Goal: Task Accomplishment & Management: Manage account settings

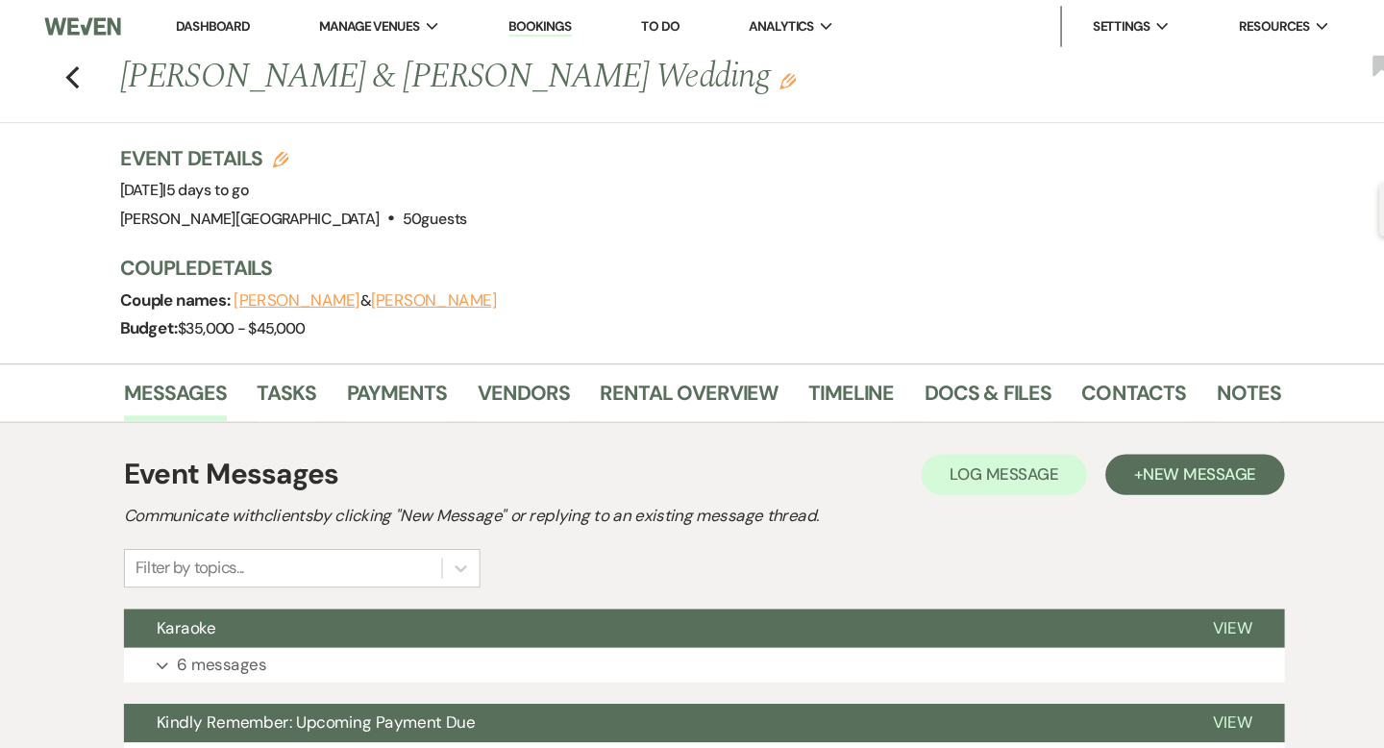
click at [242, 25] on link "Dashboard" at bounding box center [227, 24] width 69 height 16
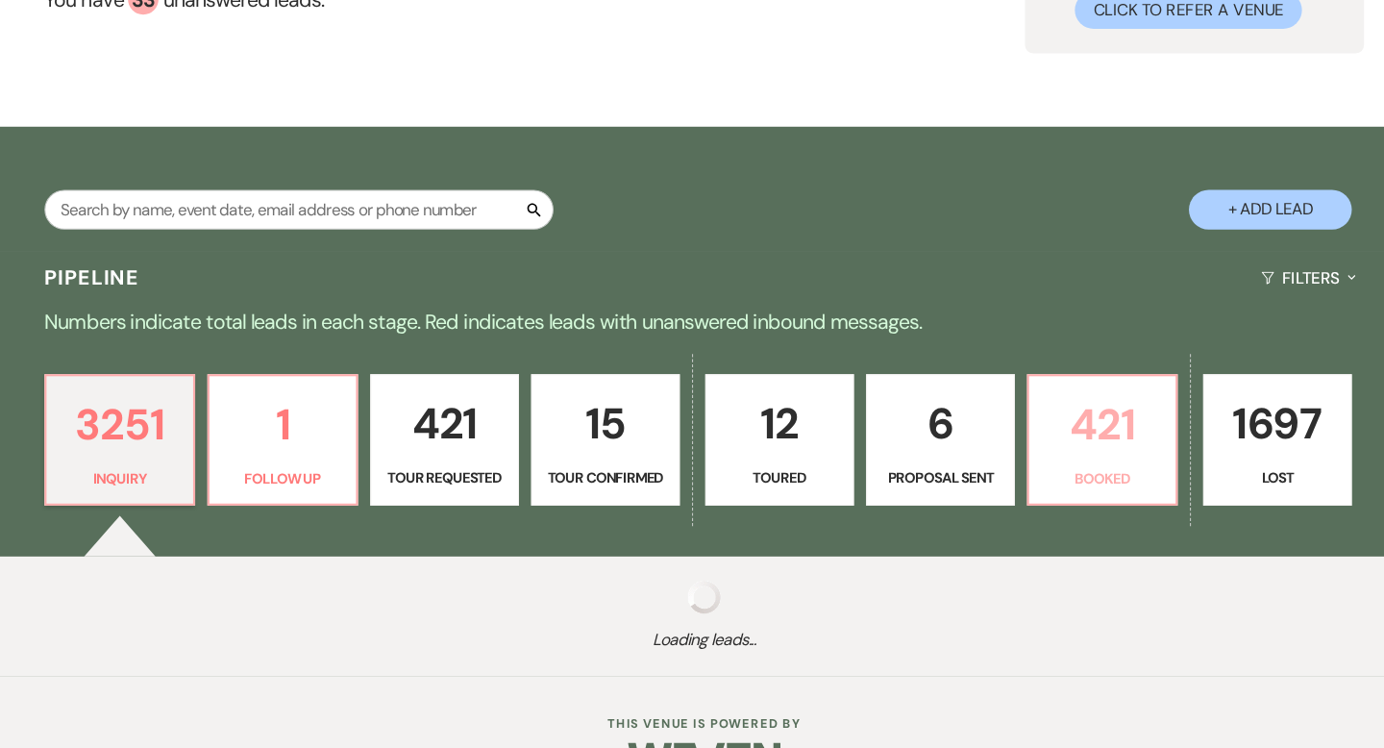
scroll to position [231, 0]
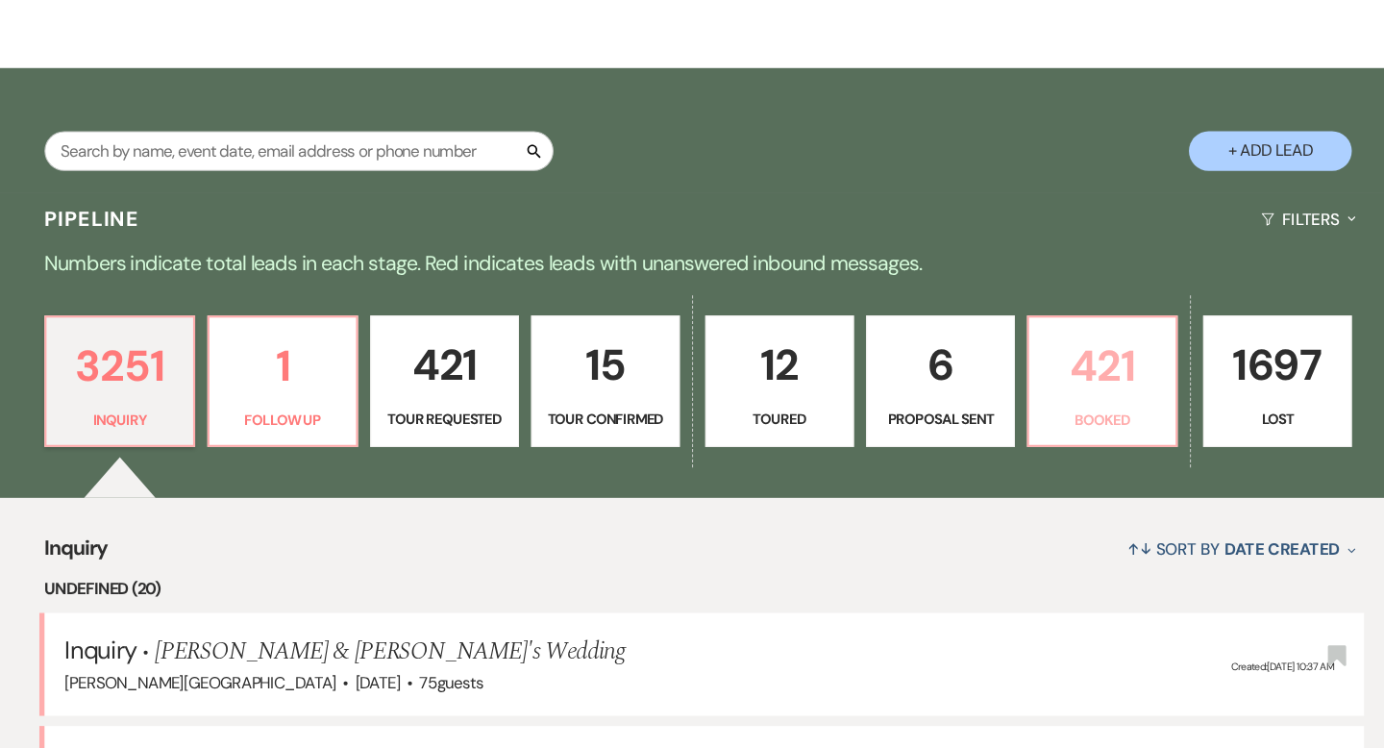
click at [1070, 396] on p "421" at bounding box center [1067, 387] width 115 height 64
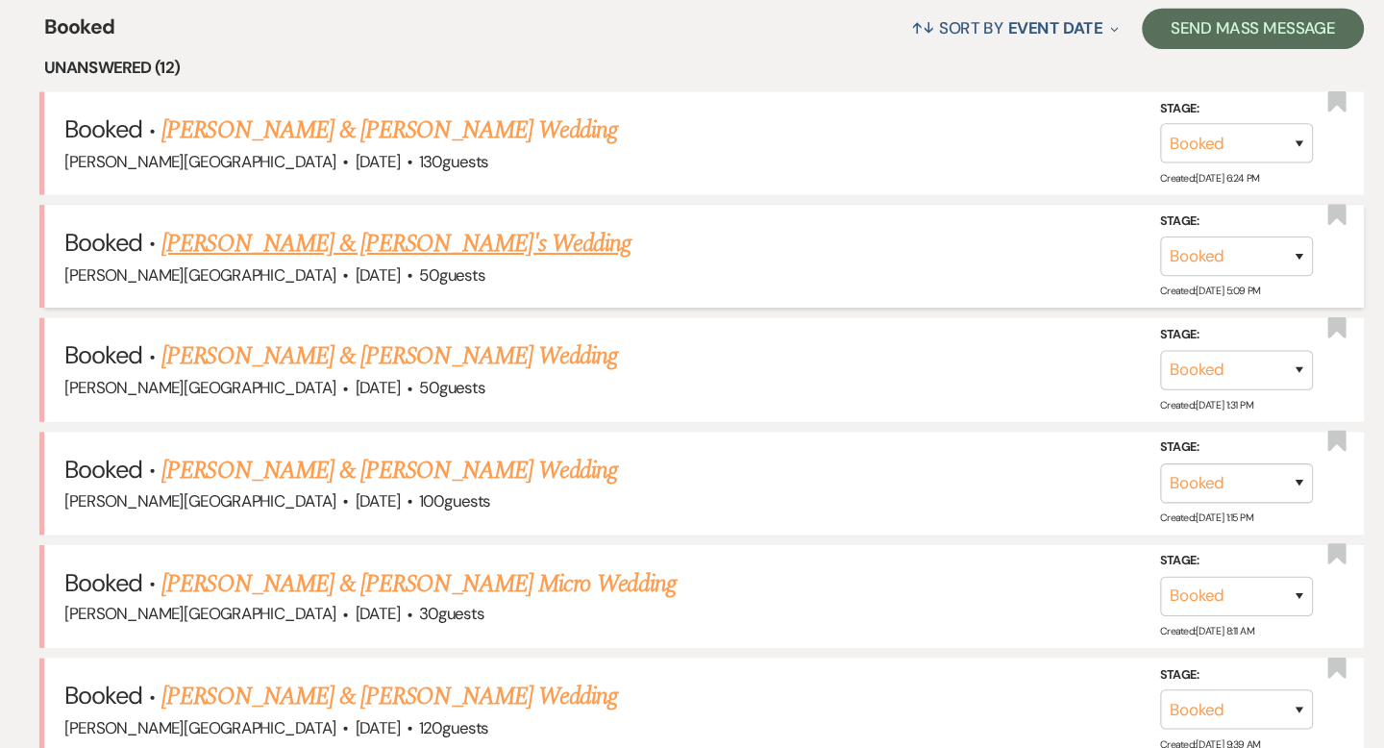
scroll to position [740, 0]
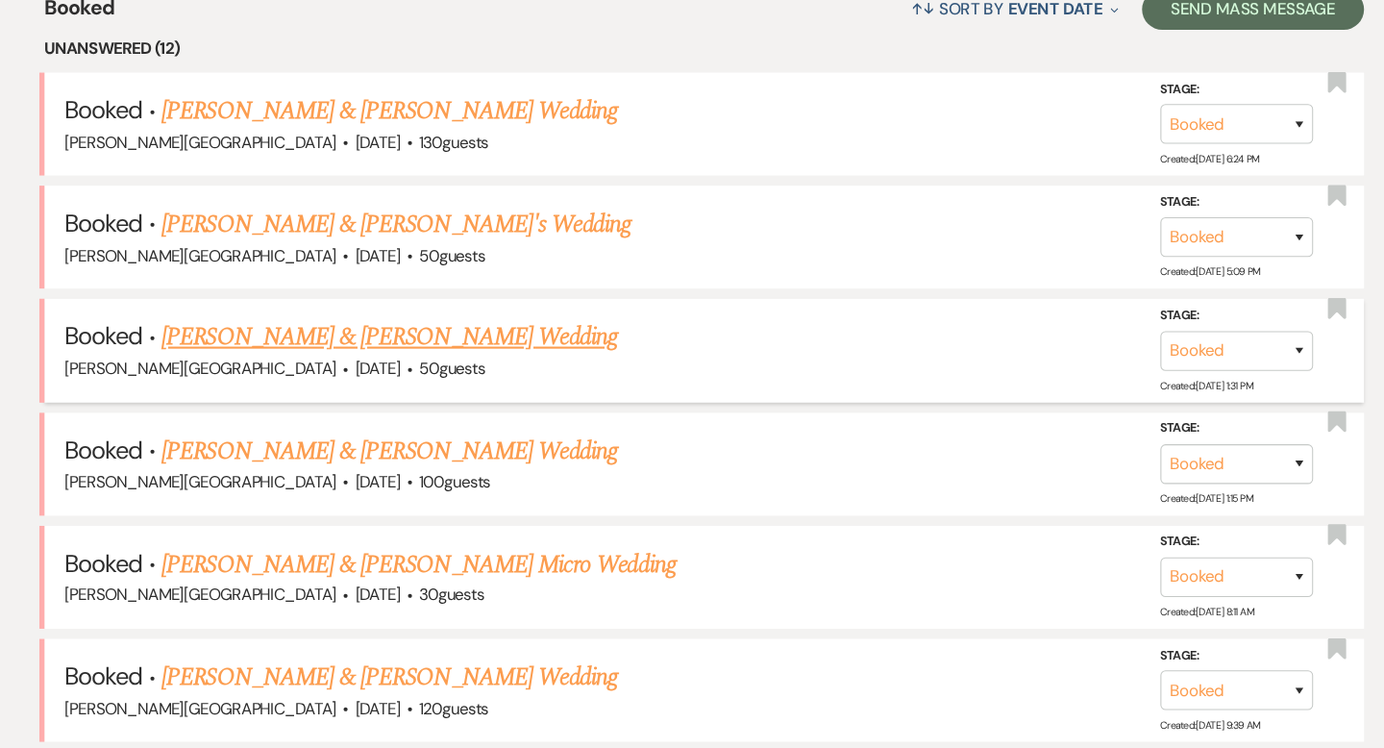
click at [419, 357] on link "[PERSON_NAME] & [PERSON_NAME] Wedding" at bounding box center [395, 360] width 431 height 35
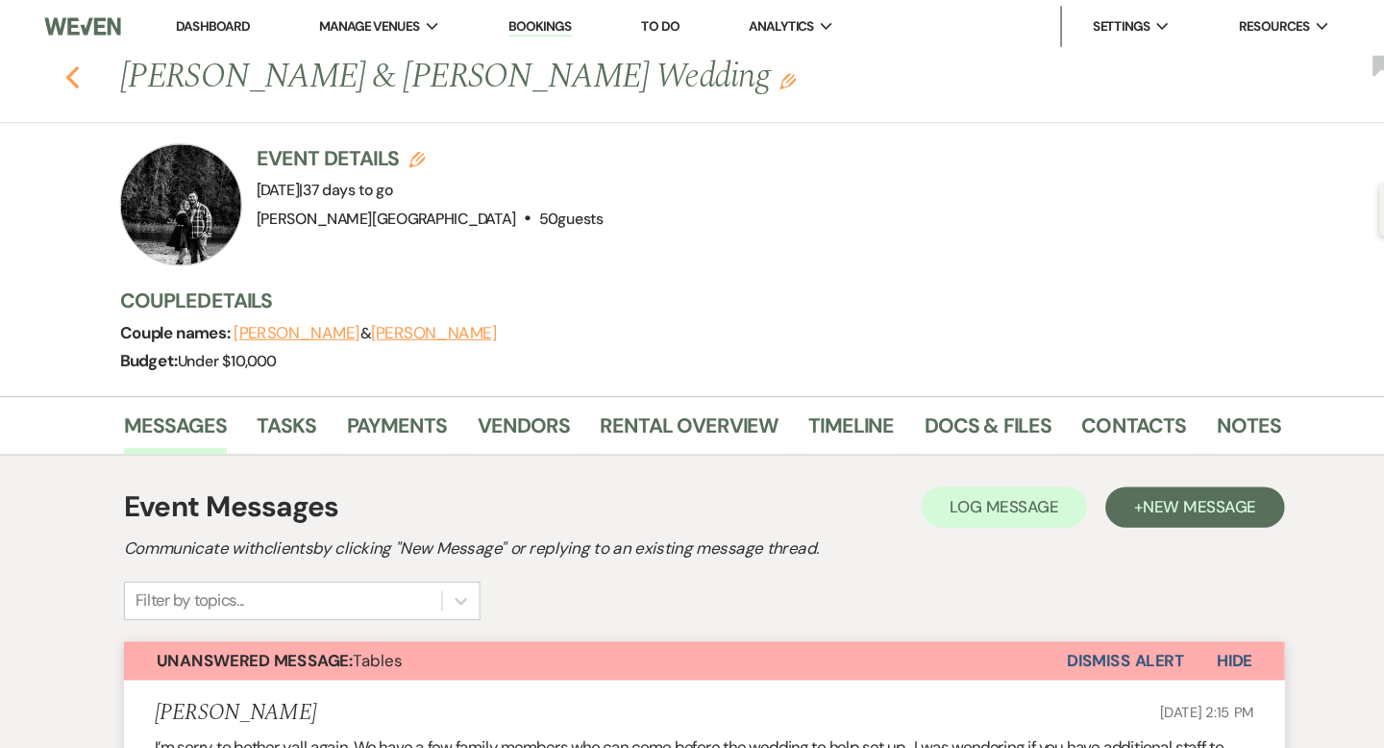
click at [98, 79] on use "button" at bounding box center [95, 72] width 12 height 21
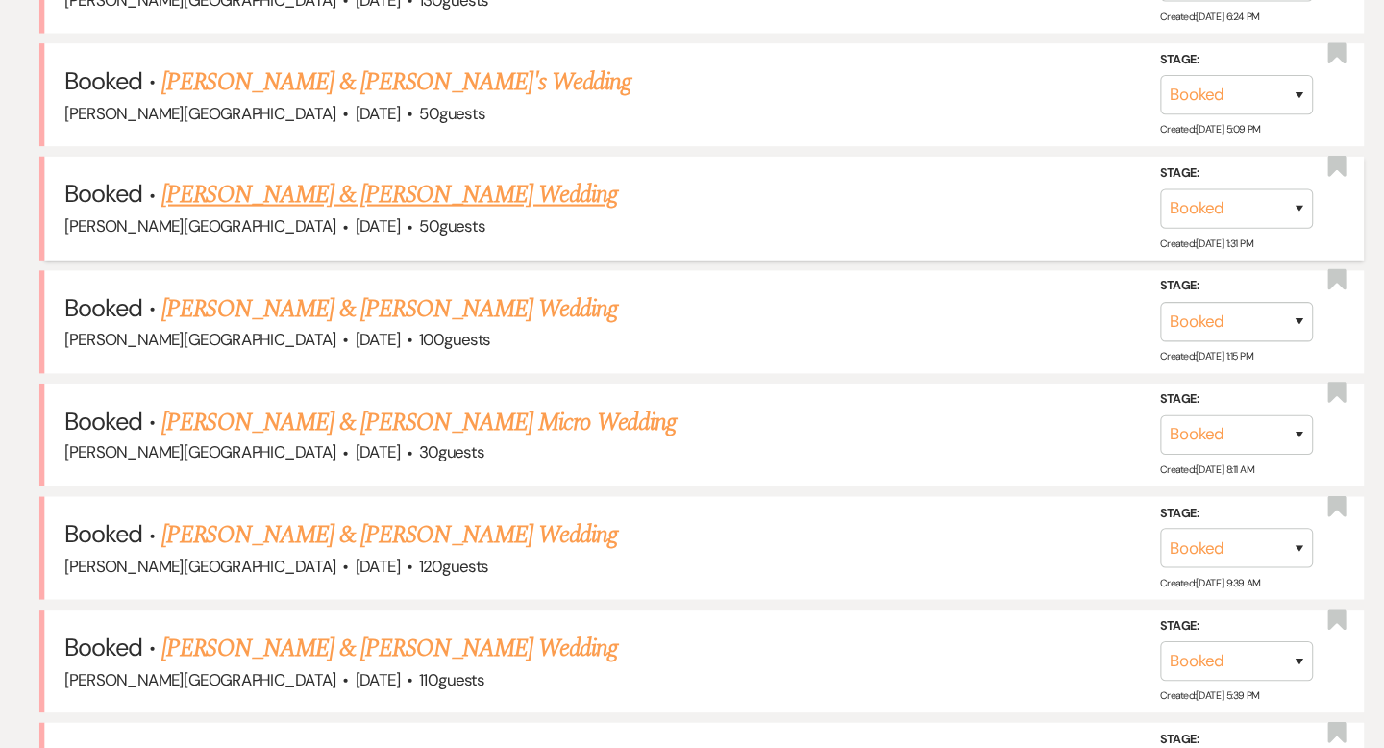
scroll to position [877, 0]
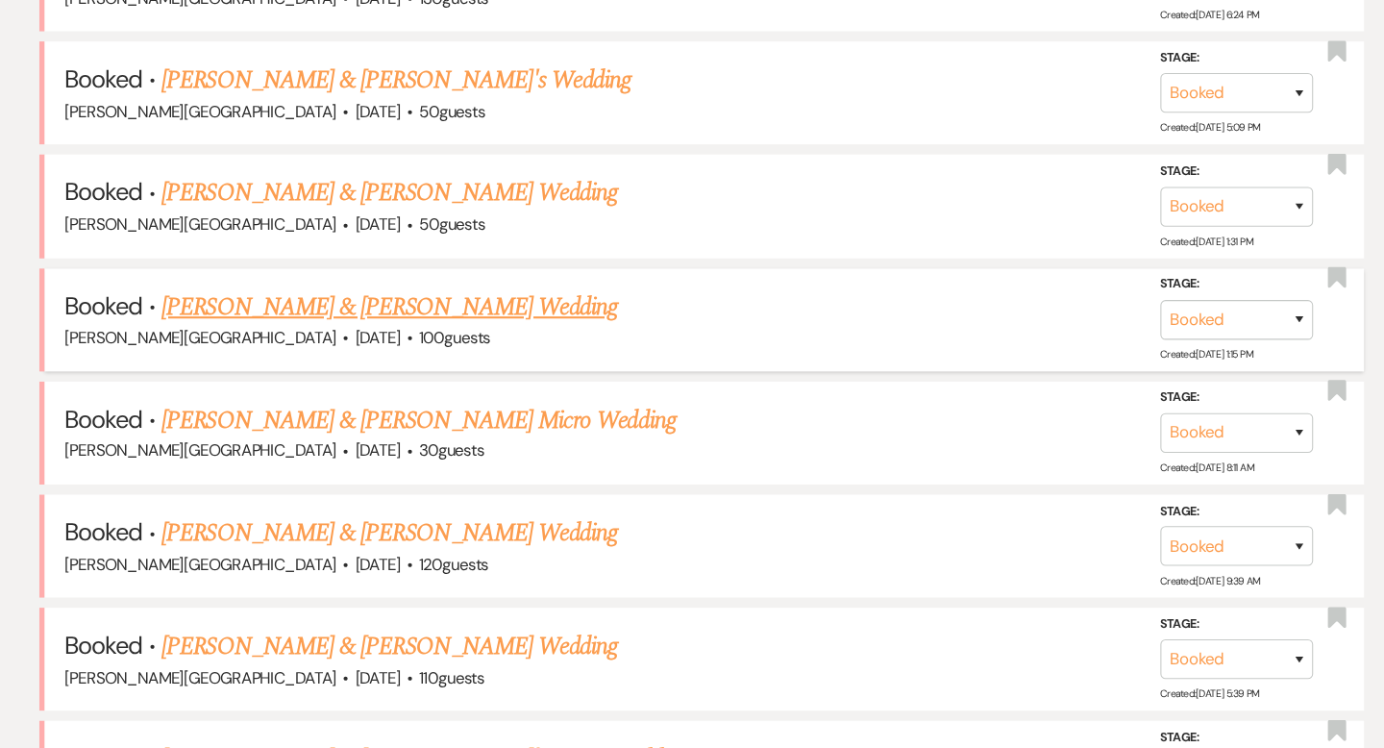
click at [412, 332] on link "[PERSON_NAME] & [PERSON_NAME] Wedding" at bounding box center [395, 331] width 431 height 35
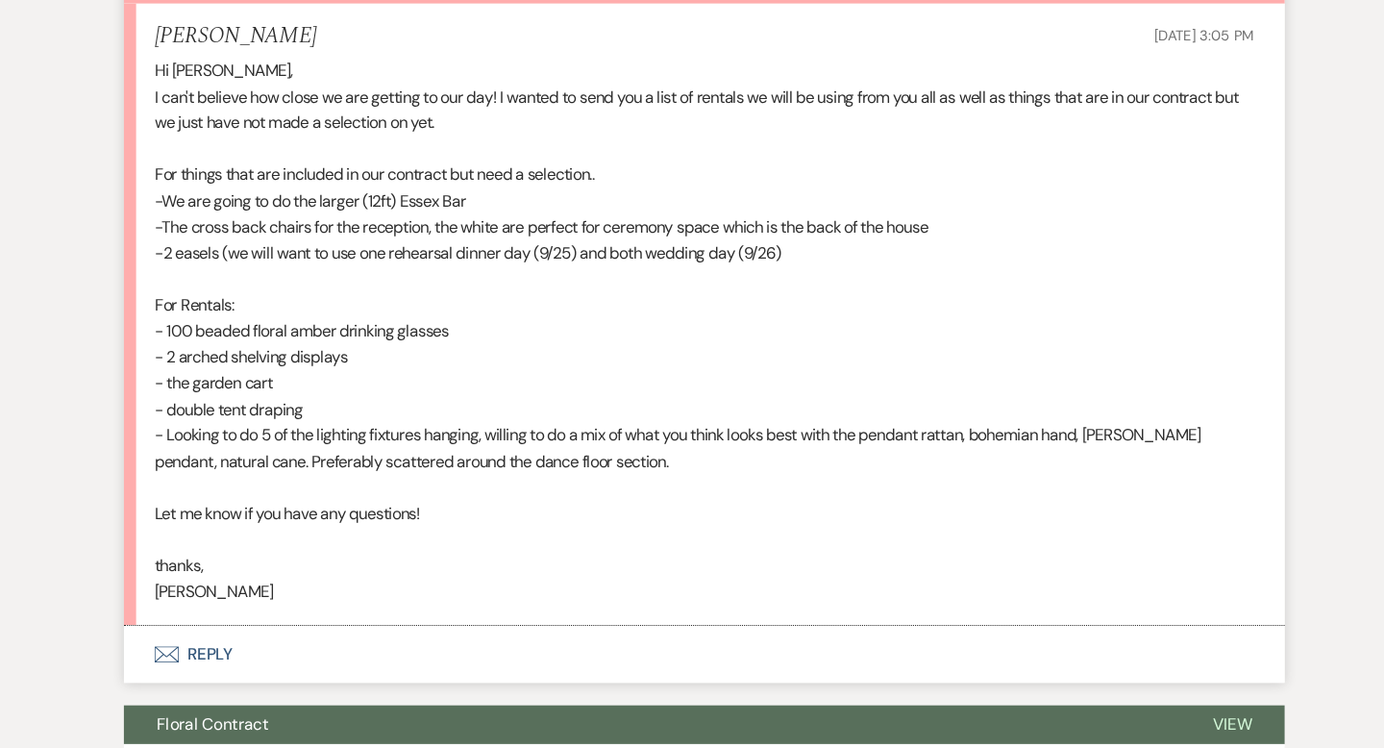
scroll to position [575, 0]
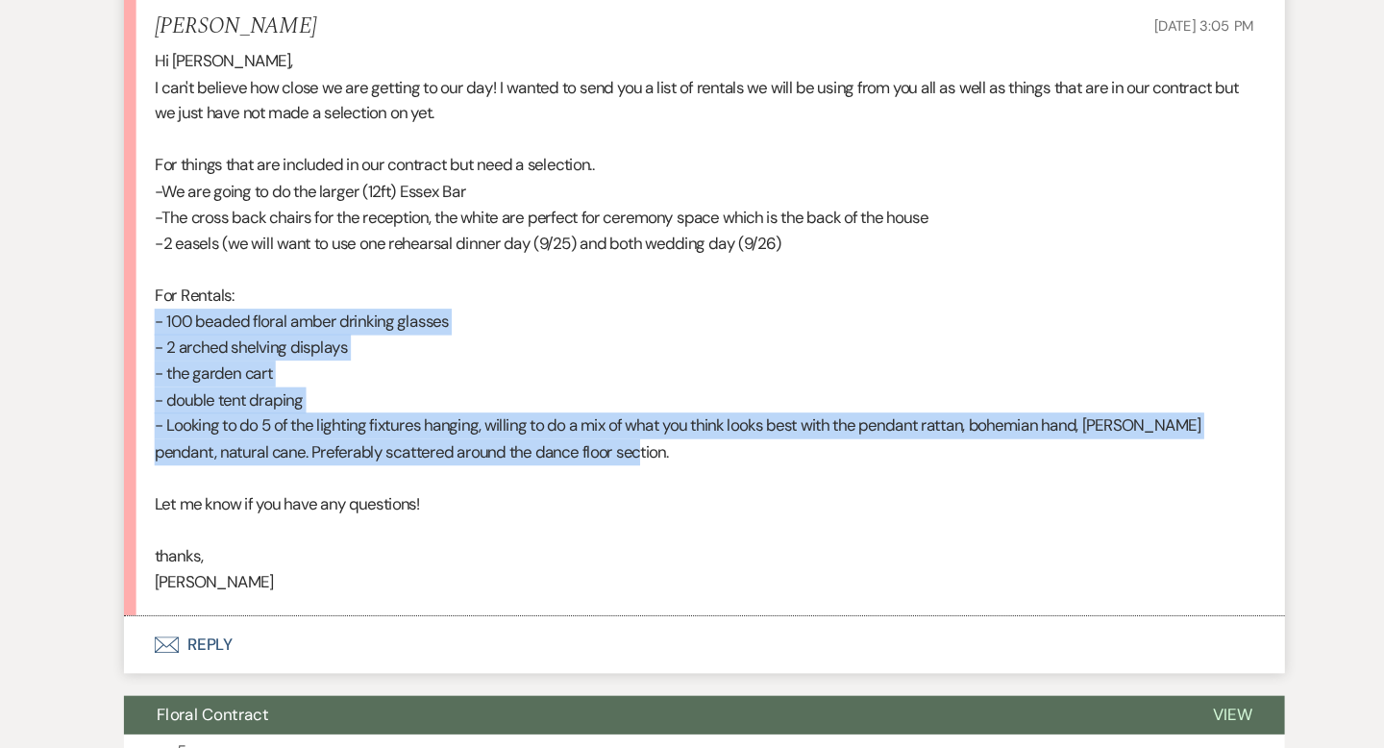
drag, startPoint x: 607, startPoint y: 469, endPoint x: 147, endPoint y: 344, distance: 476.2
click at [147, 344] on li "Ashley Fontana Aug 05, 2025, 3:05 PM Hi Travis, I can't believe how close we ar…" at bounding box center [692, 330] width 1096 height 587
copy div "- 100 beaded floral amber drinking glasses - 2 arched shelving displays - the g…"
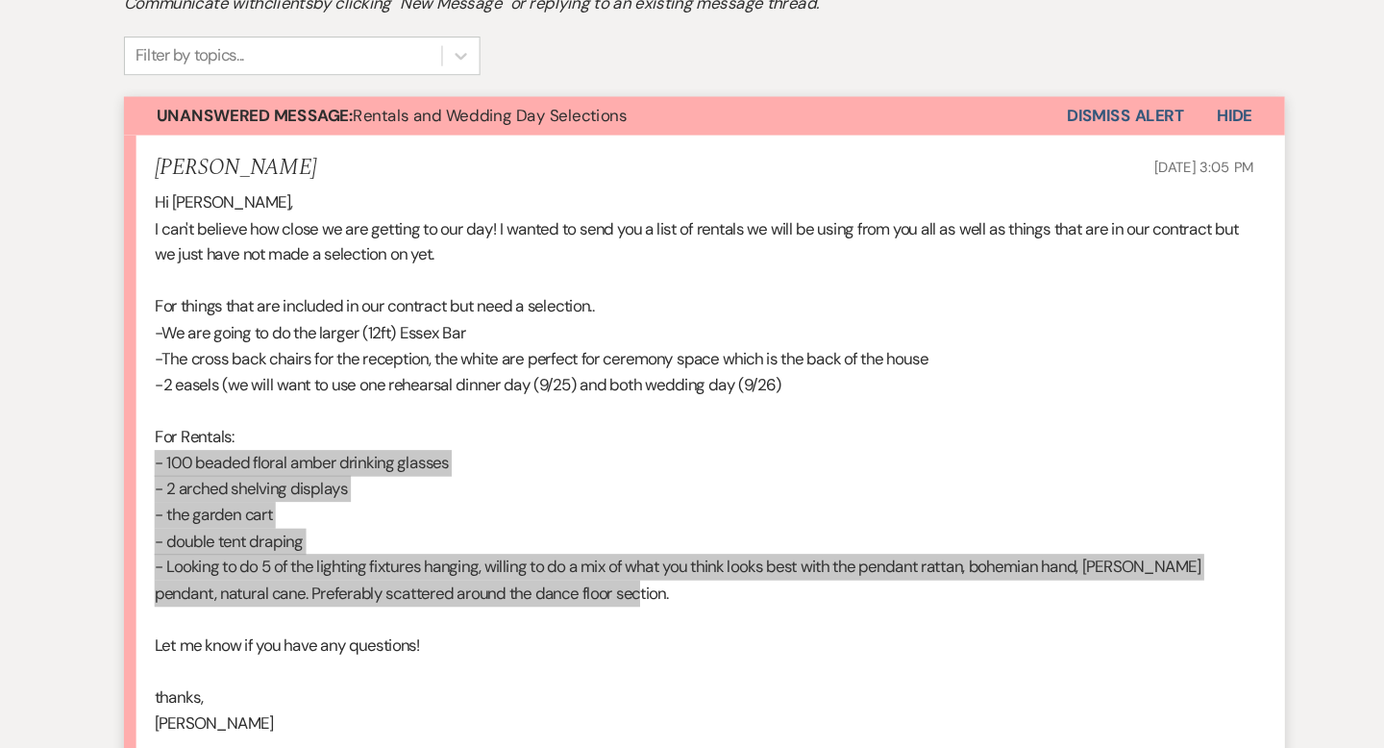
scroll to position [502, 0]
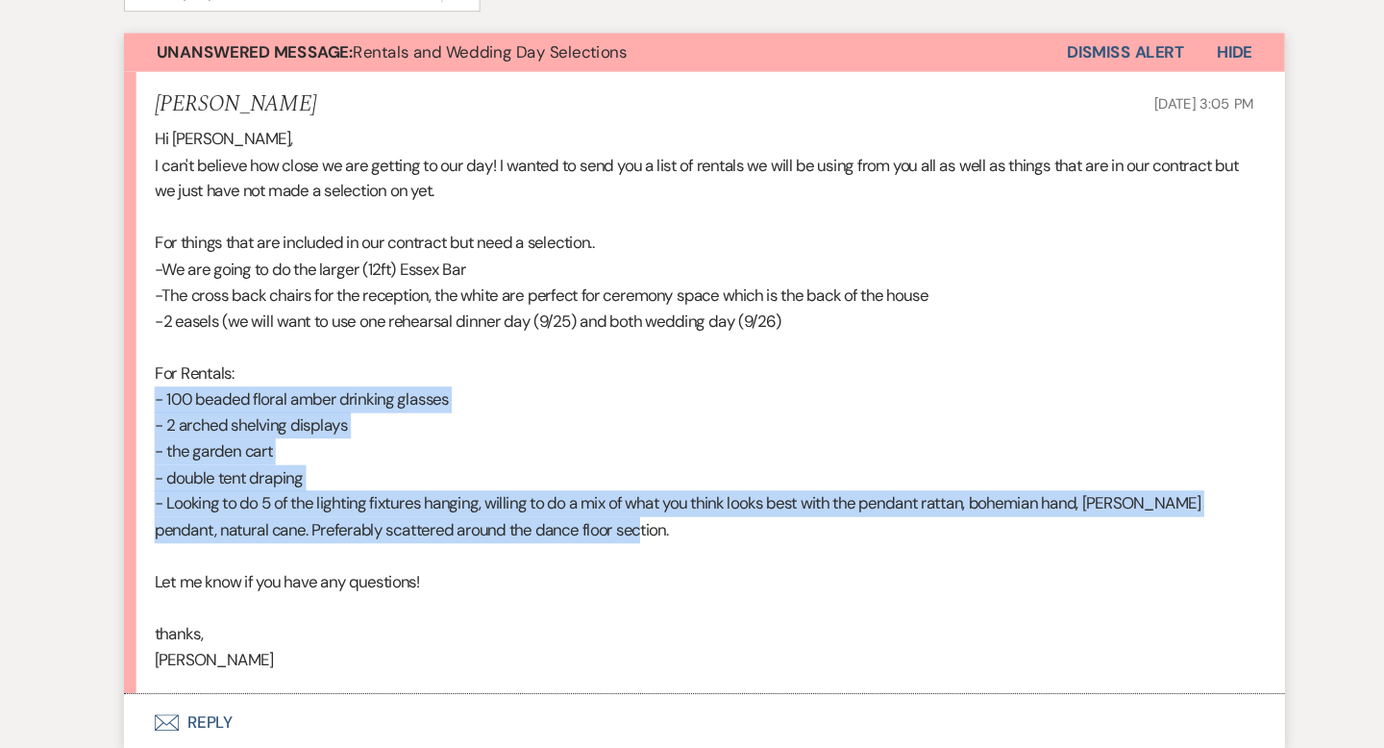
click at [481, 472] on p "- the garden cart" at bounding box center [692, 468] width 1038 height 25
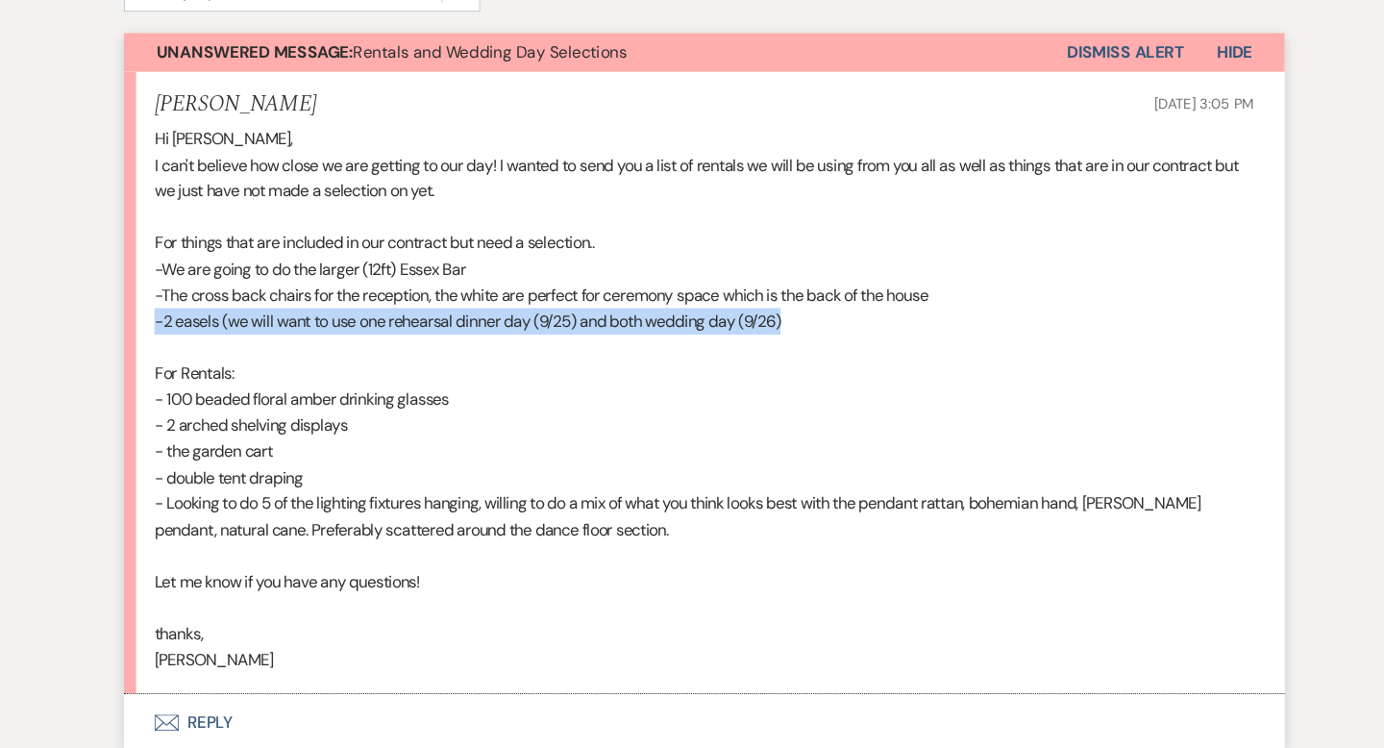
drag, startPoint x: 779, startPoint y: 351, endPoint x: 169, endPoint y: 349, distance: 609.4
click at [169, 349] on li "Ashley Fontana Aug 05, 2025, 3:05 PM Hi Travis, I can't believe how close we ar…" at bounding box center [692, 403] width 1096 height 587
copy p "-2 easels (we will want to use one rehearsal dinner day (9/25) and both wedding…"
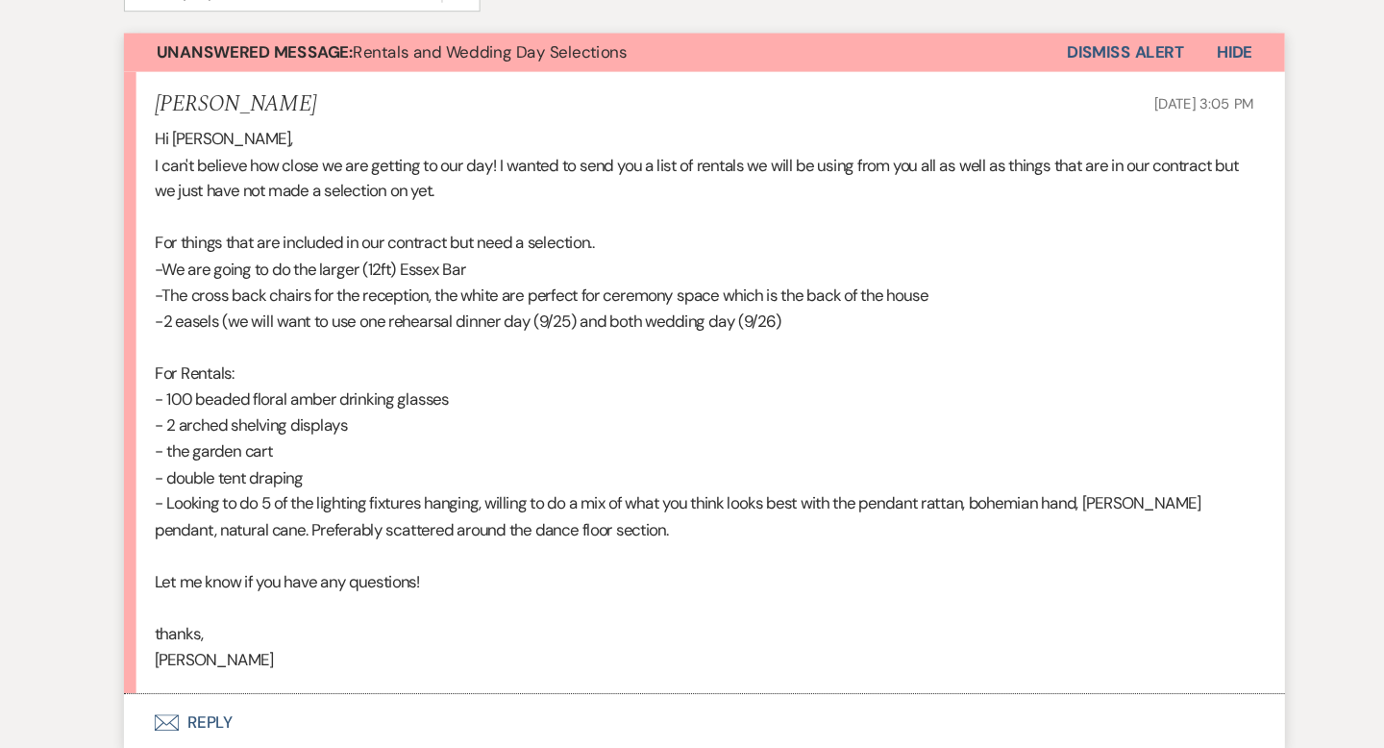
click at [506, 379] on p at bounding box center [692, 370] width 1038 height 25
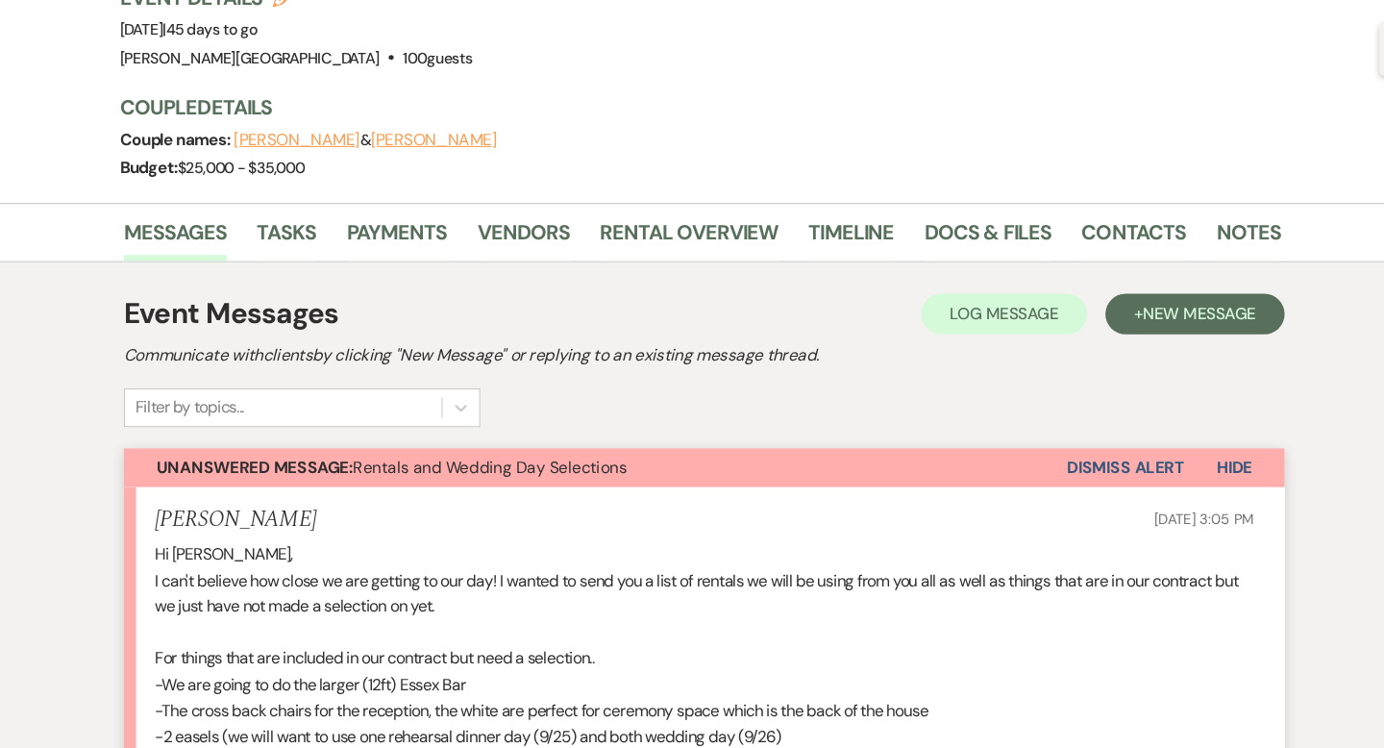
scroll to position [0, 0]
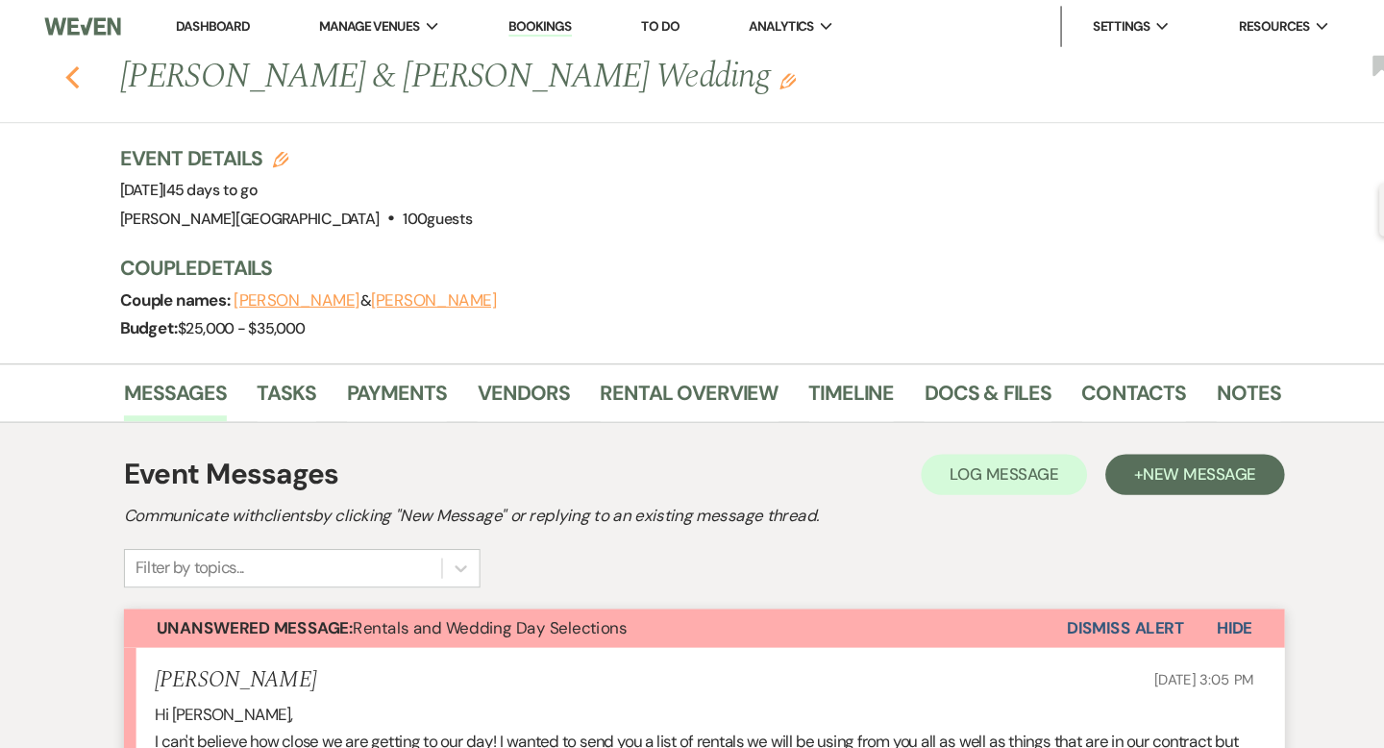
click at [97, 76] on icon "Previous" at bounding box center [95, 73] width 14 height 23
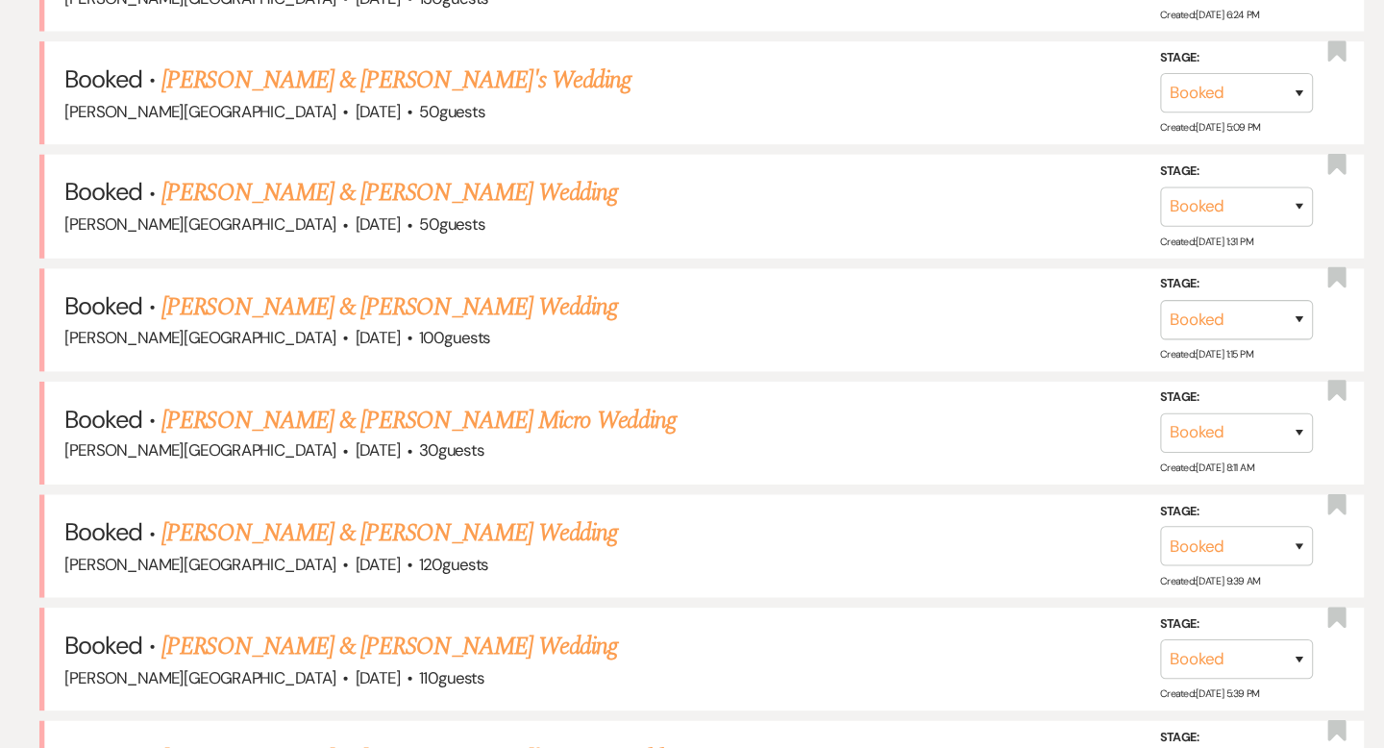
scroll to position [1256, 0]
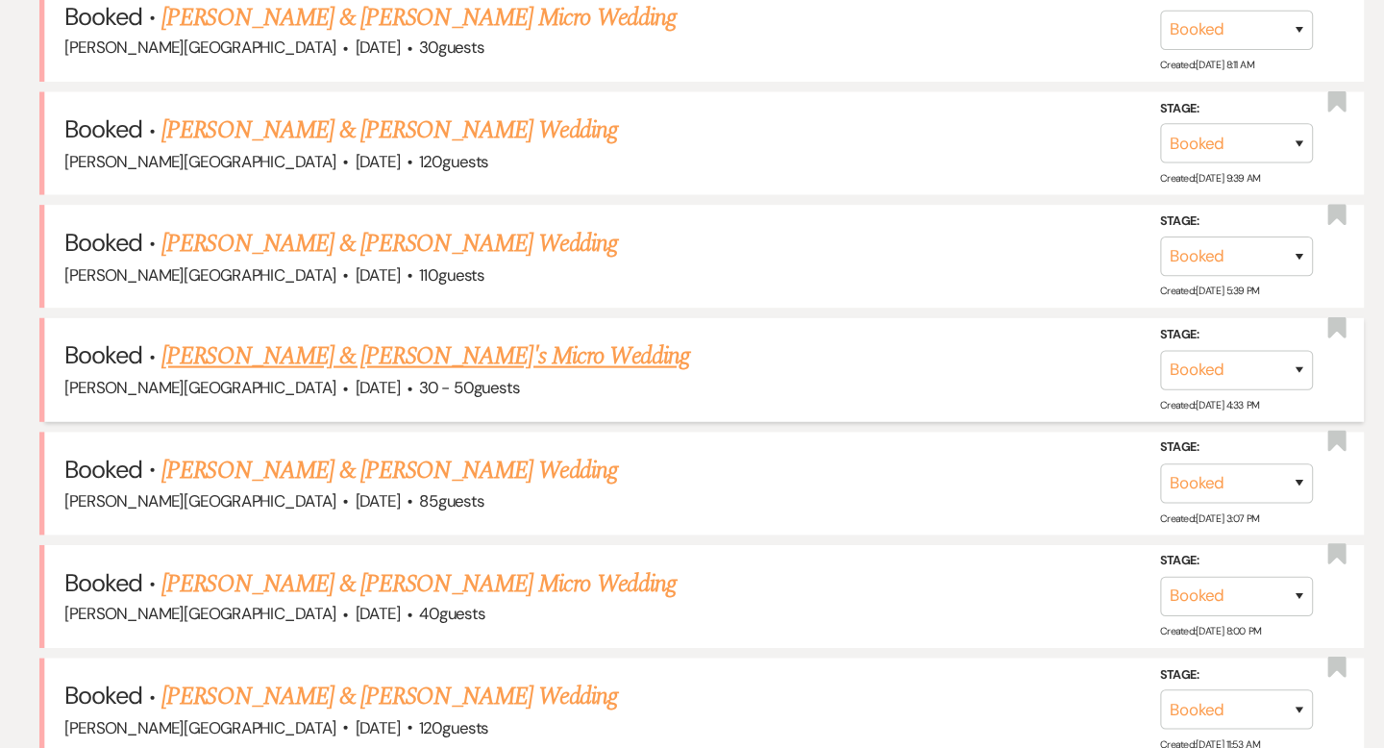
click at [408, 373] on link "[PERSON_NAME] & [PERSON_NAME]'s Micro Wedding" at bounding box center [429, 378] width 499 height 35
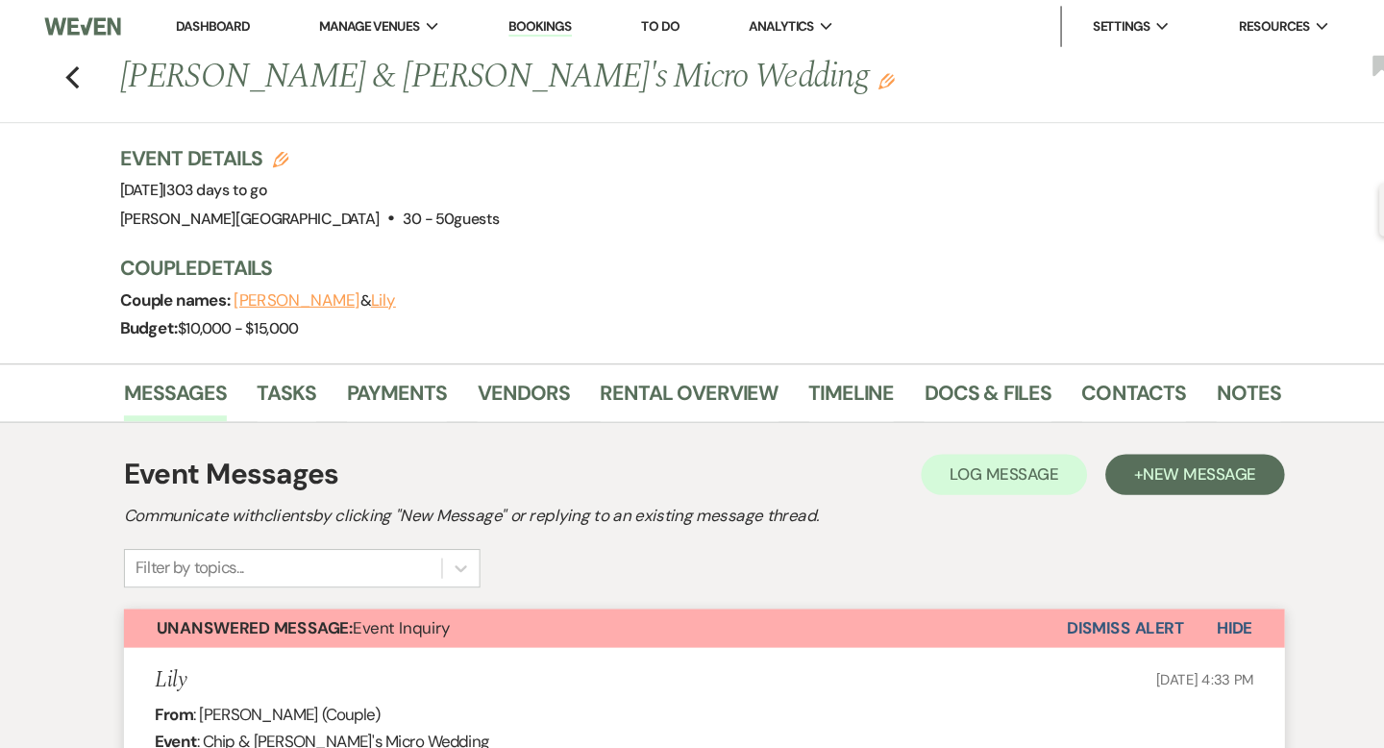
click at [240, 26] on link "Dashboard" at bounding box center [227, 24] width 69 height 16
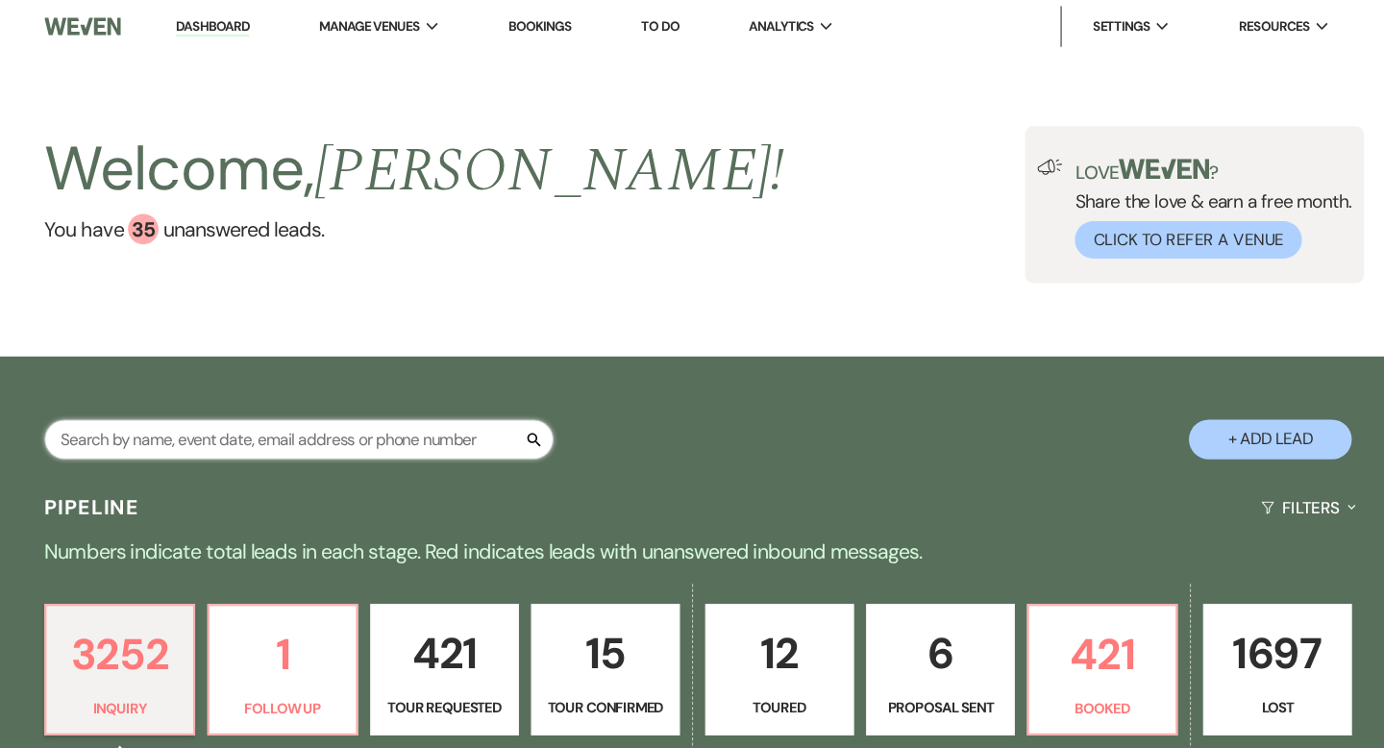
click at [235, 417] on input "text" at bounding box center [309, 414] width 481 height 37
type input "fine"
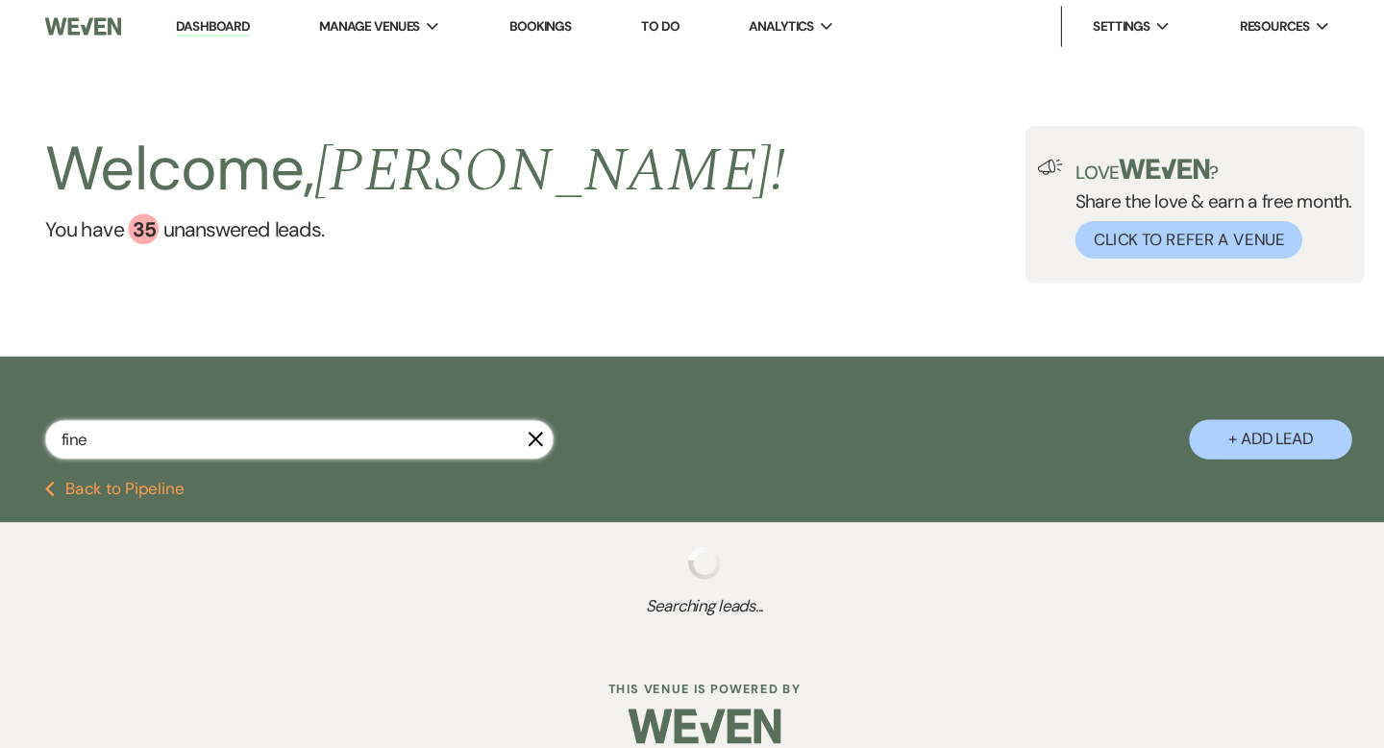
select select "8"
select select "2"
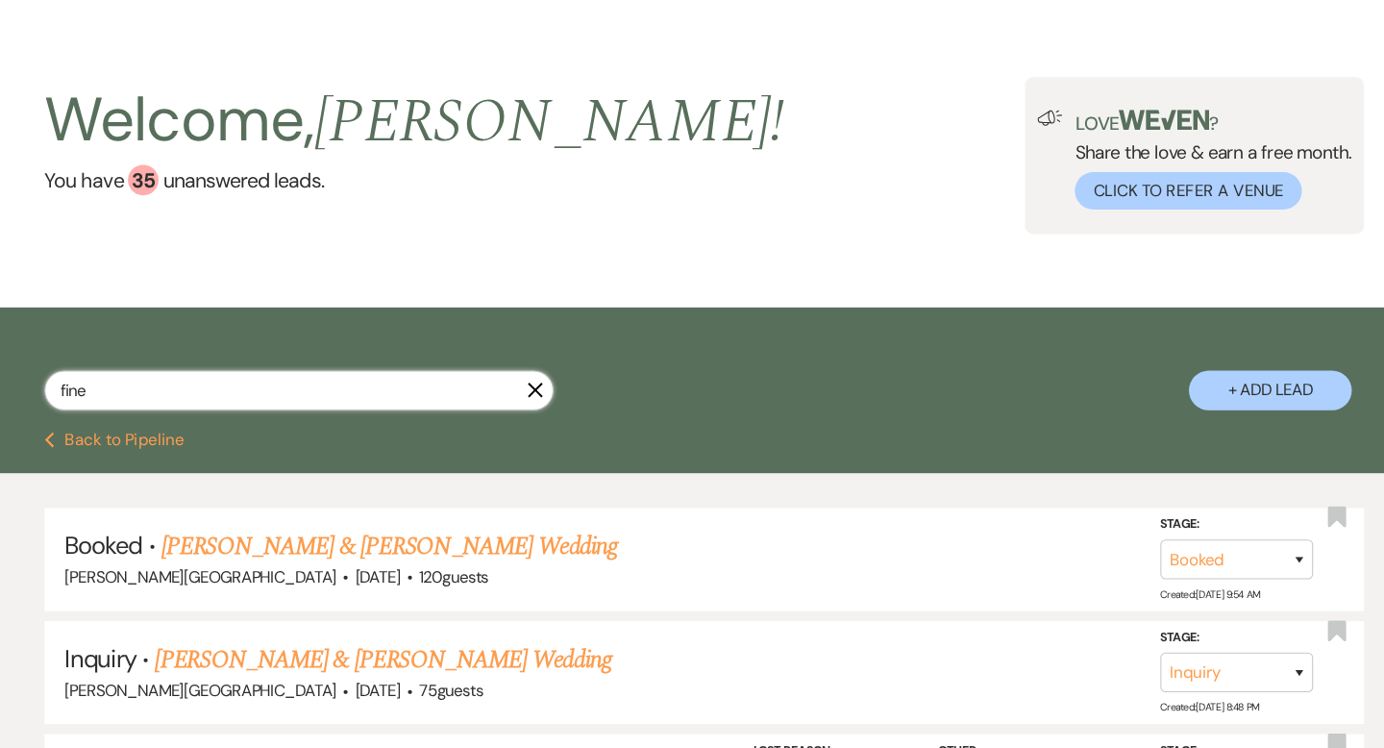
scroll to position [13, 0]
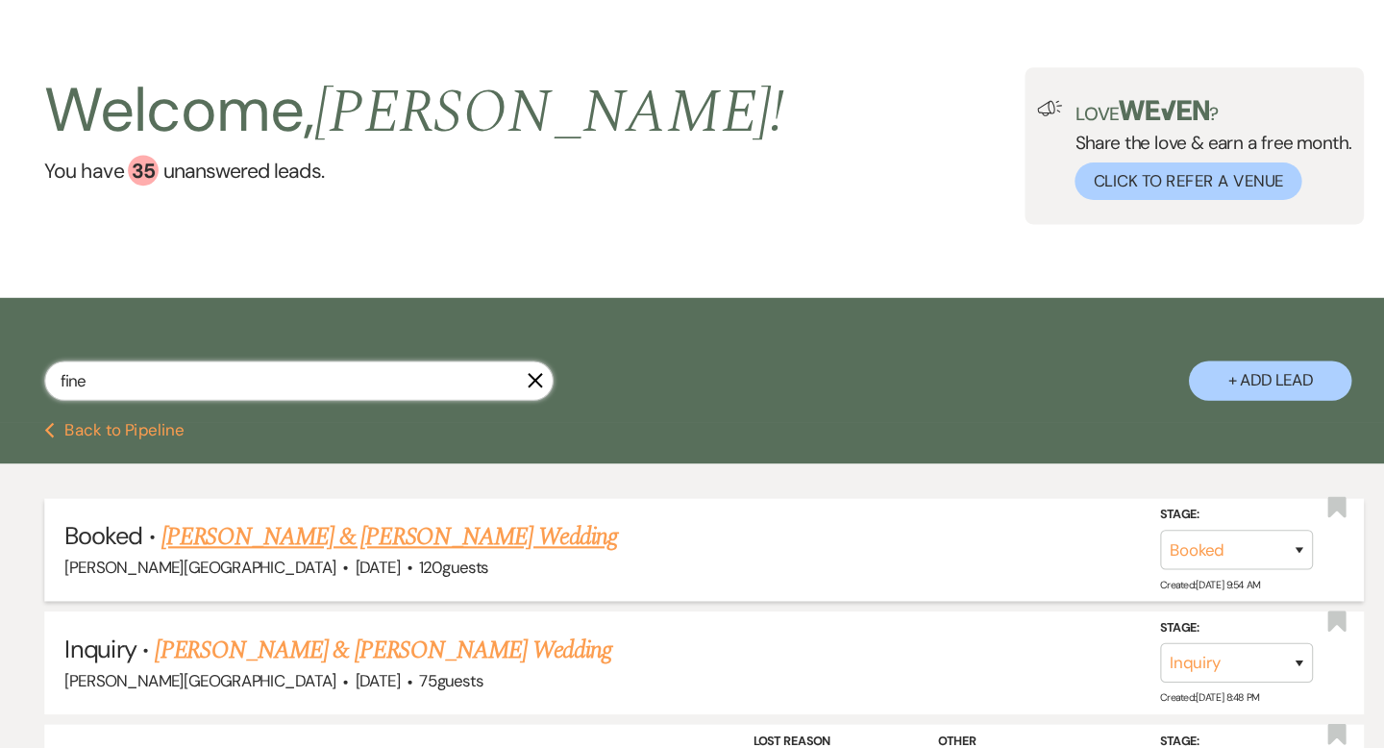
type input "fine"
click at [372, 543] on link "[PERSON_NAME] & [PERSON_NAME] Wedding" at bounding box center [395, 549] width 431 height 35
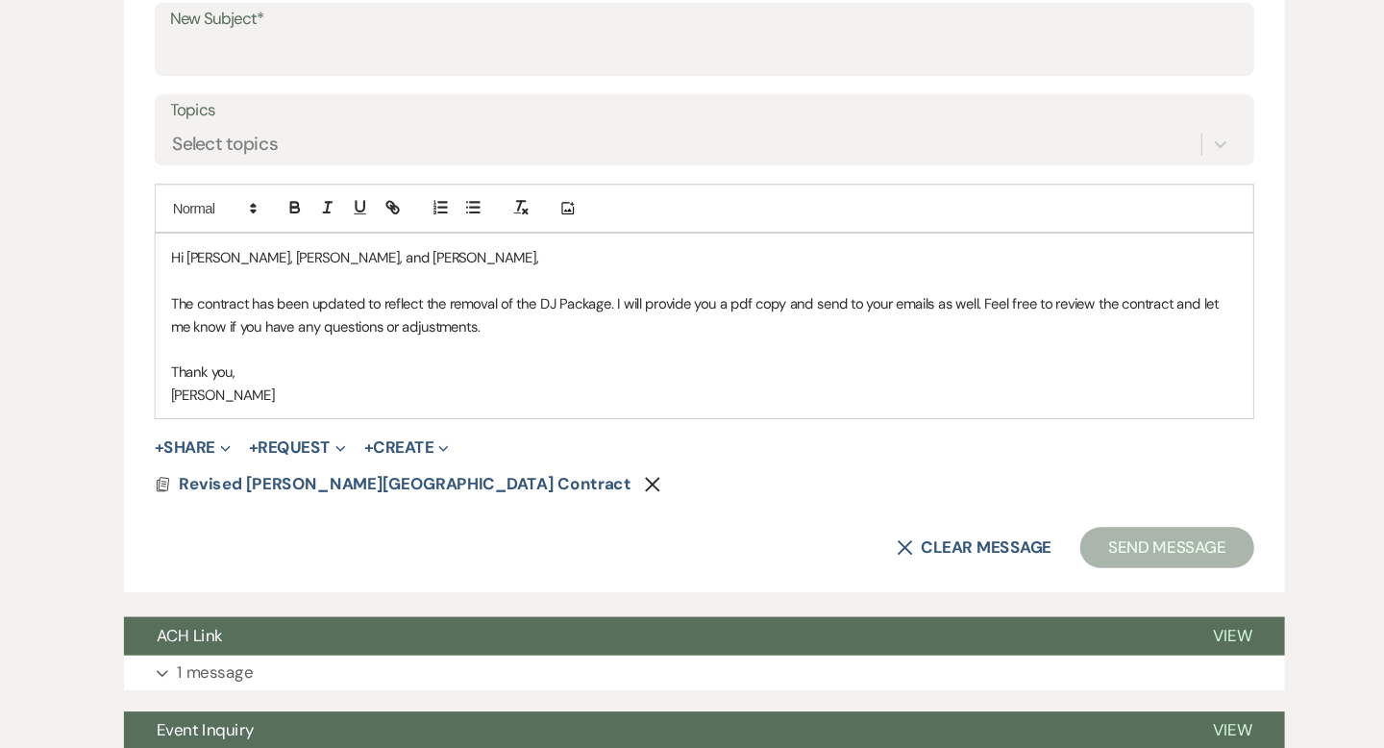
scroll to position [863, 0]
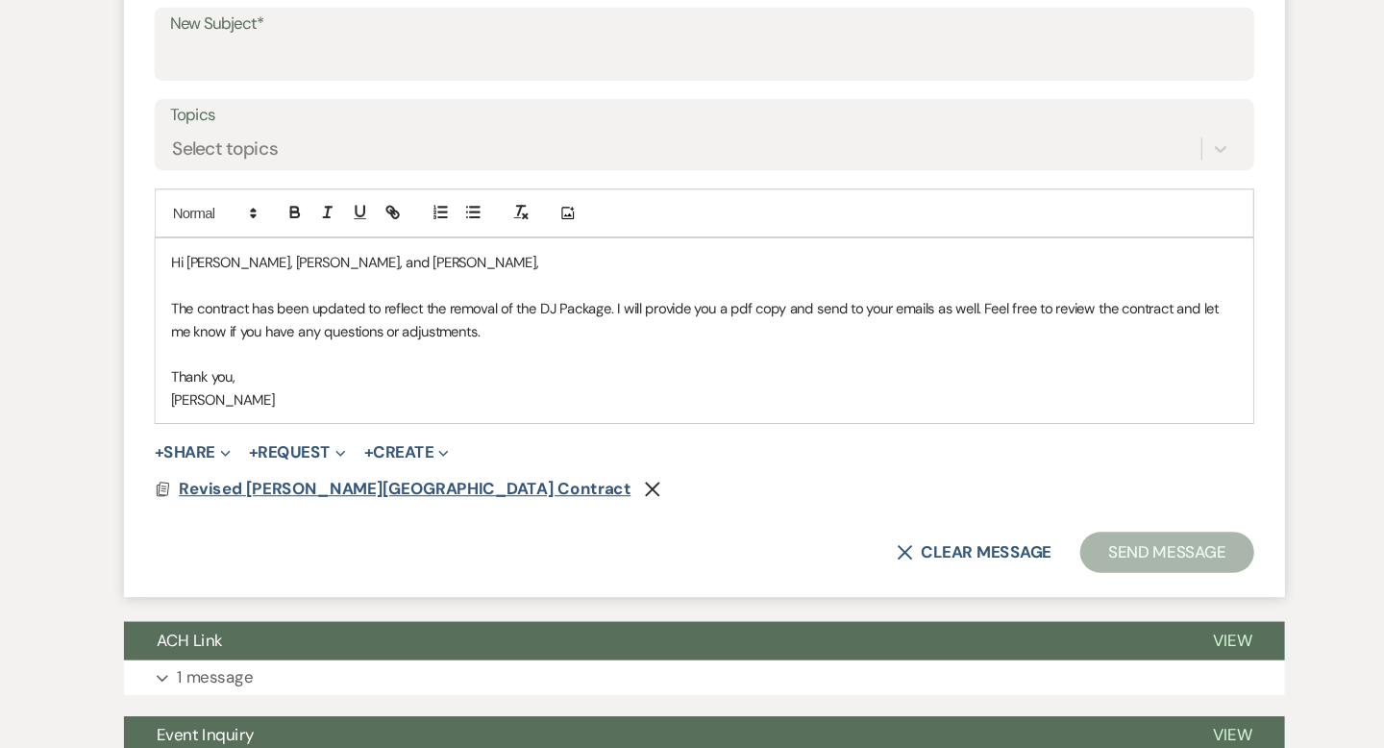
click at [422, 458] on span "Revised Smith Farm Gardens Contract" at bounding box center [409, 461] width 427 height 20
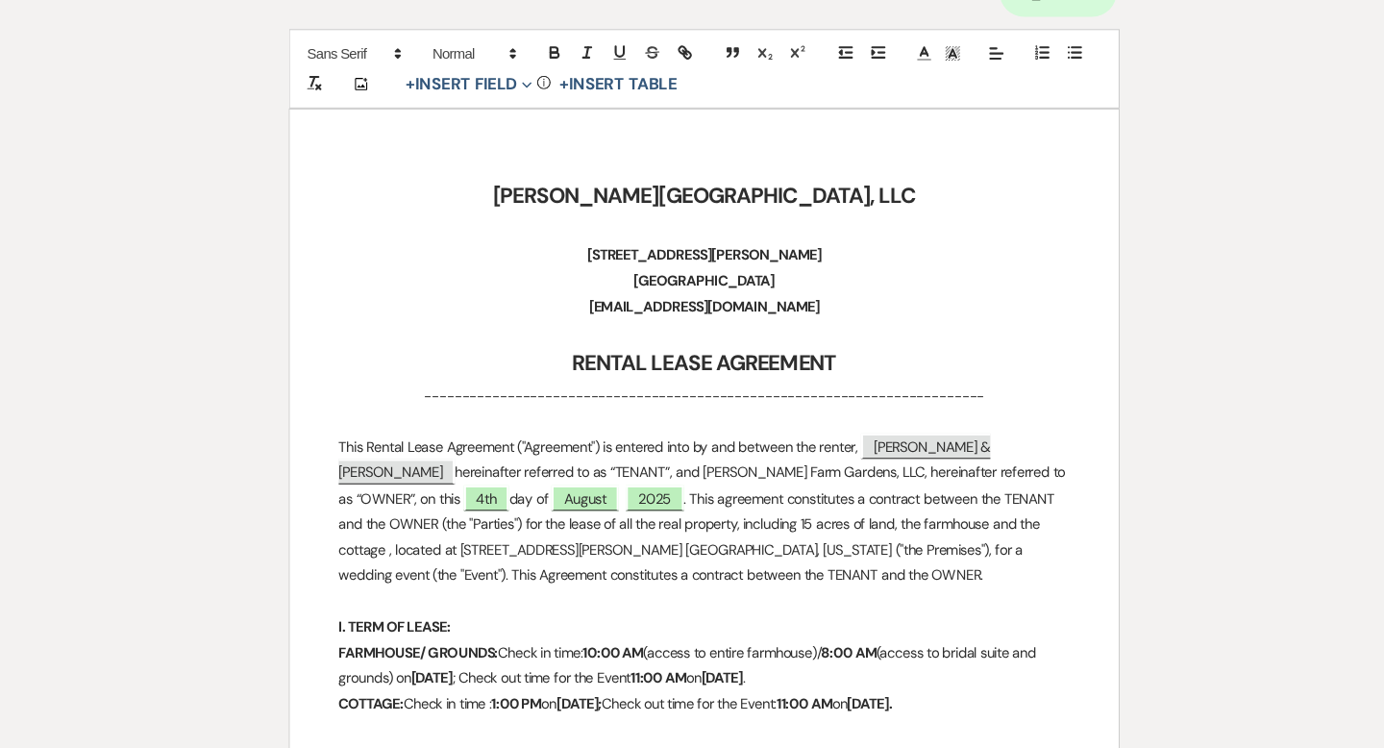
scroll to position [277, 0]
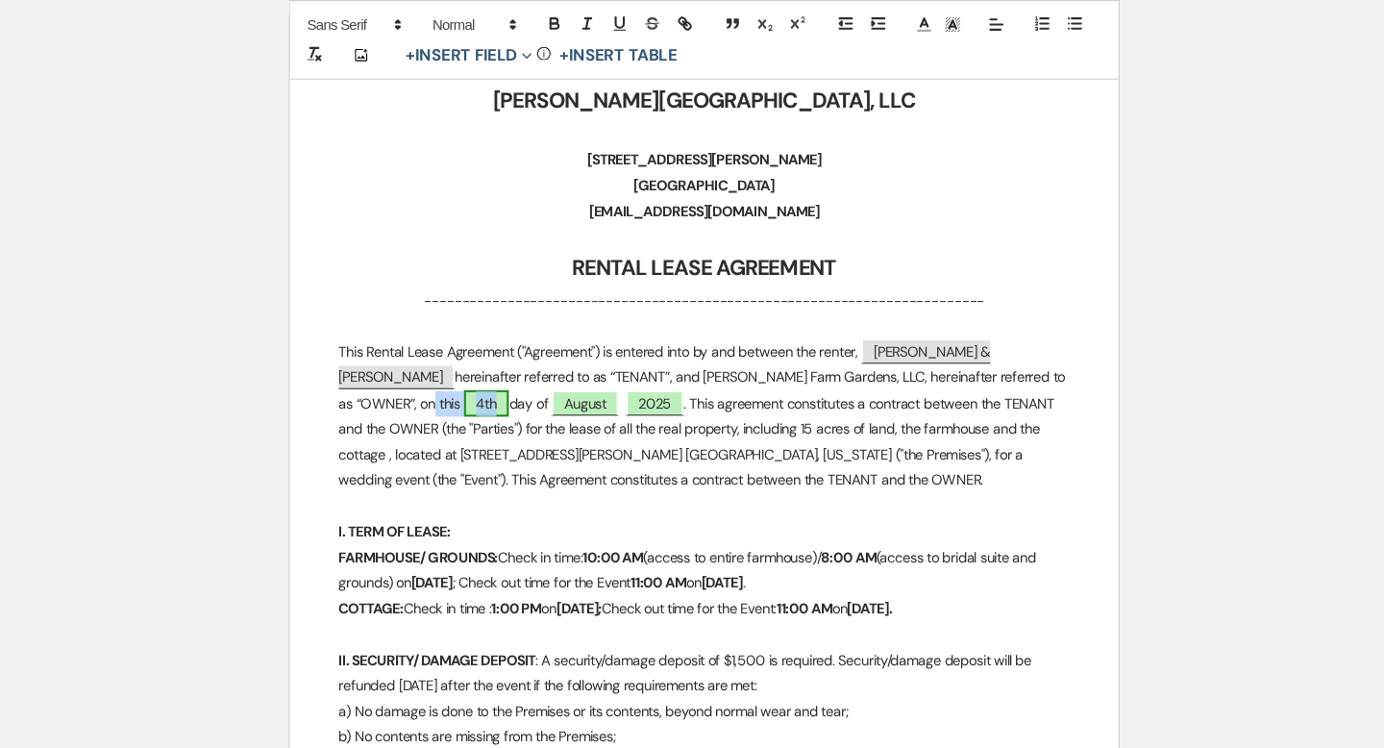
click at [508, 368] on span "4th" at bounding box center [486, 380] width 42 height 25
select select "owner"
select select "Number"
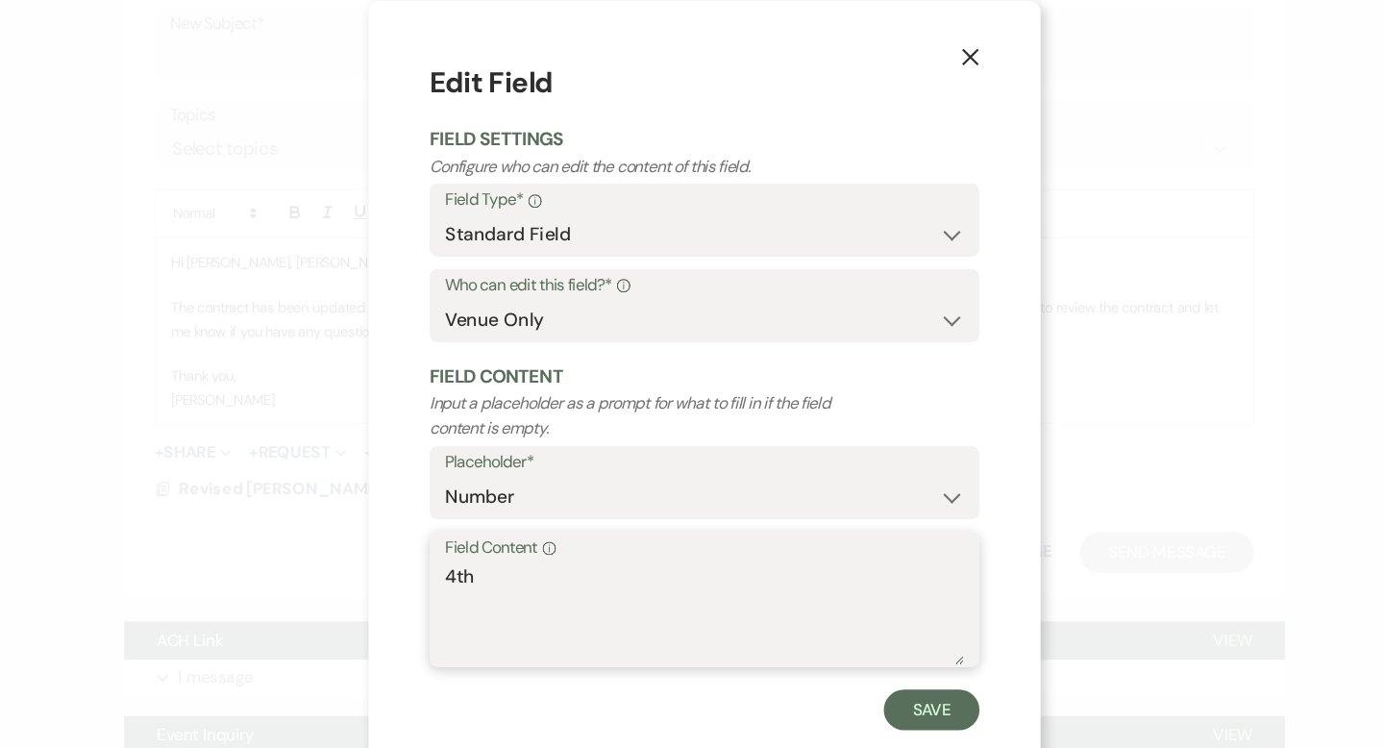
click at [458, 537] on textarea "4th" at bounding box center [692, 580] width 490 height 96
type textarea "11th"
click at [908, 683] on button "Save" at bounding box center [906, 670] width 90 height 38
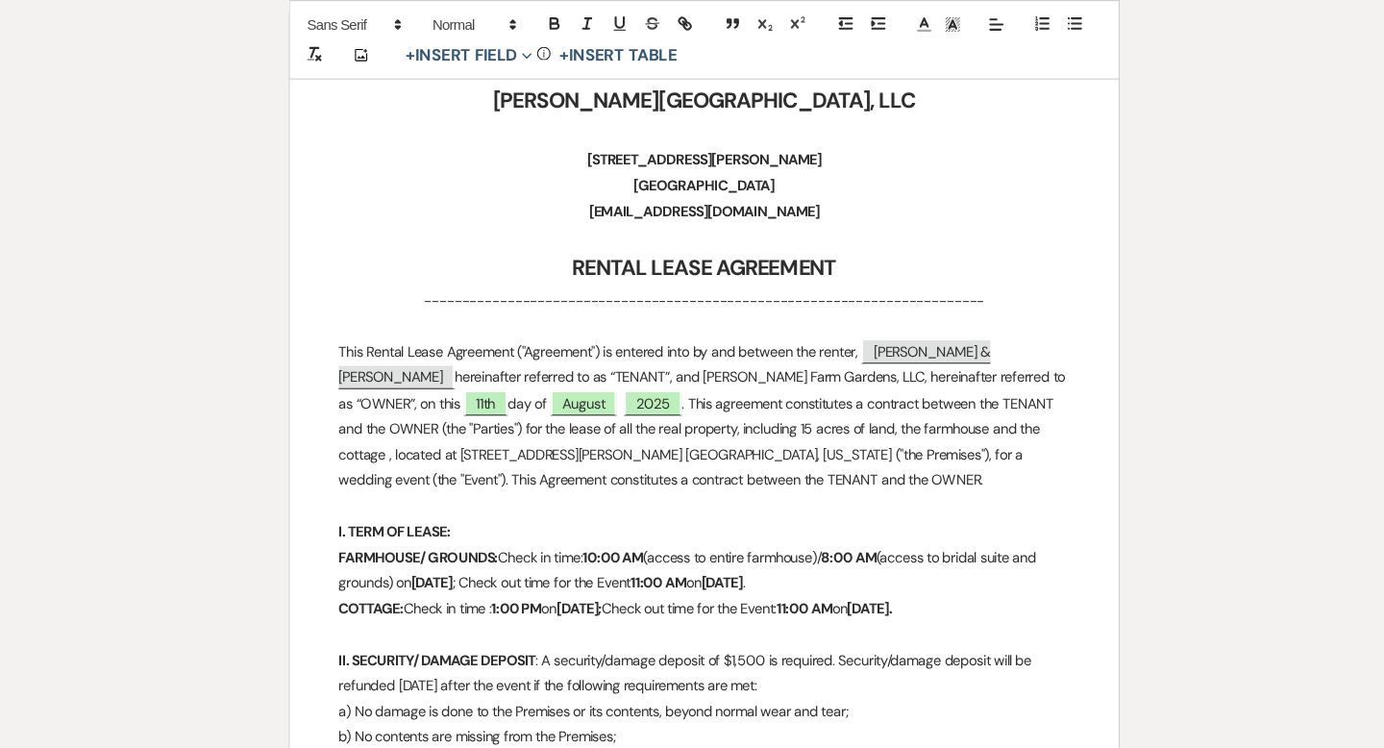
scroll to position [0, 0]
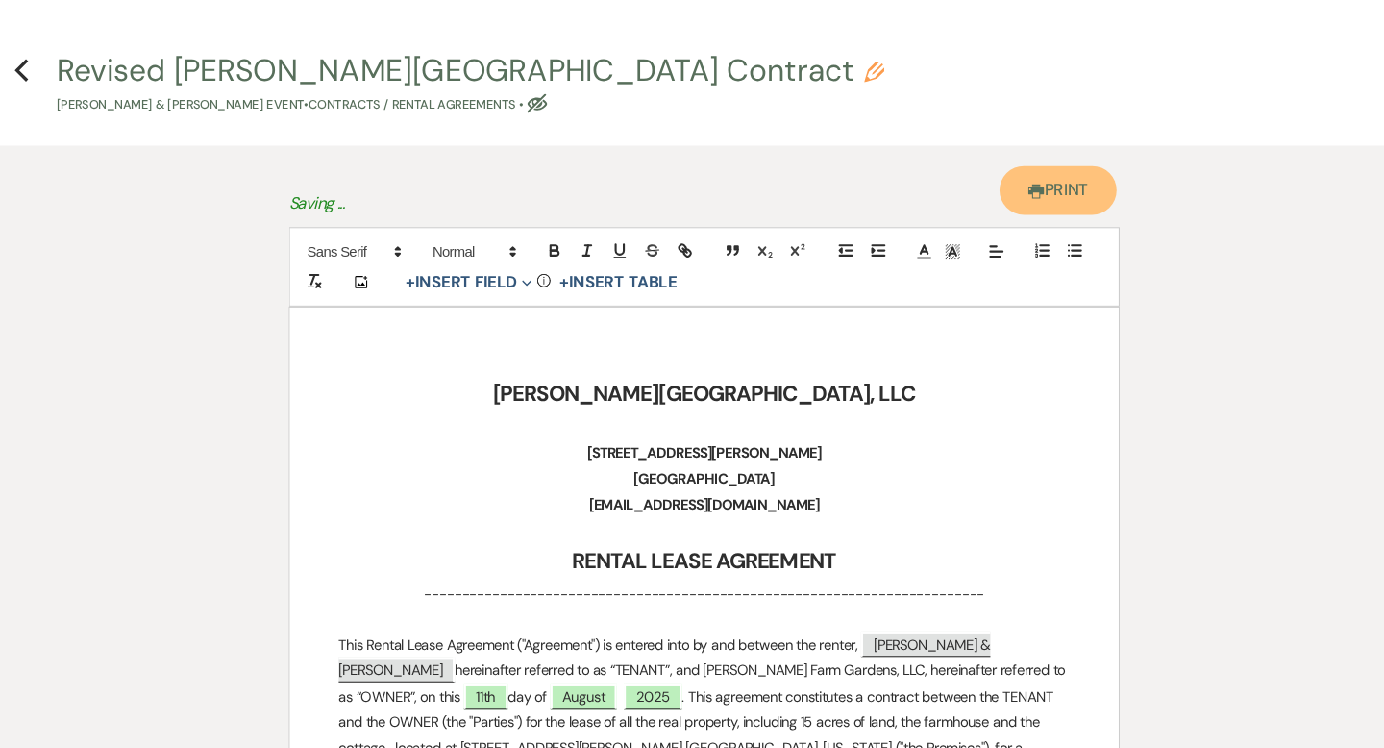
click at [1002, 174] on icon "Printer" at bounding box center [1005, 180] width 15 height 15
click at [43, 75] on icon "Previous" at bounding box center [47, 66] width 14 height 23
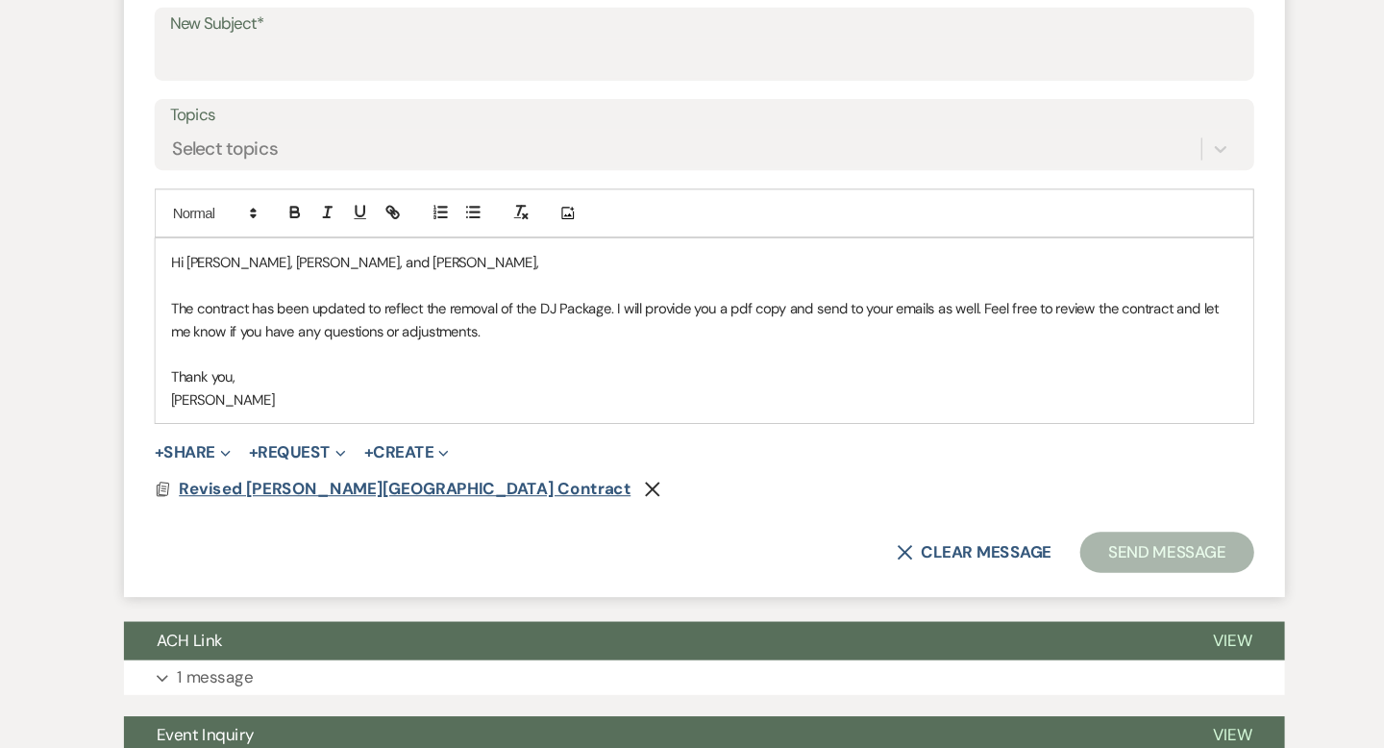
click at [321, 456] on span "Revised Smith Farm Gardens Contract" at bounding box center [409, 461] width 427 height 20
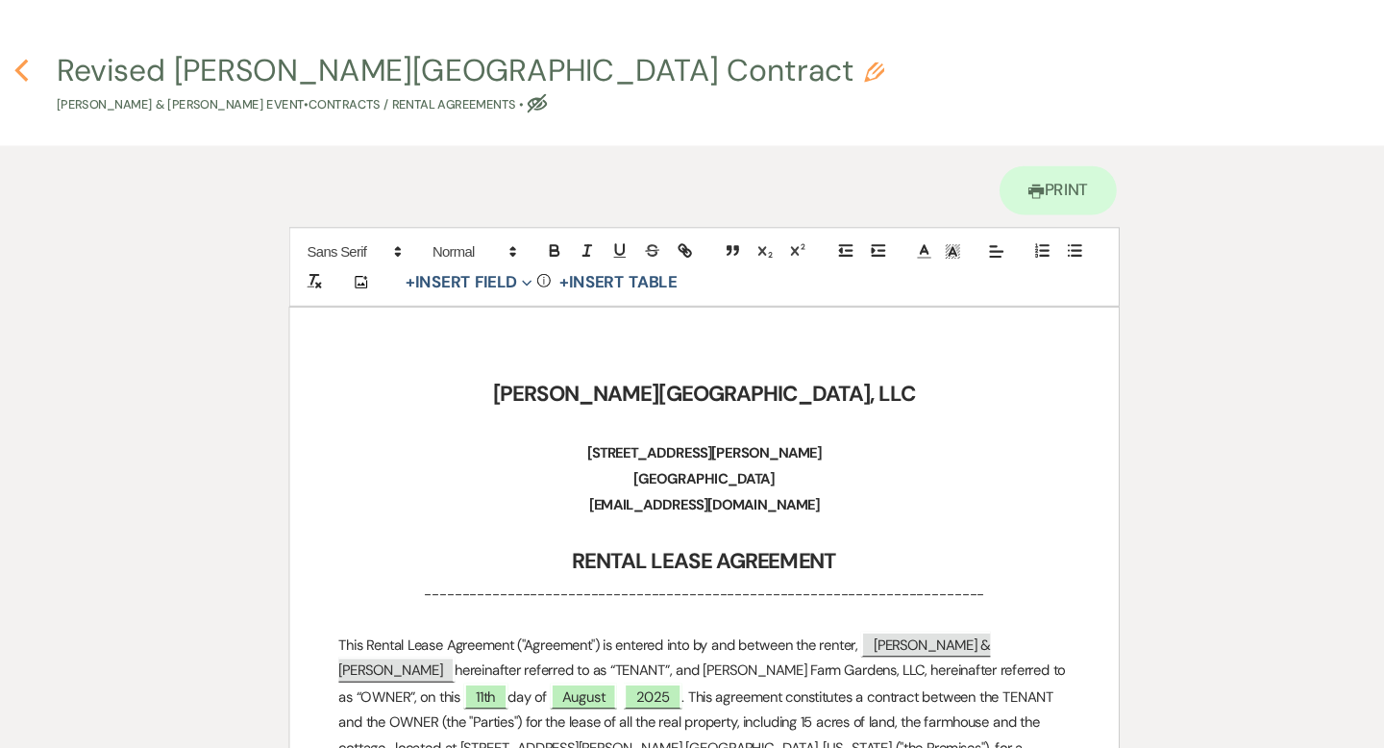
click at [50, 64] on icon "Previous" at bounding box center [47, 66] width 14 height 23
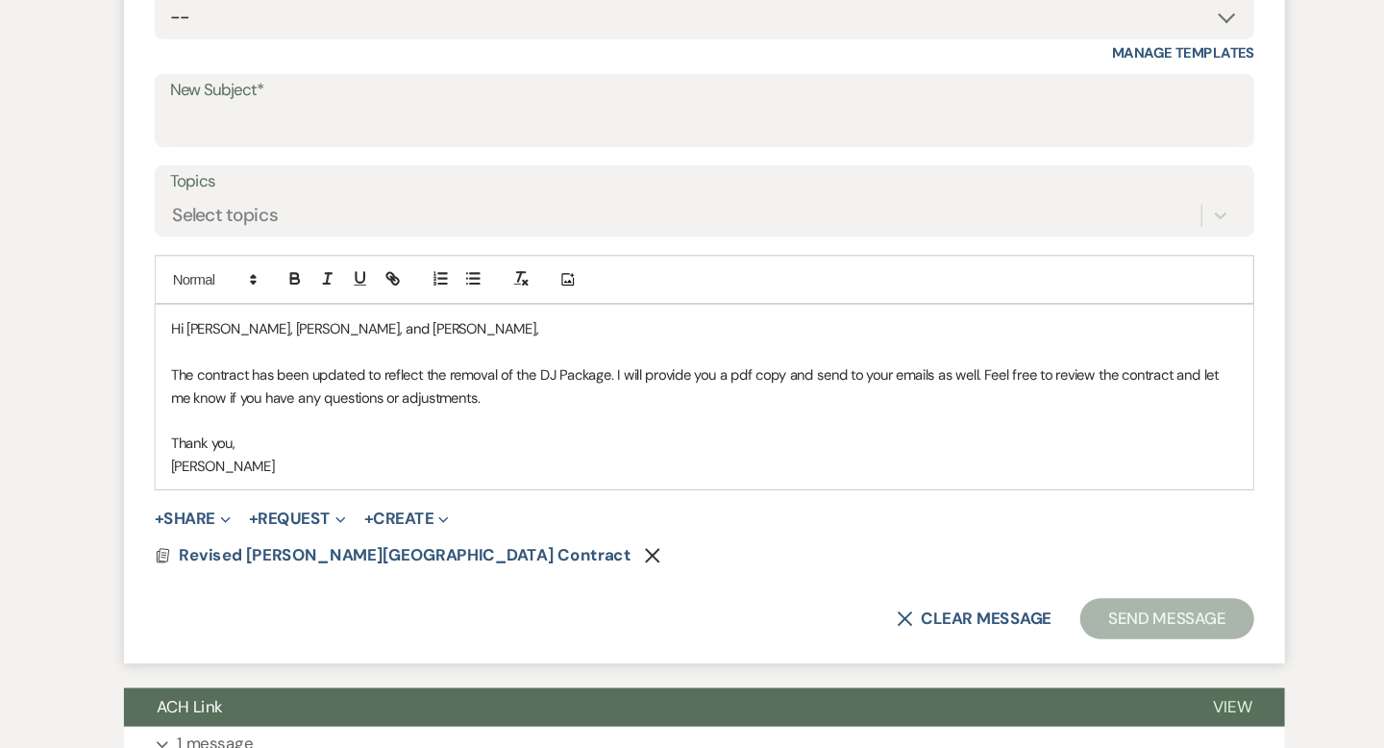
scroll to position [783, 0]
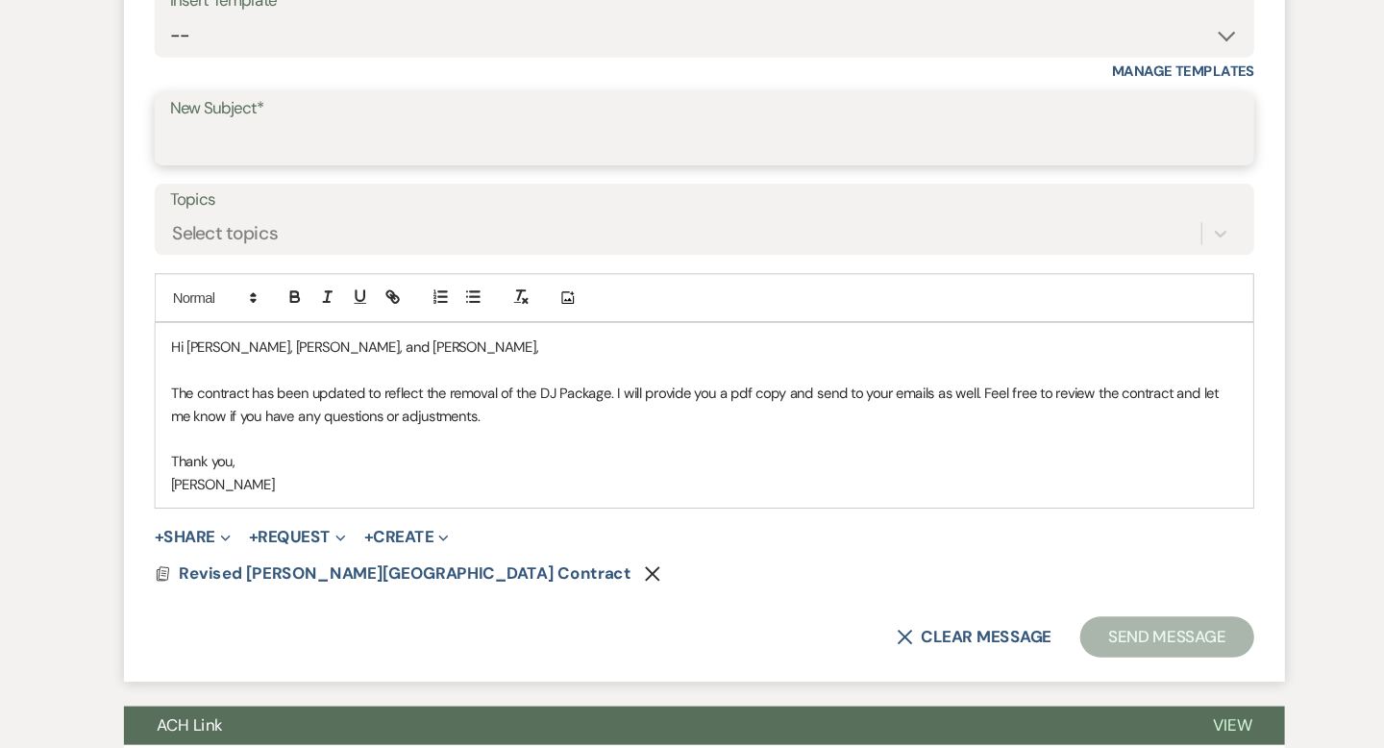
click at [253, 139] on input "New Subject*" at bounding box center [691, 134] width 1009 height 37
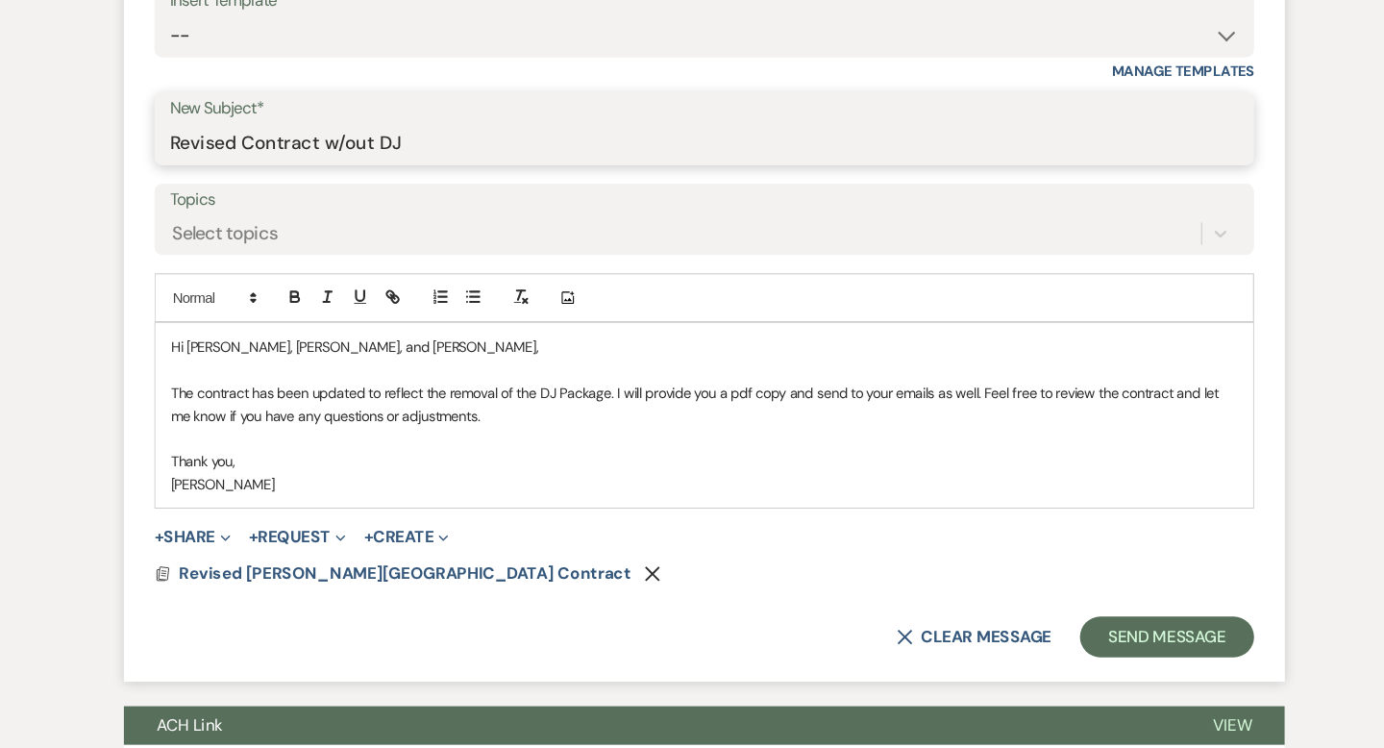
type input "Revised Contract w/out DJ"
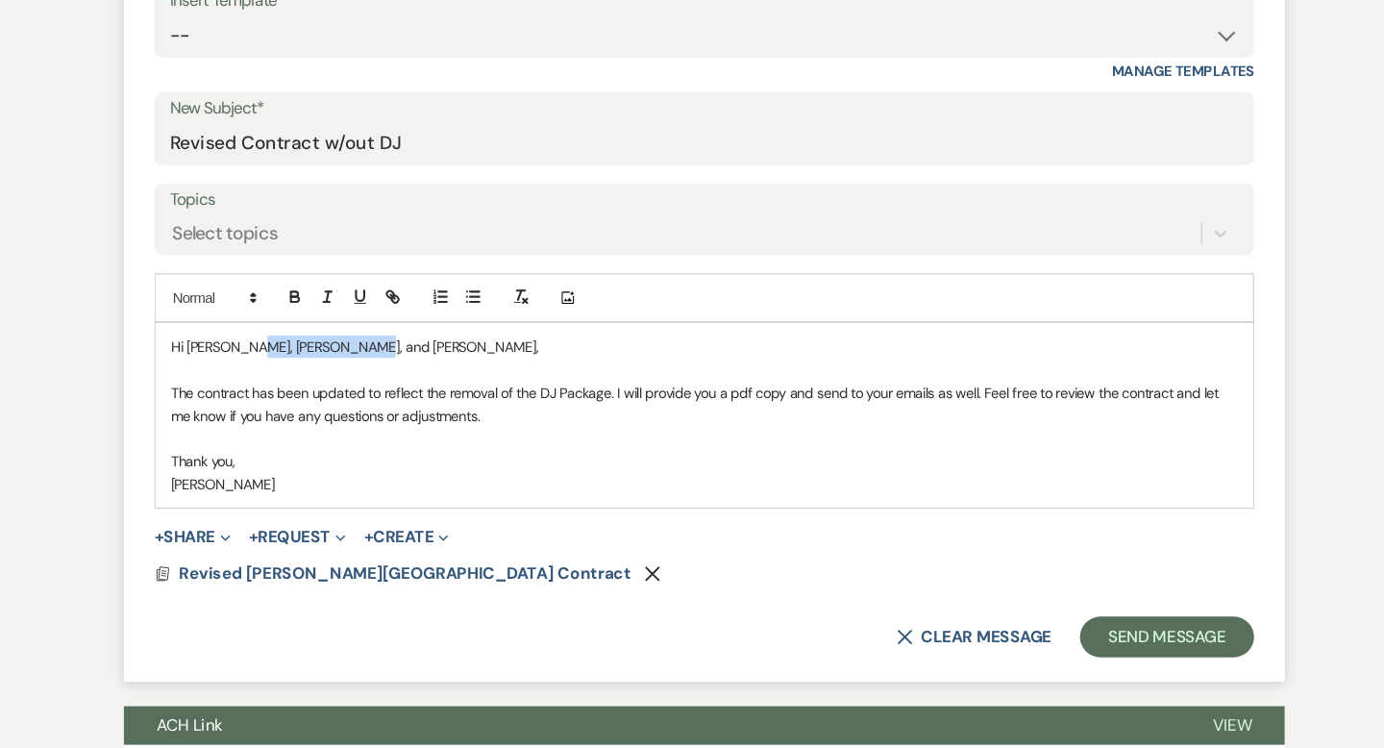
drag, startPoint x: 352, startPoint y: 330, endPoint x: 254, endPoint y: 324, distance: 98.2
click at [254, 324] on p "Hi Danielle, Riley, and Karen," at bounding box center [691, 326] width 1007 height 21
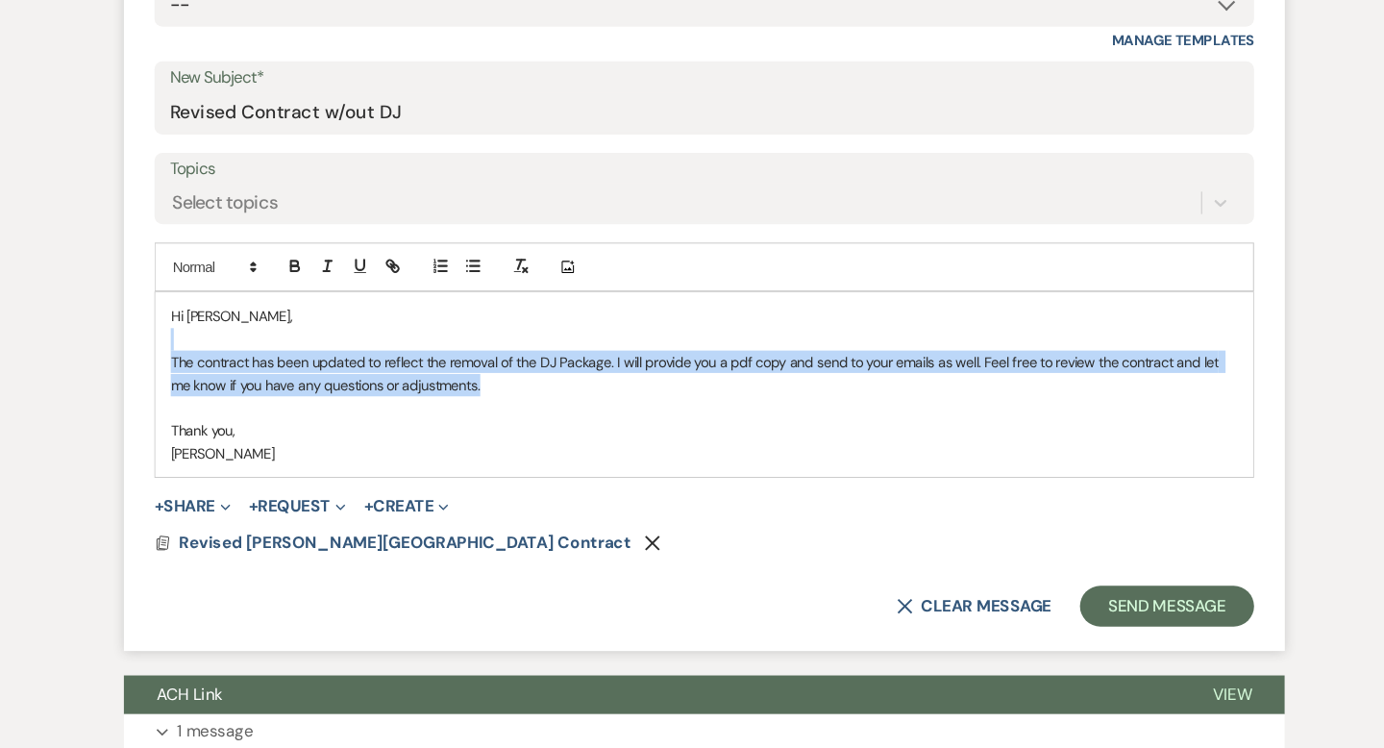
drag, startPoint x: 469, startPoint y: 390, endPoint x: 192, endPoint y: 351, distance: 279.6
click at [192, 351] on div "Hi Danielle, The contract has been updated to reflect the removal of the DJ Pac…" at bounding box center [692, 392] width 1036 height 174
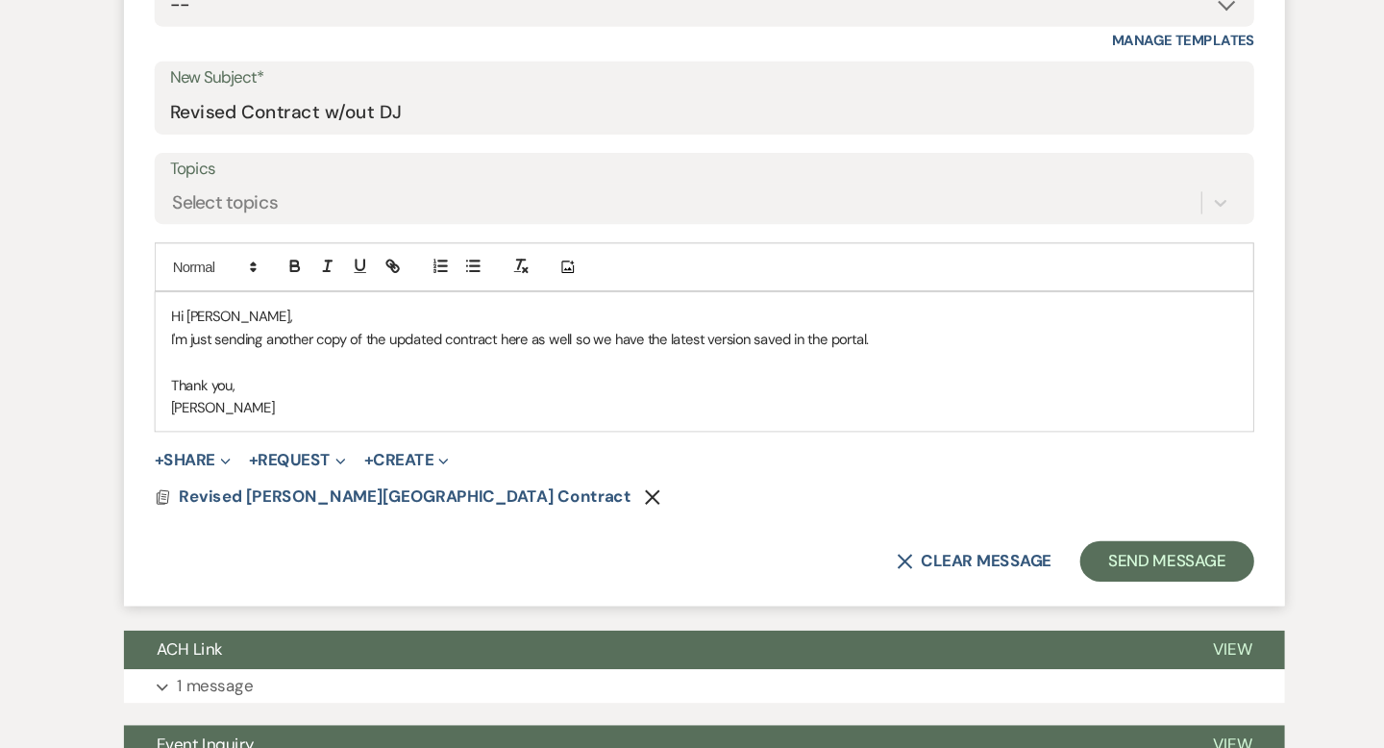
click at [260, 397] on p "Thank you," at bounding box center [691, 392] width 1007 height 21
click at [873, 348] on p "I'm just sending another copy of the updated contract here as well so we have t…" at bounding box center [691, 348] width 1007 height 21
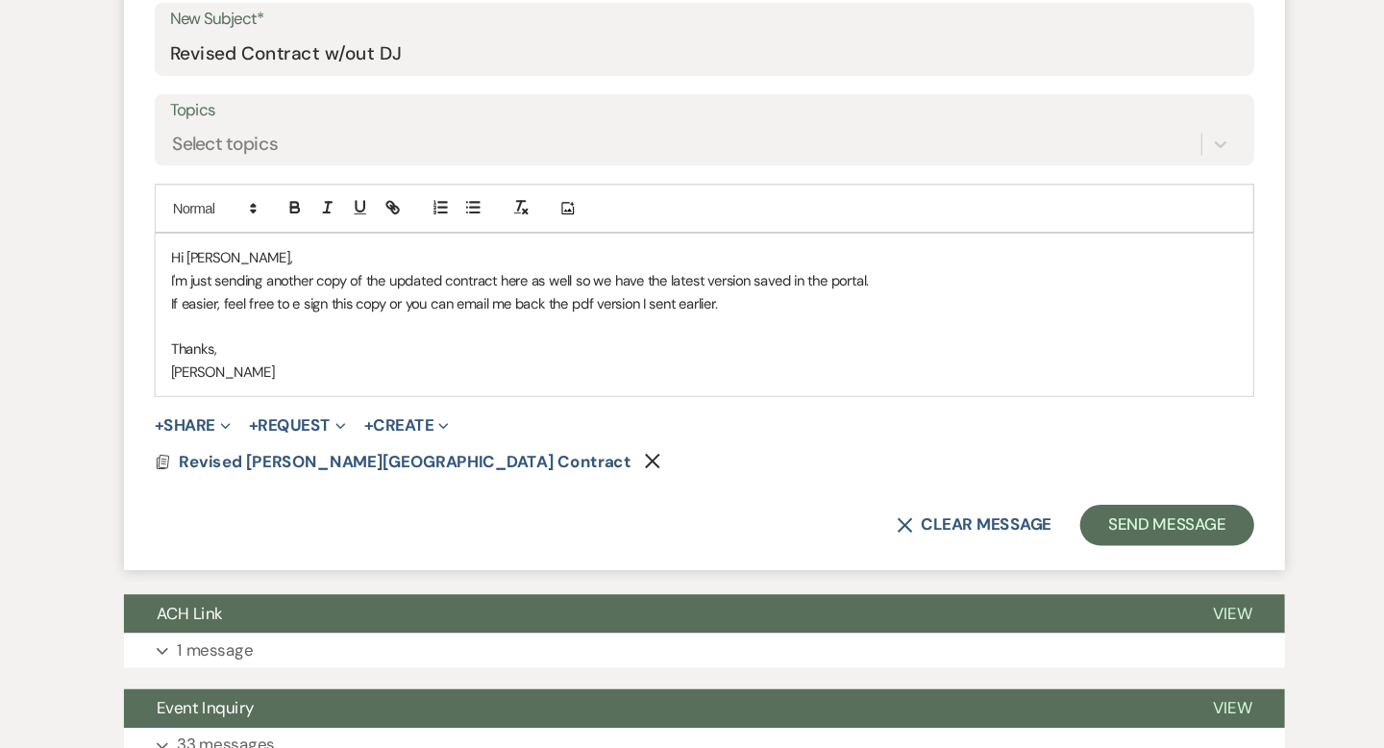
scroll to position [830, 0]
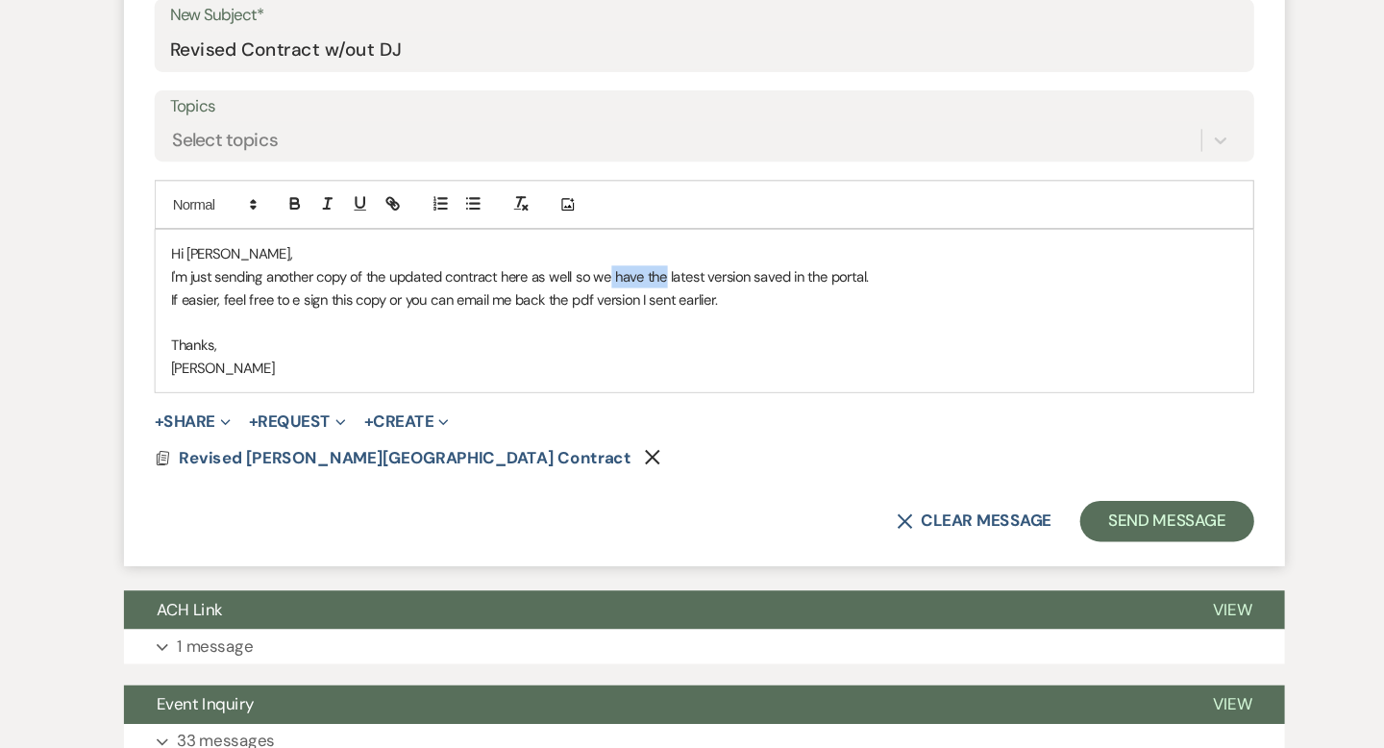
drag, startPoint x: 656, startPoint y: 301, endPoint x: 603, endPoint y: 298, distance: 52.9
click at [603, 298] on p "I'm just sending another copy of the updated contract here as well so we have t…" at bounding box center [691, 302] width 1007 height 21
click at [685, 299] on p "I'm just sending another copy of the updated contract here as well so the curre…" at bounding box center [691, 302] width 1007 height 21
click at [697, 292] on p "I'm just sending another copy of the updated contract here as well so the curre…" at bounding box center [691, 302] width 1007 height 21
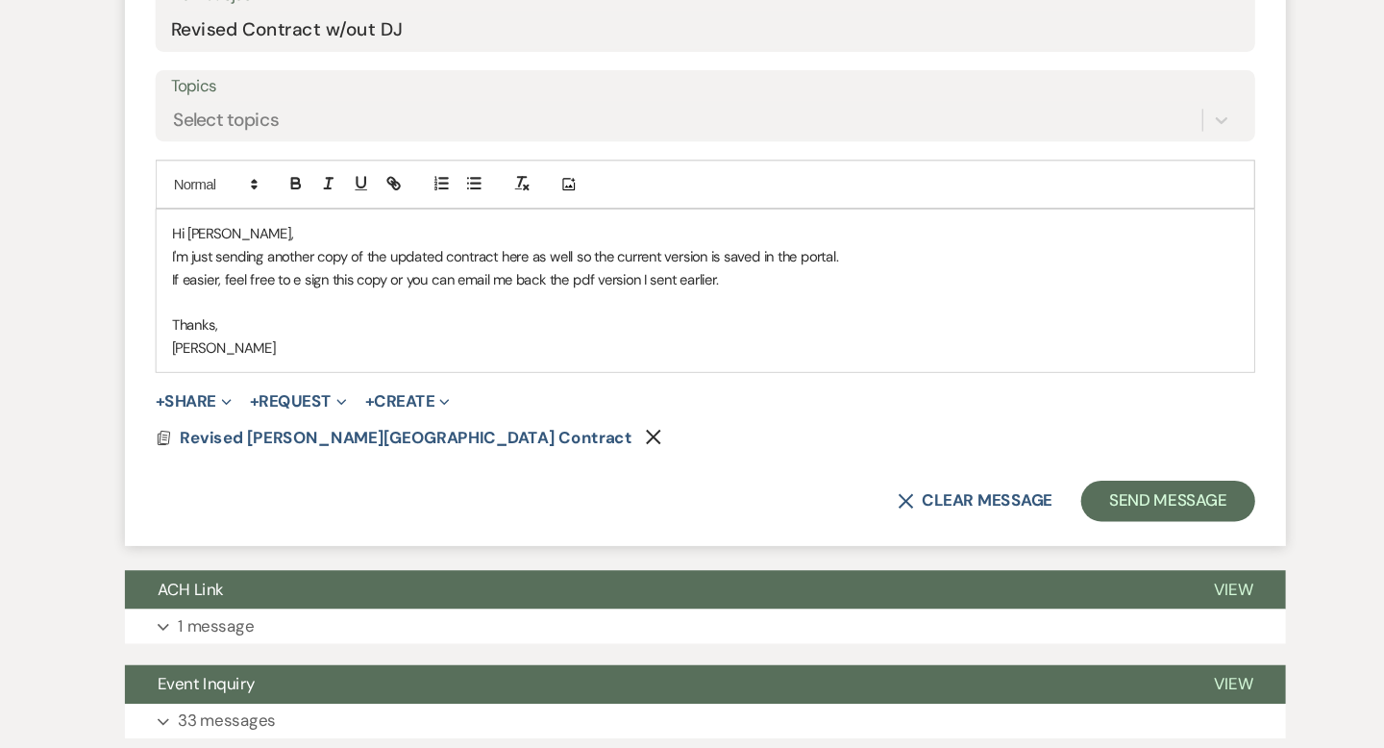
click at [717, 308] on p "If easier, feel free to e sign this copy or you can email me back the pdf versi…" at bounding box center [691, 304] width 1007 height 21
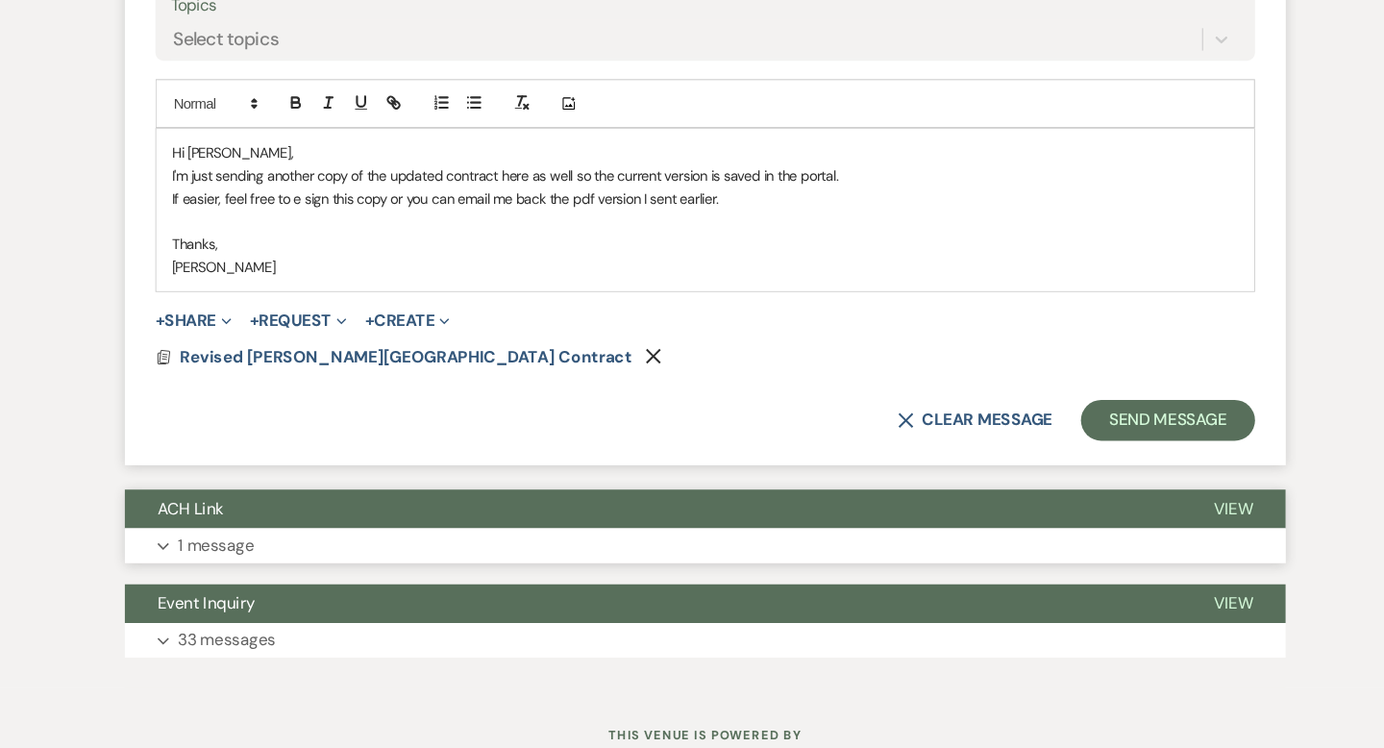
scroll to position [990, 0]
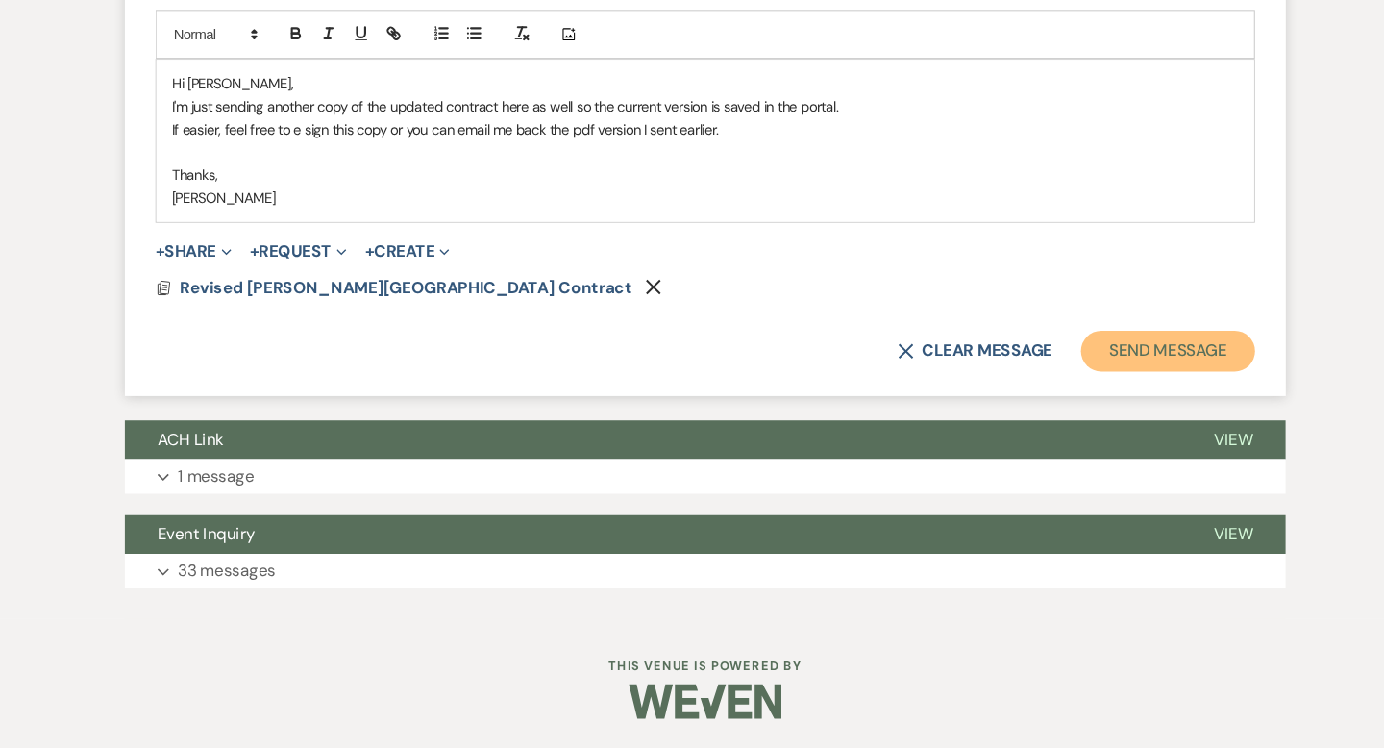
click at [1108, 375] on button "Send Message" at bounding box center [1129, 373] width 164 height 38
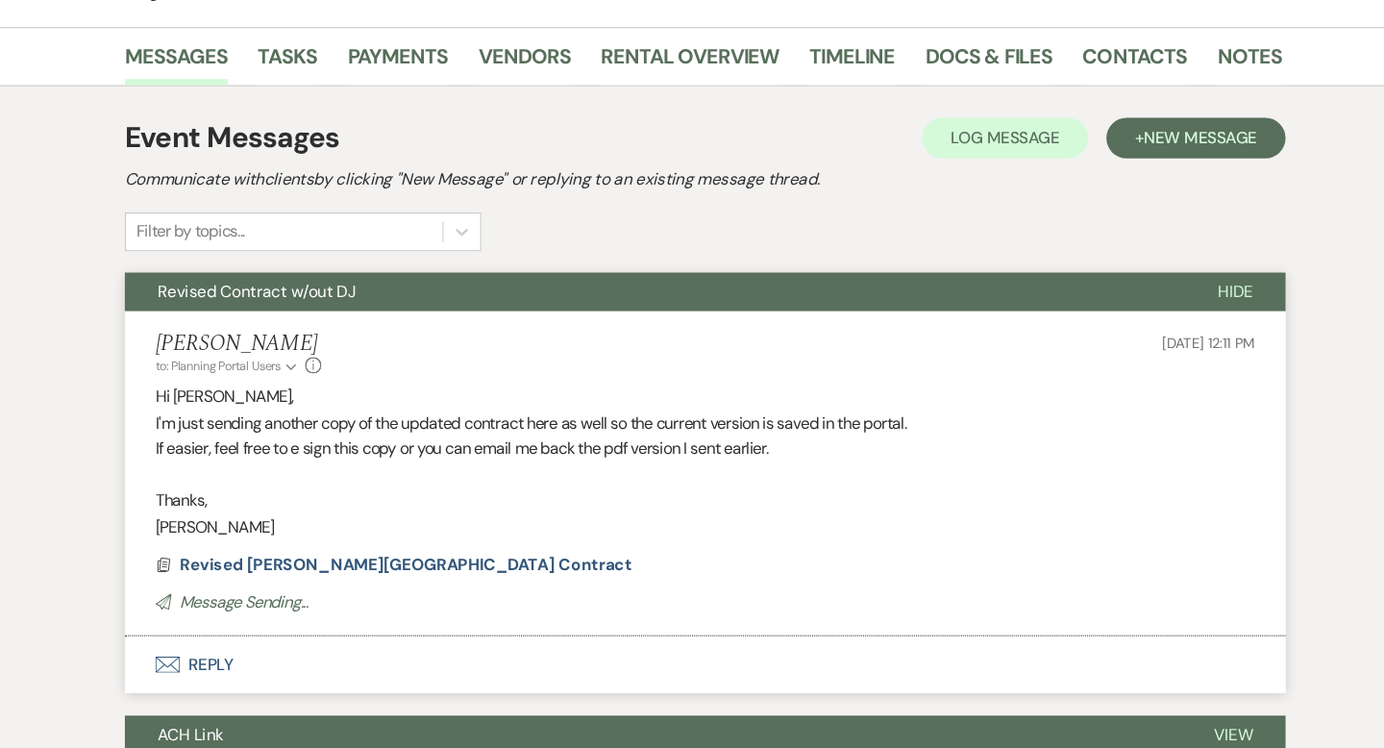
scroll to position [0, 0]
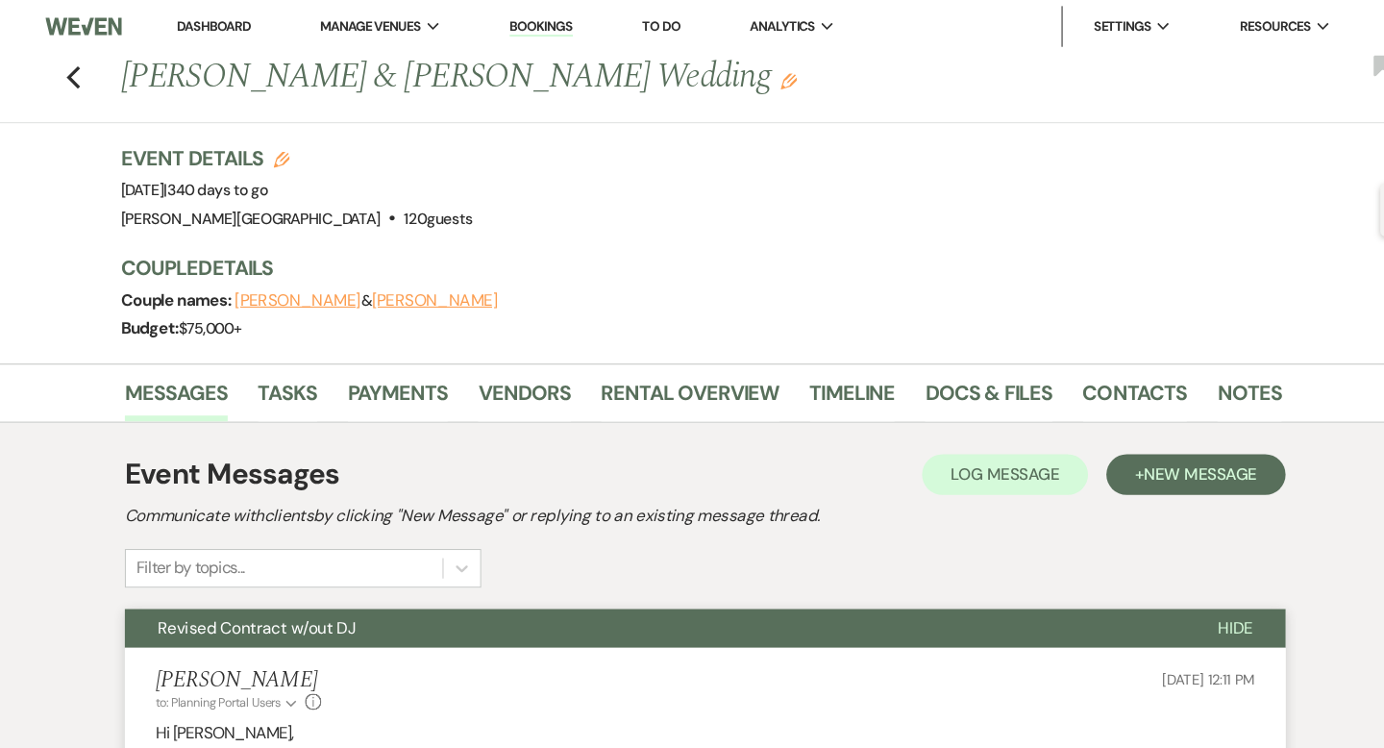
click at [229, 23] on link "Dashboard" at bounding box center [227, 24] width 69 height 16
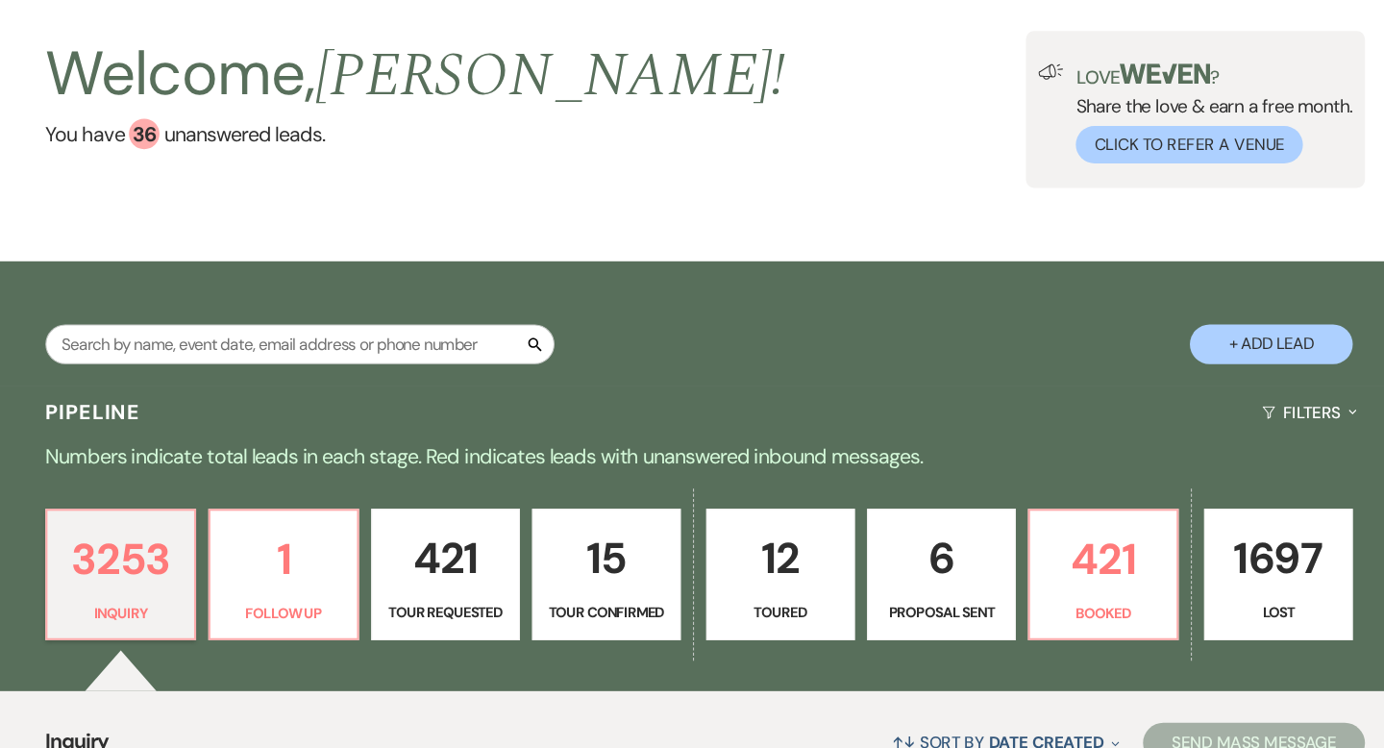
scroll to position [83, 0]
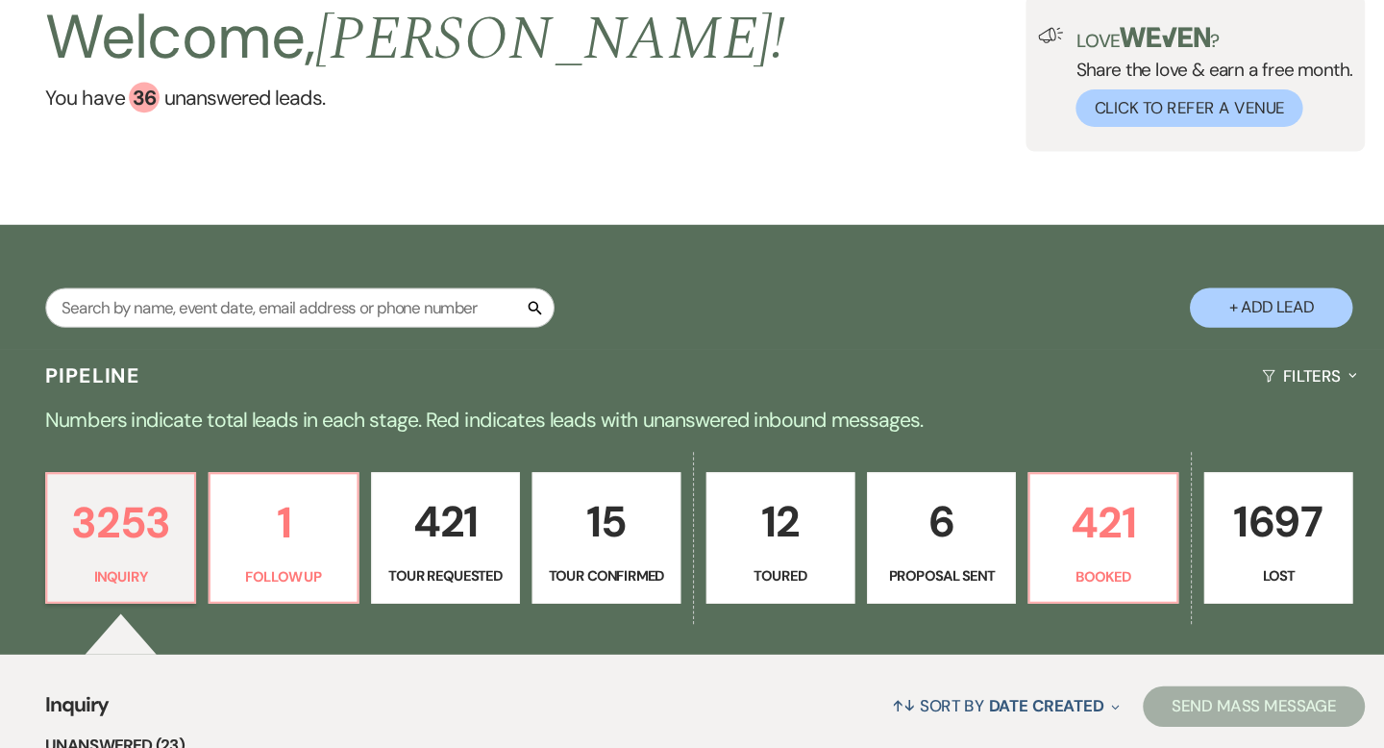
click at [904, 530] on p "6" at bounding box center [914, 534] width 115 height 64
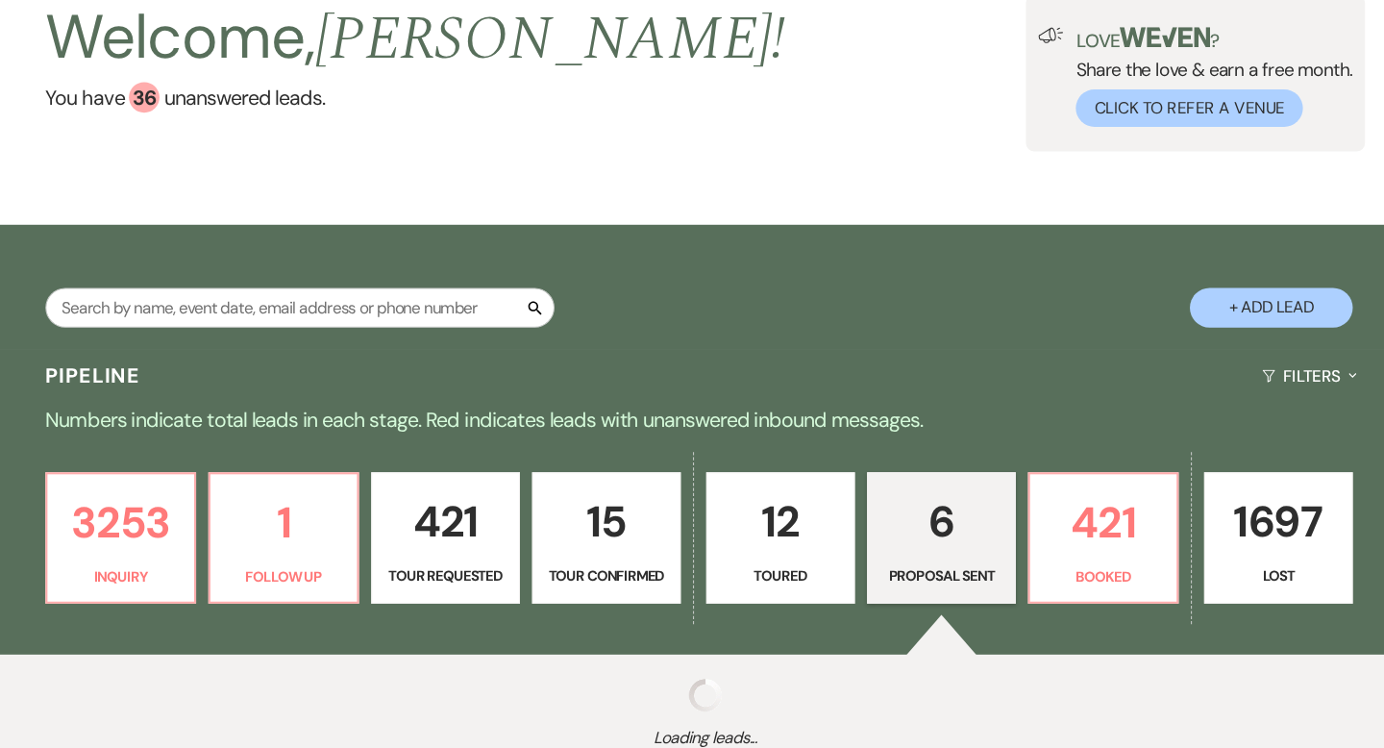
select select "6"
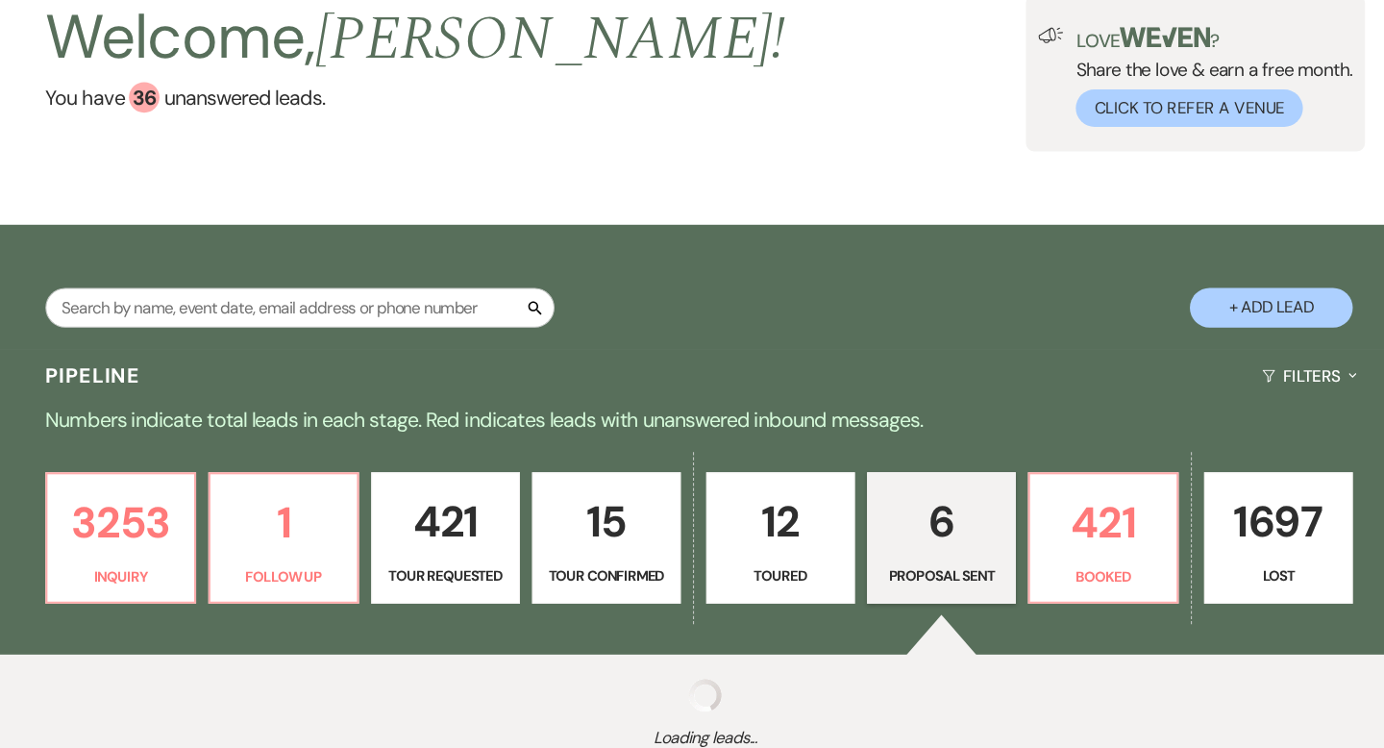
select select "6"
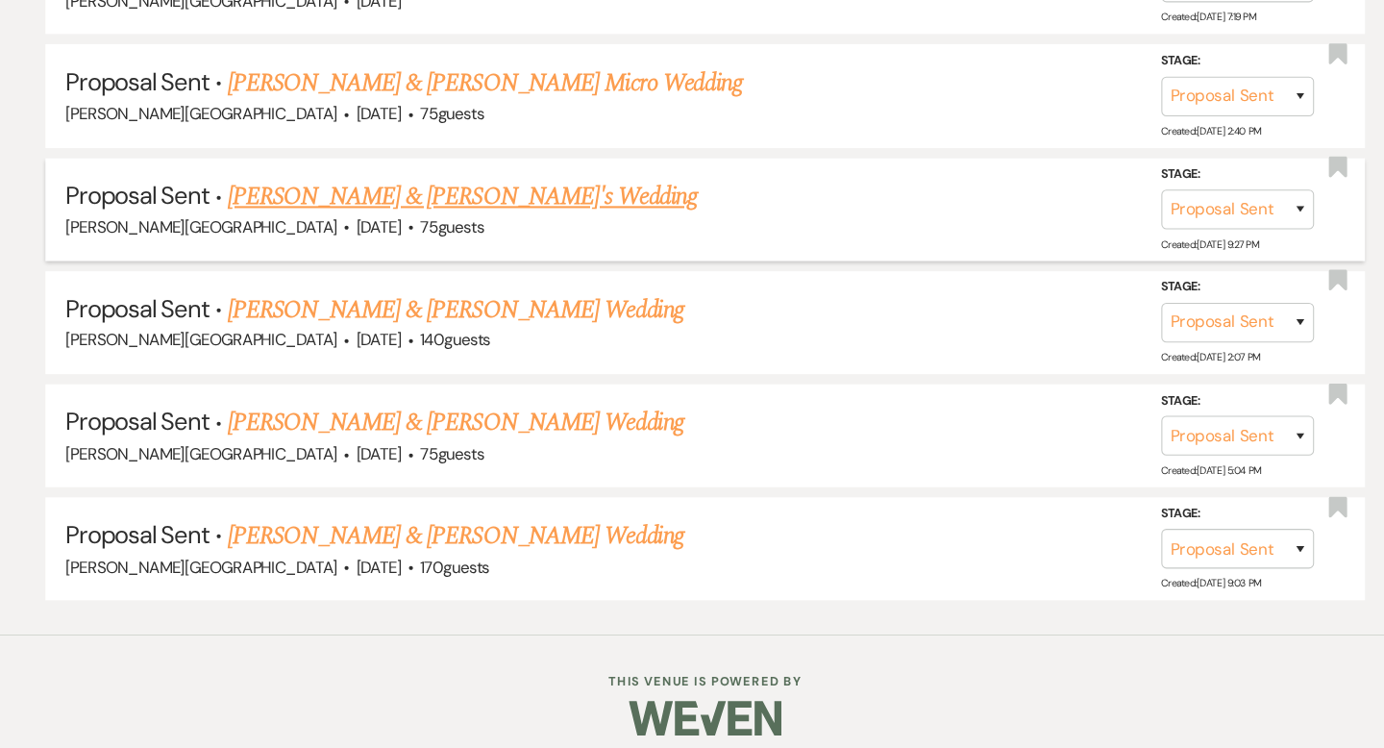
scroll to position [1011, 0]
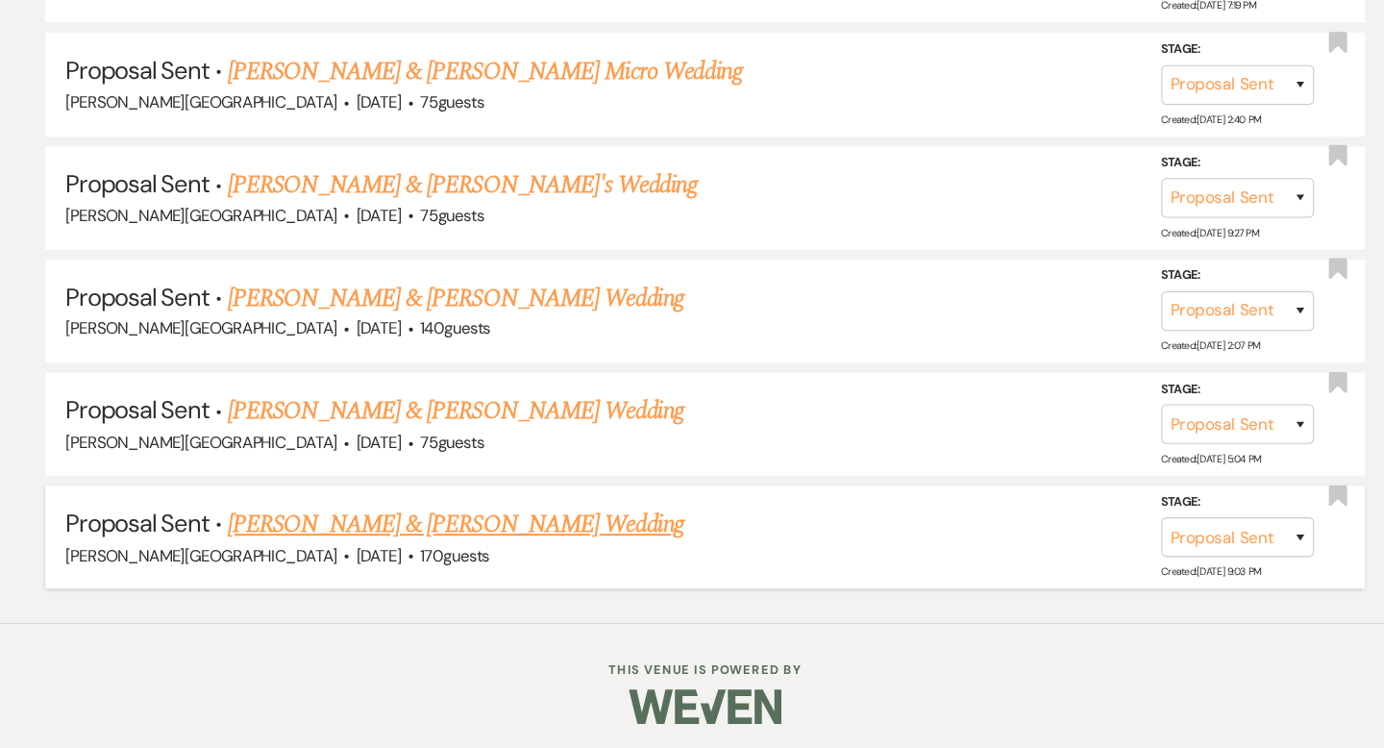
click at [461, 532] on link "Vincent Lowe & Erica Sanchez's Wedding" at bounding box center [456, 536] width 431 height 35
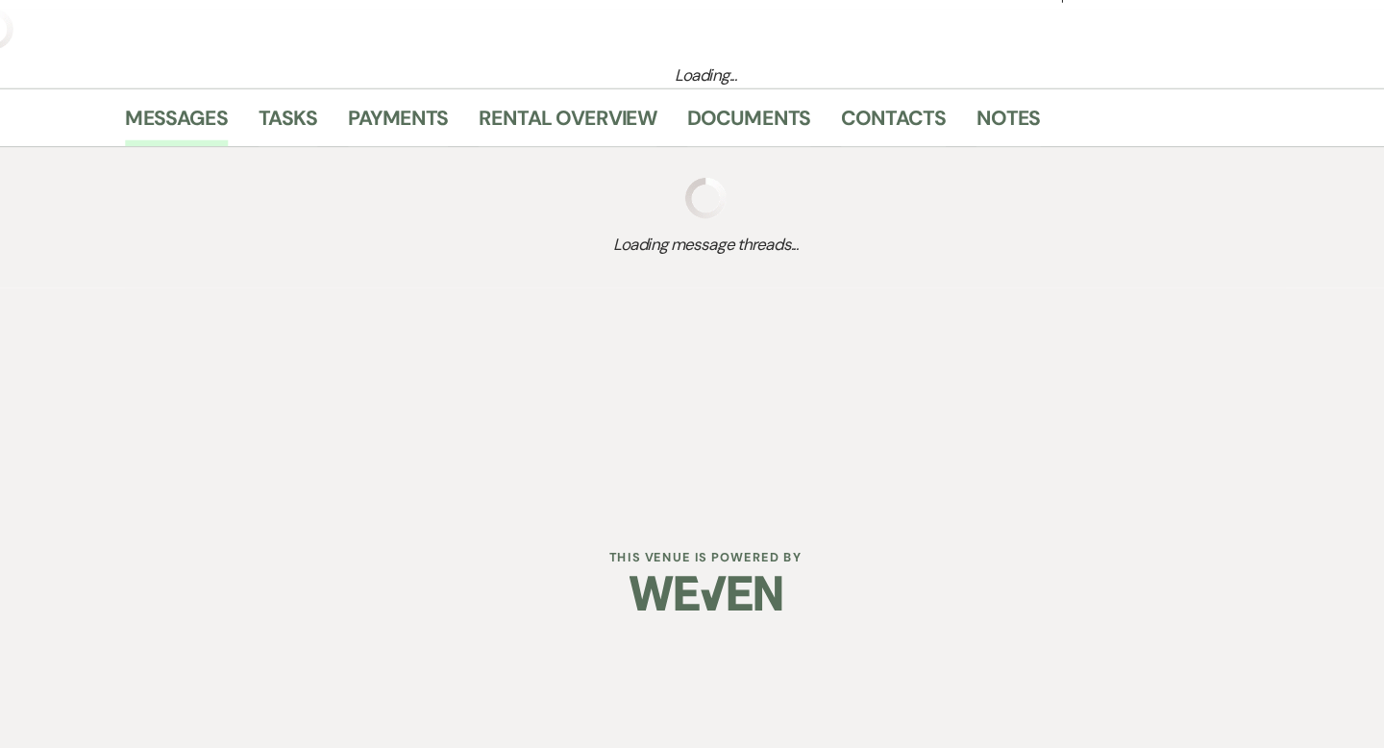
scroll to position [187, 0]
select select "6"
select select "5"
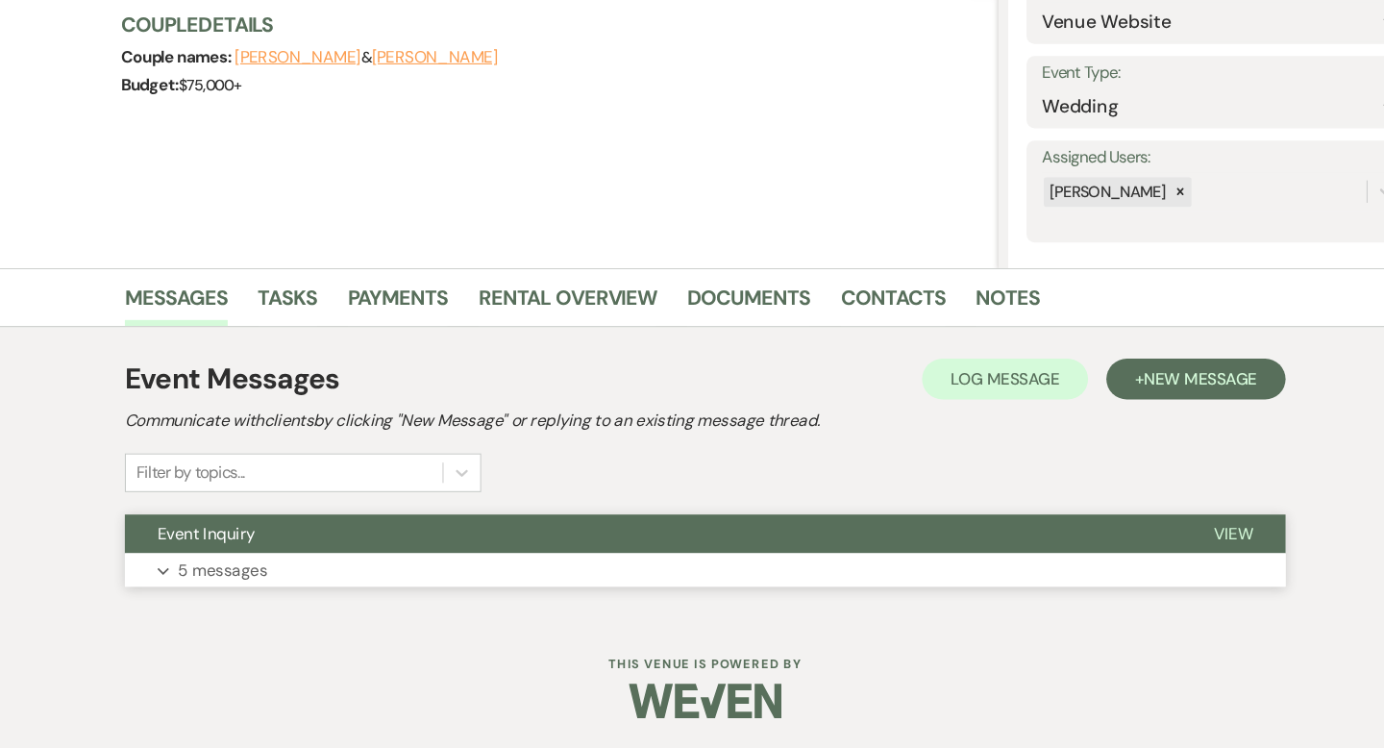
click at [630, 529] on button "Event Inquiry" at bounding box center [642, 546] width 997 height 37
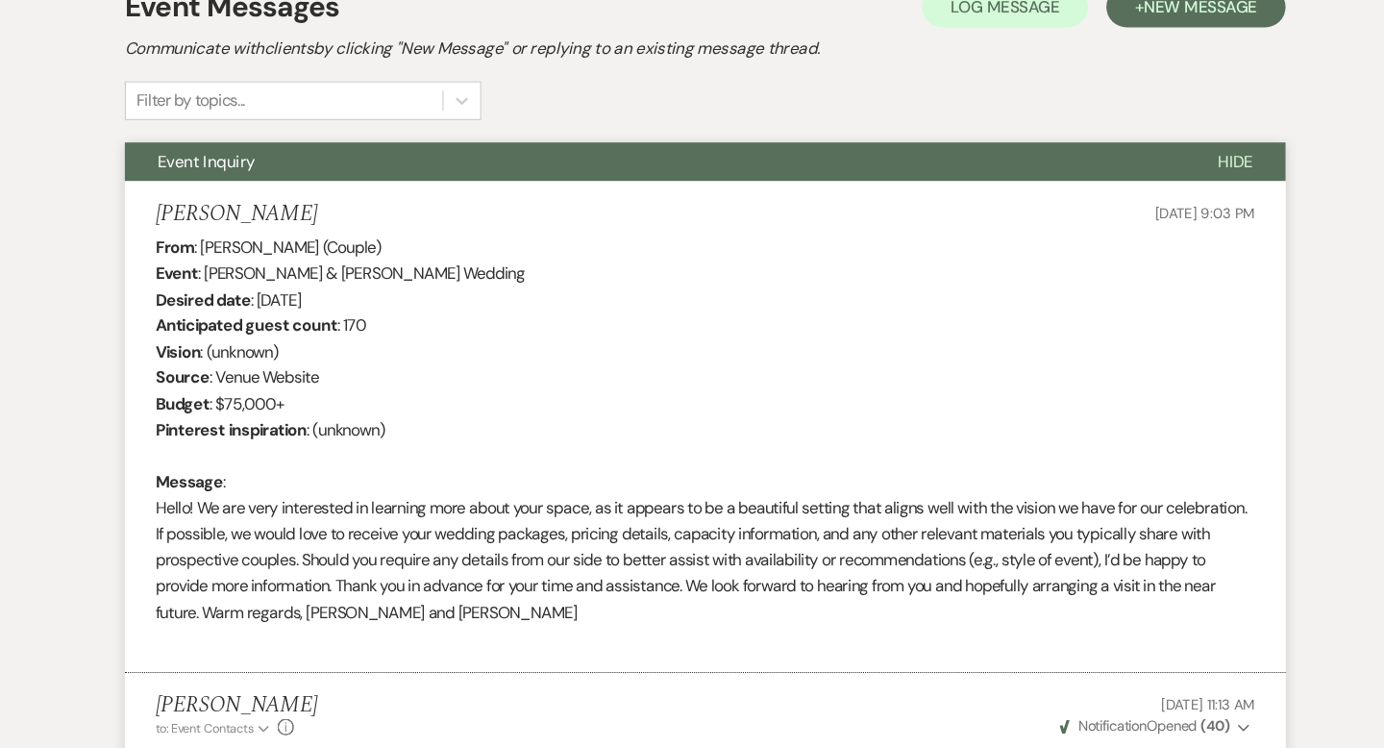
scroll to position [0, 0]
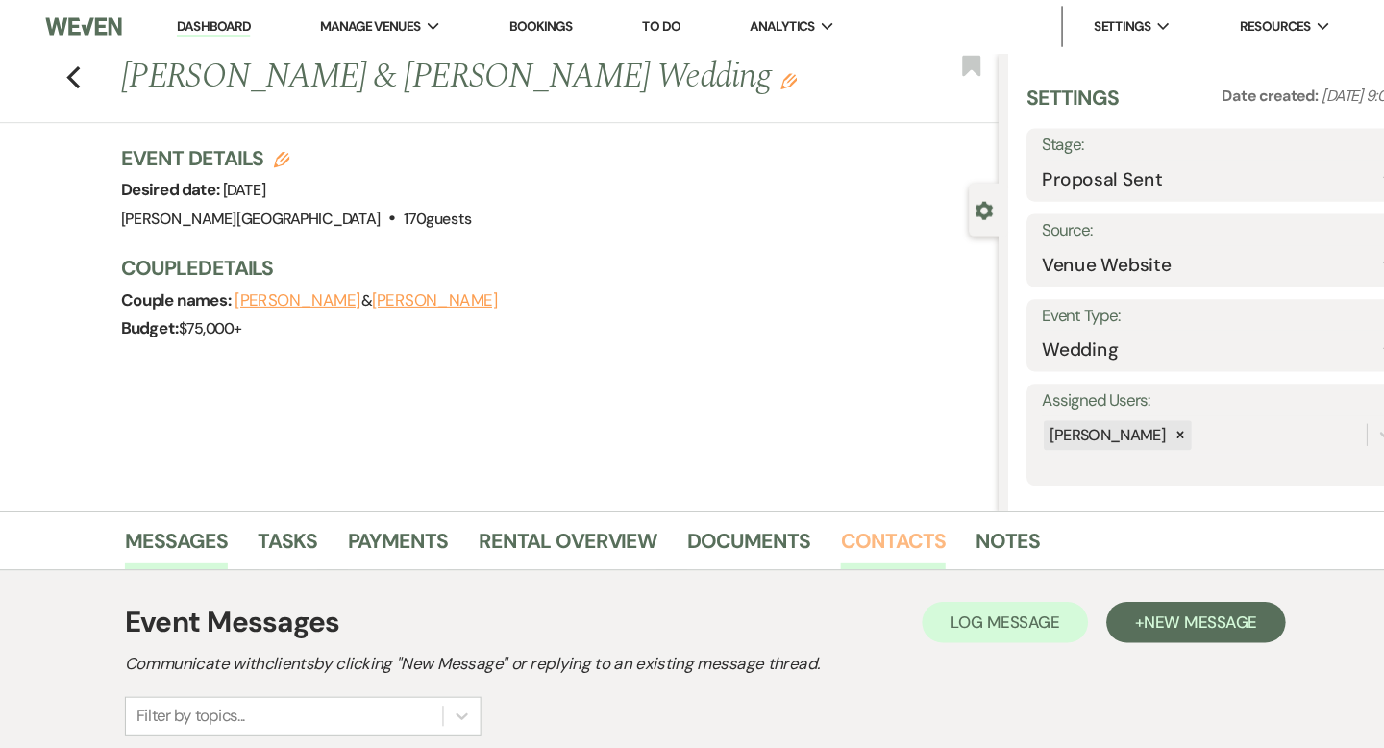
click at [861, 500] on link "Contacts" at bounding box center [869, 516] width 99 height 42
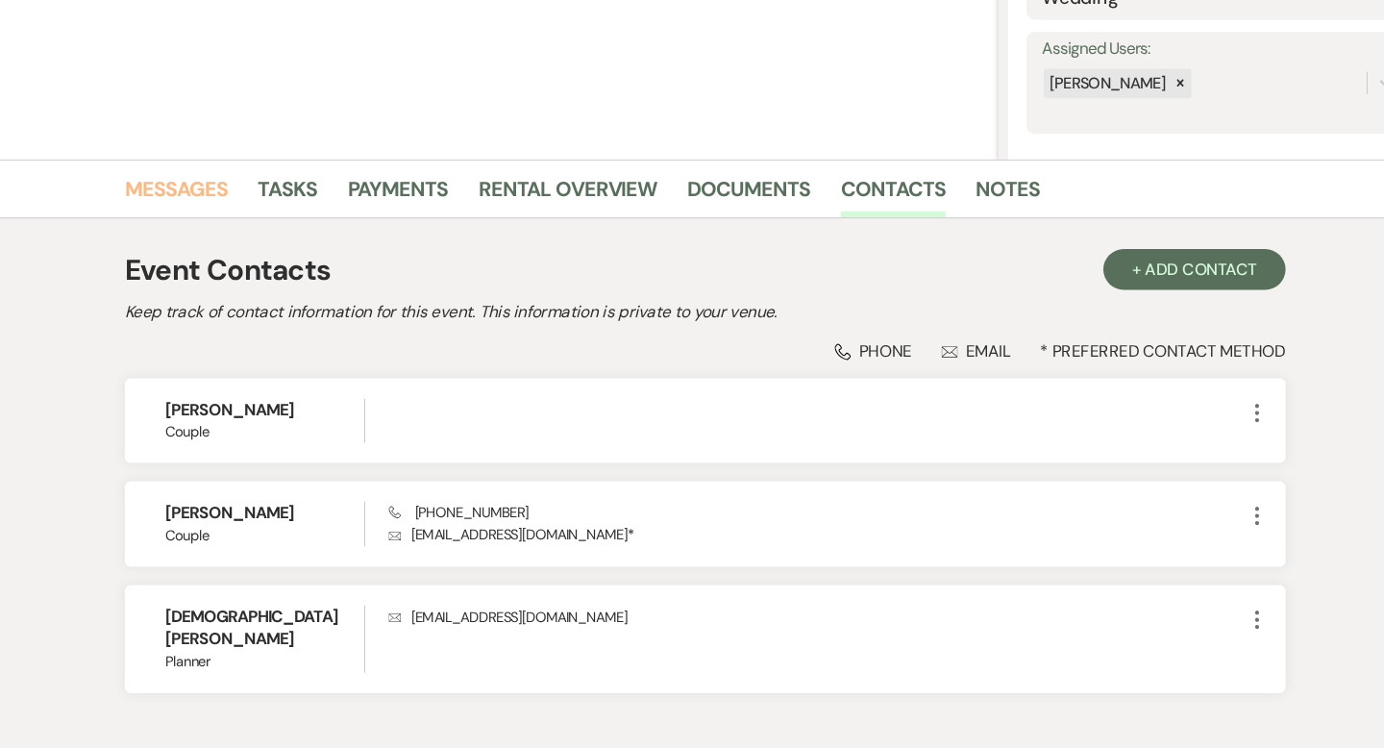
scroll to position [292, 0]
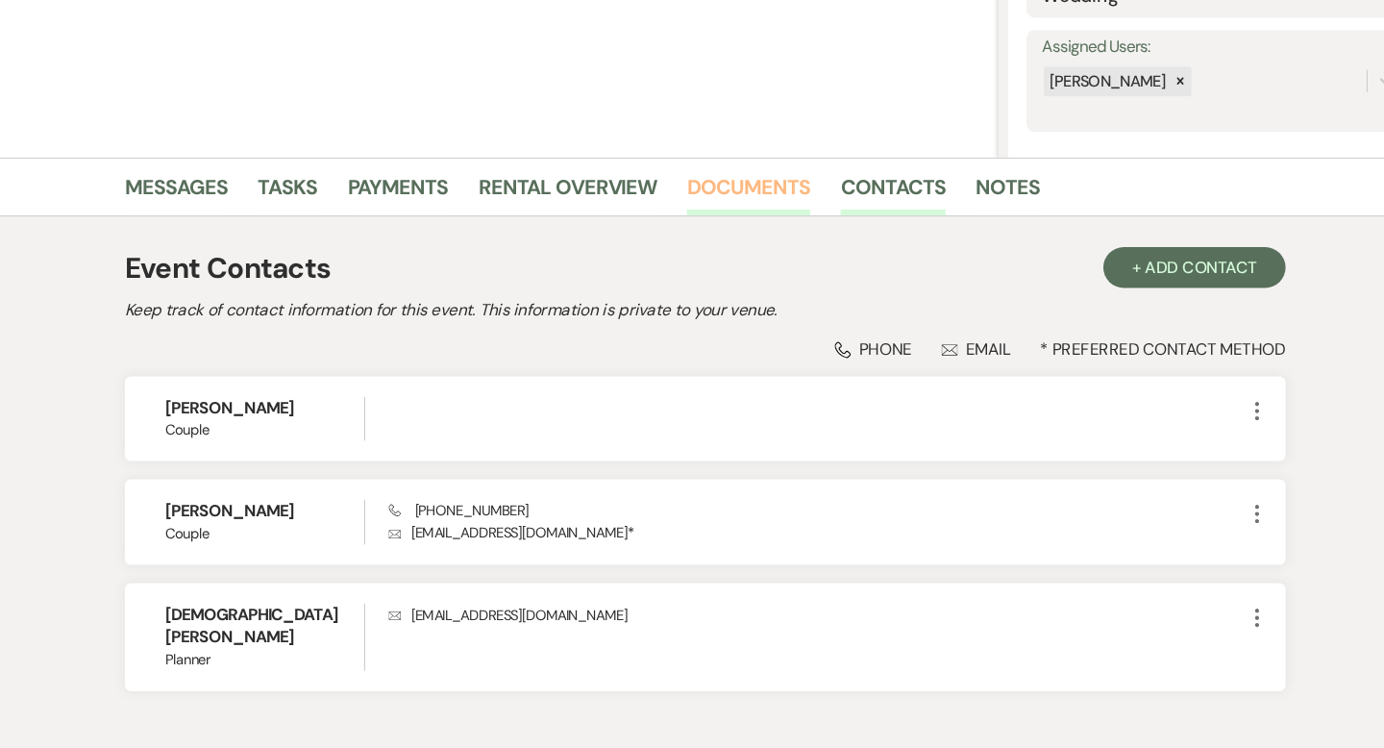
click at [732, 212] on link "Documents" at bounding box center [733, 224] width 116 height 42
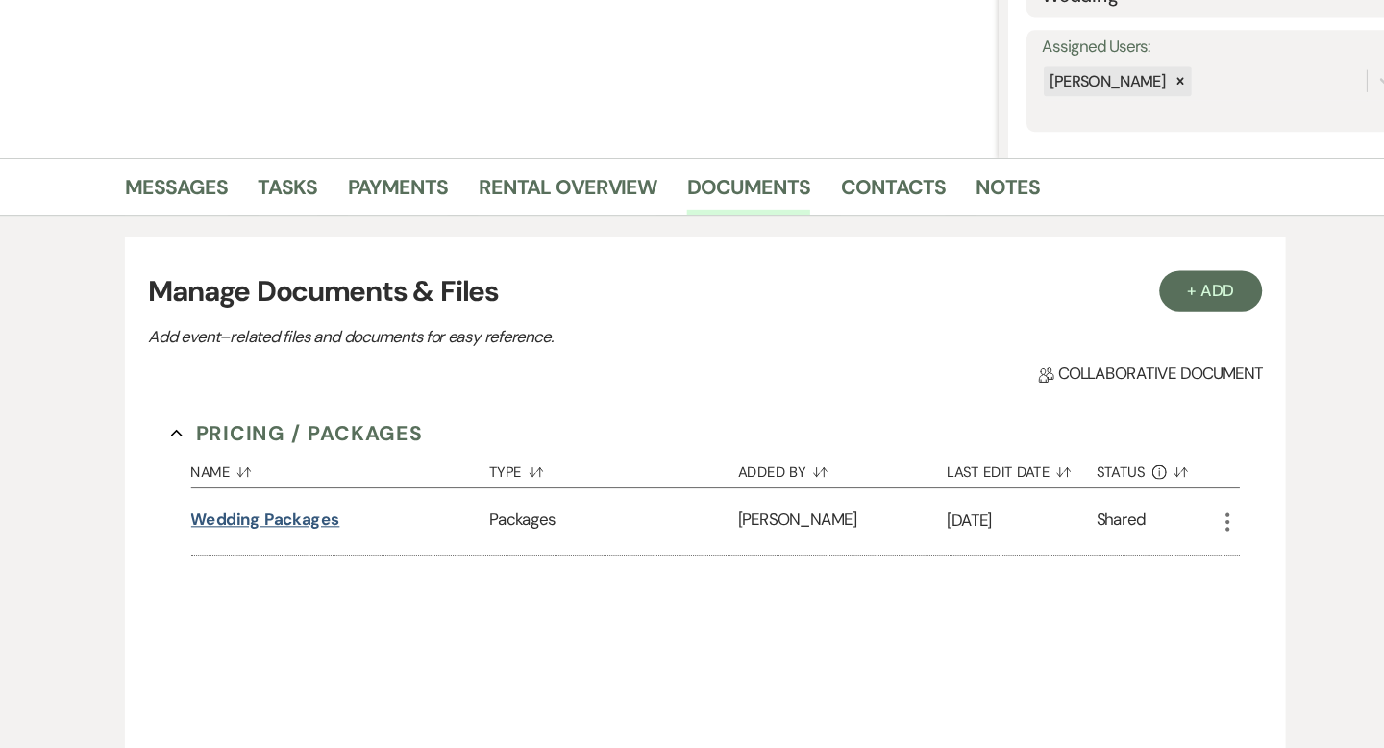
click at [306, 531] on button "Wedding Packages" at bounding box center [277, 532] width 141 height 23
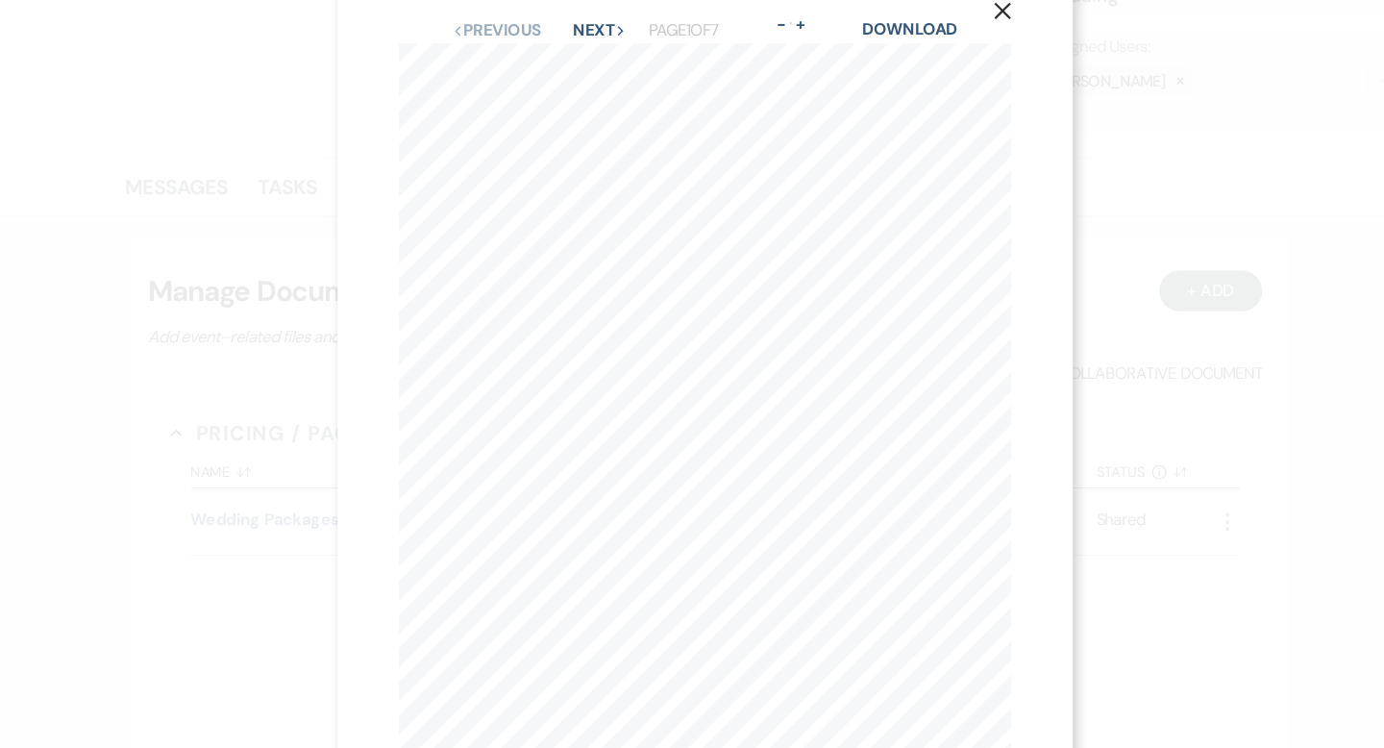
click at [975, 55] on use "button" at bounding box center [972, 51] width 15 height 15
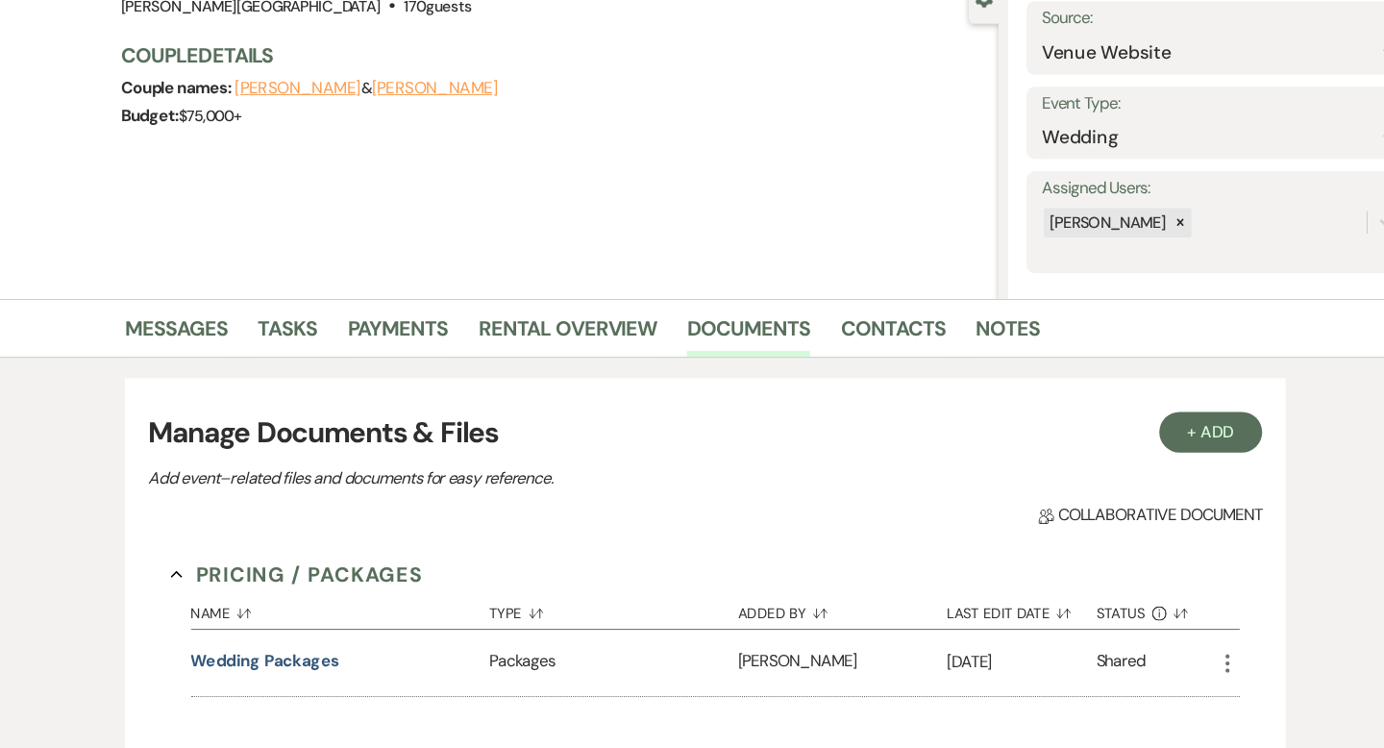
scroll to position [200, 0]
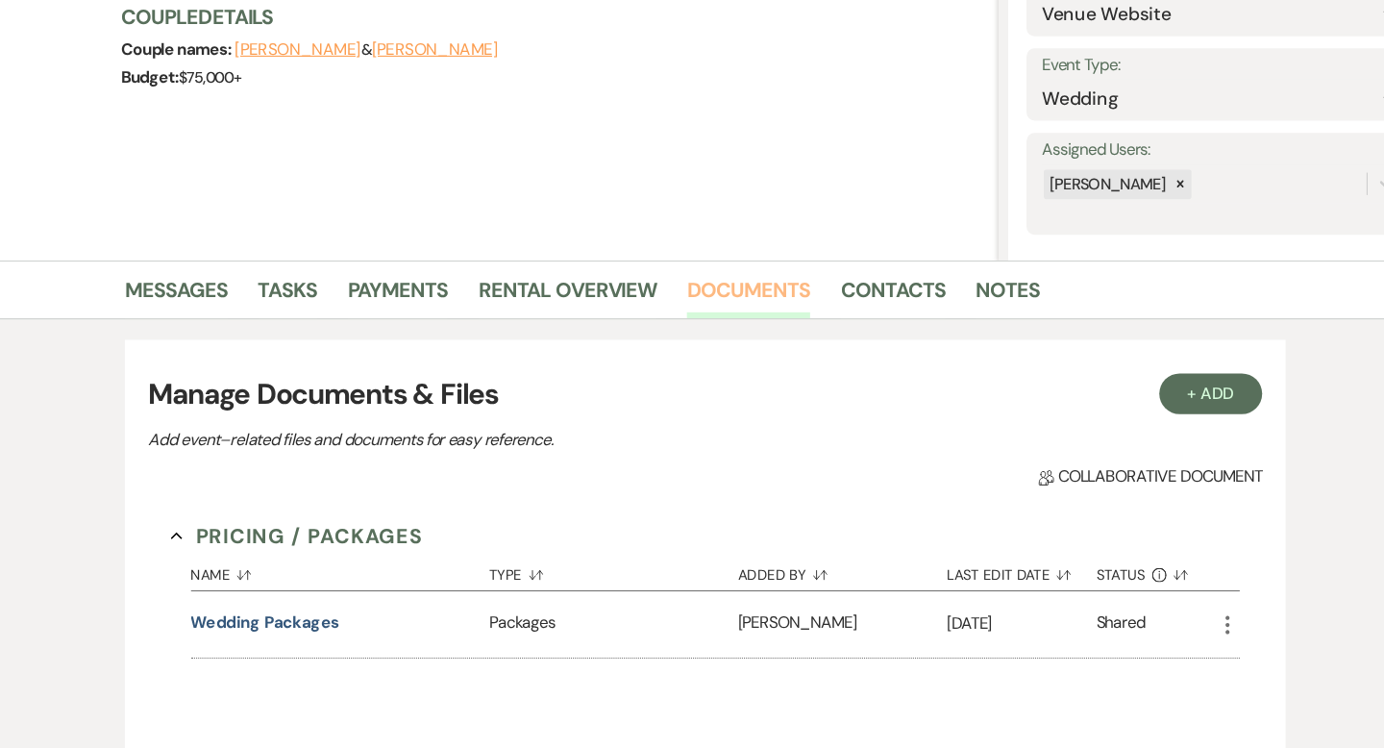
click at [735, 311] on link "Documents" at bounding box center [733, 316] width 116 height 42
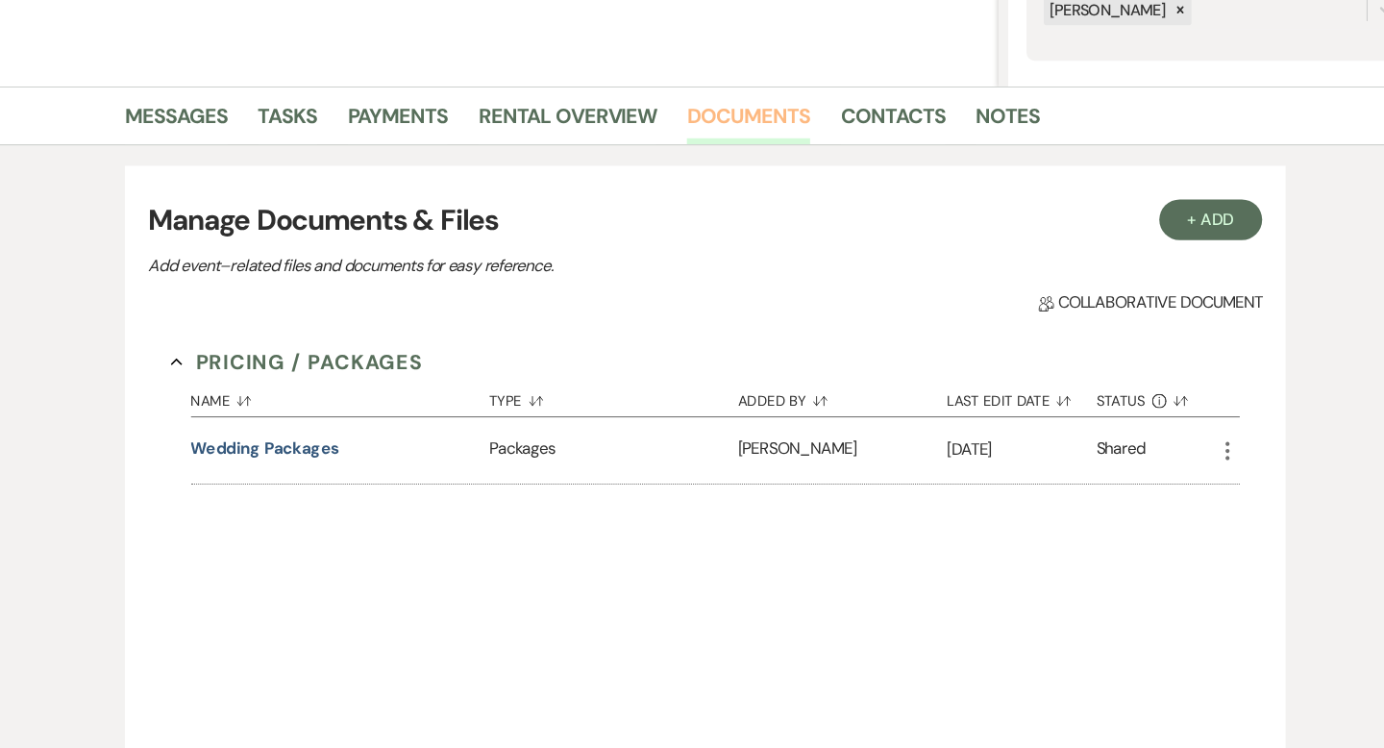
scroll to position [368, 0]
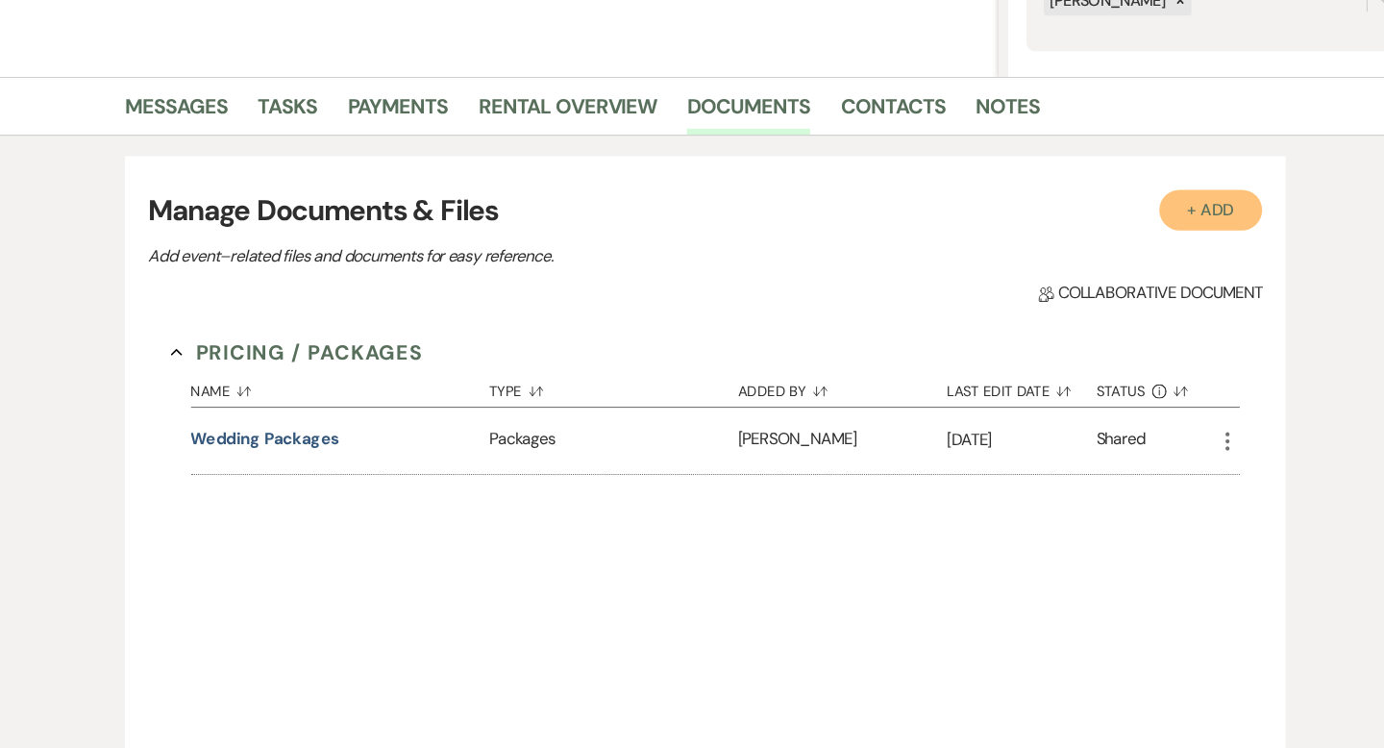
click at [1149, 250] on button "+ Add" at bounding box center [1170, 240] width 98 height 38
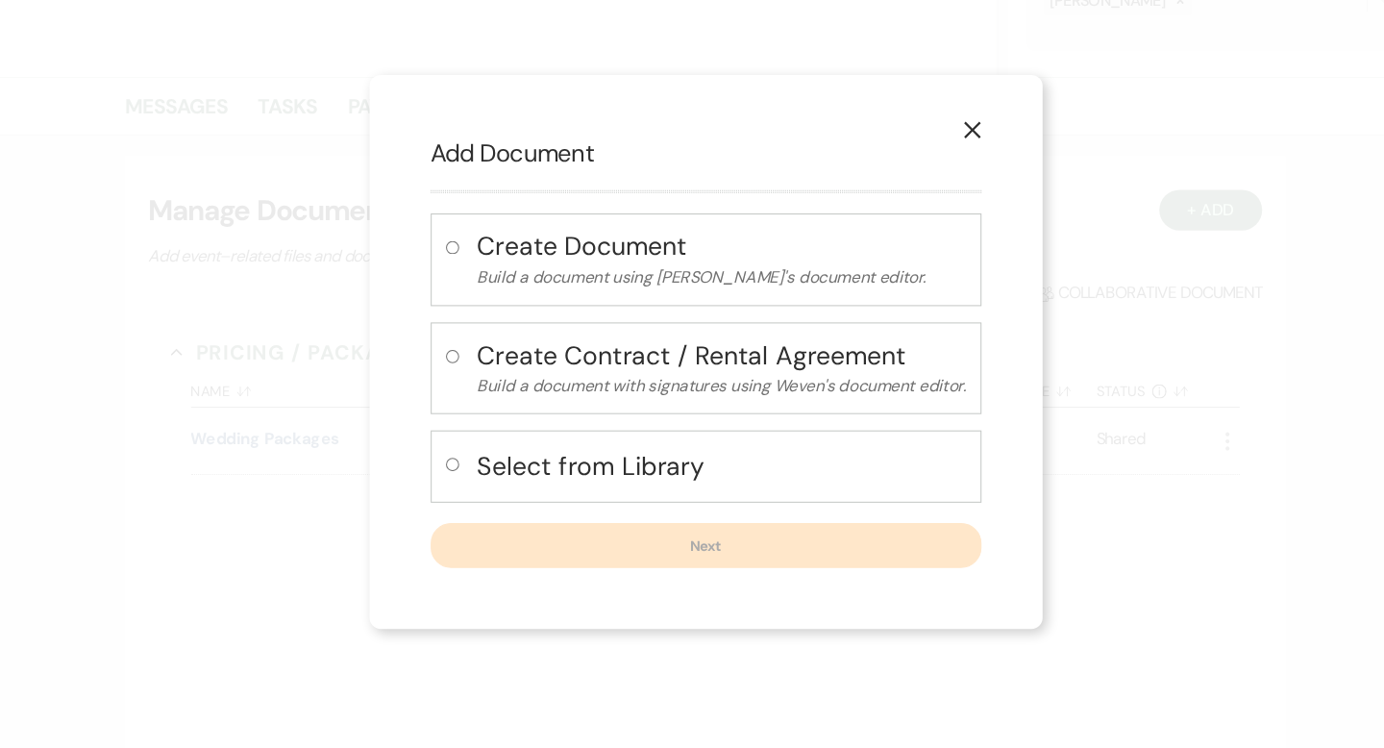
click at [613, 468] on h4 "Select from Library" at bounding box center [707, 482] width 461 height 34
radio input "true"
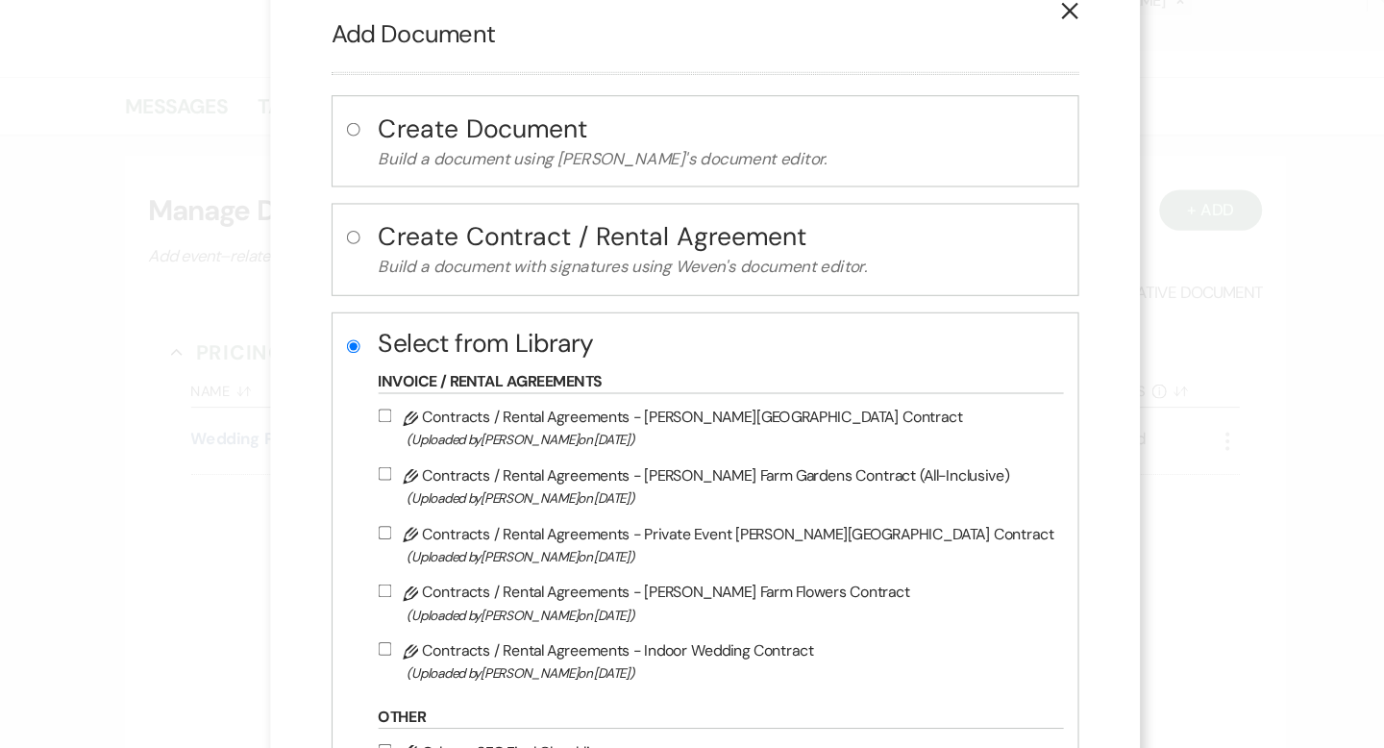
click at [653, 445] on label "Pencil Contracts / Rental Agreements - Smith Farm Gardens Contract (Uploaded by…" at bounding box center [702, 445] width 637 height 45
click at [396, 440] on input "Pencil Contracts / Rental Agreements - Smith Farm Gardens Contract (Uploaded by…" at bounding box center [390, 434] width 12 height 12
checkbox input "true"
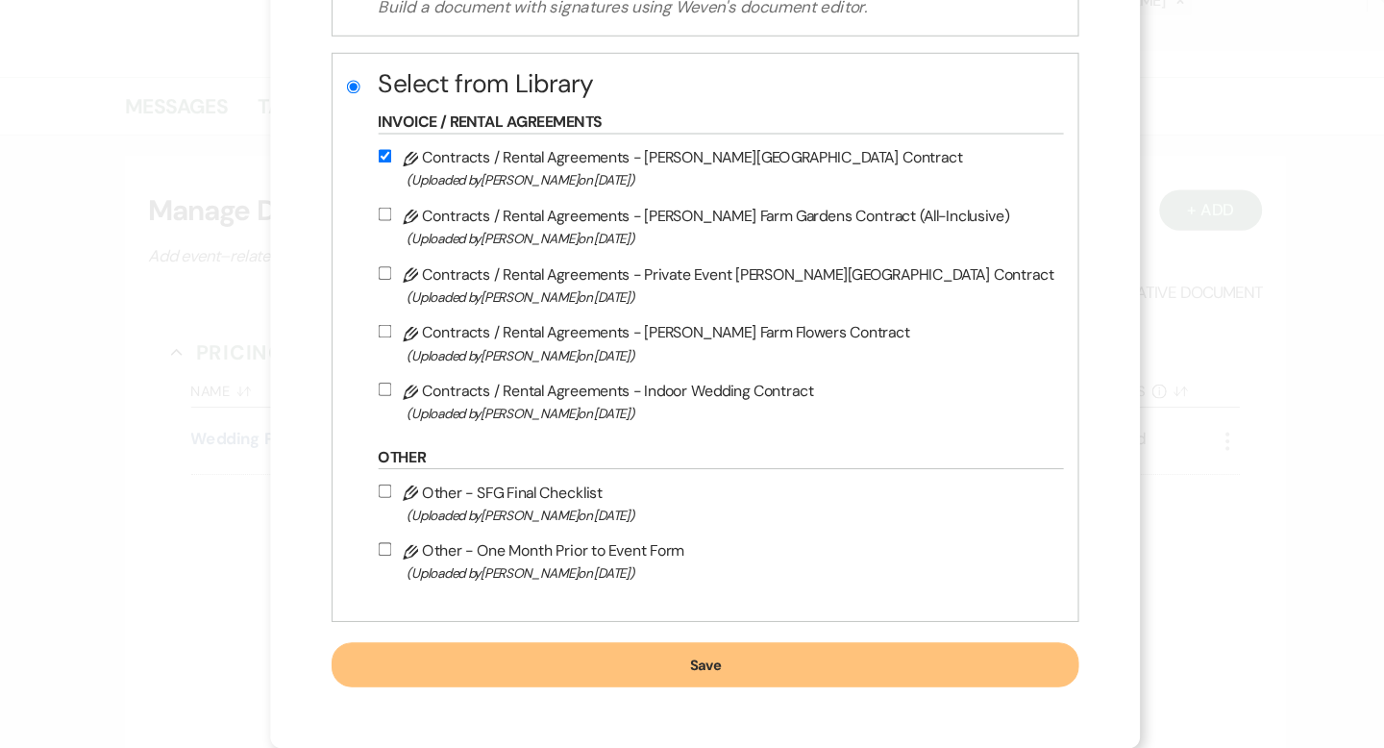
click at [659, 670] on button "Save" at bounding box center [692, 669] width 706 height 42
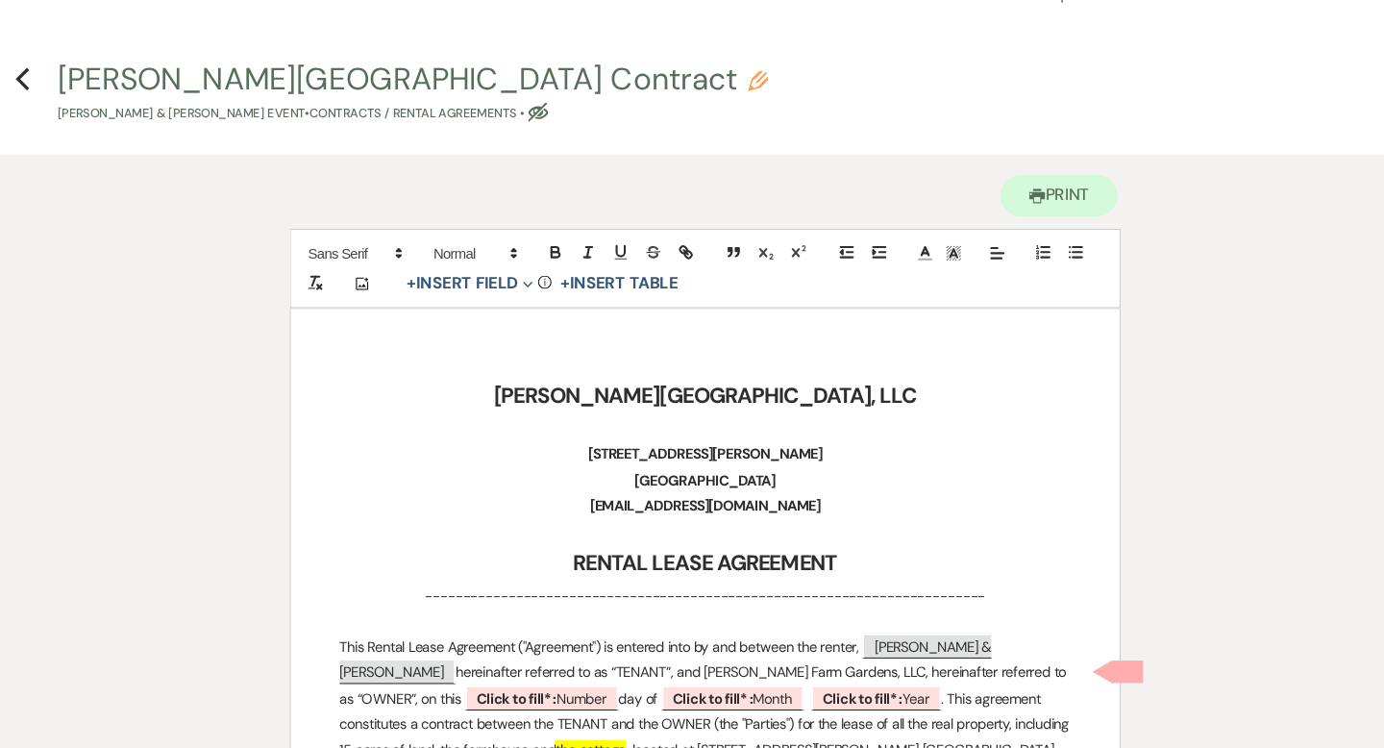
scroll to position [368, 0]
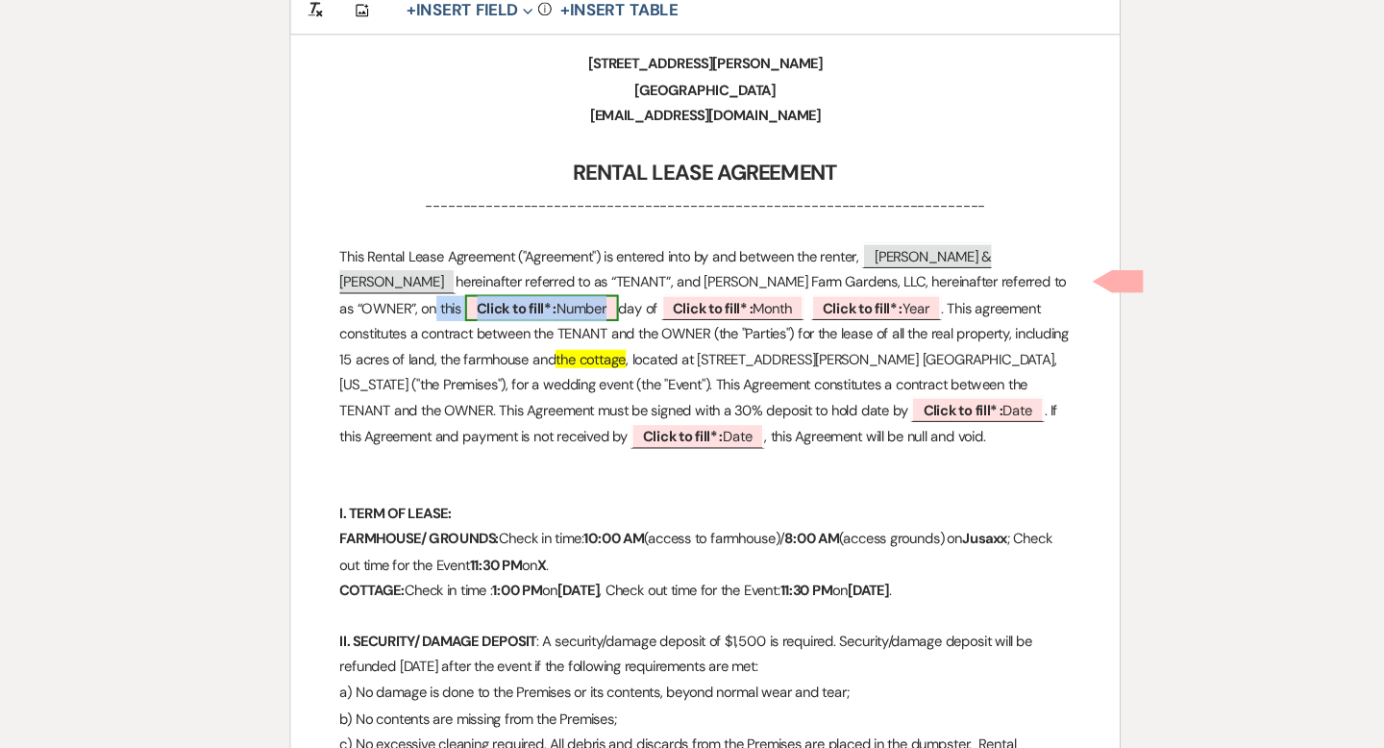
click at [465, 324] on span "Click to fill* : Number" at bounding box center [537, 332] width 145 height 25
select select "owner"
select select "Number"
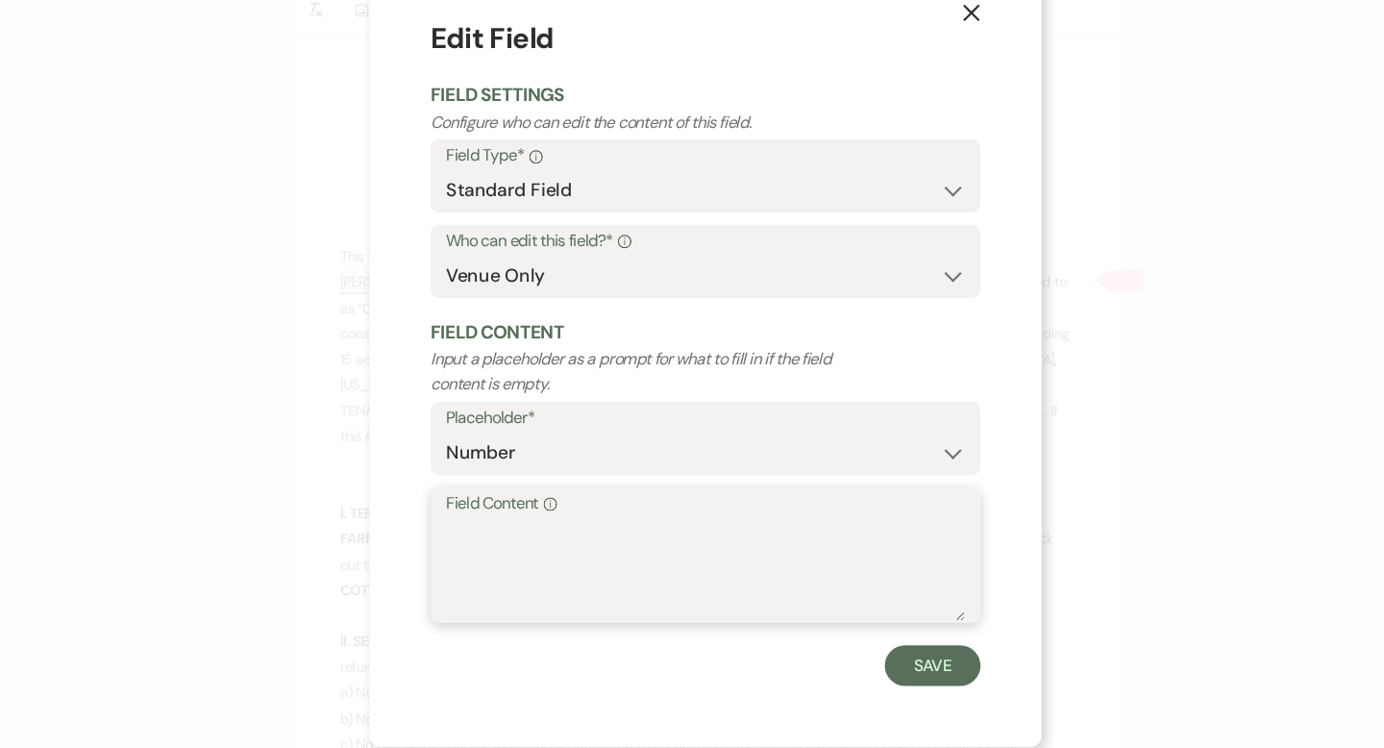
click at [532, 567] on textarea "Field Content Info" at bounding box center [692, 580] width 490 height 96
type textarea "11th"
click at [890, 667] on button "Save" at bounding box center [906, 670] width 90 height 38
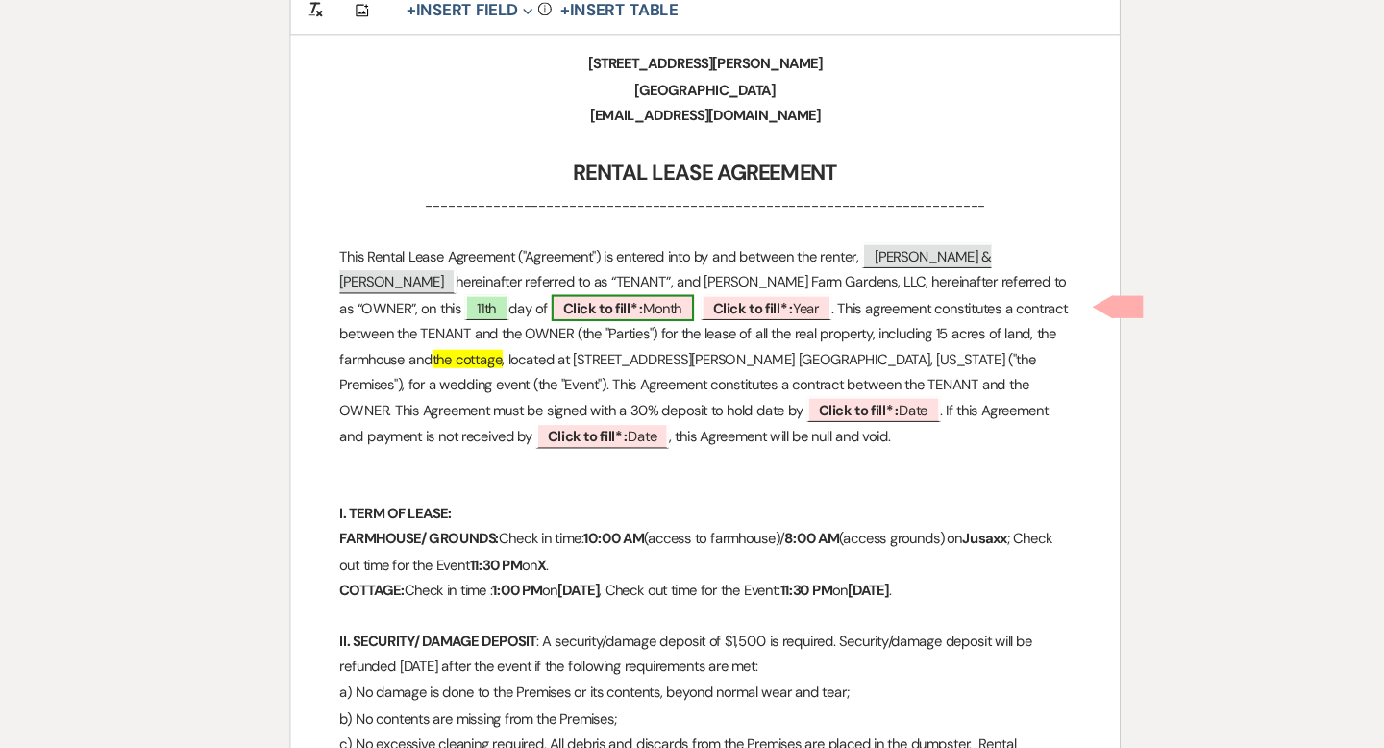
click at [547, 334] on span "Click to fill* : Month" at bounding box center [614, 332] width 135 height 25
select select "owner"
select select "custom_placeholder"
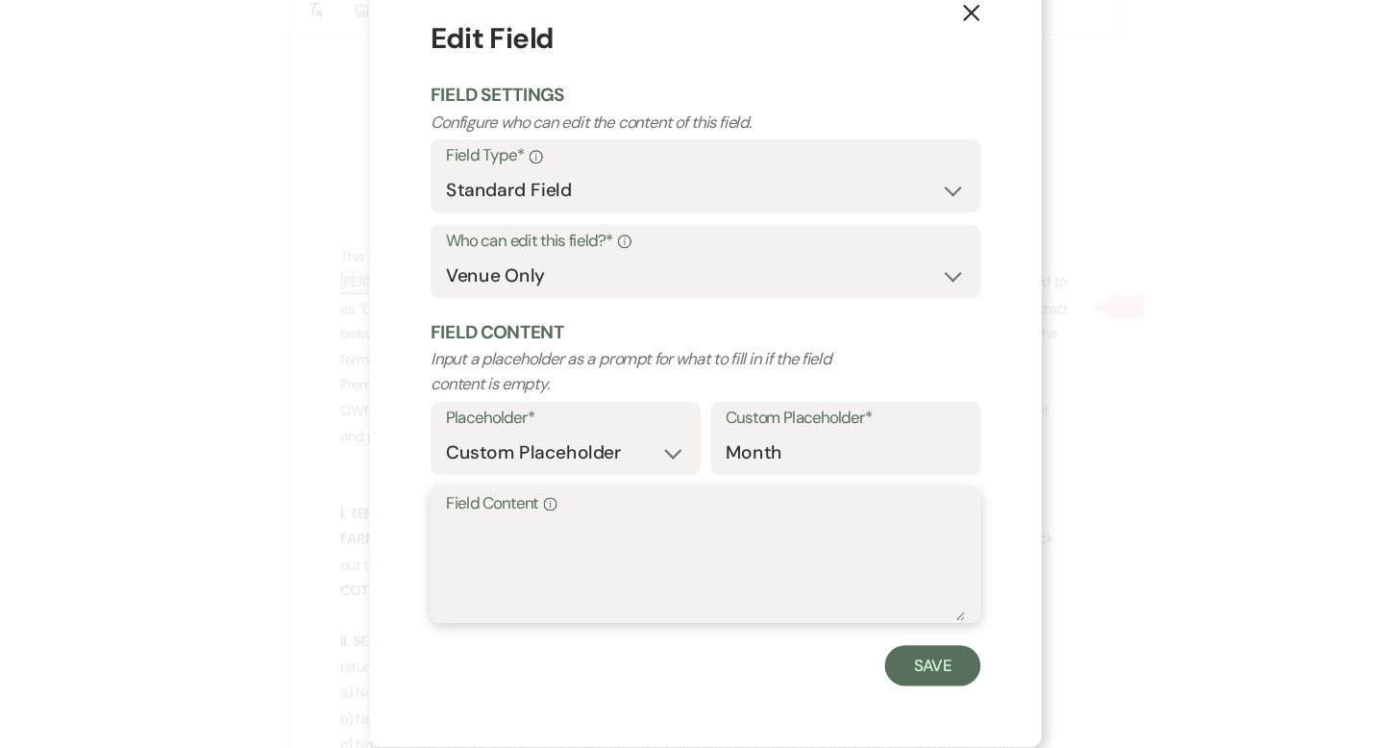
click at [483, 533] on textarea "Field Content Info" at bounding box center [692, 580] width 490 height 96
type textarea "August"
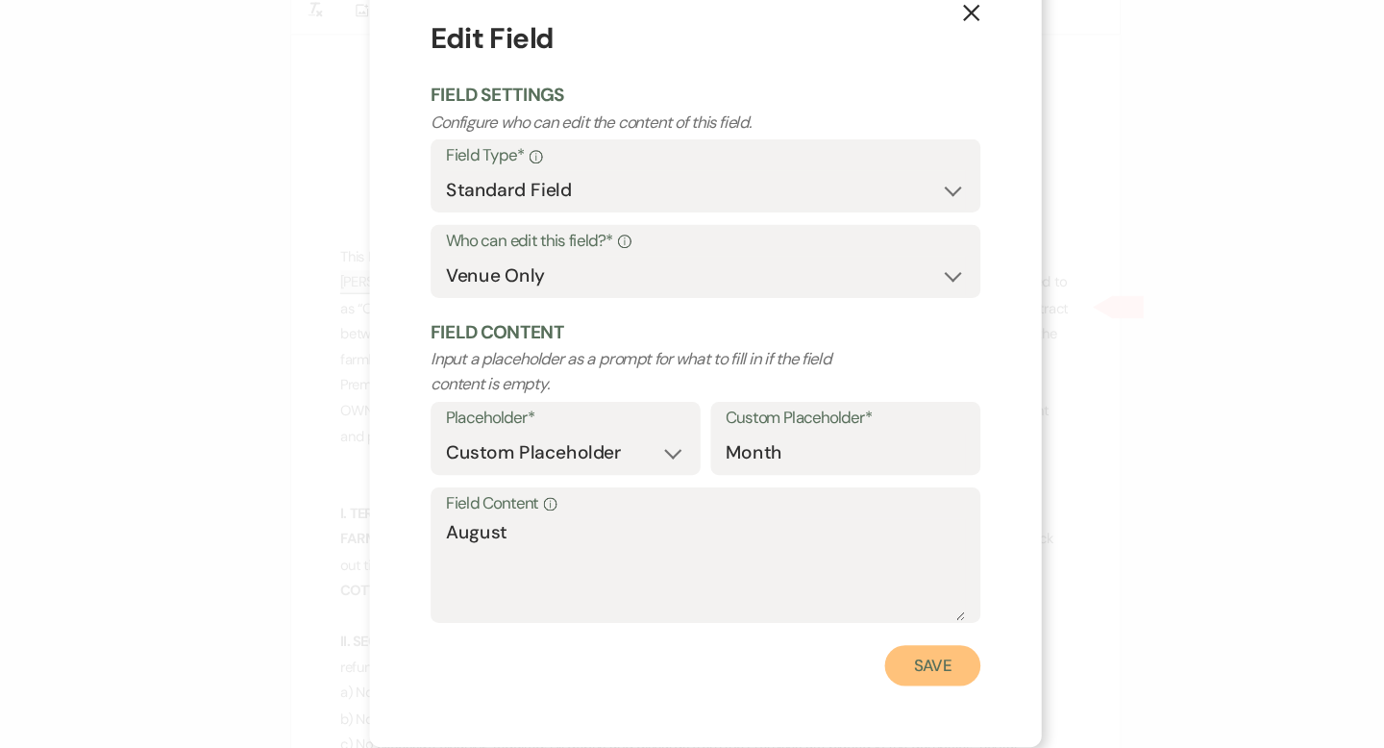
click at [885, 663] on button "Save" at bounding box center [906, 670] width 90 height 38
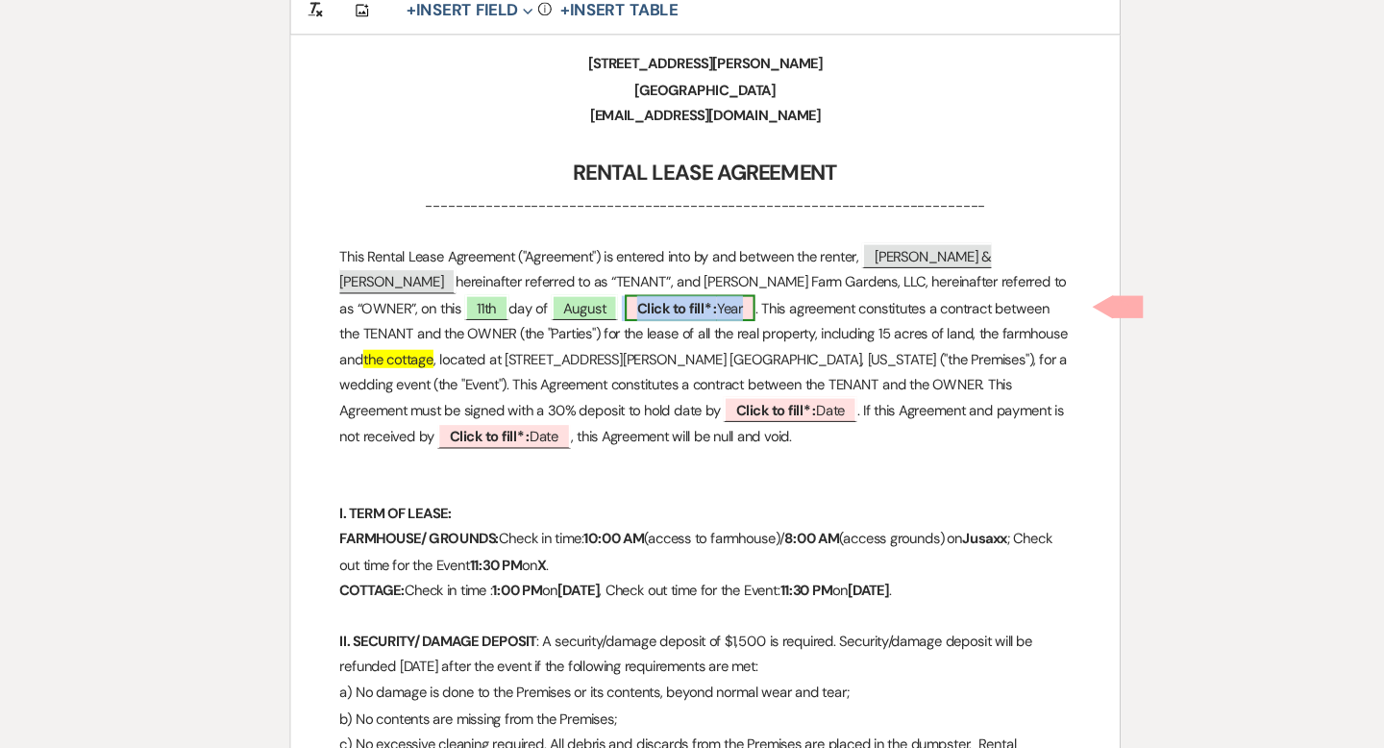
click at [616, 323] on span "Click to fill* : Year" at bounding box center [677, 332] width 123 height 25
select select "owner"
select select "custom_placeholder"
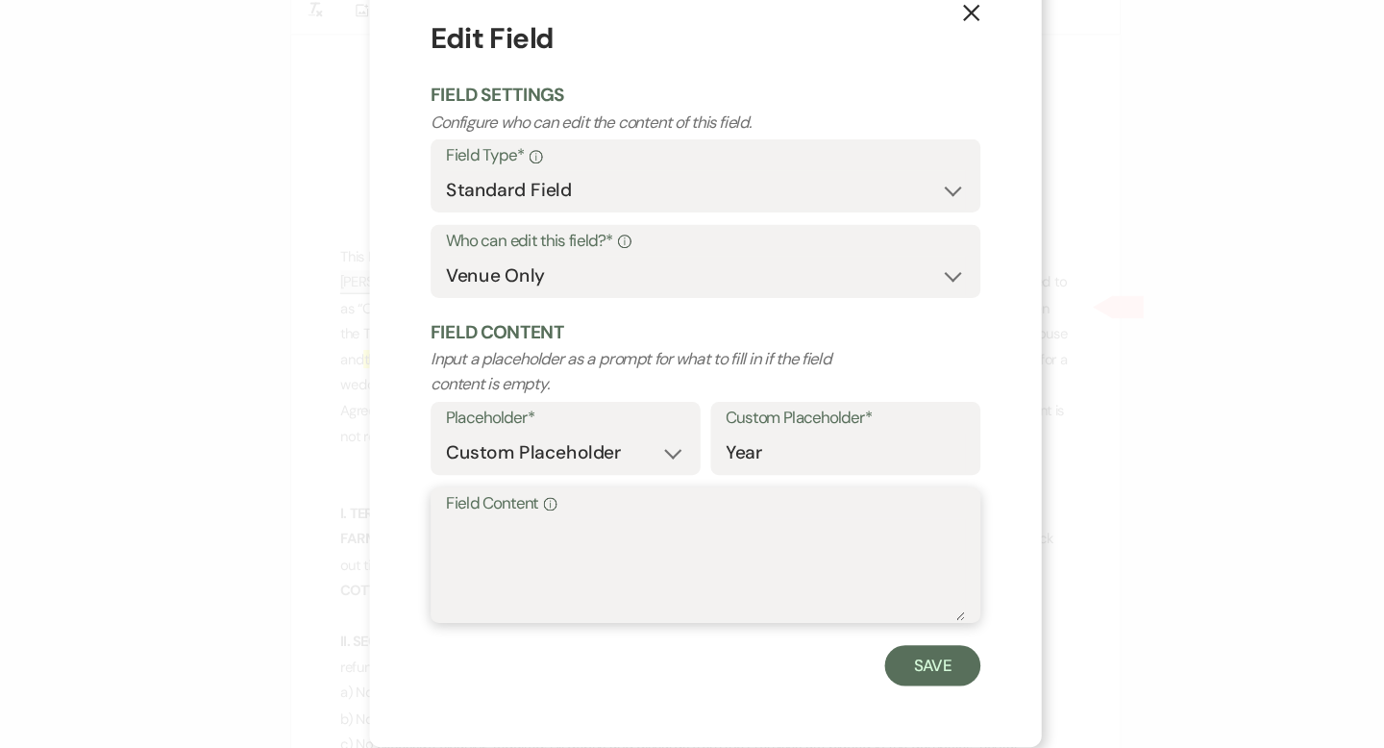
click at [503, 532] on textarea "Field Content Info" at bounding box center [692, 580] width 490 height 96
type textarea "2025"
click at [907, 675] on button "Save" at bounding box center [906, 670] width 90 height 38
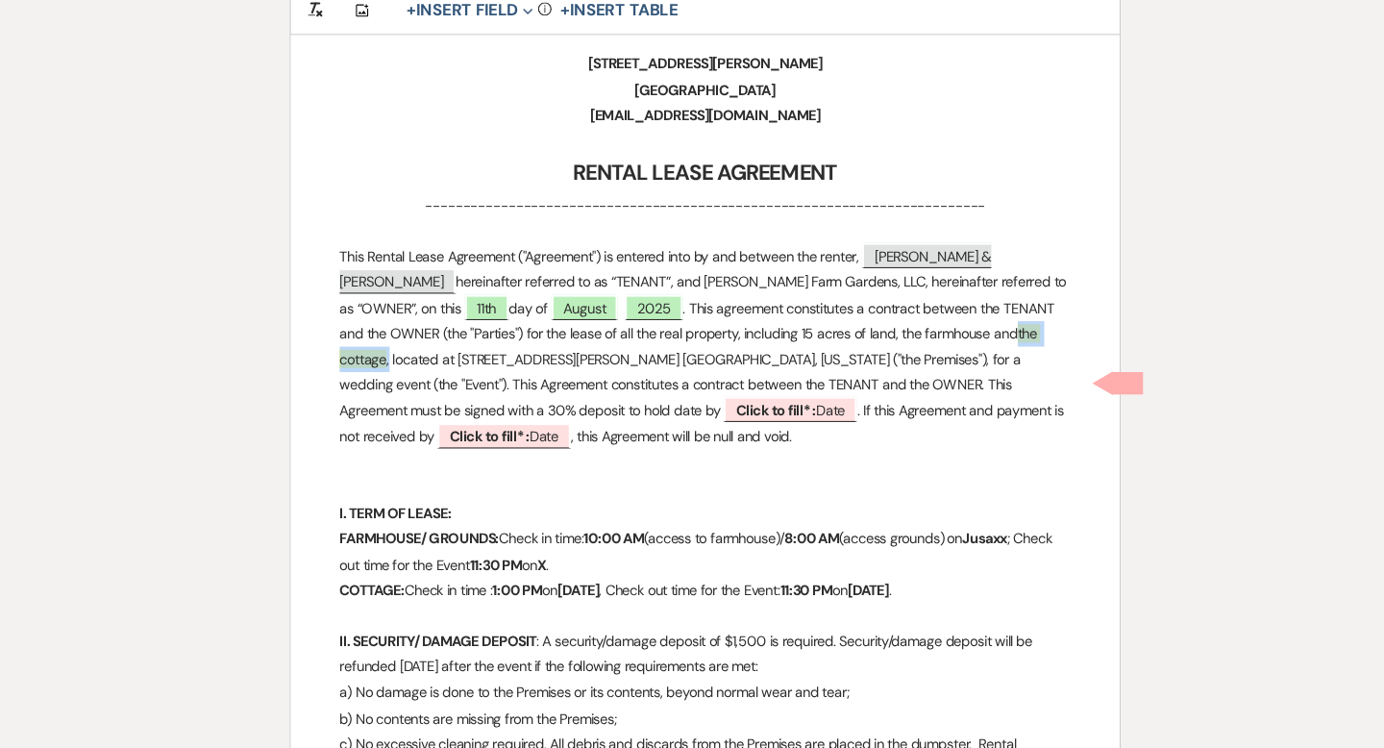
drag, startPoint x: 934, startPoint y: 358, endPoint x: 861, endPoint y: 349, distance: 73.6
click at [861, 349] on p "This Rental Lease Agreement ("Agreement") is entered into by and between the re…" at bounding box center [692, 369] width 690 height 194
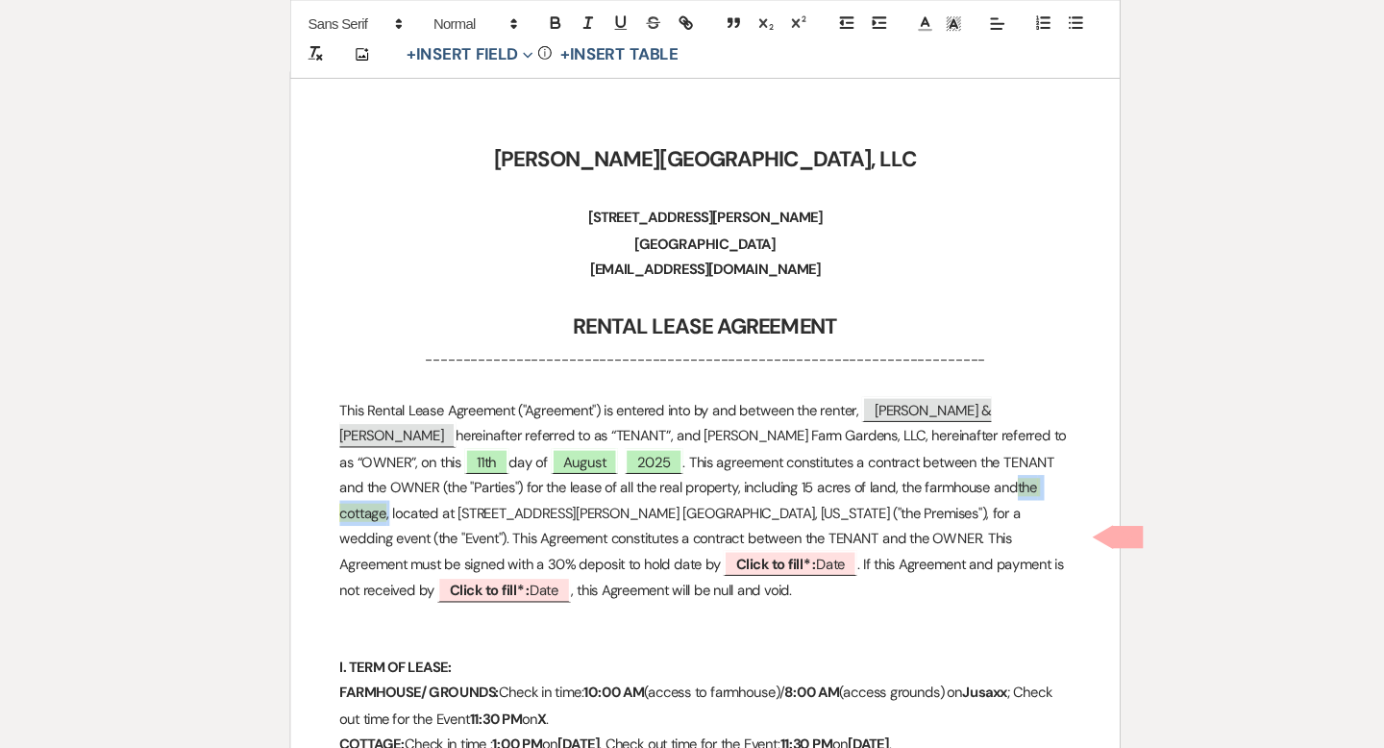
scroll to position [262, 0]
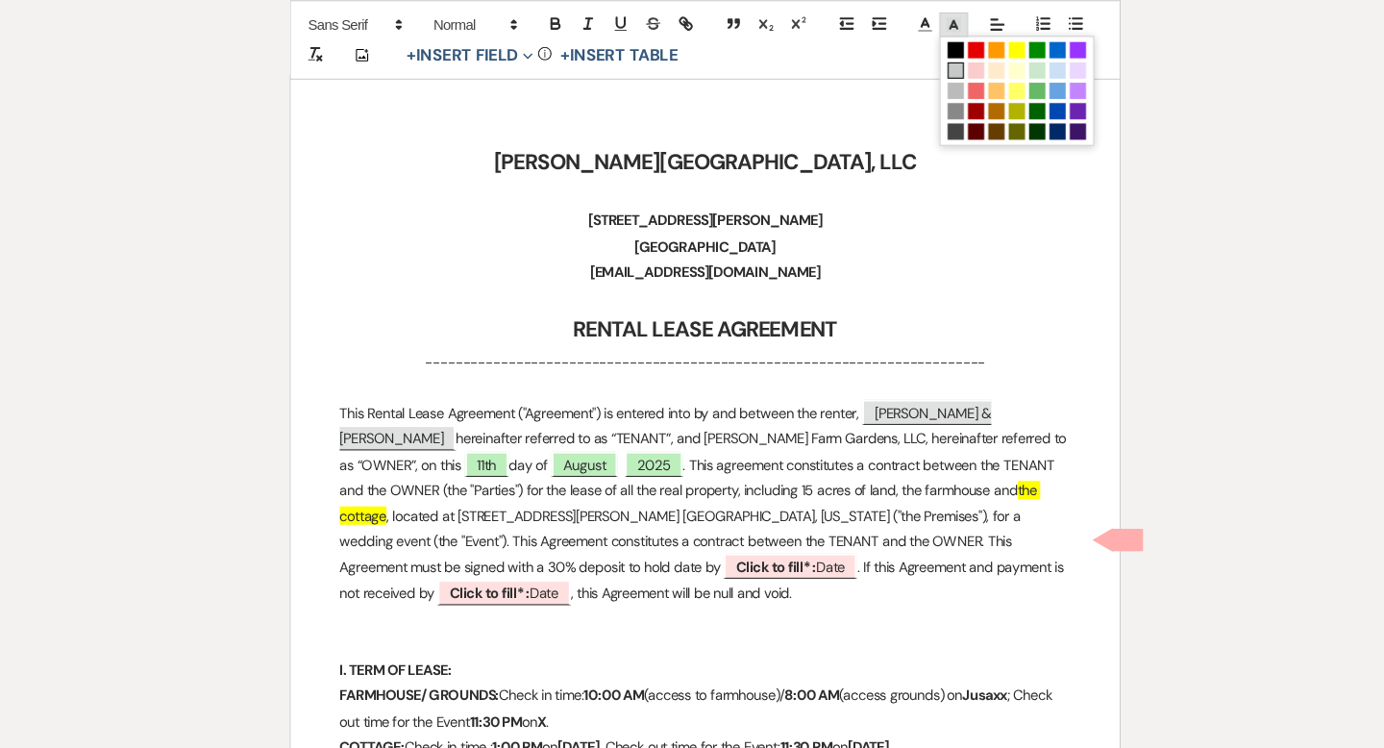
click at [930, 23] on icon at bounding box center [926, 22] width 17 height 17
click at [929, 60] on span at bounding box center [928, 66] width 15 height 15
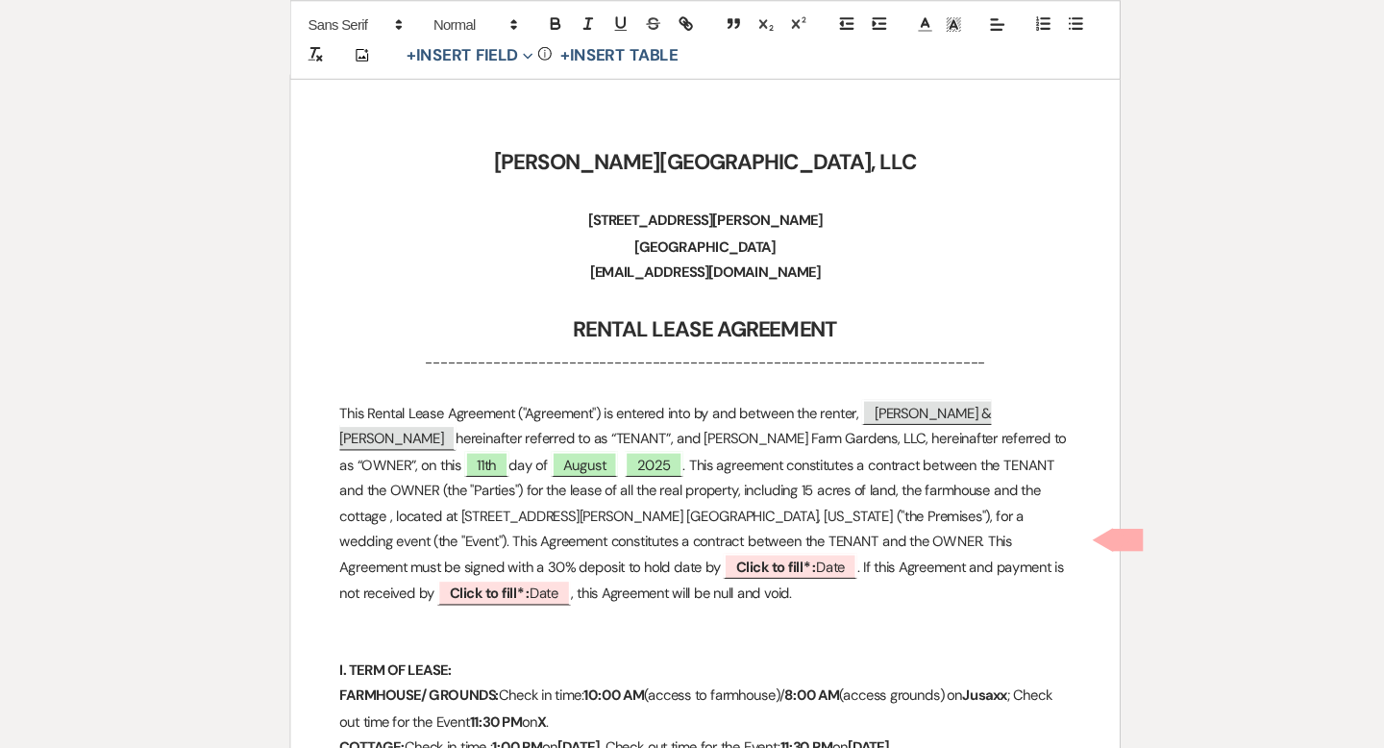
click at [658, 397] on p "This Rental Lease Agreement ("Agreement") is entered into by and between the re…" at bounding box center [692, 475] width 690 height 194
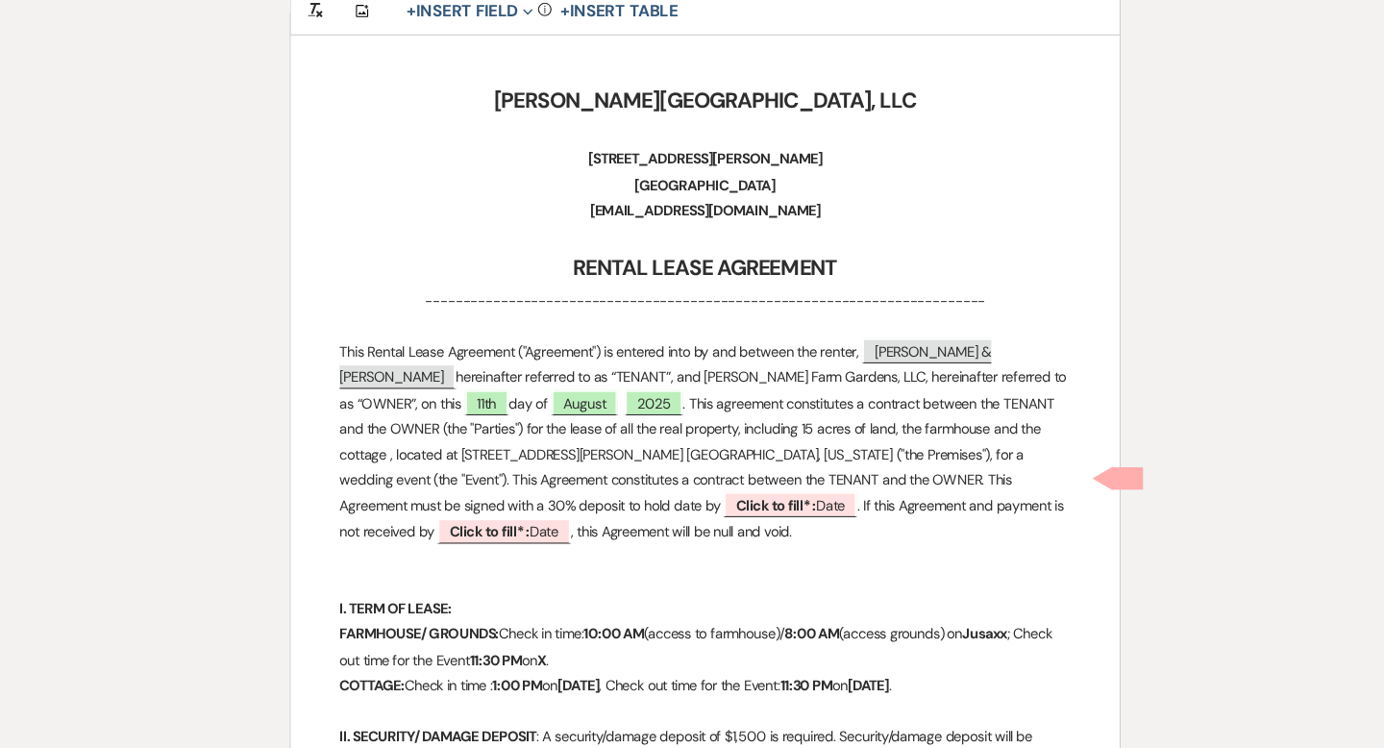
scroll to position [288, 0]
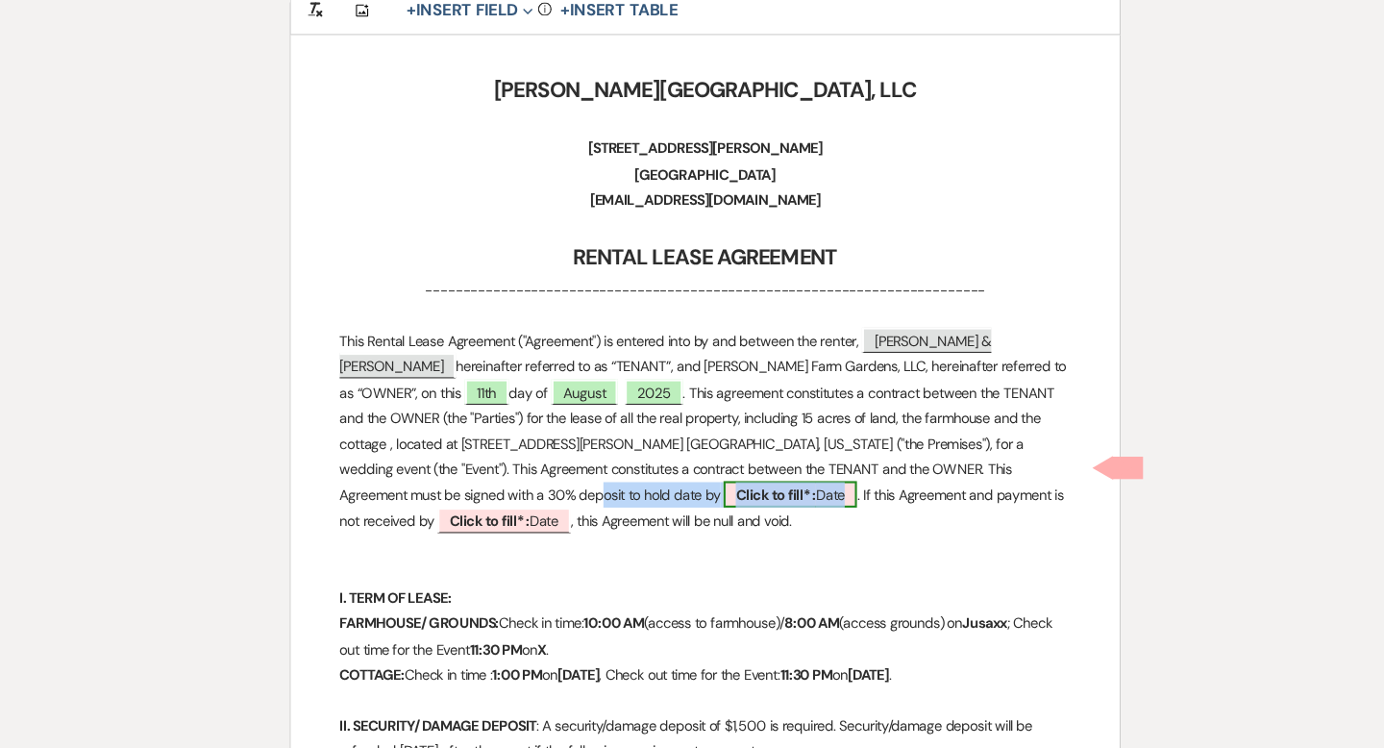
click at [709, 510] on span "Click to fill* : Date" at bounding box center [772, 508] width 126 height 25
select select "owner"
select select "Date"
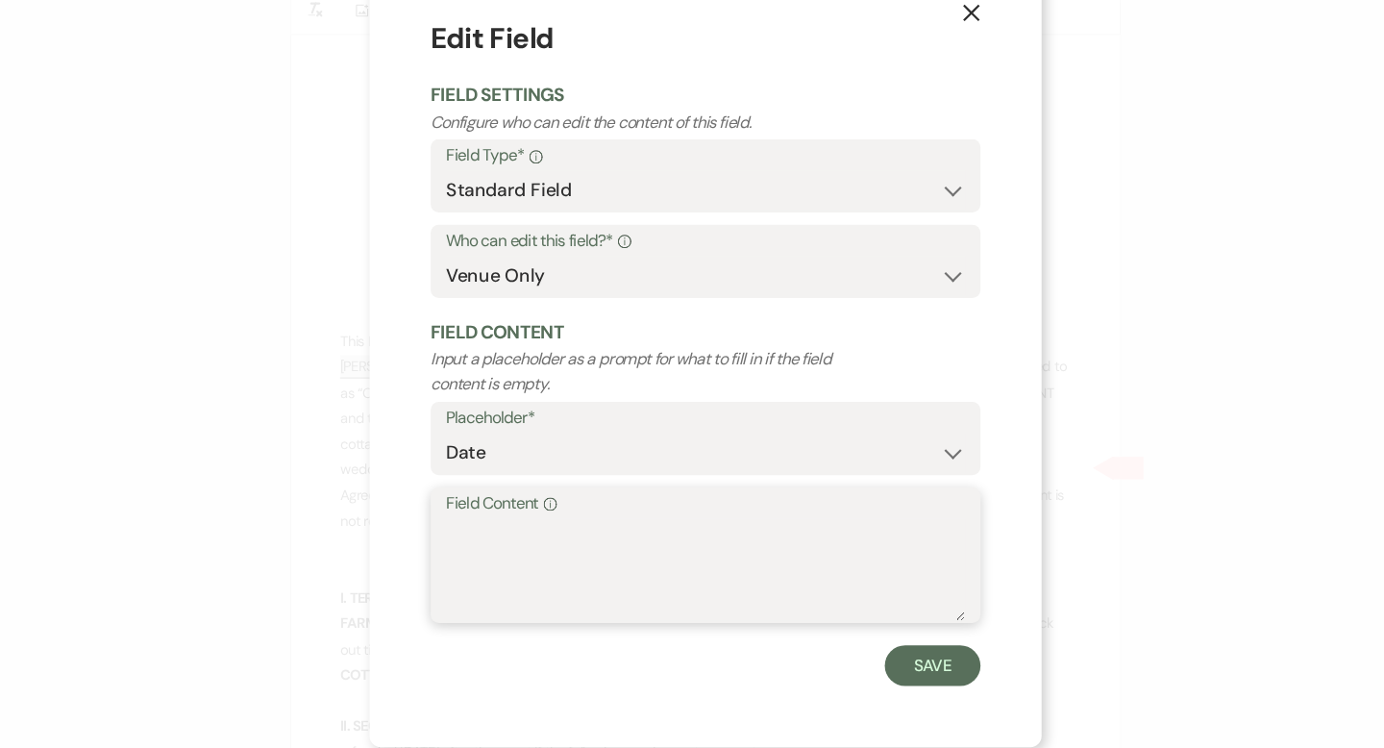
click at [483, 537] on textarea "Field Content Info" at bounding box center [692, 580] width 490 height 96
type textarea "August 25, 2025"
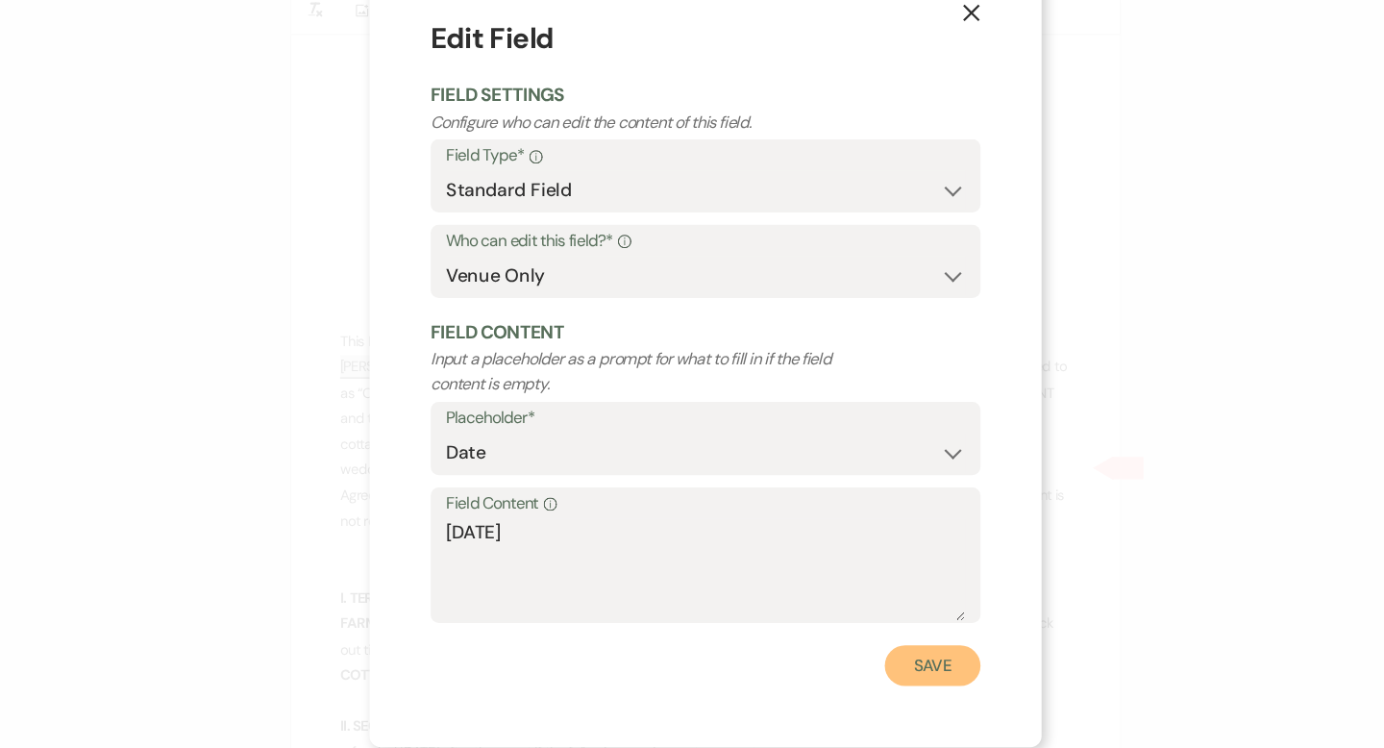
click at [906, 673] on button "Save" at bounding box center [906, 670] width 90 height 38
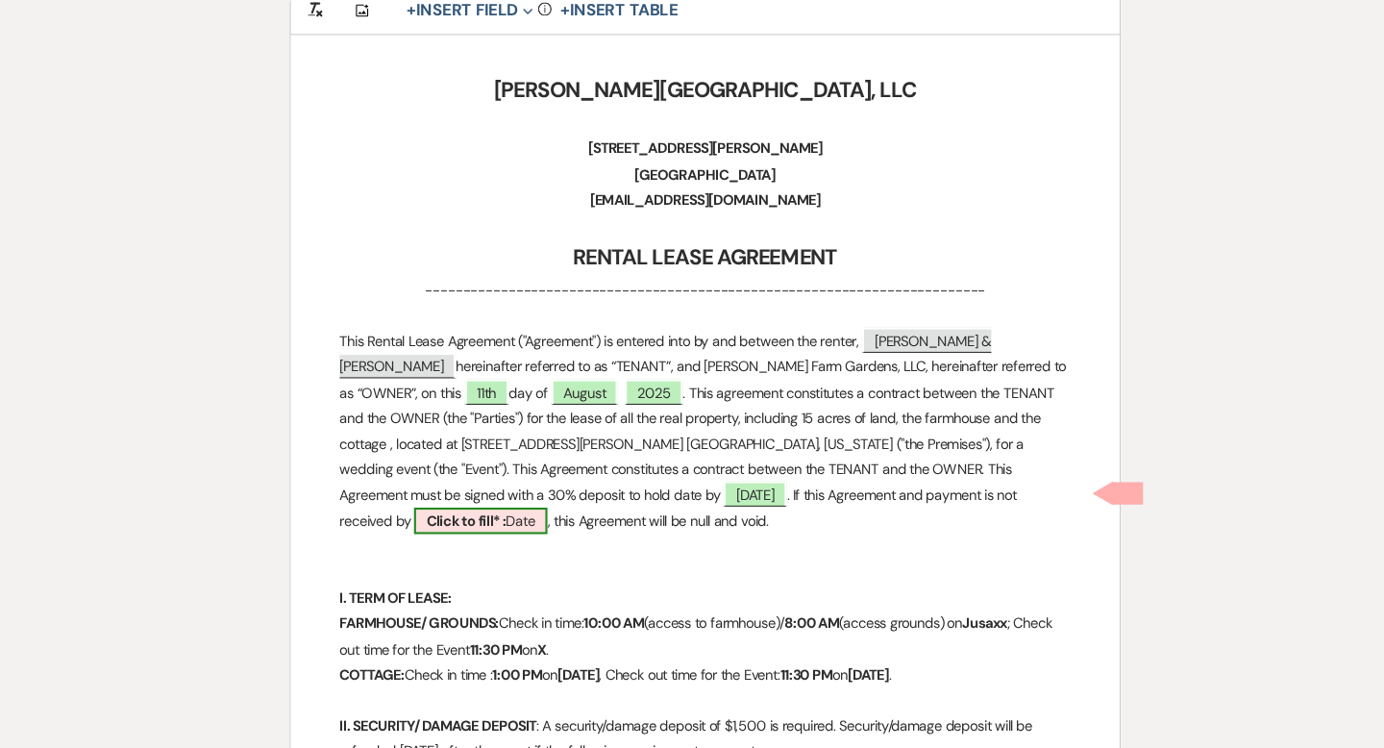
click at [504, 525] on b "Click to fill* :" at bounding box center [466, 533] width 75 height 17
select select "owner"
select select "Date"
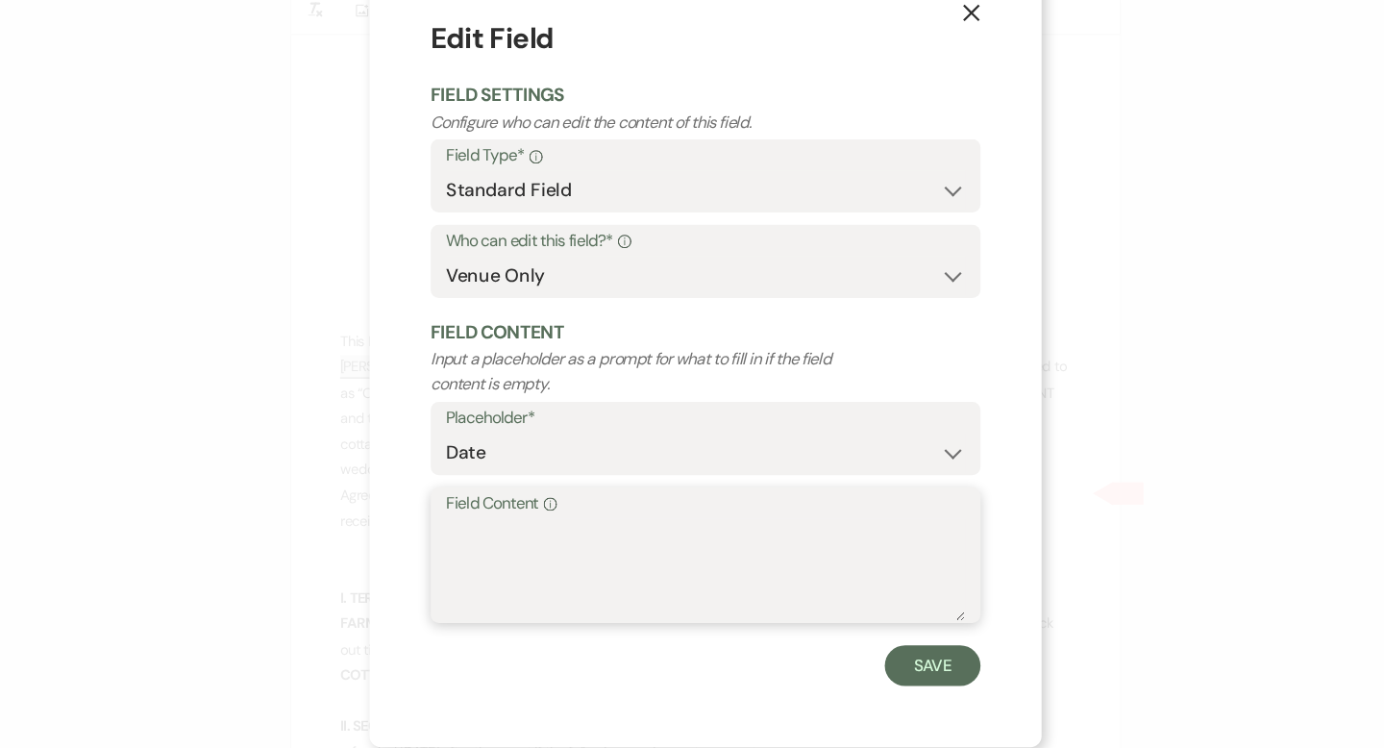
click at [480, 557] on textarea "Field Content Info" at bounding box center [692, 580] width 490 height 96
type textarea "August 25, 2025"
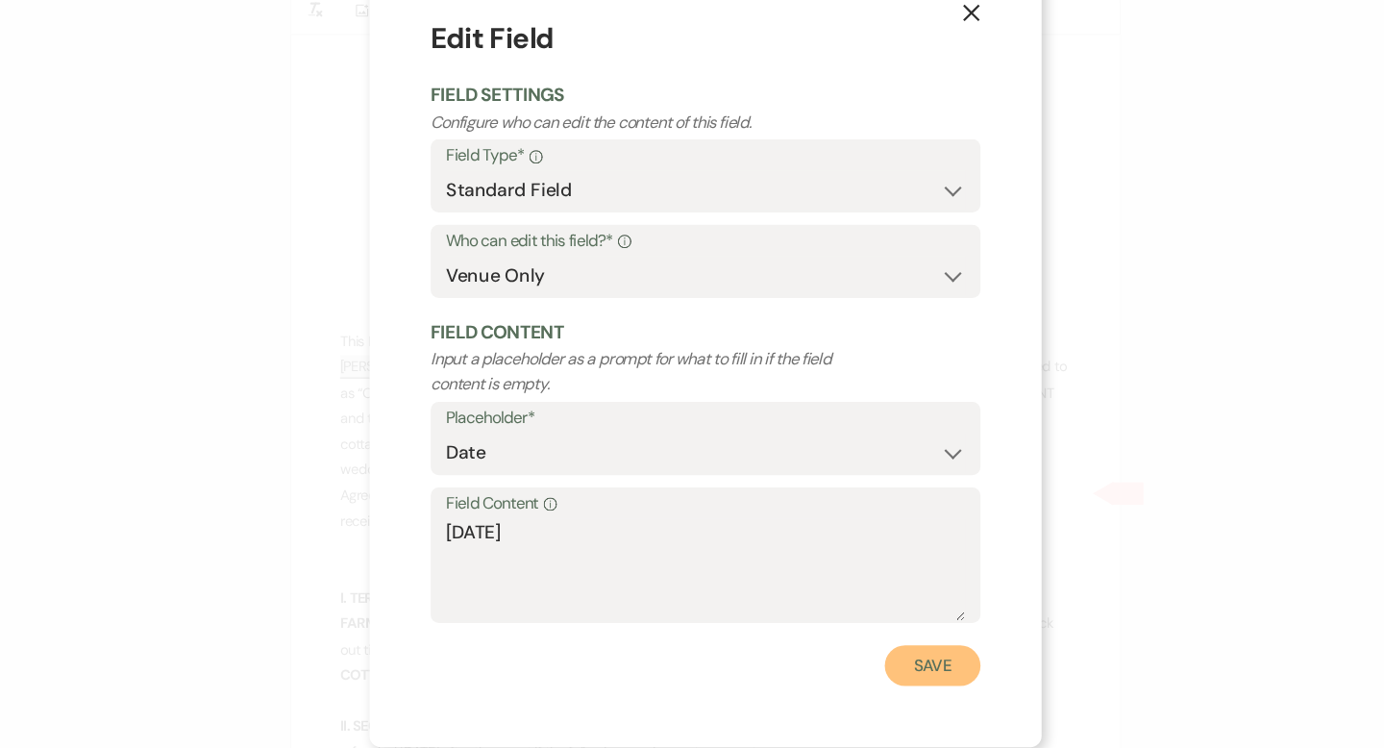
click at [876, 670] on button "Save" at bounding box center [906, 670] width 90 height 38
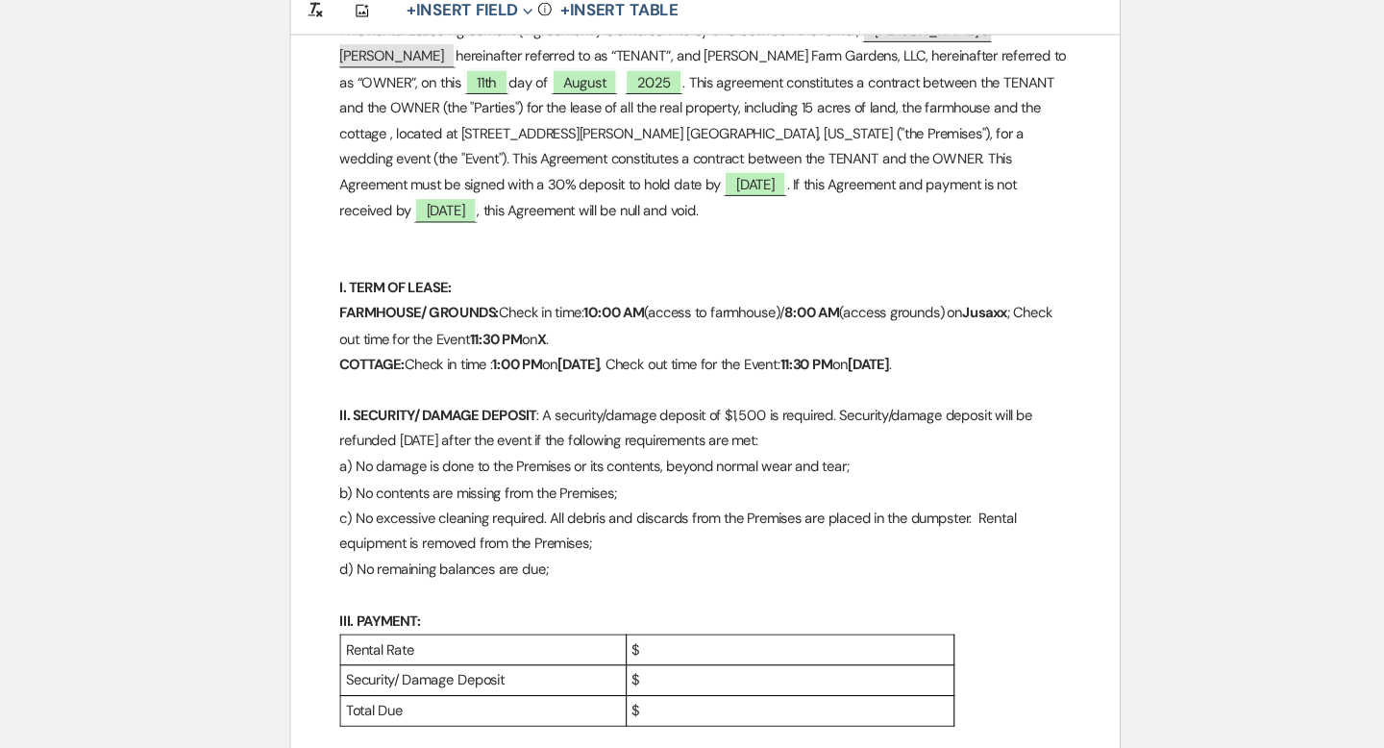
scroll to position [583, 0]
click at [880, 334] on p "FARMHOUSE/ GROUNDS: Check in time: 10:00 AM (access to farmhouse)/ 8:00 AM (acc…" at bounding box center [692, 348] width 690 height 48
click at [710, 330] on p "FARMHOUSE/ GROUNDS: Check in time: 10:00 AM (access to farmhouse)/ 8:00 AM (acc…" at bounding box center [692, 348] width 690 height 48
drag, startPoint x: 1000, startPoint y: 331, endPoint x: 978, endPoint y: 331, distance: 22.1
click at [978, 331] on p "FARMHOUSE/ GROUNDS: Check in time: 10:00 AM (access to farmhouse)/ 8:00 AM (acc…" at bounding box center [692, 348] width 690 height 48
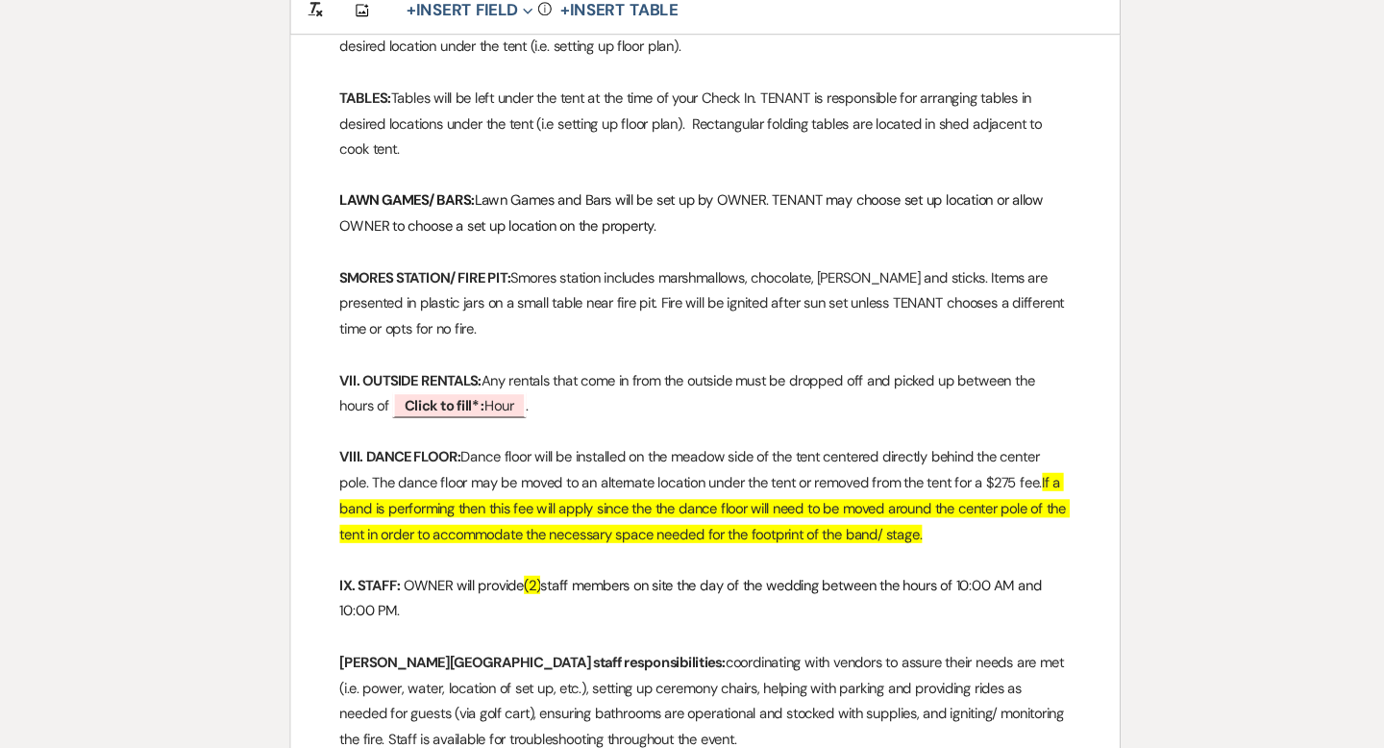
scroll to position [2383, 0]
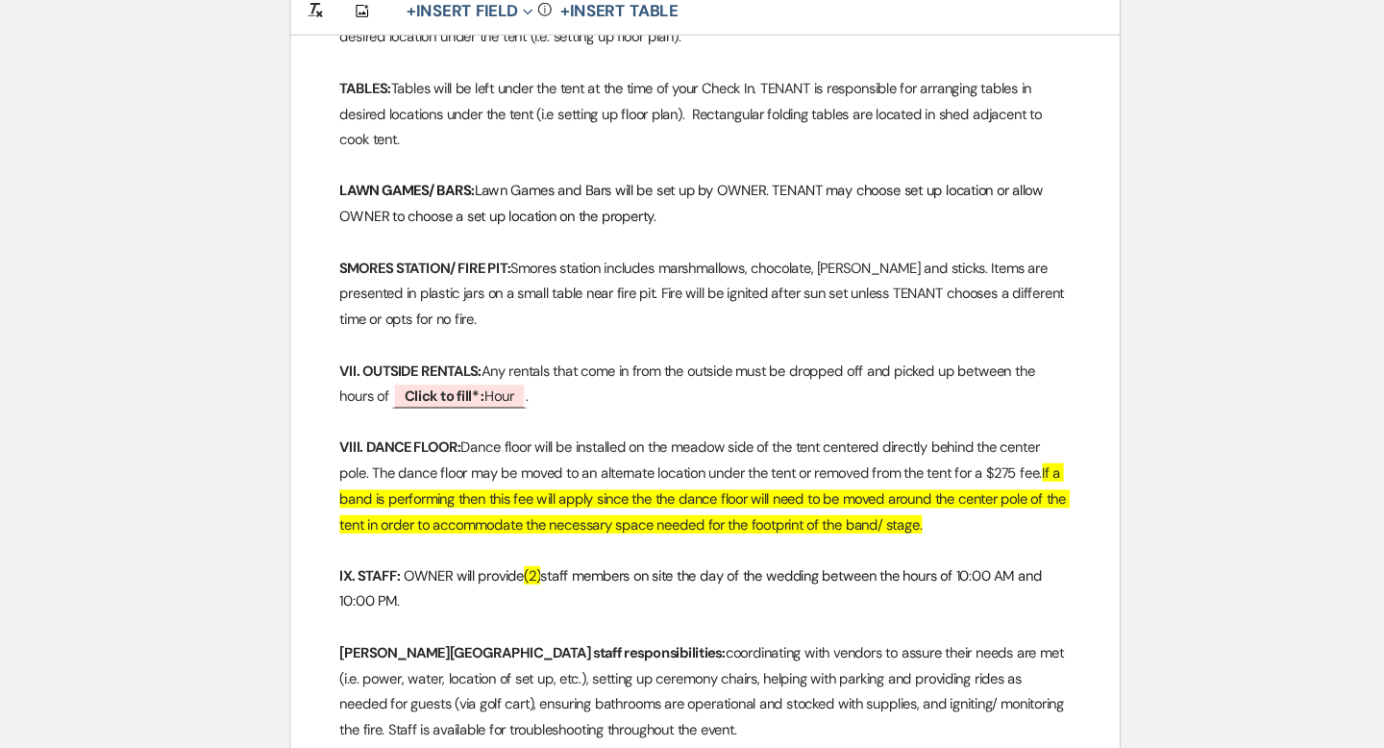
drag, startPoint x: 999, startPoint y: 495, endPoint x: 1006, endPoint y: 439, distance: 56.3
click at [1006, 452] on p "VIII. DANCE FLOOR: Dance floor will be installed on the meadow side of the tent…" at bounding box center [692, 500] width 690 height 97
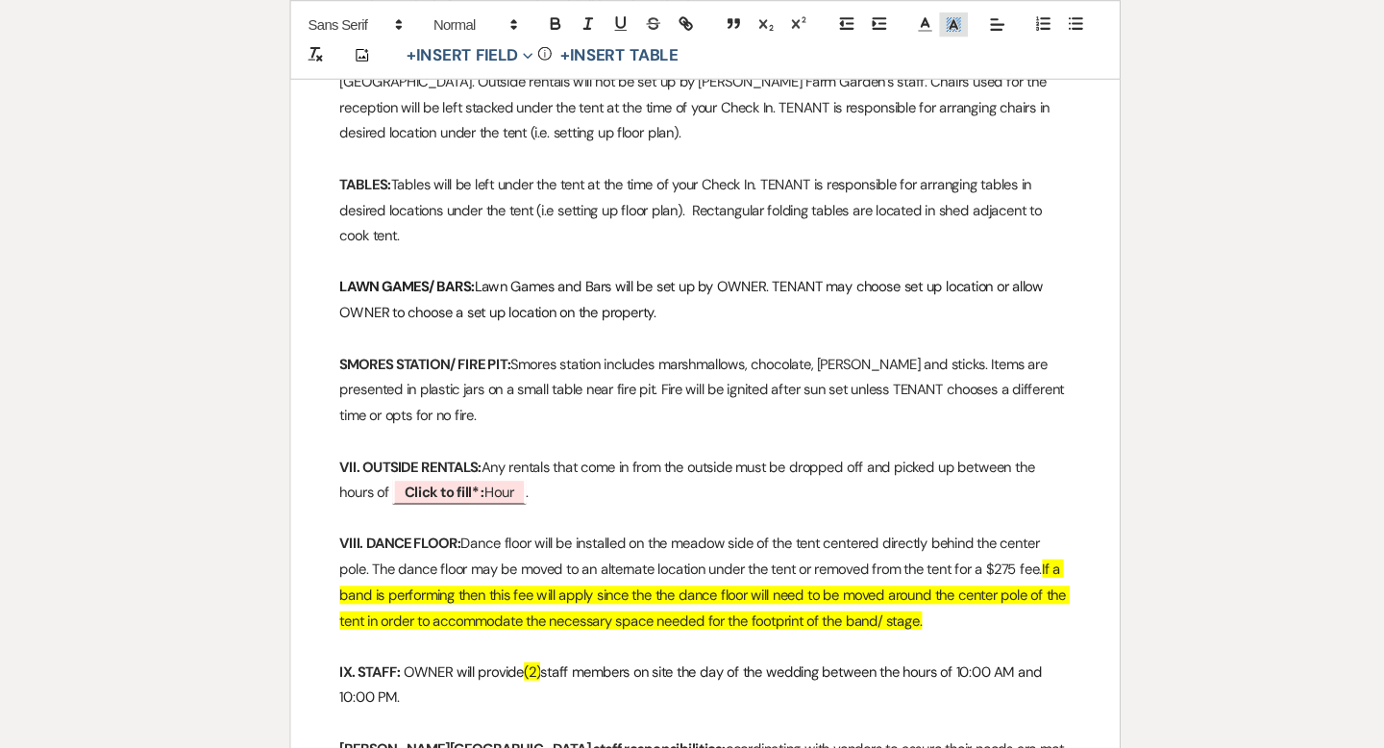
click at [930, 19] on icon at bounding box center [926, 22] width 17 height 17
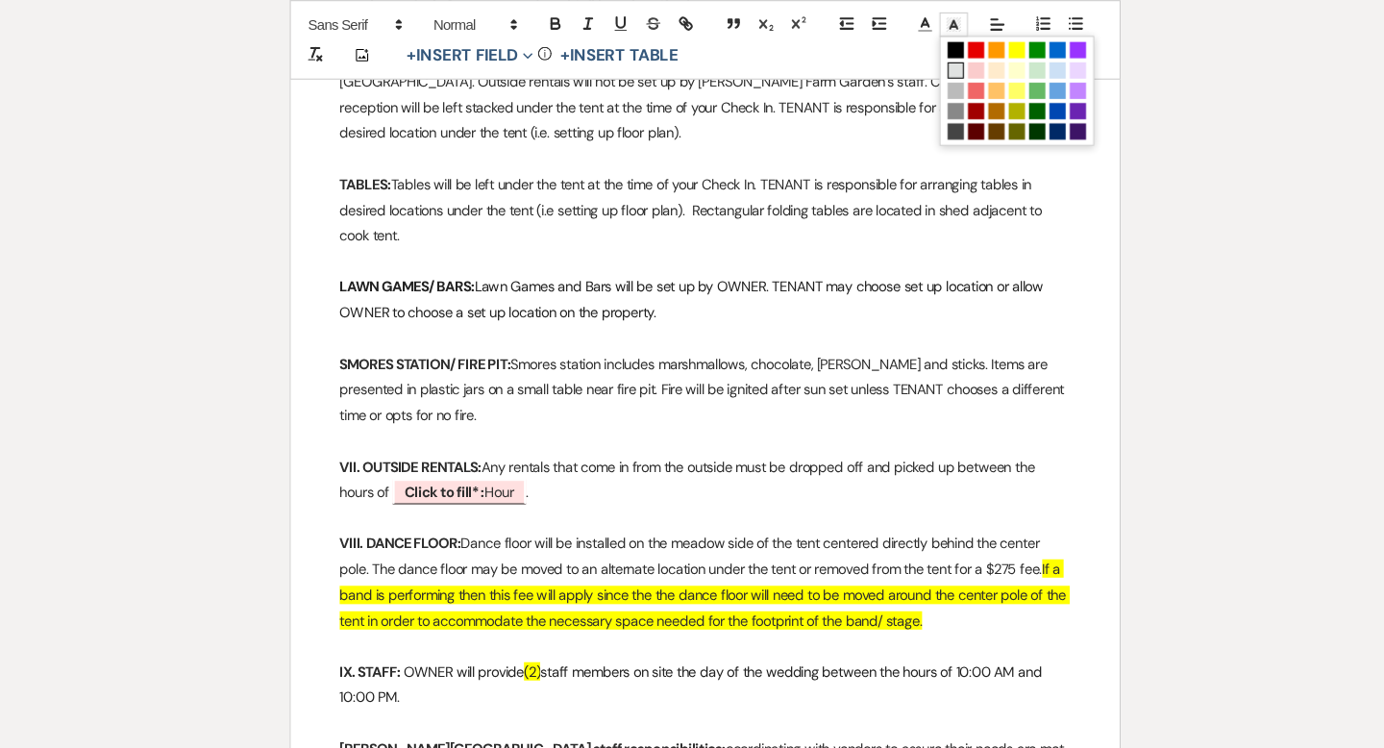
click at [927, 70] on span at bounding box center [928, 66] width 15 height 15
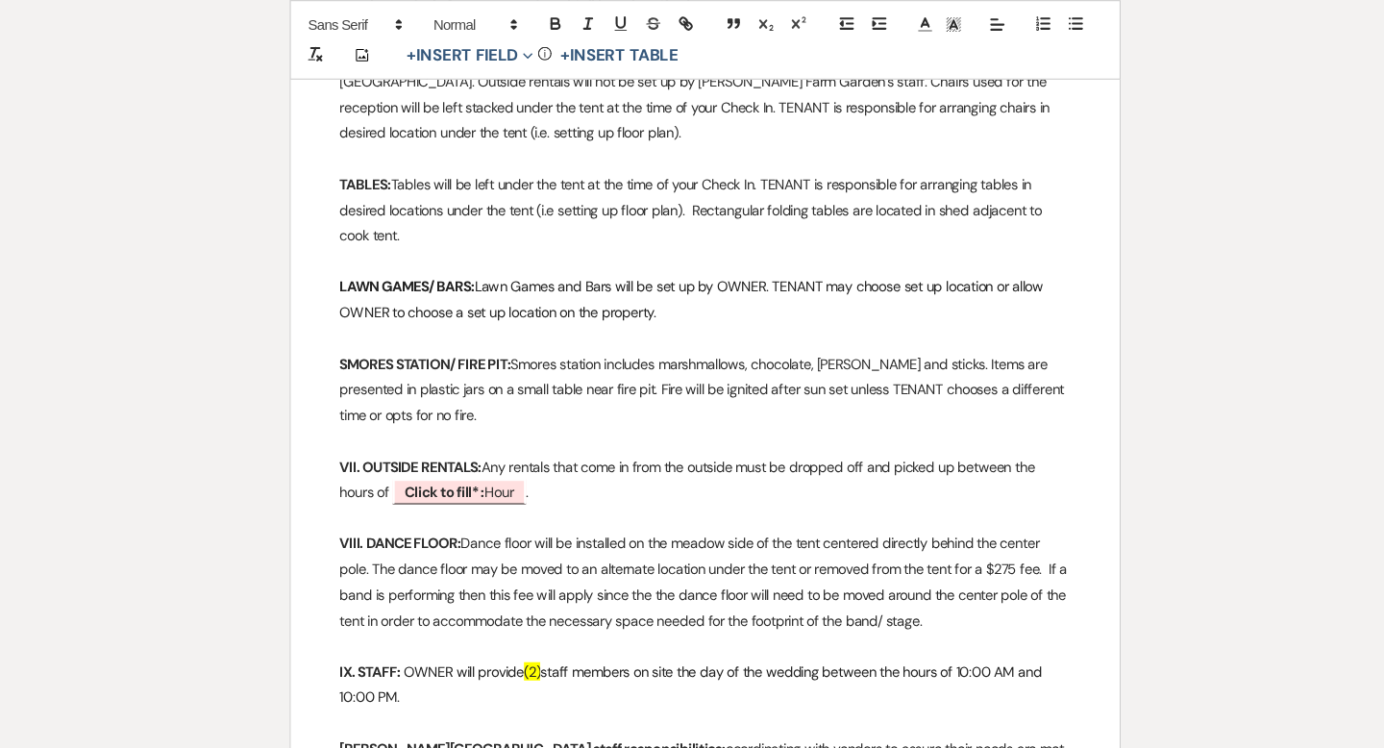
click at [817, 429] on p "VII. OUTSIDE RENTALS: Any rentals that come in from the outside must be dropped…" at bounding box center [692, 453] width 690 height 48
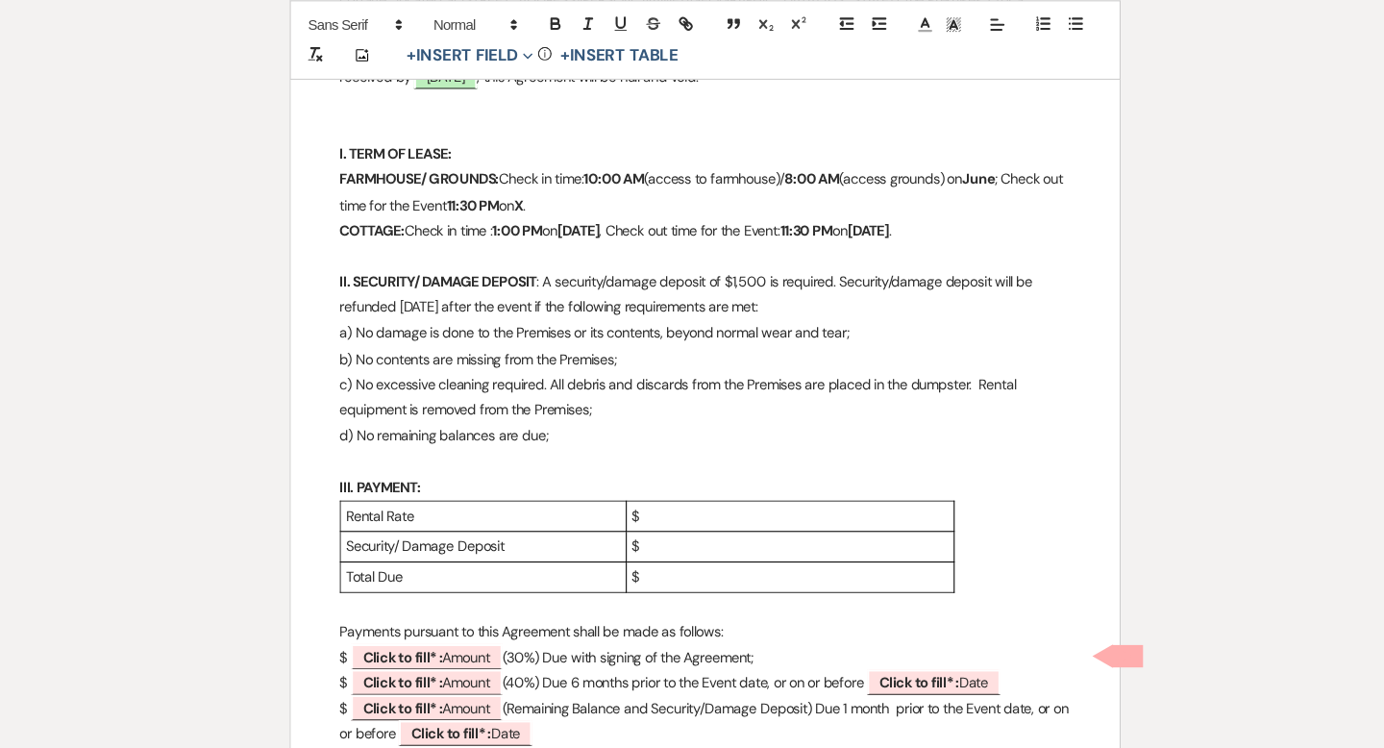
scroll to position [723, 0]
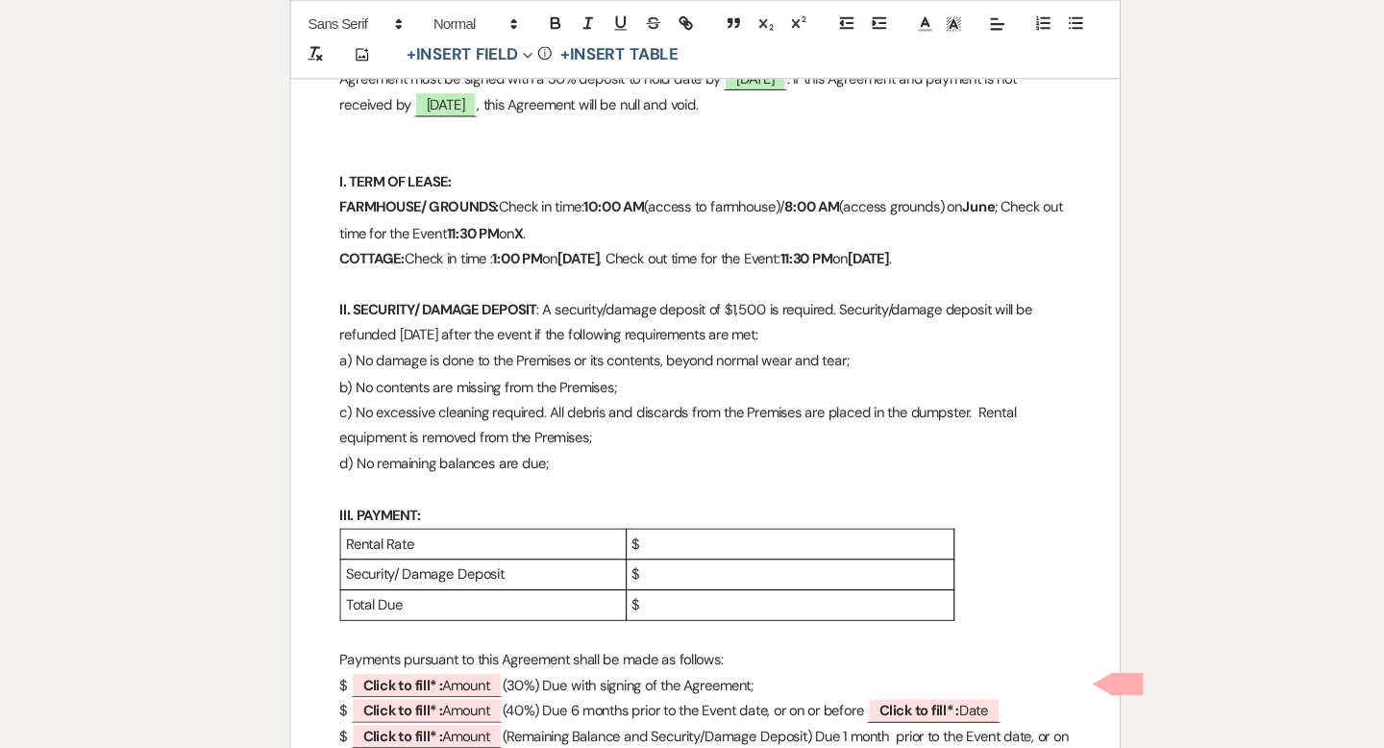
click at [866, 249] on strong "July 19, 2025" at bounding box center [846, 244] width 39 height 17
click at [968, 240] on p "COTTAGE: Check in time : 1:00 PM on July 19, 2025 , Check out time for the Even…" at bounding box center [692, 245] width 690 height 24
click at [589, 246] on strong "July 19, 2025" at bounding box center [572, 244] width 39 height 17
click at [592, 249] on strong "June 19, 2025" at bounding box center [572, 244] width 39 height 17
click at [519, 213] on strong "X" at bounding box center [515, 219] width 8 height 17
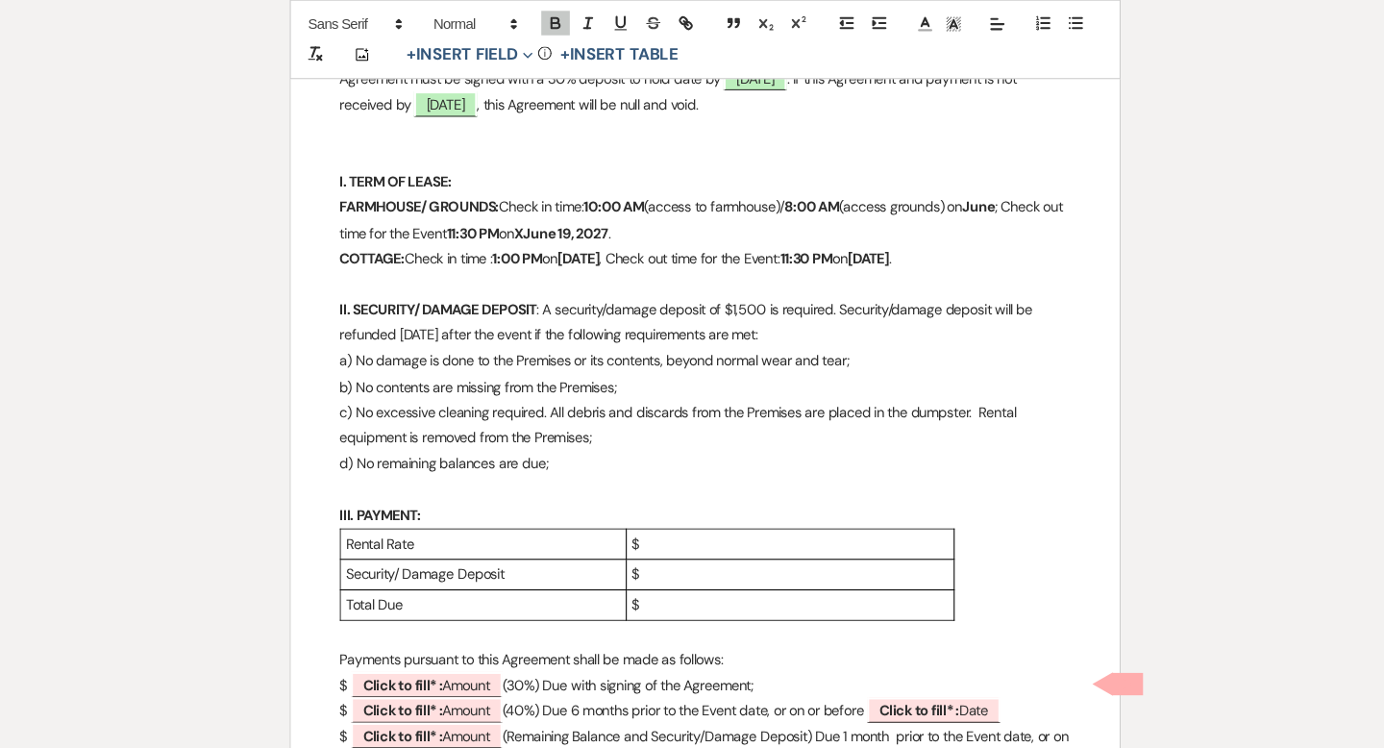
click at [550, 213] on strong "XJune 19, 2027" at bounding box center [555, 219] width 88 height 17
click at [965, 190] on strong "June" at bounding box center [949, 194] width 31 height 17
click at [347, 215] on p "FARMHOUSE/ GROUNDS: Check in time: 10:00 AM (access to farmhouse)/ 8:00 AM (acc…" at bounding box center [692, 208] width 690 height 48
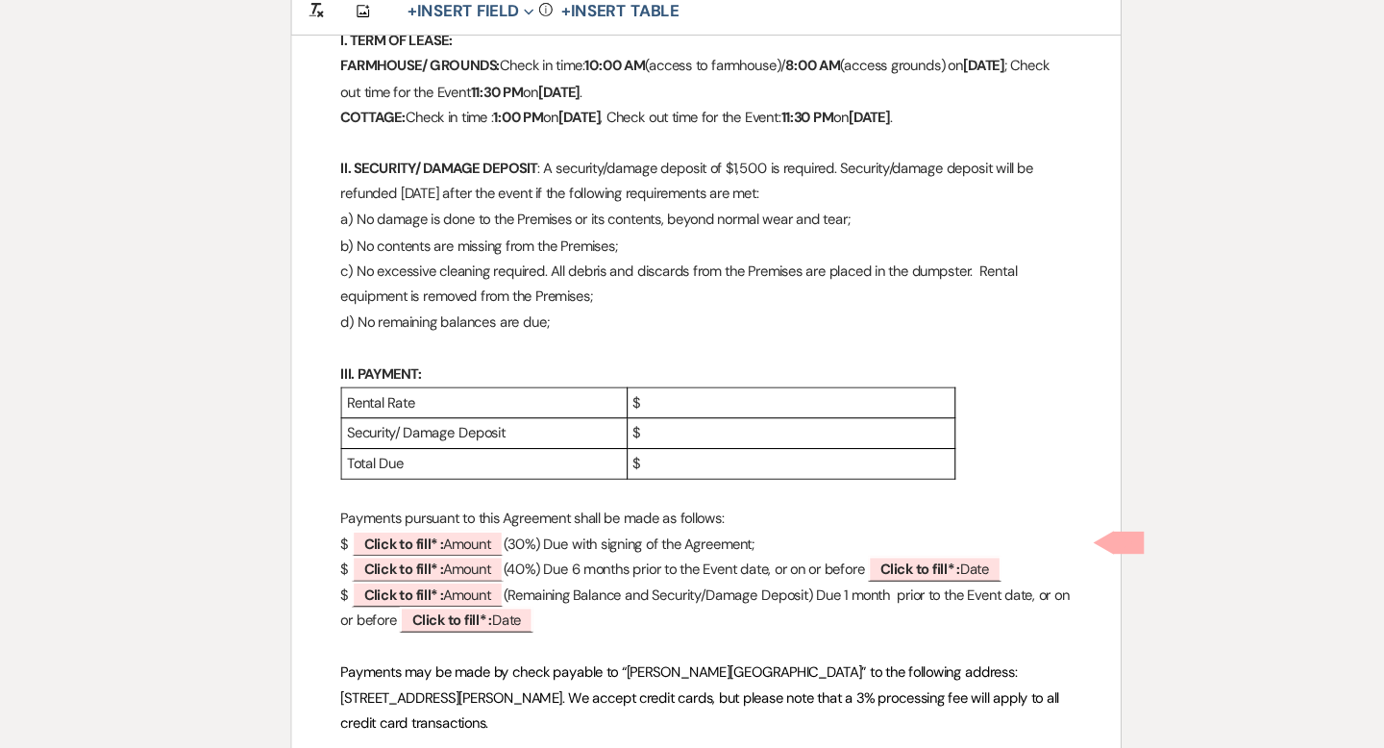
scroll to position [824, 0]
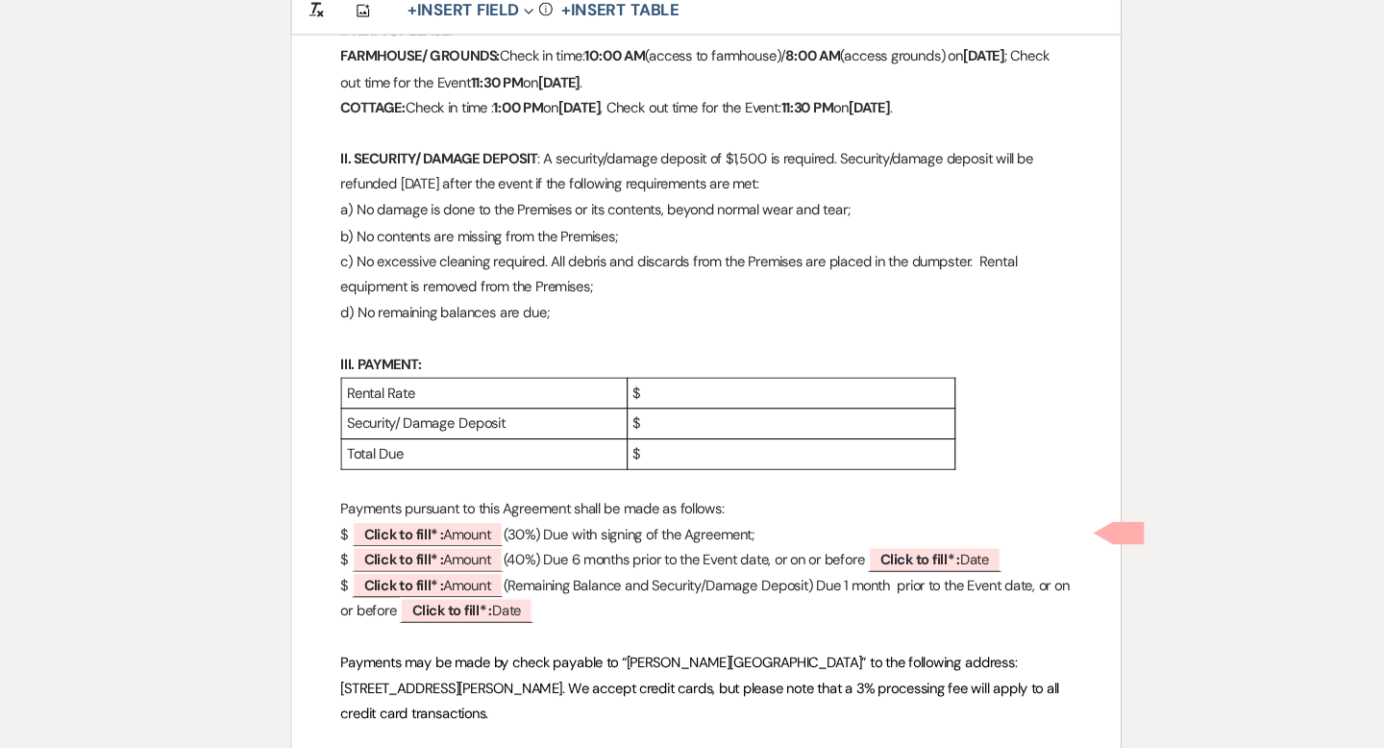
click at [685, 412] on p "$" at bounding box center [772, 413] width 299 height 24
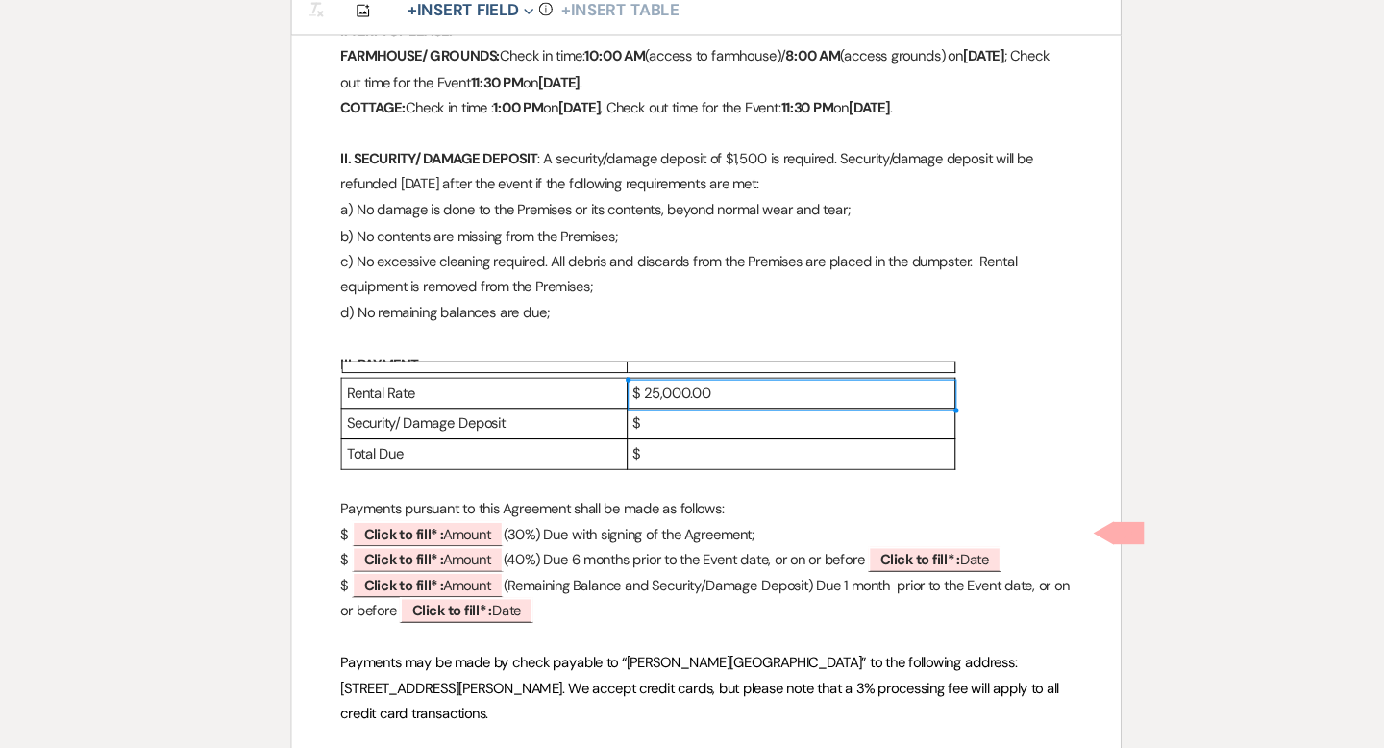
click at [813, 407] on p "$ 25,000.00" at bounding box center [772, 413] width 299 height 24
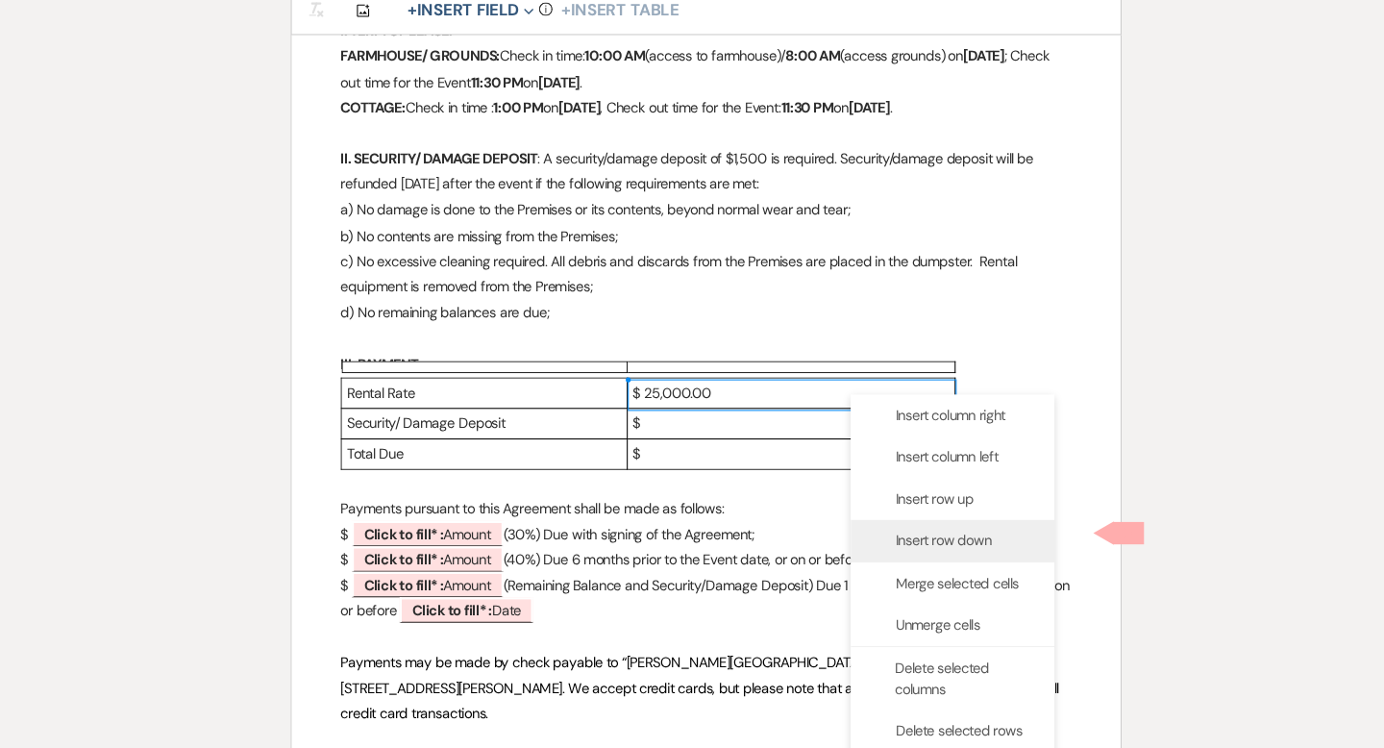
click at [908, 542] on span "Insert row down" at bounding box center [916, 552] width 90 height 20
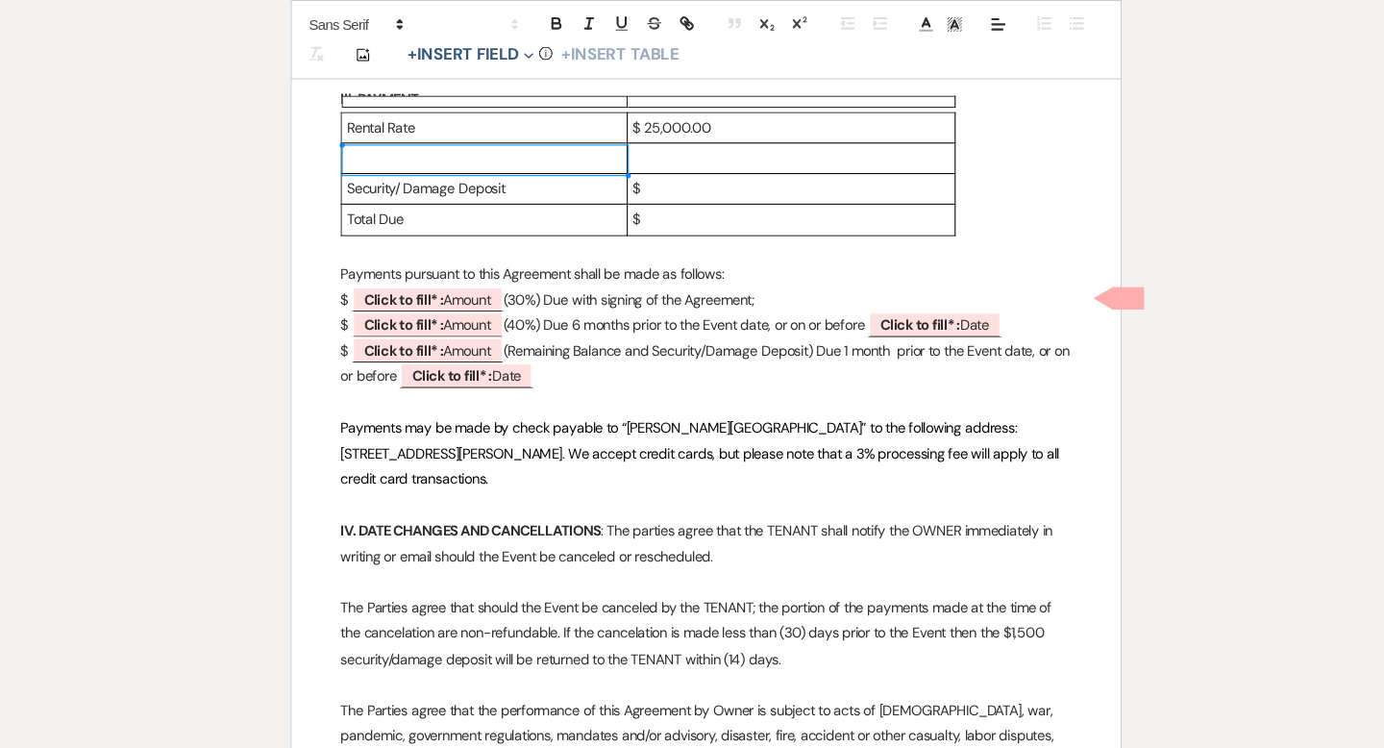
scroll to position [1104, 0]
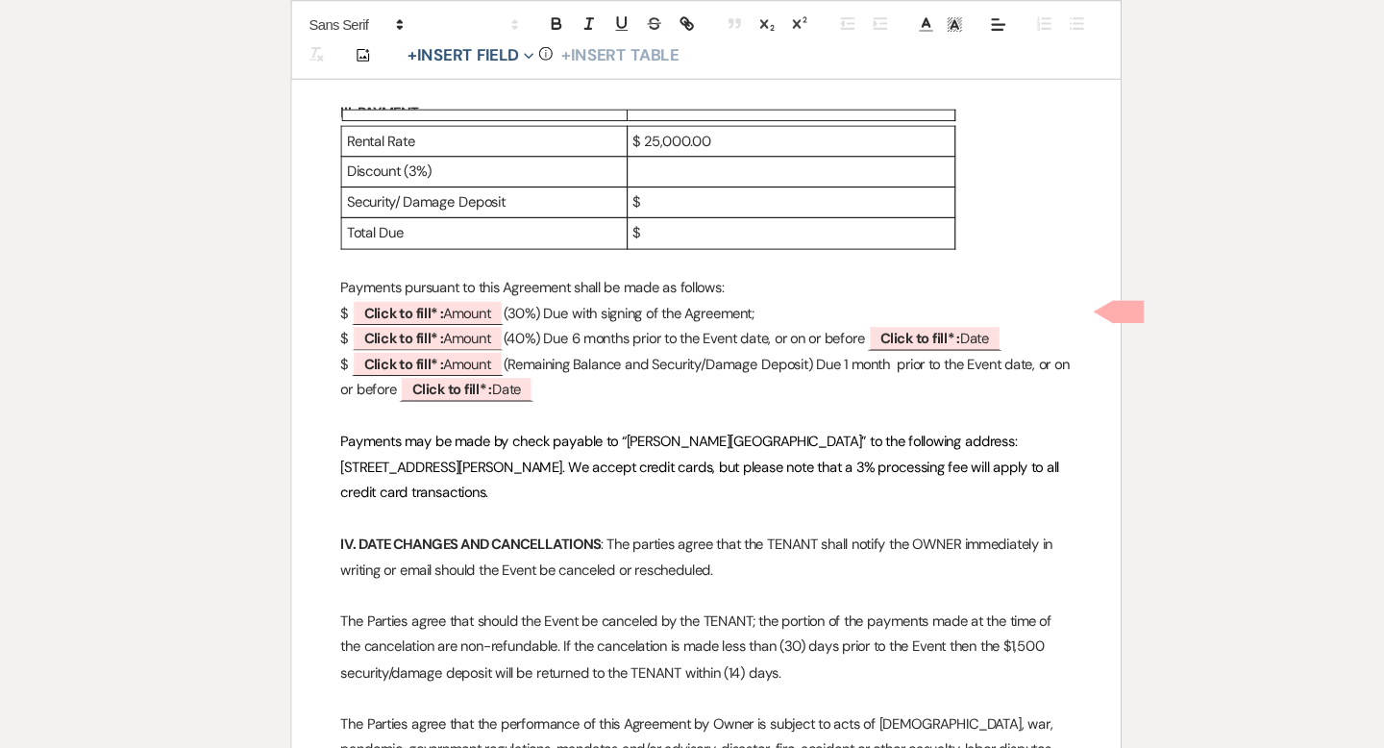
click at [354, 154] on p "Discount (3%)" at bounding box center [483, 162] width 260 height 24
click at [407, 155] on p "Discount (3%)" at bounding box center [483, 162] width 260 height 24
click at [632, 158] on p at bounding box center [772, 162] width 299 height 24
click at [355, 164] on p "Discount (3%)" at bounding box center [483, 162] width 260 height 24
click at [532, 189] on p "Security/ Damage Deposit" at bounding box center [483, 191] width 260 height 24
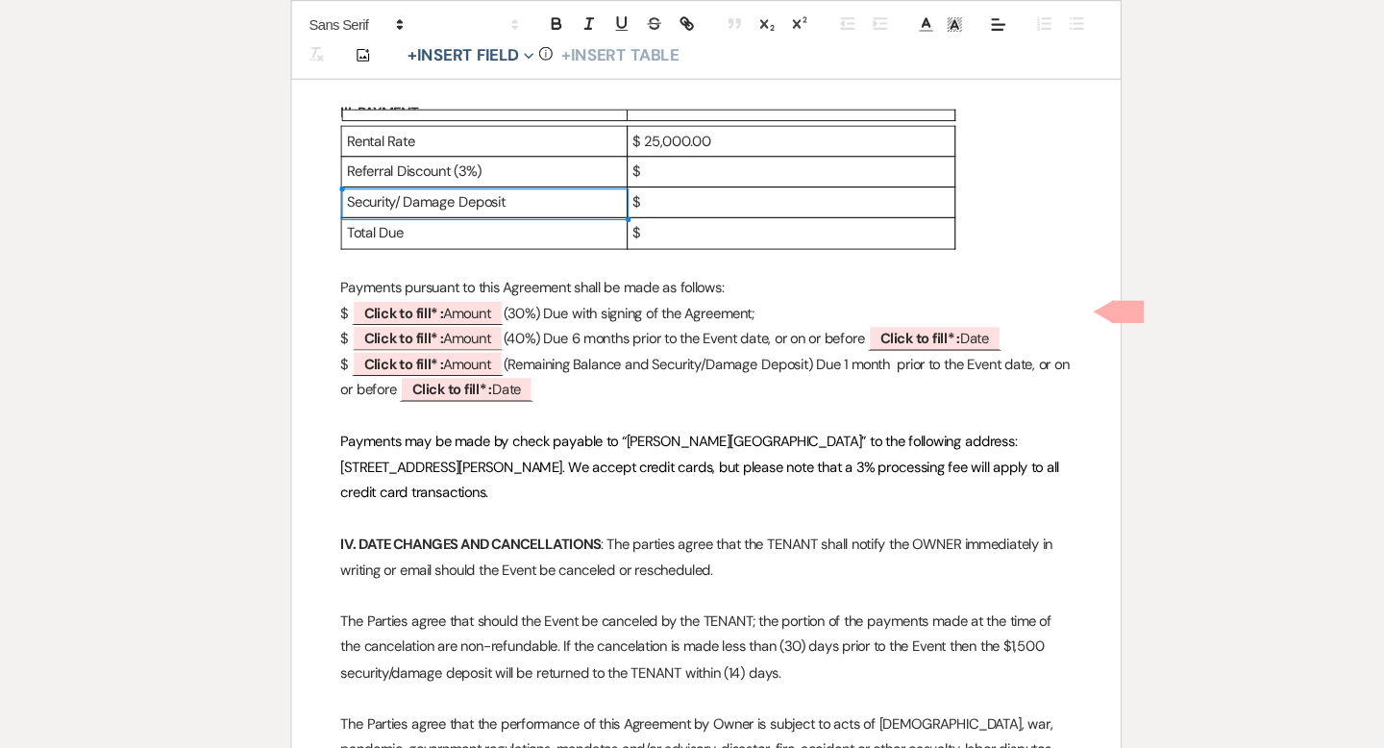
click at [531, 161] on p "Referral Discount (3%)" at bounding box center [483, 162] width 260 height 24
click at [663, 195] on p "$" at bounding box center [772, 191] width 299 height 24
click at [399, 164] on p "Referral Discount (3%)" at bounding box center [483, 162] width 260 height 24
click at [397, 157] on p "Referral Discount (3%)" at bounding box center [483, 162] width 260 height 24
click at [396, 164] on p "Referral Discount (3%)" at bounding box center [483, 162] width 260 height 24
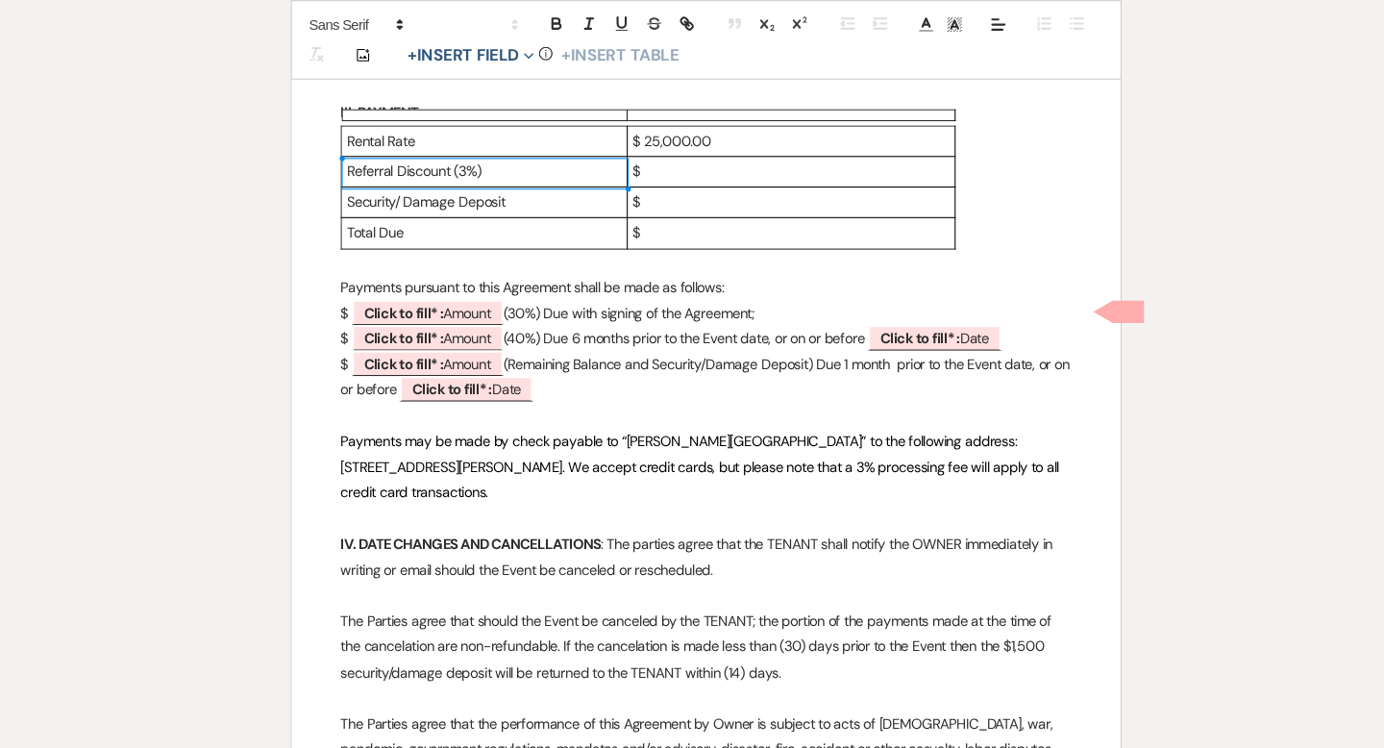
click at [396, 158] on p "Referral Discount (3%)" at bounding box center [483, 162] width 260 height 24
click at [404, 158] on p "Discount (3%)" at bounding box center [483, 162] width 260 height 24
click at [354, 154] on p "Discount (3%)" at bounding box center [483, 162] width 260 height 24
click at [499, 163] on p "Referral Discount (3%)" at bounding box center [483, 162] width 260 height 24
click at [658, 162] on p "$" at bounding box center [772, 162] width 299 height 24
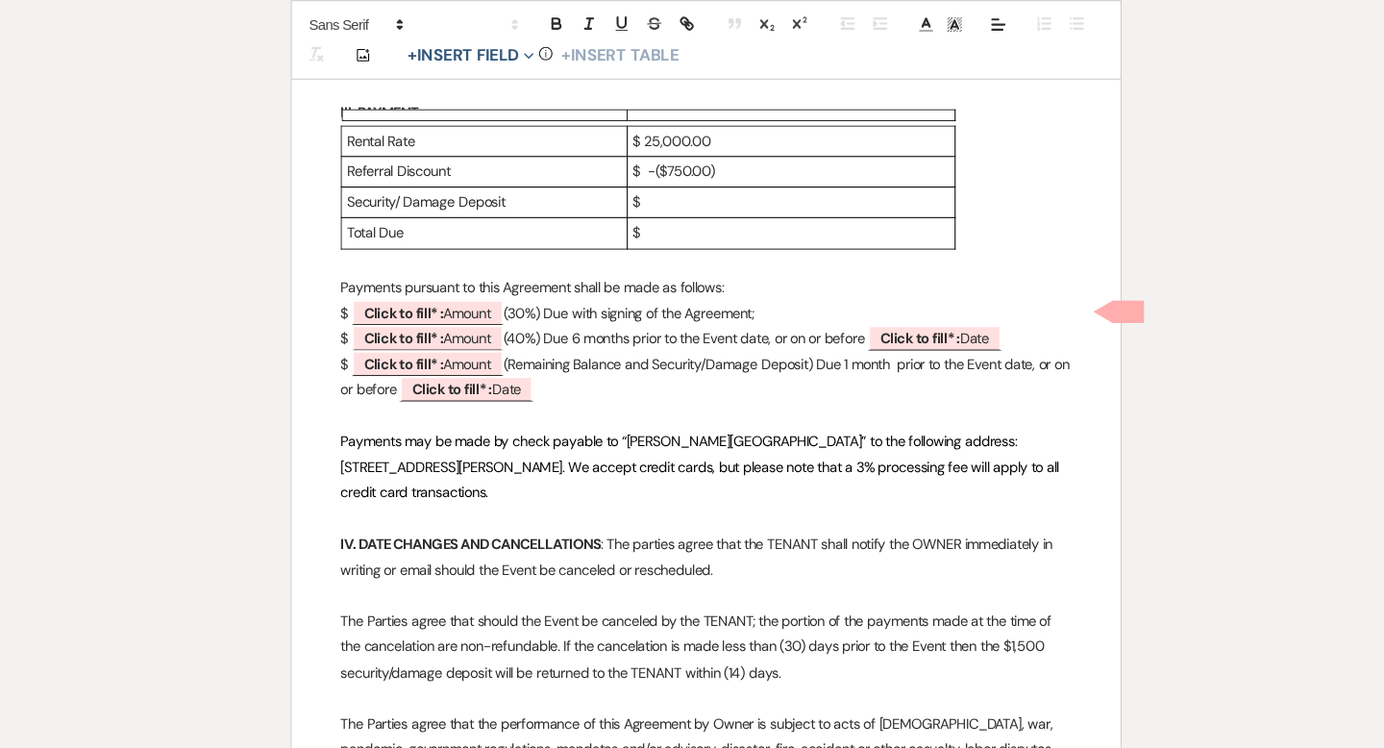
click at [637, 165] on p "$ -($750.00)" at bounding box center [772, 162] width 299 height 24
click at [672, 193] on p "$" at bounding box center [772, 191] width 299 height 24
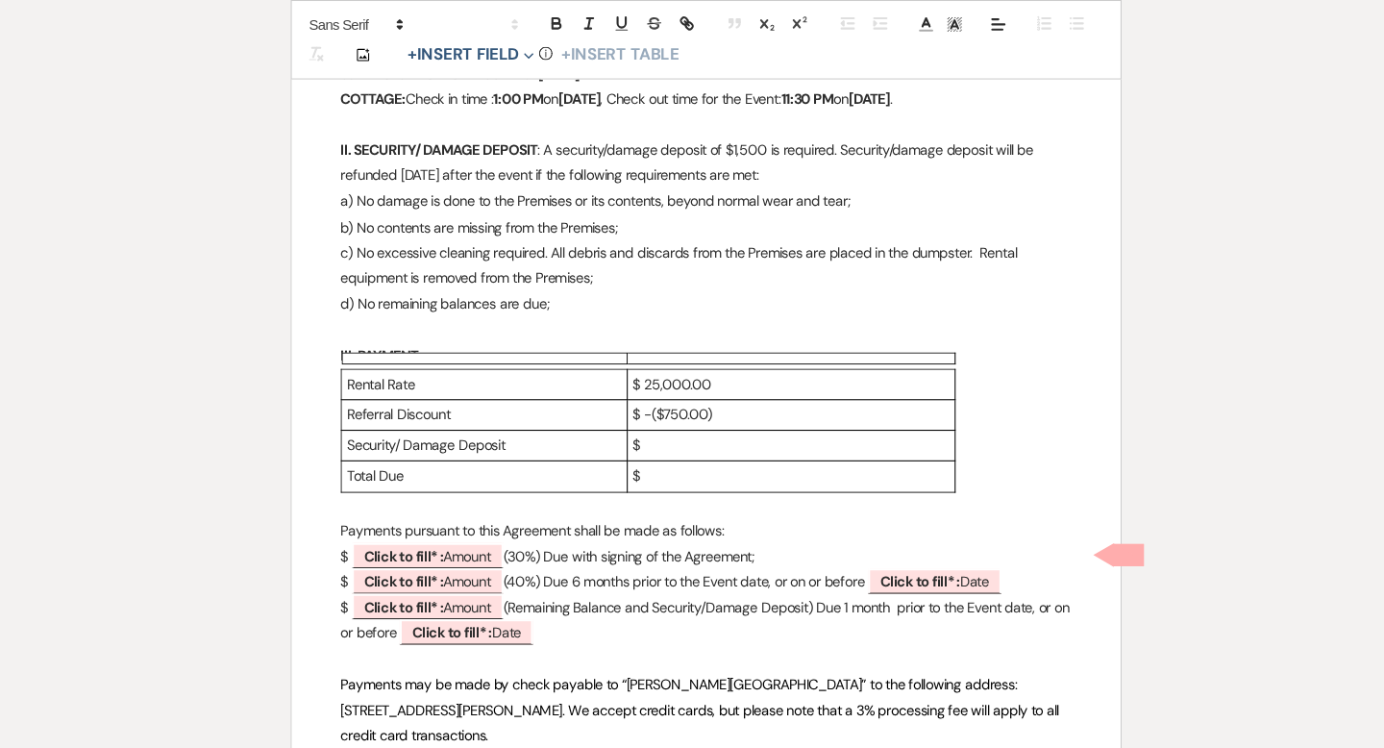
scroll to position [759, 0]
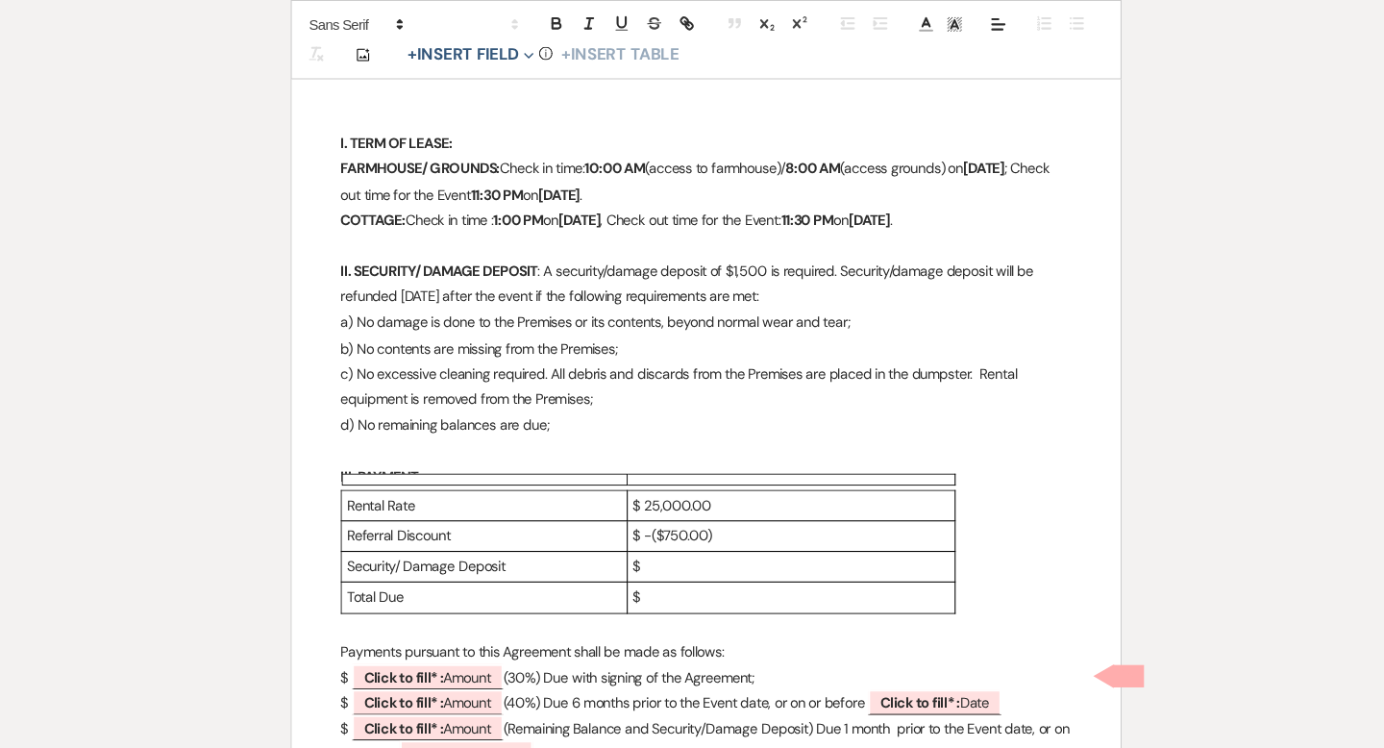
click at [499, 506] on p "Referral Discount" at bounding box center [483, 506] width 260 height 24
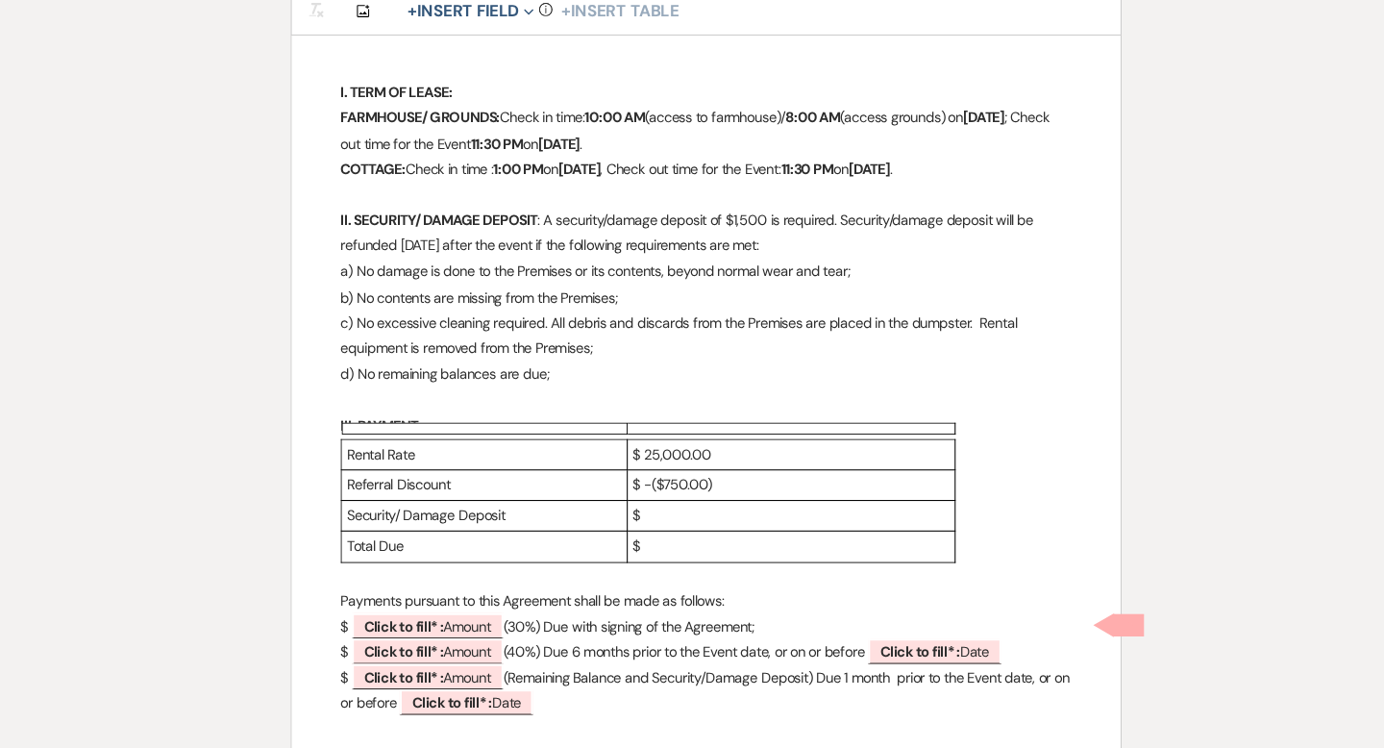
scroll to position [789, 0]
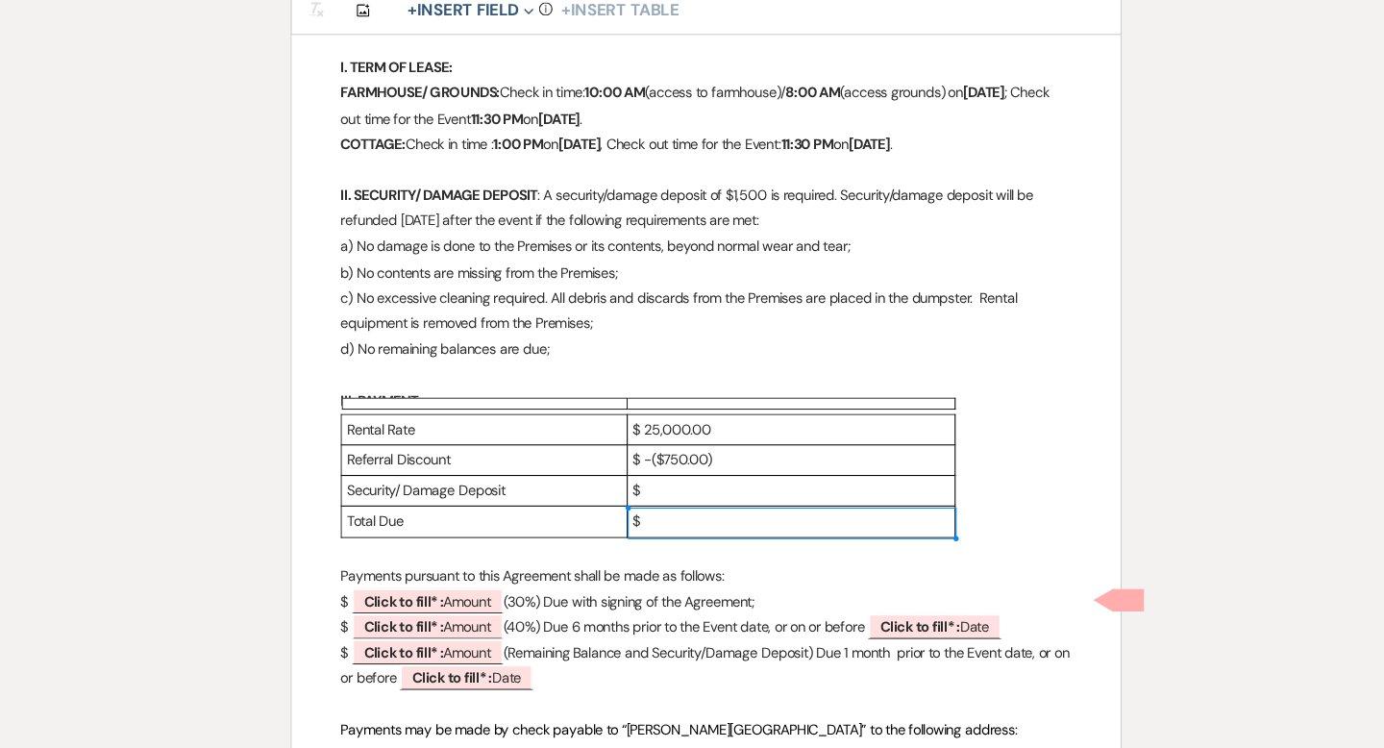
click at [655, 540] on p "$" at bounding box center [772, 534] width 299 height 24
click at [648, 505] on p "$" at bounding box center [772, 505] width 299 height 24
click at [631, 496] on p "$ 1,500.00" at bounding box center [772, 505] width 299 height 24
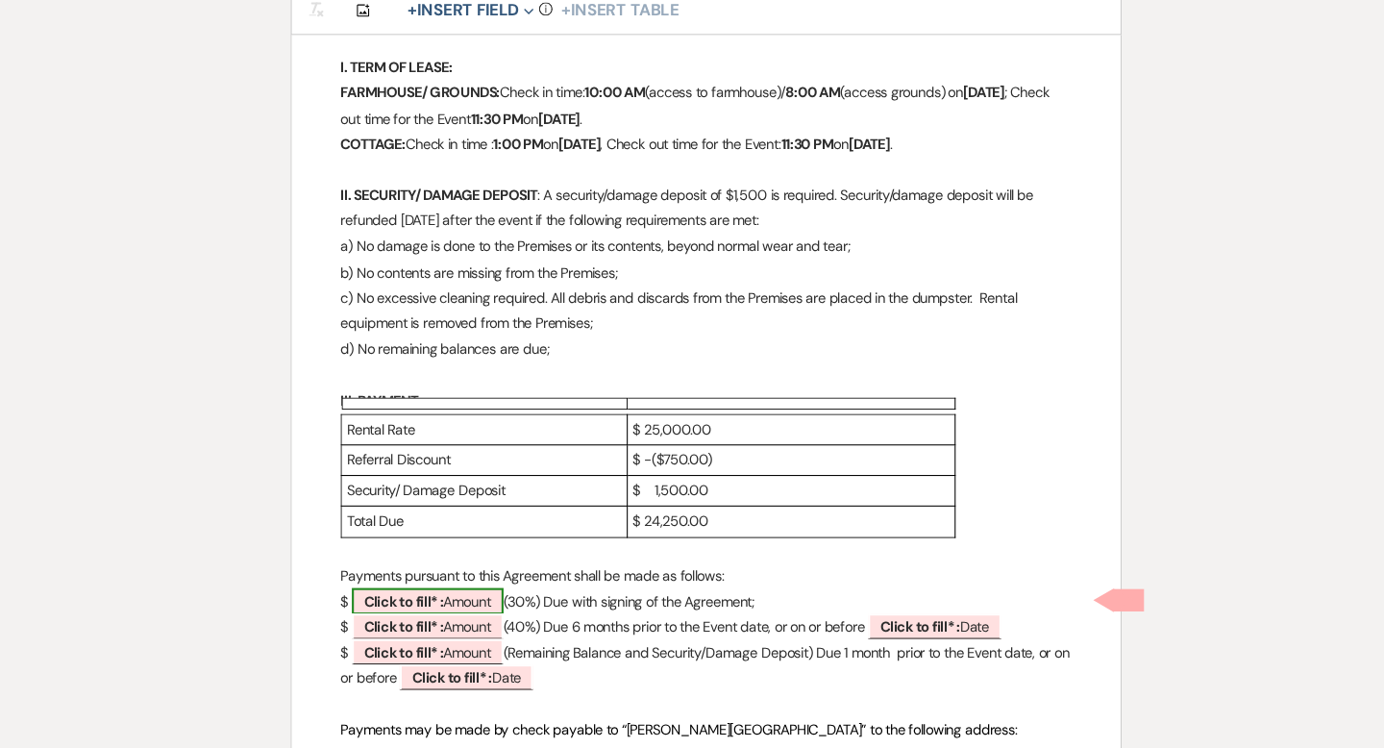
click at [484, 602] on span "Click to fill* : Amount" at bounding box center [429, 609] width 143 height 25
select select "owner"
select select "Amount"
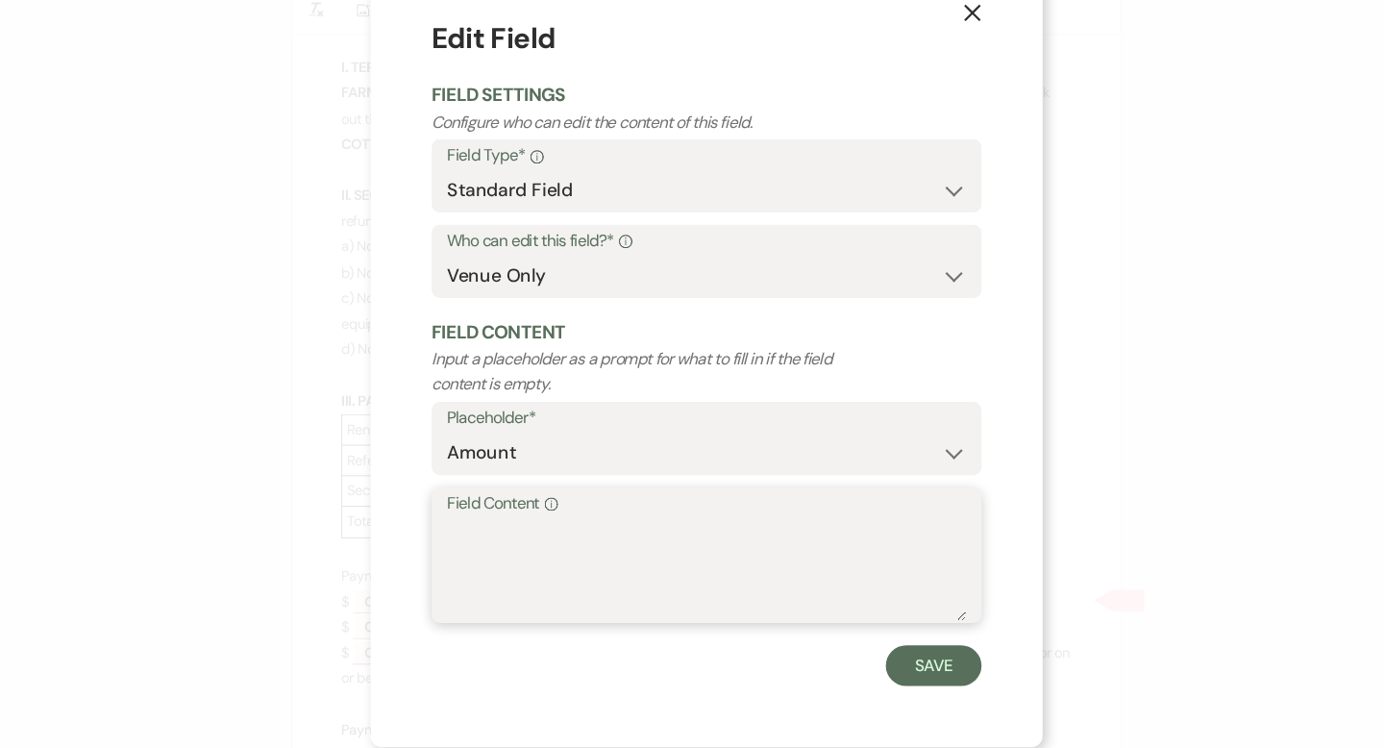
click at [492, 536] on textarea "Field Content Info" at bounding box center [692, 580] width 490 height 96
type textarea "7,275.00"
click at [892, 649] on form "Edit Field Field Settings Configure who can edit the content of this field. Fie…" at bounding box center [692, 374] width 519 height 630
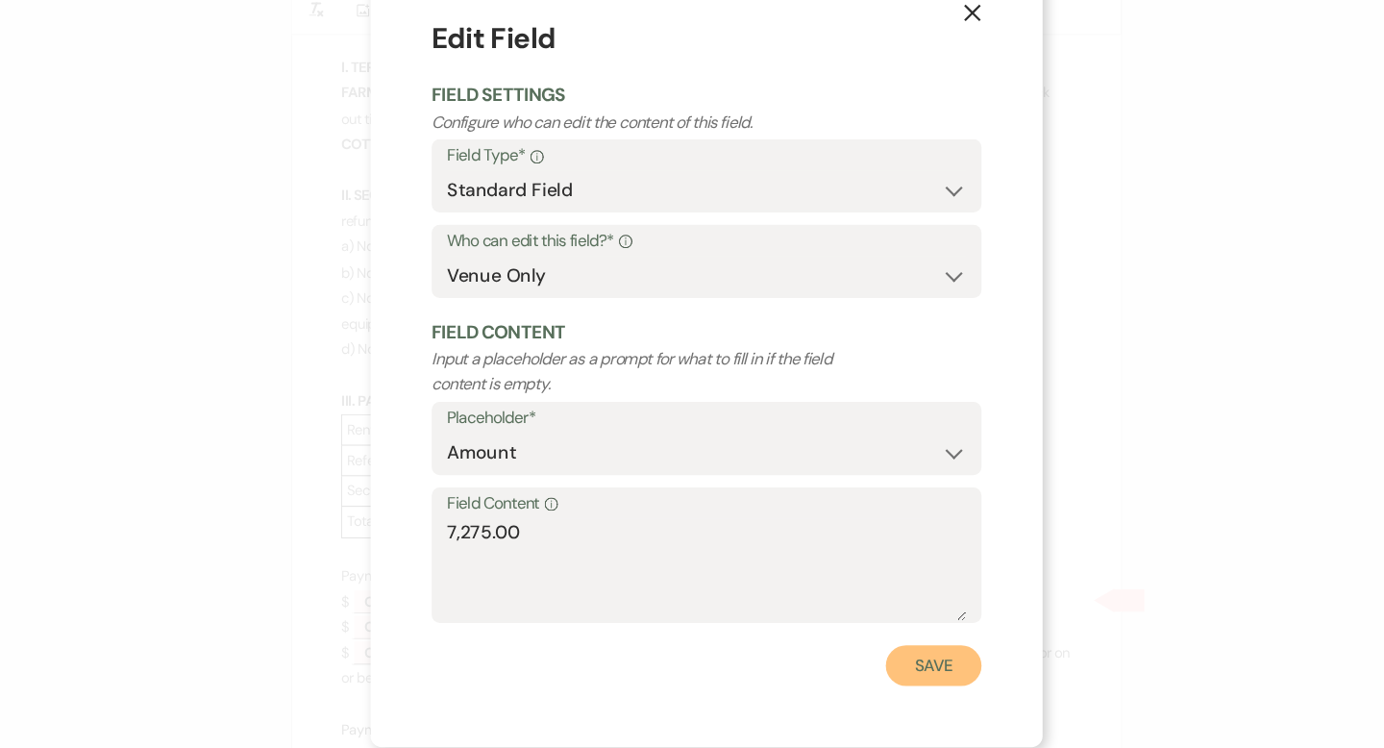
click at [897, 671] on button "Save" at bounding box center [906, 670] width 90 height 38
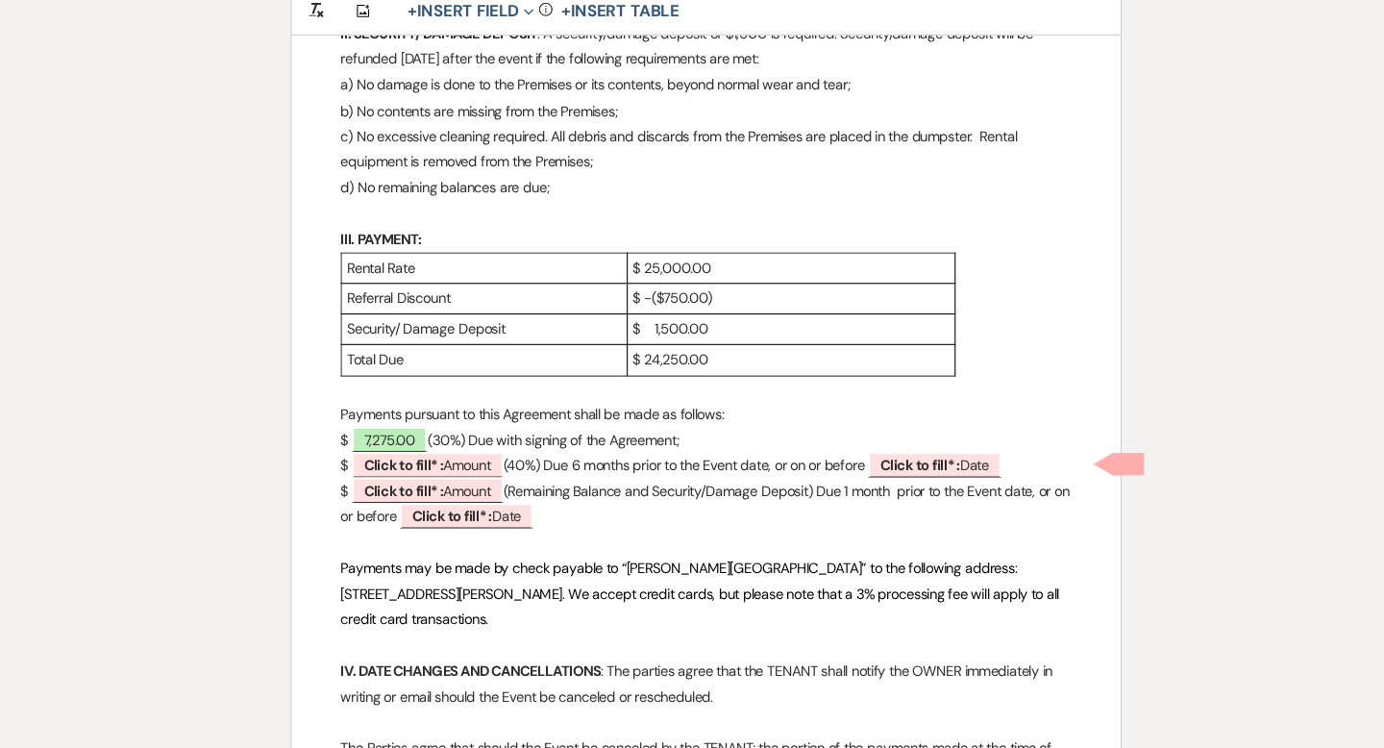
scroll to position [955, 0]
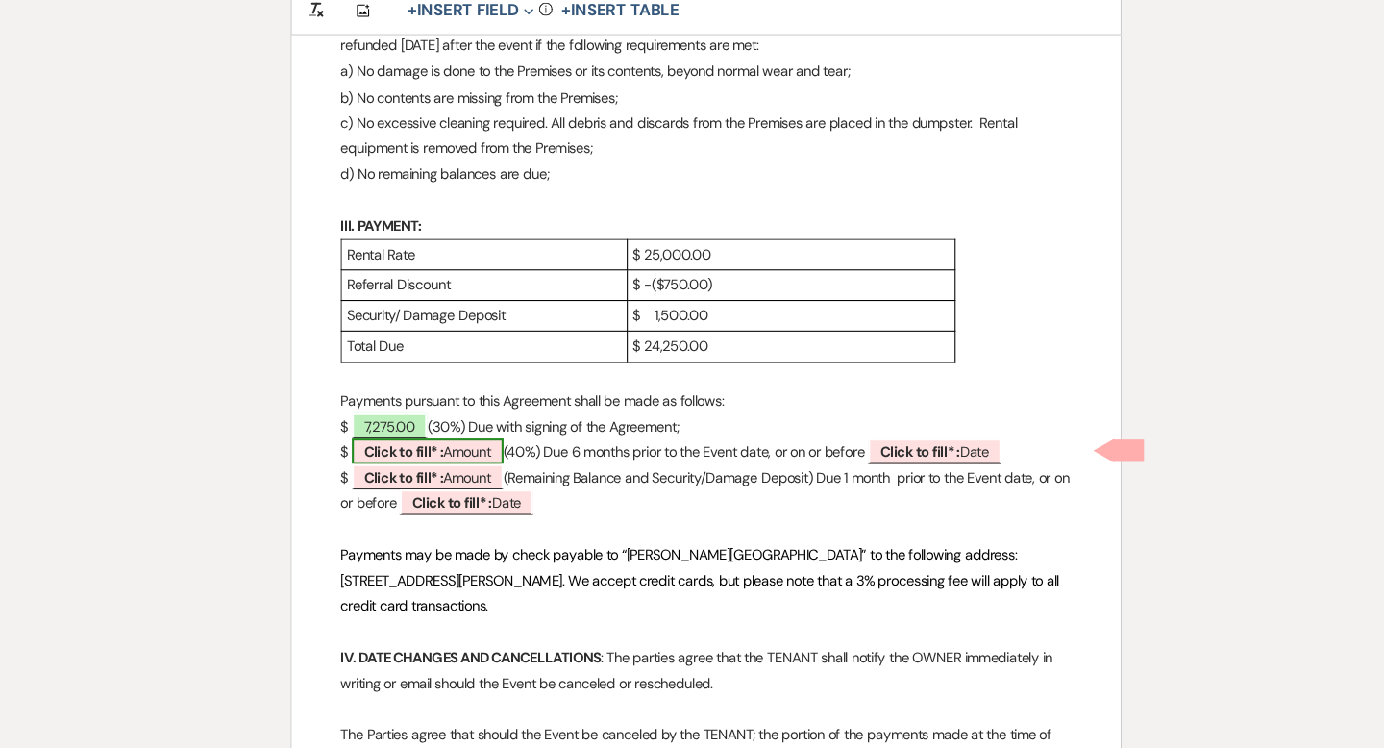
click at [476, 467] on span "Click to fill* : Amount" at bounding box center [429, 468] width 143 height 25
select select "owner"
select select "Amount"
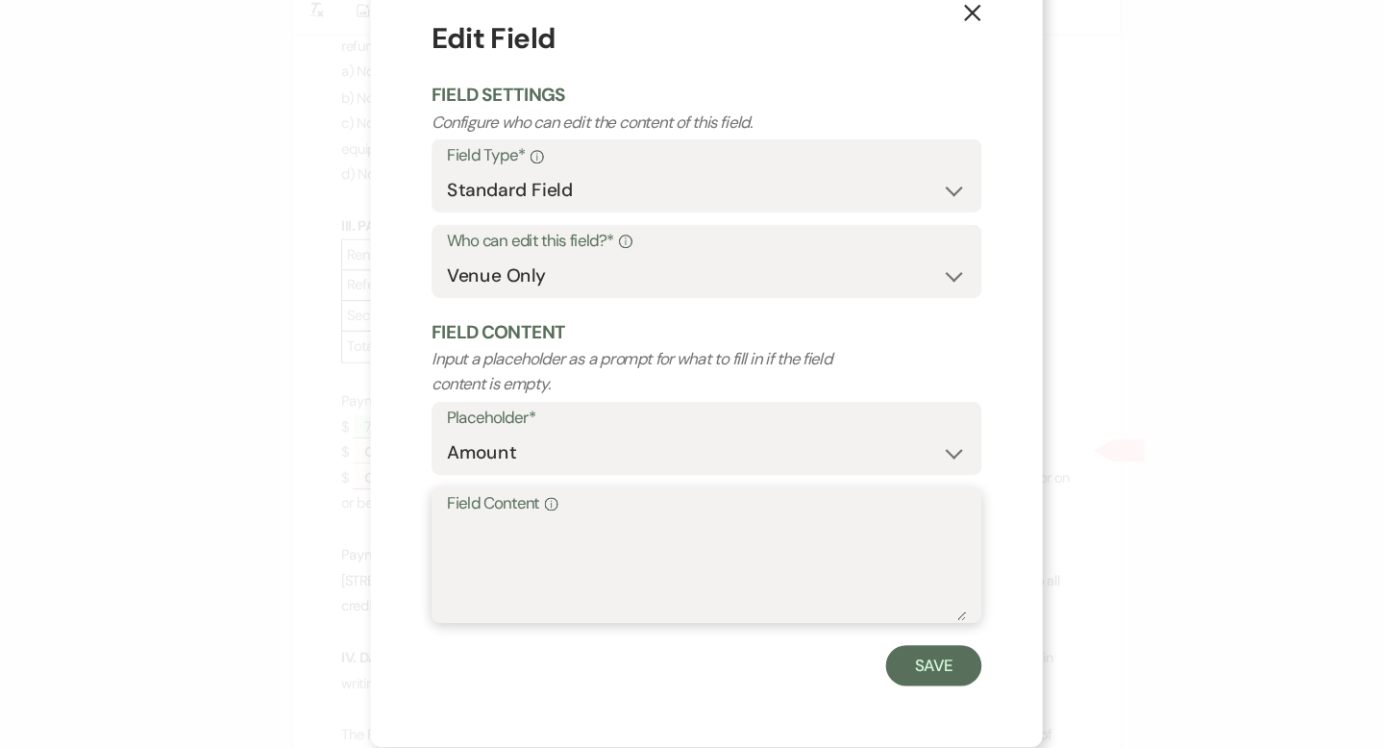
click at [505, 552] on textarea "Field Content Info" at bounding box center [692, 580] width 490 height 96
type textarea "9,700.00"
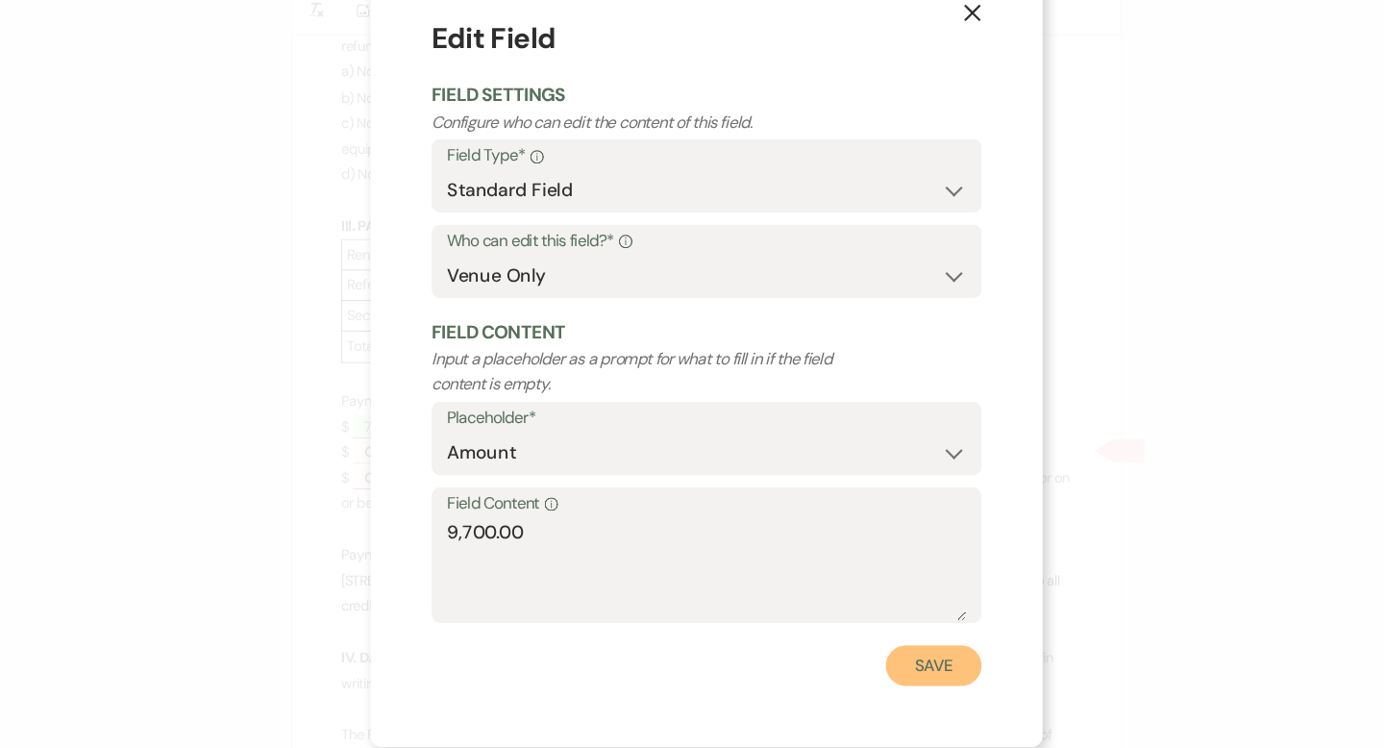
click at [932, 663] on button "Save" at bounding box center [906, 670] width 90 height 38
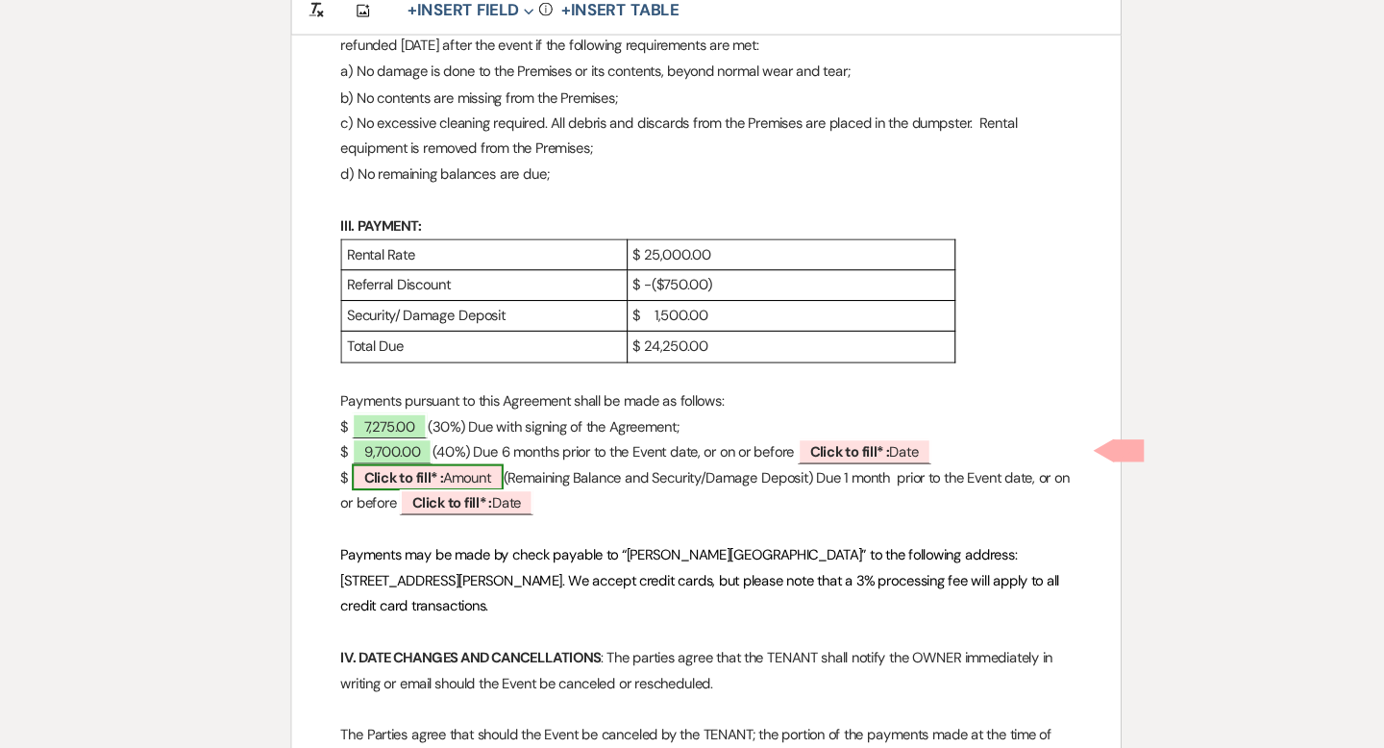
click at [470, 493] on span "Click to fill* : Amount" at bounding box center [429, 492] width 143 height 25
select select "owner"
select select "Amount"
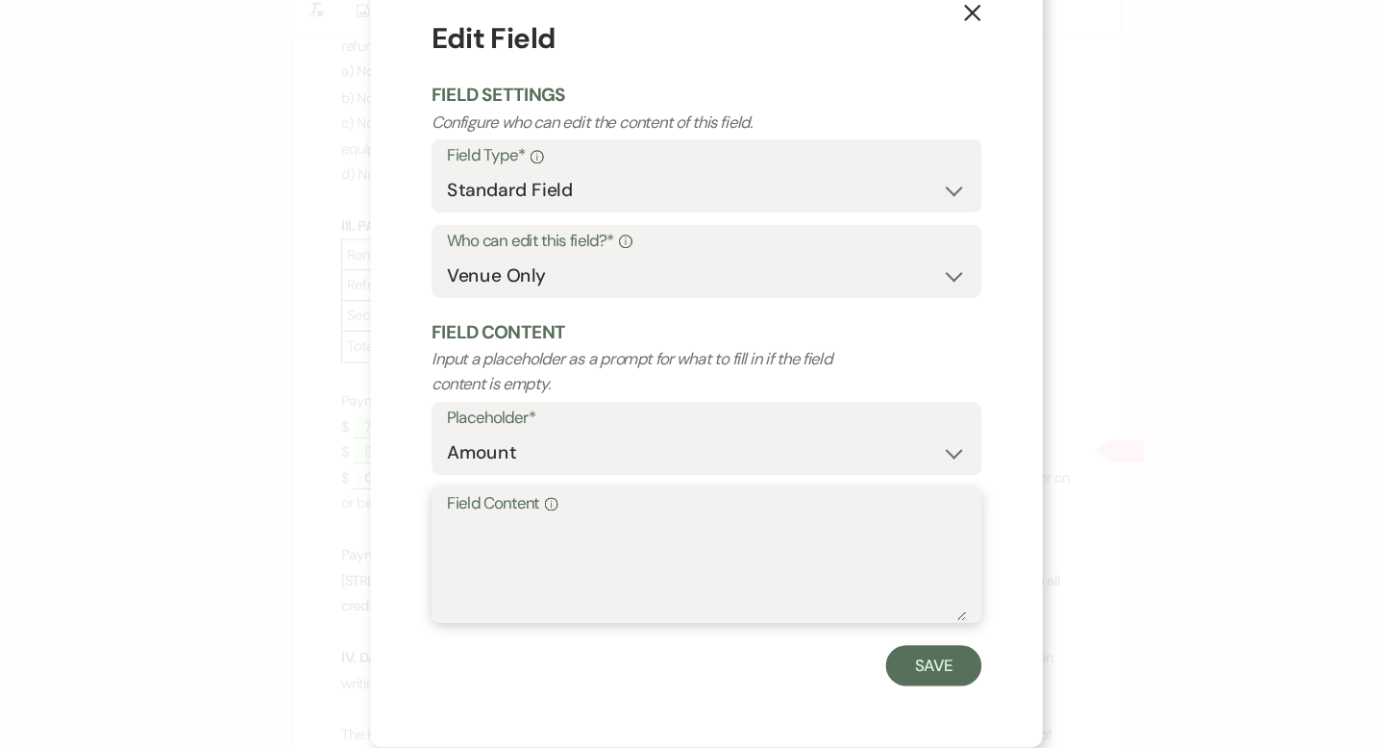
click at [484, 540] on textarea "Field Content Info" at bounding box center [692, 580] width 490 height 96
type textarea "7,275.00"
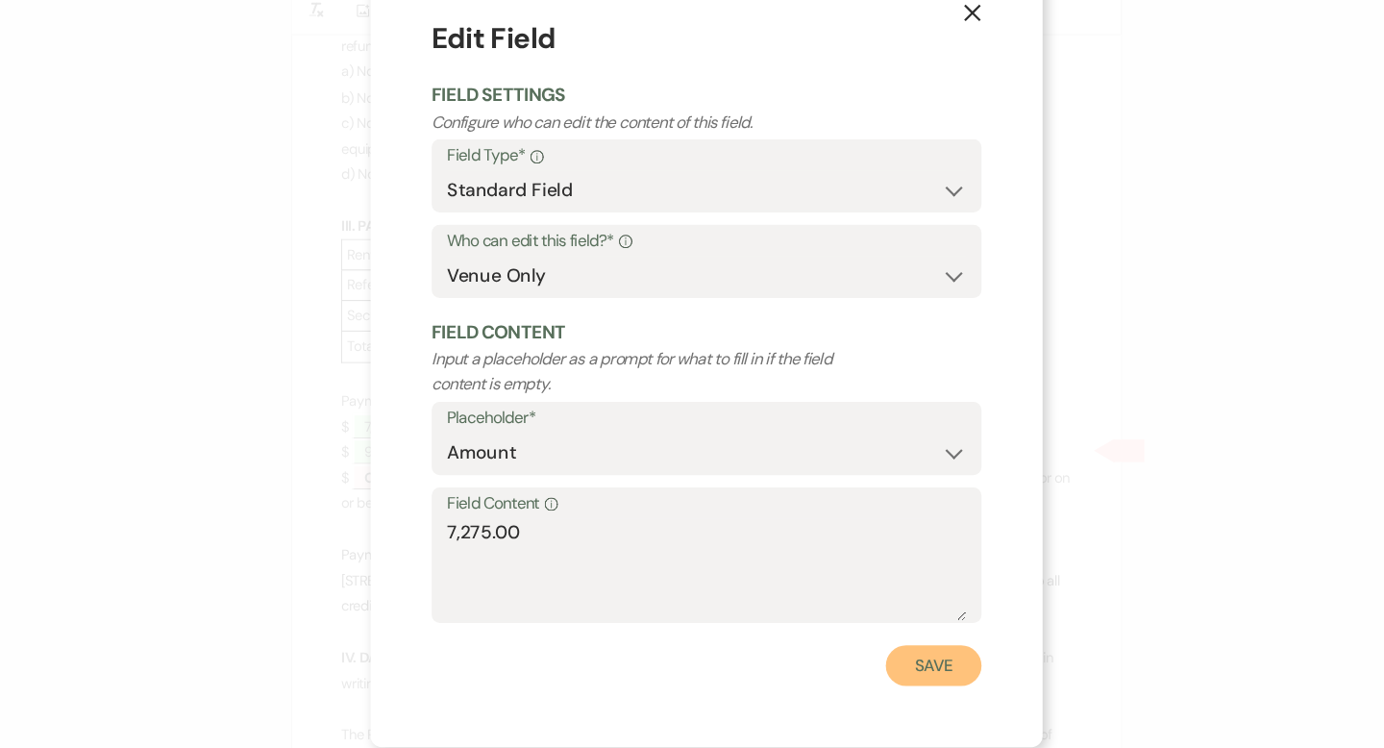
click at [895, 663] on button "Save" at bounding box center [906, 670] width 90 height 38
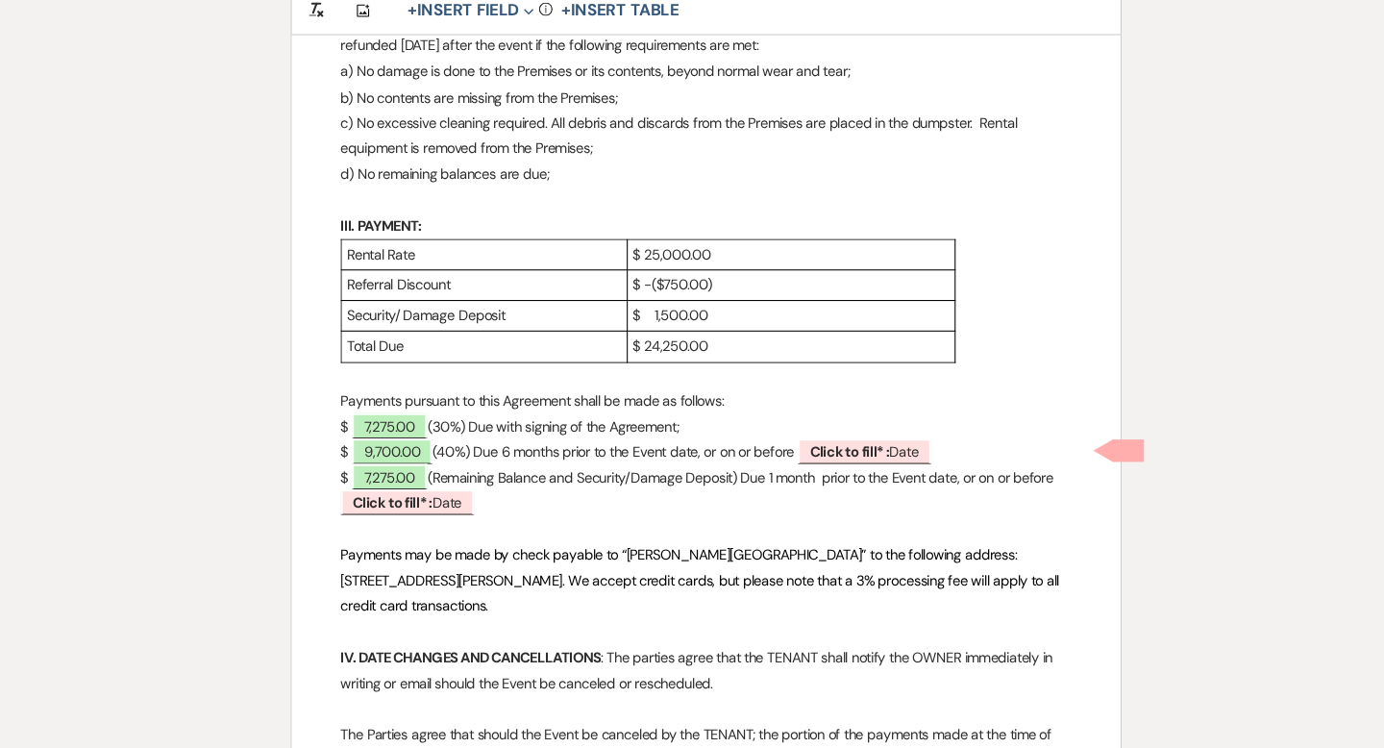
click at [672, 361] on p "$ 24,250.00" at bounding box center [772, 369] width 299 height 24
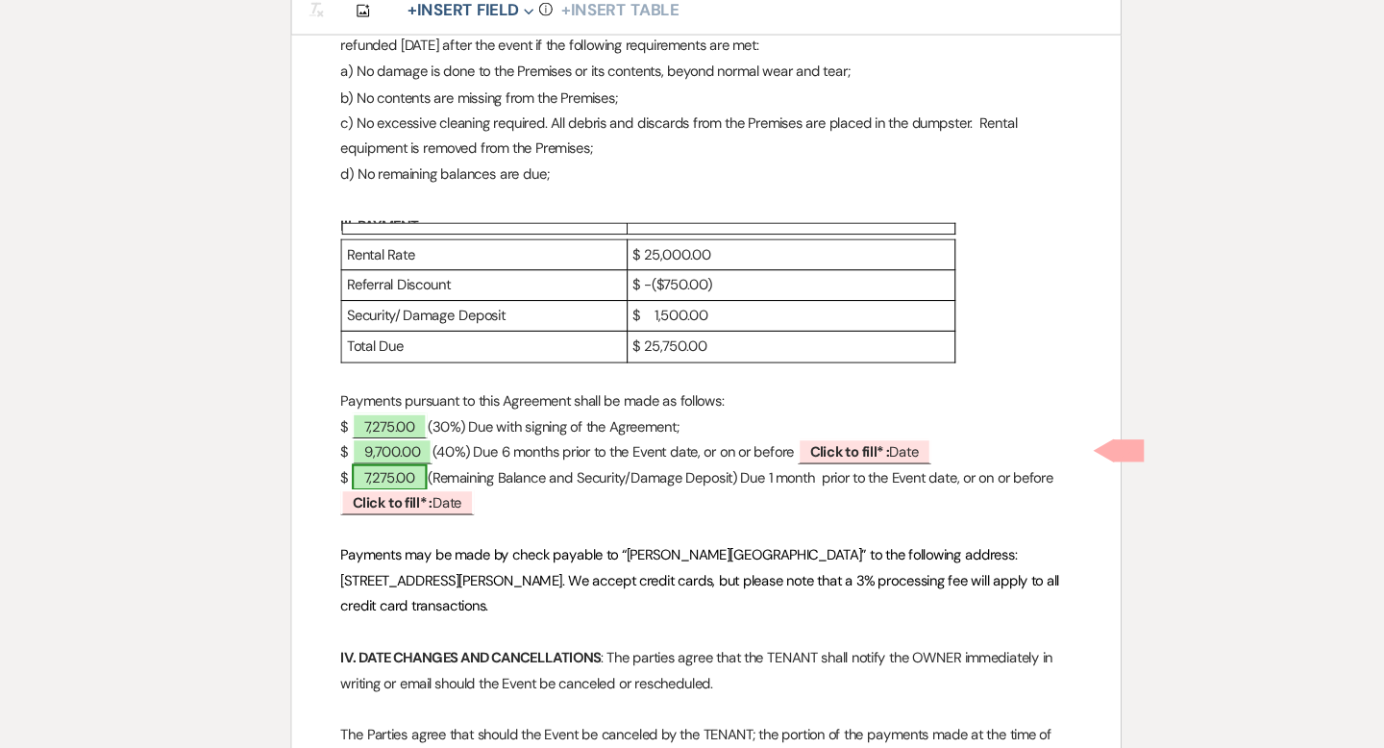
click at [417, 487] on span "7,275.00" at bounding box center [394, 492] width 72 height 25
select select "owner"
select select "Amount"
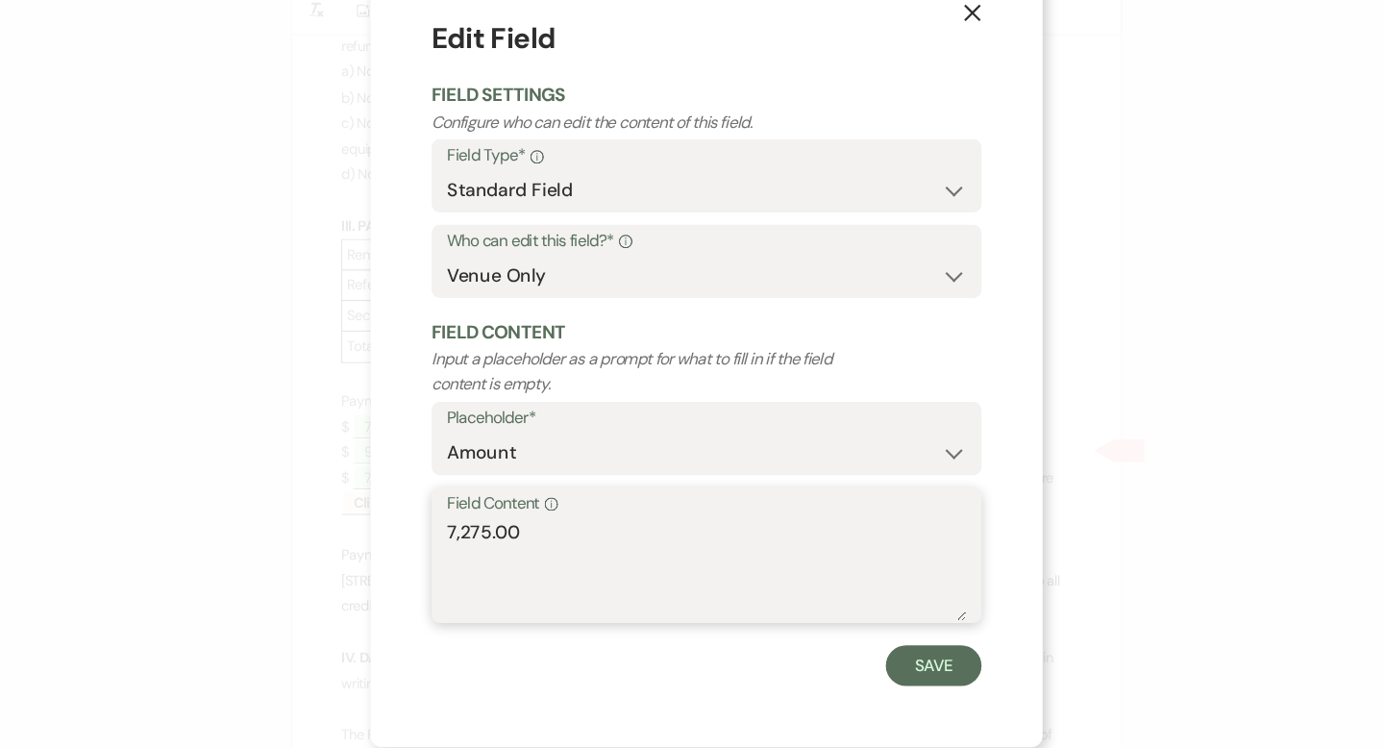
drag, startPoint x: 459, startPoint y: 539, endPoint x: 407, endPoint y: 539, distance: 52.9
click at [407, 539] on div "X Edit Field Field Settings Configure who can edit the content of this field. F…" at bounding box center [692, 373] width 634 height 745
type textarea "8,775.00"
click at [880, 672] on button "Save" at bounding box center [906, 670] width 90 height 38
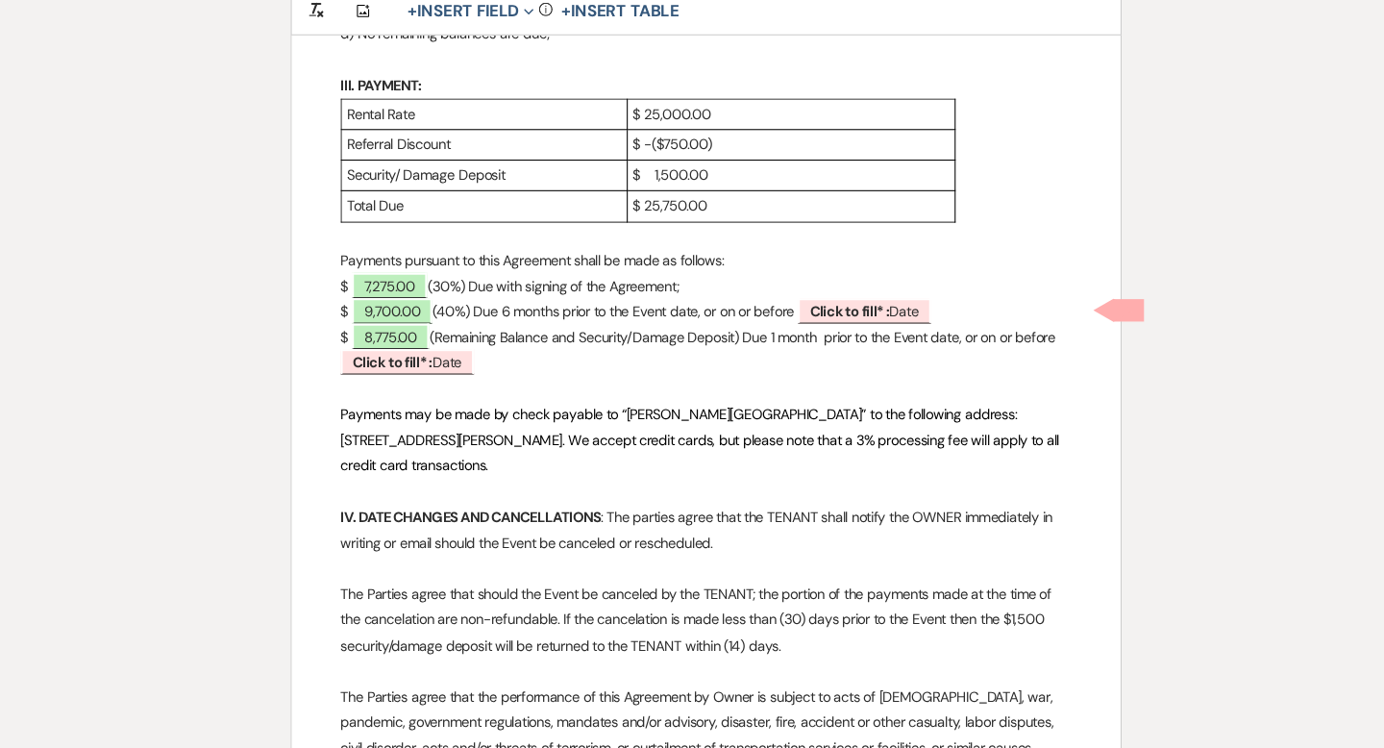
scroll to position [1111, 0]
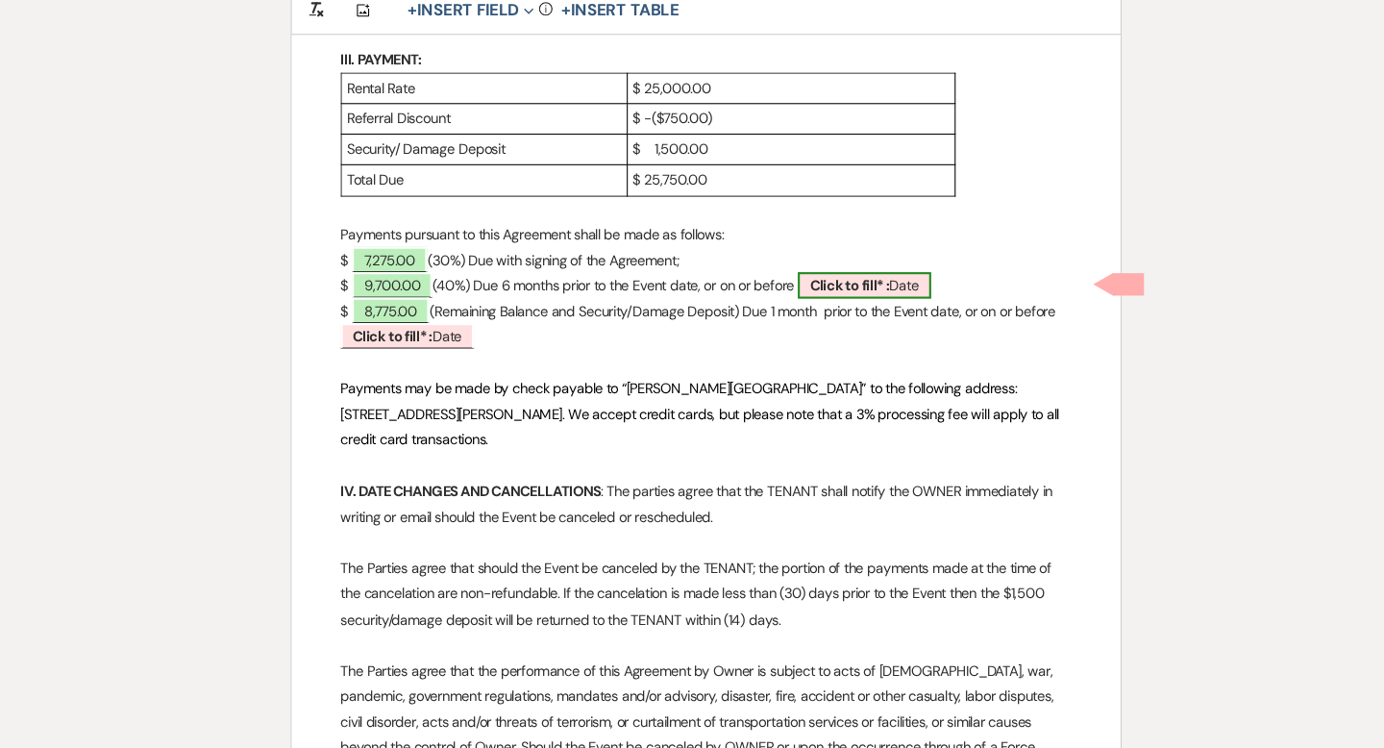
click at [813, 319] on span "Click to fill* : Date" at bounding box center [842, 311] width 126 height 25
select select "owner"
select select "Date"
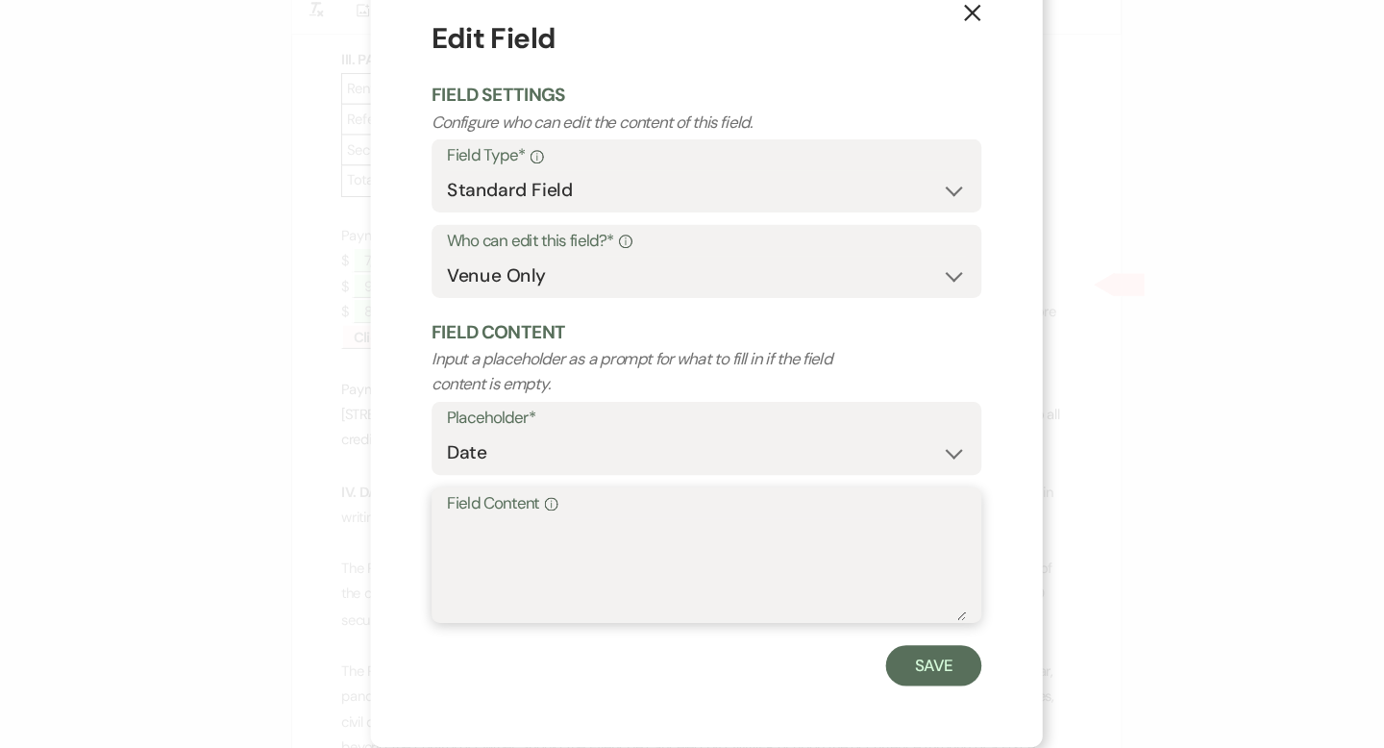
click at [585, 549] on textarea "Field Content Info" at bounding box center [692, 580] width 490 height 96
type textarea "December 19, 2026"
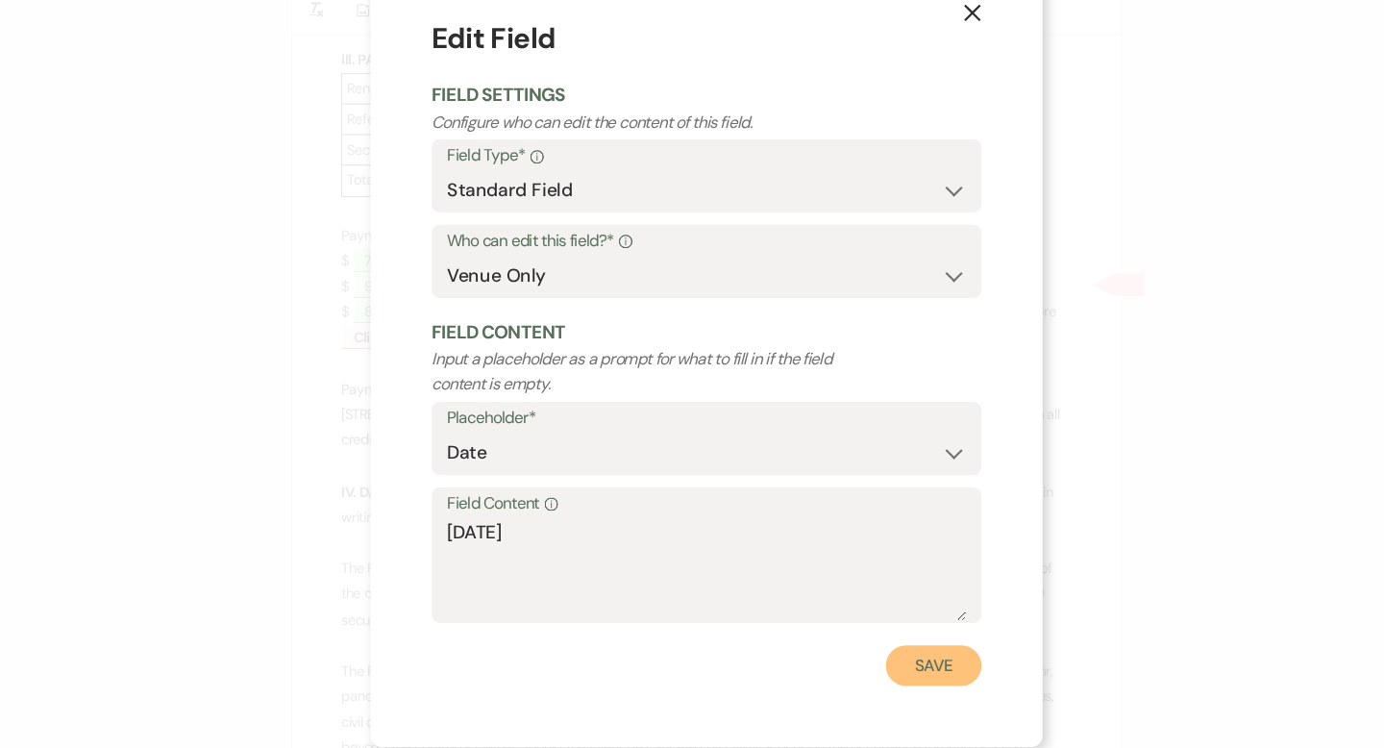
click at [886, 672] on button "Save" at bounding box center [906, 670] width 90 height 38
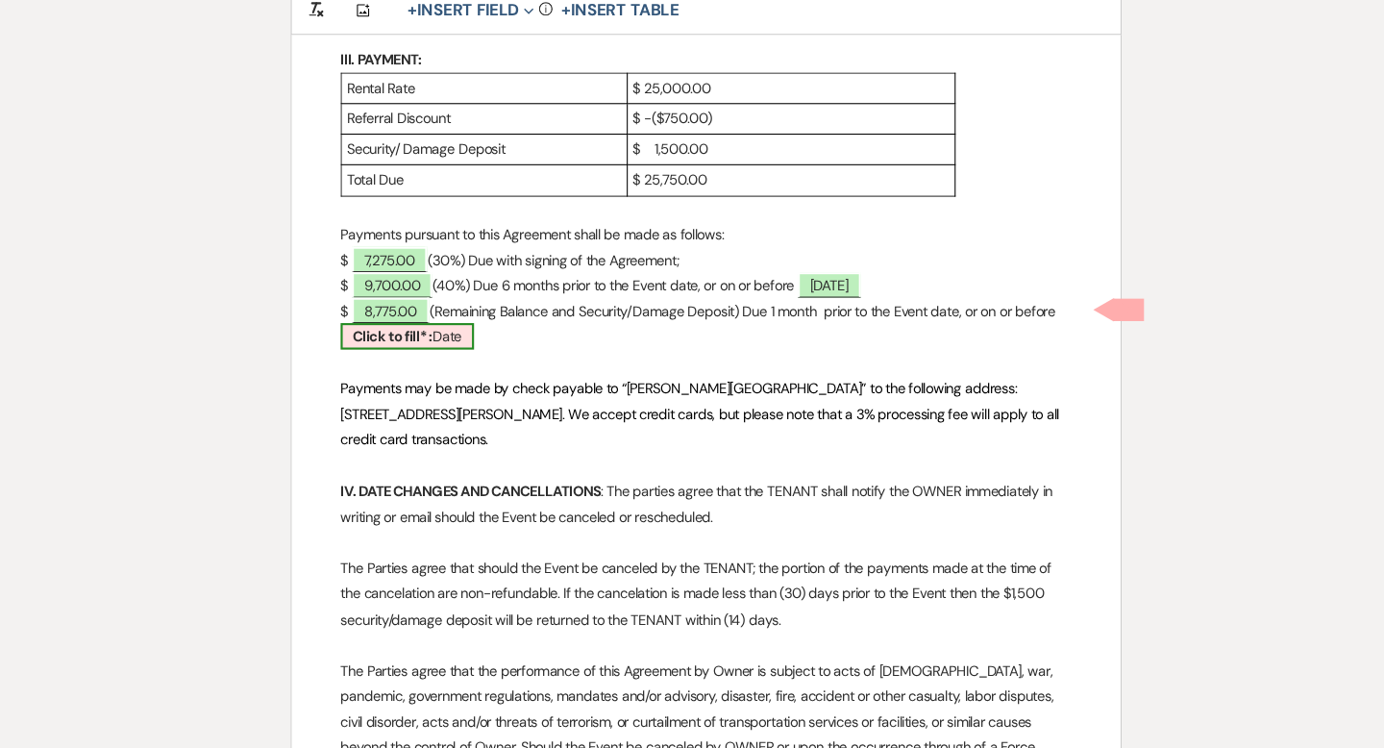
click at [462, 363] on span "Click to fill* : Date" at bounding box center [410, 359] width 126 height 25
select select "owner"
select select "Date"
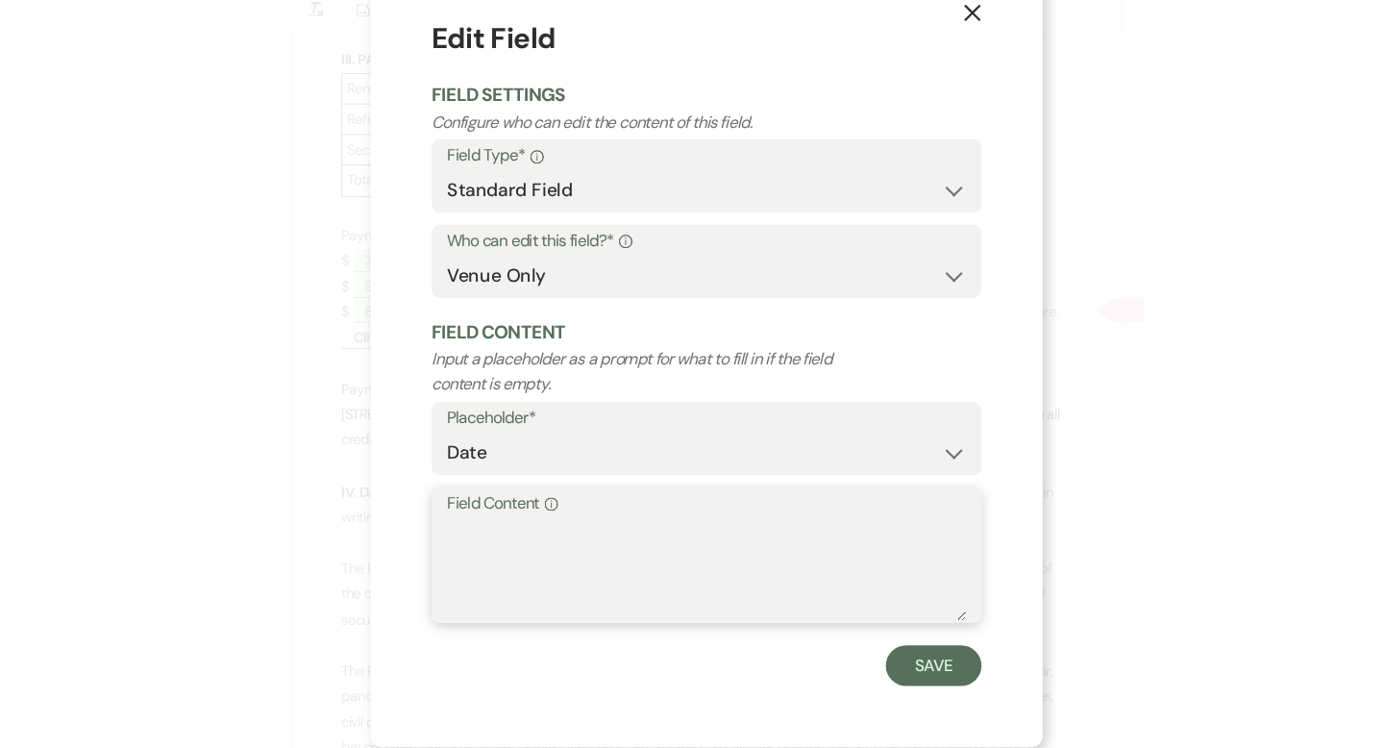
click at [497, 584] on textarea "Field Content Info" at bounding box center [692, 580] width 490 height 96
type textarea "May 19, 2027"
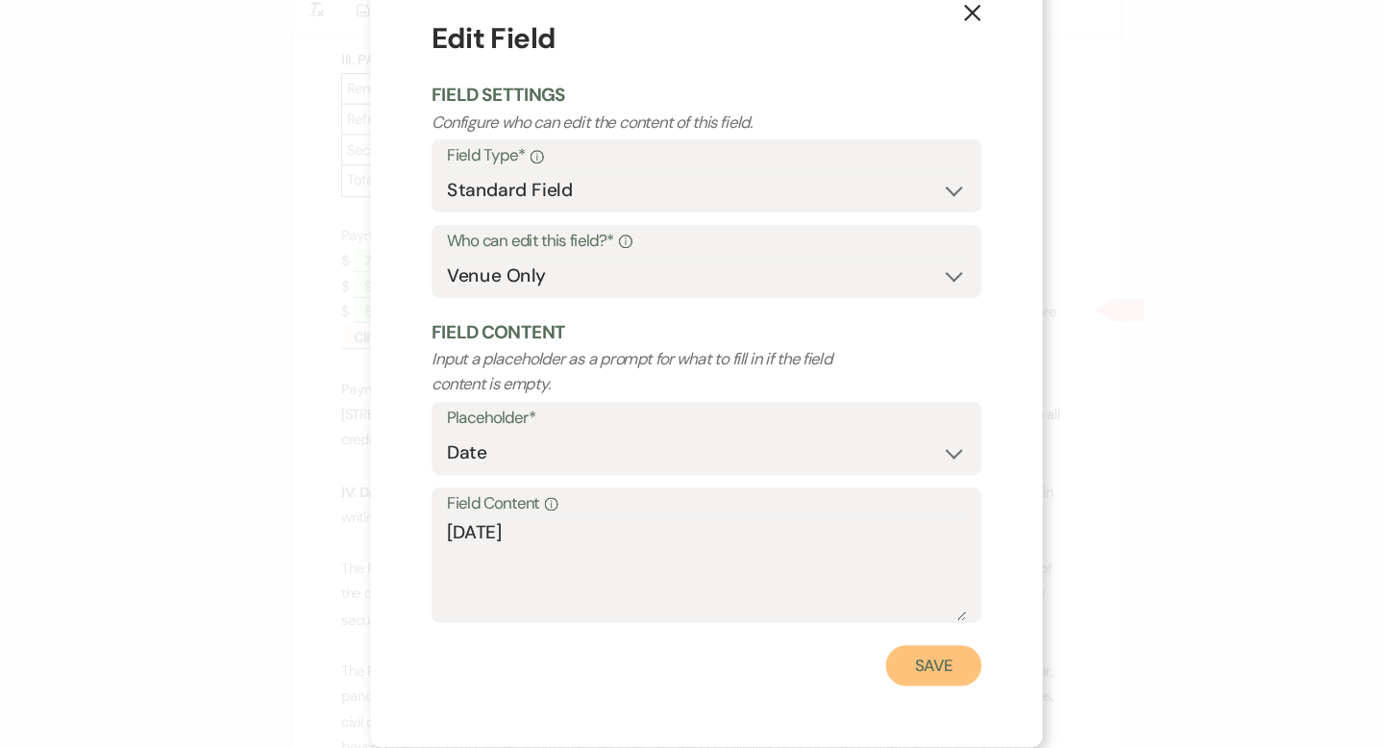
click at [891, 668] on button "Save" at bounding box center [906, 670] width 90 height 38
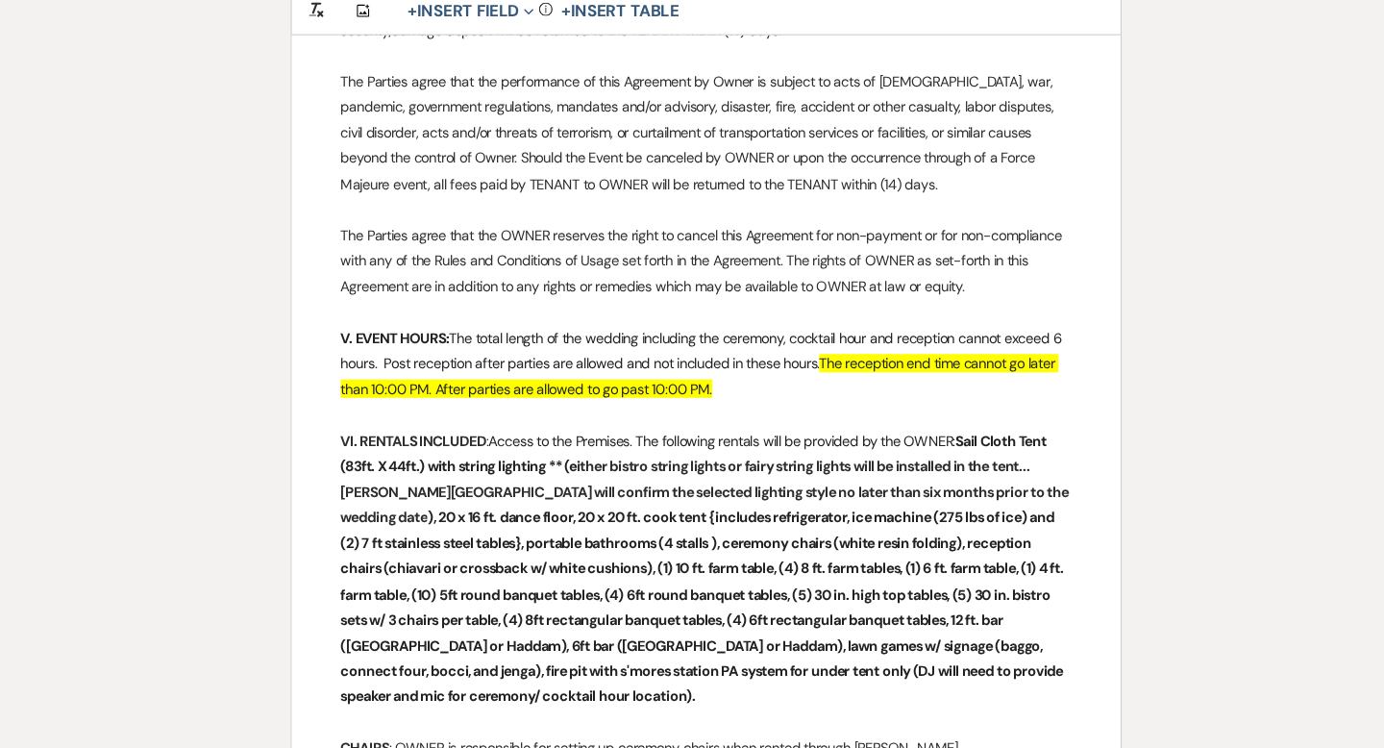
scroll to position [1671, 0]
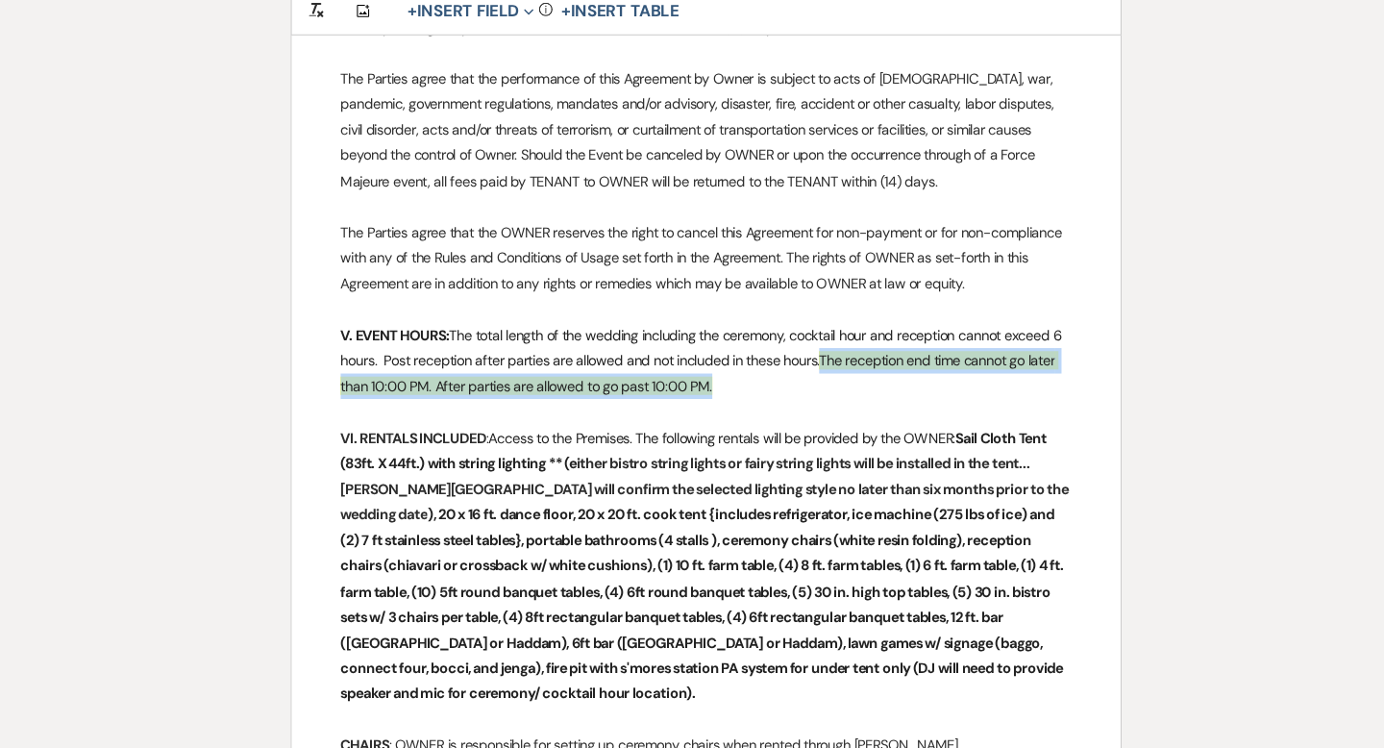
drag, startPoint x: 810, startPoint y: 381, endPoint x: 800, endPoint y: 360, distance: 22.8
click at [800, 360] on p "V. EVENT HOURS: The total length of the wedding including the ceremony, cocktai…" at bounding box center [692, 382] width 690 height 73
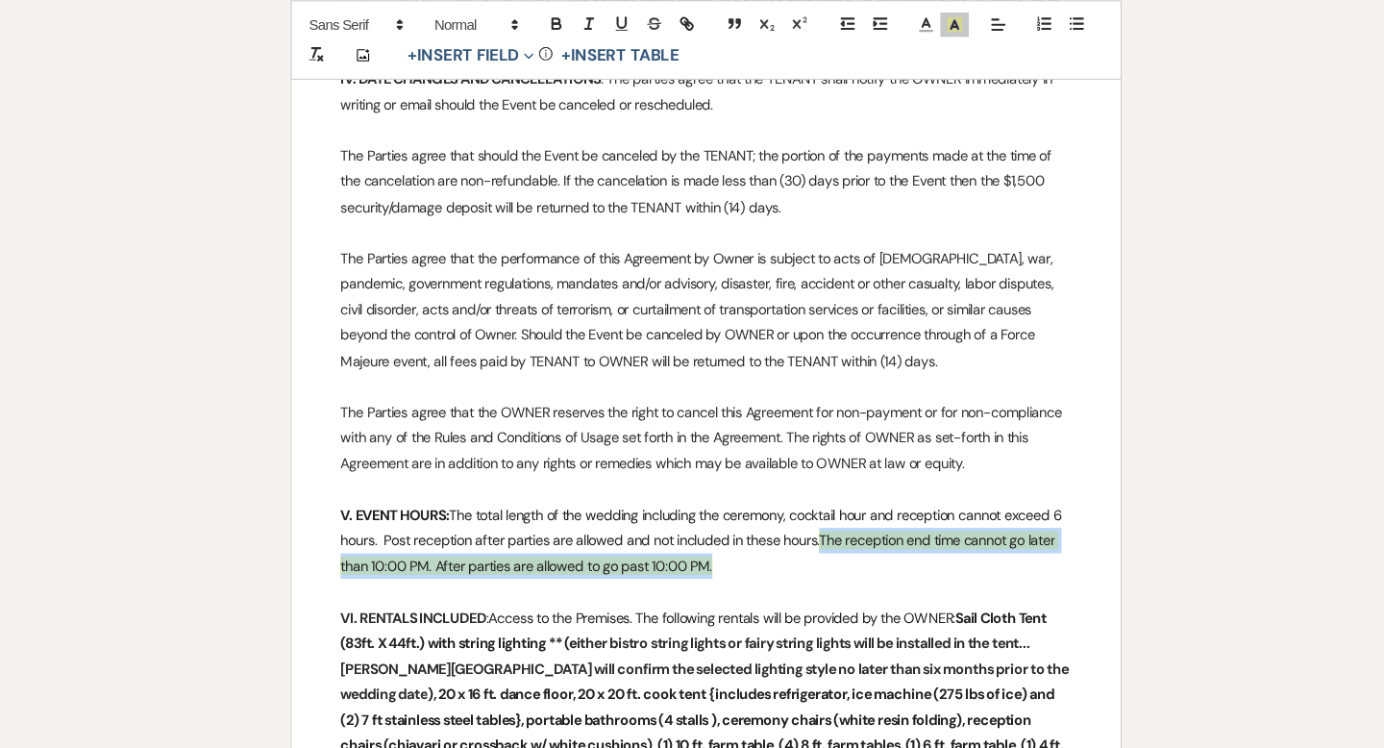
scroll to position [1513, 0]
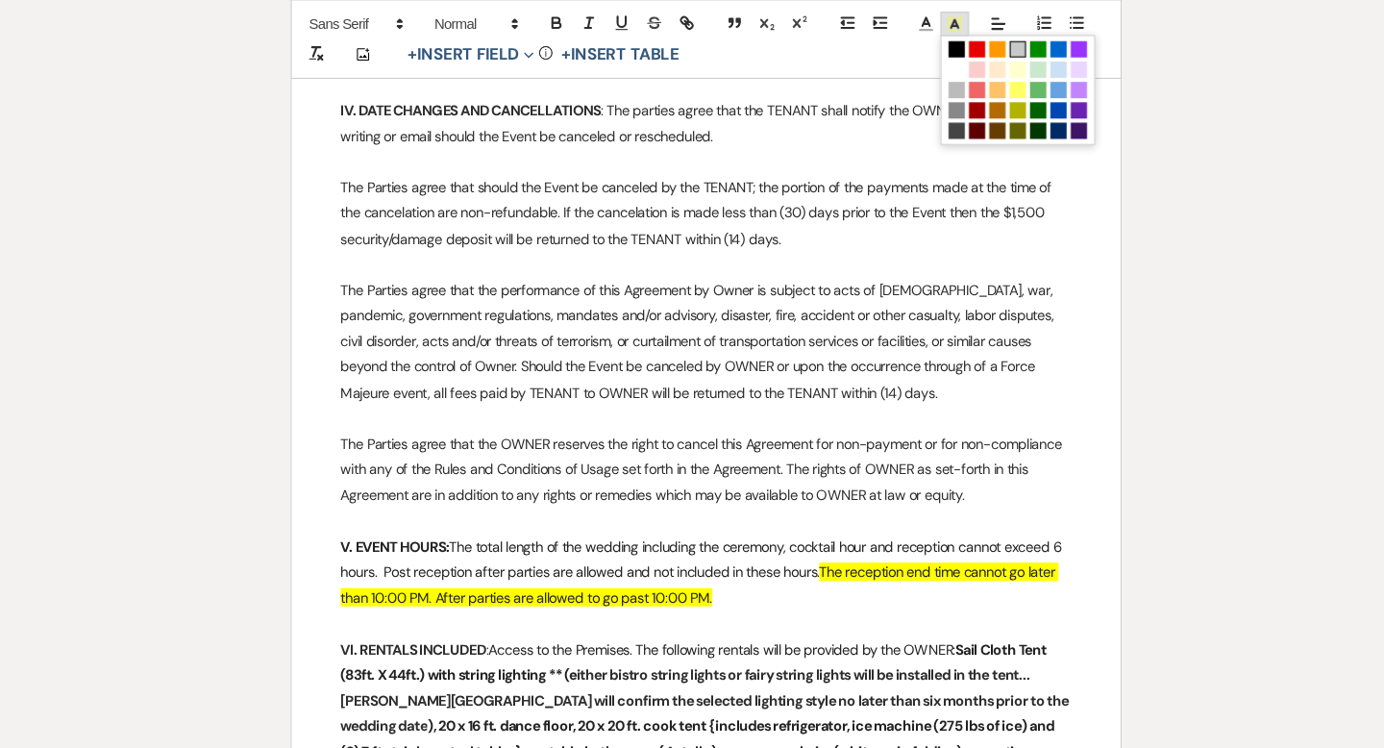
click at [929, 25] on line at bounding box center [926, 25] width 5 height 0
click at [924, 62] on span at bounding box center [928, 66] width 15 height 15
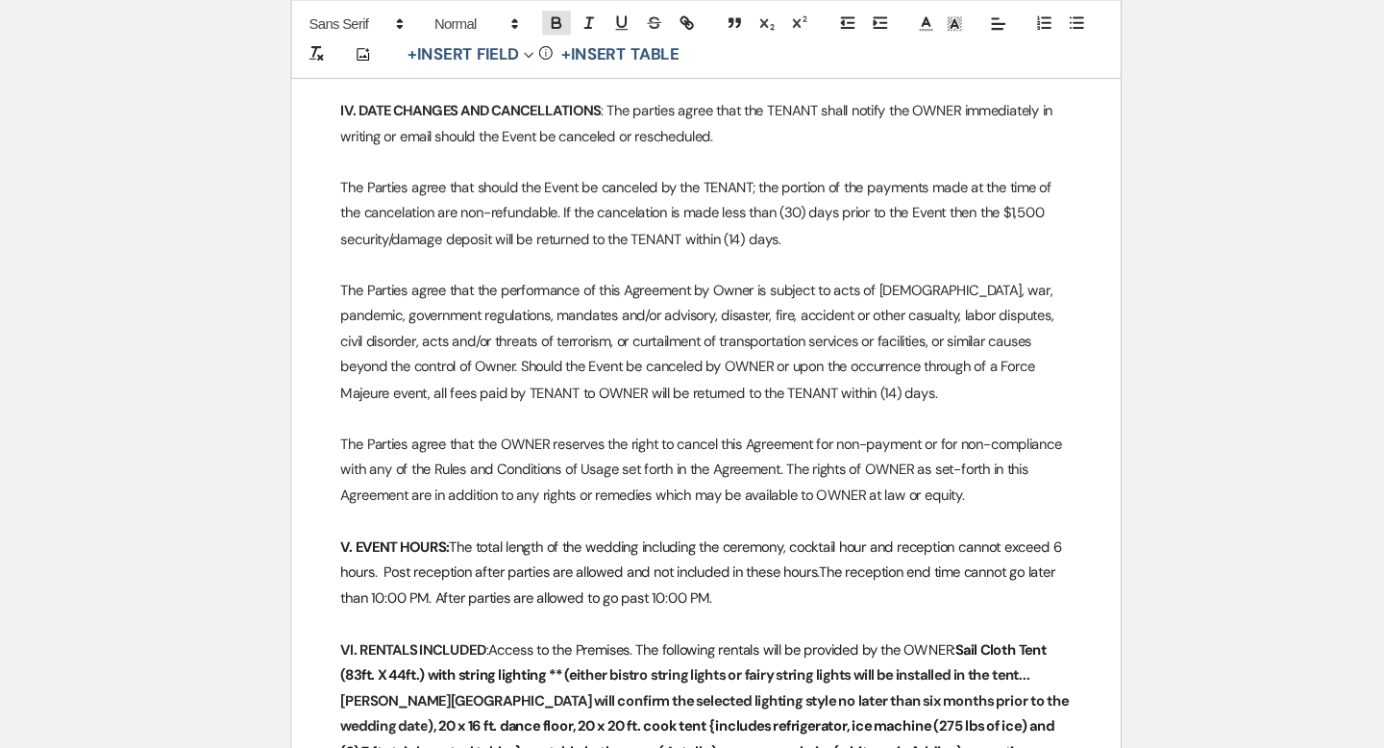
click at [557, 18] on icon "button" at bounding box center [550, 21] width 17 height 17
click at [770, 383] on p at bounding box center [692, 395] width 690 height 24
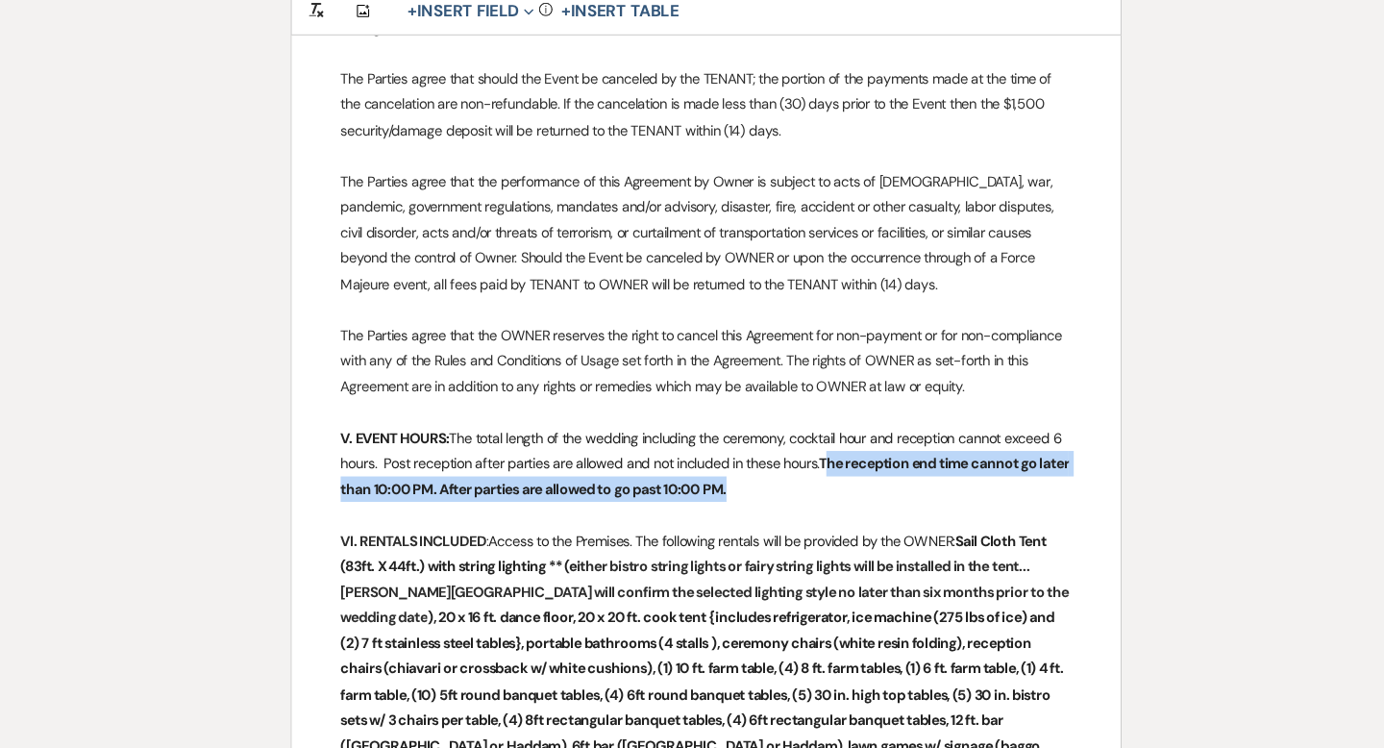
drag, startPoint x: 805, startPoint y: 474, endPoint x: 805, endPoint y: 459, distance: 15.4
click at [805, 459] on p "V. EVENT HOURS: The total length of the wedding including the ceremony, cocktai…" at bounding box center [692, 479] width 690 height 73
click at [788, 482] on p "V. EVENT HOURS: The total length of the wedding including the ceremony, cocktai…" at bounding box center [692, 479] width 690 height 73
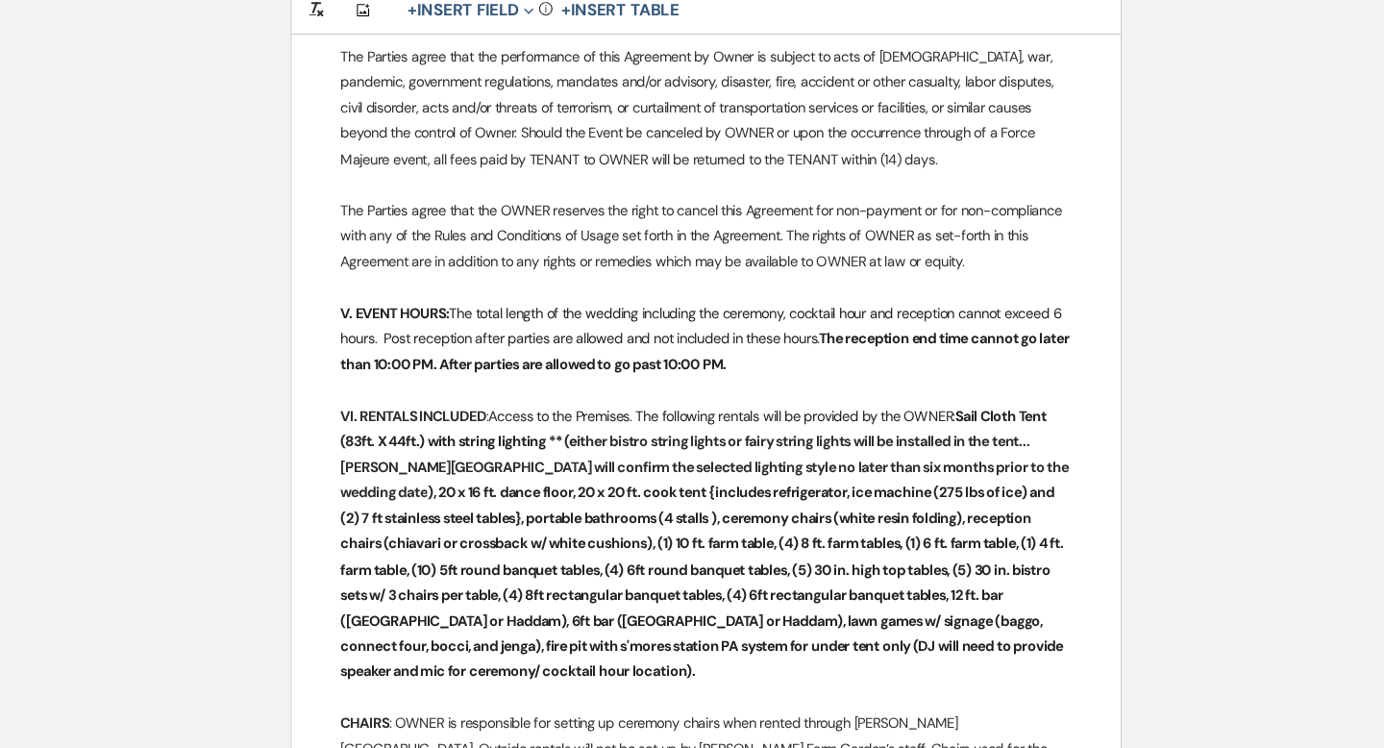
scroll to position [1728, 0]
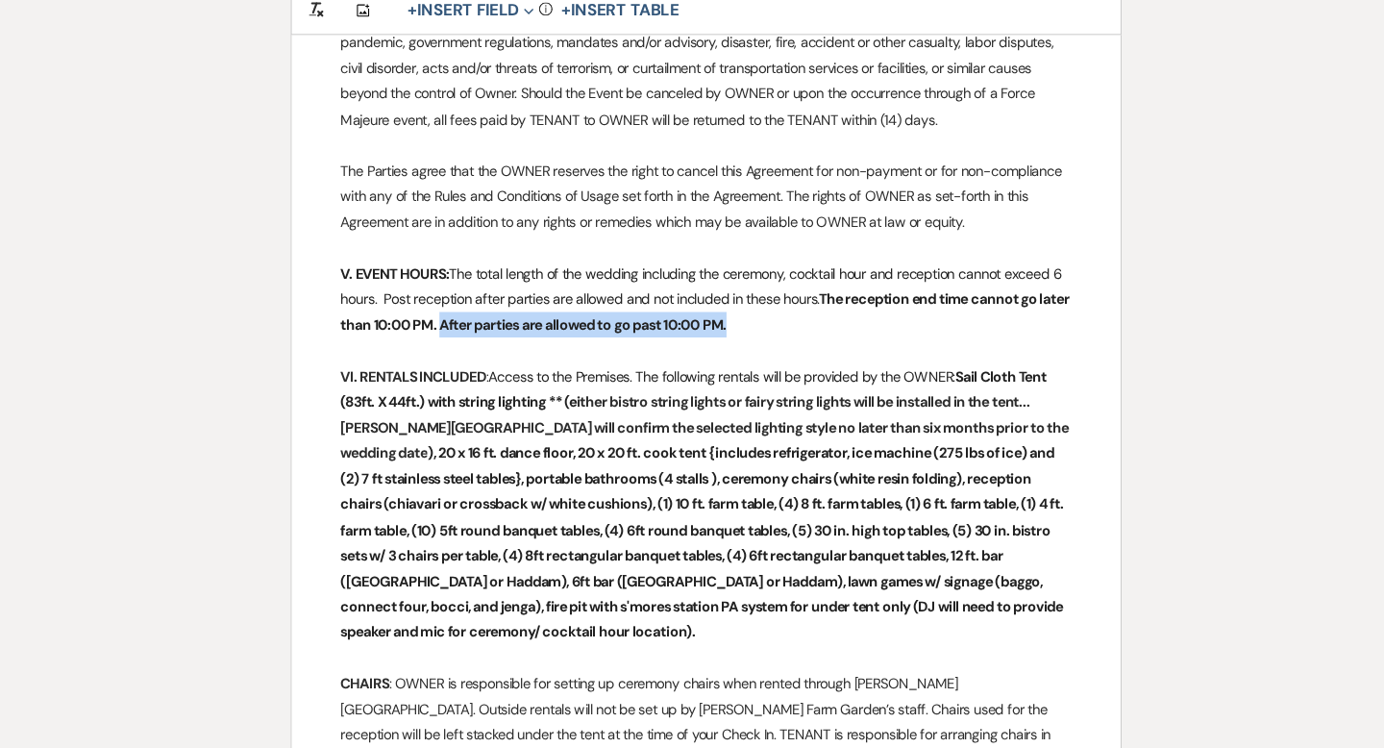
drag, startPoint x: 724, startPoint y: 326, endPoint x: 441, endPoint y: 320, distance: 282.7
click at [441, 320] on p "V. EVENT HOURS: The total length of the wedding including the ceremony, cocktai…" at bounding box center [692, 324] width 690 height 73
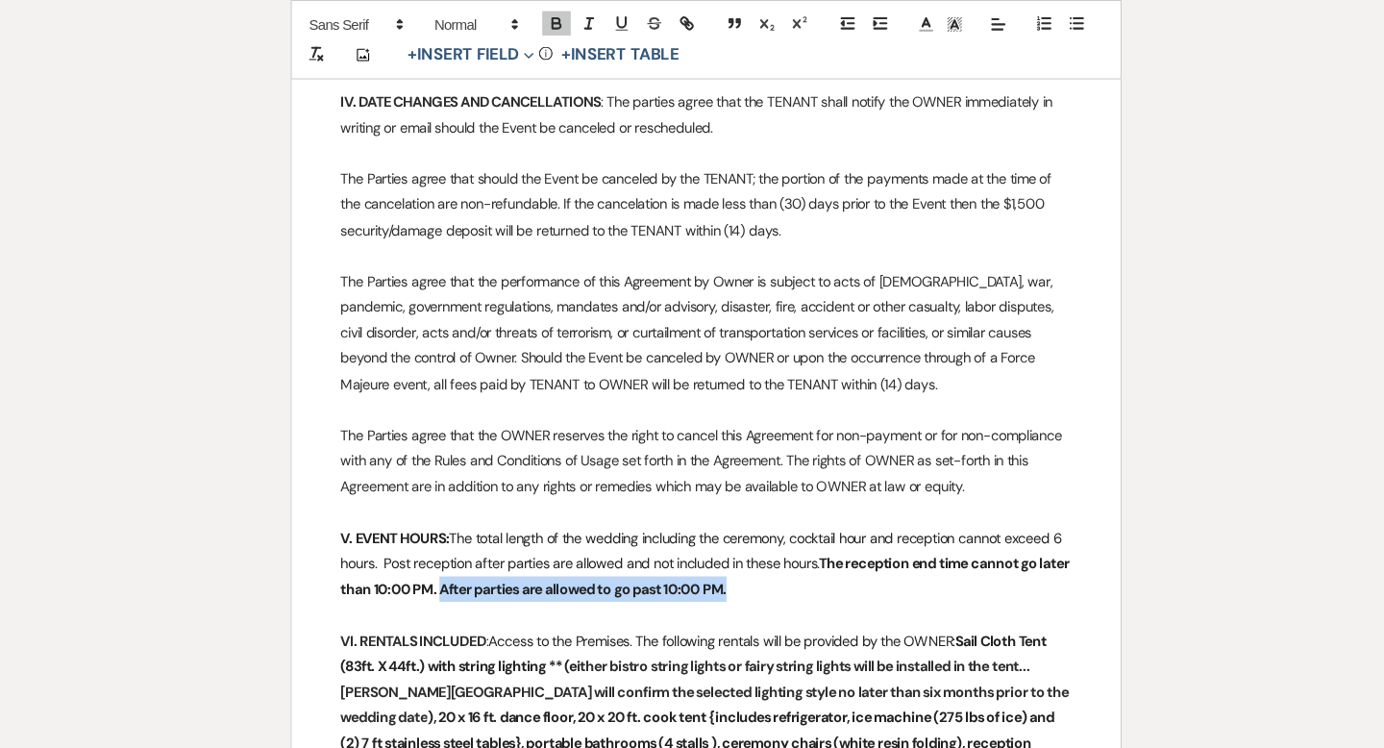
scroll to position [1499, 0]
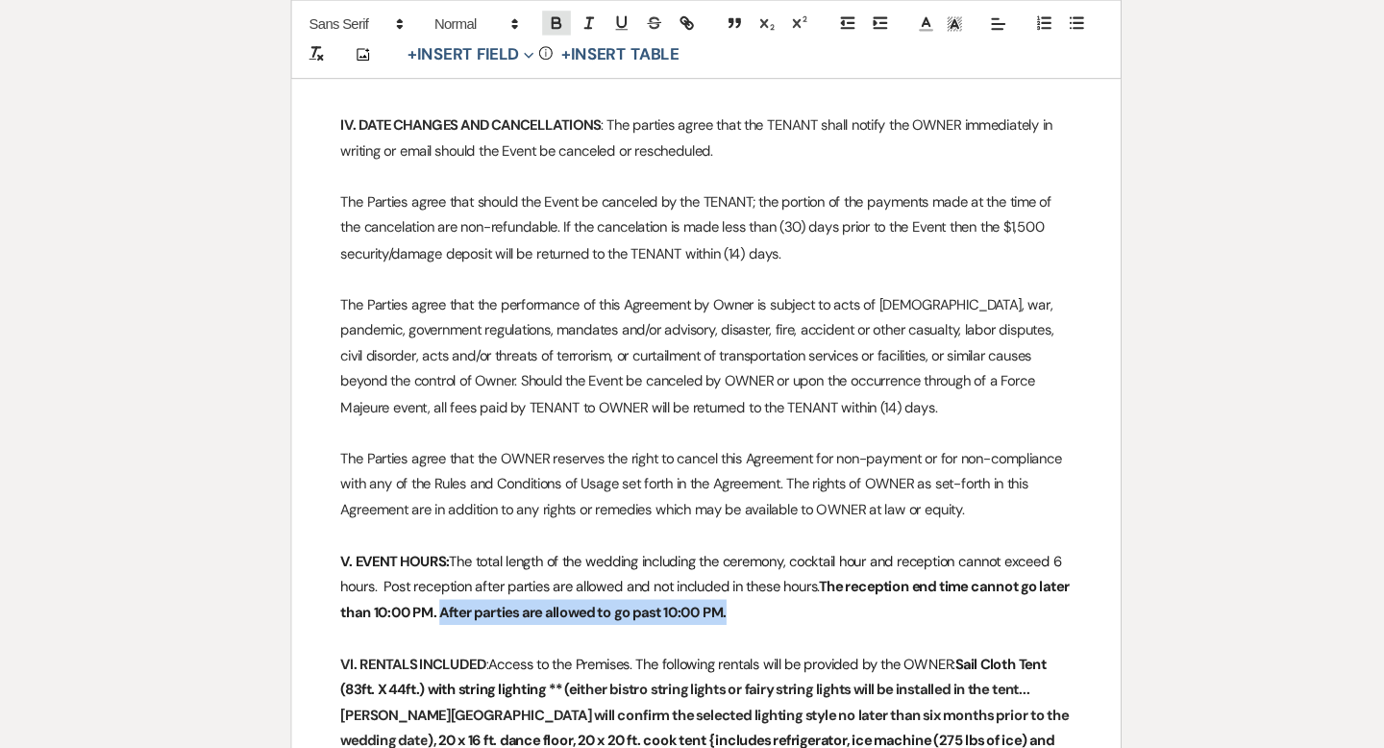
click at [545, 10] on div at bounding box center [612, 23] width 154 height 29
click at [548, 17] on icon "button" at bounding box center [550, 19] width 7 height 5
click at [627, 315] on p "The Parties agree that the performance of this Agreement by Owner is subject to…" at bounding box center [692, 336] width 690 height 121
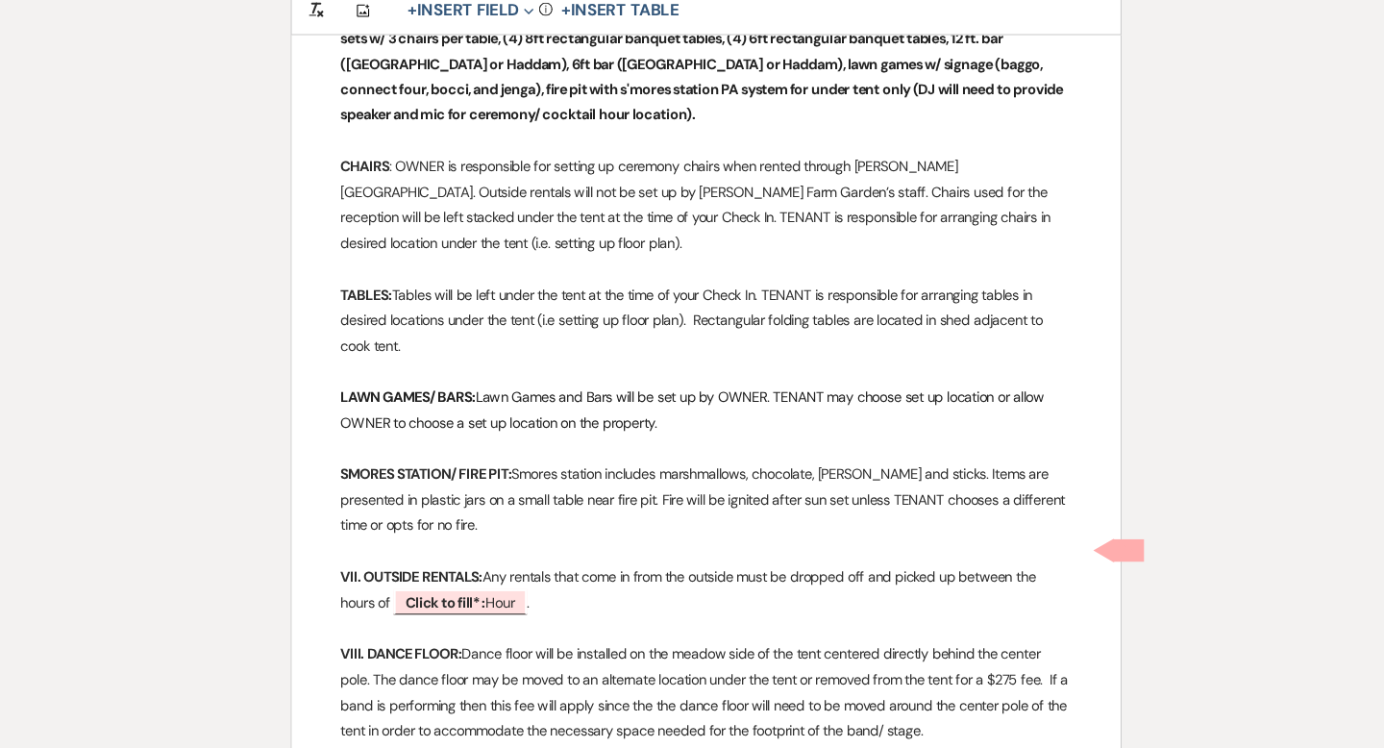
scroll to position [2341, 0]
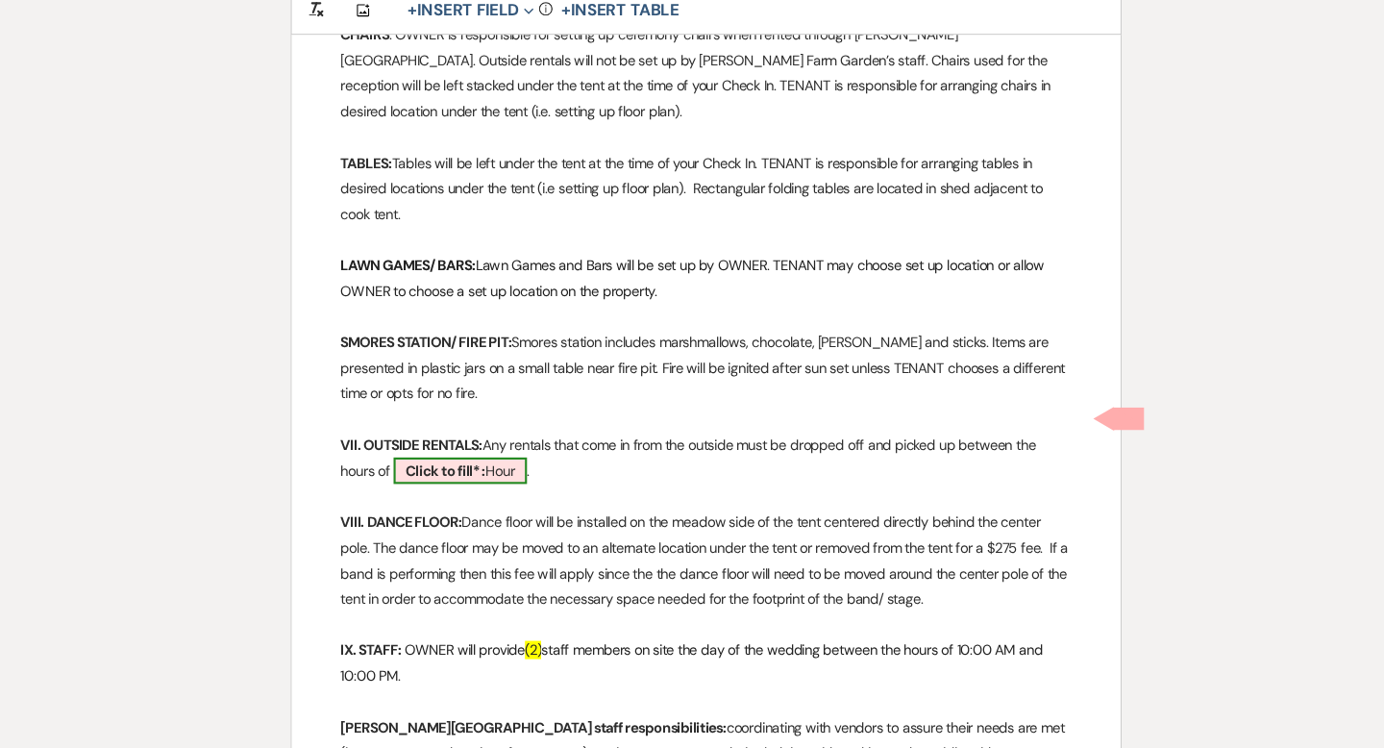
click at [512, 474] on span "Click to fill* : Hour" at bounding box center [460, 486] width 126 height 25
select select "owner"
select select "custom_placeholder"
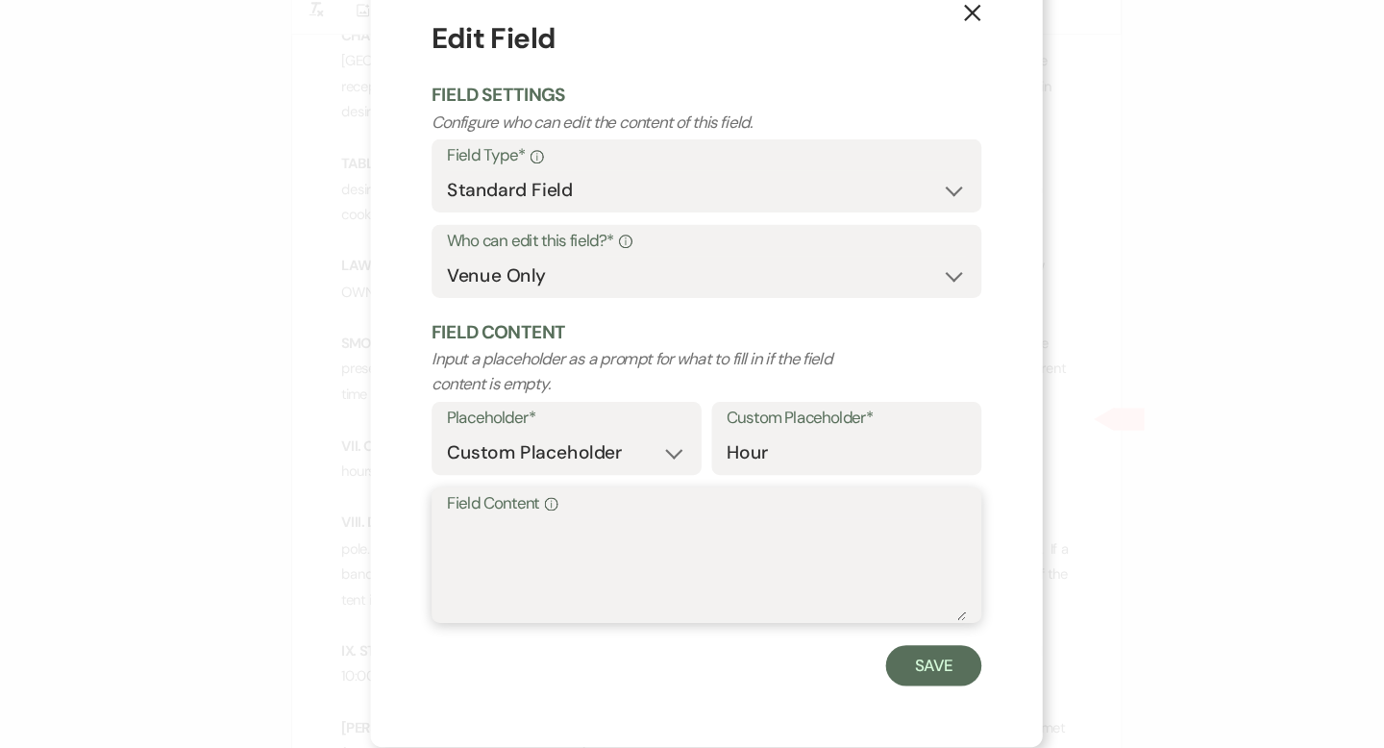
click at [483, 545] on textarea "Field Content Info" at bounding box center [692, 580] width 490 height 96
type textarea "8:00 AM on June 19, 2027 and 11:00 AM on June 20, 2027"
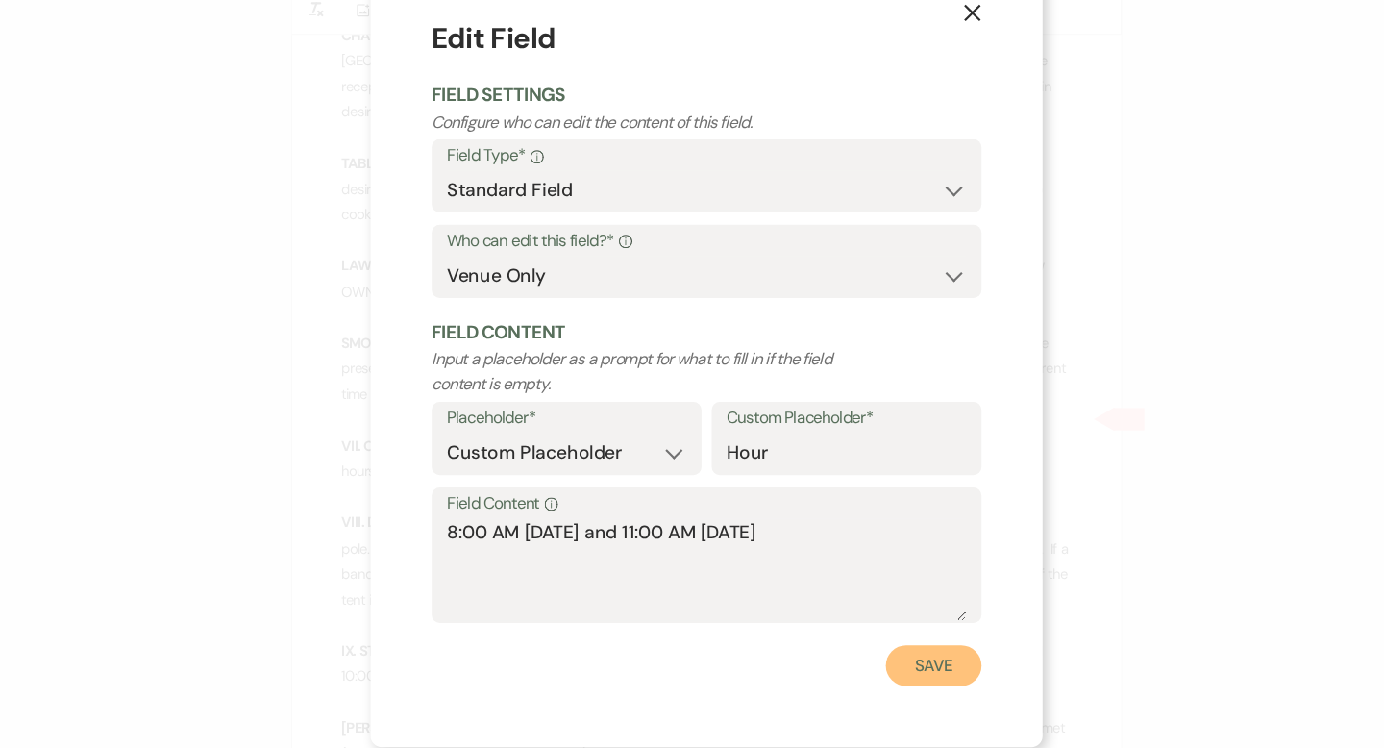
click at [884, 663] on button "Save" at bounding box center [906, 670] width 90 height 38
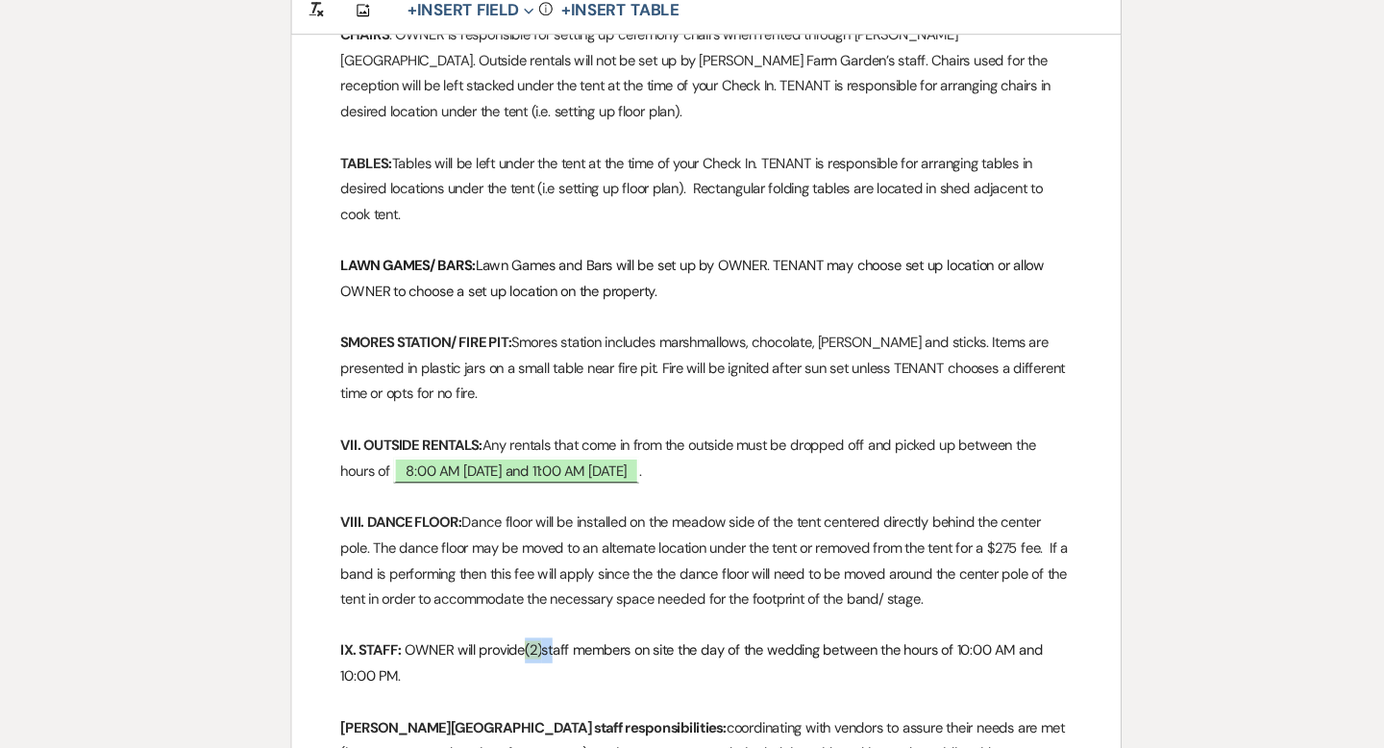
drag, startPoint x: 555, startPoint y: 608, endPoint x: 518, endPoint y: 605, distance: 36.7
click at [518, 644] on p "IX. STAFF: OWNER will provide (2) staff members on site the day of the wedding …" at bounding box center [692, 668] width 690 height 48
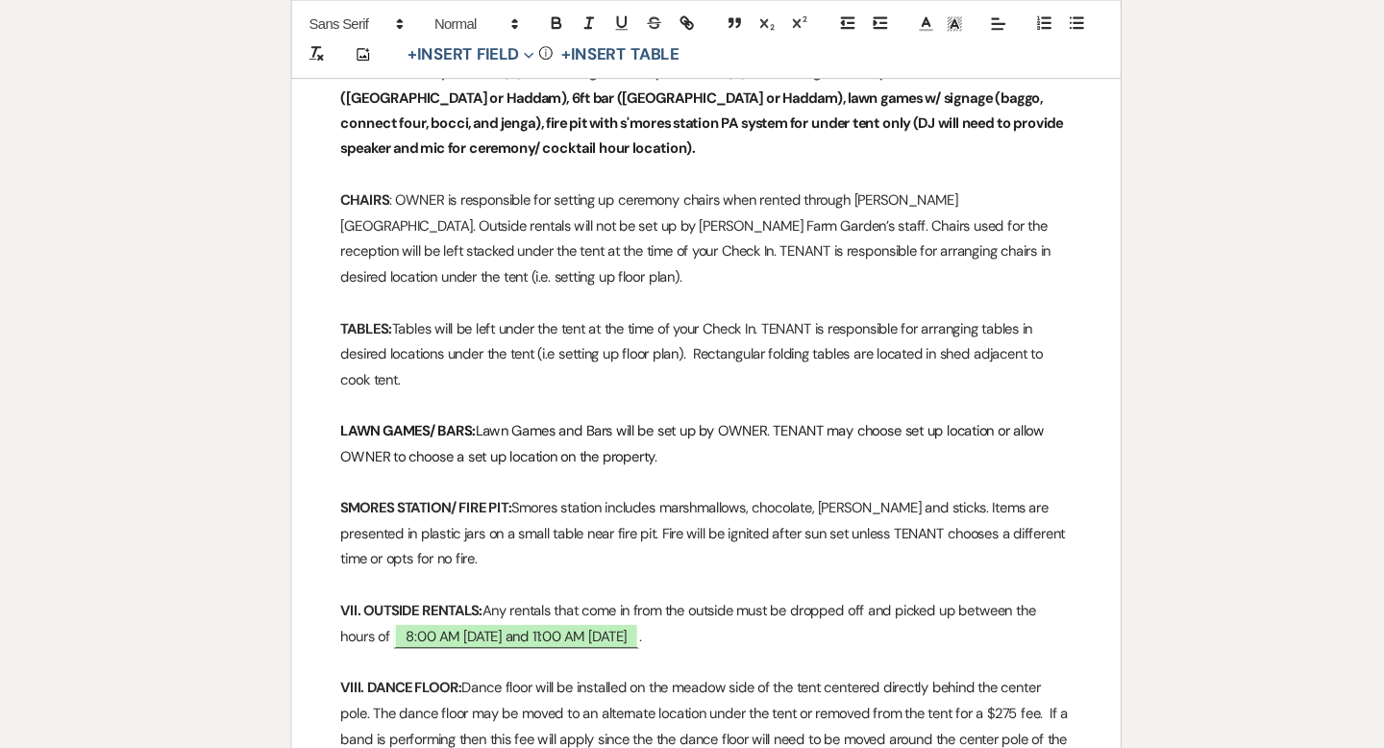
scroll to position [2134, 0]
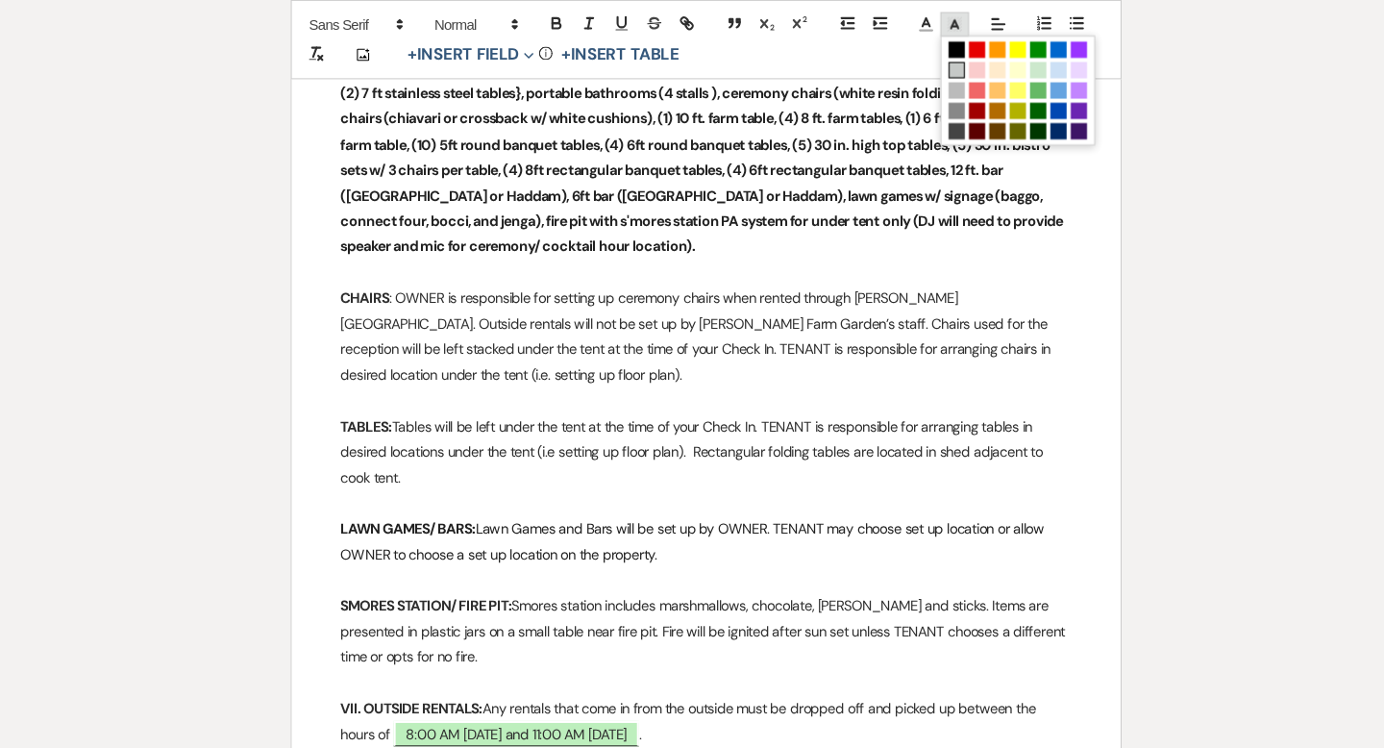
click at [925, 27] on icon at bounding box center [926, 22] width 17 height 17
click at [931, 61] on span at bounding box center [928, 66] width 15 height 15
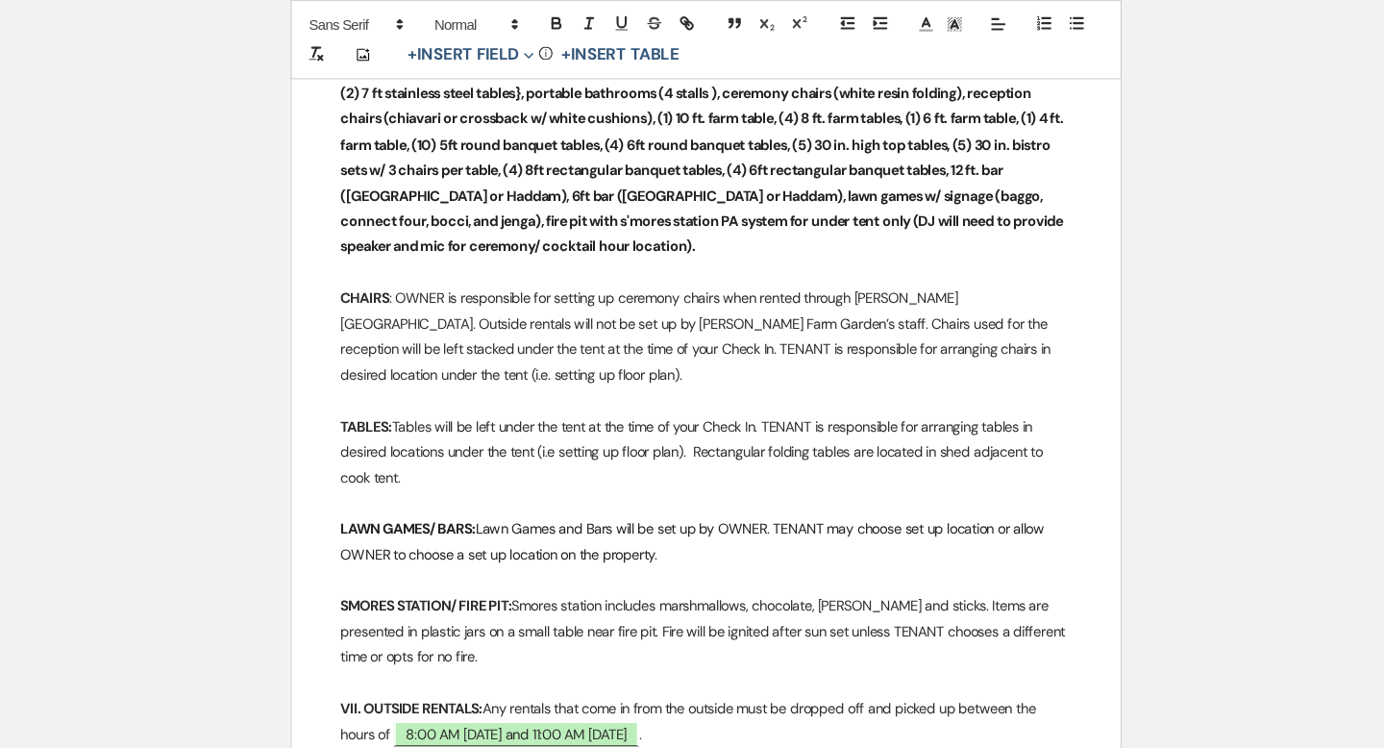
click at [741, 367] on p at bounding box center [692, 379] width 690 height 24
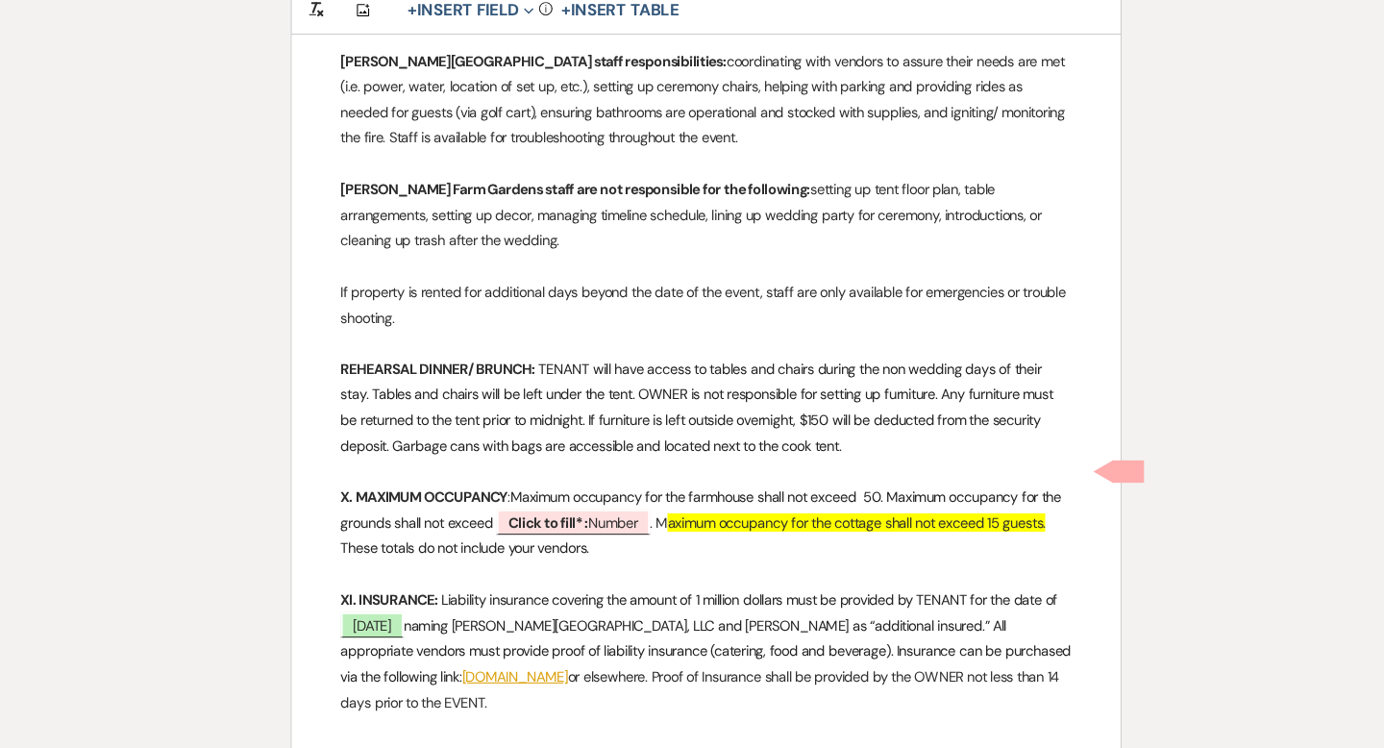
scroll to position [2972, 0]
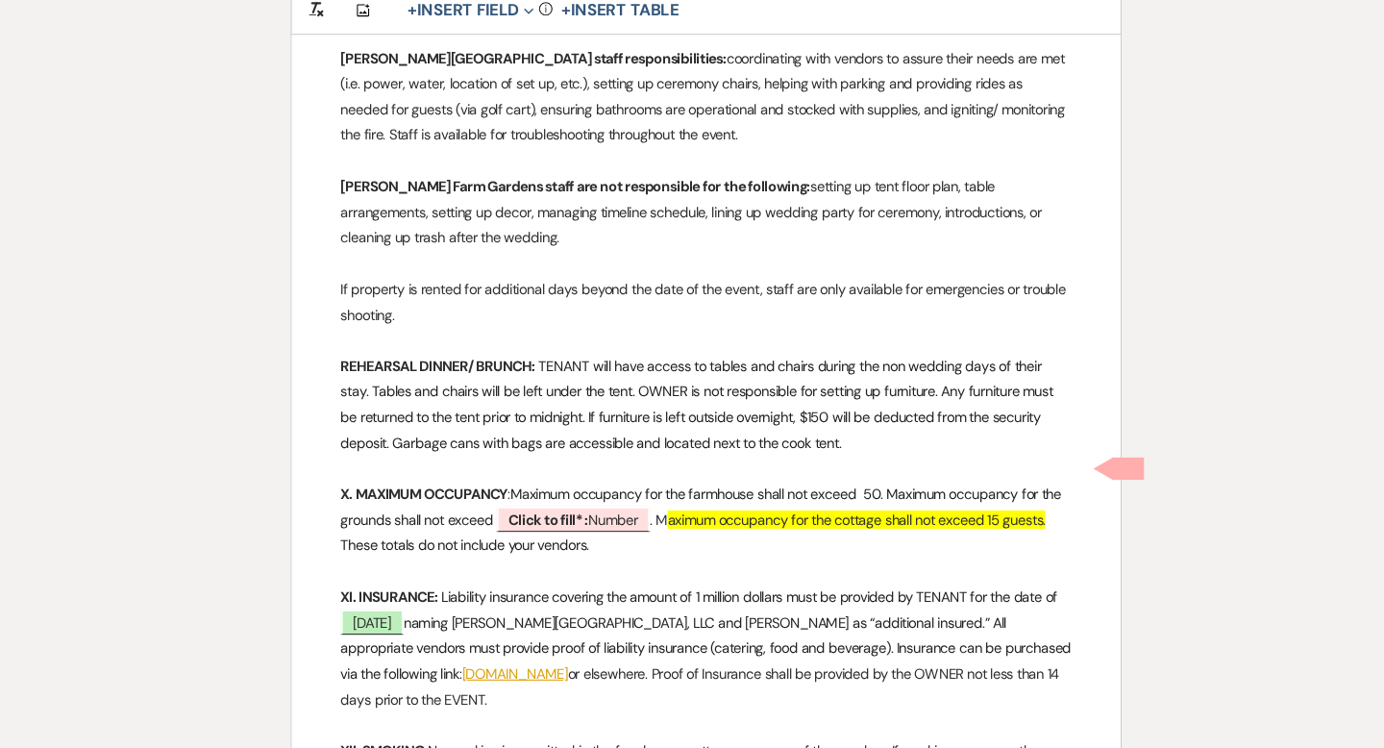
click at [598, 497] on p "X. MAXIMUM OCCUPANCY : Maximum occupancy for the farmhouse shall not exceed 50.…" at bounding box center [692, 533] width 690 height 73
click at [599, 520] on span "Click to fill* : Number" at bounding box center [566, 532] width 145 height 25
select select "owner"
select select "Number"
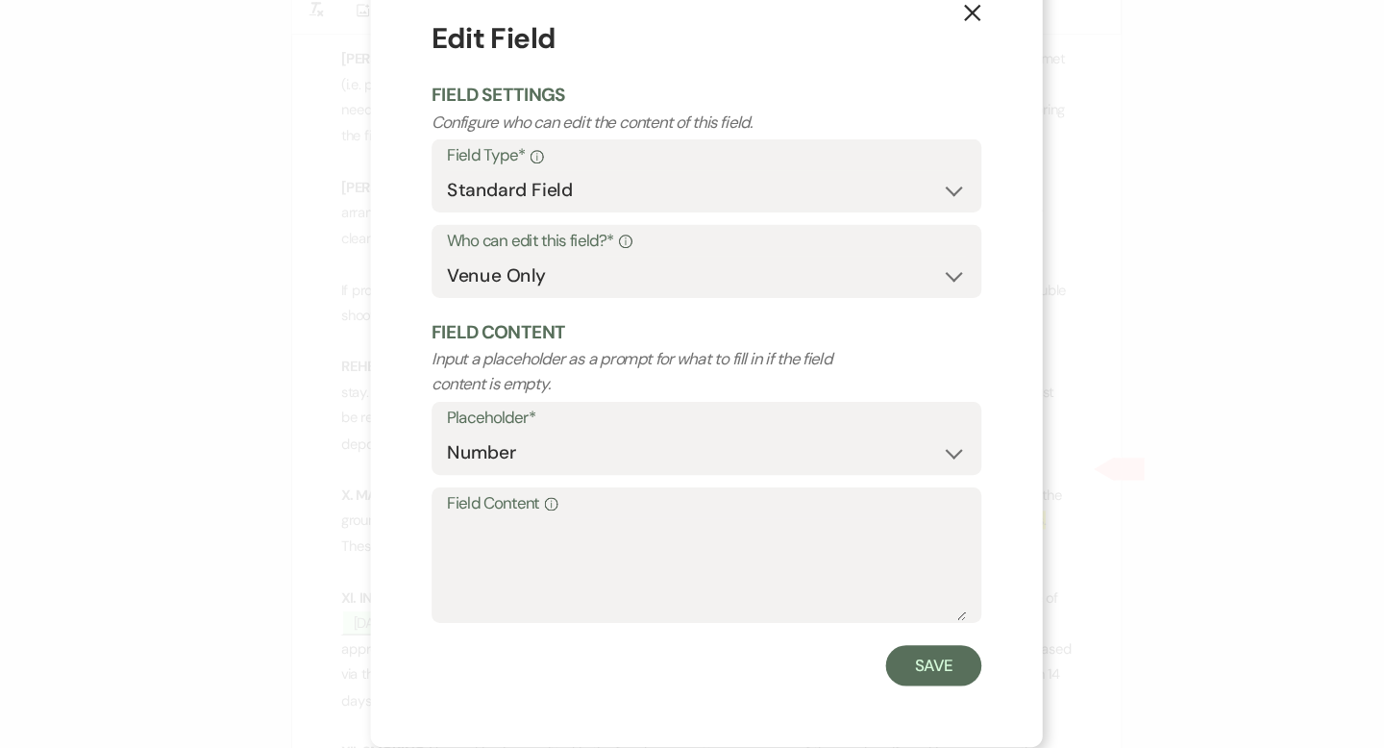
click at [519, 531] on label "Field Content Info" at bounding box center [692, 518] width 490 height 28
click at [519, 532] on textarea "Field Content Info" at bounding box center [692, 580] width 490 height 96
type textarea "160"
click at [929, 702] on div "X Edit Field Field Settings Configure who can edit the content of this field. F…" at bounding box center [692, 373] width 634 height 745
click at [915, 669] on button "Save" at bounding box center [906, 670] width 90 height 38
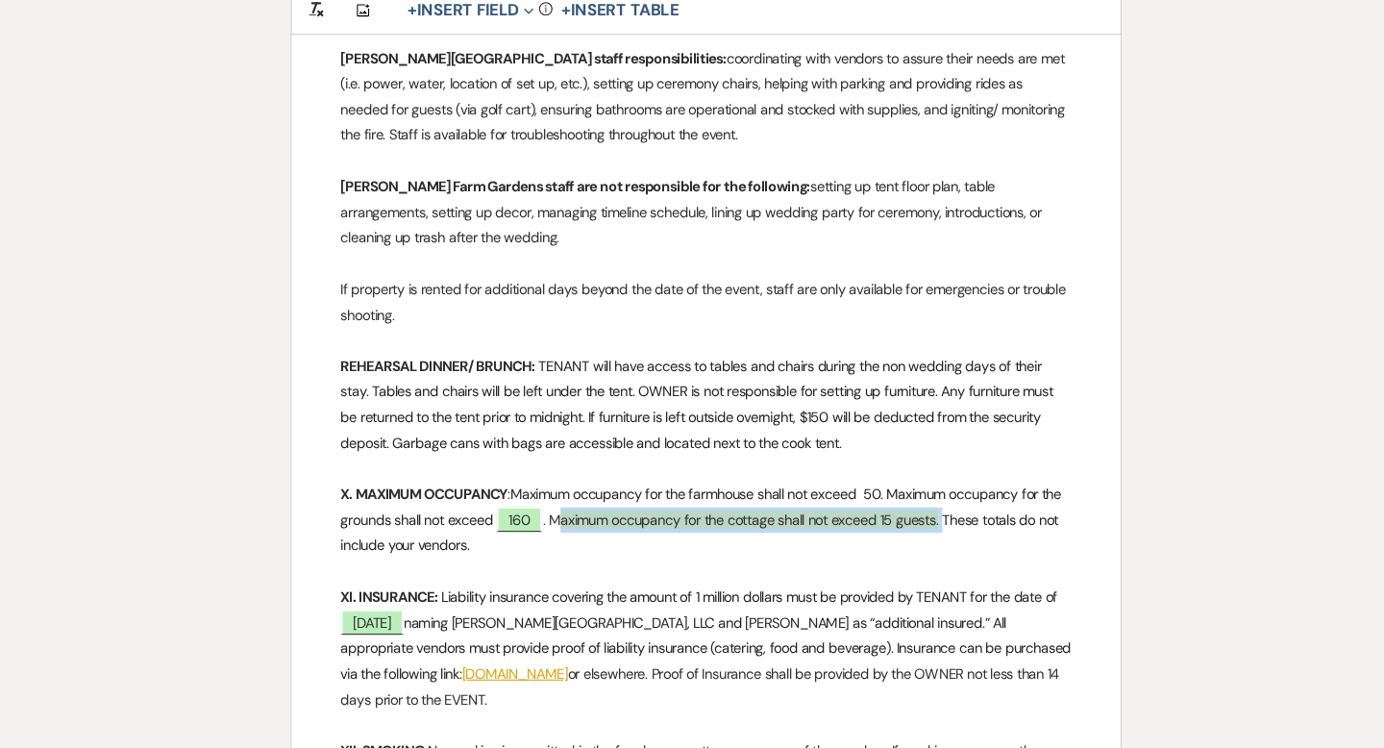
drag, startPoint x: 917, startPoint y: 480, endPoint x: 549, endPoint y: 479, distance: 368.2
click at [549, 497] on p "X. MAXIMUM OCCUPANCY : Maximum occupancy for the farmhouse shall not exceed 50.…" at bounding box center [692, 533] width 690 height 73
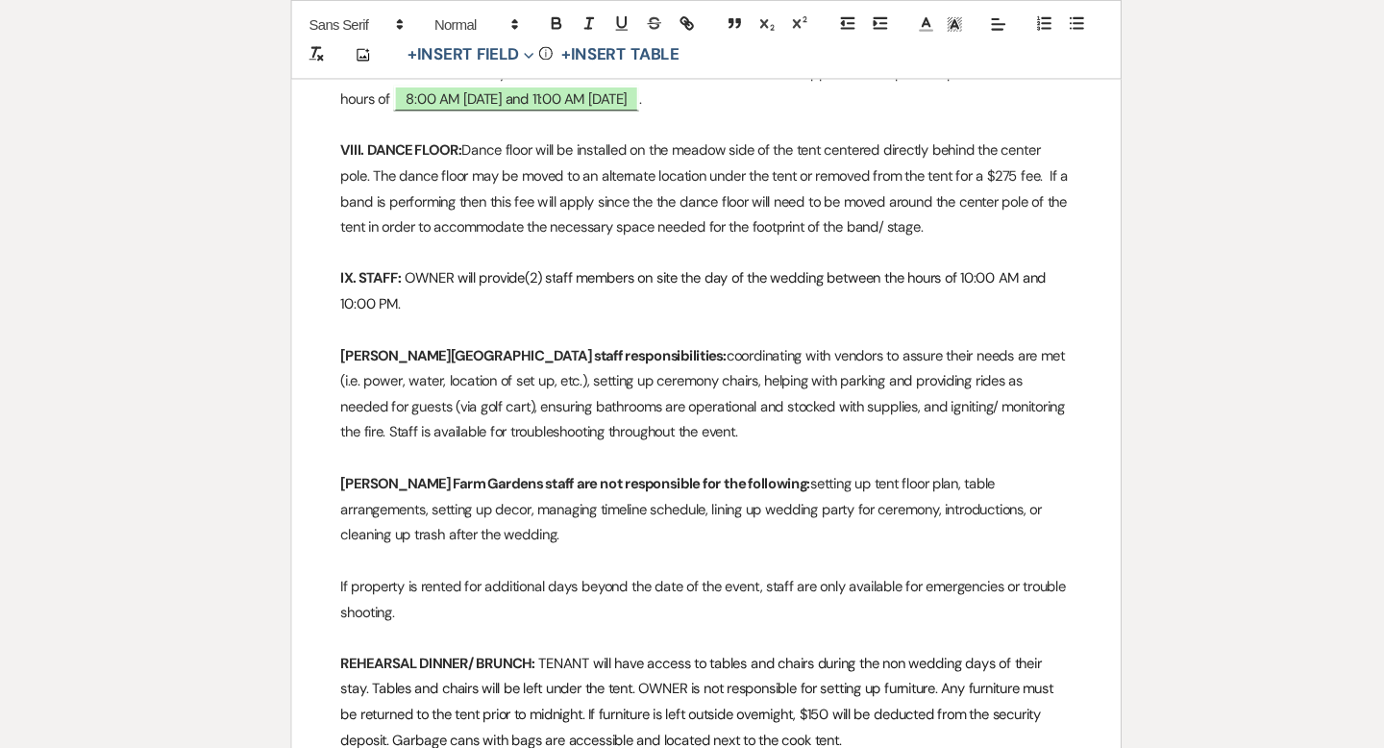
scroll to position [2727, 0]
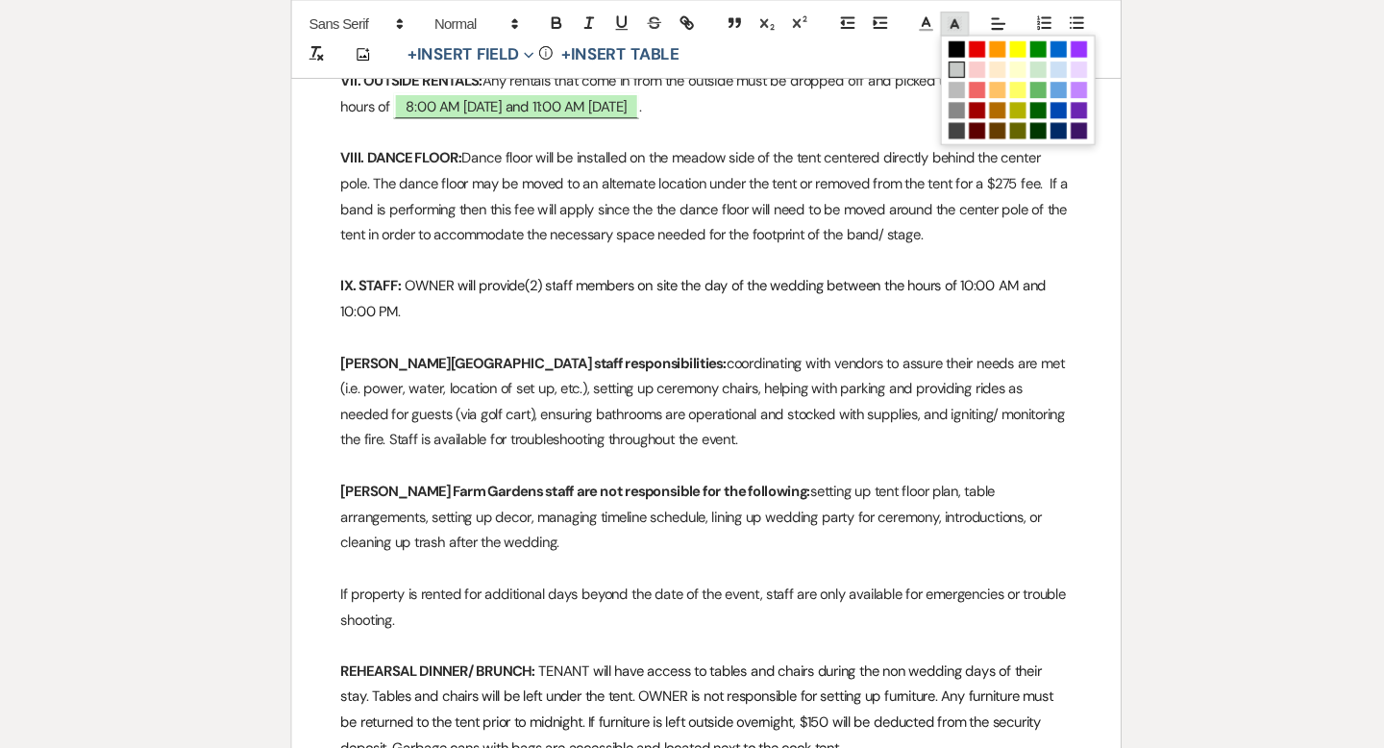
click at [925, 23] on polyline at bounding box center [927, 23] width 7 height 8
click at [929, 62] on span at bounding box center [928, 66] width 15 height 15
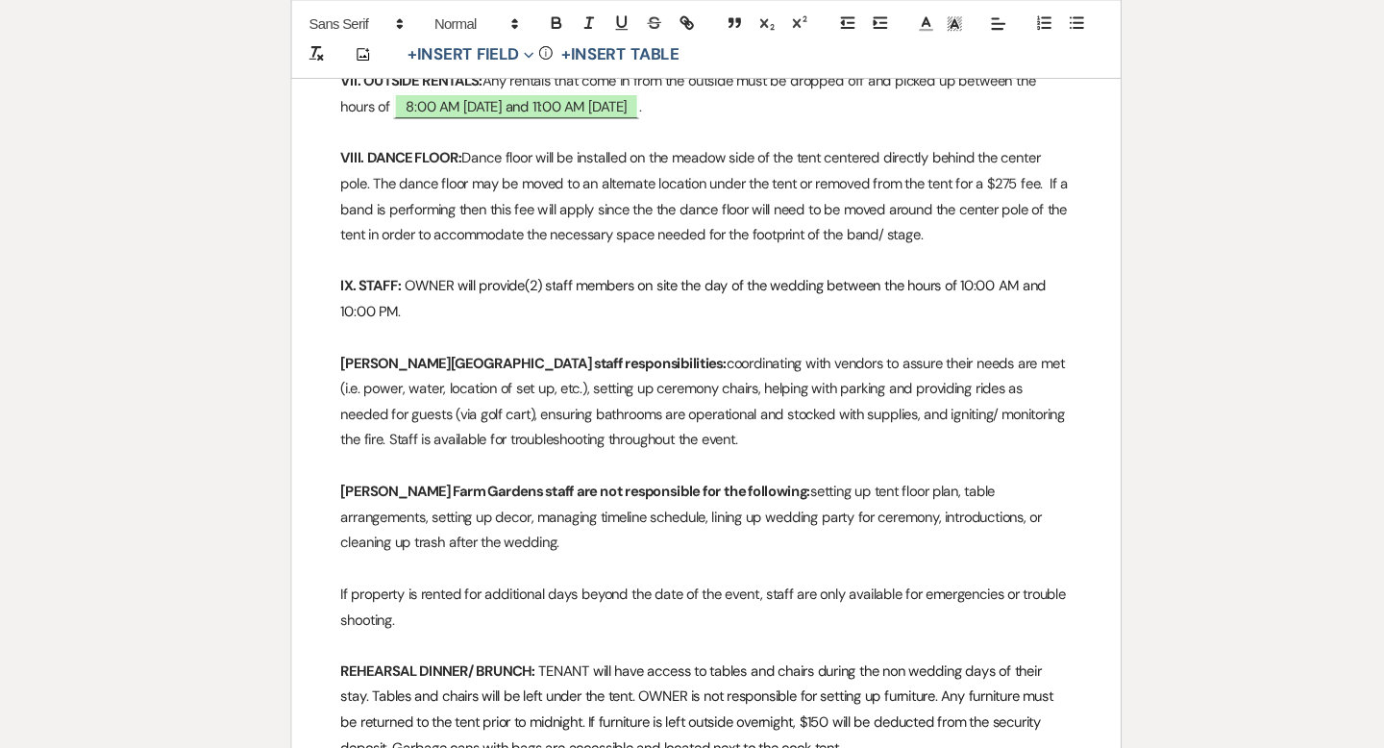
click at [731, 333] on p "Smith Farm Gardens staff responsibilities: coordinating with vendors to assure …" at bounding box center [692, 379] width 690 height 97
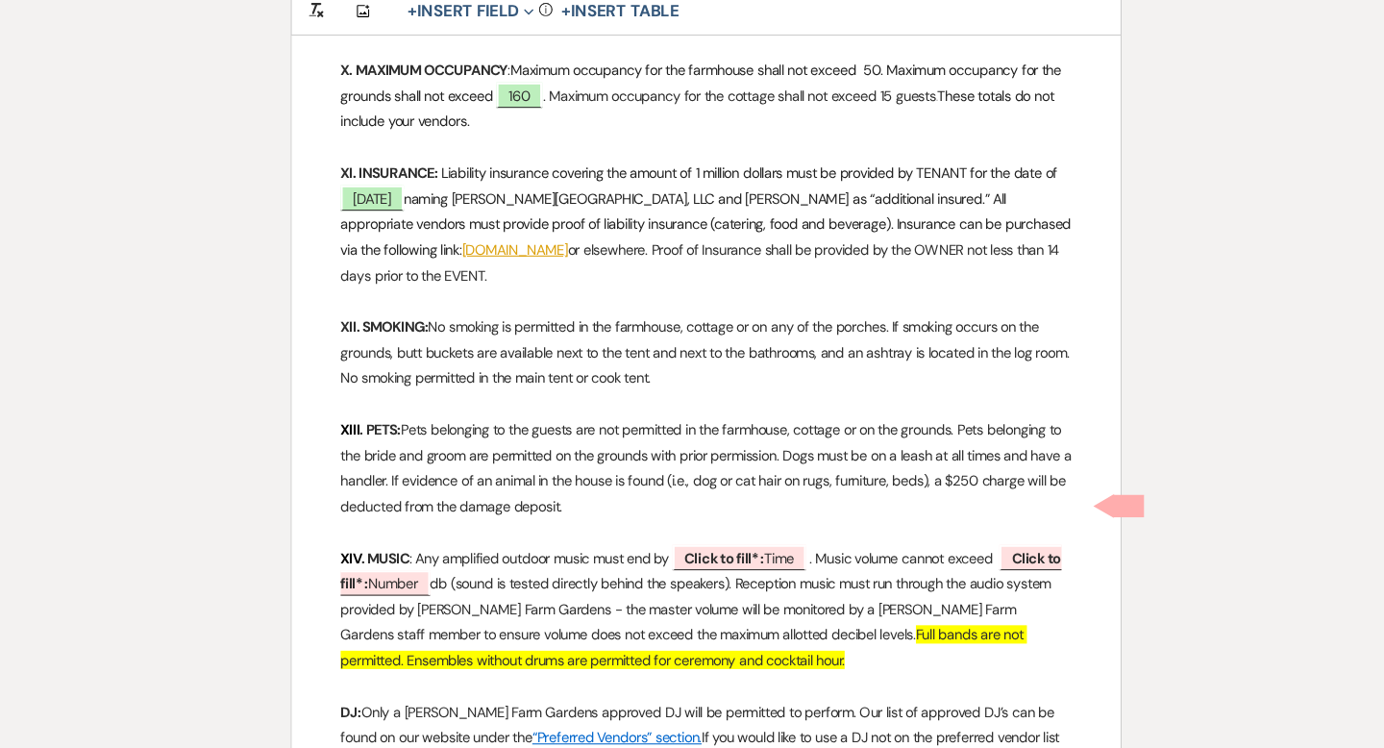
scroll to position [3380, 0]
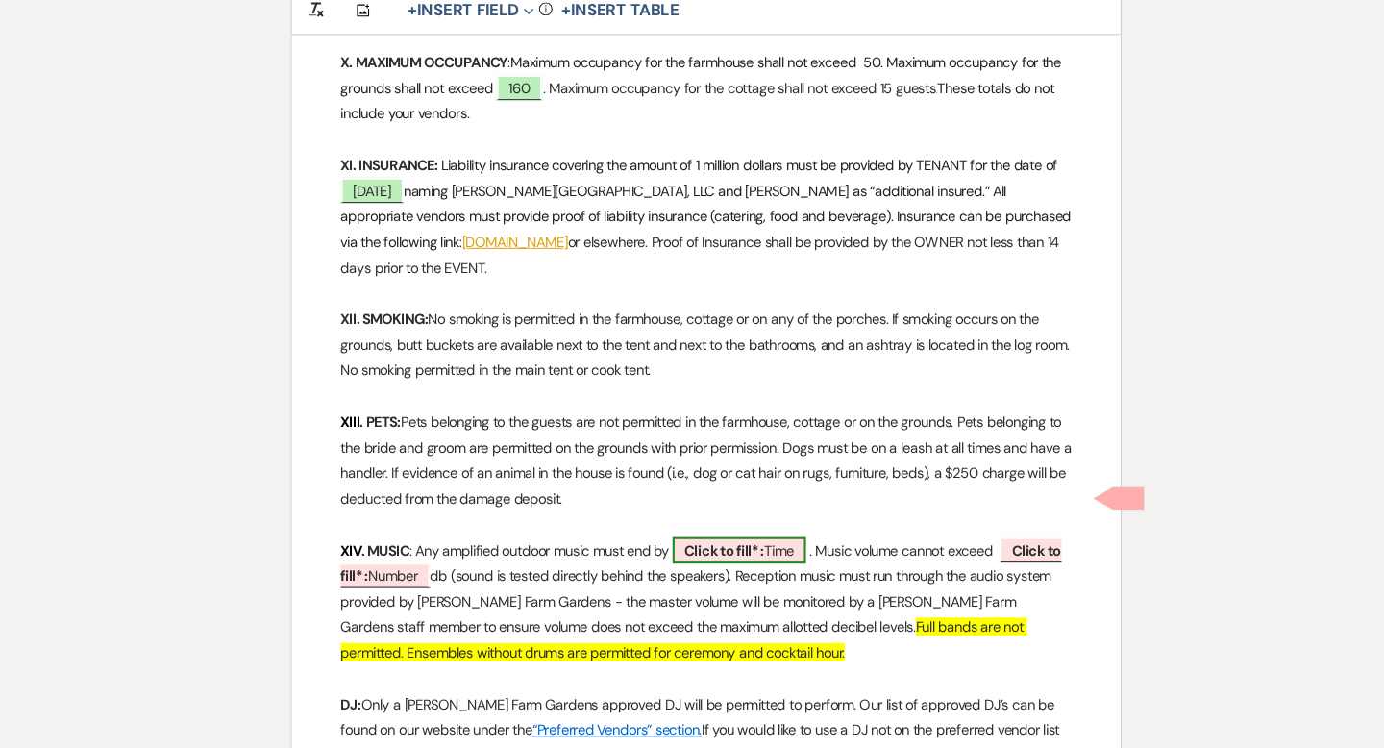
click at [708, 553] on b "Click to fill* :" at bounding box center [709, 561] width 75 height 17
select select "owner"
select select "Time"
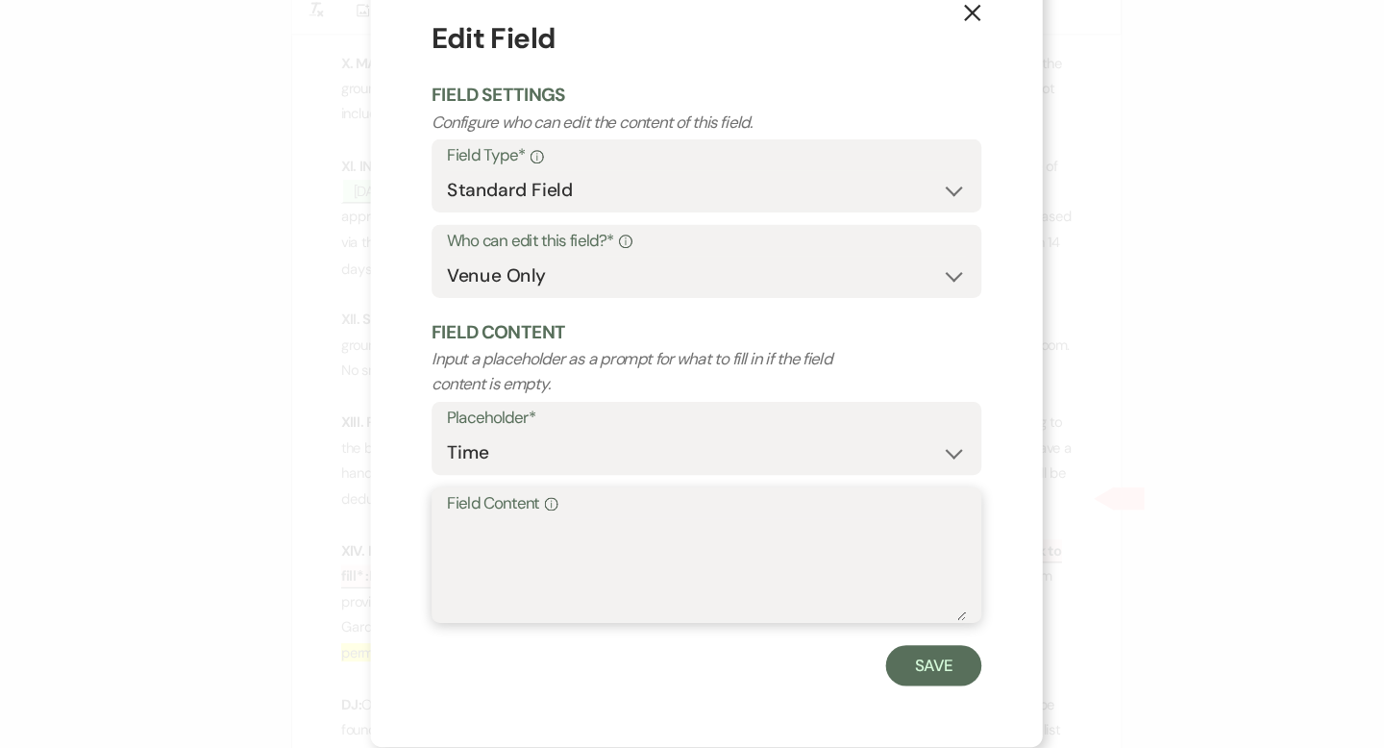
click at [602, 533] on textarea "Field Content Info" at bounding box center [692, 580] width 490 height 96
type textarea "10:00 PM"
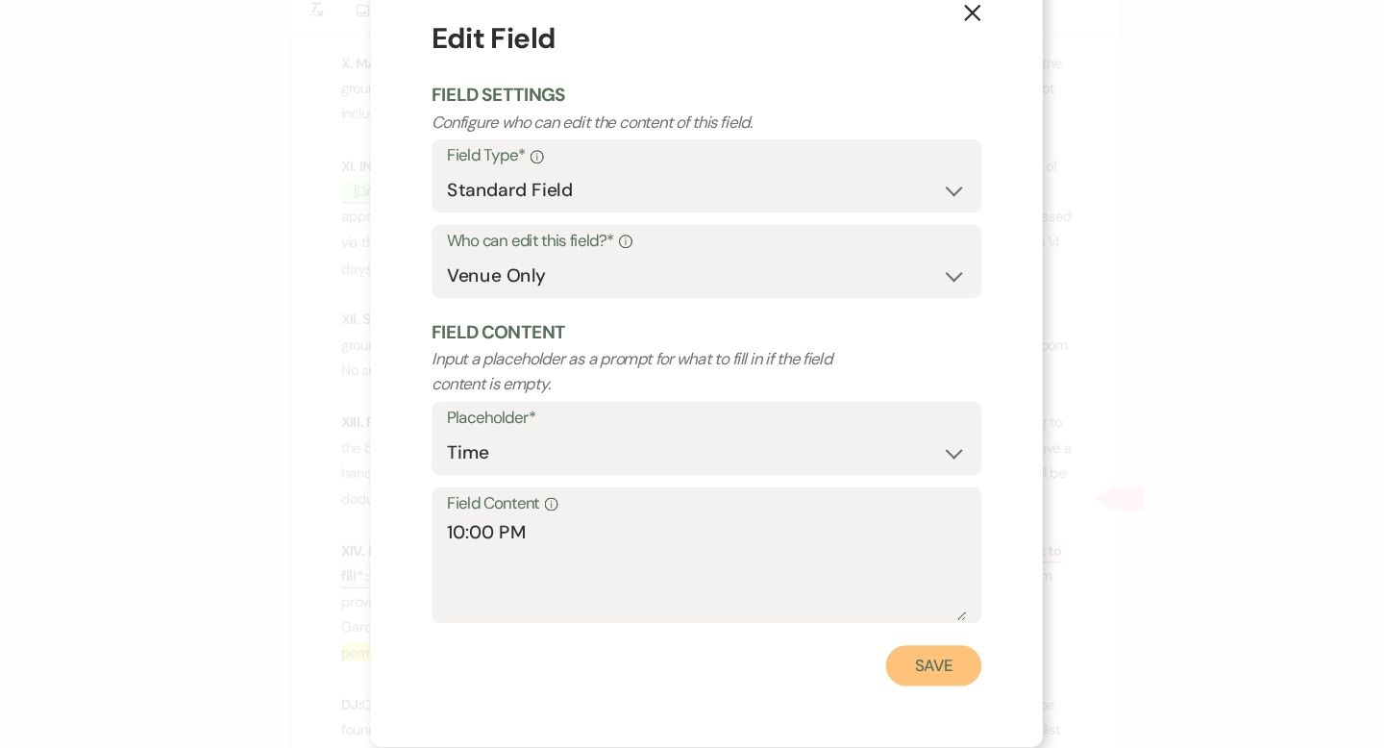
click at [905, 668] on button "Save" at bounding box center [906, 670] width 90 height 38
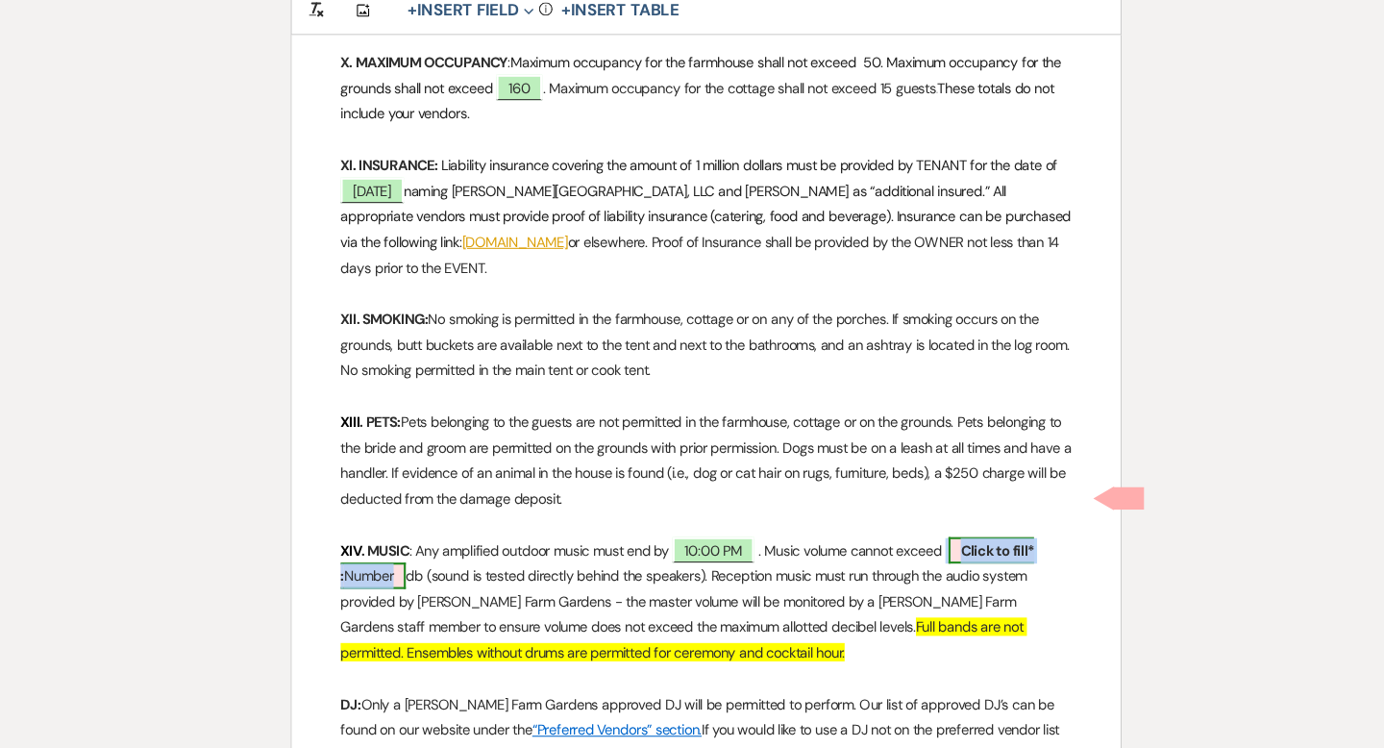
click at [964, 549] on span "Click to fill* : Number" at bounding box center [674, 573] width 655 height 49
select select "owner"
select select "Number"
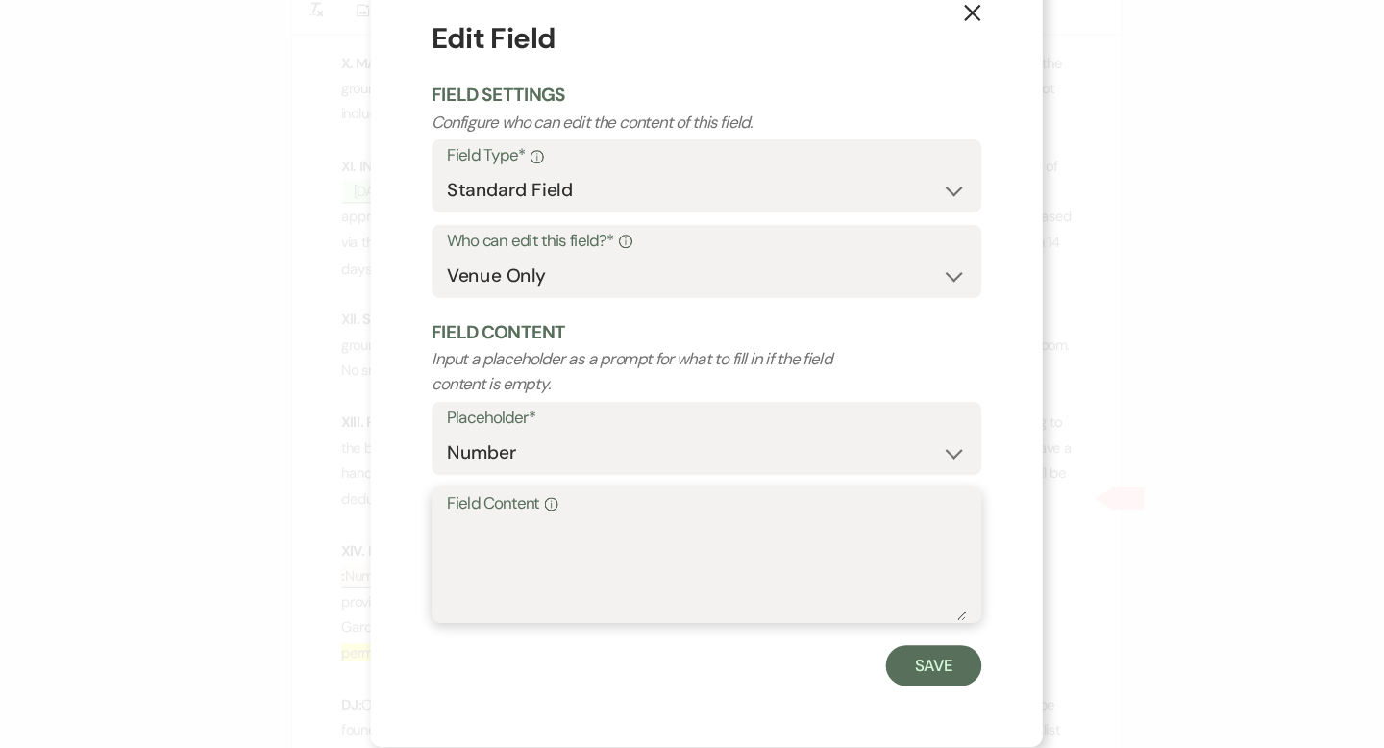
click at [781, 573] on textarea "Field Content Info" at bounding box center [692, 580] width 490 height 96
type textarea "85"
click at [901, 687] on button "Save" at bounding box center [906, 670] width 90 height 38
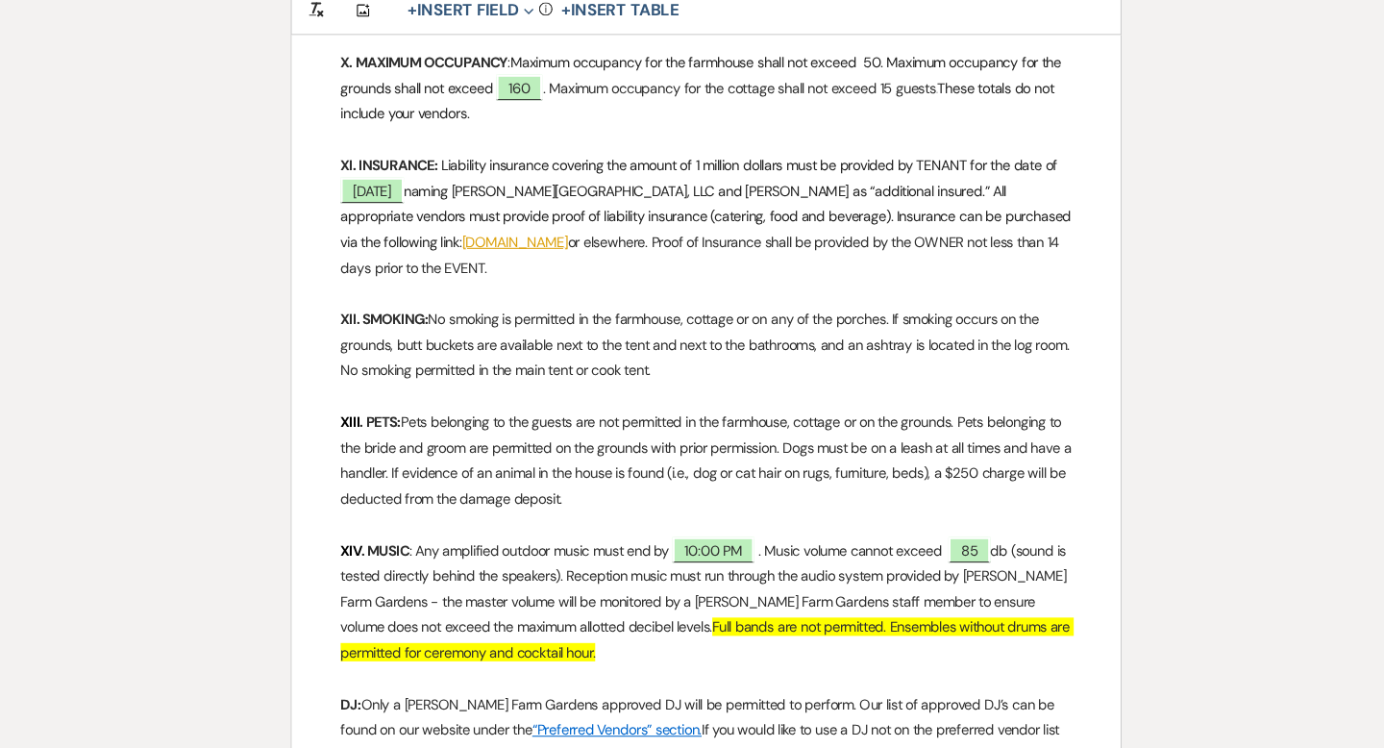
drag, startPoint x: 615, startPoint y: 607, endPoint x: 608, endPoint y: 593, distance: 15.0
click at [608, 593] on p "XIV . MUSIC : Any amplified outdoor music must end by 10:00 PM ﻿. Music volume …" at bounding box center [692, 610] width 690 height 121
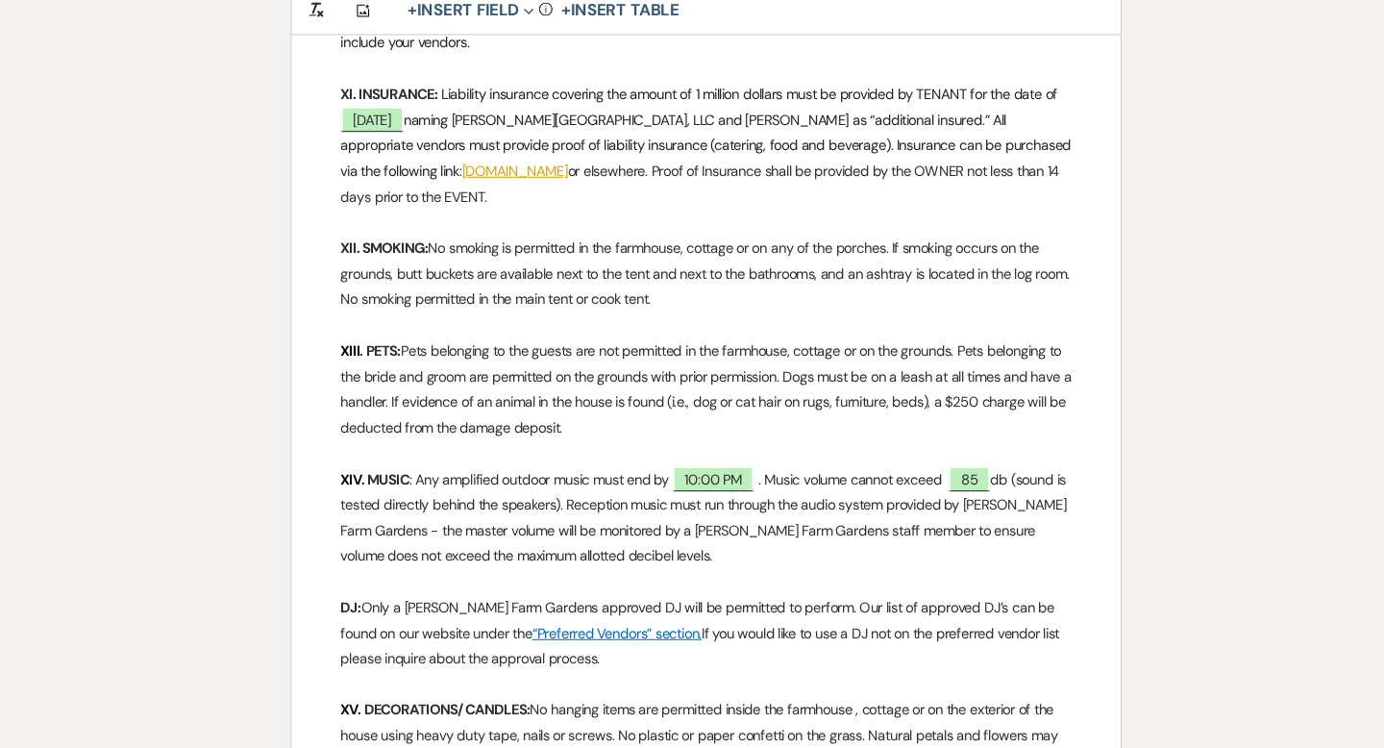
scroll to position [3459, 0]
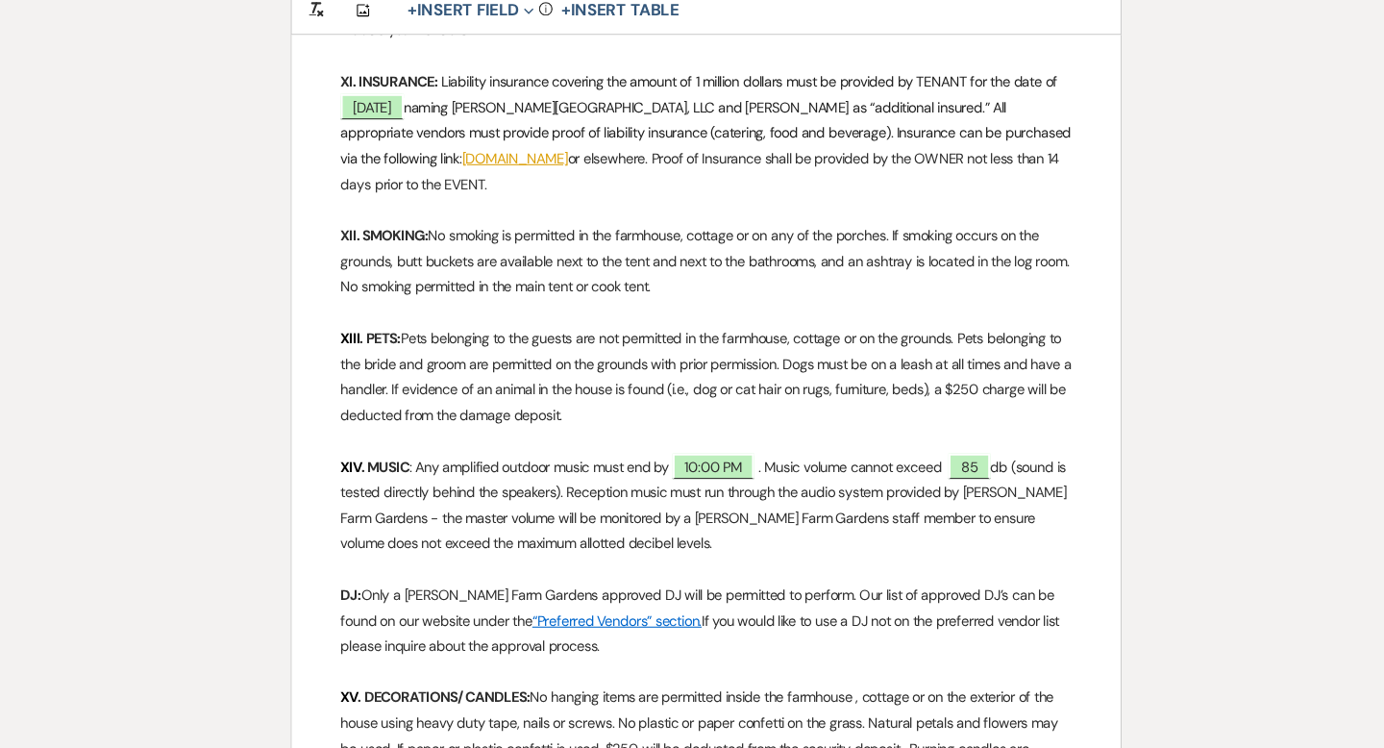
click at [363, 595] on strong "DJ:" at bounding box center [356, 603] width 19 height 17
click at [646, 592] on p "DJ/BAND: Only a Smith Farm Gardens approved DJ will be permitted to perform. Ou…" at bounding box center [692, 628] width 690 height 73
click at [1002, 592] on p "DJ/BAND: Only a Smith Farm Gardens approved DJ or band will be permitted to per…" at bounding box center [692, 628] width 690 height 73
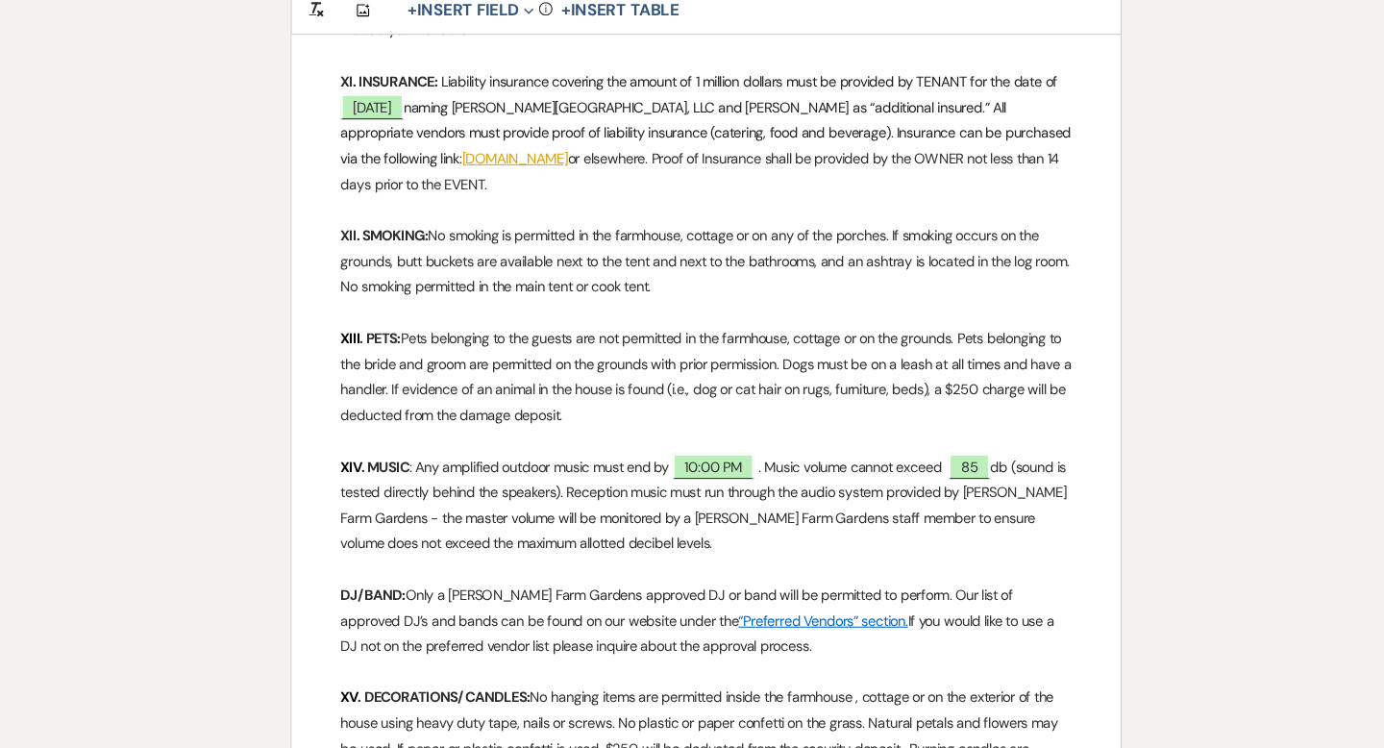
click at [931, 592] on p "DJ/BAND: Only a Smith Farm Gardens approved DJ or band will be permitted to per…" at bounding box center [692, 628] width 690 height 73
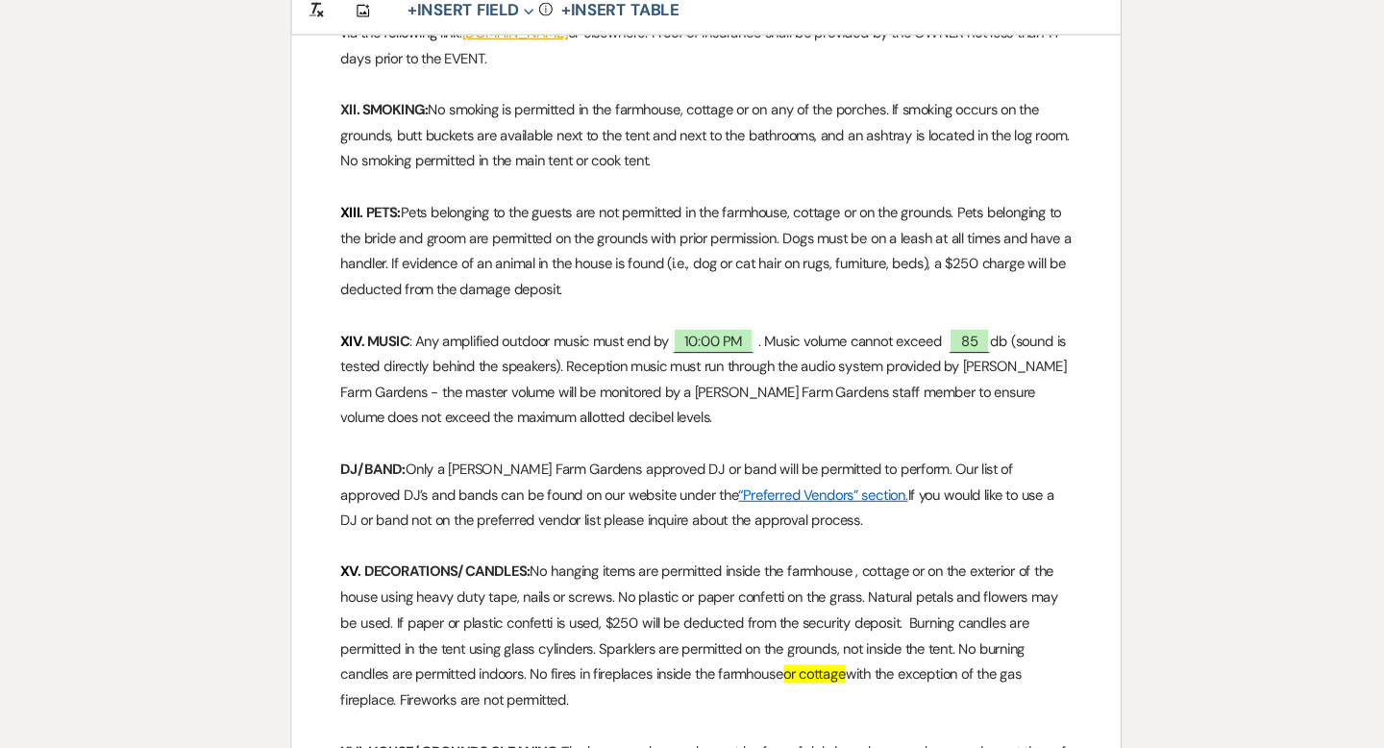
scroll to position [3618, 0]
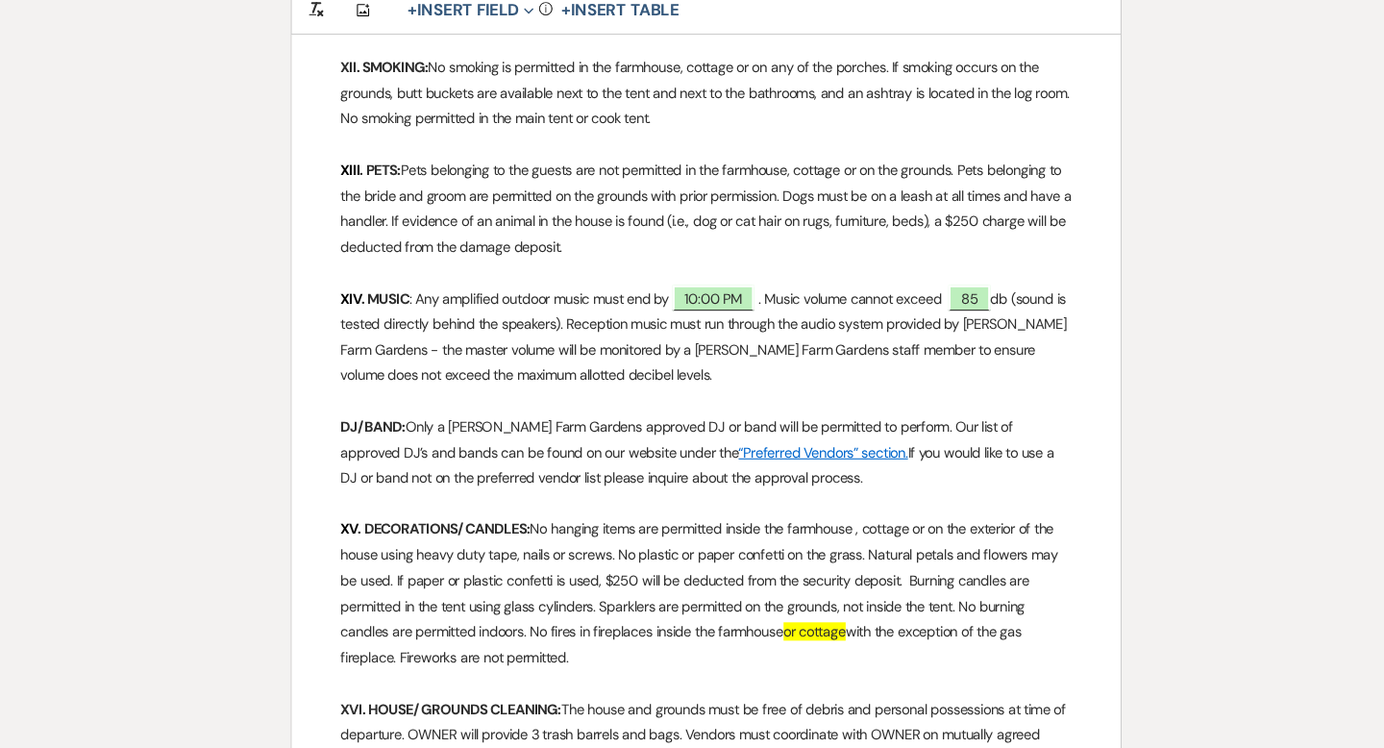
drag, startPoint x: 759, startPoint y: 586, endPoint x: 697, endPoint y: 586, distance: 62.5
click at [697, 586] on p "XV . DECORATIONS/ CANDLES: No hanging items are permitted inside the farmhouse …" at bounding box center [692, 601] width 690 height 145
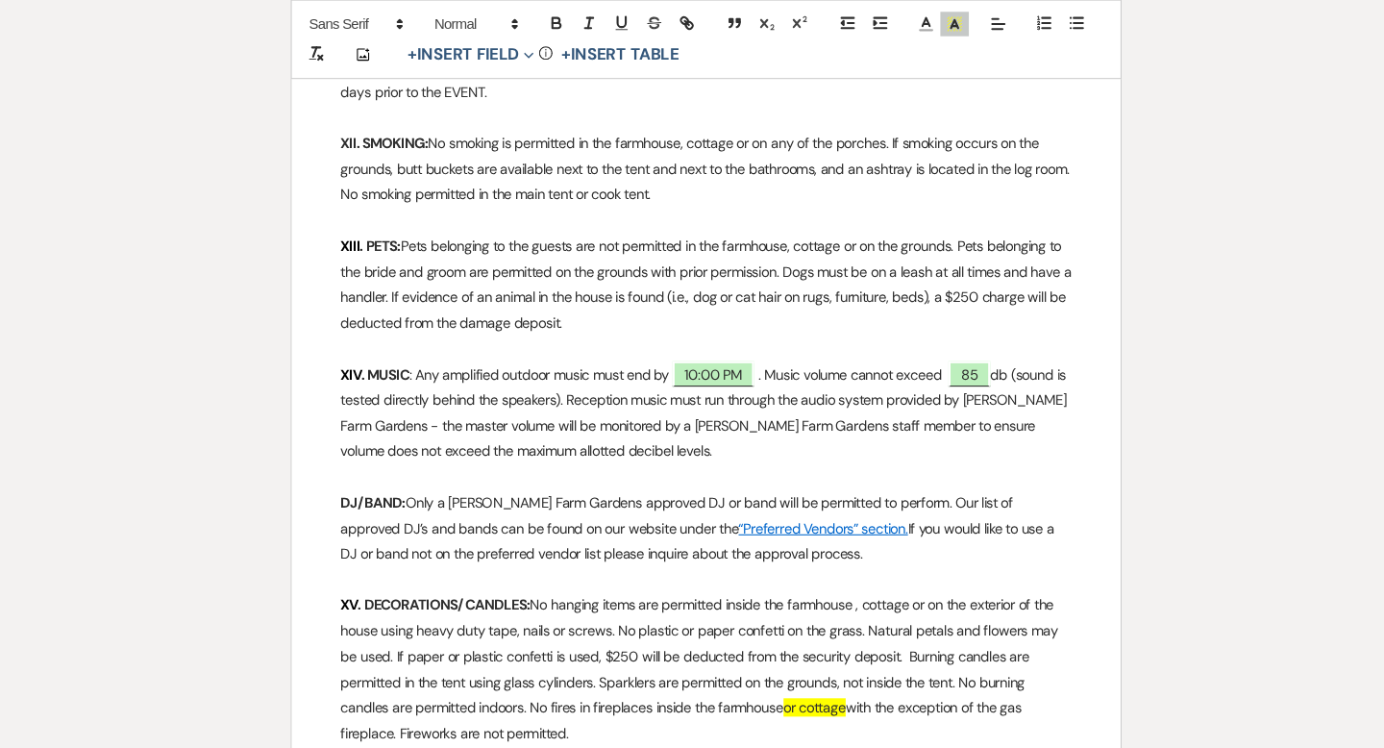
scroll to position [3571, 0]
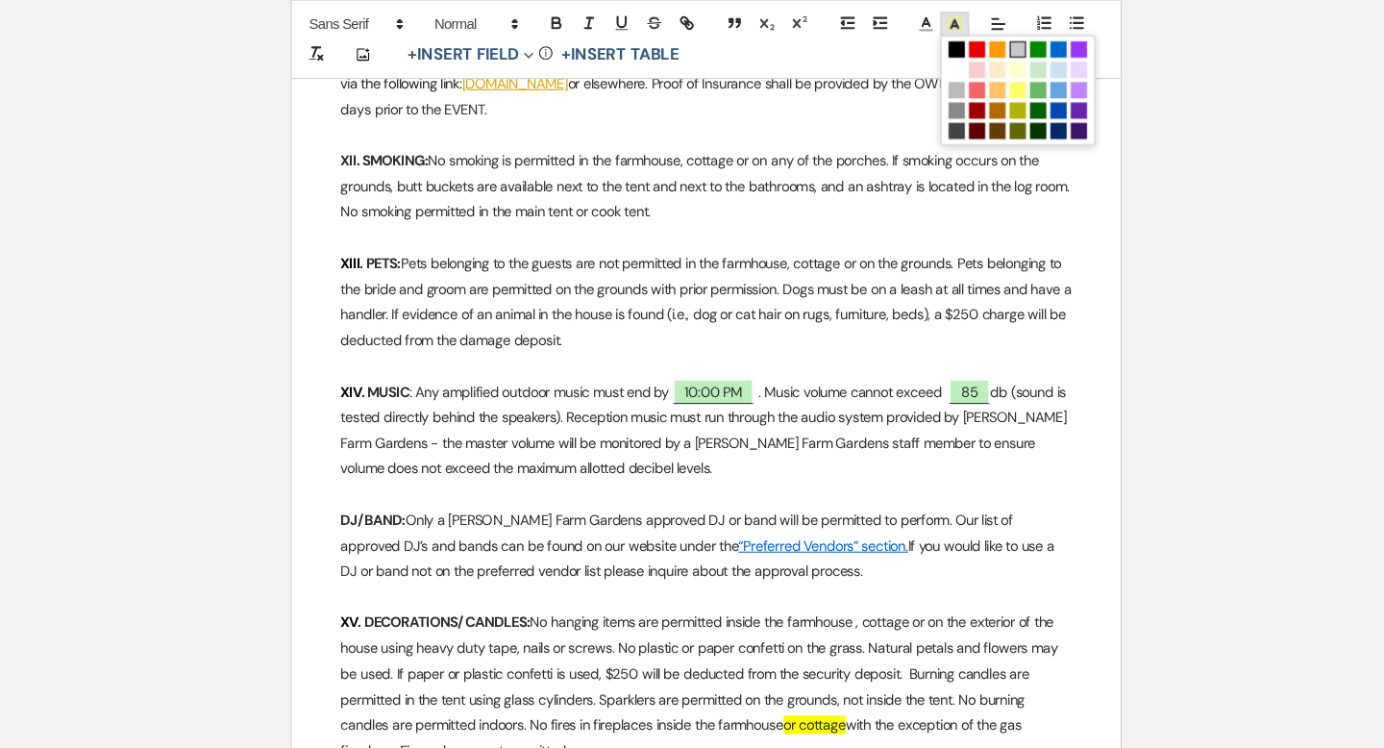
click at [928, 28] on icon at bounding box center [926, 22] width 17 height 17
click at [928, 67] on span at bounding box center [928, 66] width 15 height 15
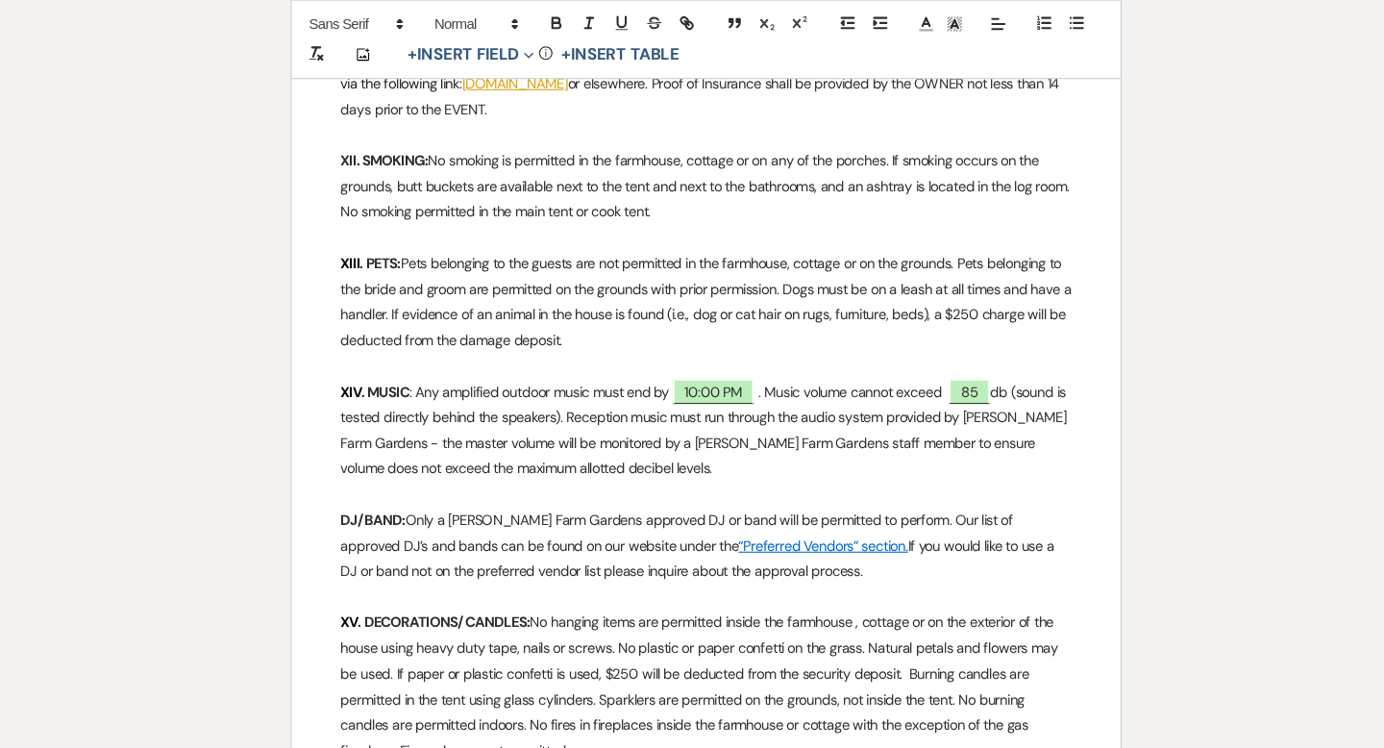
click at [697, 455] on p at bounding box center [692, 467] width 690 height 24
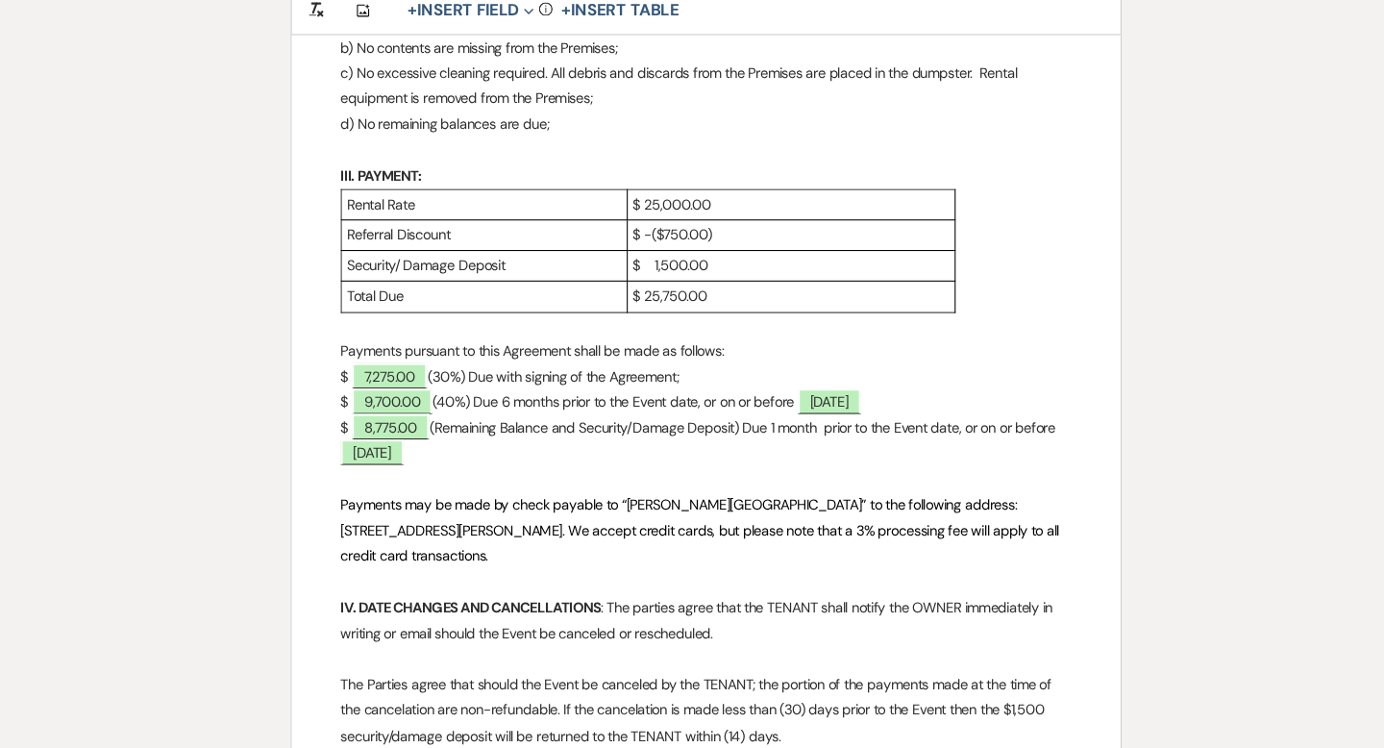
scroll to position [0, 0]
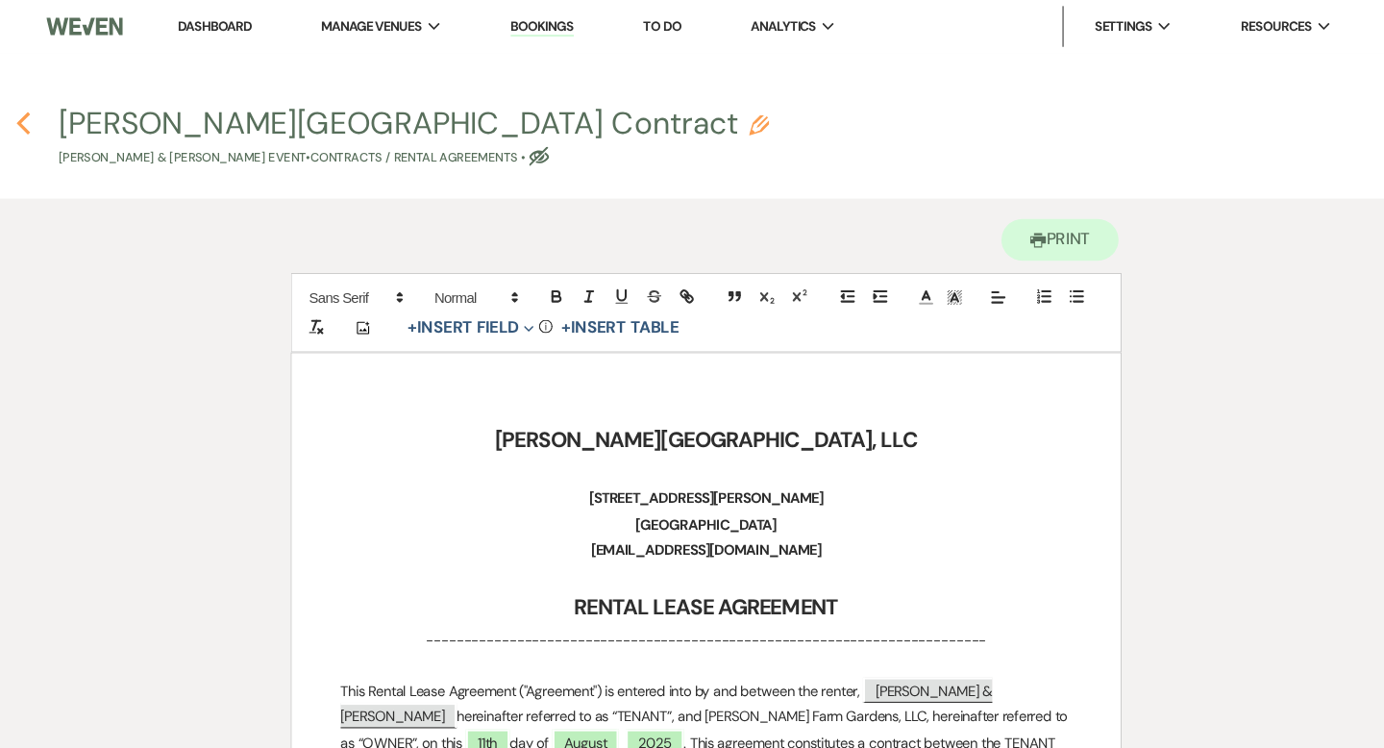
click at [48, 118] on icon "Previous" at bounding box center [47, 116] width 14 height 23
select select "6"
select select "5"
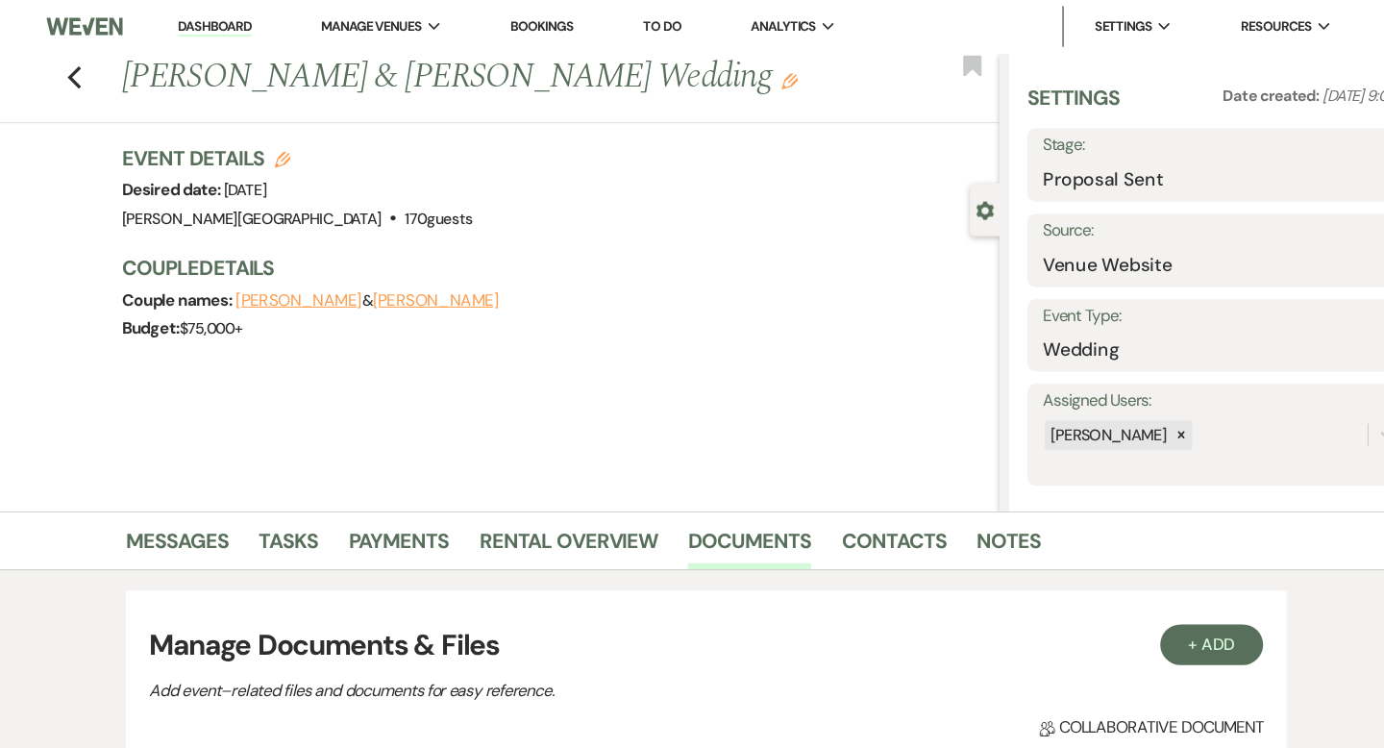
scroll to position [368, 0]
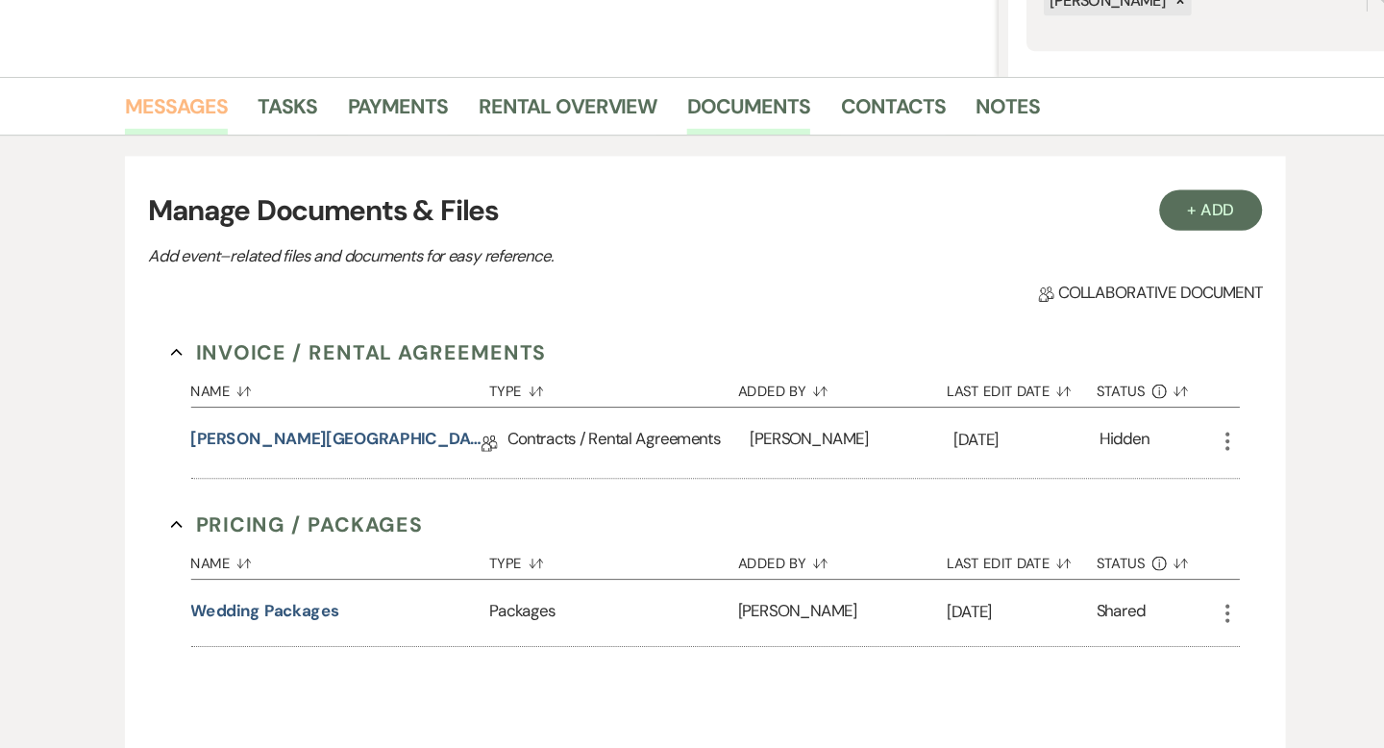
click at [207, 141] on link "Messages" at bounding box center [192, 148] width 97 height 42
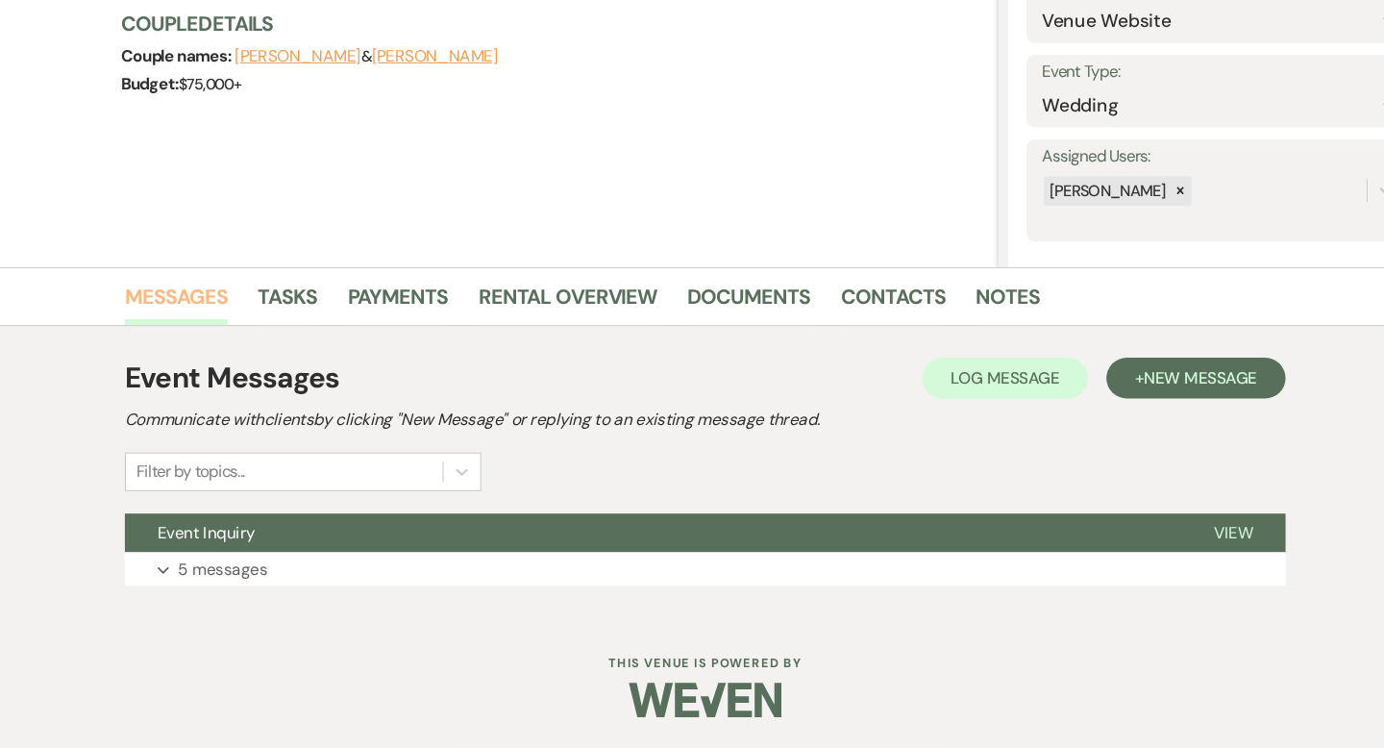
scroll to position [187, 0]
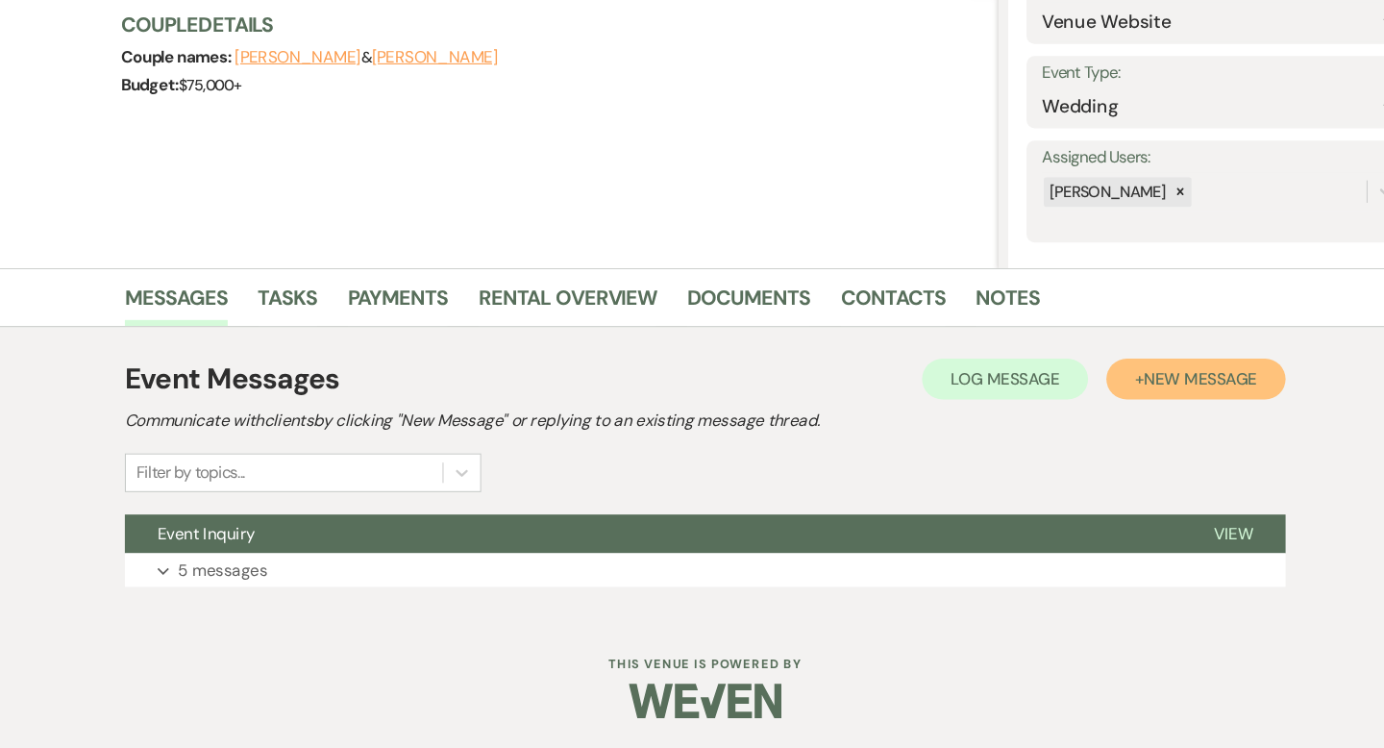
click at [1158, 409] on button "+ New Message" at bounding box center [1155, 400] width 169 height 38
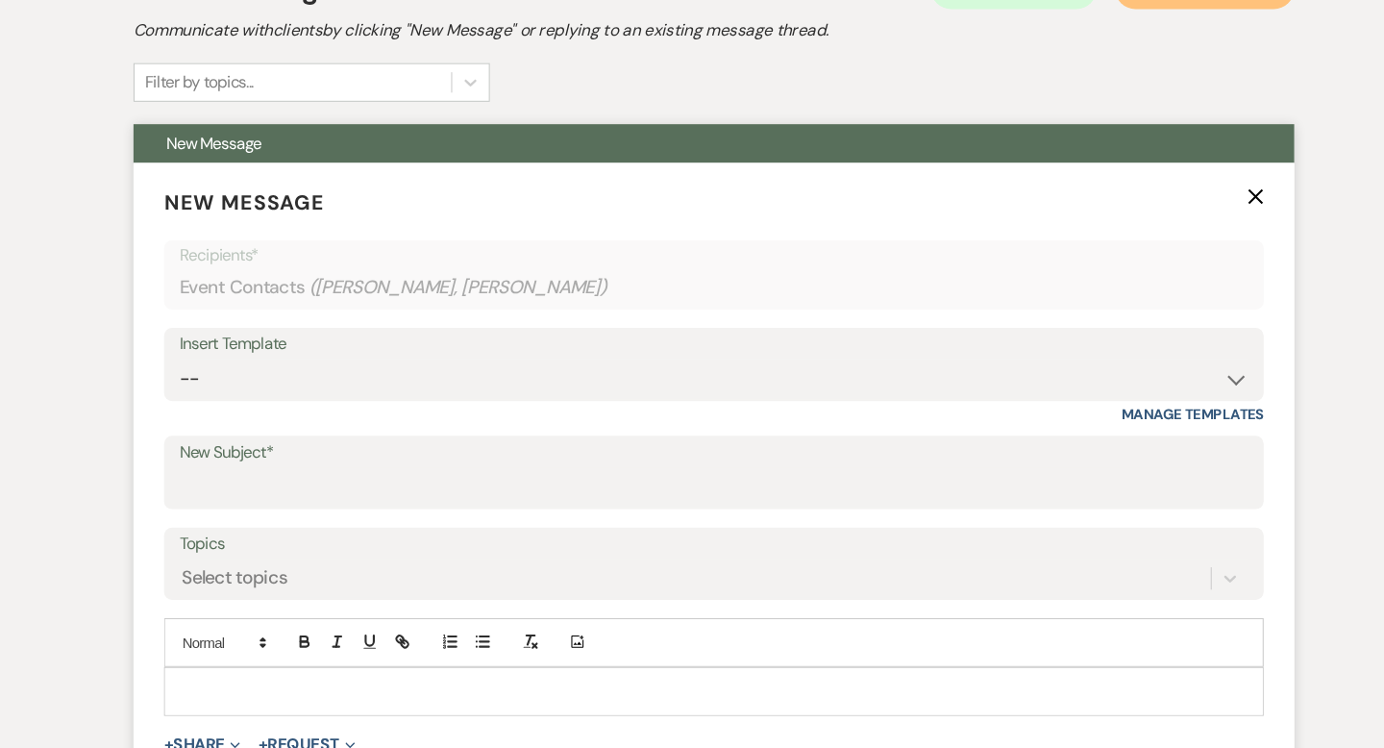
scroll to position [626, 0]
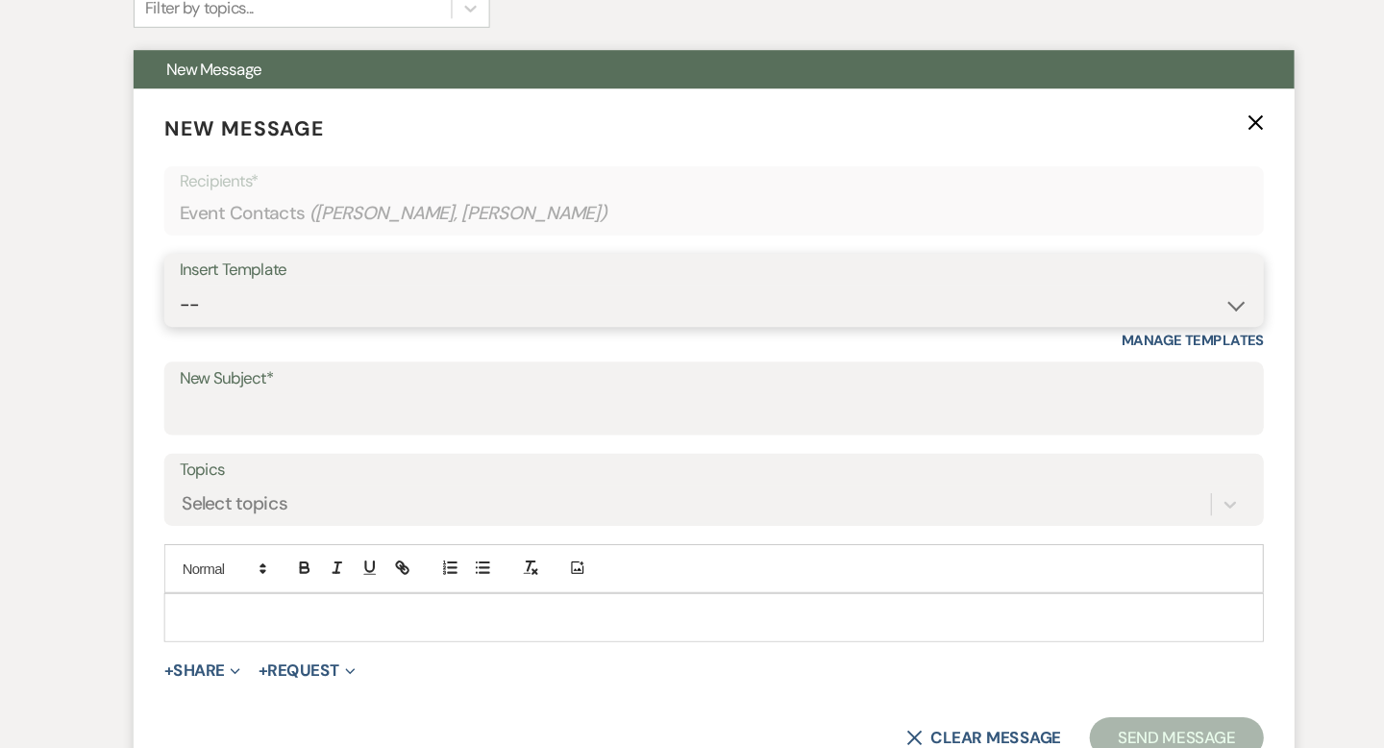
click at [293, 314] on select "-- Weven Planning Portal Introduction (Booked Events) Wedding Packages Booking …" at bounding box center [691, 329] width 1009 height 37
select select "62"
type input "Contract"
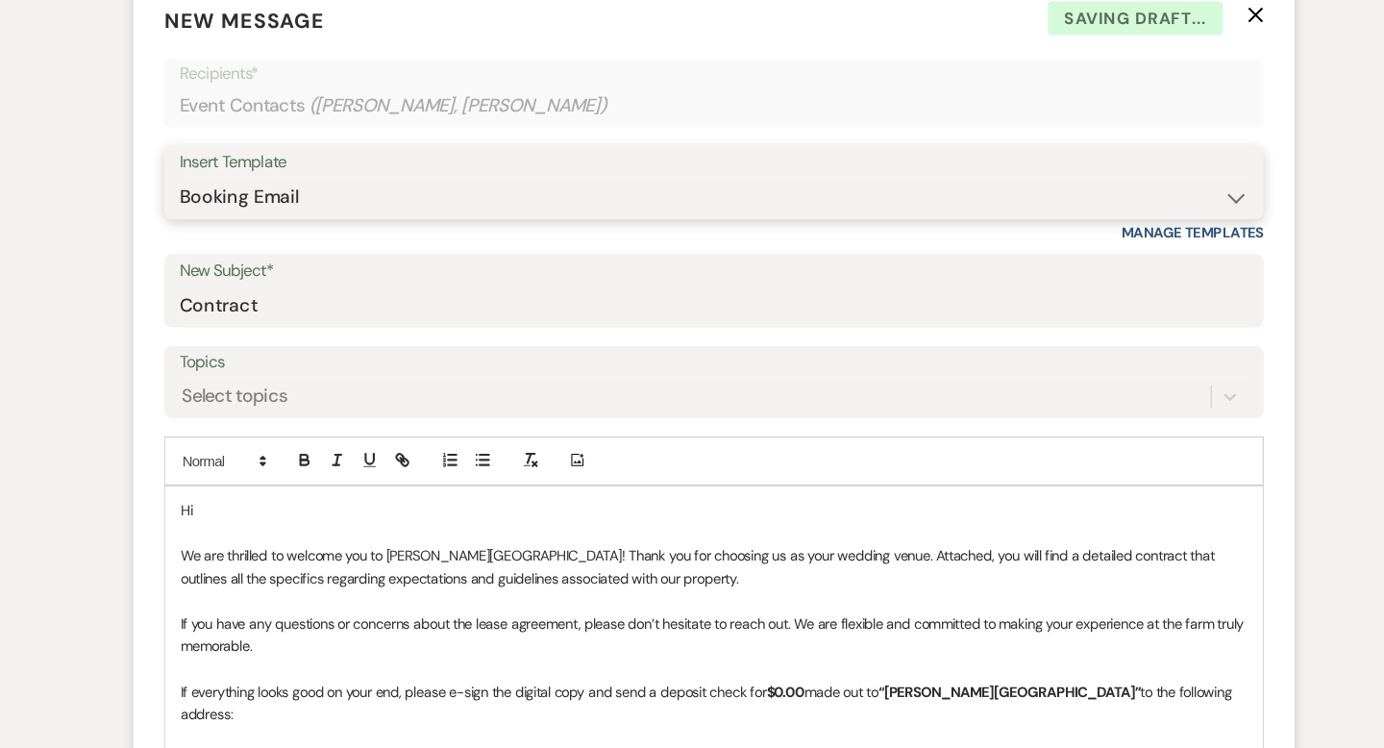
scroll to position [778, 0]
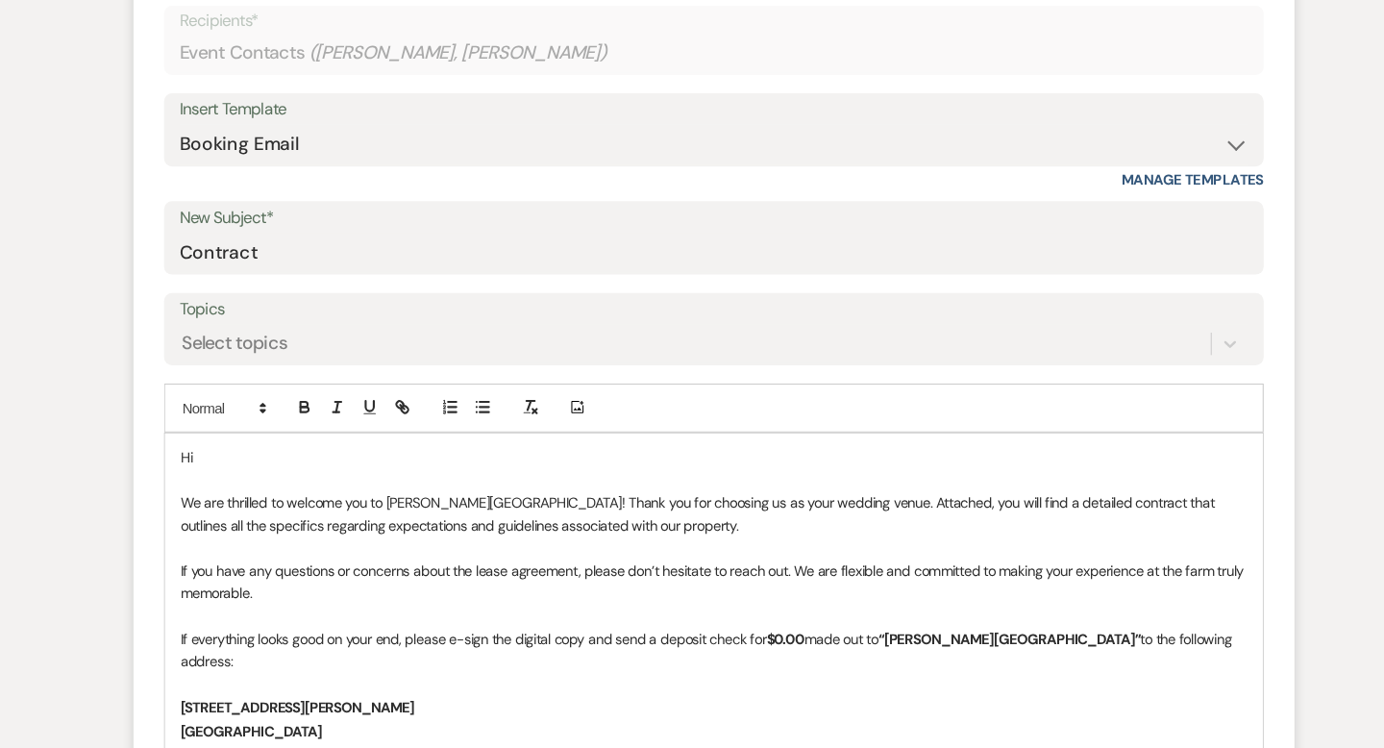
click at [283, 472] on p "Hi" at bounding box center [691, 472] width 1007 height 21
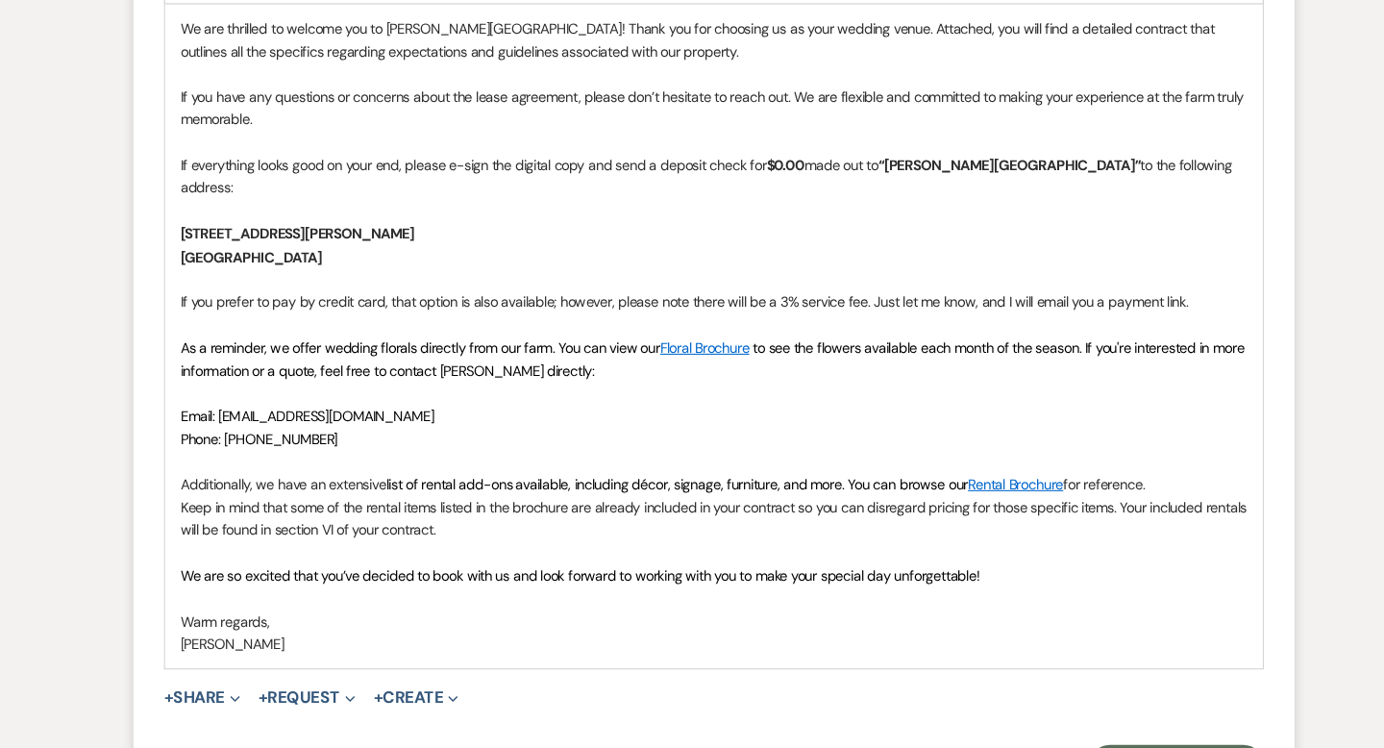
scroll to position [1297, 0]
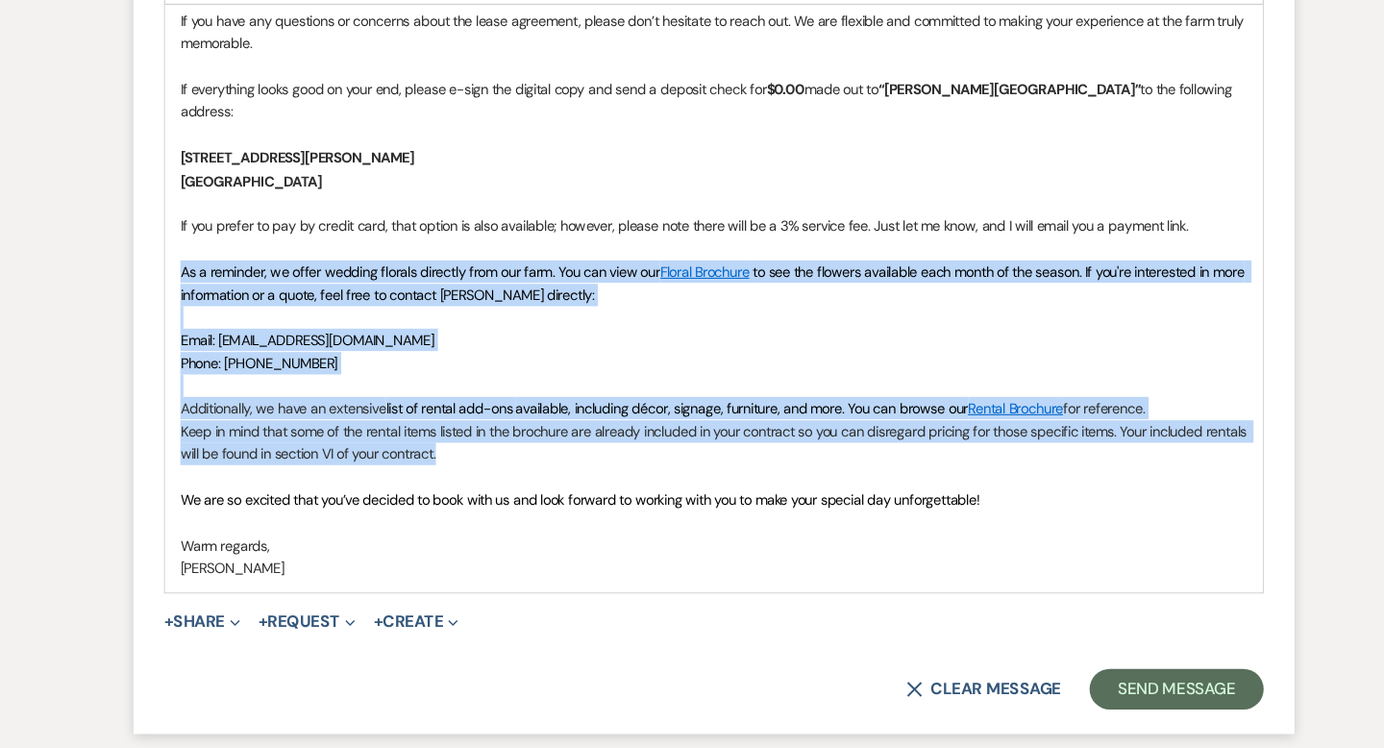
drag, startPoint x: 468, startPoint y: 448, endPoint x: 181, endPoint y: 274, distance: 336.0
click at [181, 274] on div "Hi Vincent and Erica, We are thrilled to welcome you to Smith Farm Gardens! Tha…" at bounding box center [692, 266] width 1036 height 669
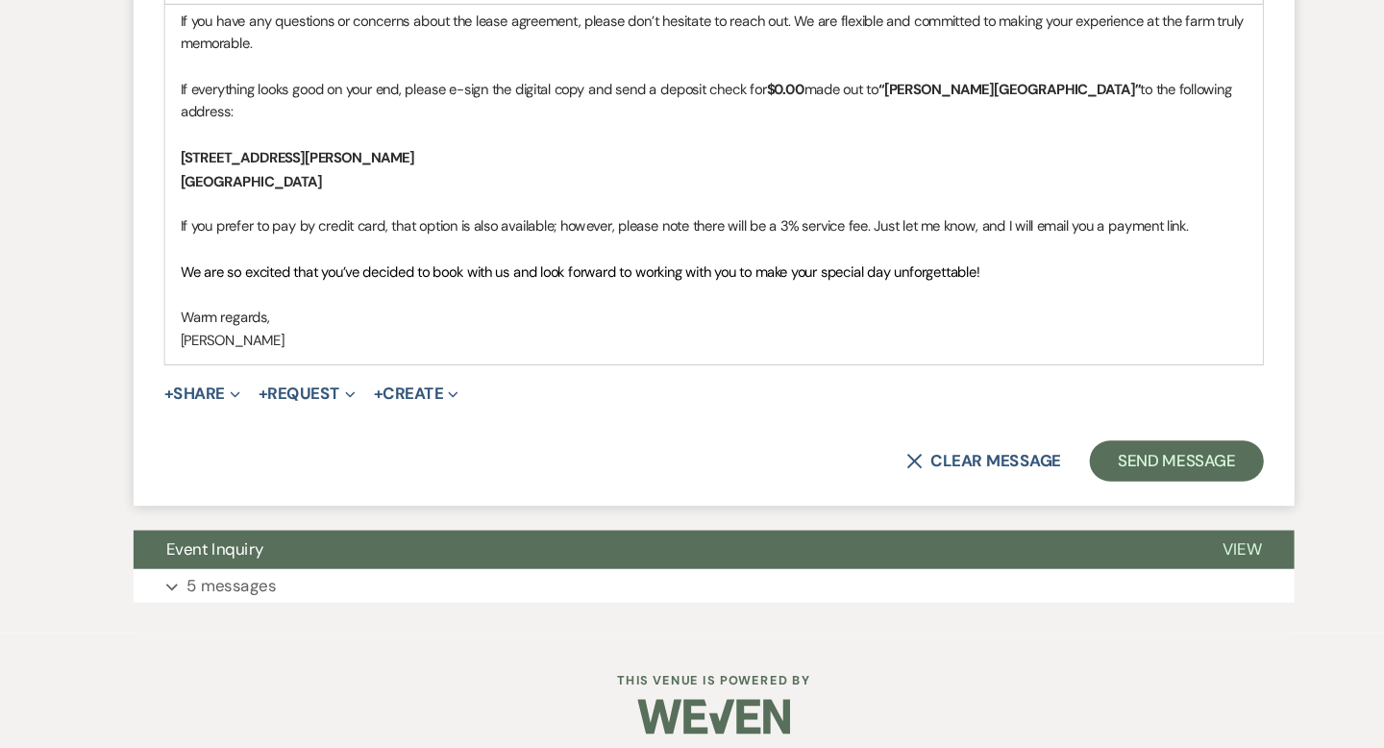
scroll to position [1290, 0]
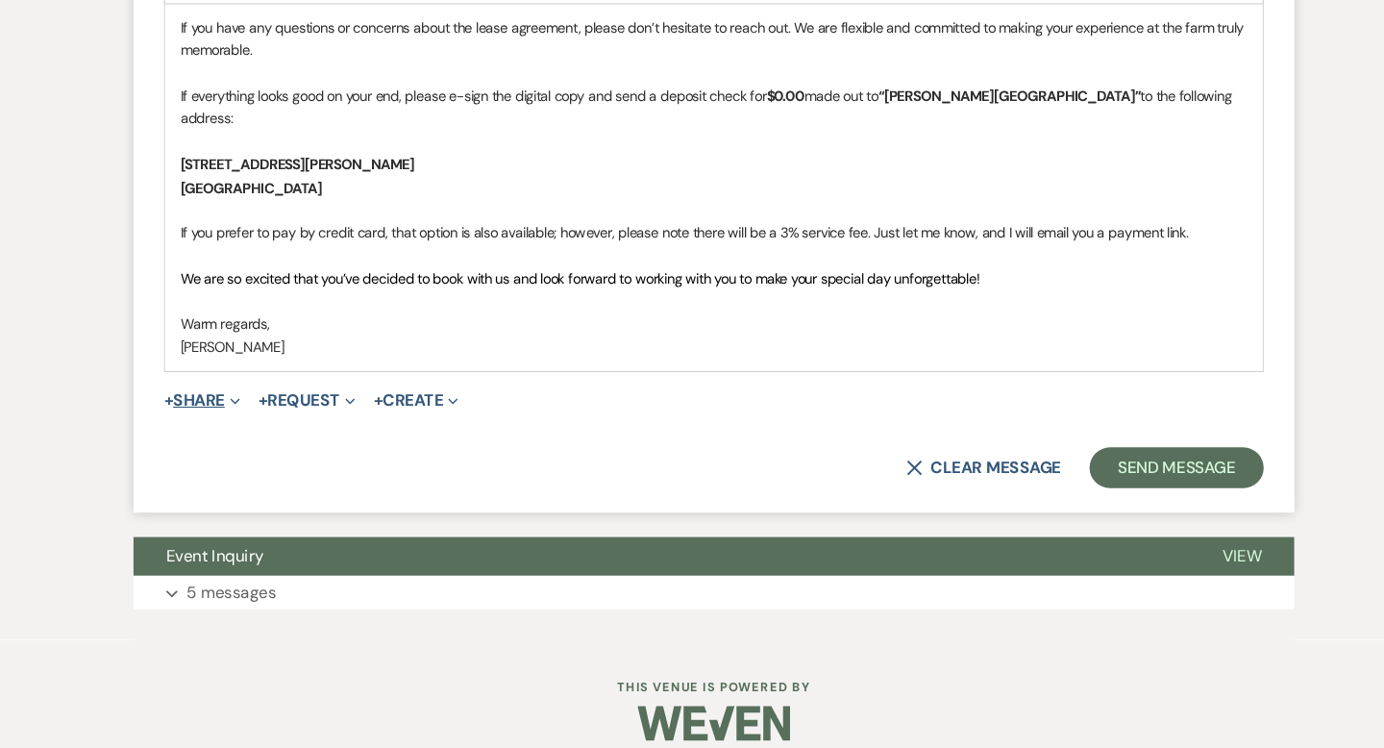
click at [186, 412] on button "+ Share Expand" at bounding box center [209, 419] width 72 height 15
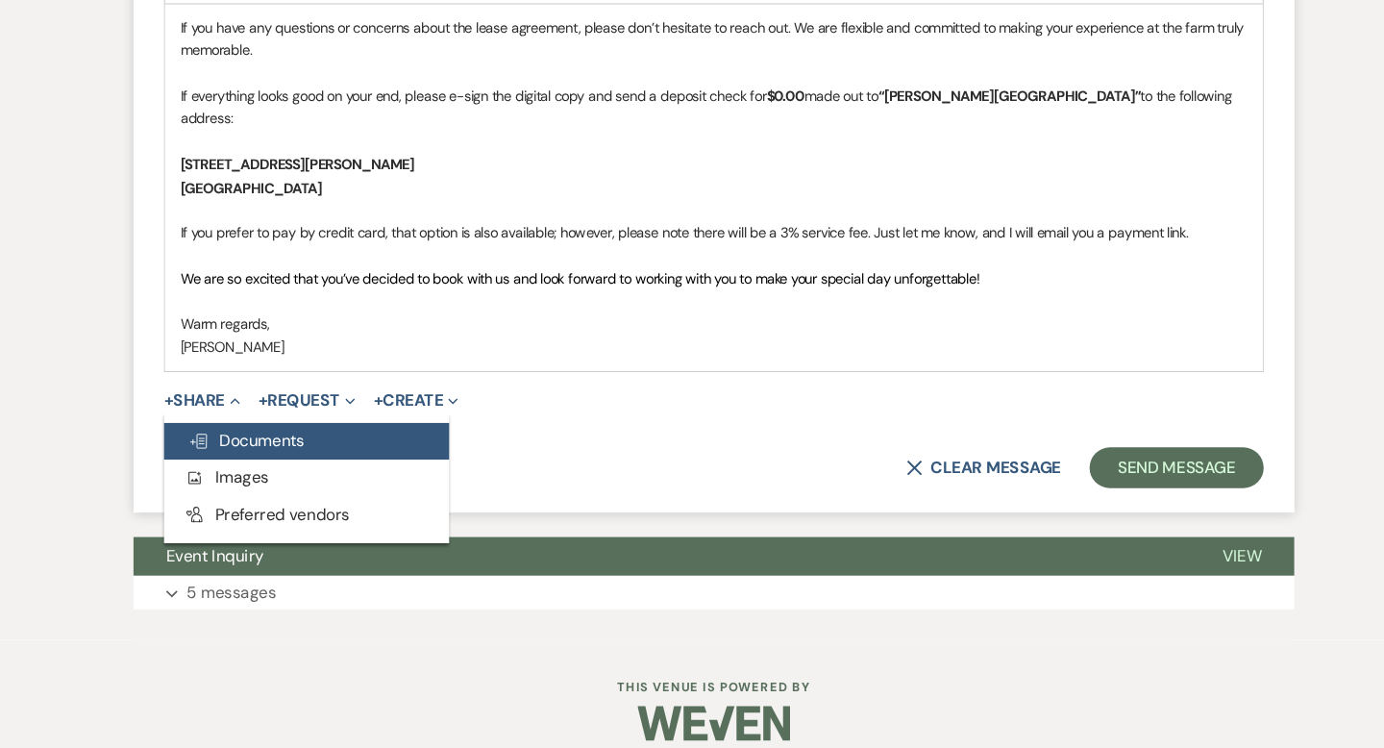
click at [214, 451] on icon "Doc Upload" at bounding box center [205, 458] width 19 height 15
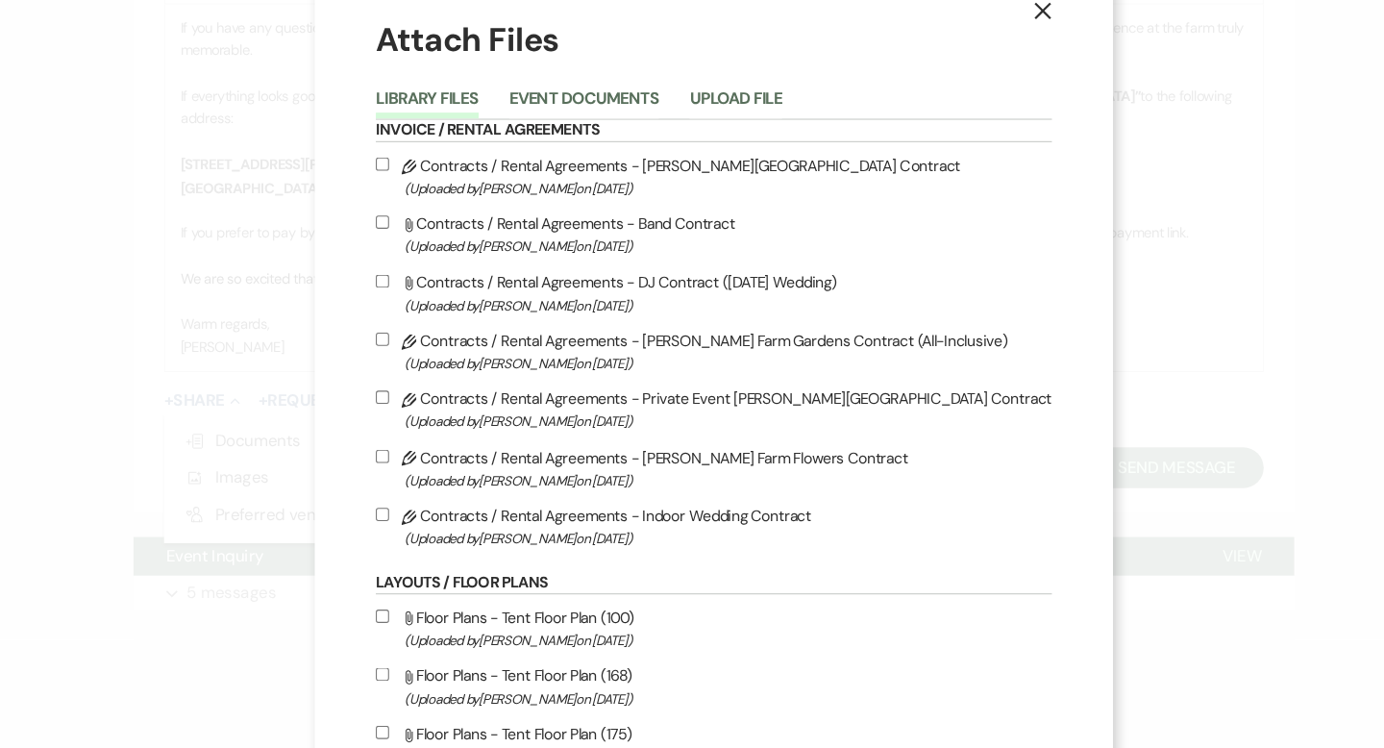
click at [651, 201] on label "Pencil Contracts / Rental Agreements - Smith Farm Gardens Contract (Uploaded by…" at bounding box center [691, 208] width 637 height 45
click at [385, 201] on input "Pencil Contracts / Rental Agreements - Smith Farm Gardens Contract (Uploaded by…" at bounding box center [379, 196] width 12 height 12
click at [651, 201] on label "Pencil Contracts / Rental Agreements - Smith Farm Gardens Contract (Uploaded by…" at bounding box center [691, 208] width 637 height 45
click at [385, 201] on input "Pencil Contracts / Rental Agreements - Smith Farm Gardens Contract (Uploaded by…" at bounding box center [379, 196] width 12 height 12
checkbox input "false"
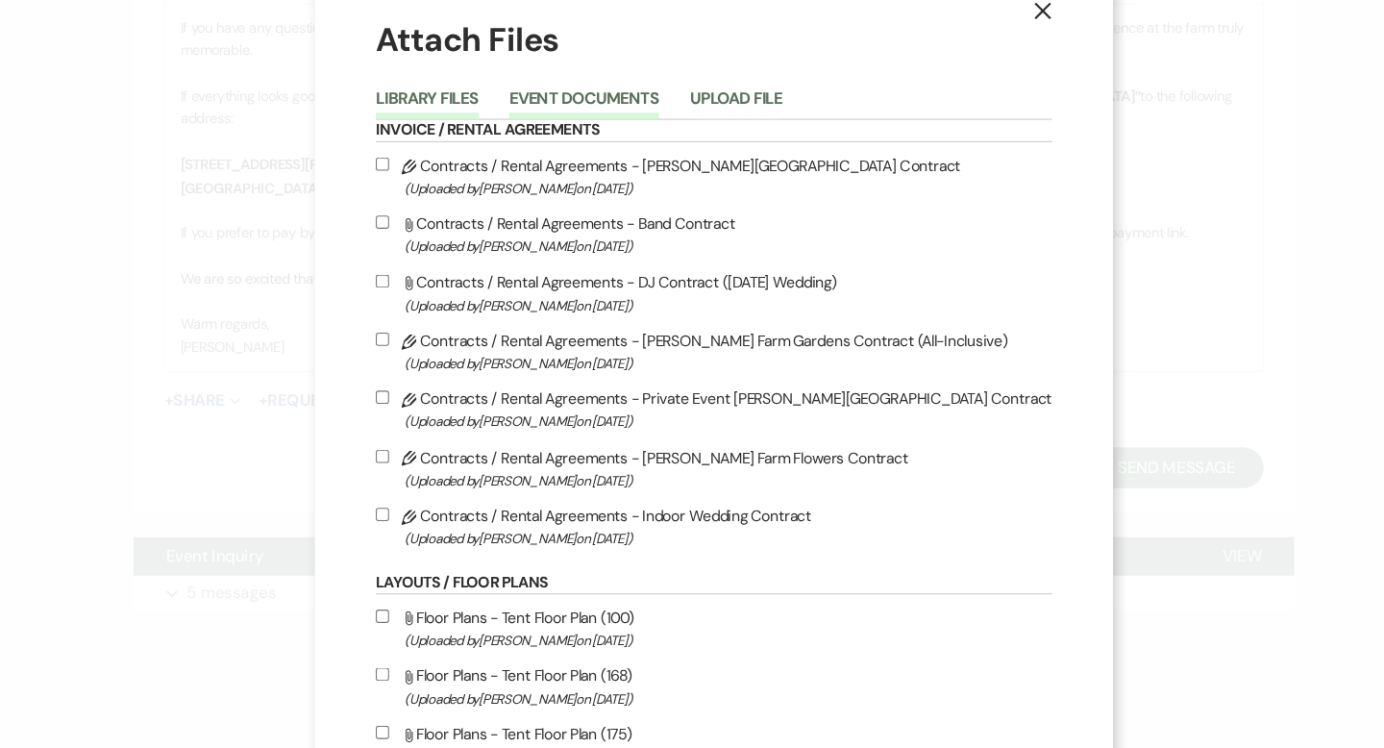
click at [640, 127] on button "Event Documents" at bounding box center [569, 140] width 141 height 27
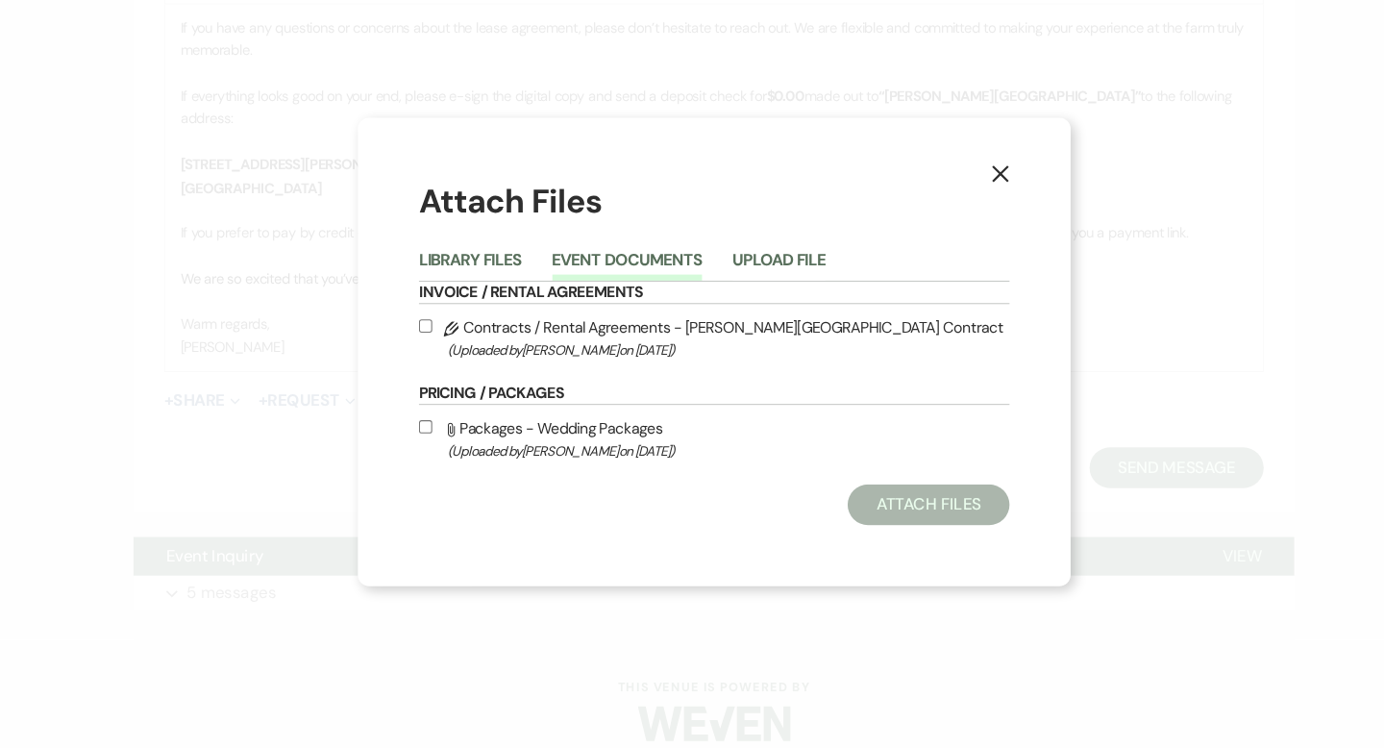
click at [602, 378] on span "(Uploaded by Travis Winkley on Aug 11th, 2025 )" at bounding box center [705, 372] width 531 height 22
click at [426, 356] on input "Pencil Contracts / Rental Agreements - Smith Farm Gardens Contract (Uploaded by…" at bounding box center [419, 349] width 12 height 12
checkbox input "true"
click at [848, 514] on button "Attach Files" at bounding box center [894, 518] width 153 height 38
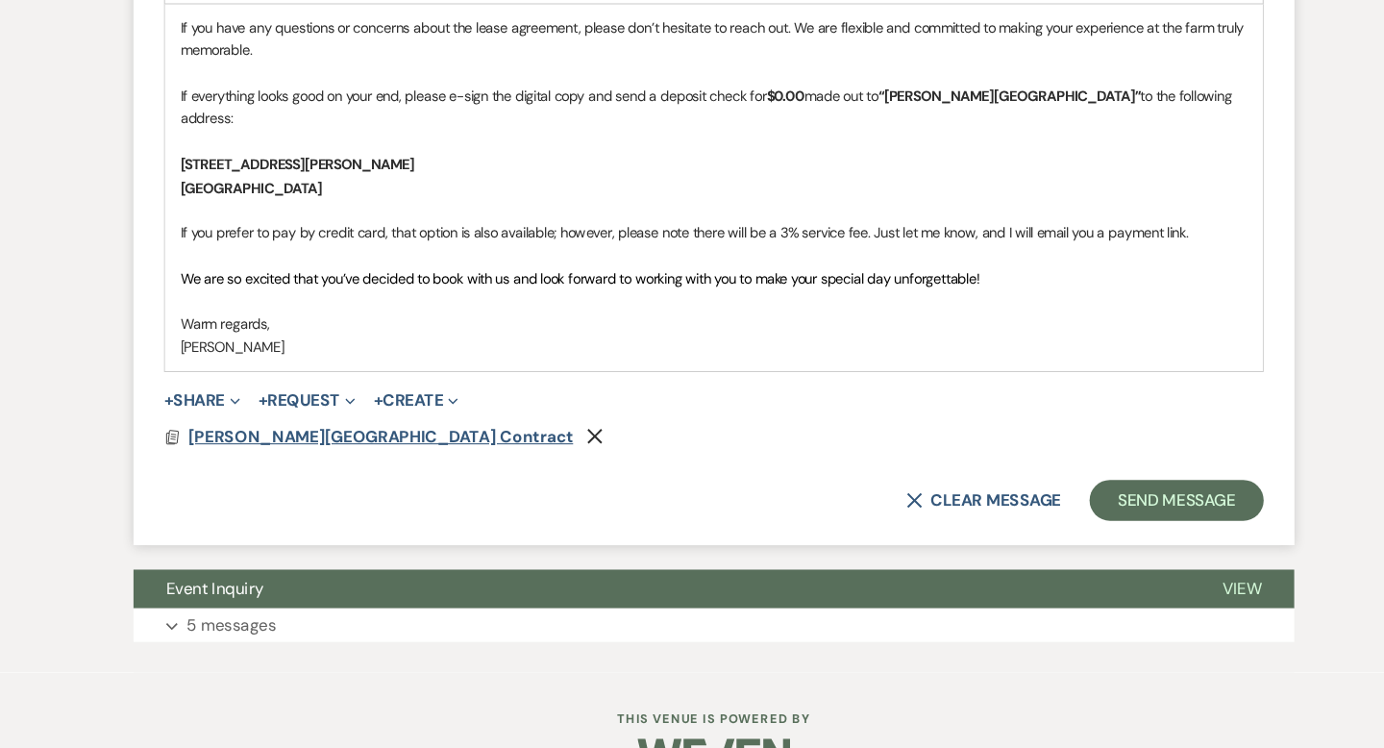
click at [402, 444] on span "[PERSON_NAME][GEOGRAPHIC_DATA] Contract" at bounding box center [377, 454] width 363 height 20
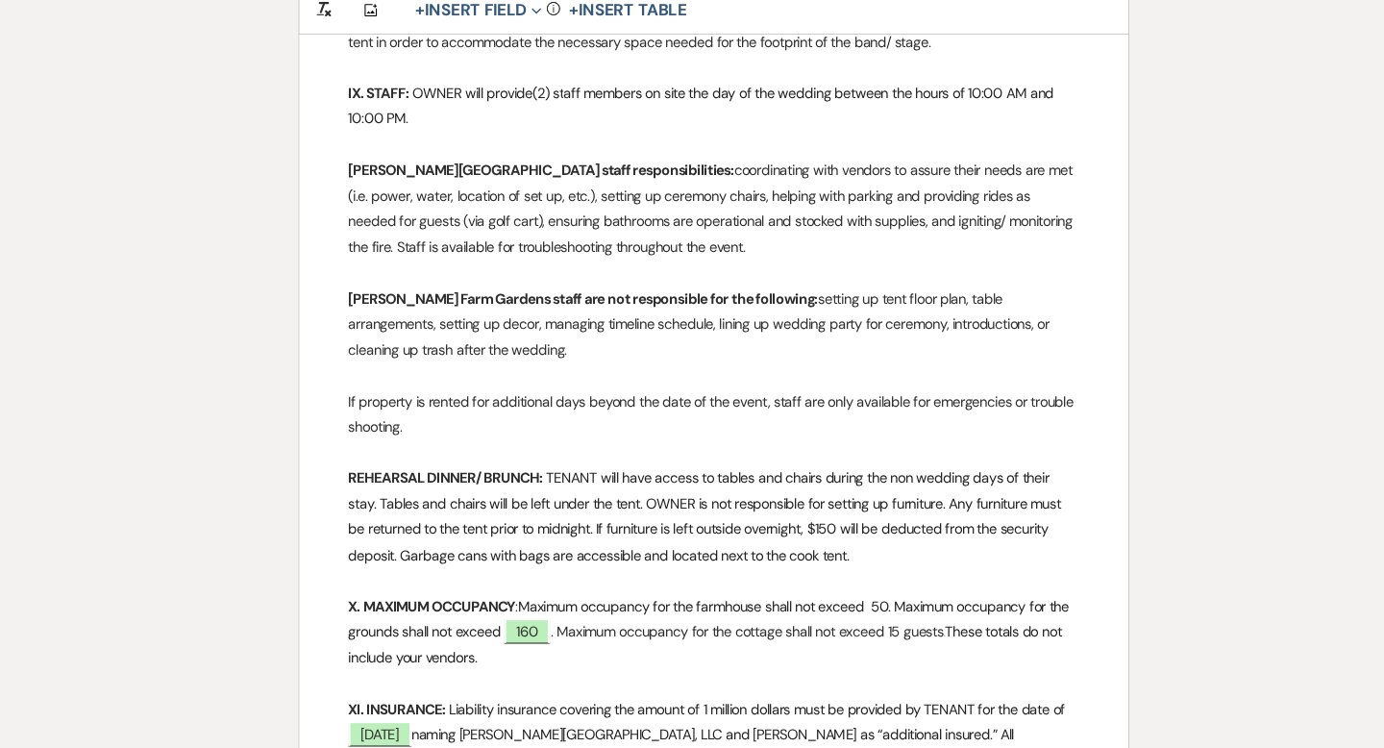
scroll to position [2846, 0]
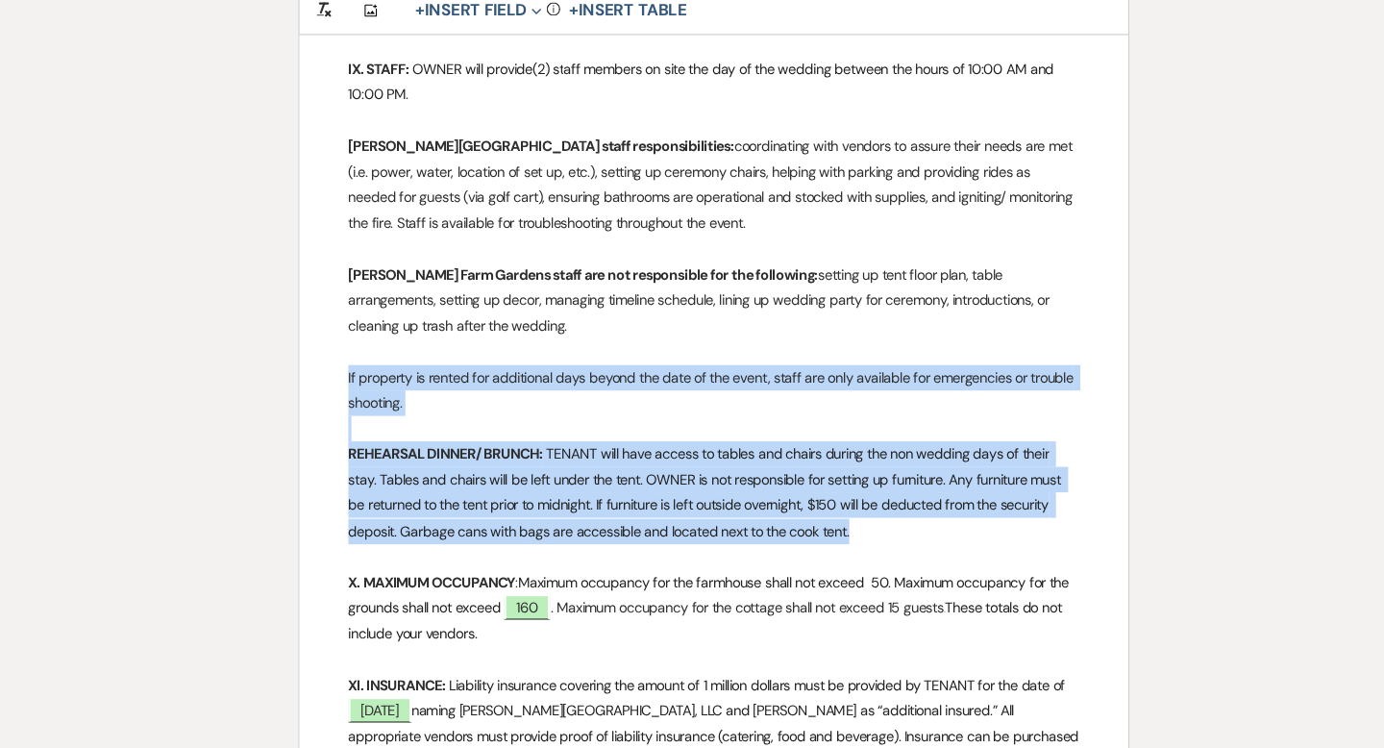
drag, startPoint x: 826, startPoint y: 495, endPoint x: 332, endPoint y: 348, distance: 515.5
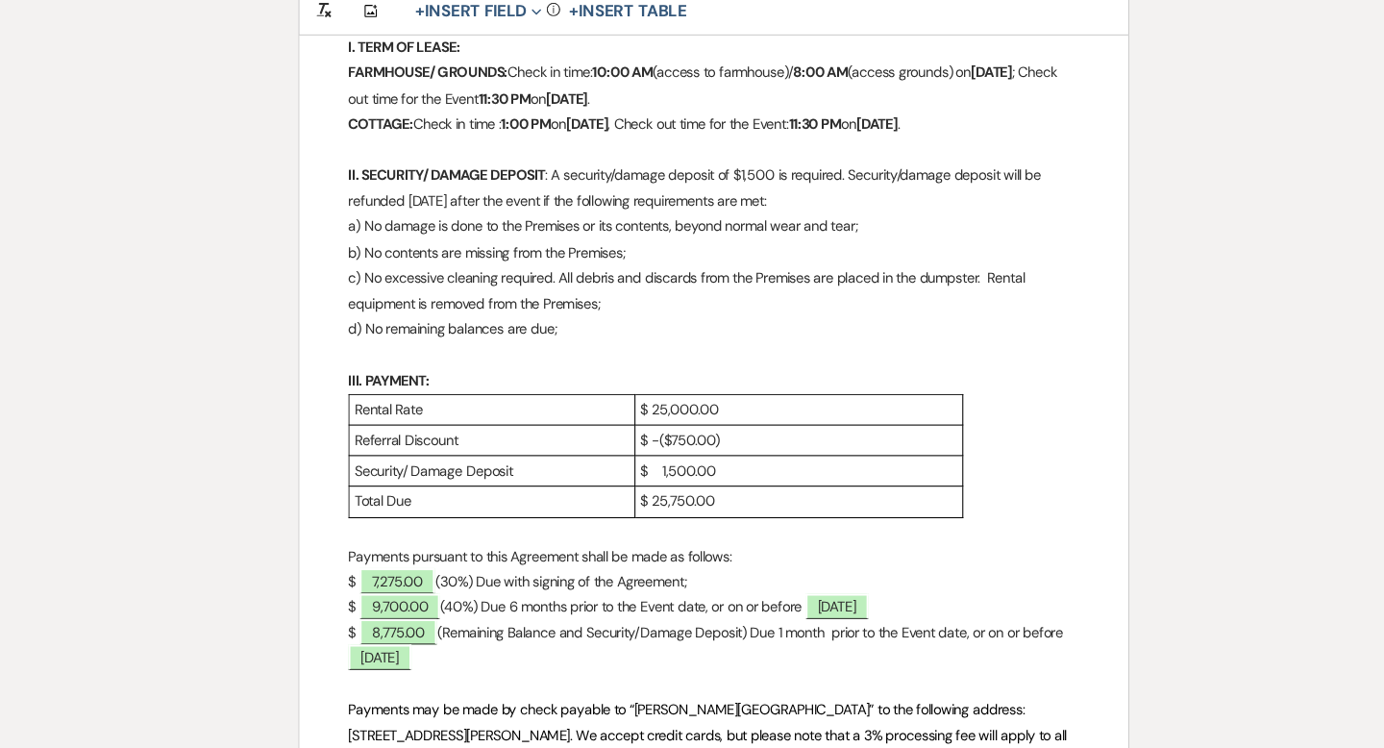
scroll to position [0, 0]
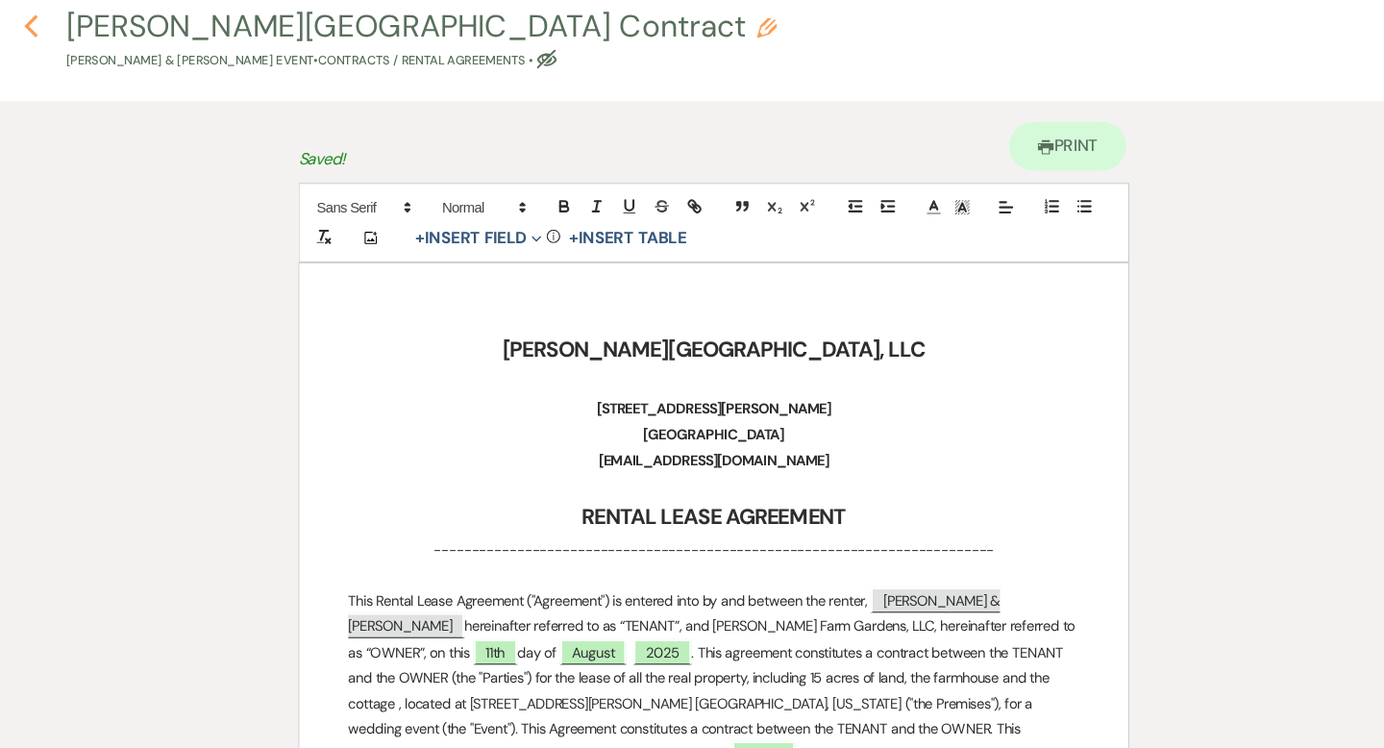
click at [48, 66] on icon "Previous" at bounding box center [47, 66] width 14 height 23
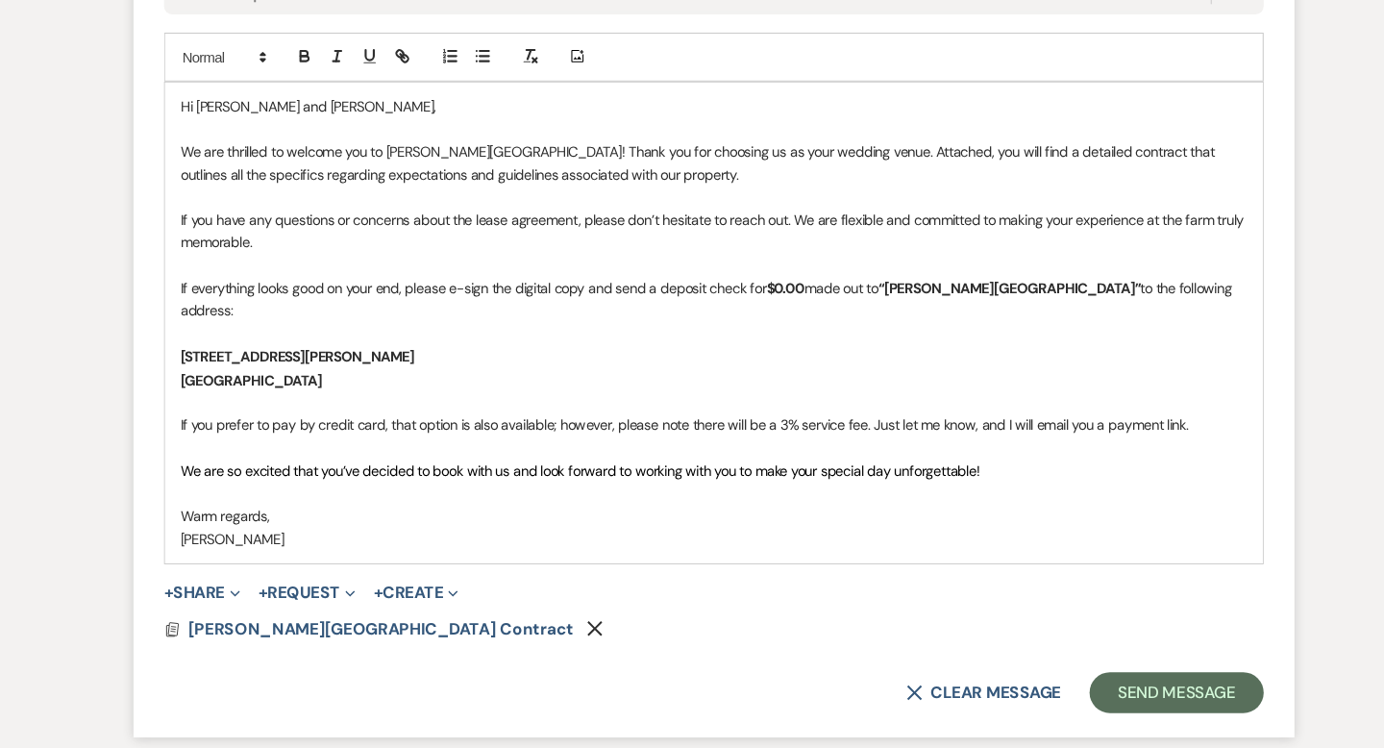
scroll to position [1137, 0]
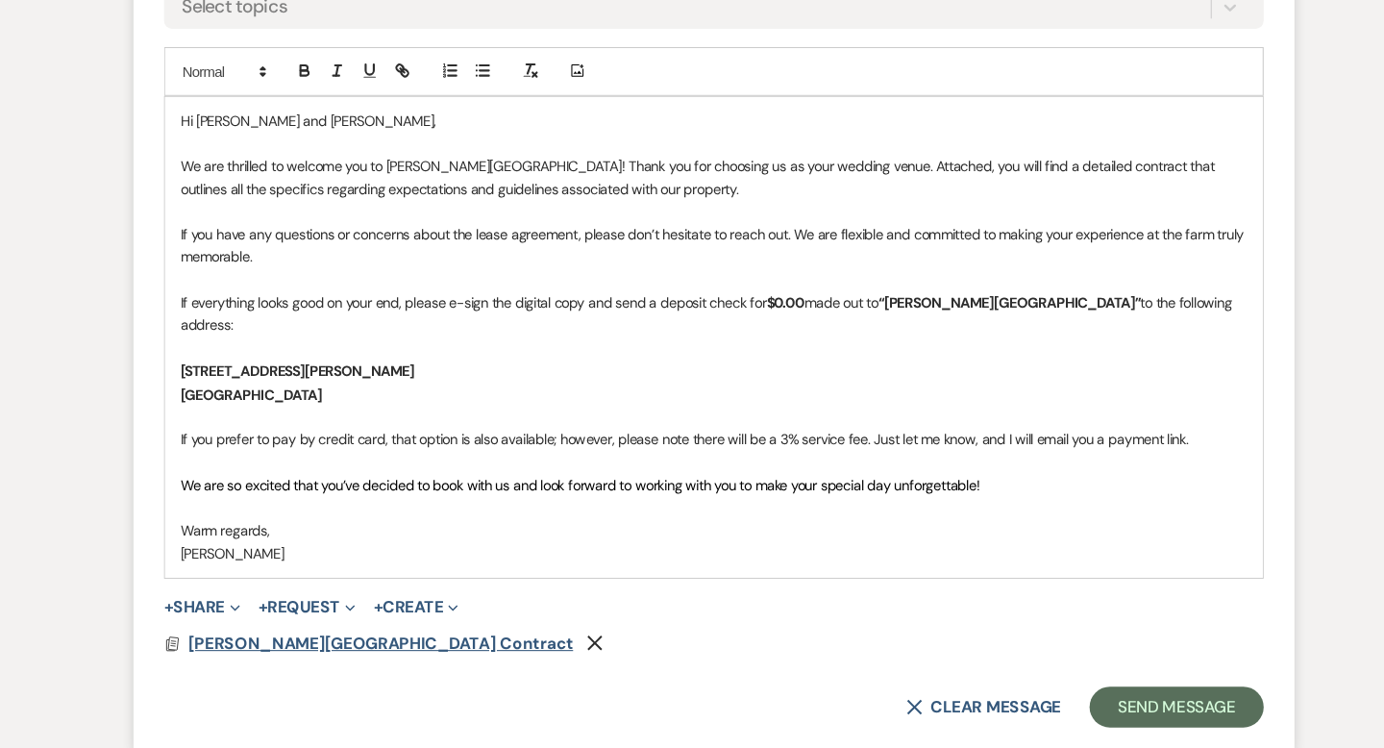
click at [350, 597] on span "[PERSON_NAME][GEOGRAPHIC_DATA] Contract" at bounding box center [377, 607] width 363 height 20
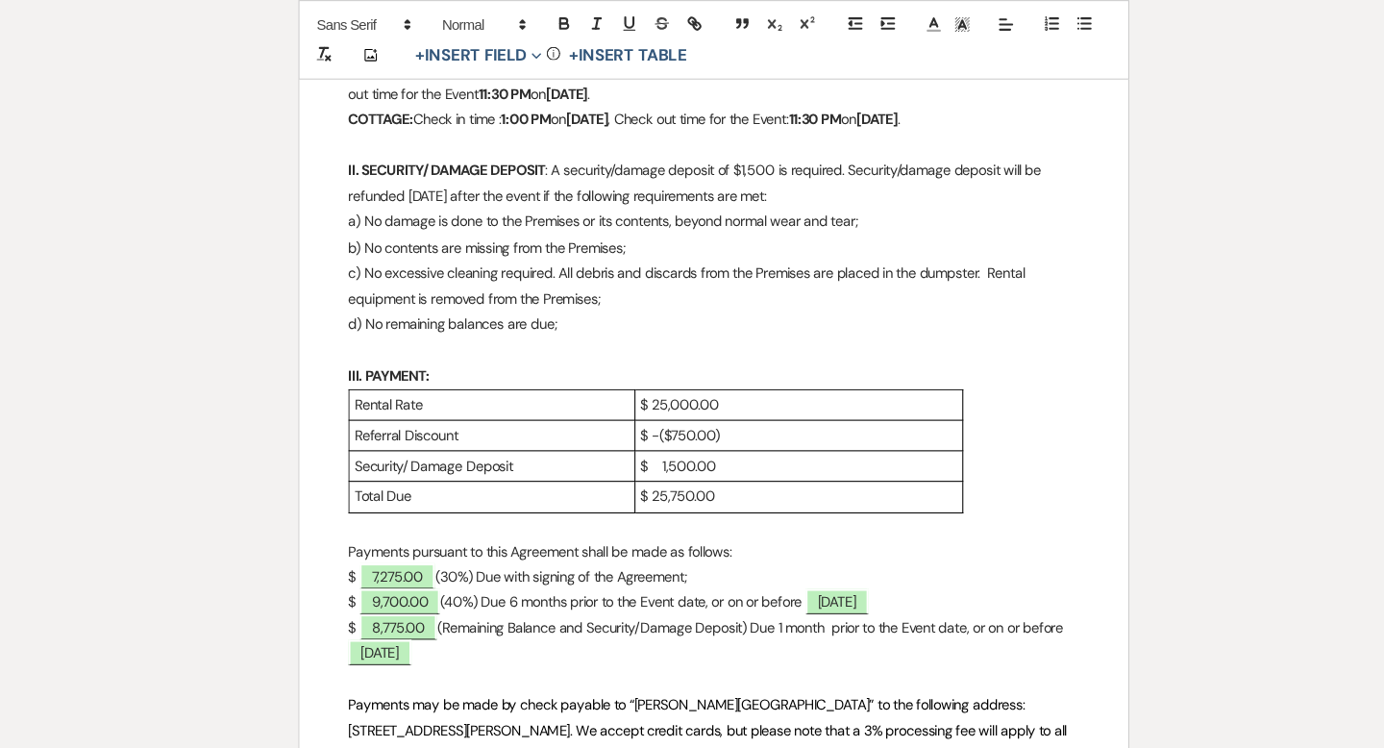
scroll to position [0, 0]
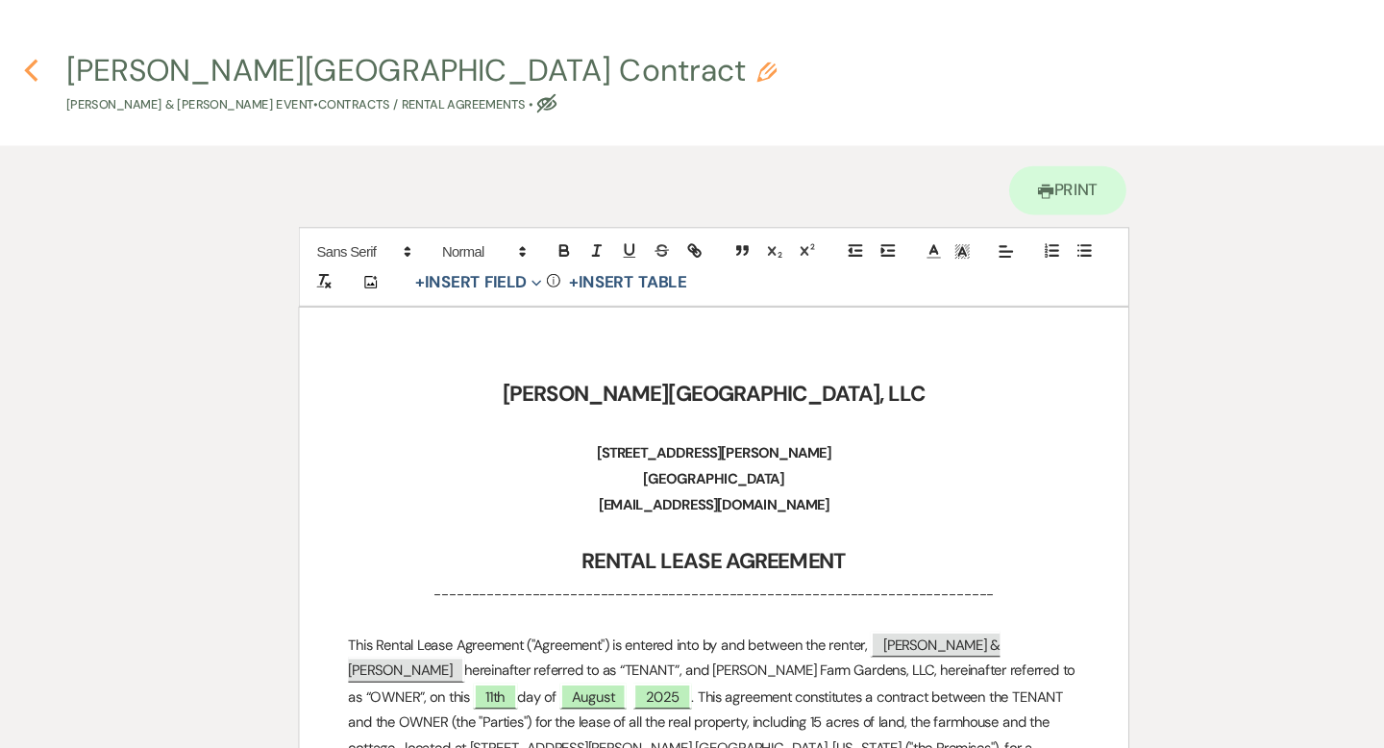
click at [52, 66] on icon "Previous" at bounding box center [47, 66] width 14 height 23
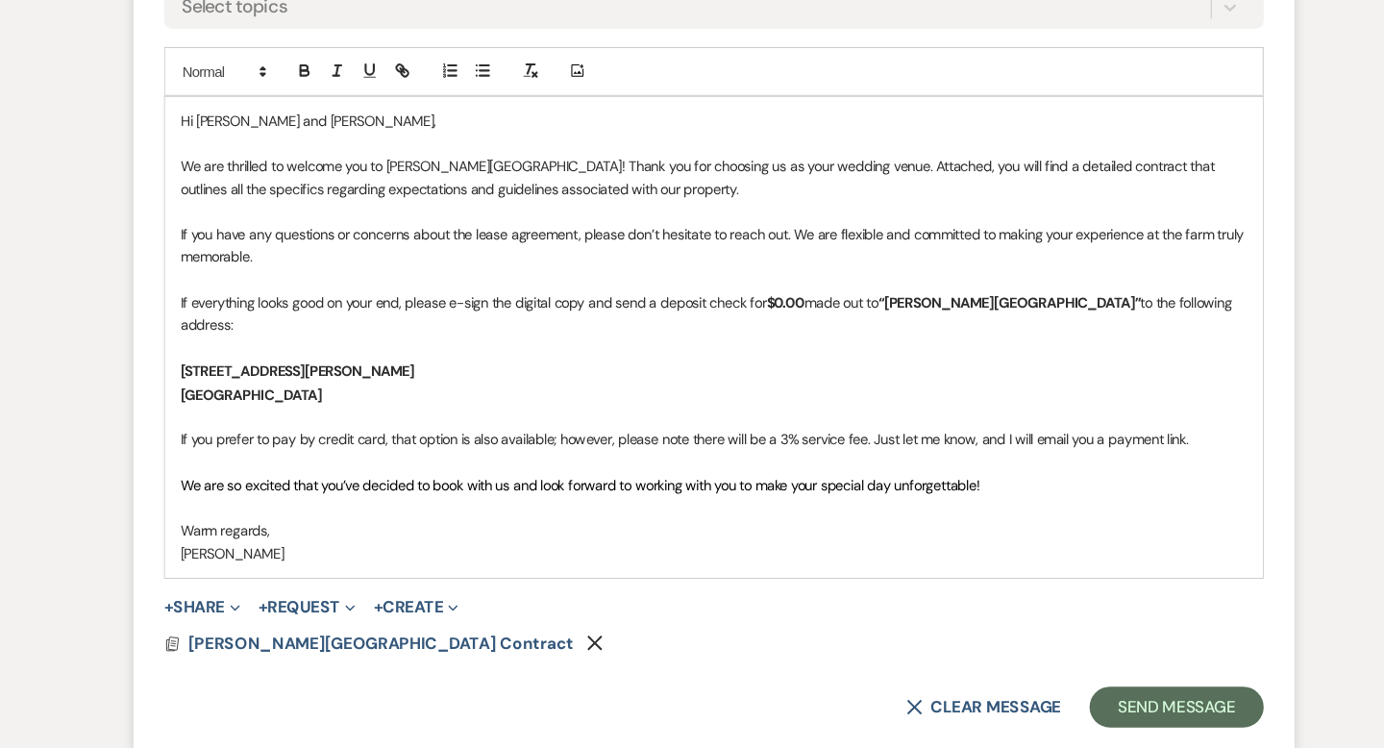
click at [756, 281] on strong "$0.00" at bounding box center [760, 285] width 36 height 17
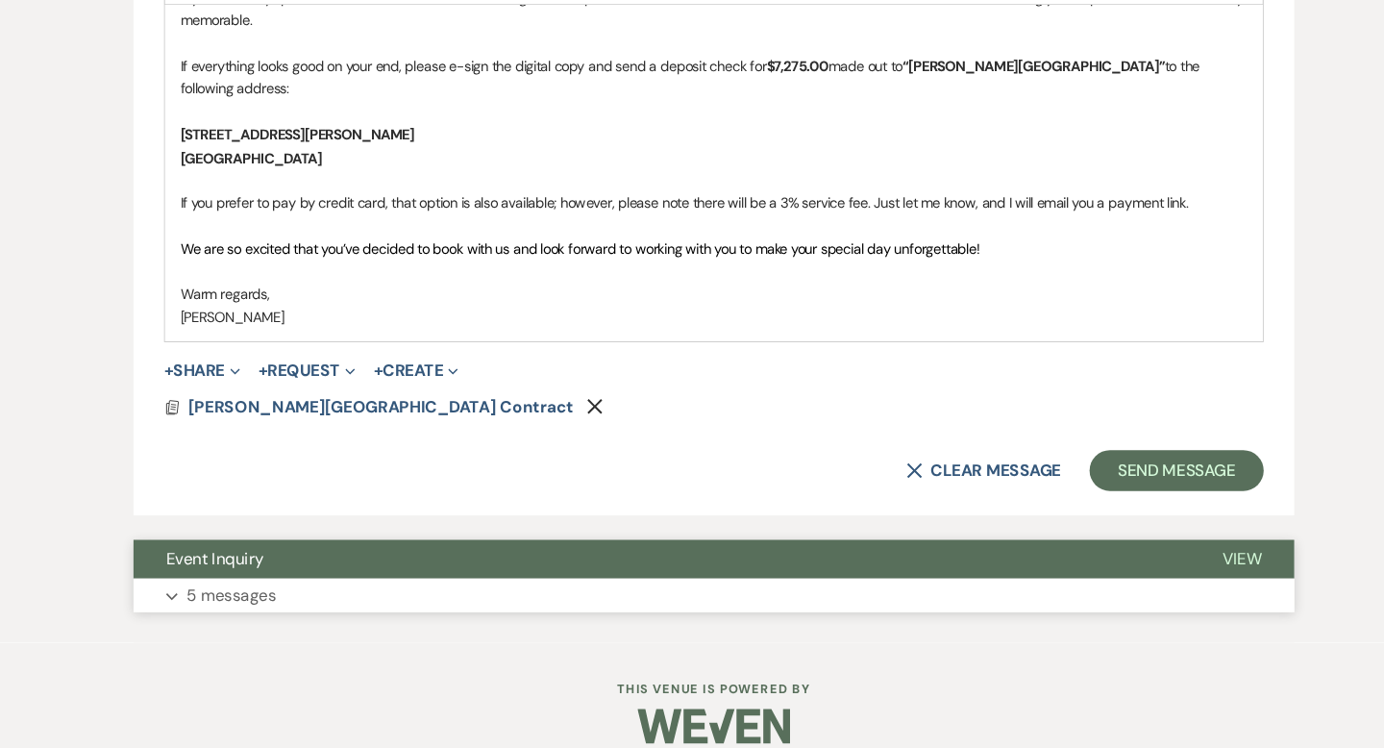
scroll to position [1321, 0]
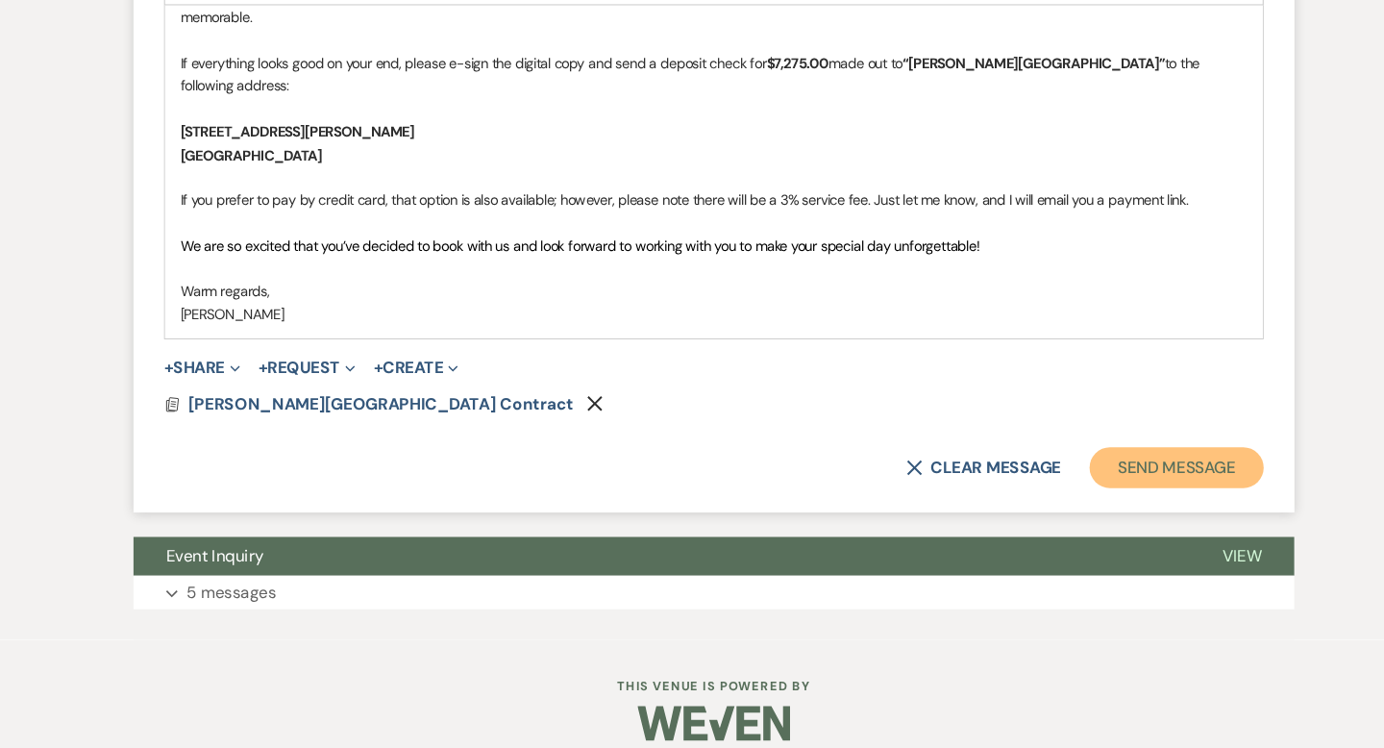
click at [1091, 464] on button "Send Message" at bounding box center [1129, 483] width 164 height 38
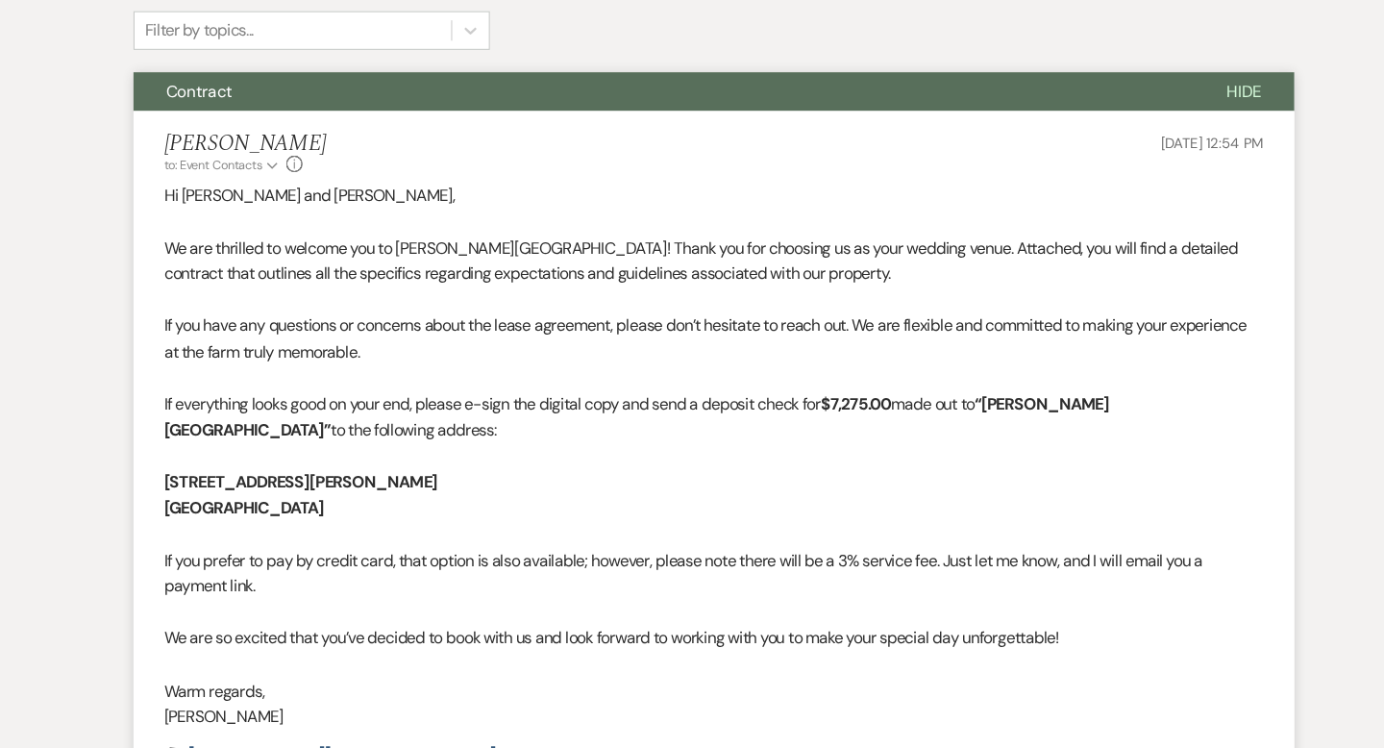
scroll to position [0, 0]
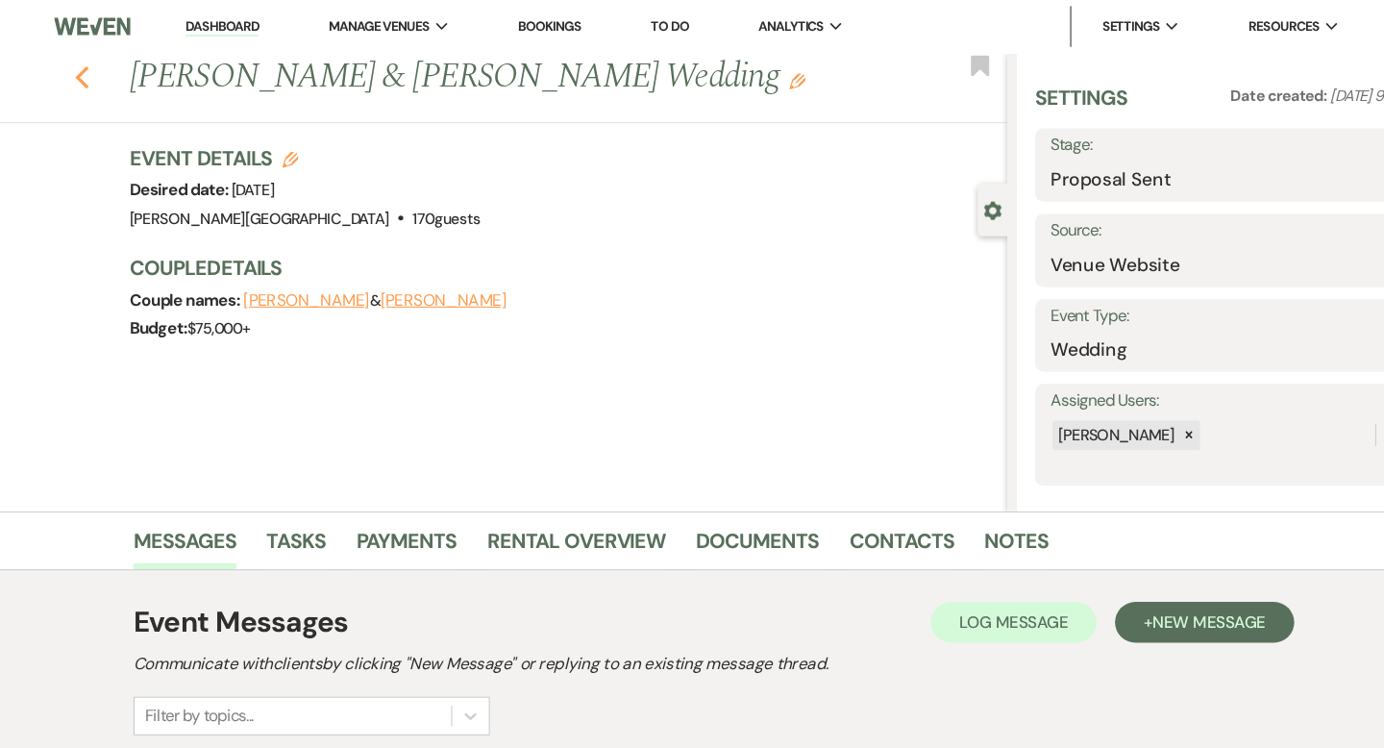
click at [94, 73] on icon "Previous" at bounding box center [95, 73] width 14 height 23
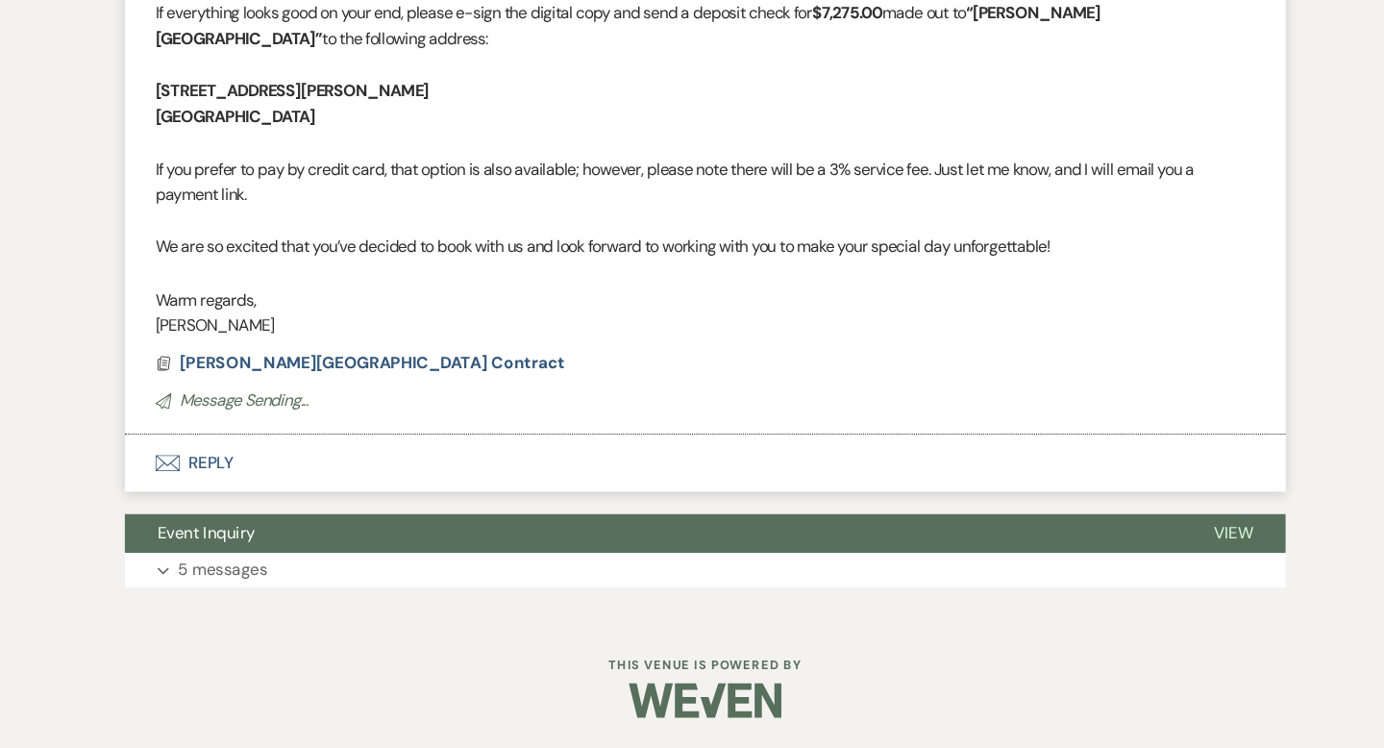
select select "6"
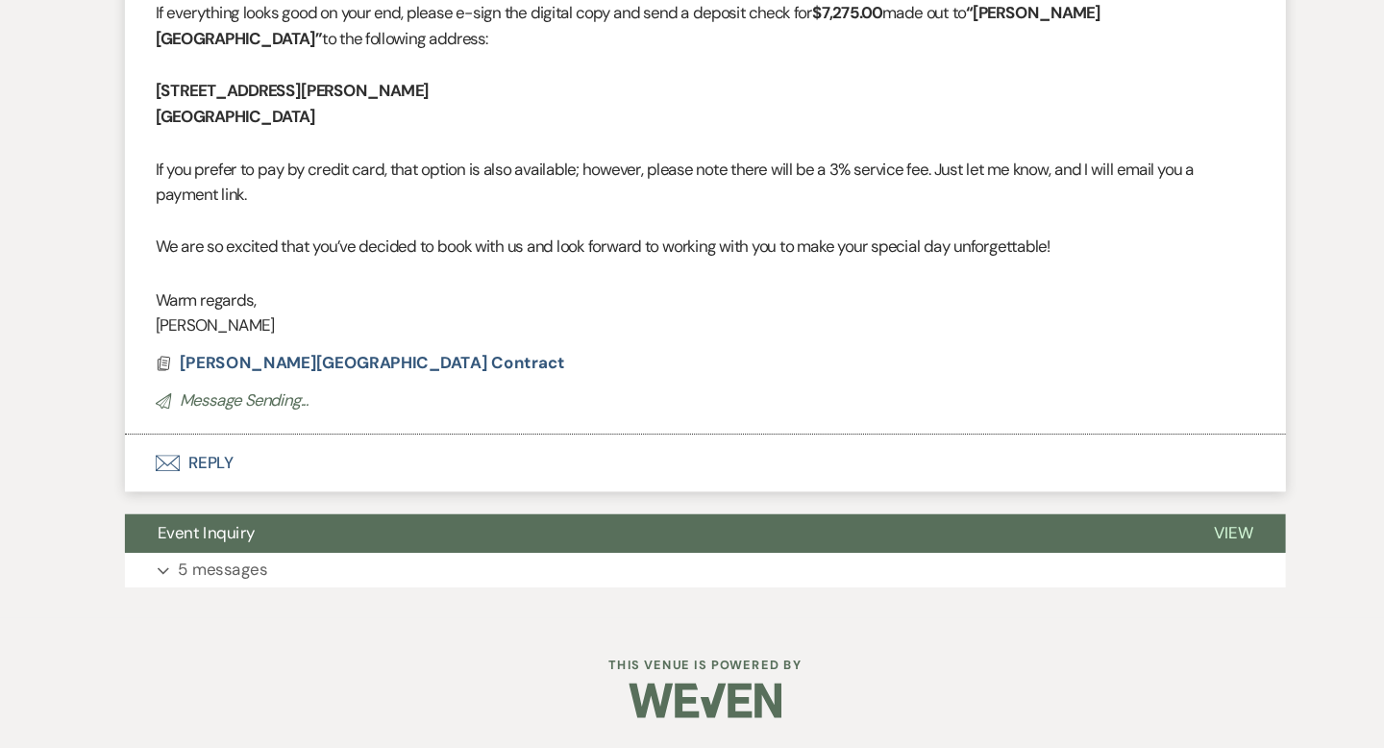
select select "6"
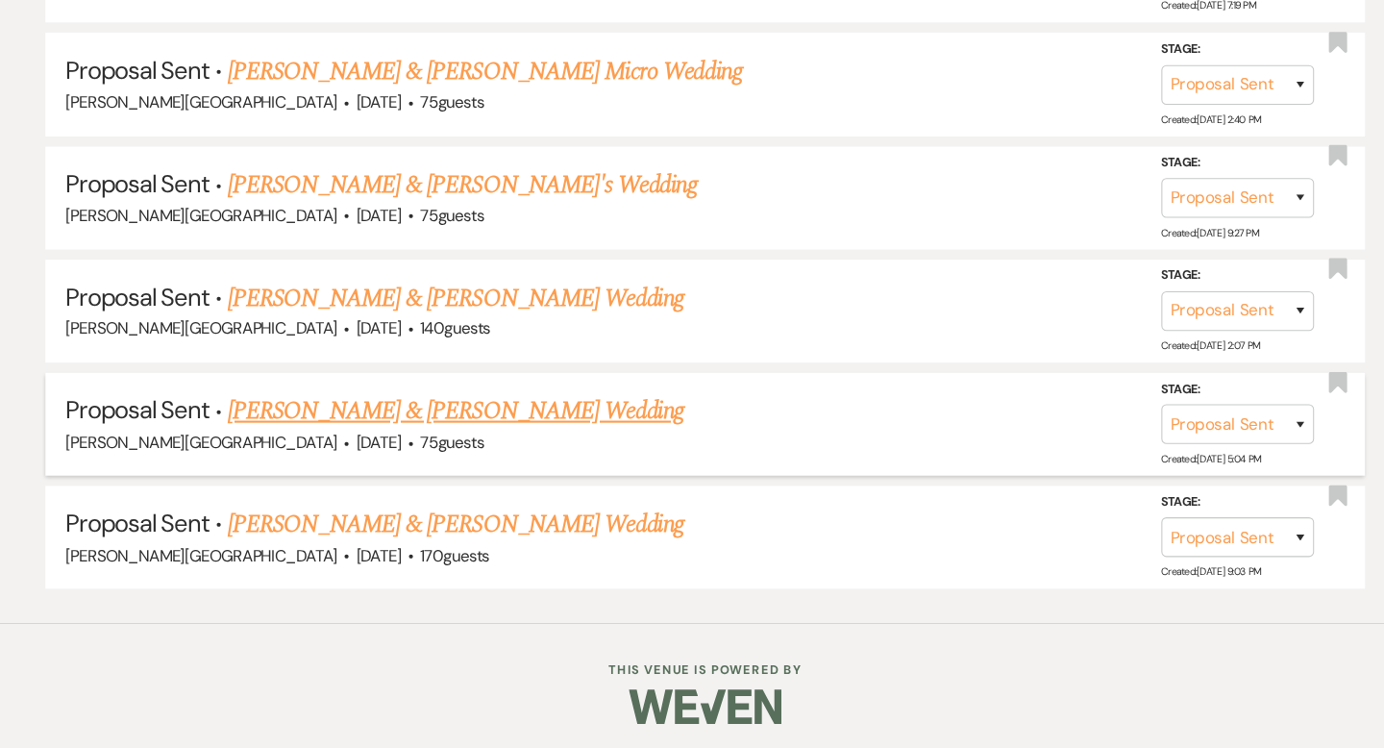
scroll to position [996, 0]
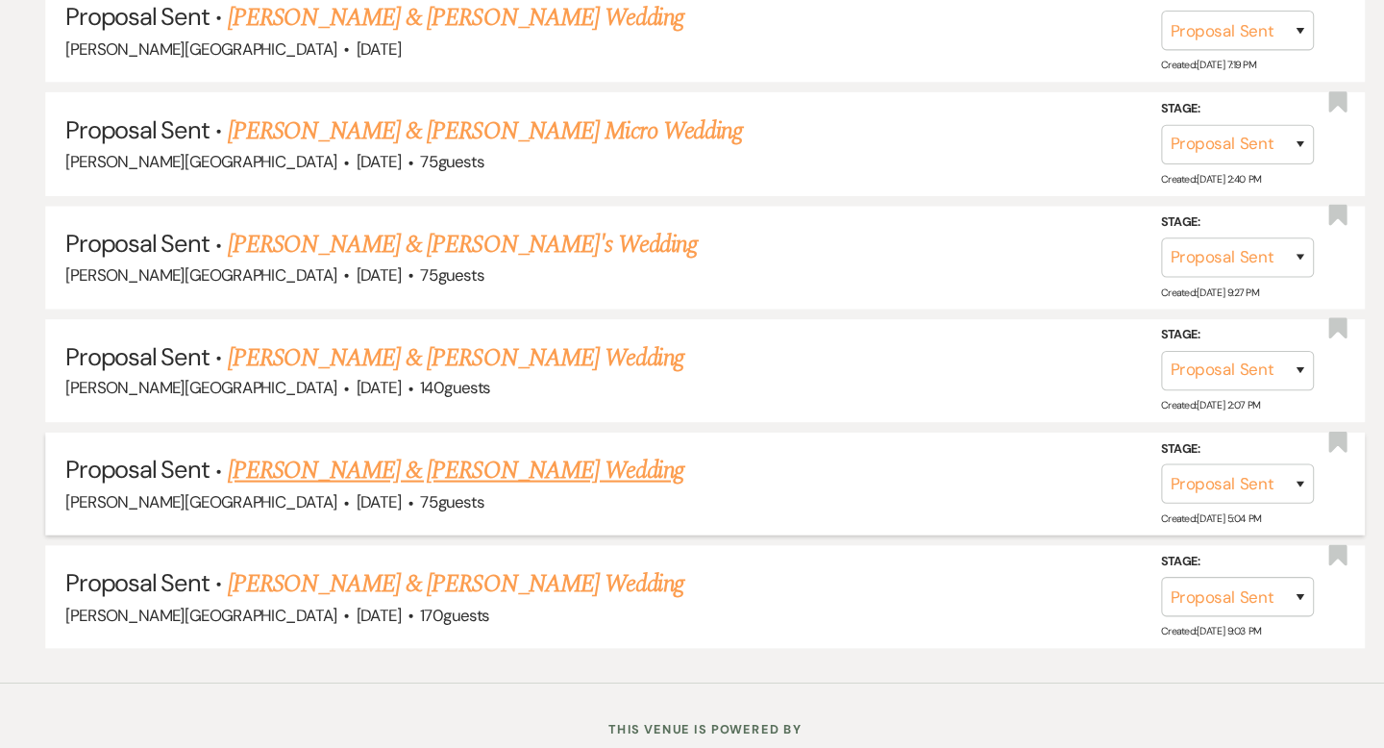
click at [478, 435] on link "Gary Gurecki & Victoria Davis's Wedding" at bounding box center [456, 445] width 431 height 35
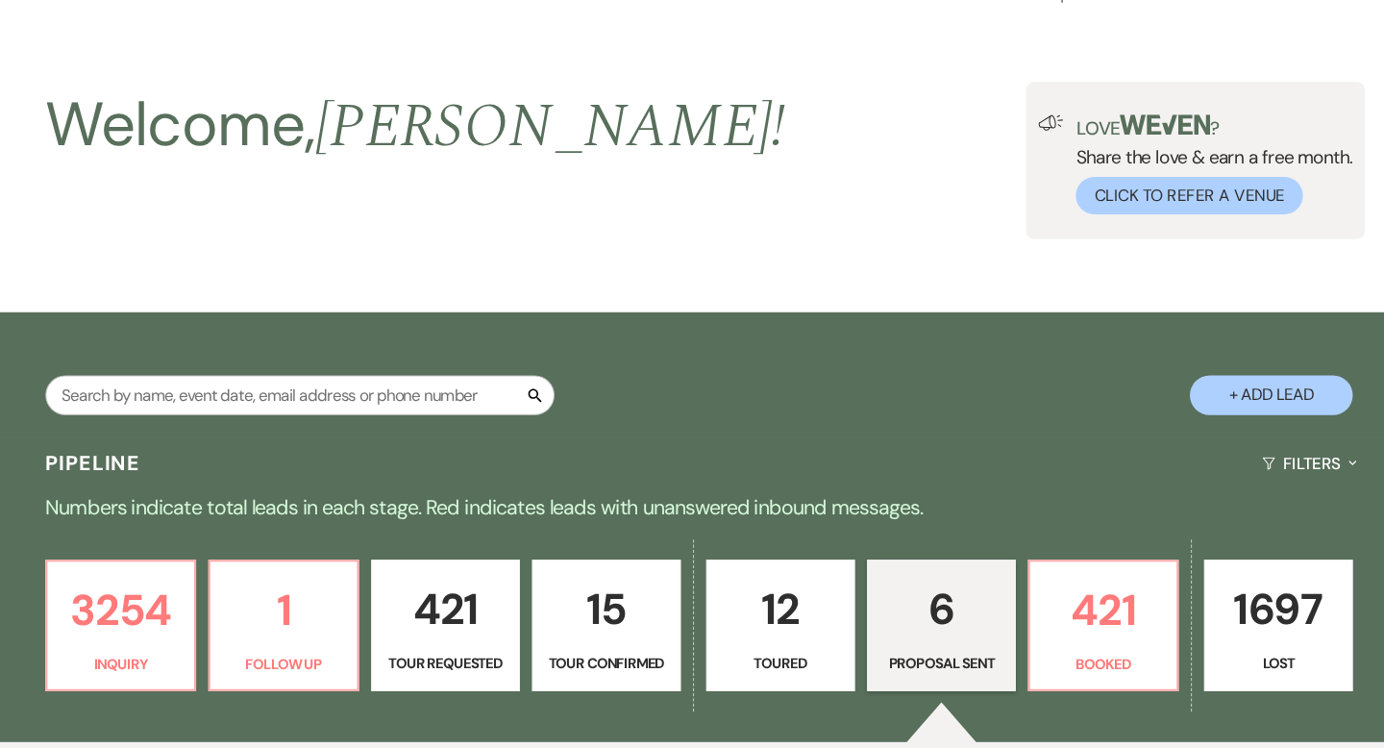
select select "6"
select select "5"
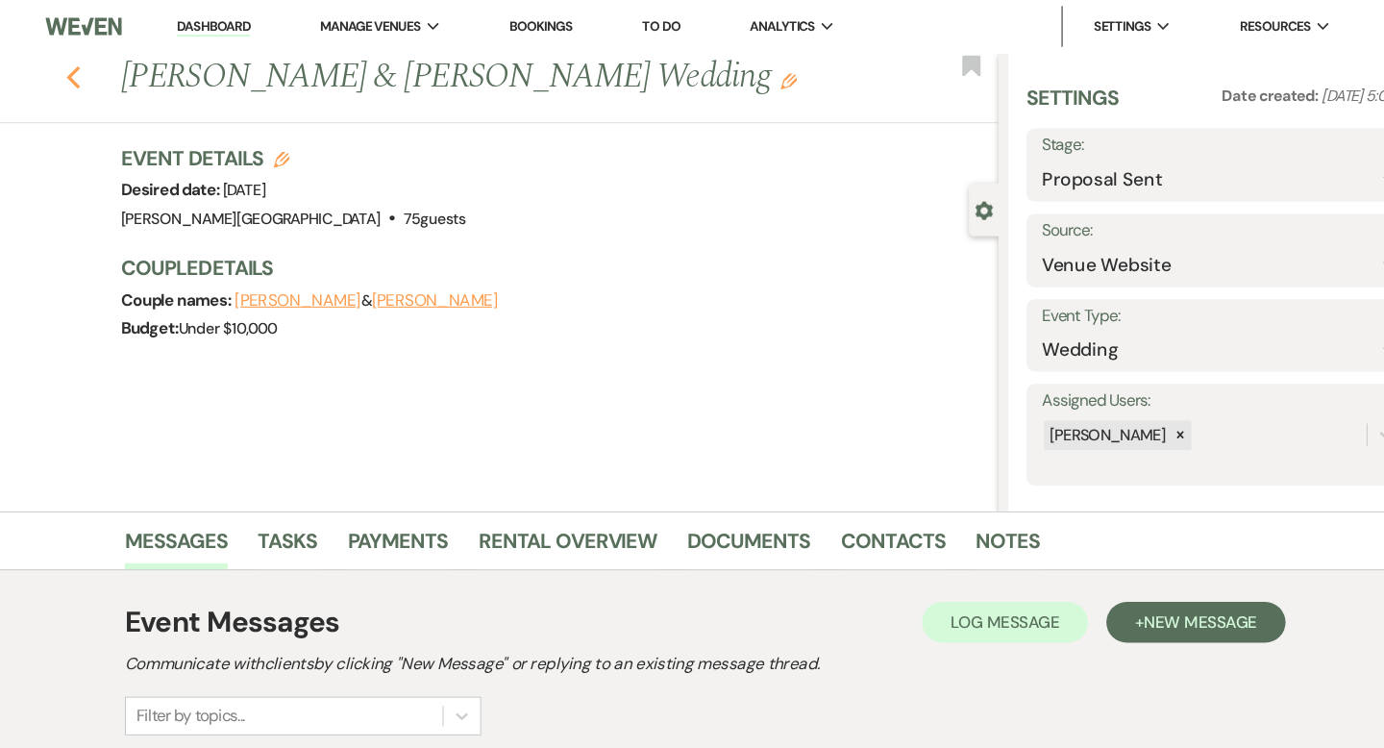
click at [99, 76] on icon "Previous" at bounding box center [95, 73] width 14 height 23
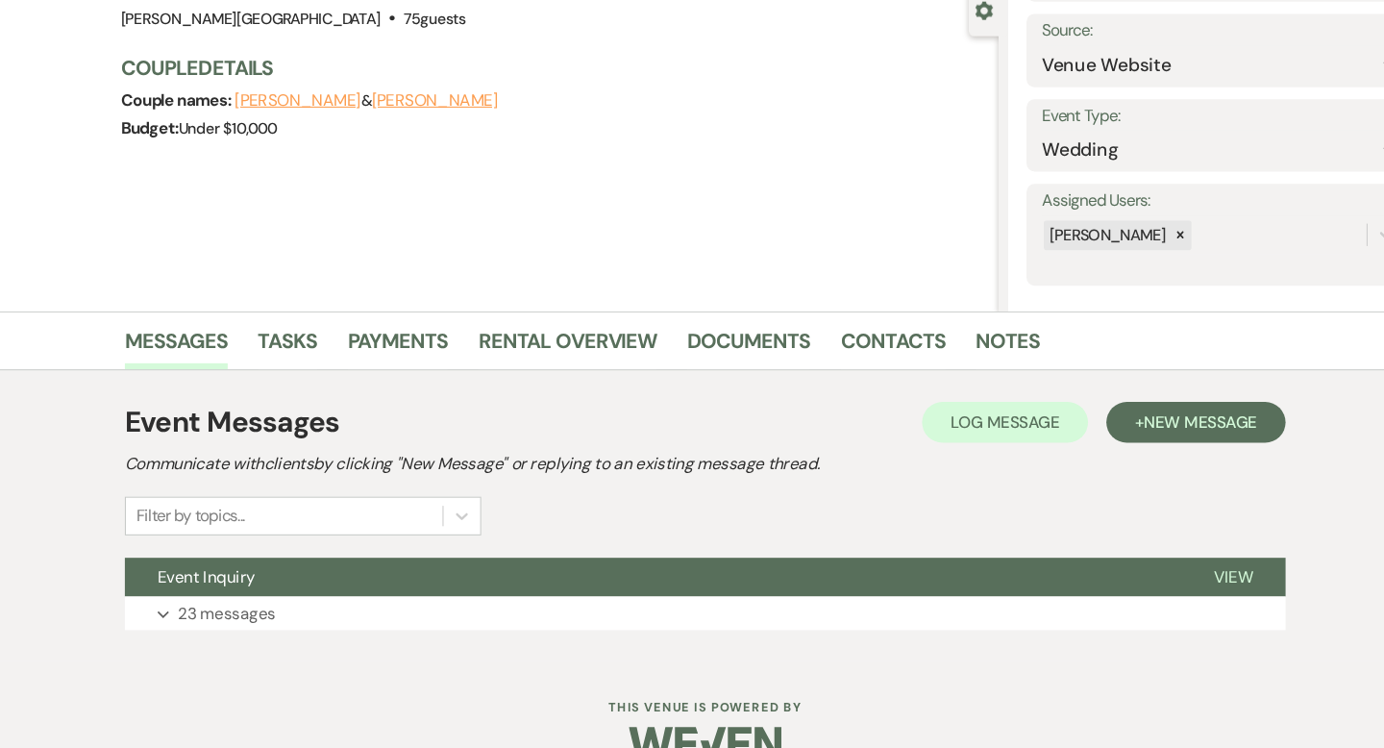
select select "6"
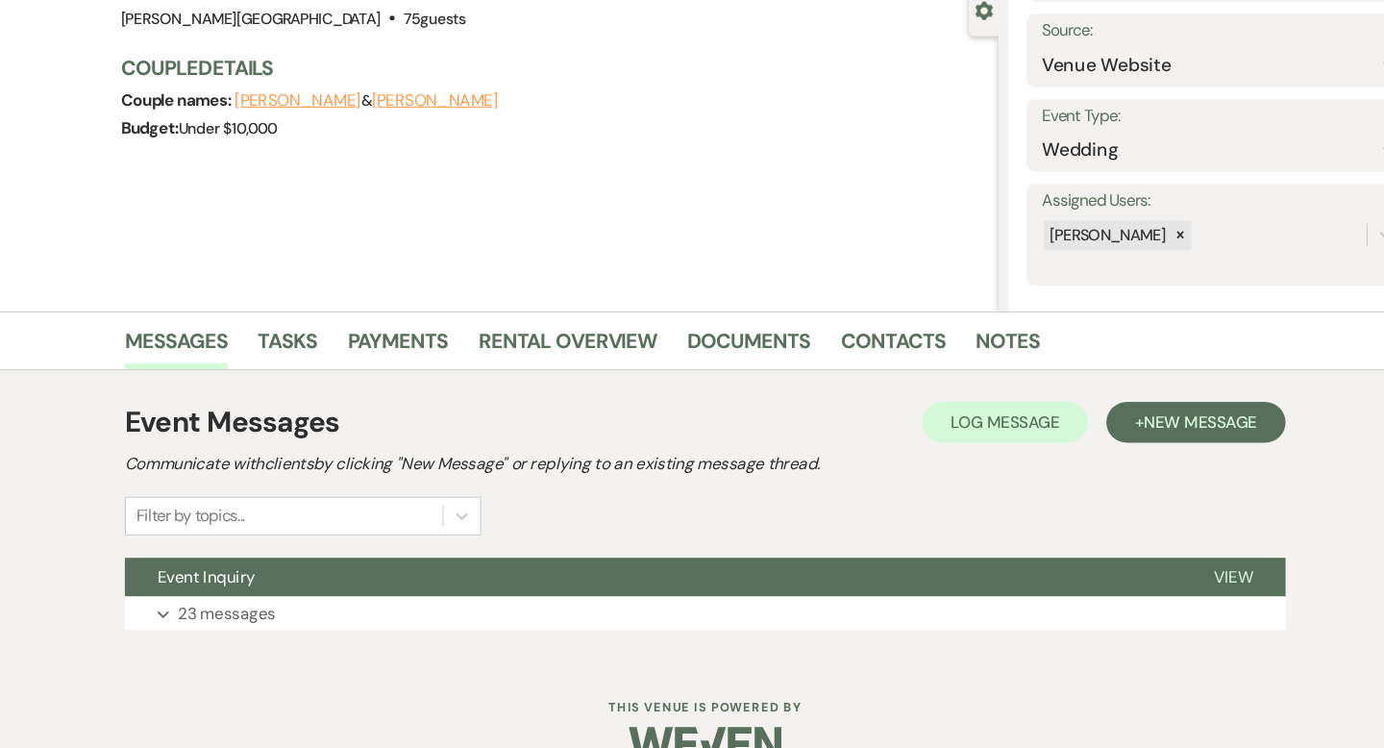
select select "6"
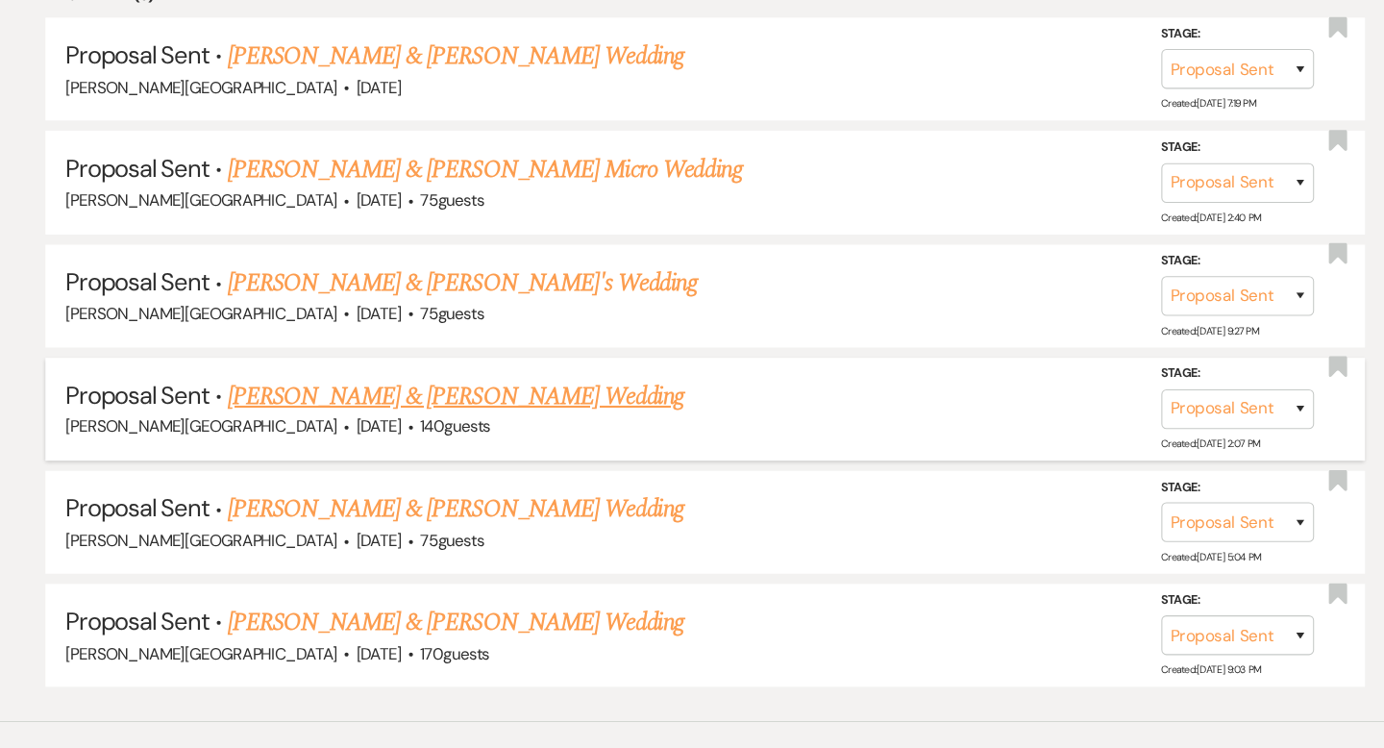
scroll to position [955, 0]
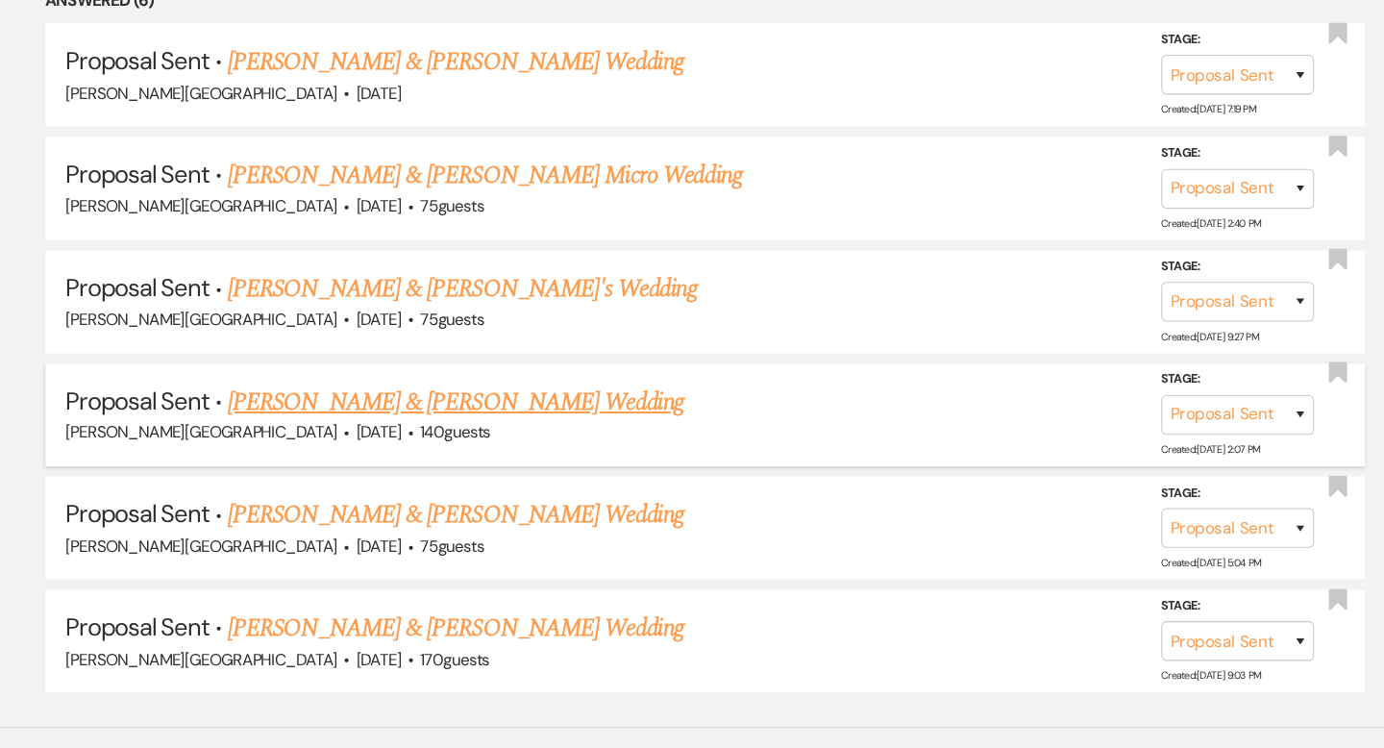
click at [523, 378] on link "[PERSON_NAME] & [PERSON_NAME] Wedding" at bounding box center [456, 379] width 431 height 35
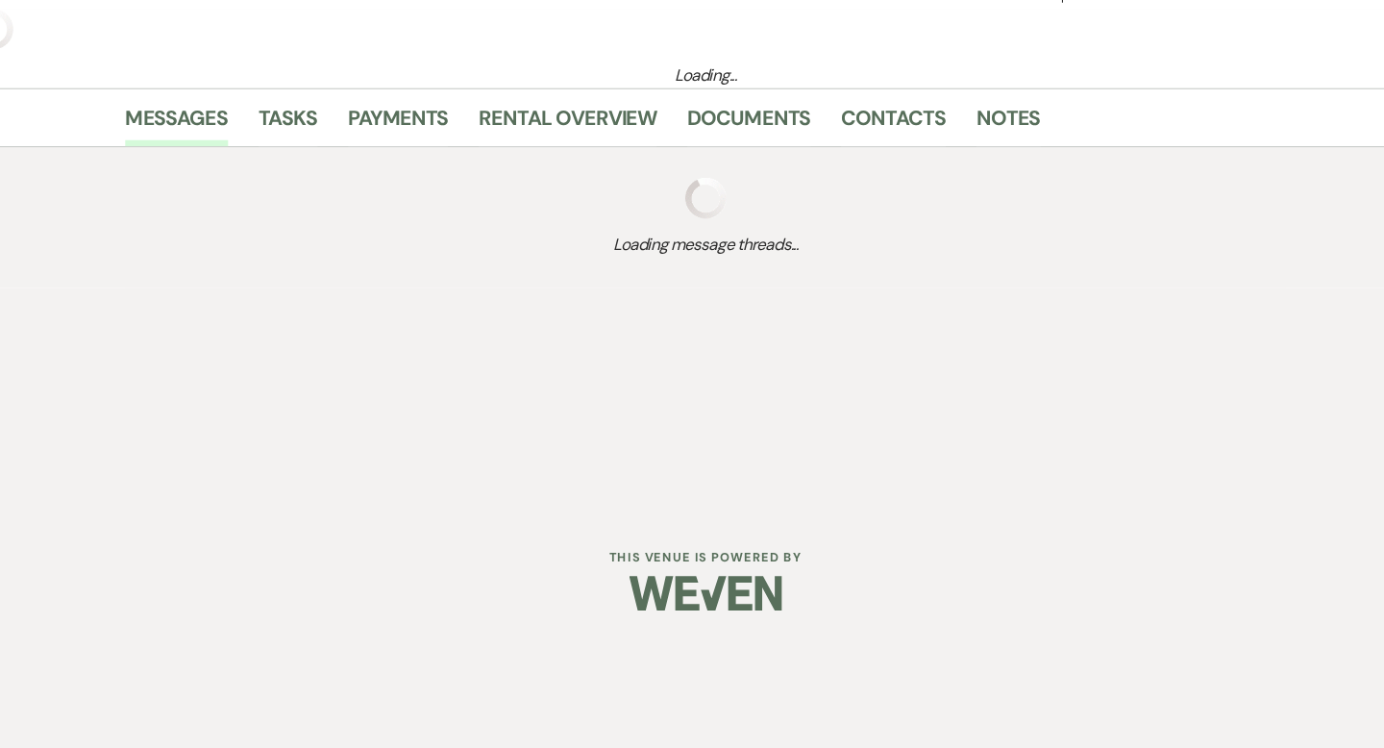
scroll to position [277, 0]
select select "6"
select select "5"
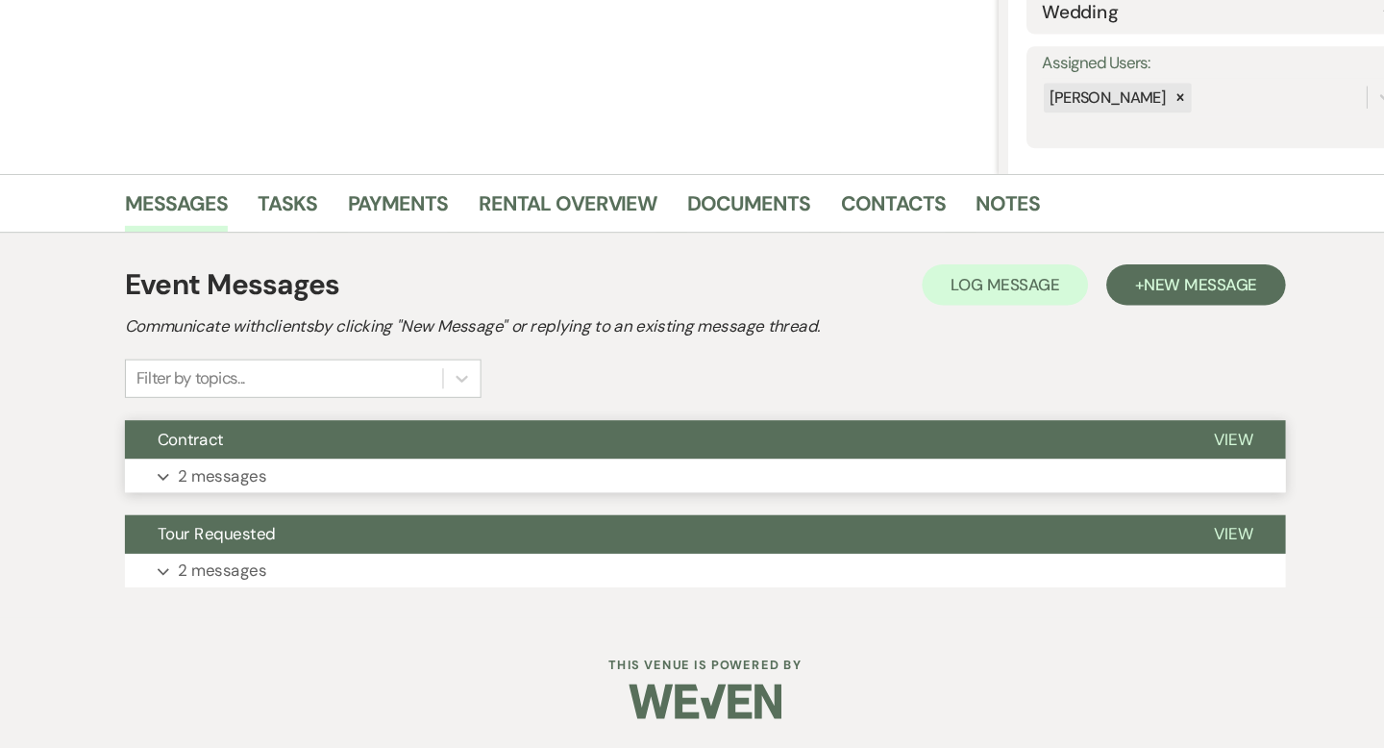
click at [643, 463] on button "Contract" at bounding box center [642, 456] width 997 height 37
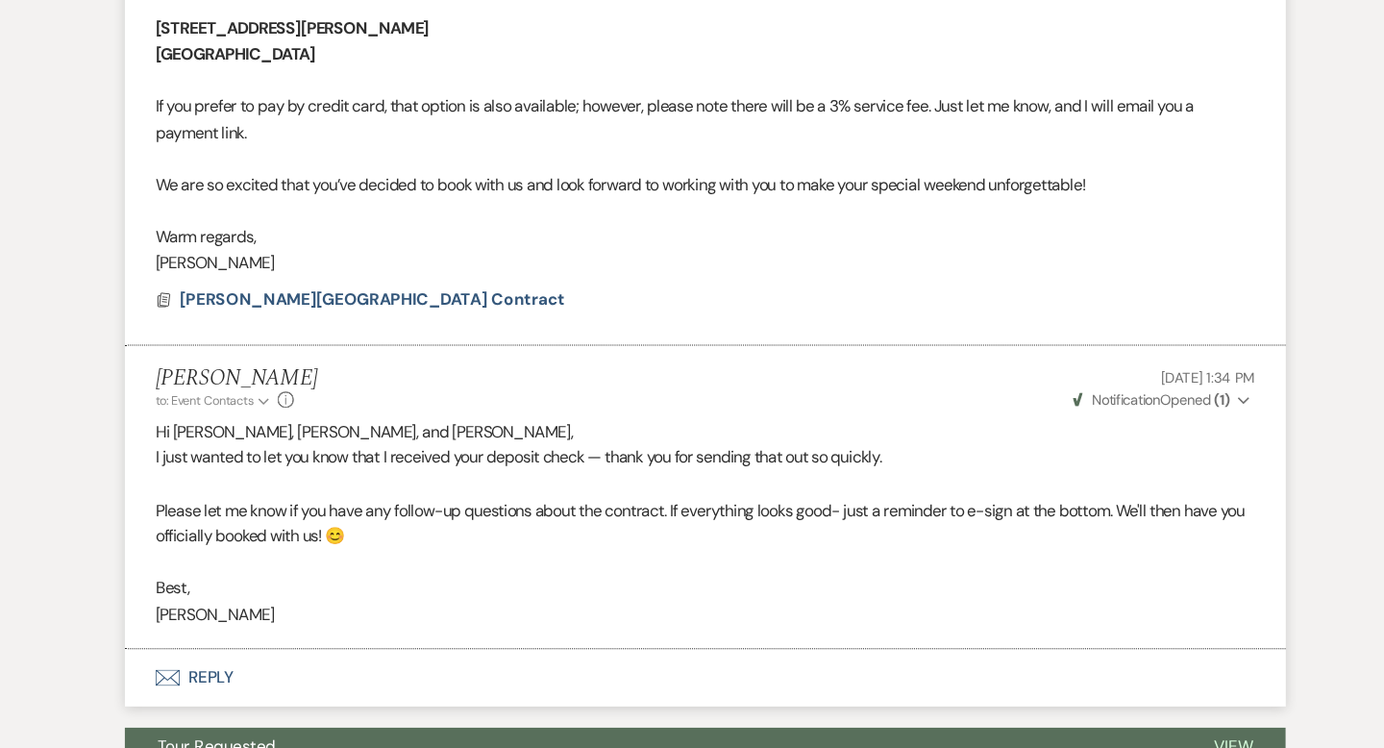
scroll to position [1034, 0]
click at [384, 317] on span "[PERSON_NAME][GEOGRAPHIC_DATA] Contract" at bounding box center [377, 324] width 363 height 20
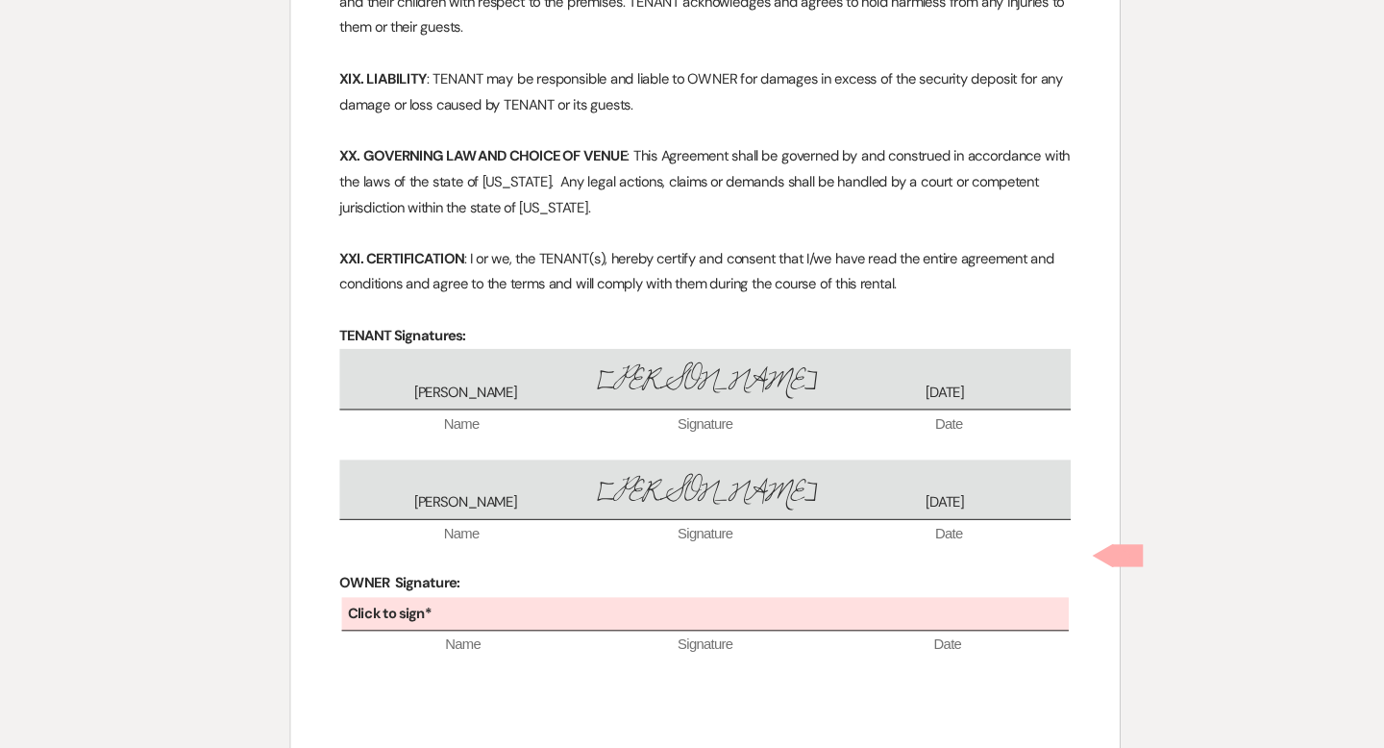
scroll to position [4429, 0]
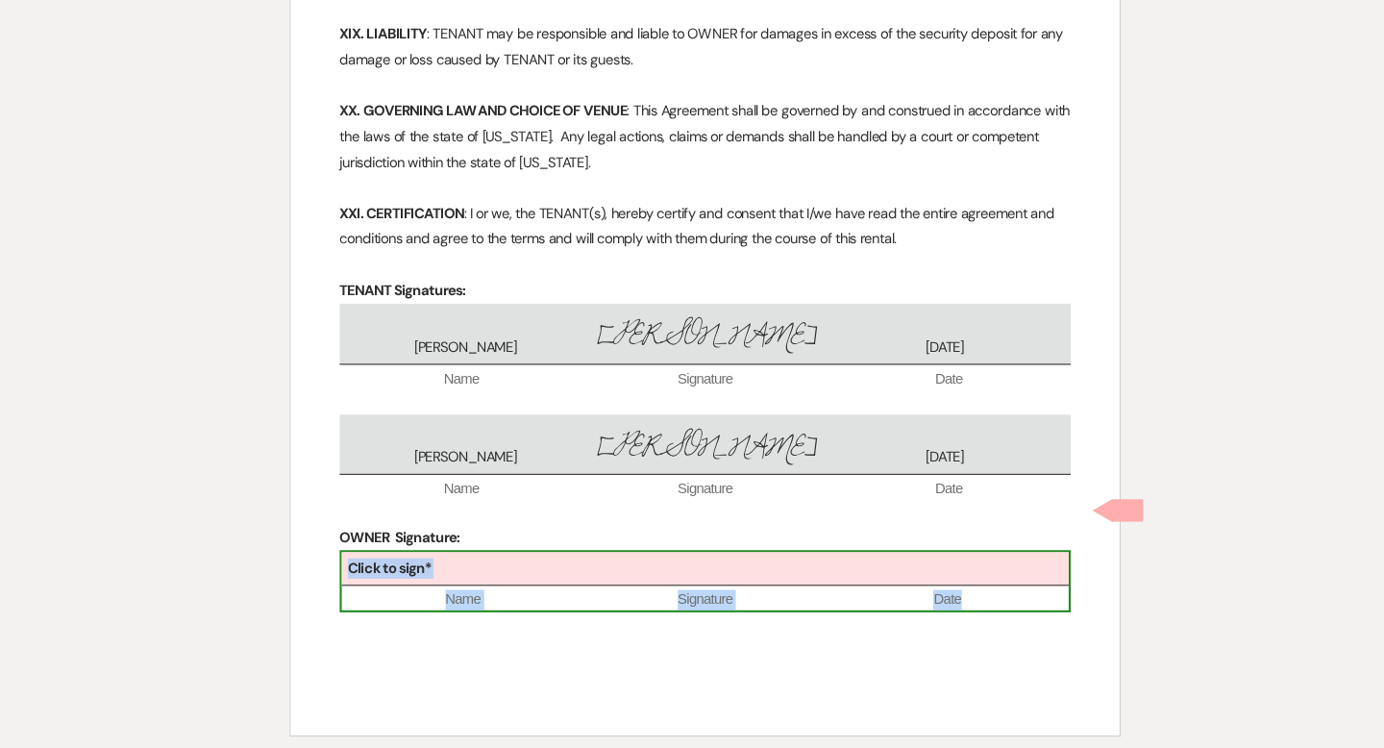
click at [550, 563] on div "Click to sign*" at bounding box center [692, 579] width 686 height 32
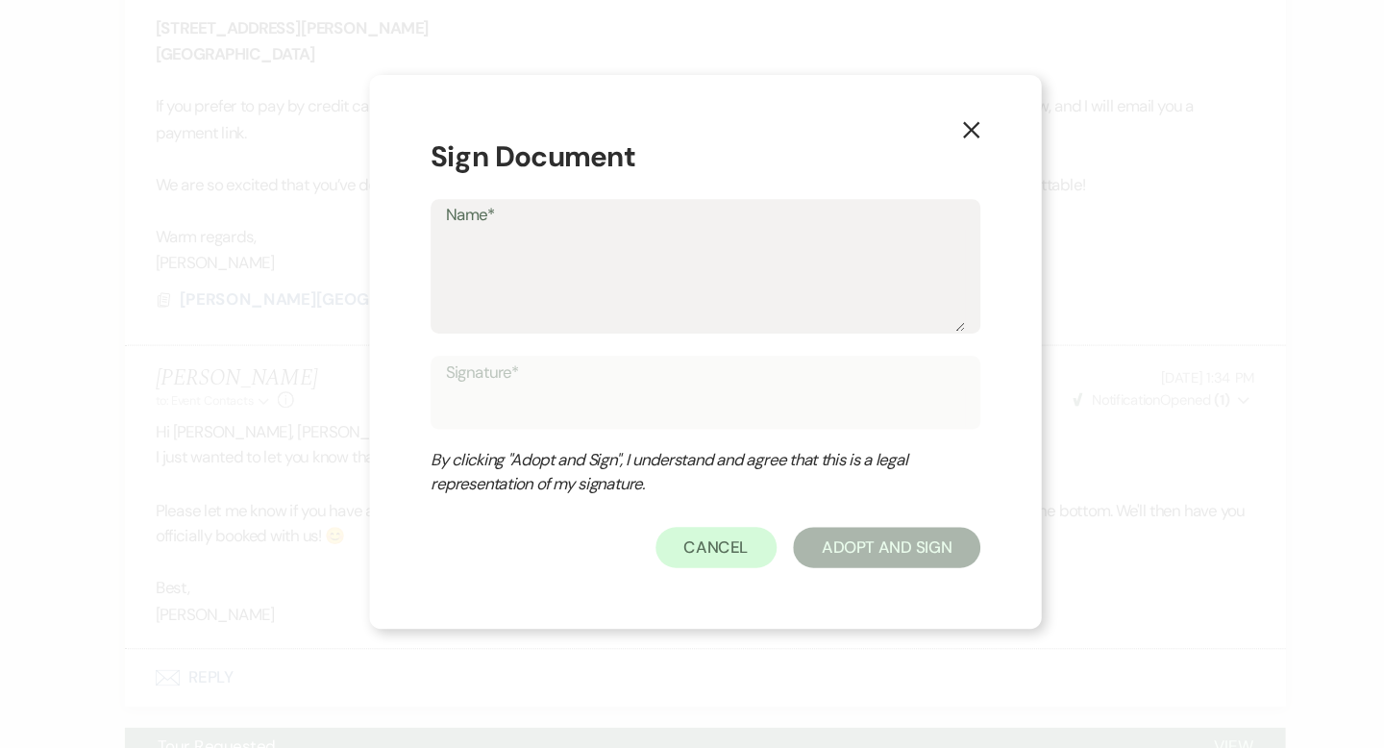
type textarea "T"
type input "T"
type textarea "Tr"
type input "Tr"
type textarea "Tra"
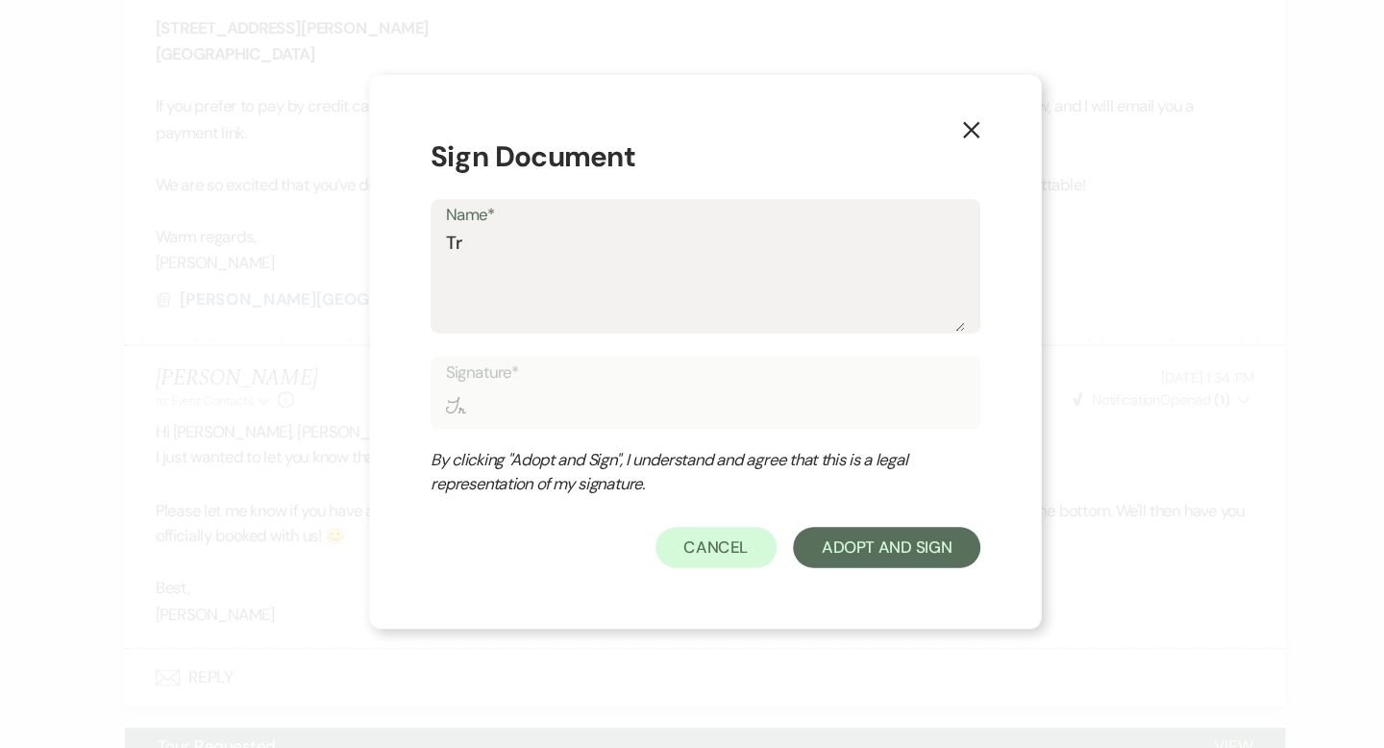
type input "Tra"
type textarea "Trav"
type input "Trav"
type textarea "Travi"
type input "Travi"
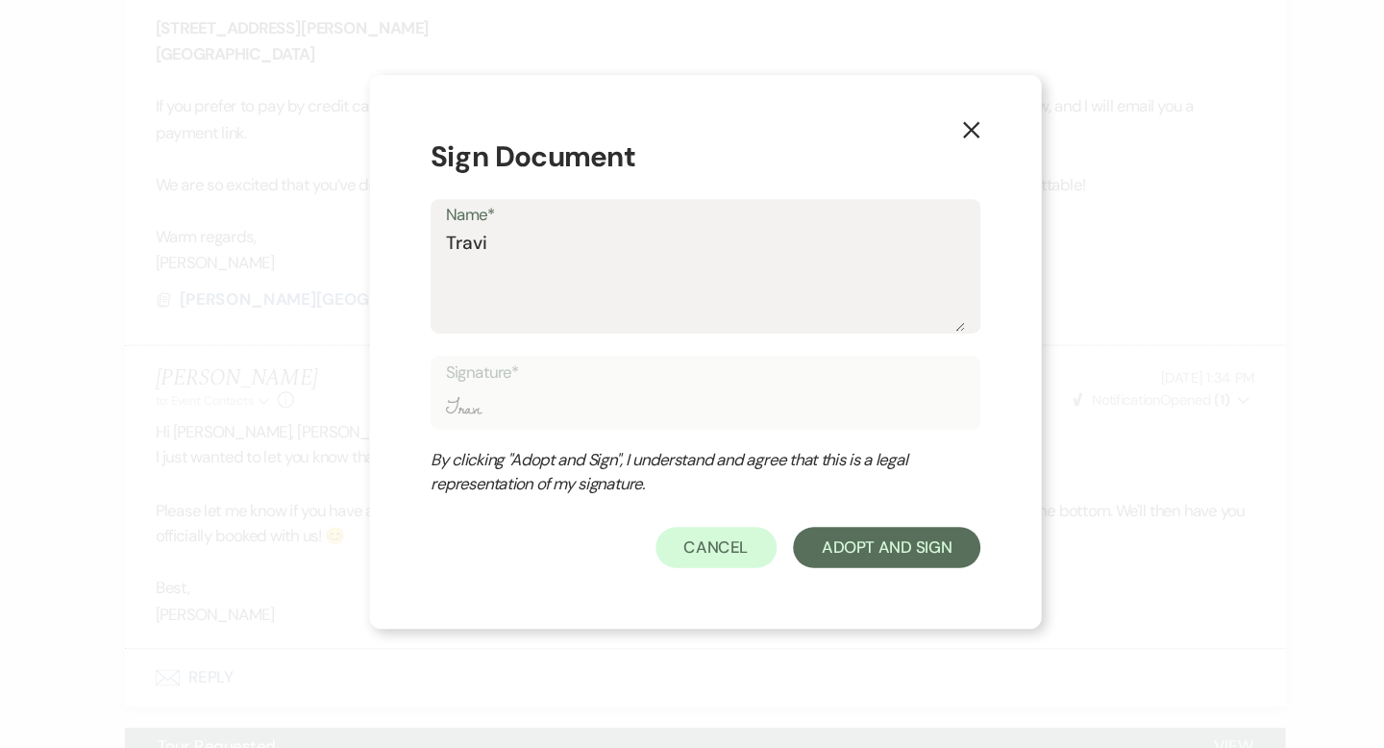
type textarea "[PERSON_NAME]"
type input "[PERSON_NAME]"
type textarea "[PERSON_NAME]"
type input "[PERSON_NAME]"
type textarea "Travis WI"
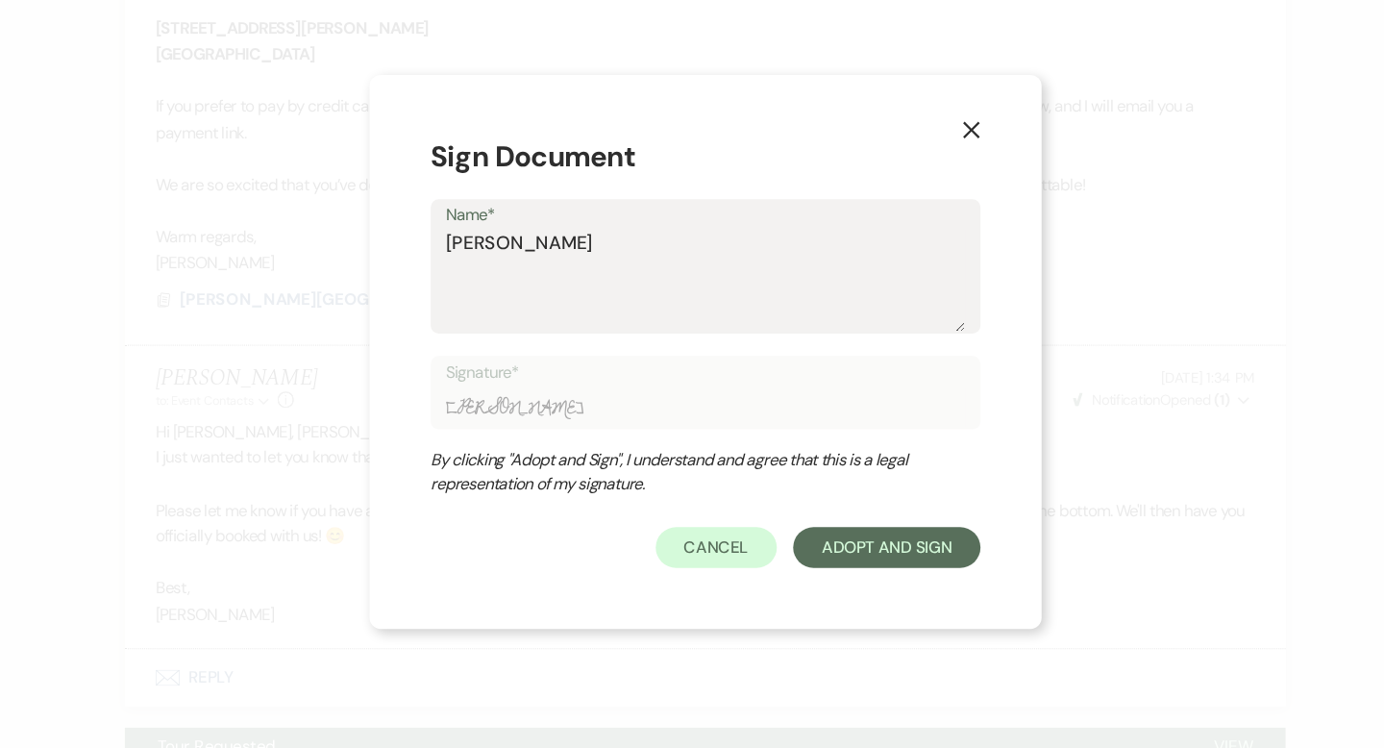
type input "Travis WI"
type textarea "Travis WIn"
type input "Travis WIn"
type textarea "Travis WInk"
type input "Travis WInk"
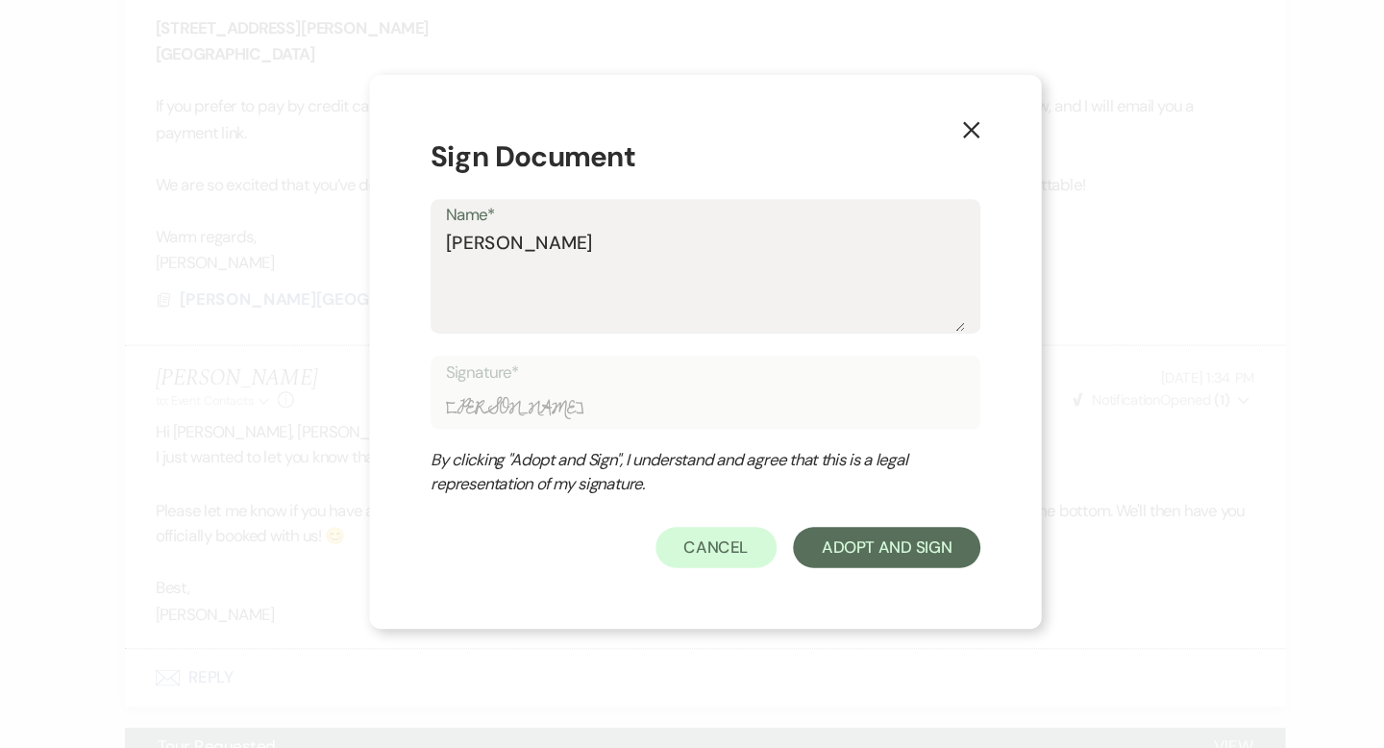
type textarea "Travis WIn"
type input "Travis WIn"
type textarea "Travis WI"
type input "Travis WI"
type textarea "Travis W"
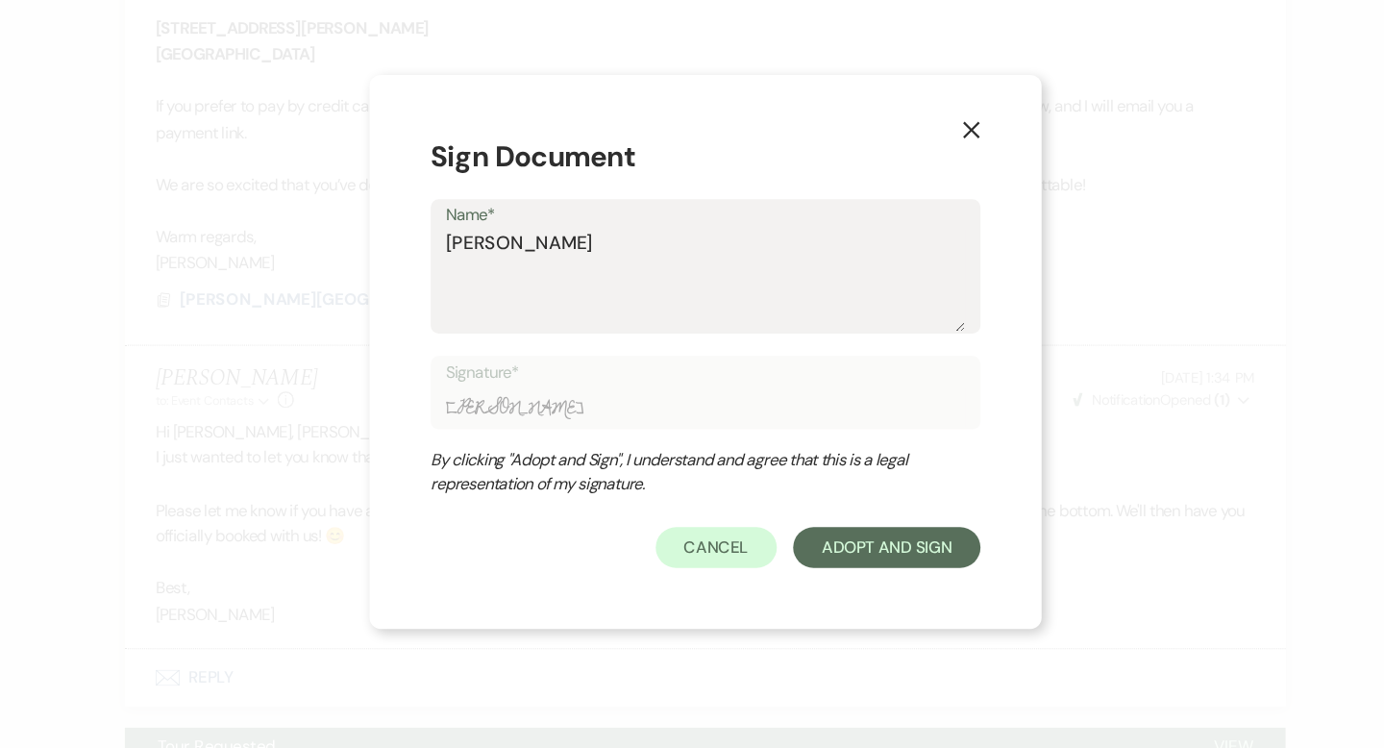
type input "Travis W"
type textarea "Travis Wi"
type input "Travis Wi"
type textarea "Travis Win"
type input "Travis Win"
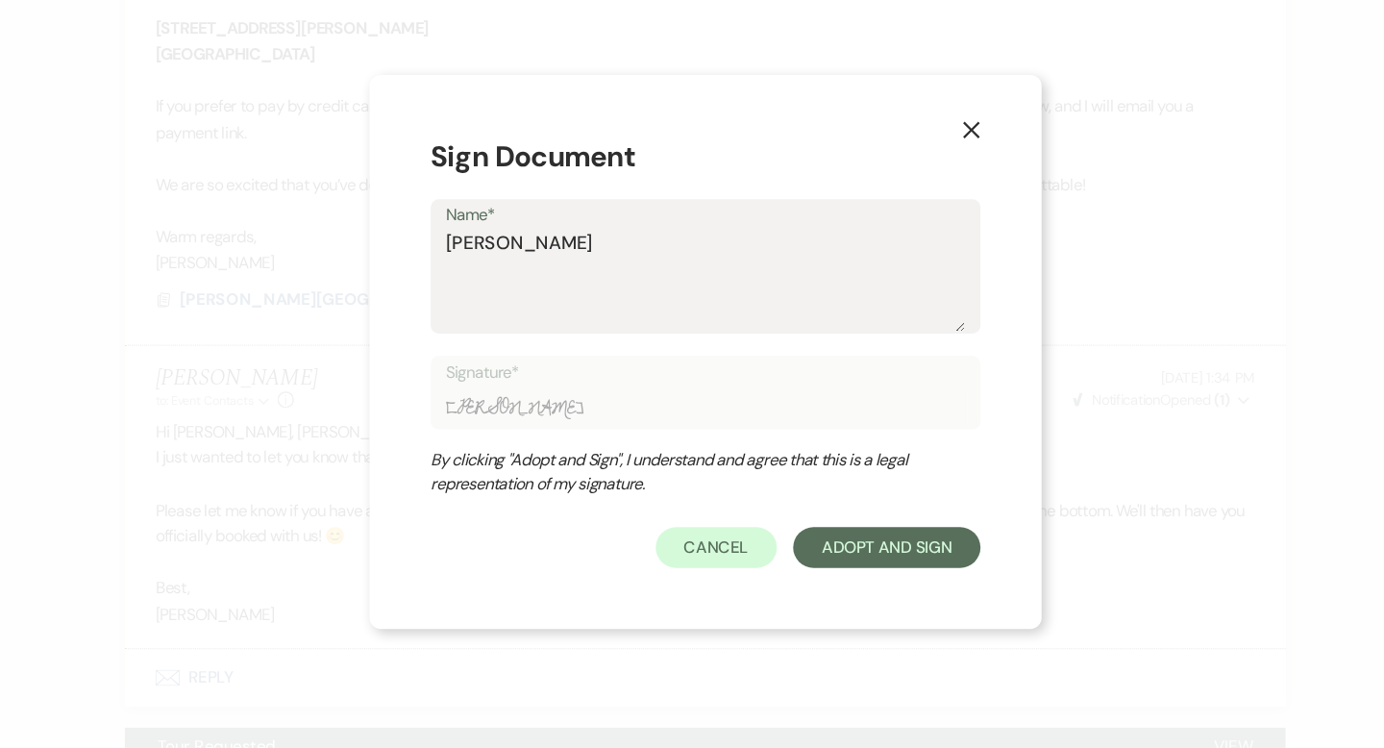
type textarea "Travis Wink"
type input "Travis Wink"
type textarea "Travis Winkl"
type input "Travis Winkl"
type textarea "Travis Winkle"
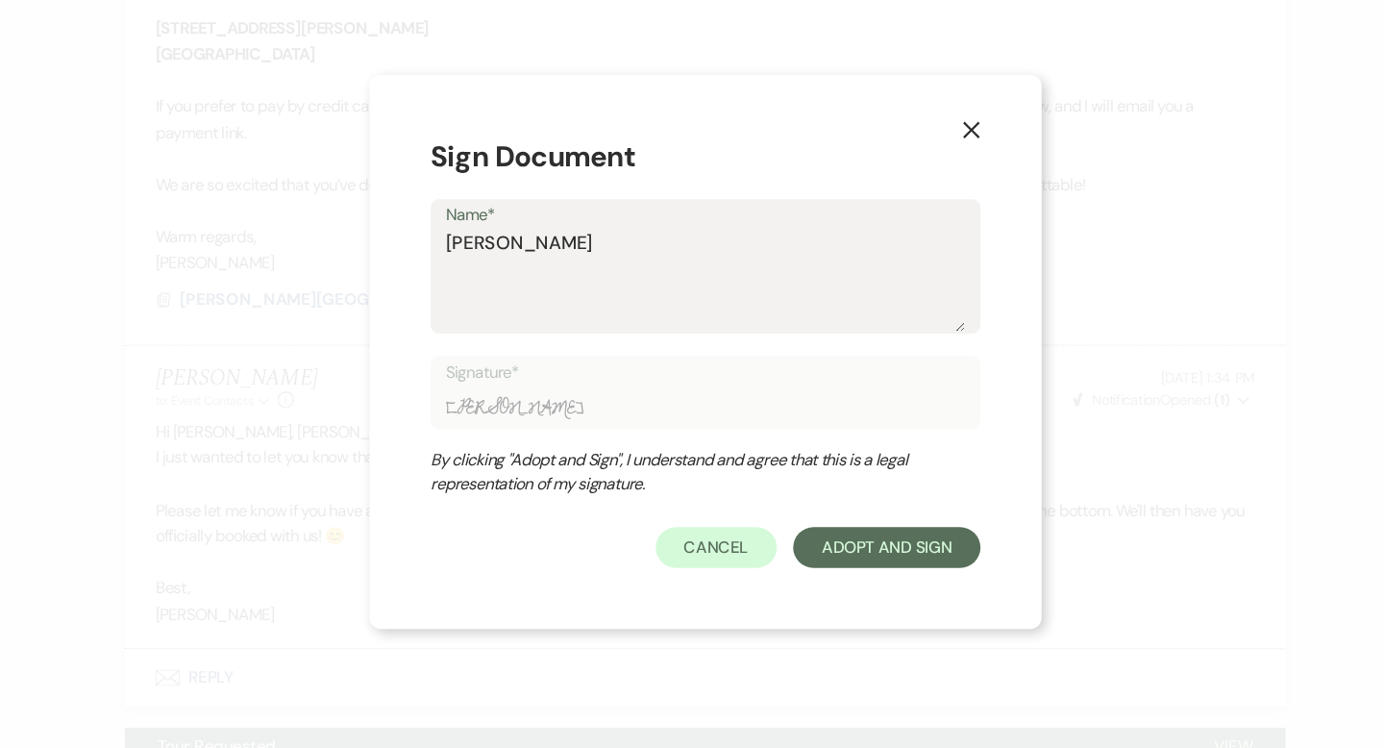
type input "Travis Winkle"
type textarea "[PERSON_NAME]"
type input "[PERSON_NAME]"
type textarea "[PERSON_NAME]"
click at [863, 533] on form "Sign Document Name* Travis Winkley Signature* Travis Winkley By clicking "Adopt…" at bounding box center [692, 374] width 519 height 409
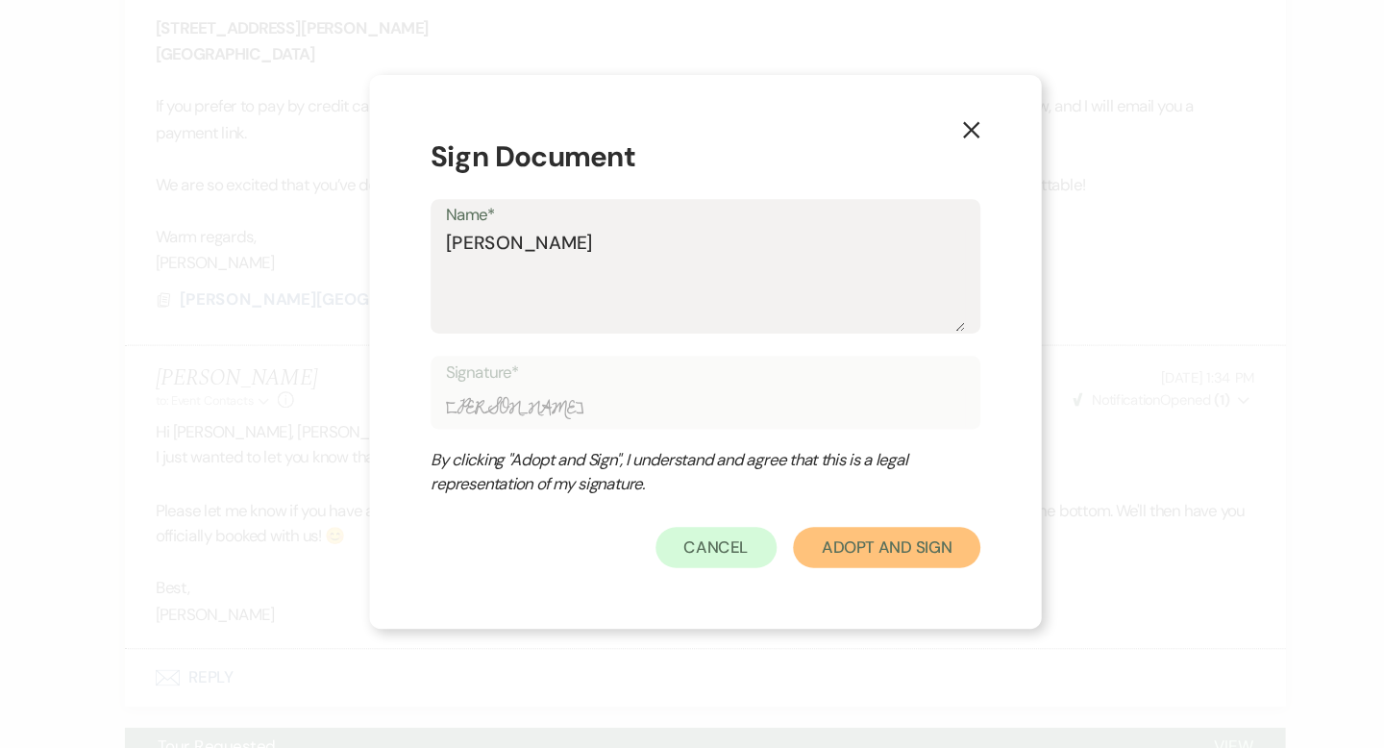
click at [862, 542] on button "Adopt And Sign" at bounding box center [863, 558] width 177 height 38
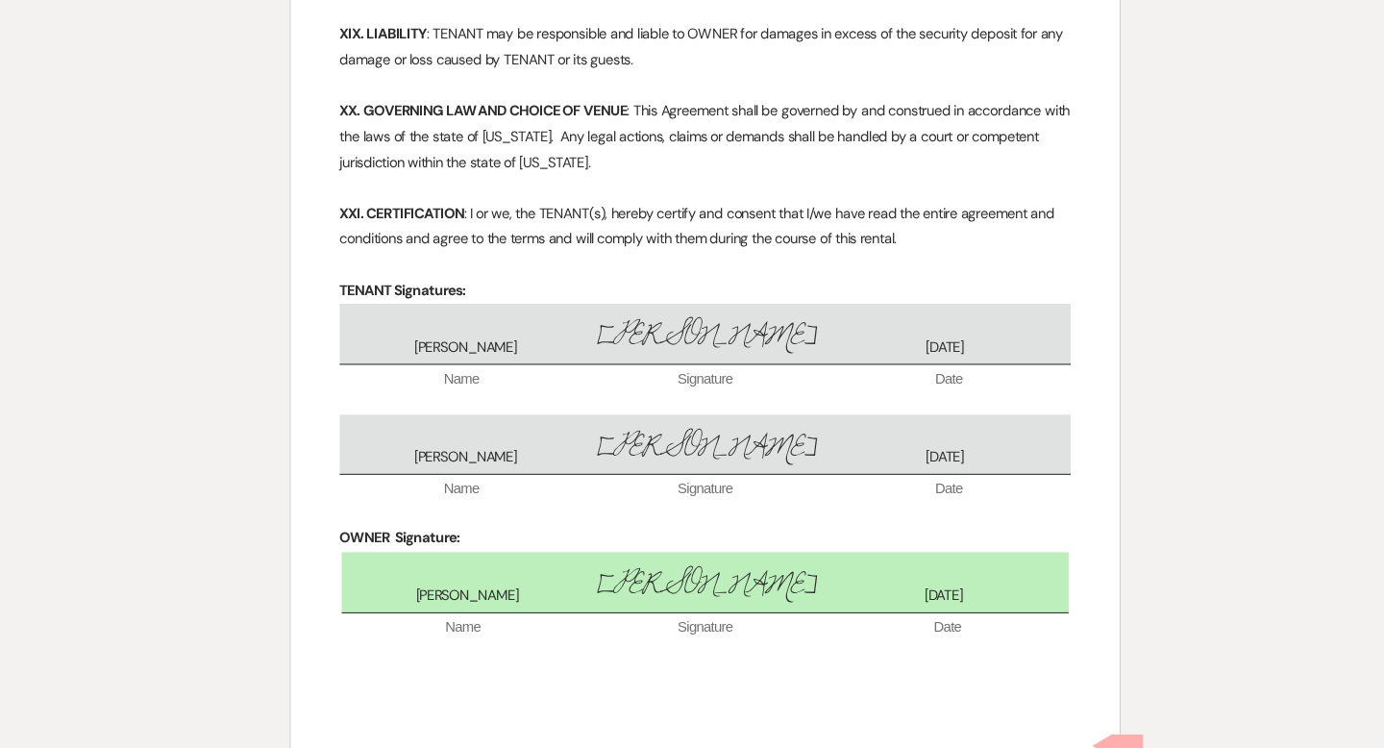
scroll to position [4511, 0]
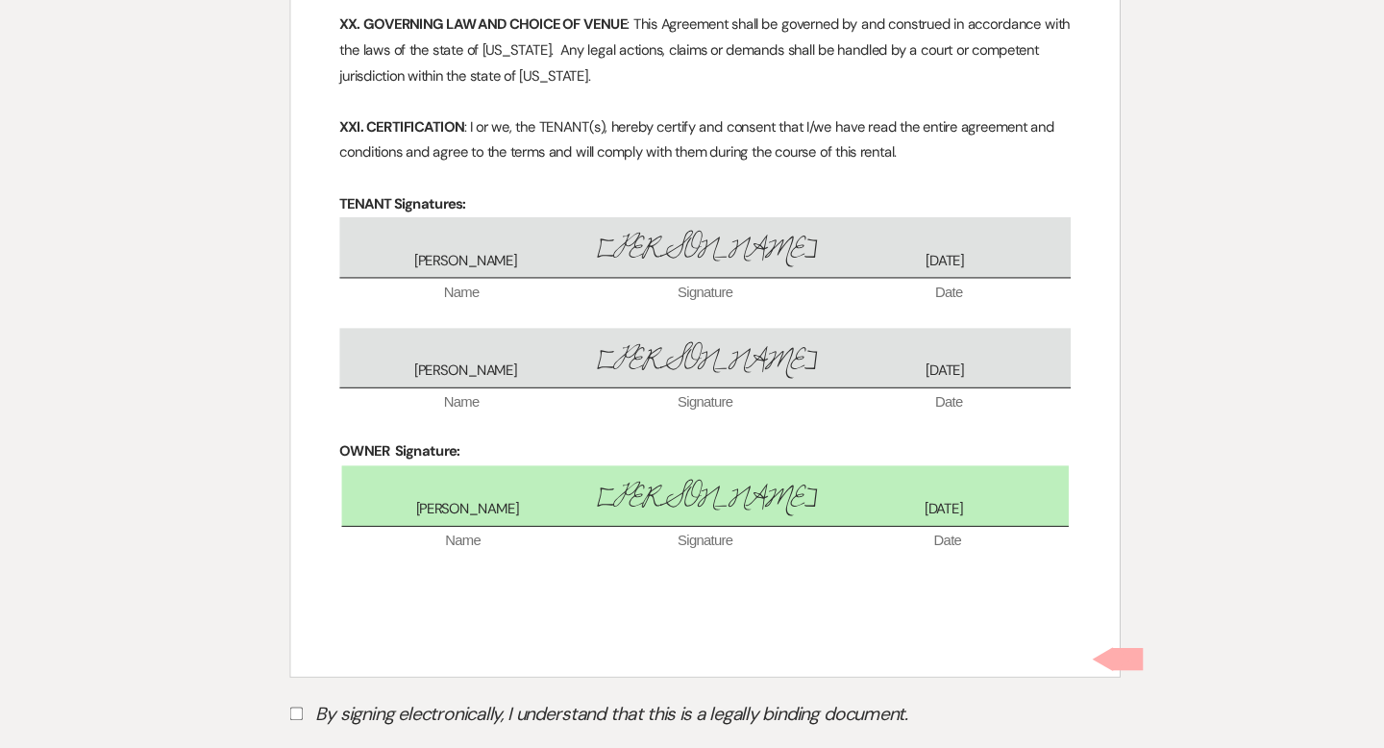
click at [302, 701] on label "By signing electronically, I understand that this is a legally binding document." at bounding box center [692, 719] width 784 height 37
click at [302, 709] on input "By signing electronically, I understand that this is a legally binding document." at bounding box center [306, 715] width 12 height 12
checkbox input "true"
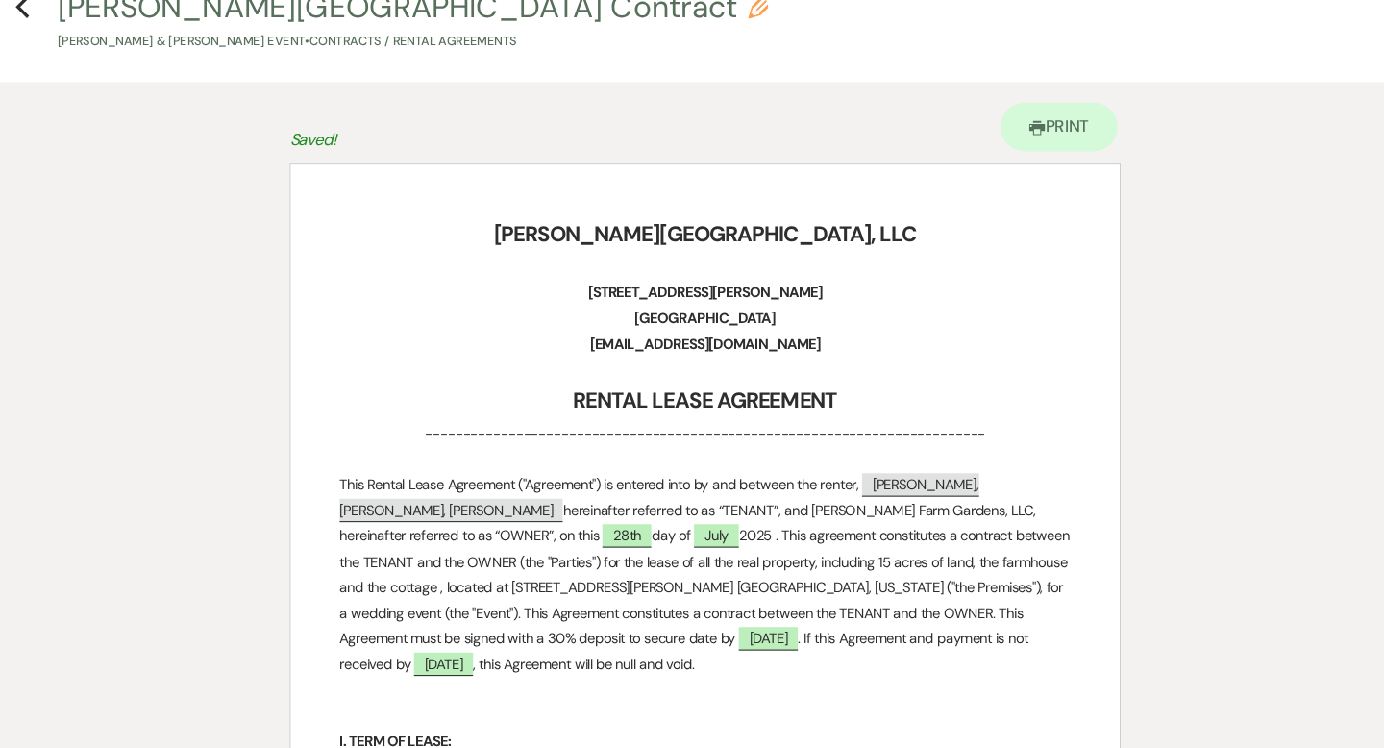
scroll to position [0, 0]
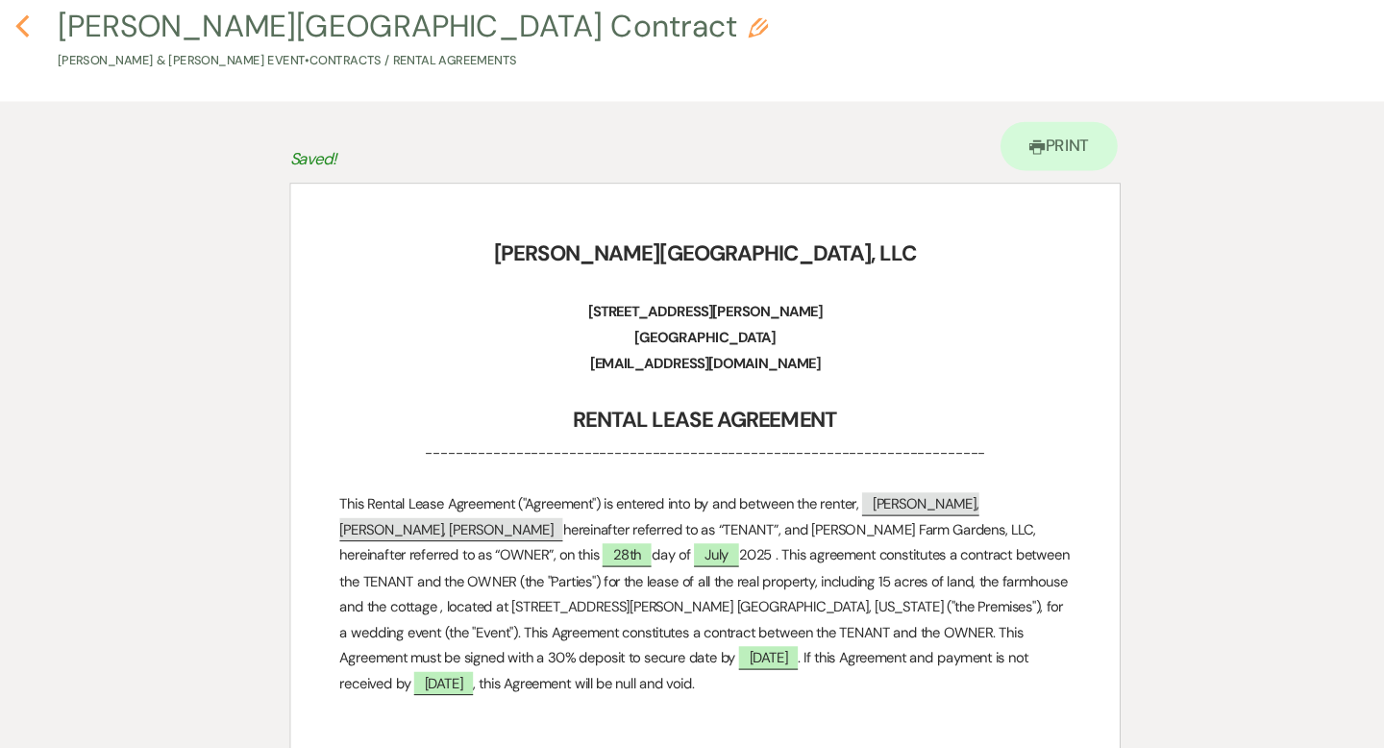
click at [50, 63] on icon "Previous" at bounding box center [47, 66] width 14 height 23
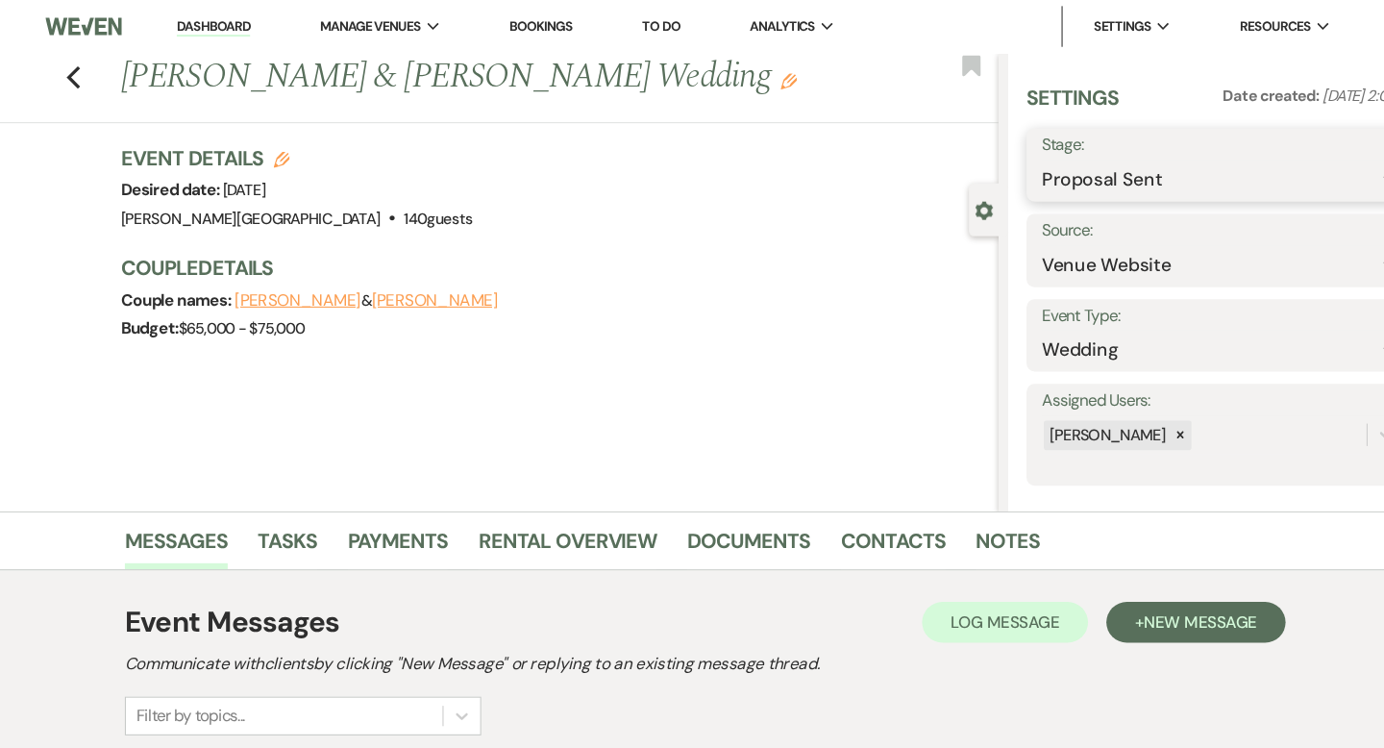
click at [1070, 158] on select "Inquiry Follow Up Tour Requested Tour Confirmed Toured Proposal Sent Booked Lost" at bounding box center [1181, 169] width 342 height 37
select select "7"
click at [1320, 161] on button "Save" at bounding box center [1329, 155] width 76 height 38
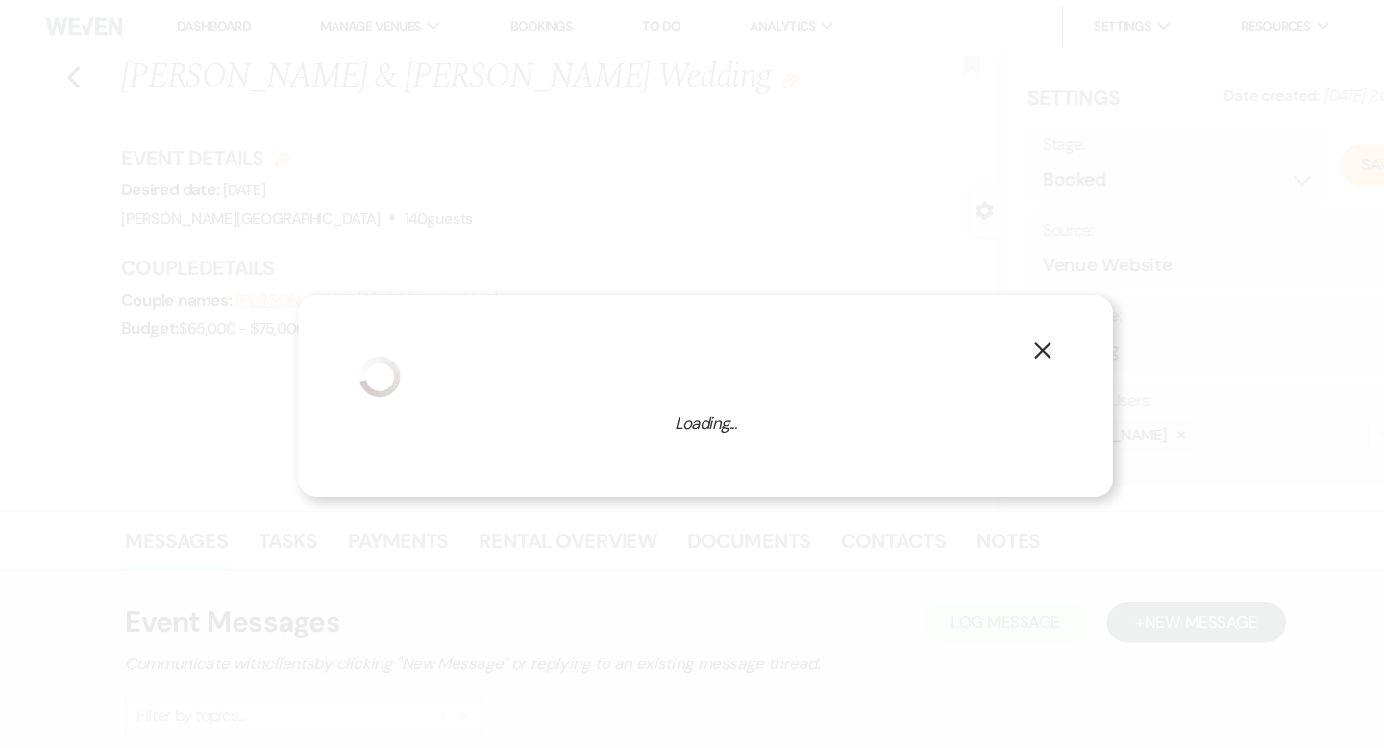
select select "1"
select select "84"
select select "false"
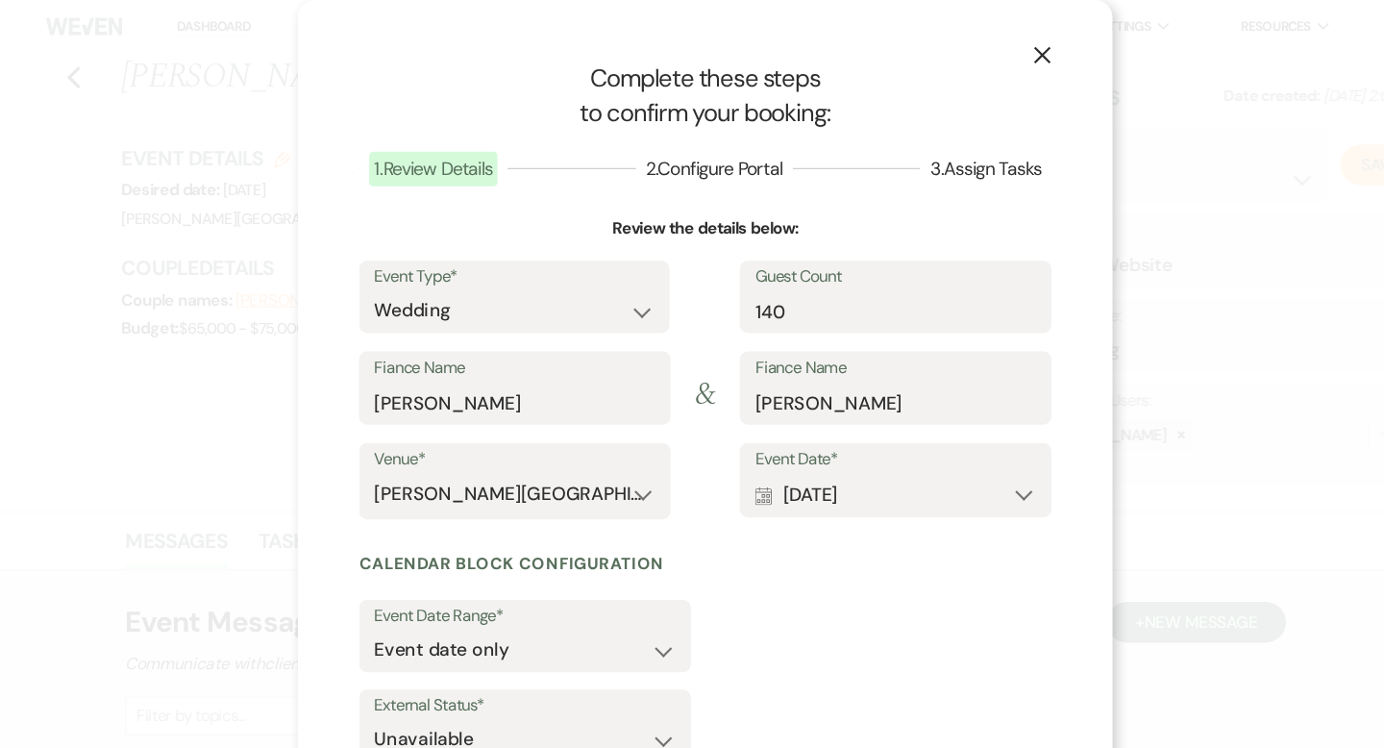
scroll to position [220, 0]
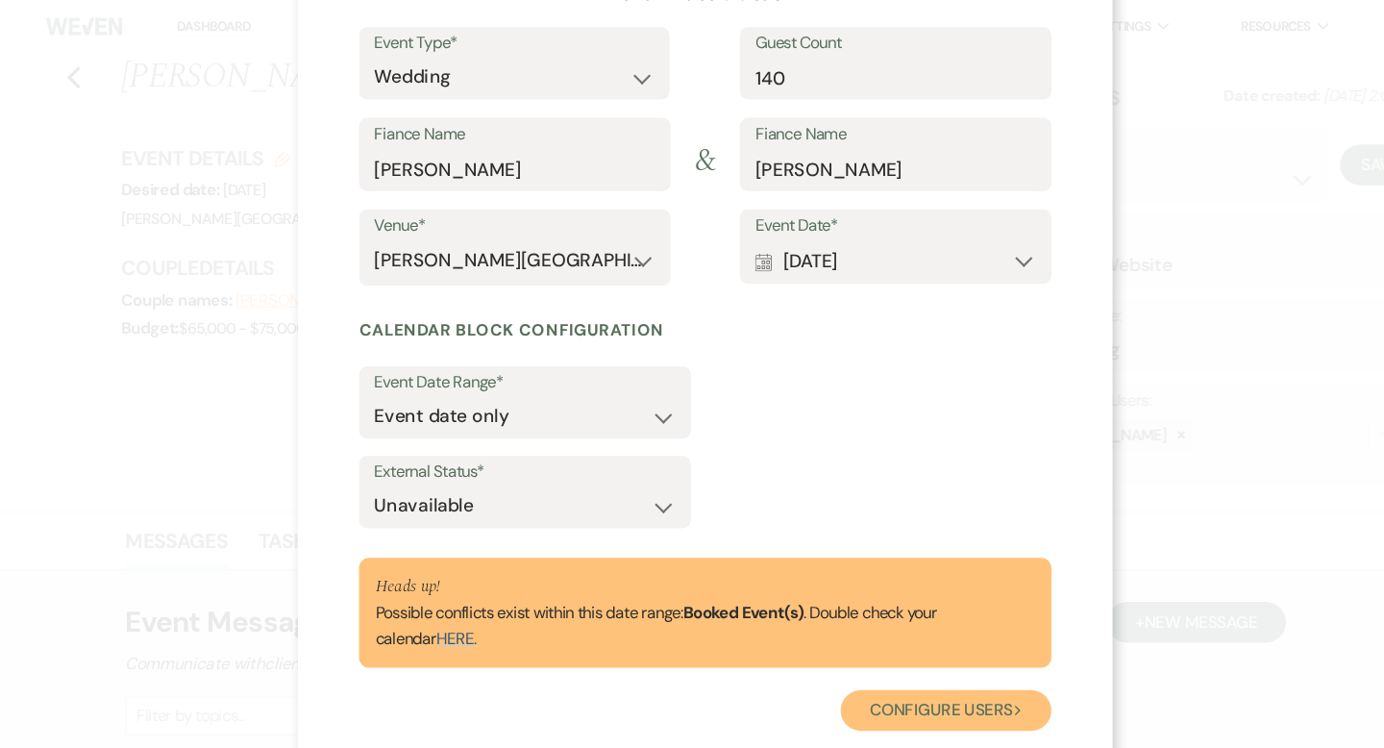
click at [892, 668] on button "Configure users Next" at bounding box center [919, 671] width 199 height 38
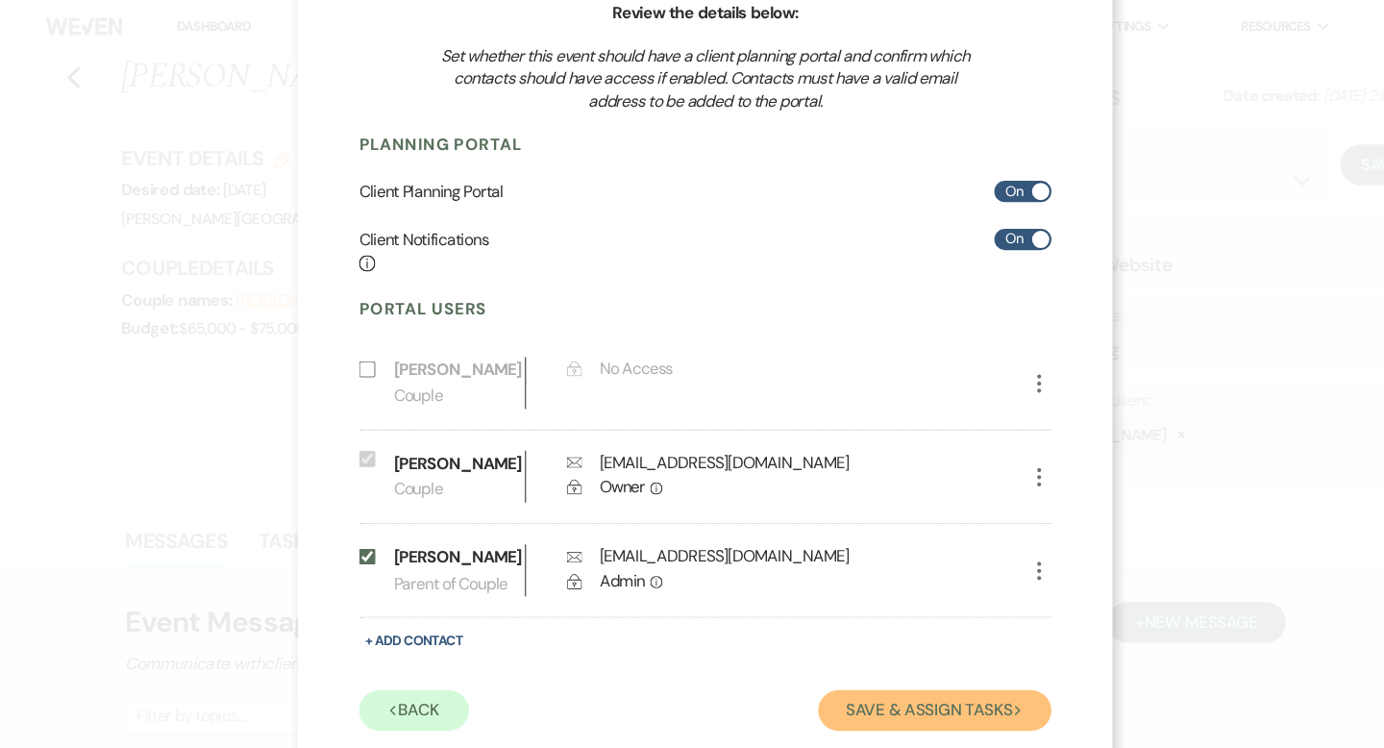
click at [858, 666] on button "Save & Assign Tasks Next" at bounding box center [909, 671] width 220 height 38
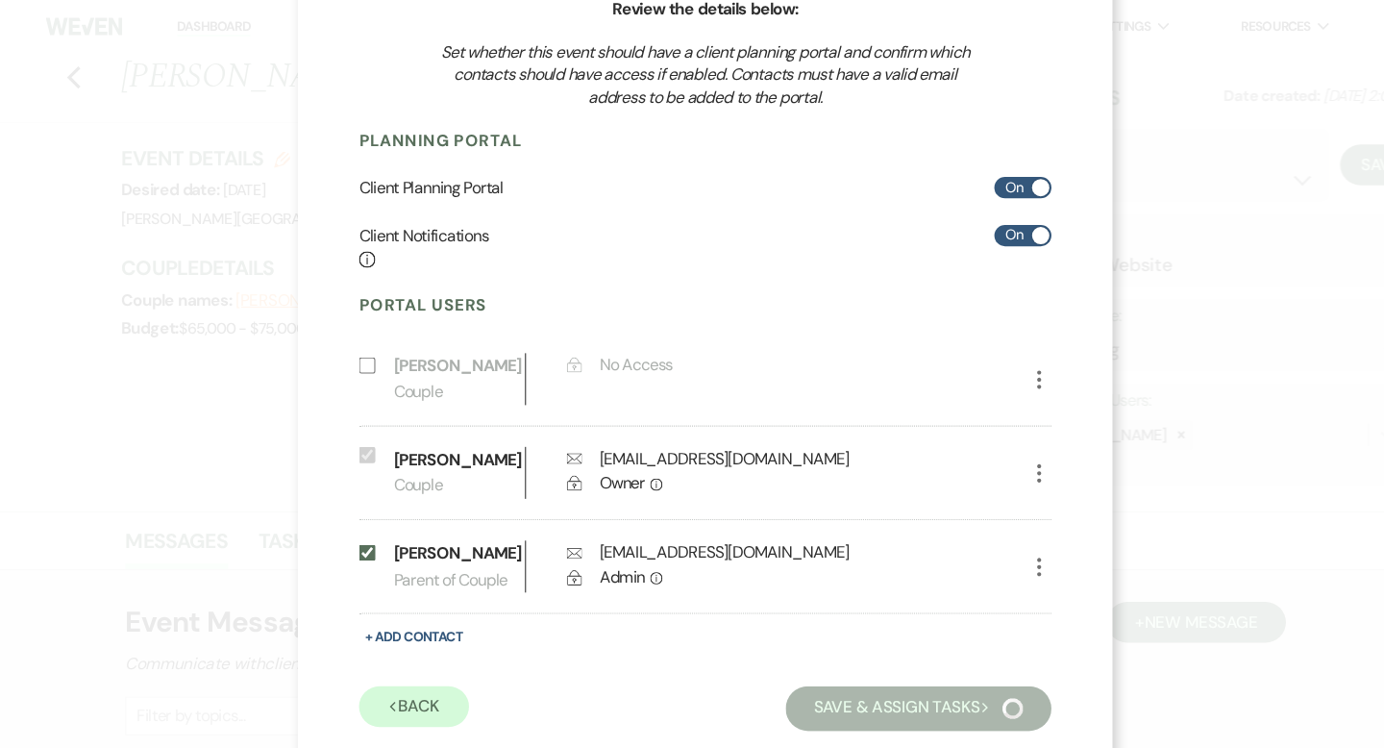
scroll to position [8, 0]
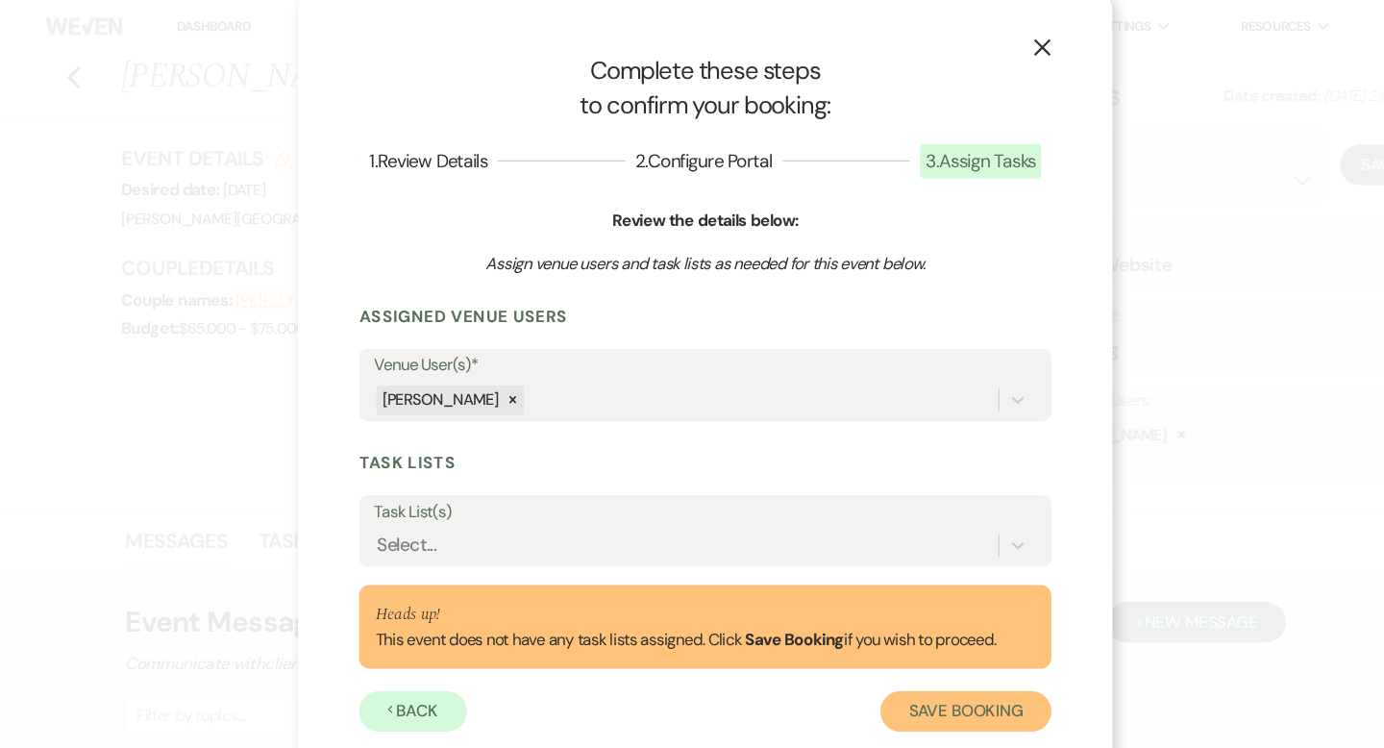
click at [885, 671] on button "Save Booking" at bounding box center [937, 671] width 161 height 38
select select "14"
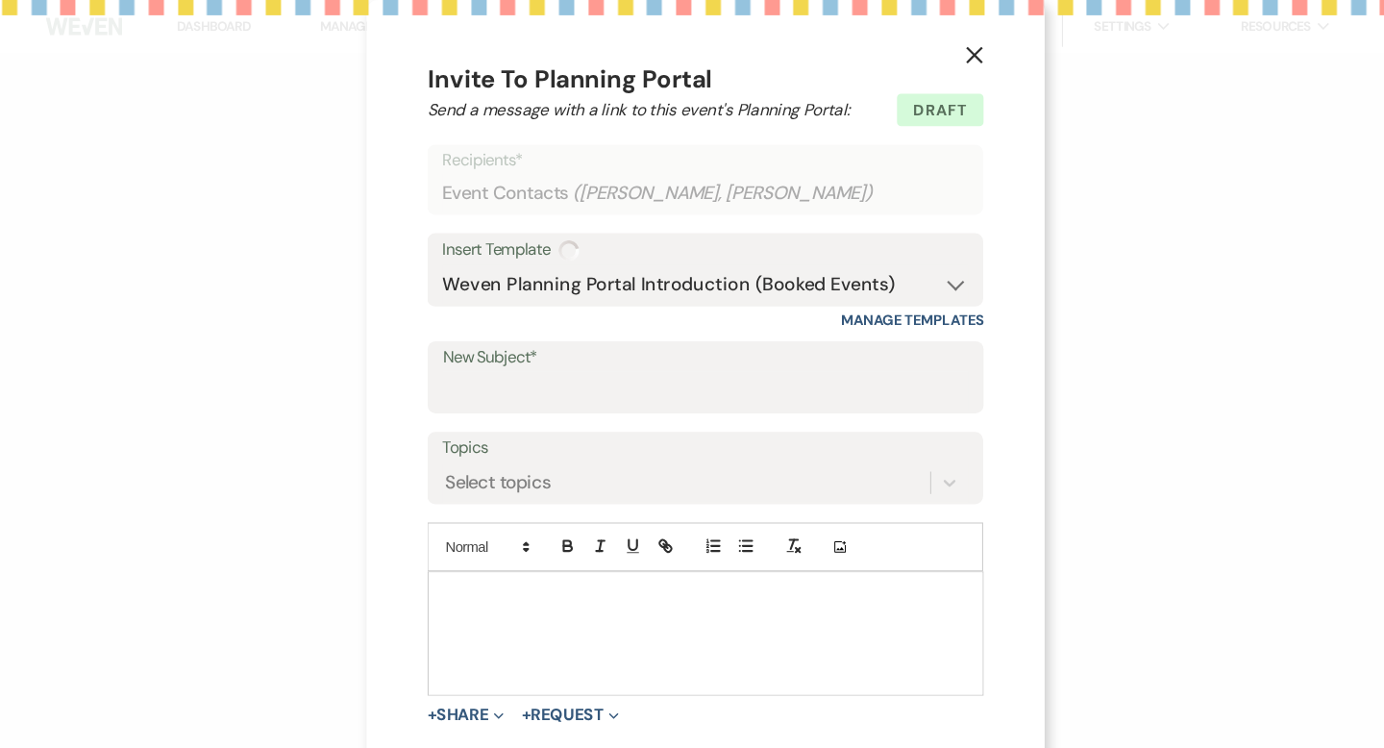
select select "5"
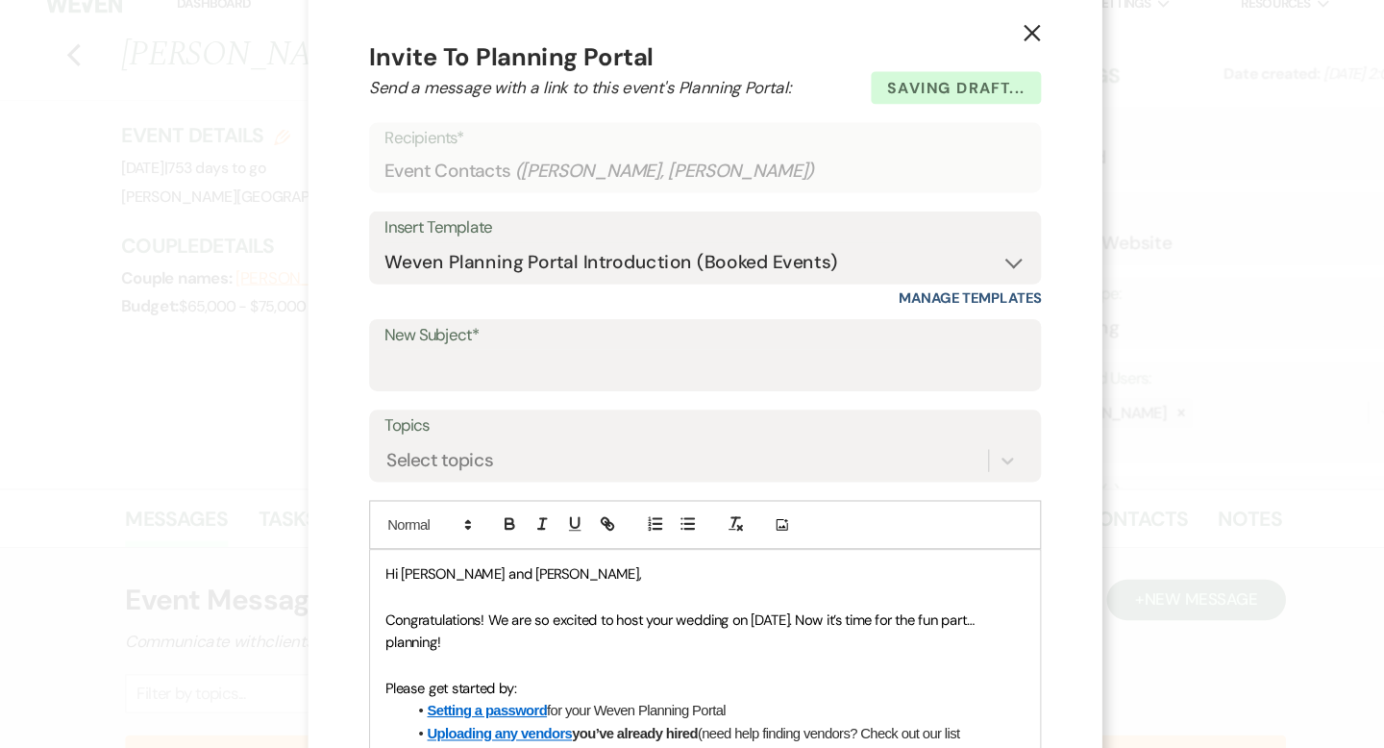
click at [999, 51] on use "button" at bounding box center [1000, 51] width 15 height 15
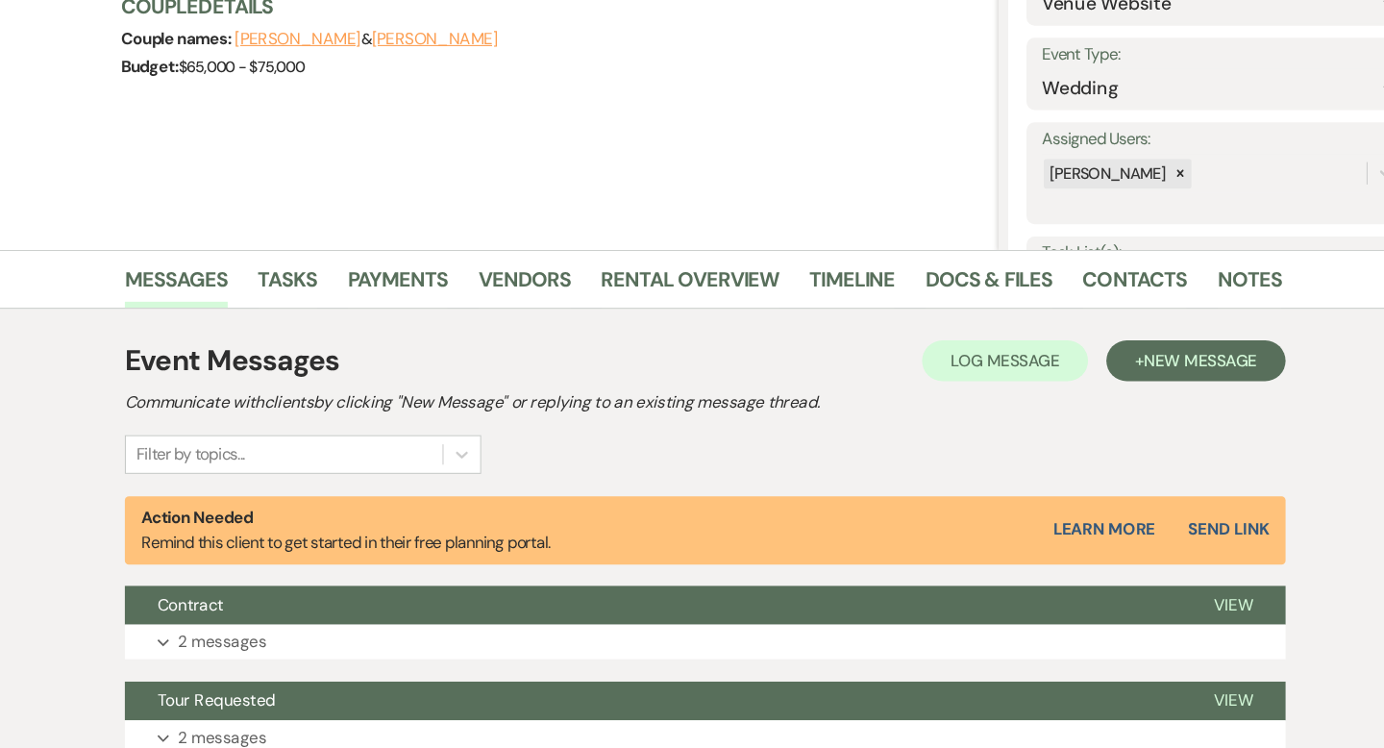
scroll to position [52, 0]
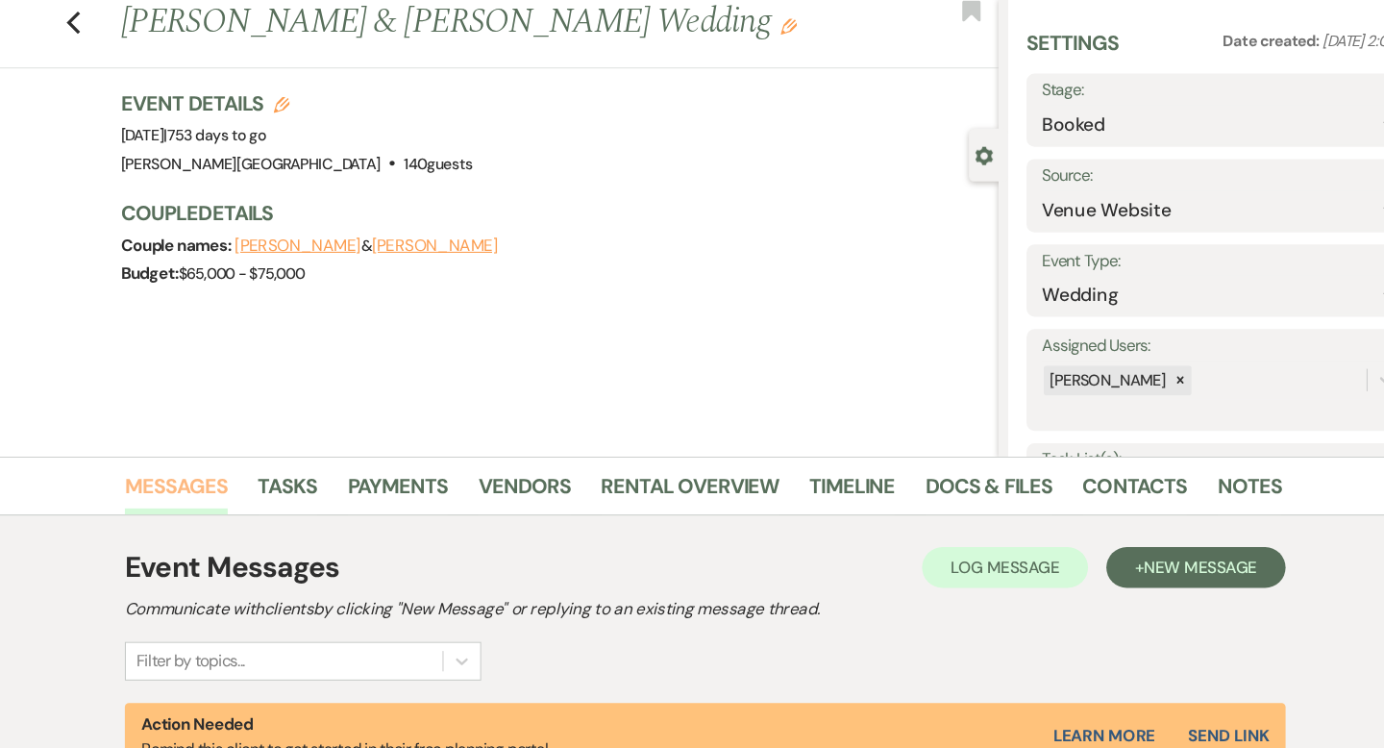
click at [206, 469] on link "Messages" at bounding box center [192, 464] width 97 height 42
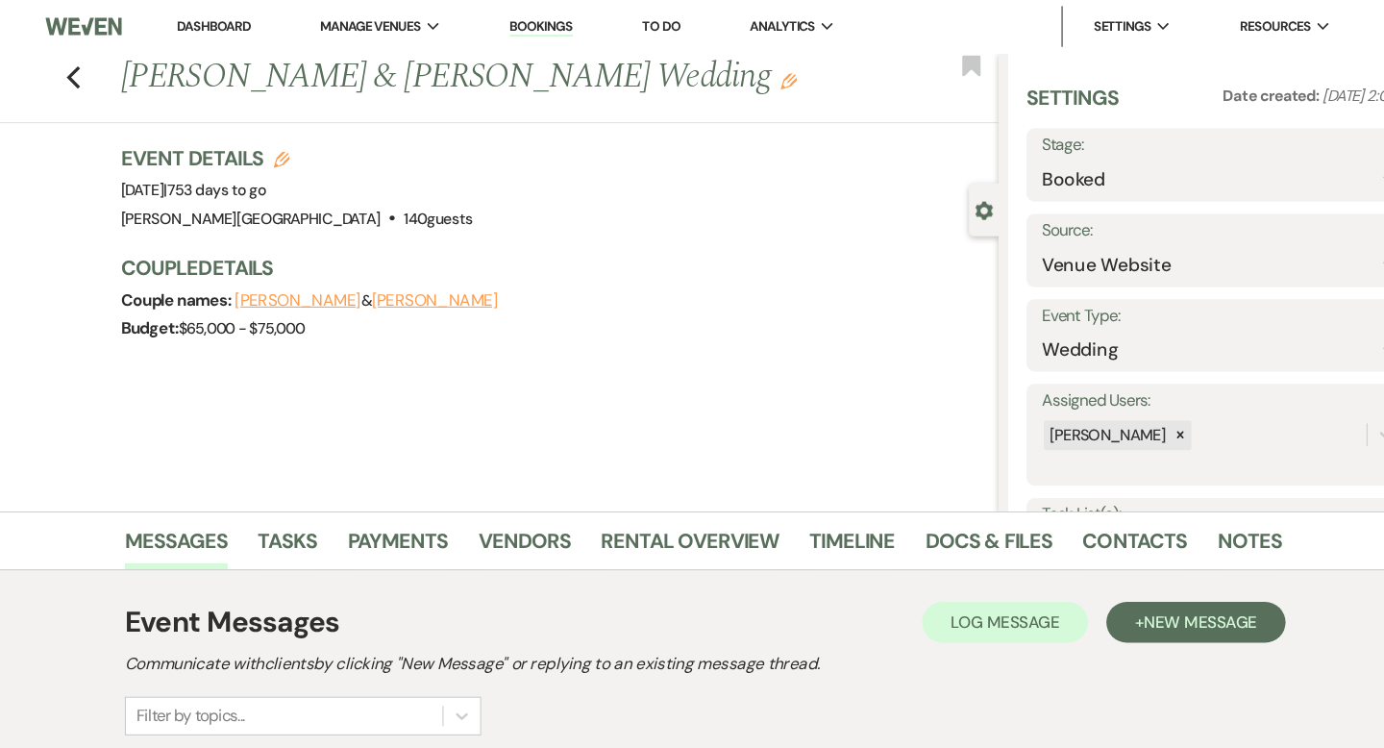
click at [94, 85] on div "Previous Kyle Stuart & Kayla Mckosky's Wedding Edit Bookmark" at bounding box center [479, 83] width 979 height 66
click at [94, 70] on use "button" at bounding box center [95, 72] width 12 height 21
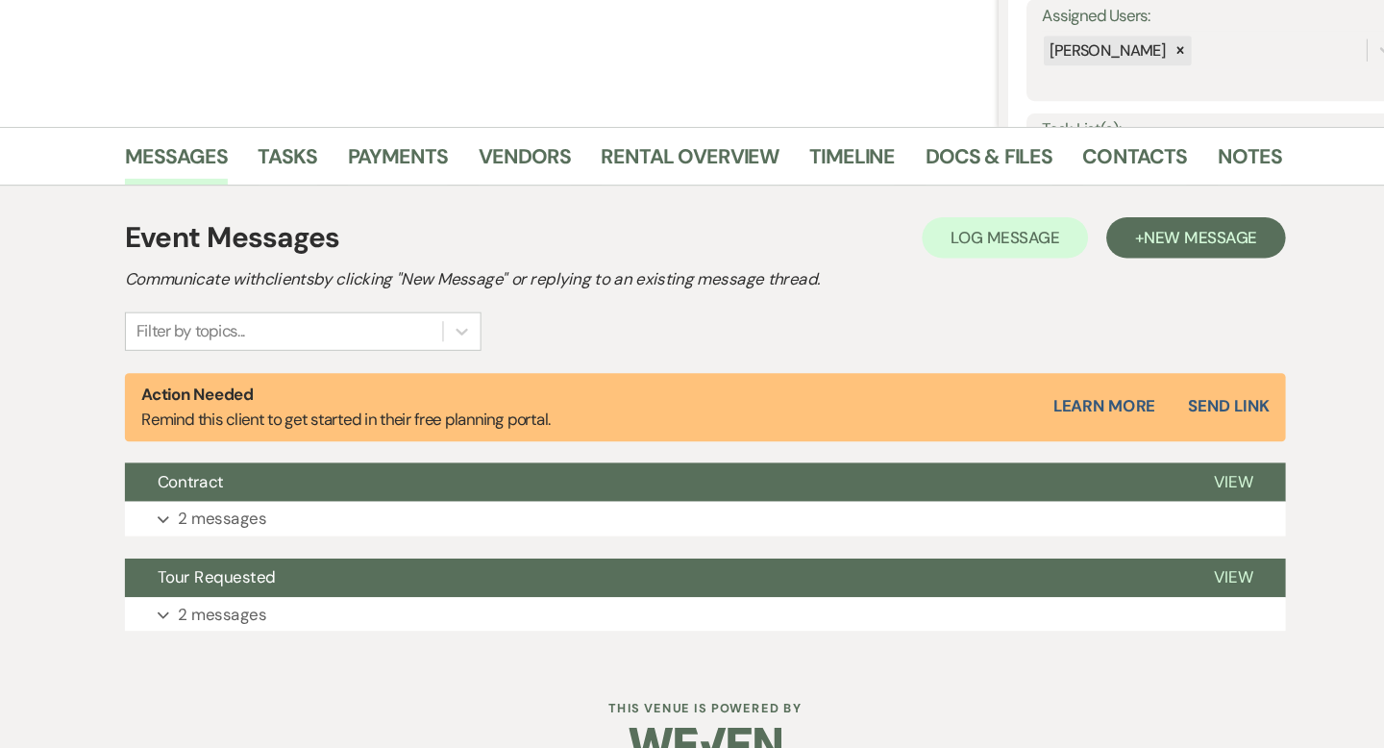
select select "6"
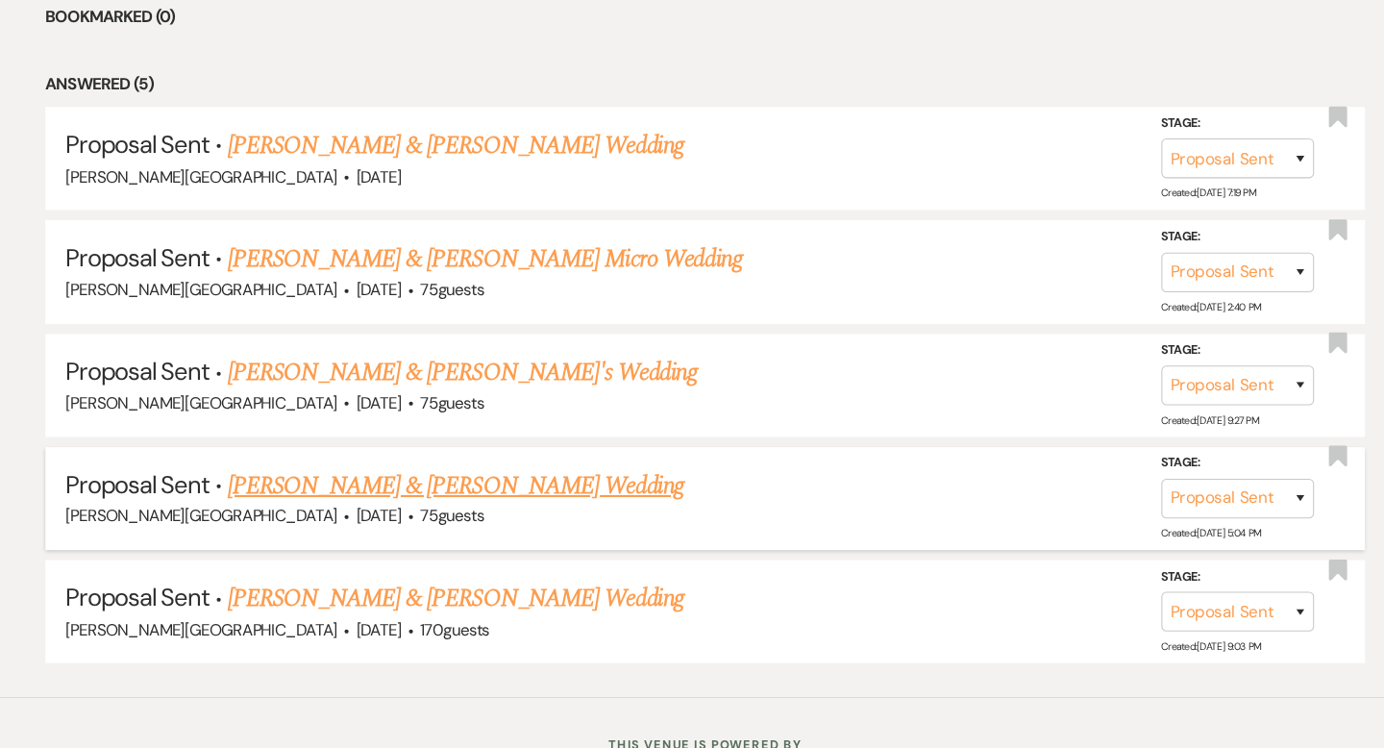
scroll to position [871, 0]
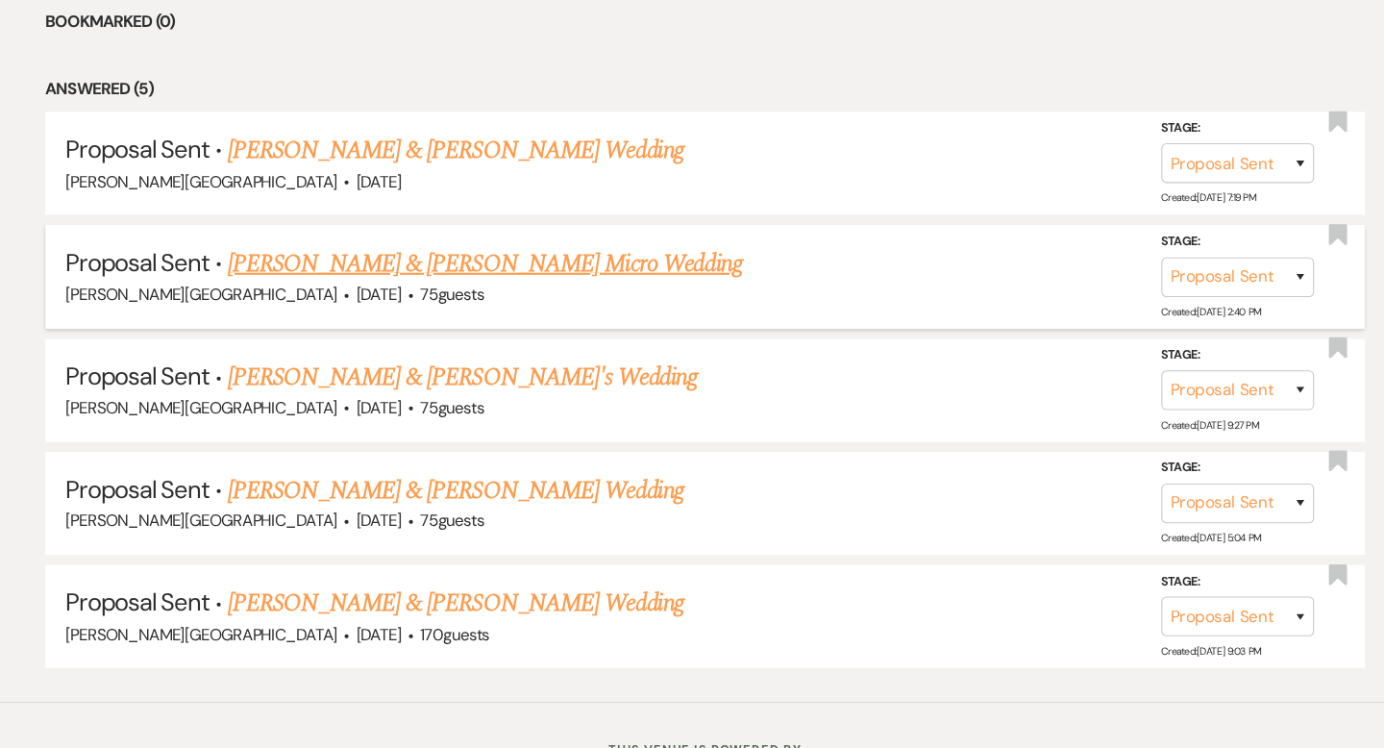
click at [389, 253] on link "Luke Trahan & Amanda Scranton's Micro Wedding" at bounding box center [484, 249] width 486 height 35
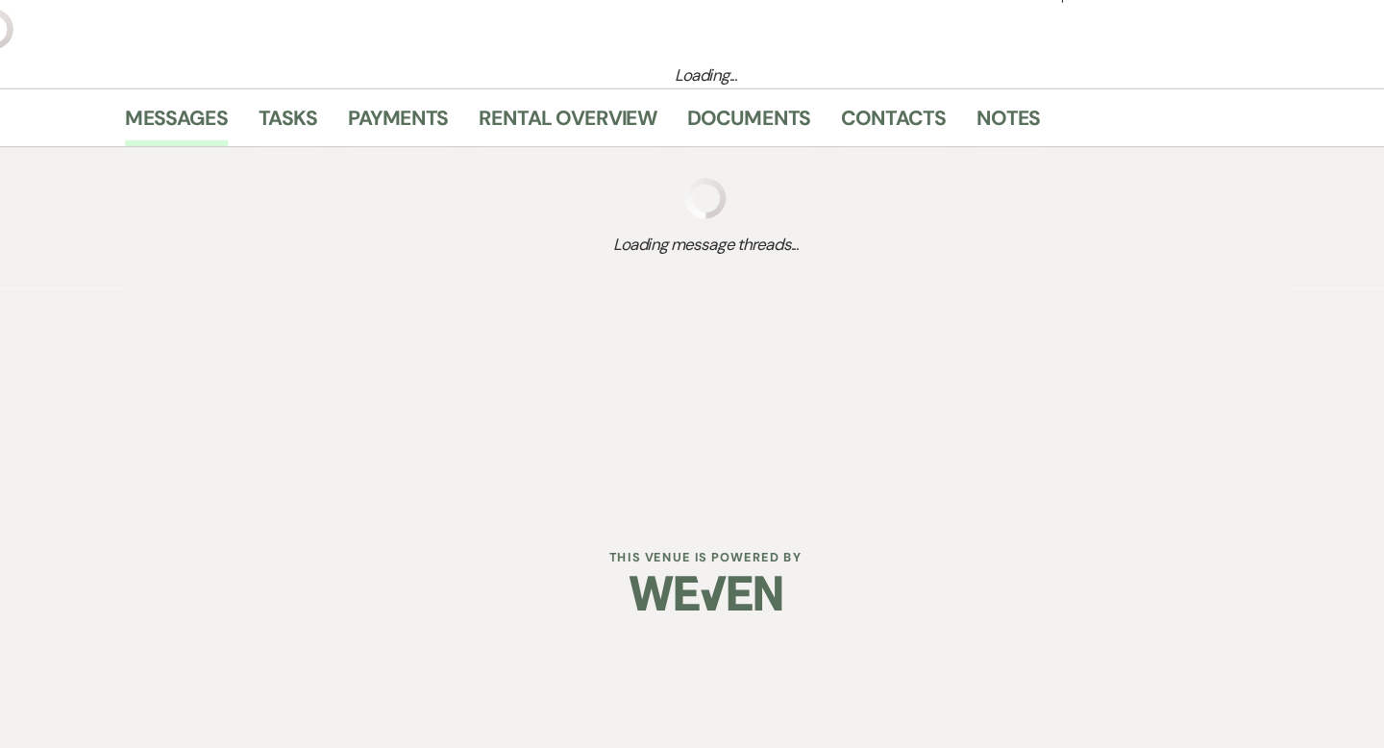
scroll to position [277, 0]
select select "6"
select select "5"
select select "16"
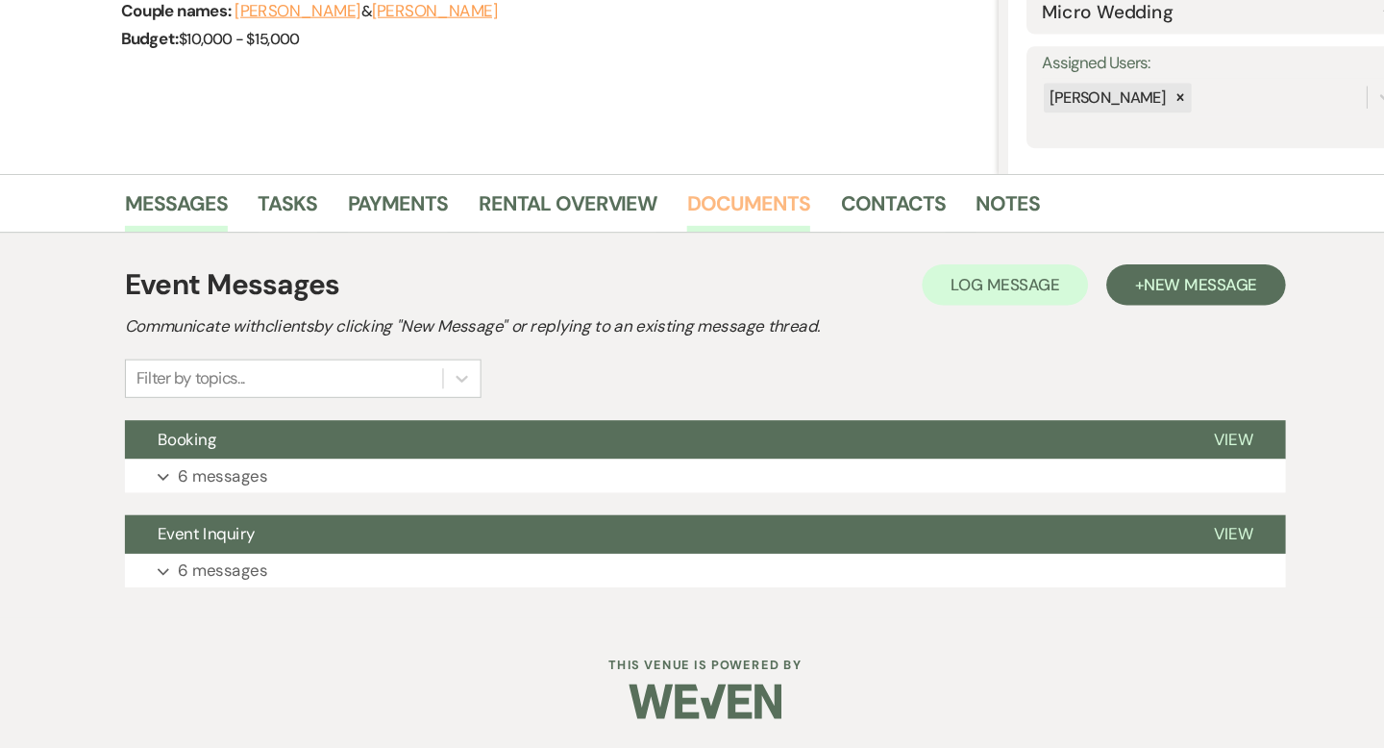
click at [744, 230] on link "Documents" at bounding box center [733, 239] width 116 height 42
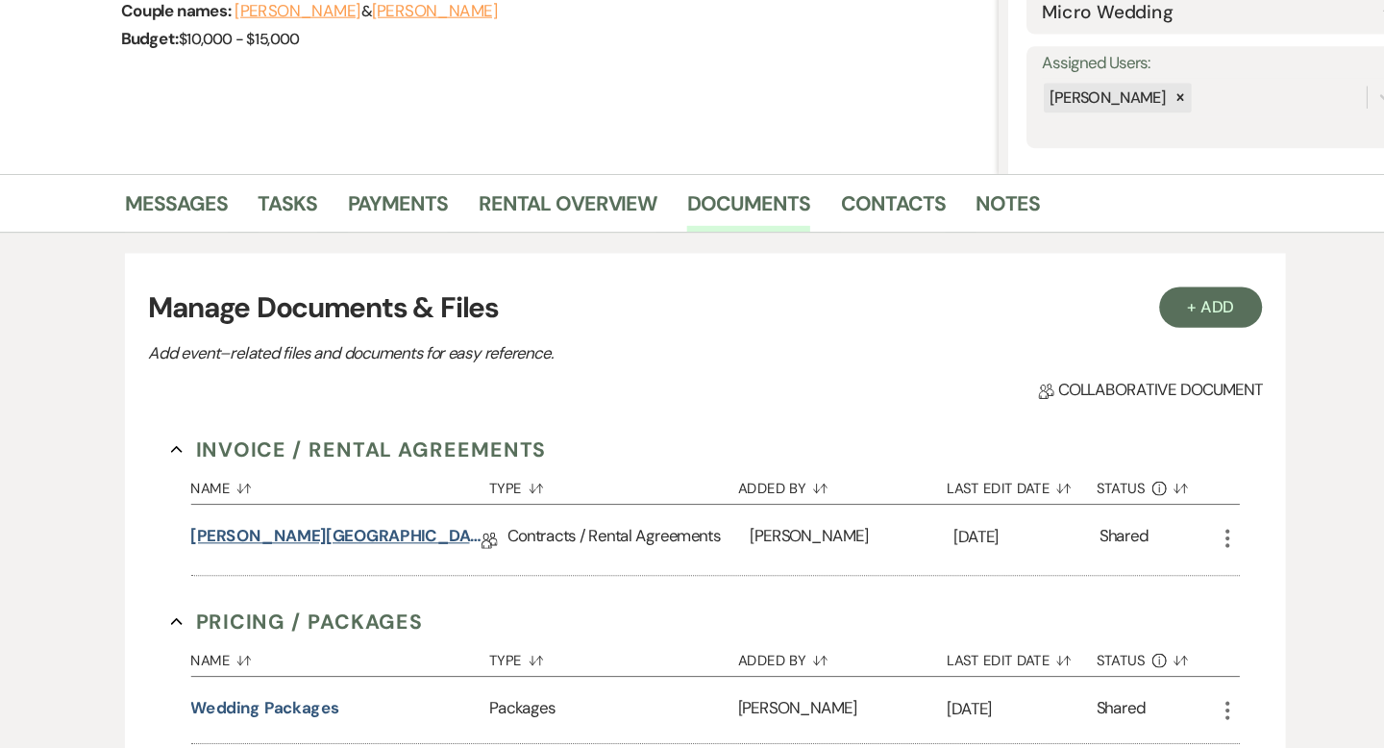
click at [399, 547] on link "Smith Farm Gardens Contract (All-Inclusive)" at bounding box center [344, 551] width 274 height 30
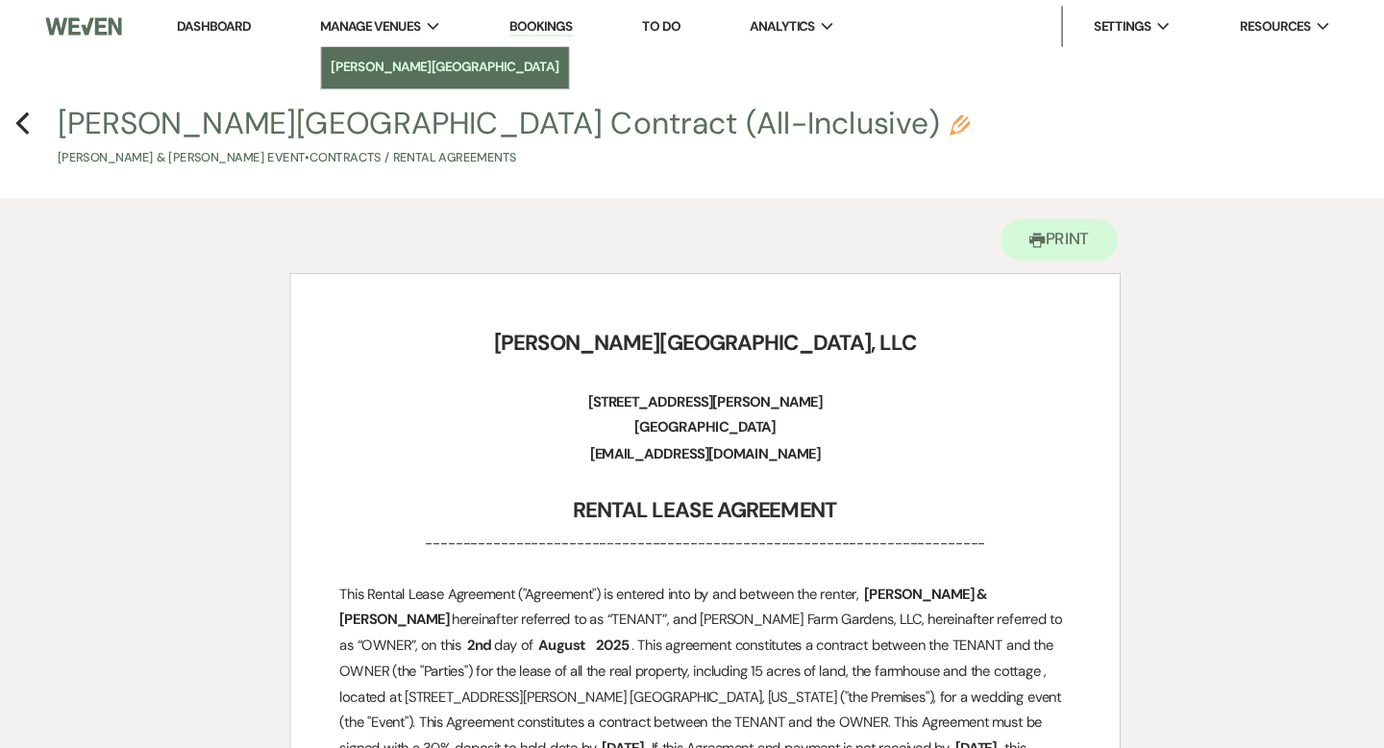
click at [376, 49] on link "[PERSON_NAME][GEOGRAPHIC_DATA]" at bounding box center [447, 63] width 235 height 38
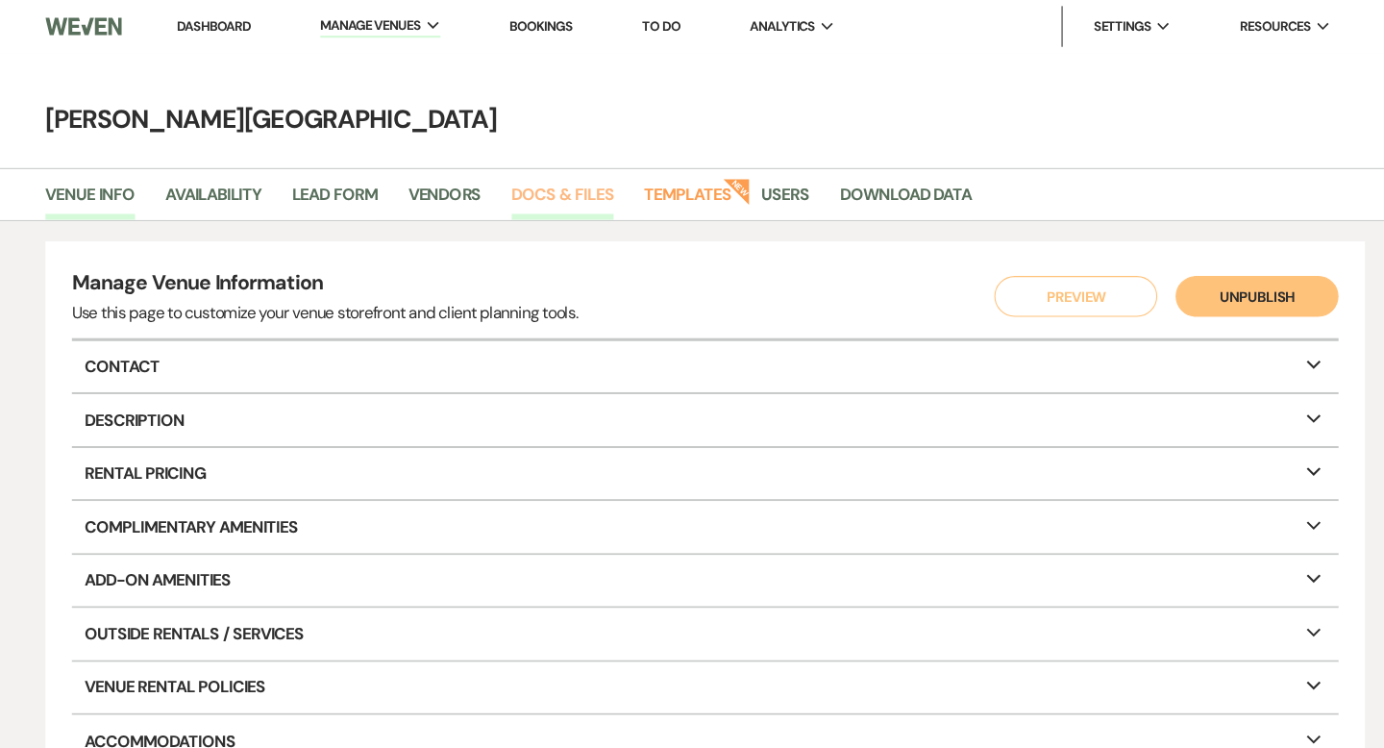
click at [539, 190] on link "Docs & Files" at bounding box center [557, 189] width 96 height 37
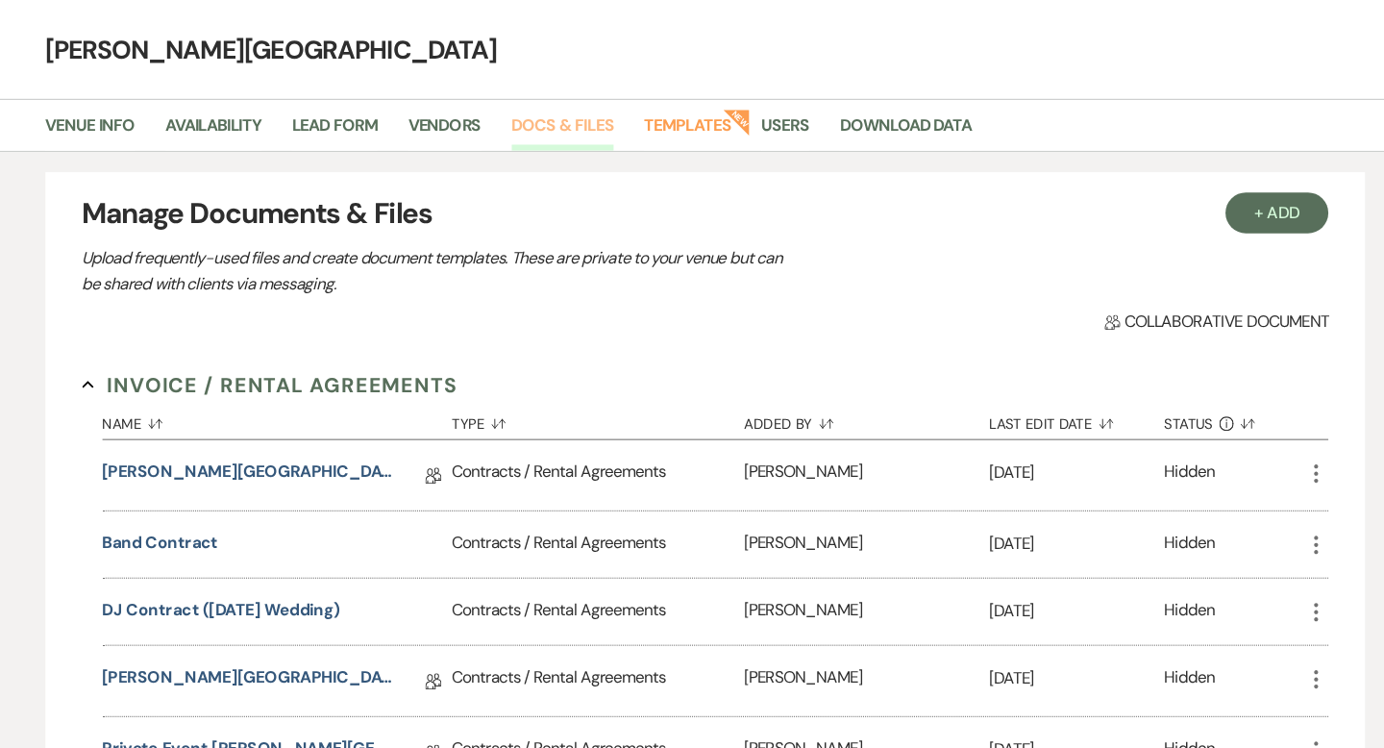
scroll to position [34, 0]
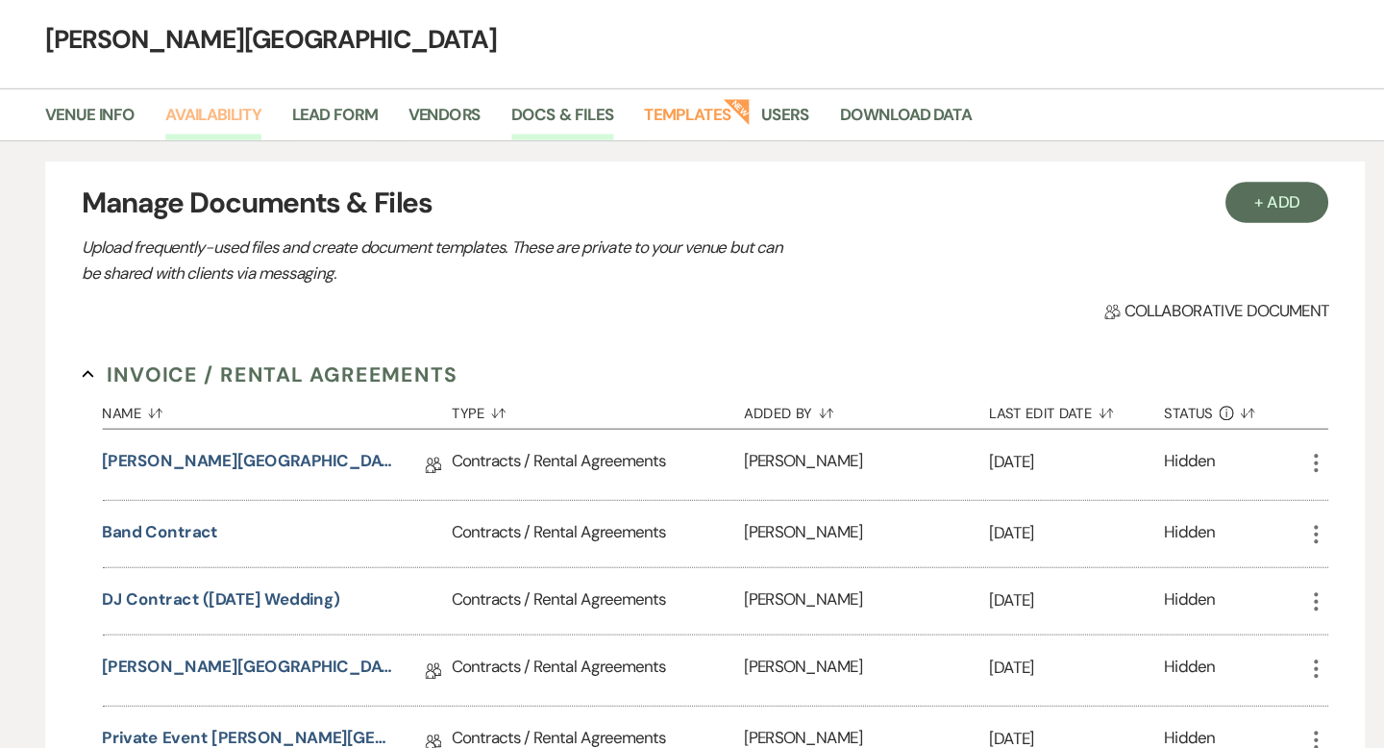
click at [227, 145] on link "Availability" at bounding box center [228, 155] width 90 height 37
select select "3"
select select "2026"
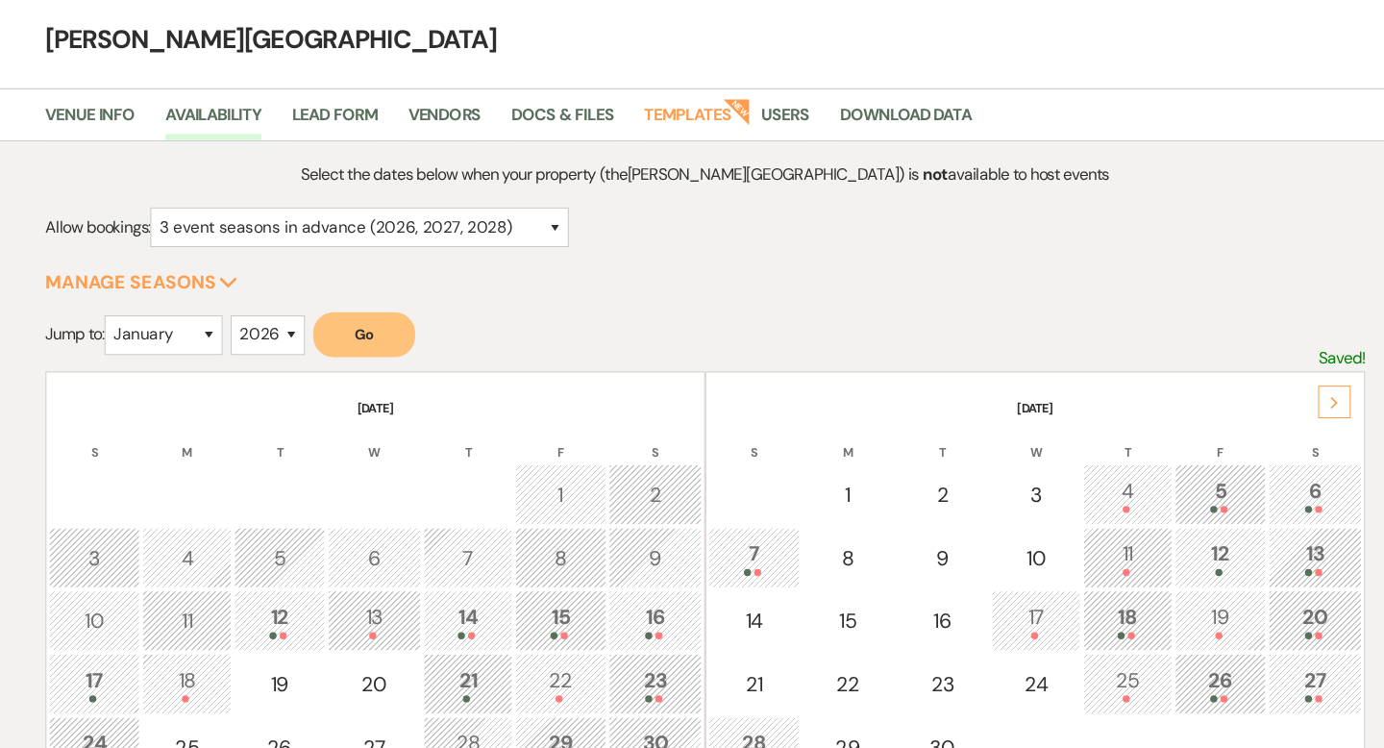
click at [1288, 423] on icon "Next" at bounding box center [1286, 422] width 10 height 12
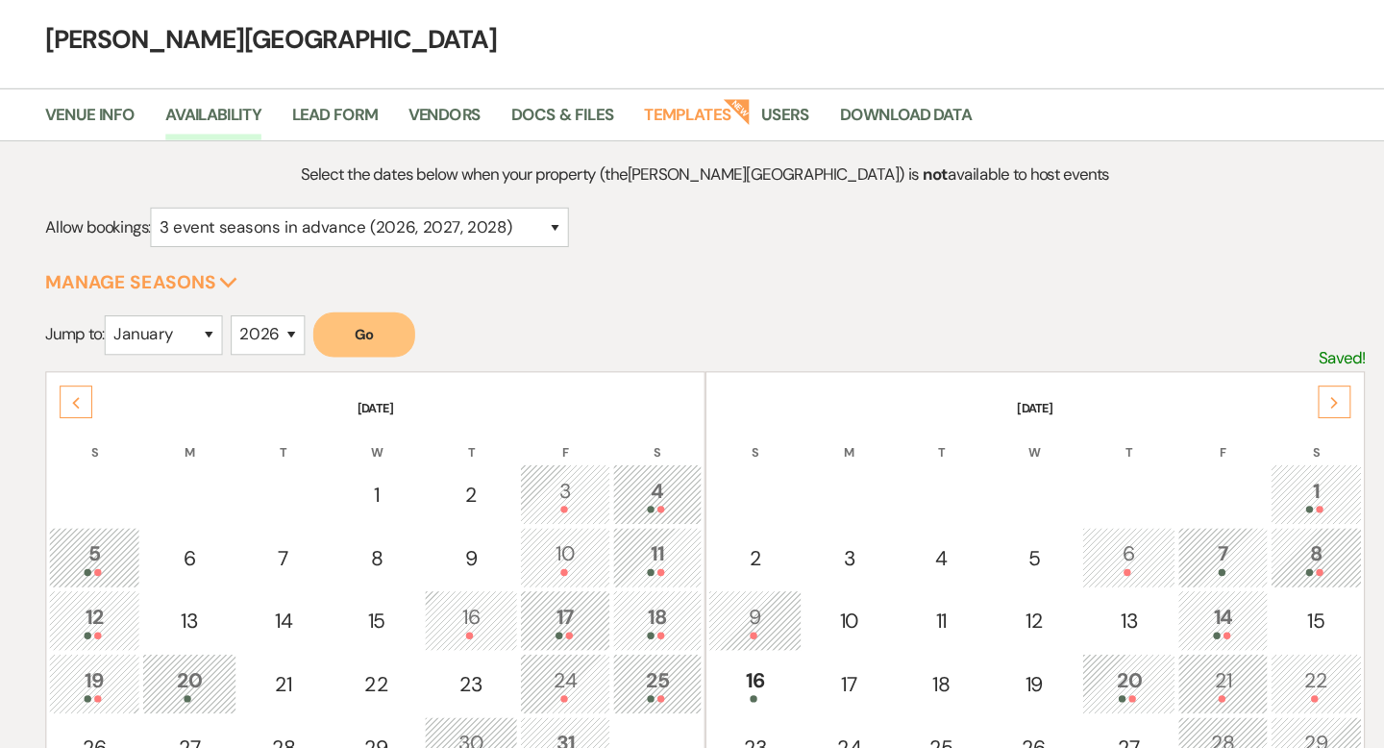
click at [1288, 423] on icon "Next" at bounding box center [1286, 422] width 10 height 12
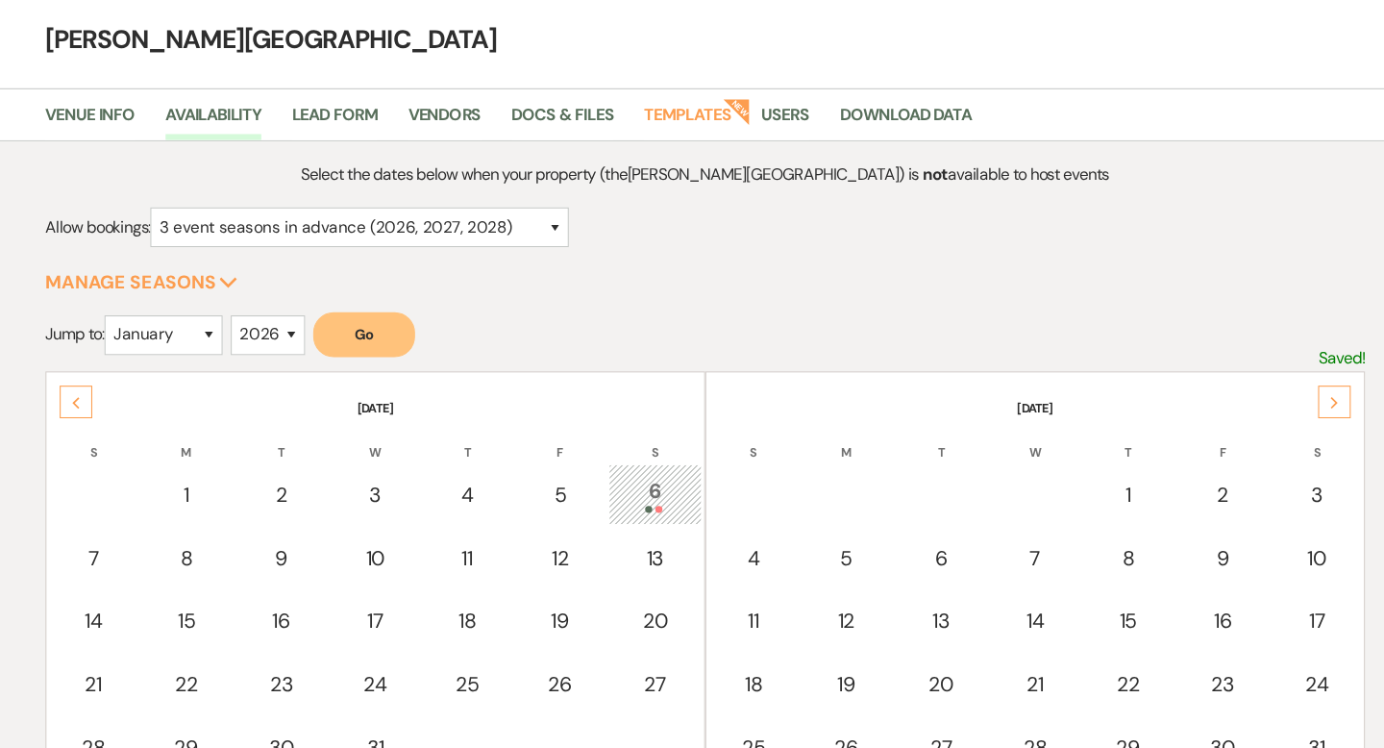
click at [1288, 423] on icon "Next" at bounding box center [1286, 422] width 10 height 12
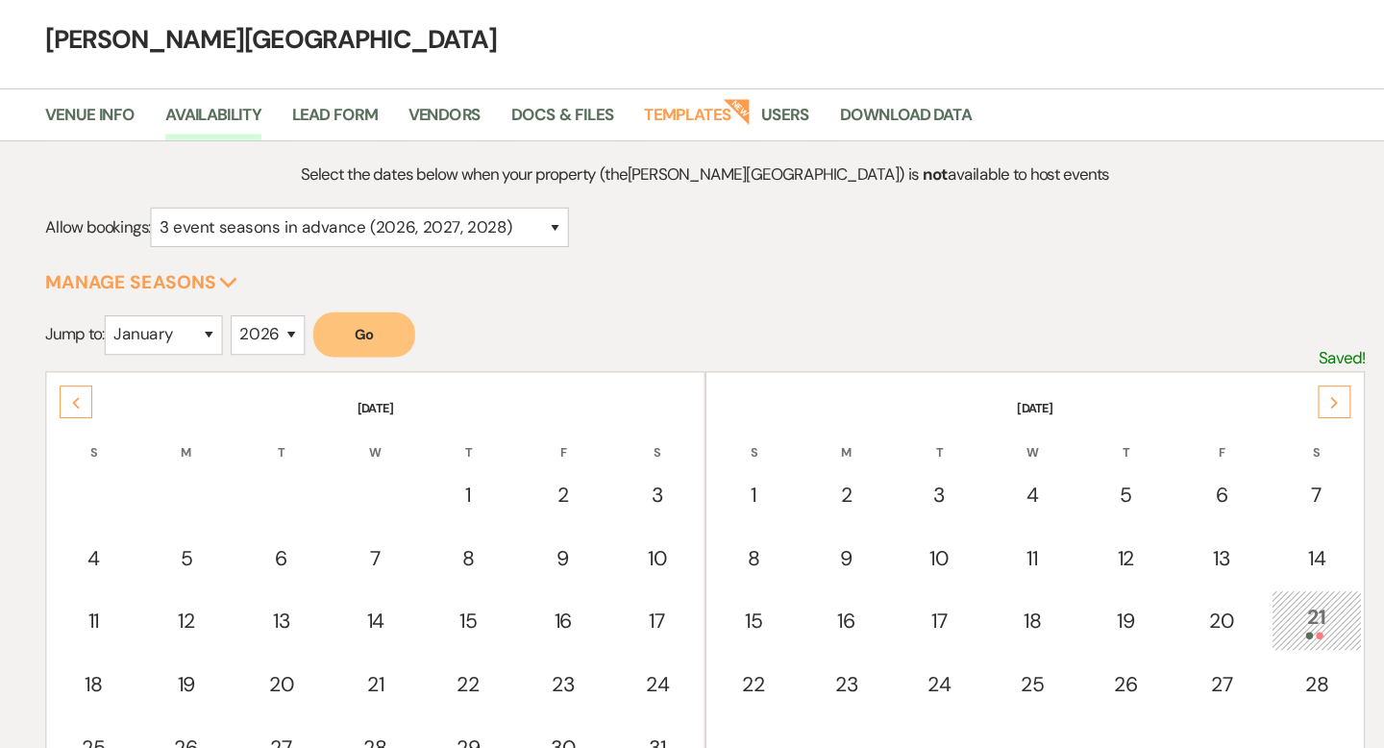
click at [1288, 423] on icon "Next" at bounding box center [1286, 422] width 10 height 12
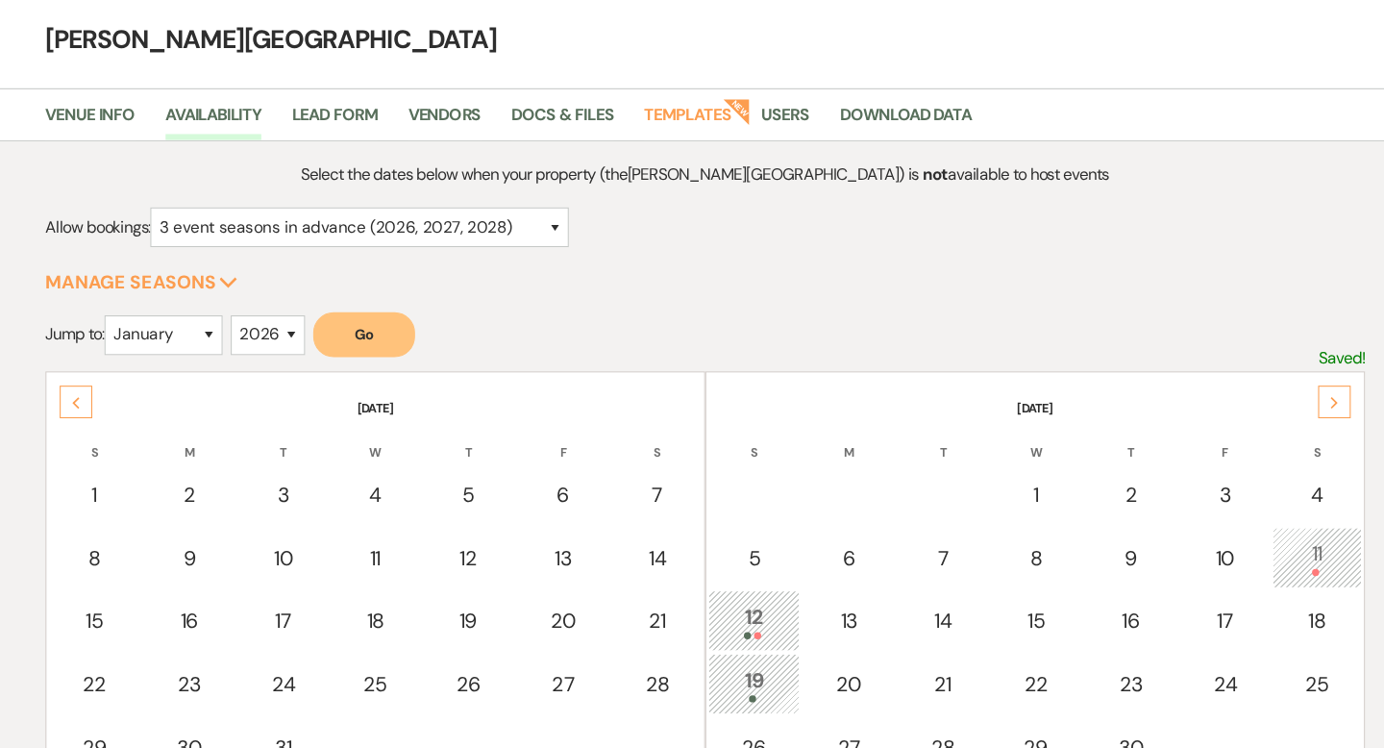
click at [1288, 423] on icon "Next" at bounding box center [1286, 422] width 10 height 12
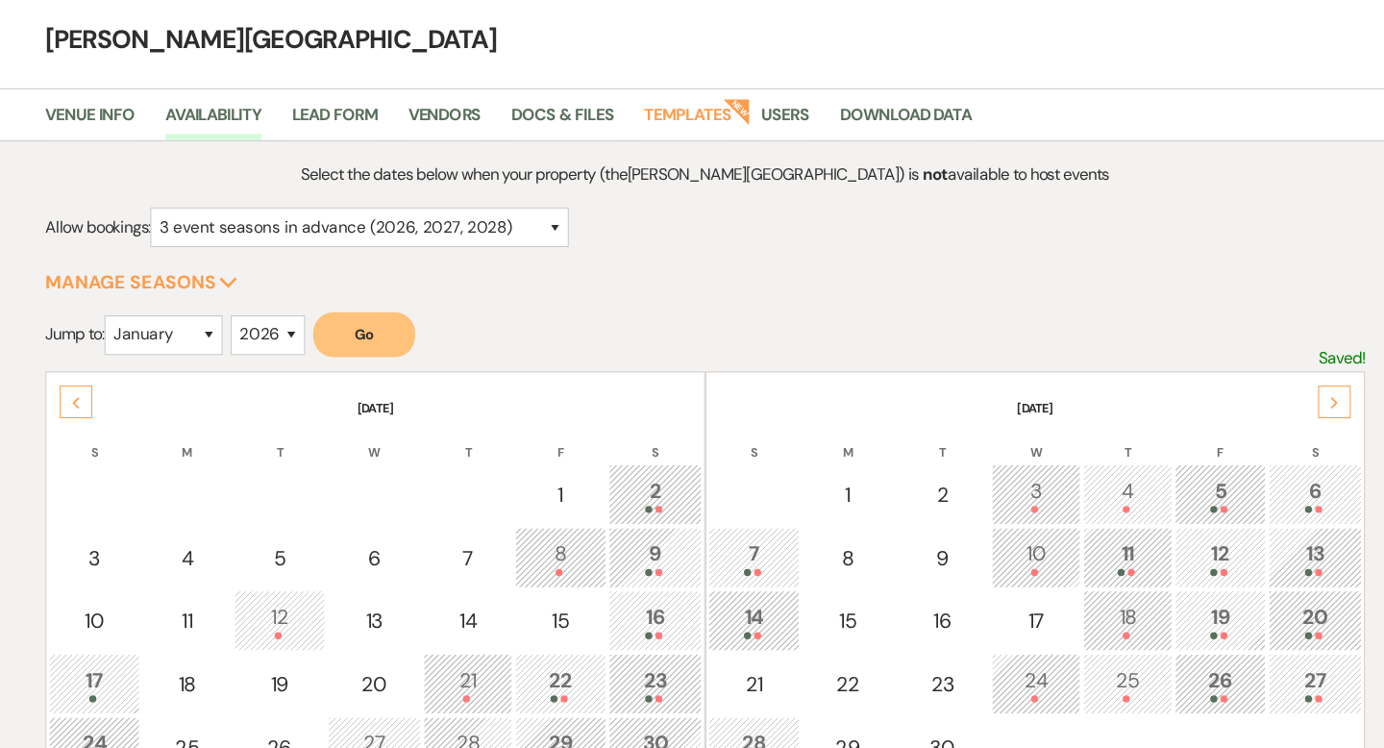
click at [1288, 423] on icon "Next" at bounding box center [1286, 422] width 10 height 12
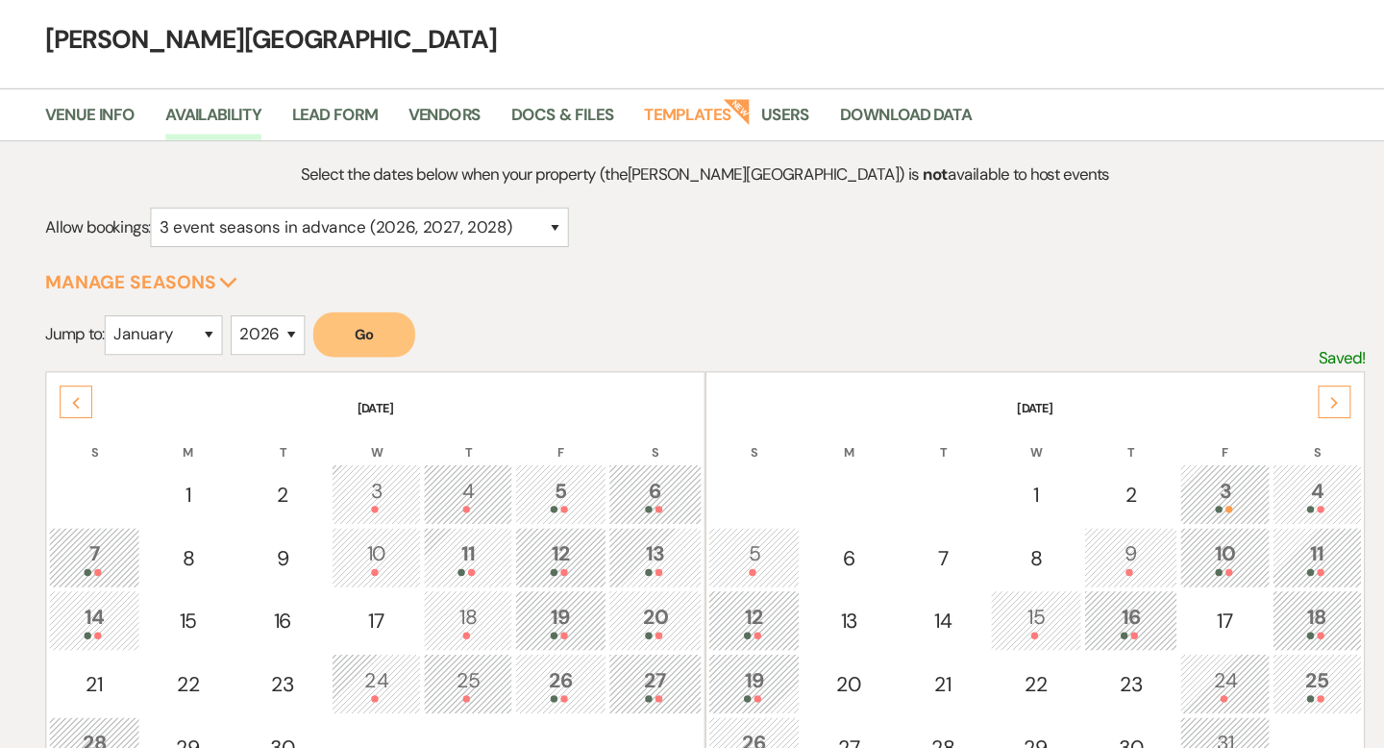
click at [1288, 423] on icon "Next" at bounding box center [1286, 422] width 10 height 12
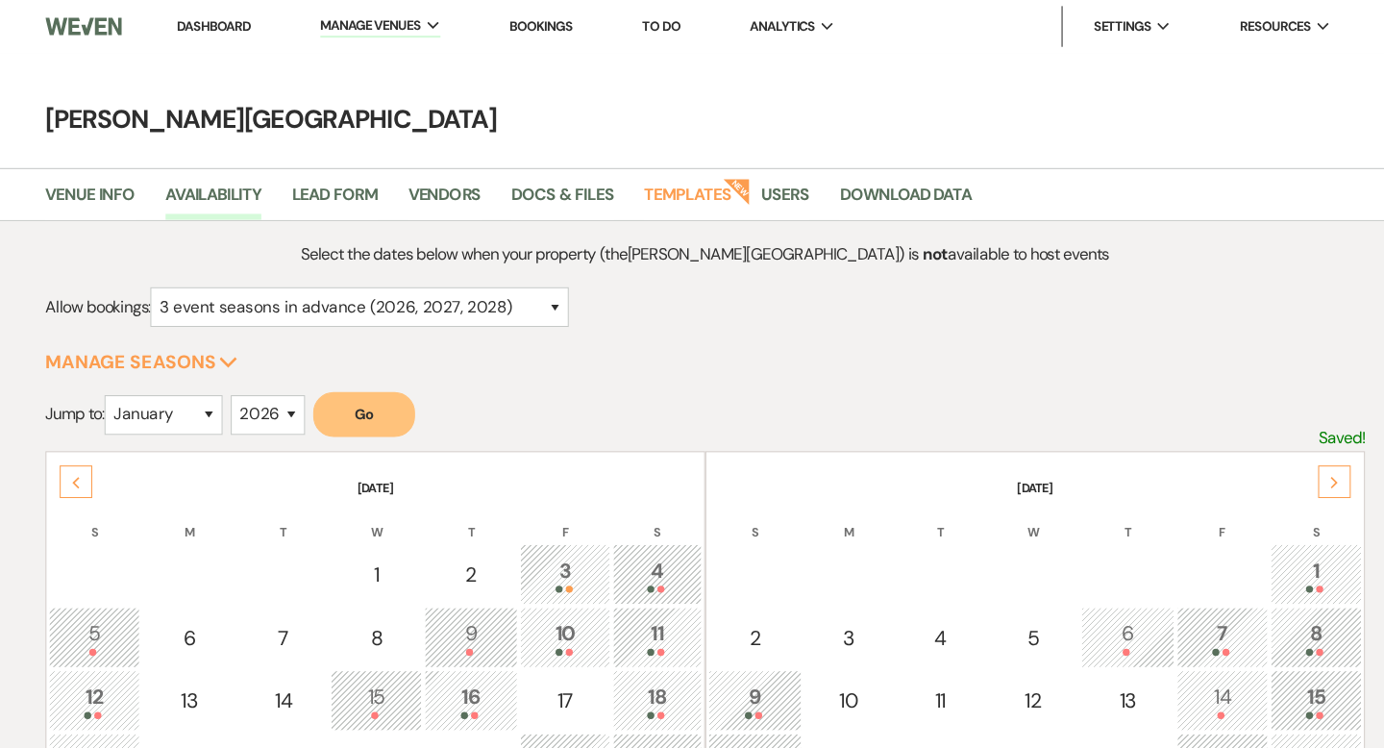
click at [252, 28] on link "Dashboard" at bounding box center [227, 24] width 69 height 16
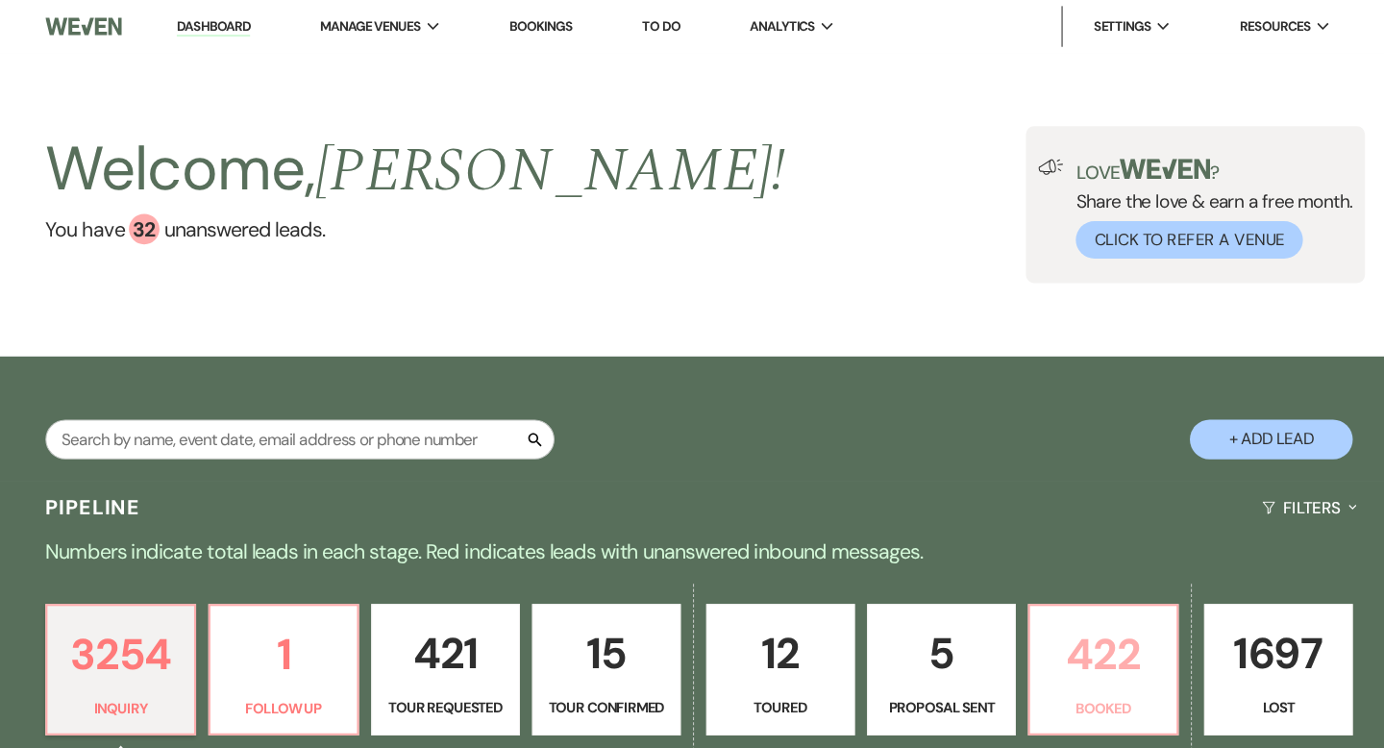
click at [1077, 619] on p "422" at bounding box center [1067, 617] width 115 height 64
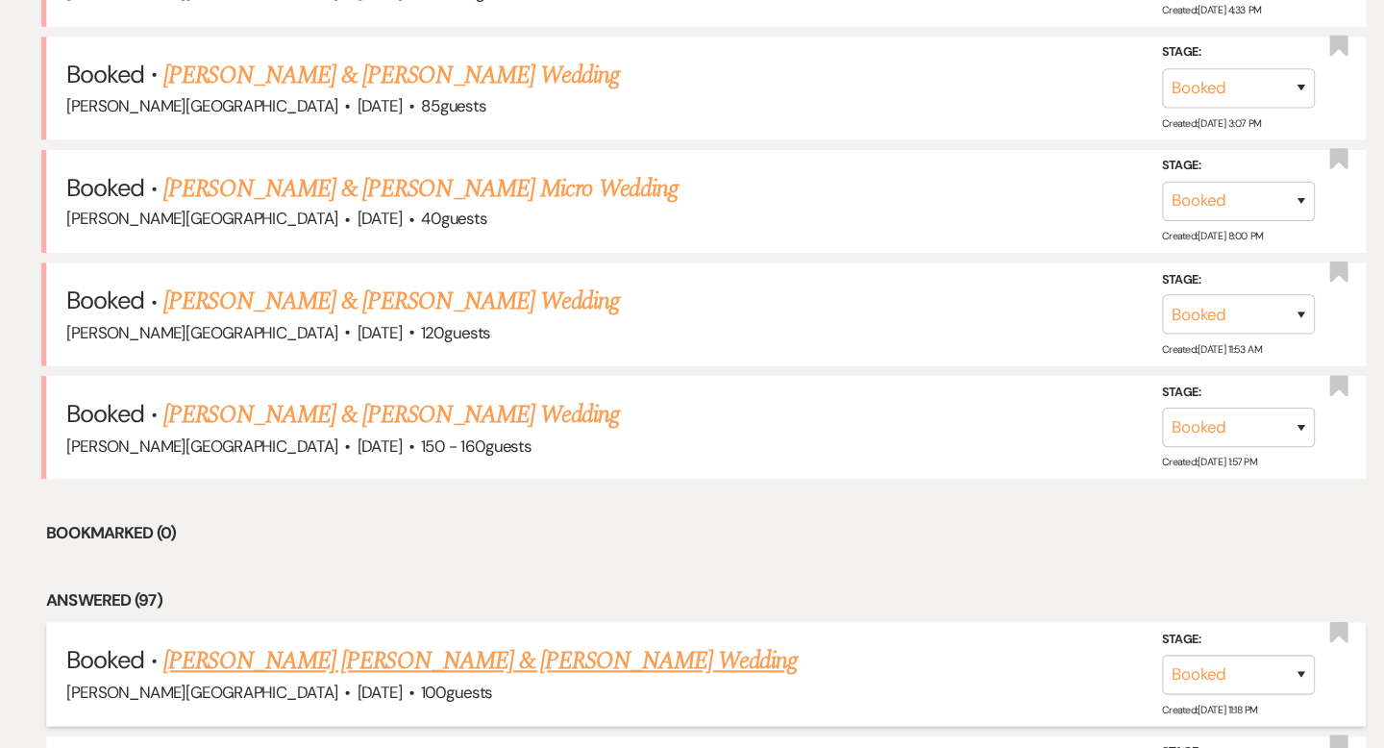
scroll to position [1670, 0]
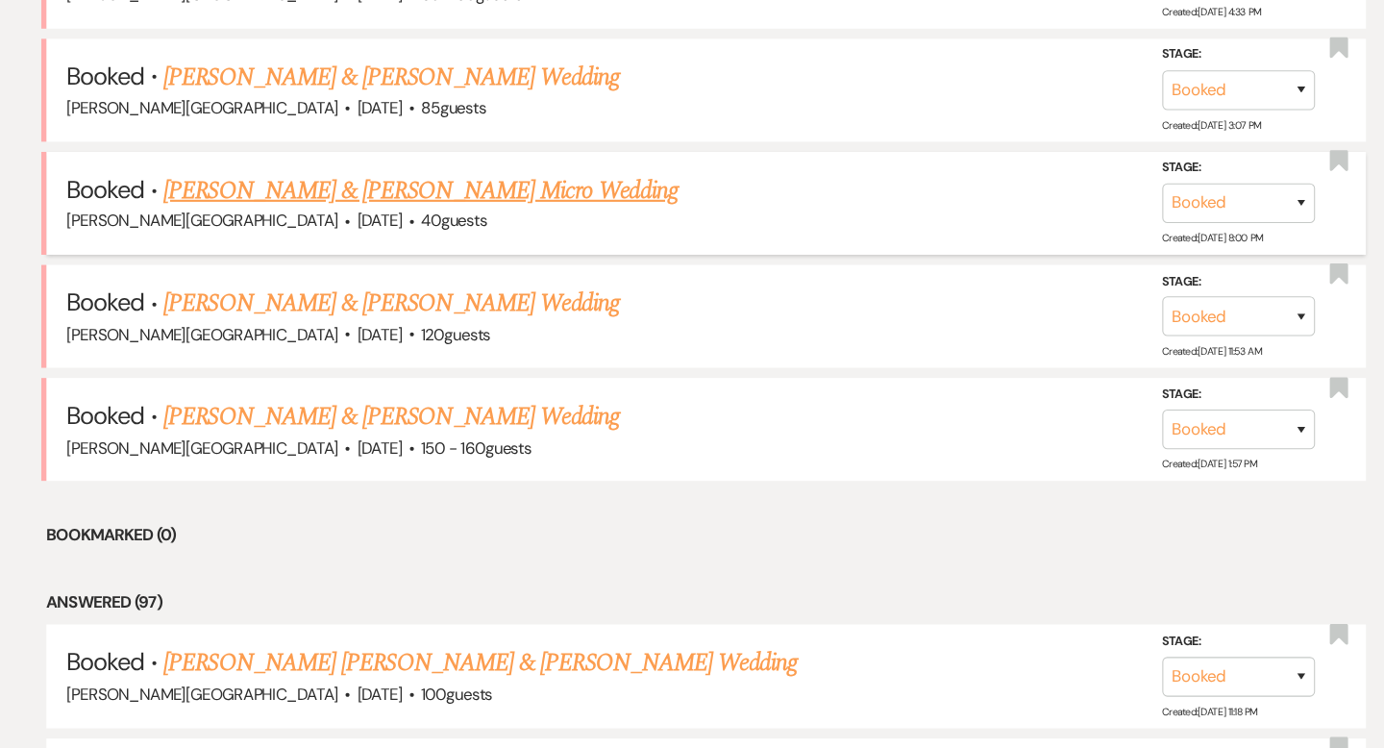
click at [429, 175] on link "[PERSON_NAME] & [PERSON_NAME] Micro Wedding" at bounding box center [423, 179] width 486 height 35
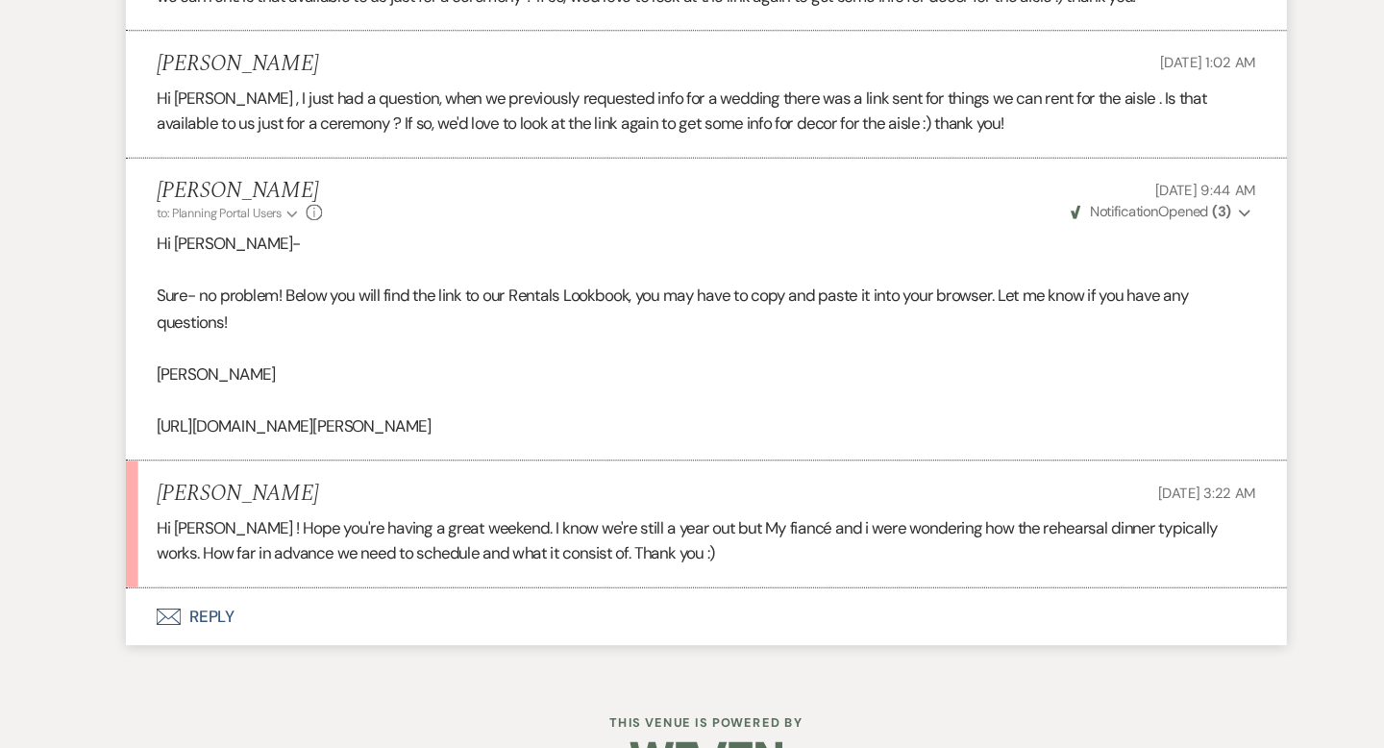
scroll to position [10618, 0]
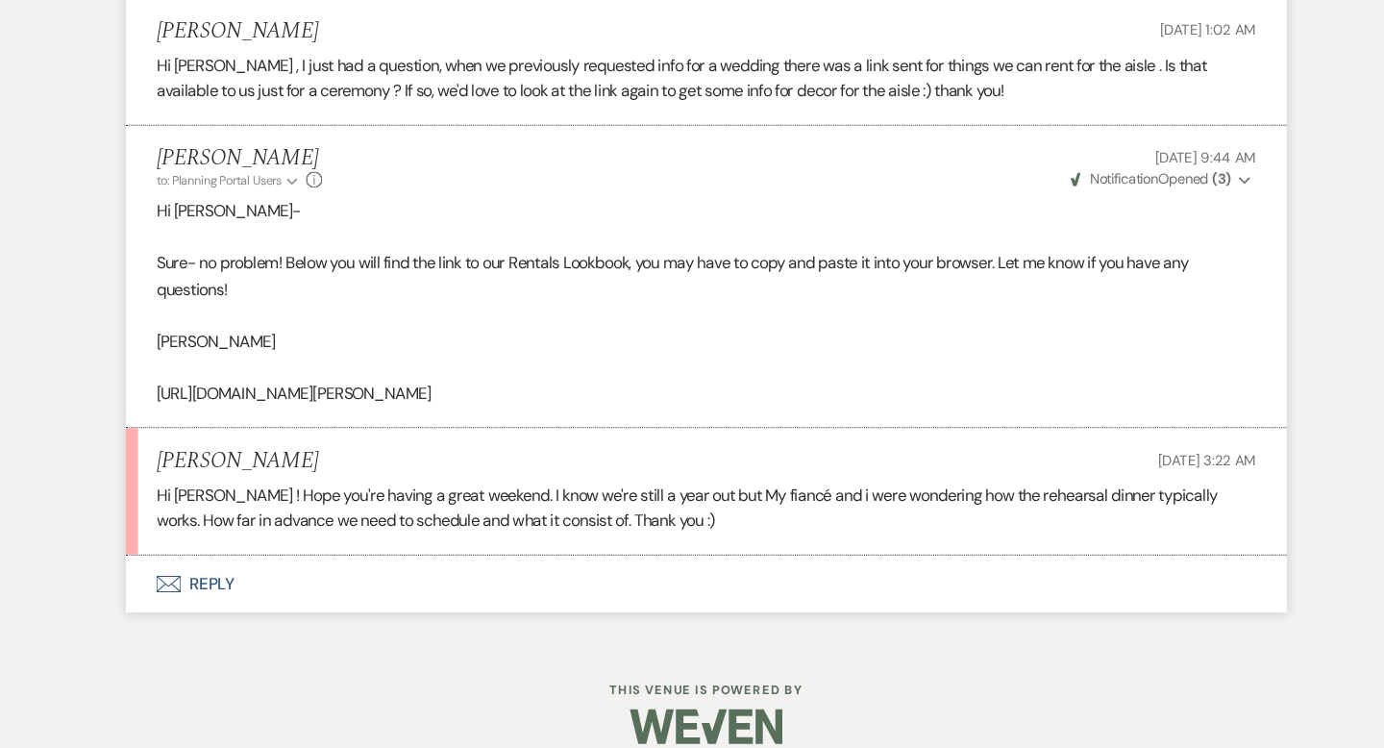
click at [236, 576] on button "Envelope Reply" at bounding box center [692, 593] width 1096 height 54
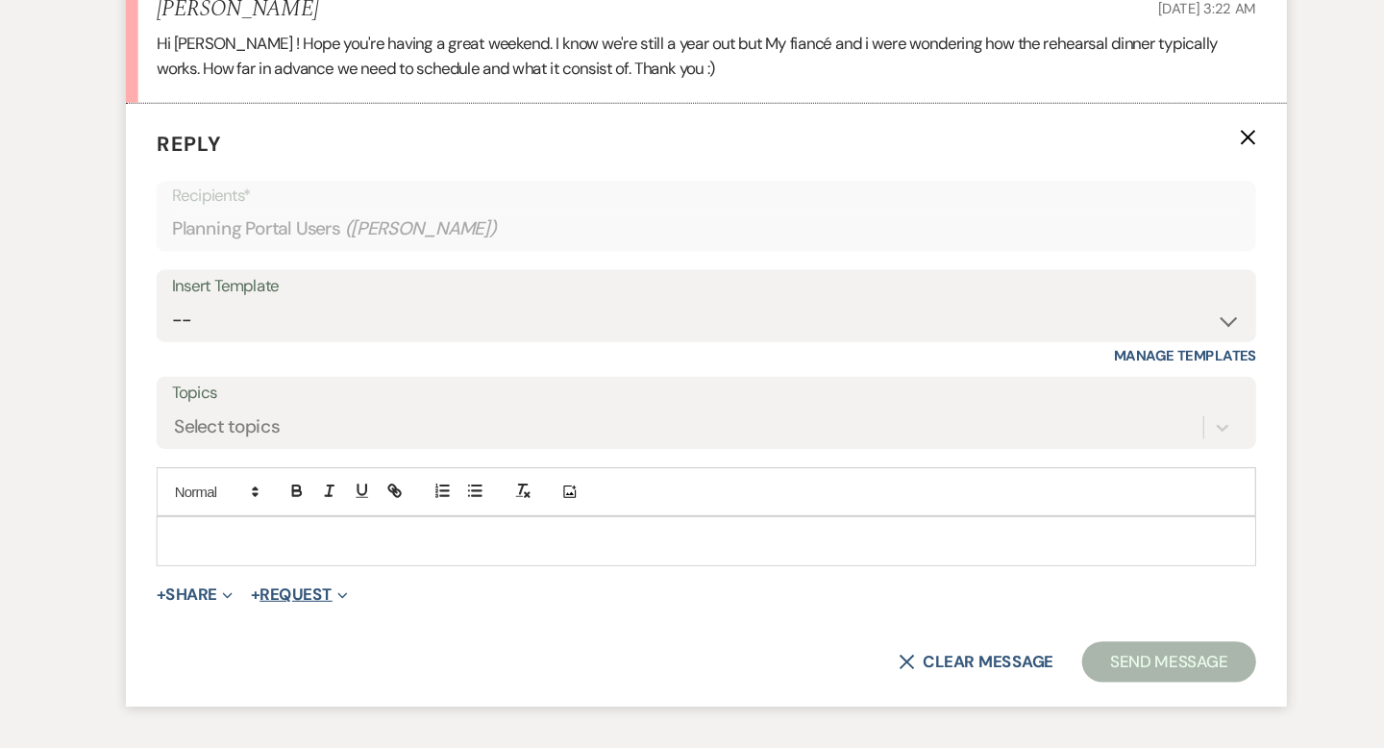
scroll to position [11049, 0]
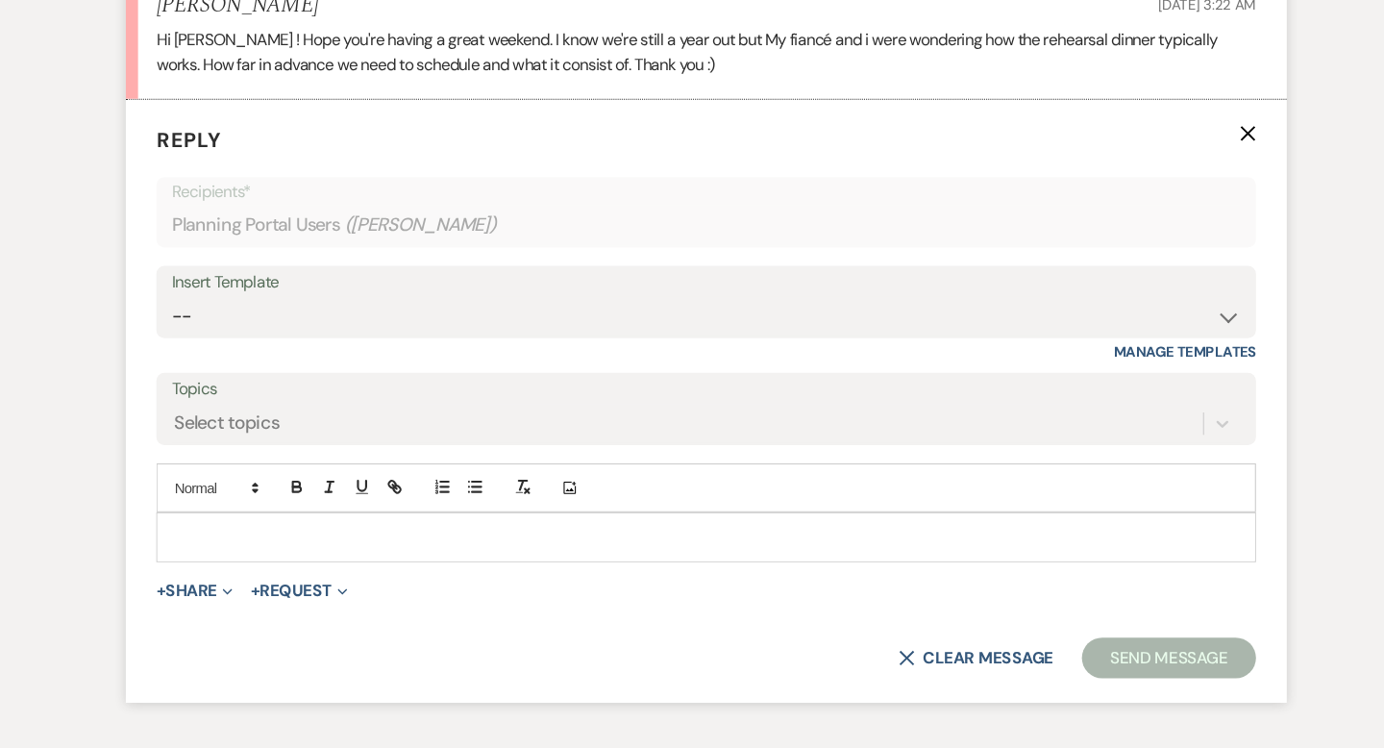
click at [405, 537] on p at bounding box center [691, 547] width 1007 height 21
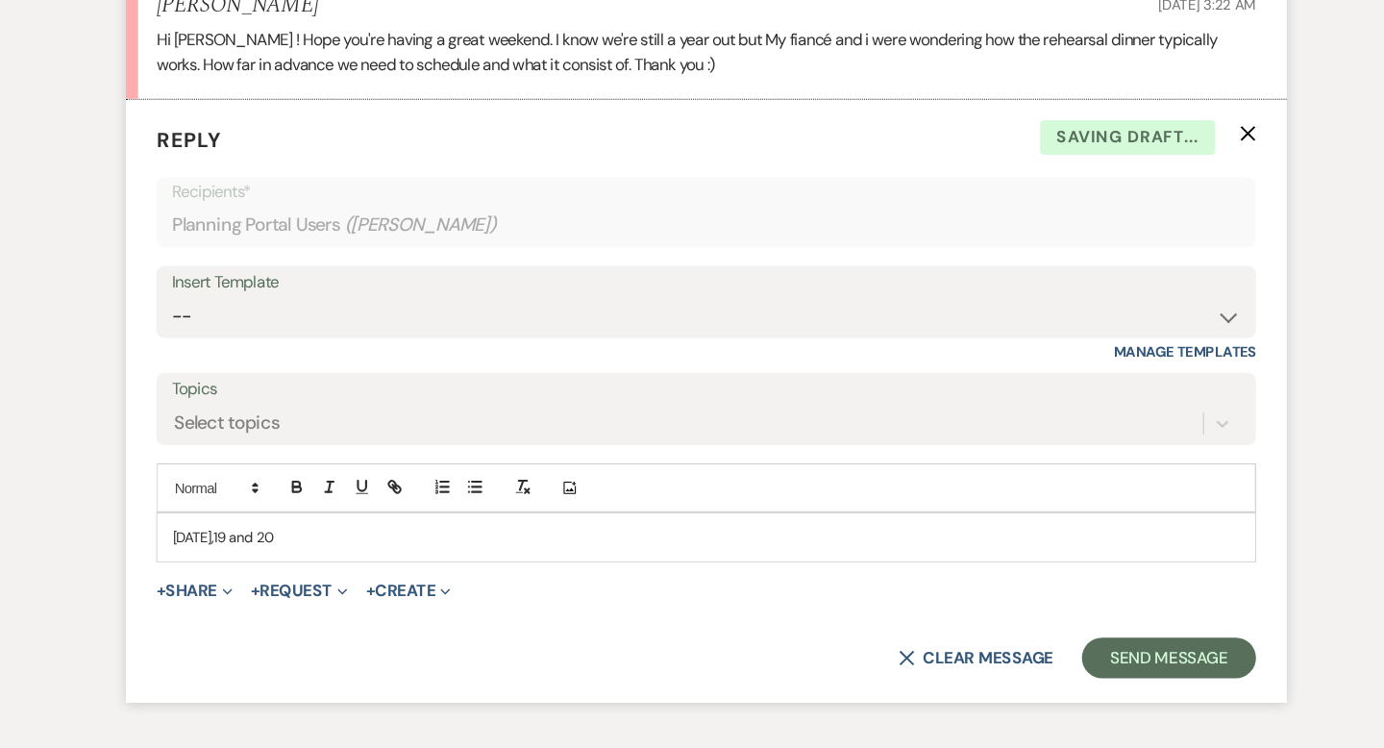
click at [188, 526] on div "August 17,18,19 and 20" at bounding box center [692, 548] width 1036 height 44
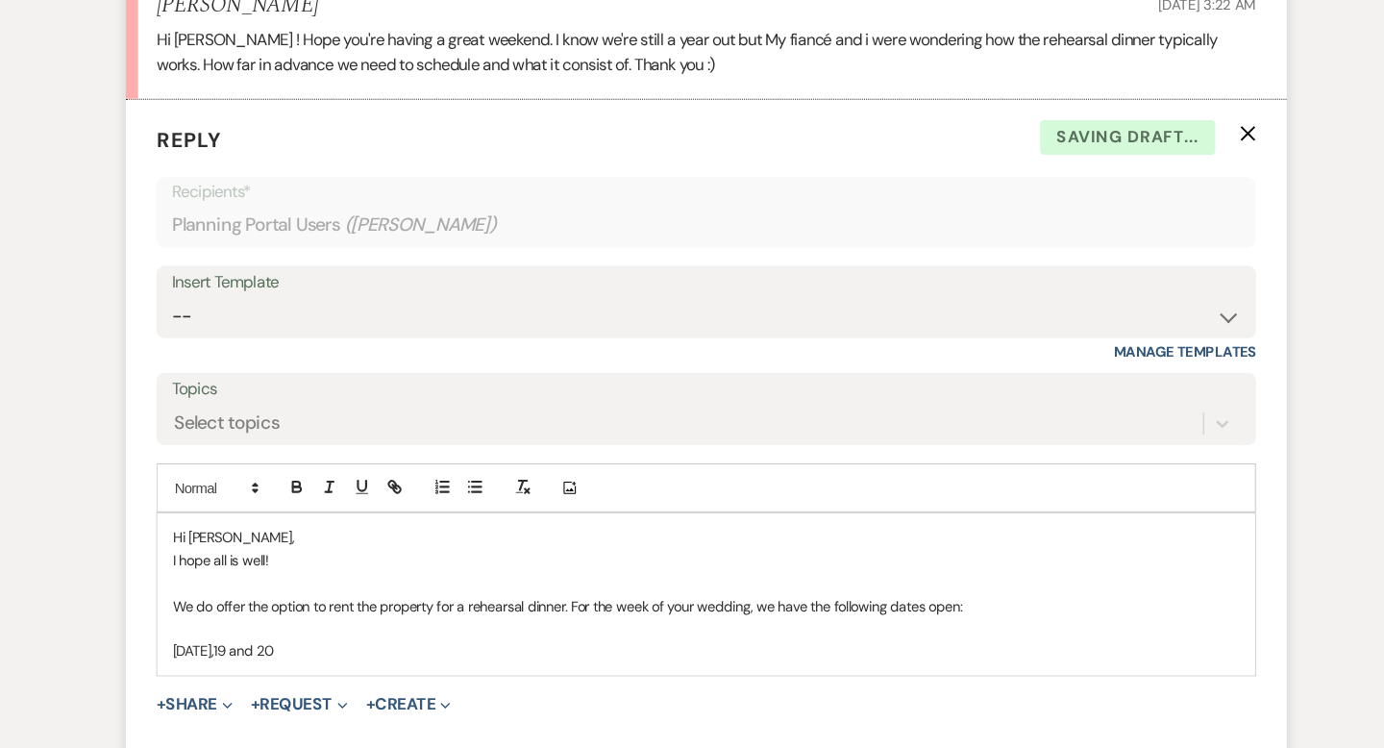
click at [562, 603] on p "We do offer the option to rent the property for a rehearsal dinner. For the wee…" at bounding box center [691, 613] width 1007 height 21
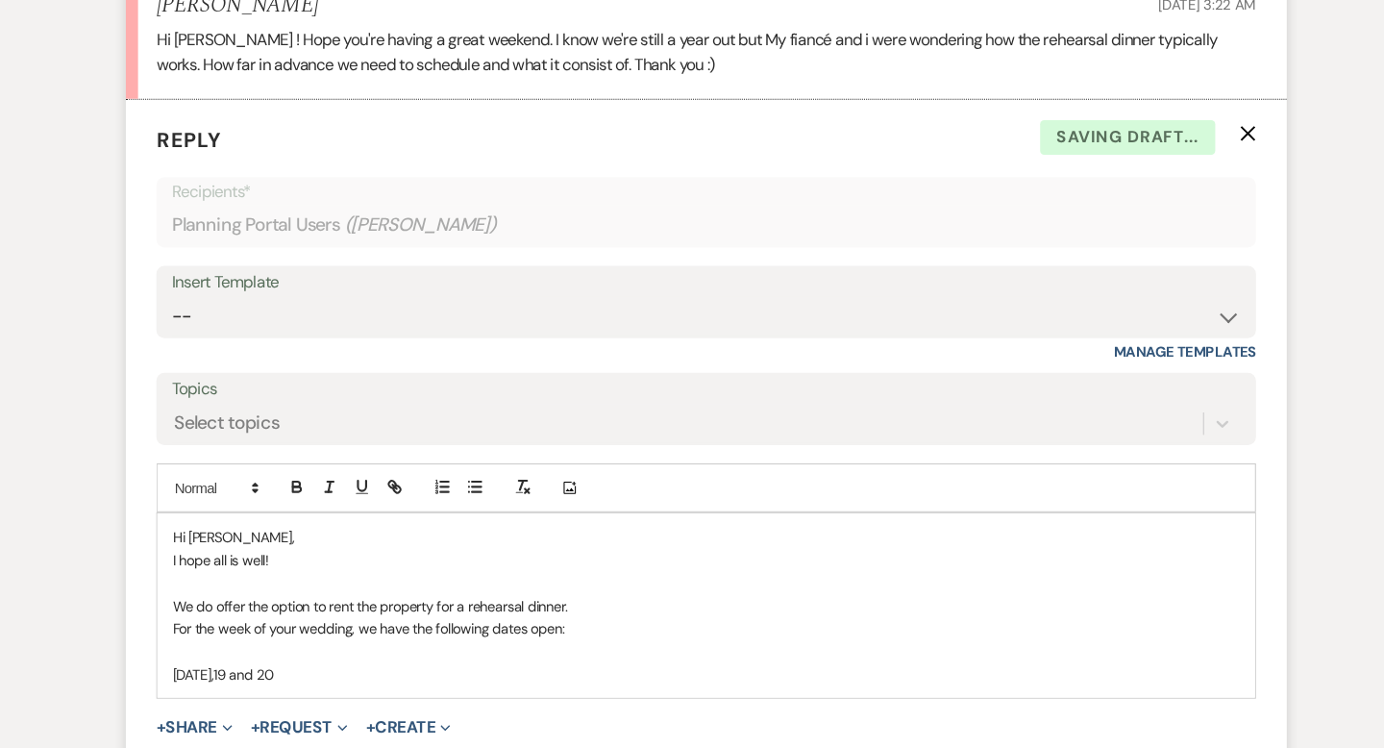
click at [186, 650] on div "Hi Sabrina, I hope all is well! We do offer the option to rent the property for…" at bounding box center [692, 613] width 1036 height 174
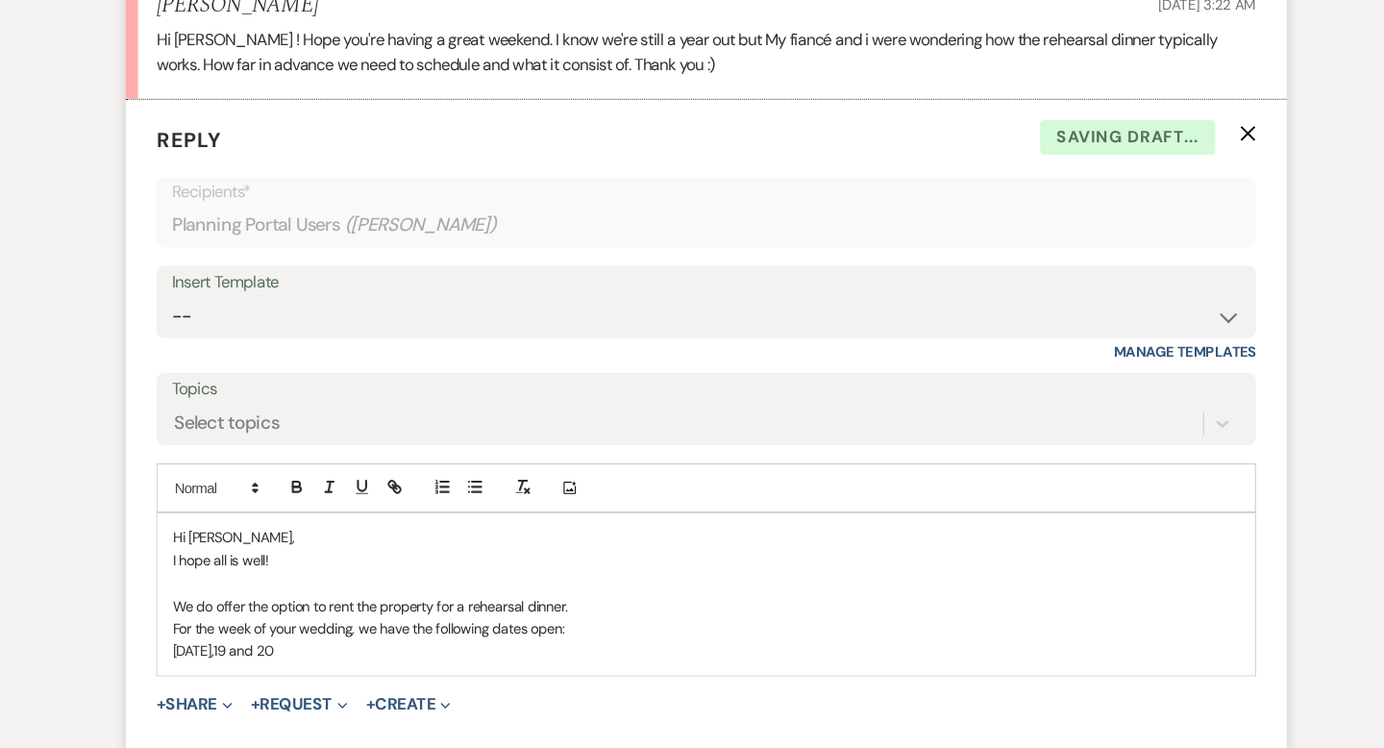
click at [244, 645] on p "August 17,18,19 and 20" at bounding box center [691, 655] width 1007 height 21
click at [260, 645] on p "August 17, 18,19 and 20" at bounding box center [691, 655] width 1007 height 21
click at [325, 645] on p "August 17, 18, 19 and 20" at bounding box center [691, 655] width 1007 height 21
click at [186, 626] on div "Hi Sabrina, I hope all is well! We do offer the option to rent the property for…" at bounding box center [692, 602] width 1036 height 152
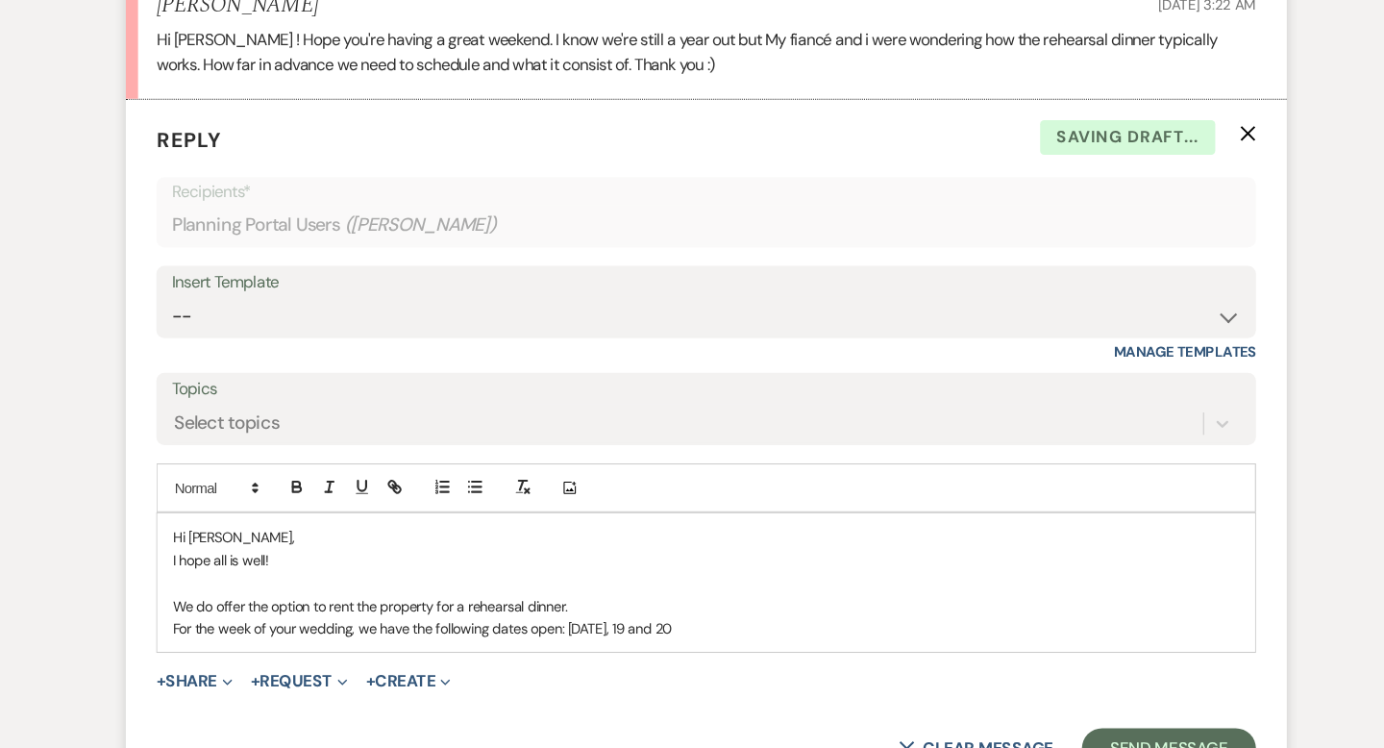
click at [716, 624] on p "For the week of your wedding, we have the following dates open: August 17, 18, …" at bounding box center [691, 634] width 1007 height 21
click at [608, 624] on p "For the week of your wedding, we have the following dates open: August 17, 18, …" at bounding box center [691, 634] width 1007 height 21
click at [636, 624] on p "For the week of your wedding, we have the following dates open: August 17th, 18…" at bounding box center [691, 634] width 1007 height 21
click at [665, 624] on p "For the week of your wedding, we have the following dates open: August 17th, 18…" at bounding box center [691, 634] width 1007 height 21
click at [726, 624] on p "For the week of your wedding, we have the following dates open: August 17th, 18…" at bounding box center [691, 634] width 1007 height 21
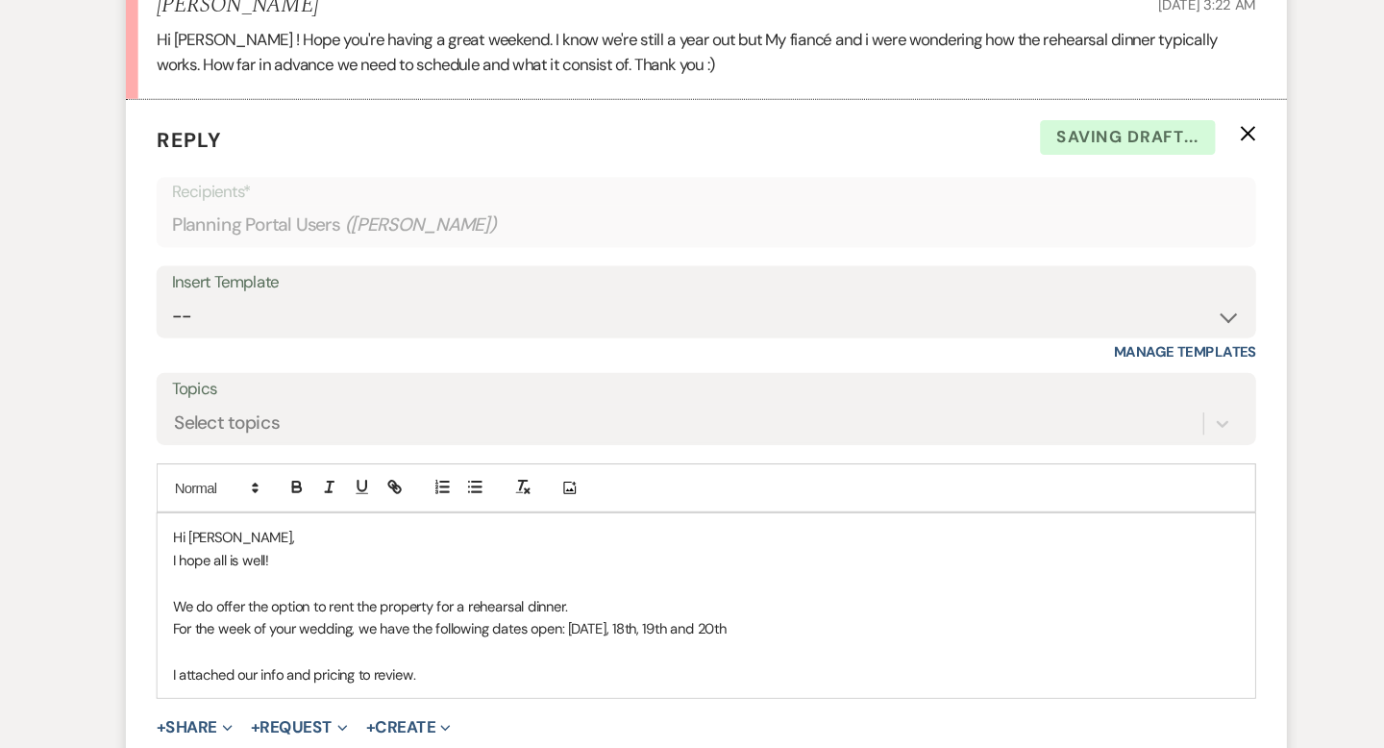
click at [183, 656] on div "Hi Sabrina, I hope all is well! We do offer the option to rent the property for…" at bounding box center [692, 613] width 1036 height 174
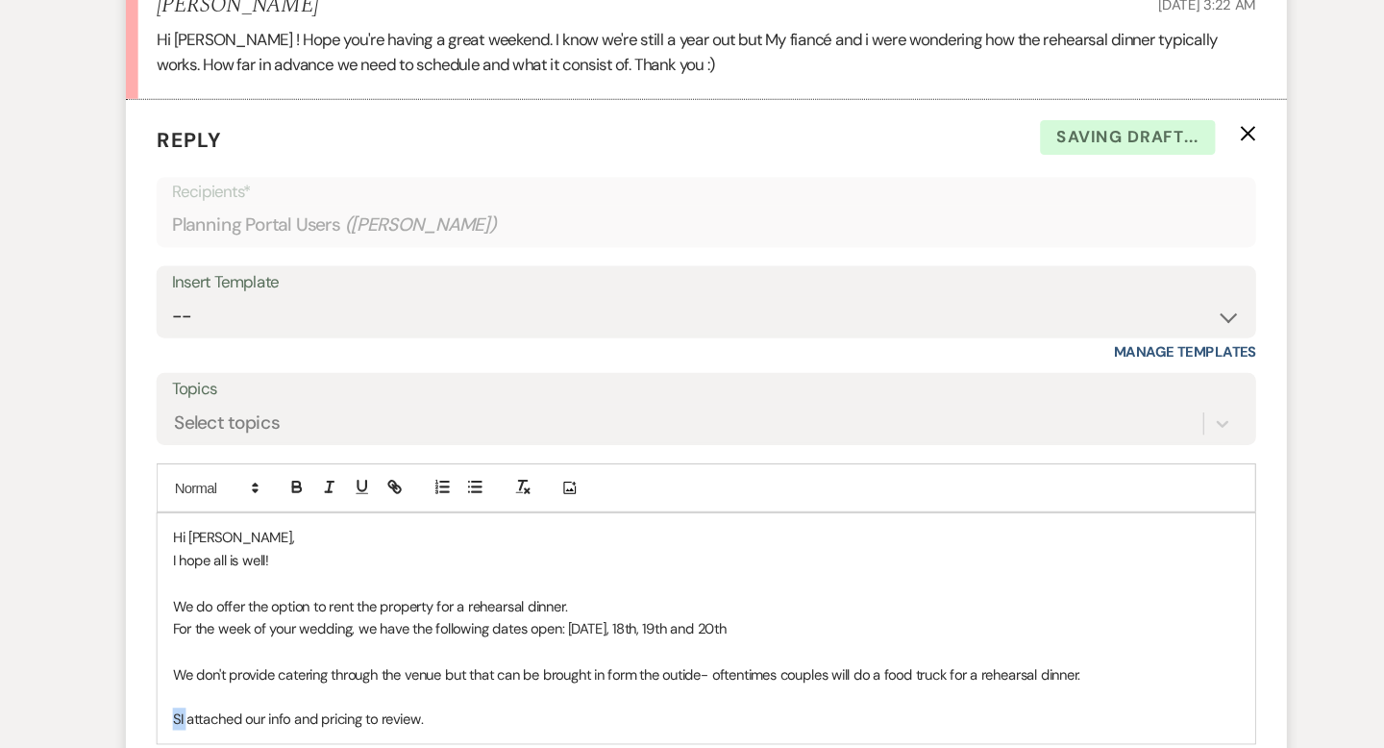
drag, startPoint x: 204, startPoint y: 690, endPoint x: 164, endPoint y: 690, distance: 39.4
click at [164, 690] on form "Reply X Saving draft... Recipients* Planning Portal Users ( Sabrina Dwy ) Inser…" at bounding box center [692, 506] width 1096 height 741
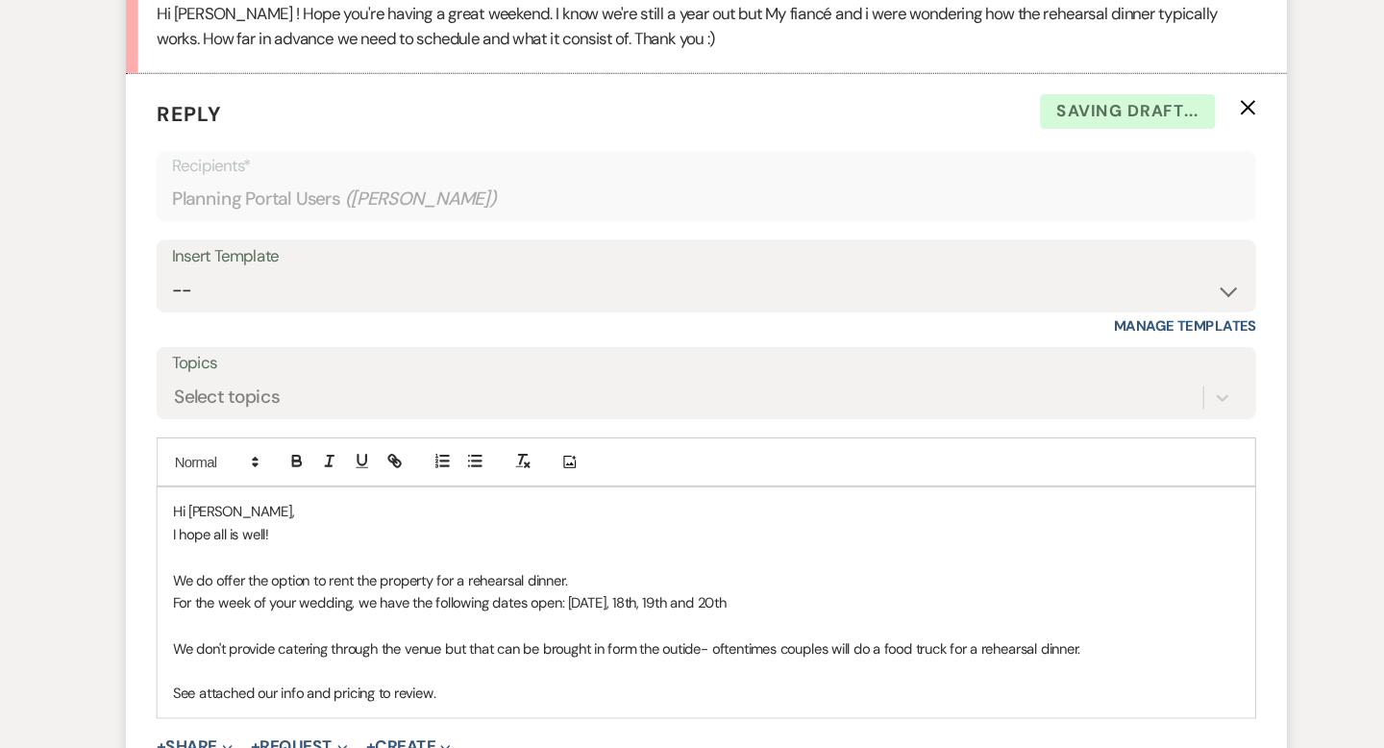
scroll to position [11074, 0]
click at [463, 683] on p "See attached our info and pricing to review." at bounding box center [691, 693] width 1007 height 21
click at [507, 683] on p "See attached our info and pricing to review." at bounding box center [691, 693] width 1007 height 21
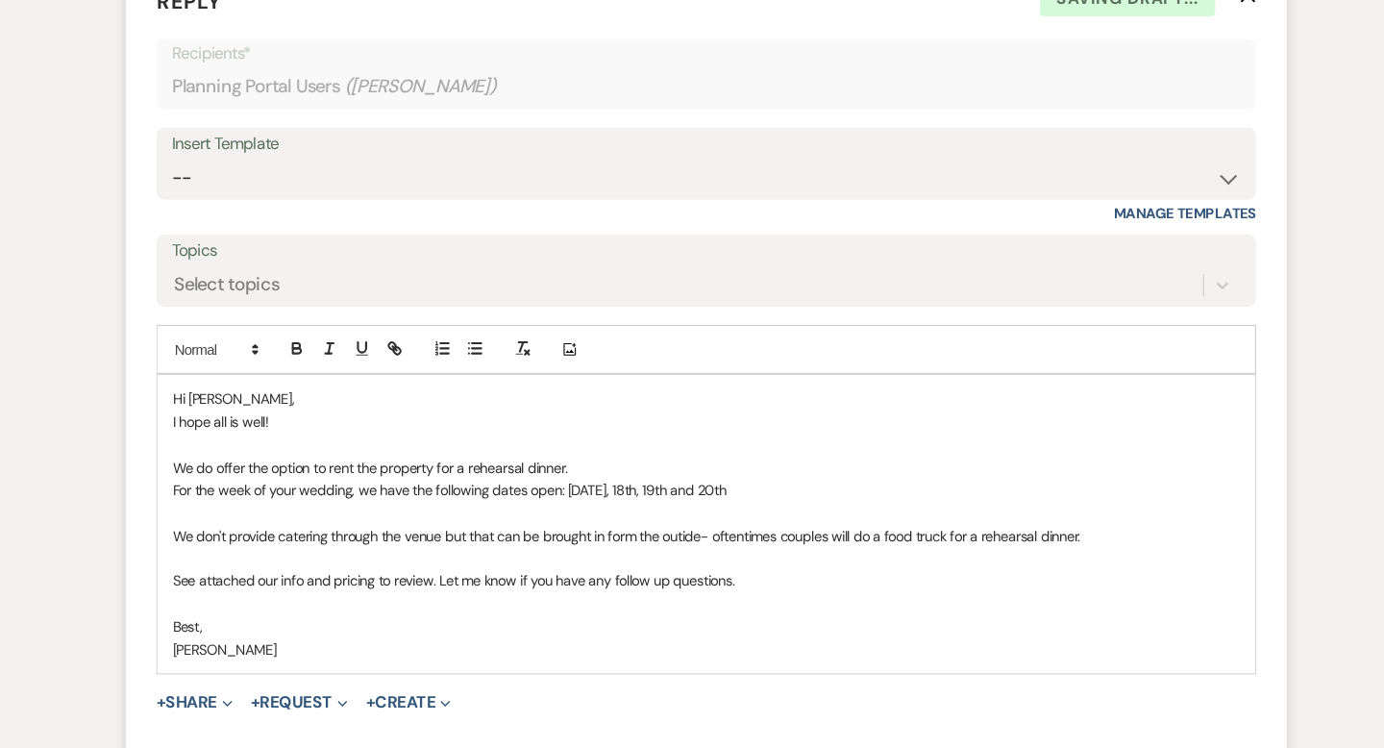
scroll to position [11214, 0]
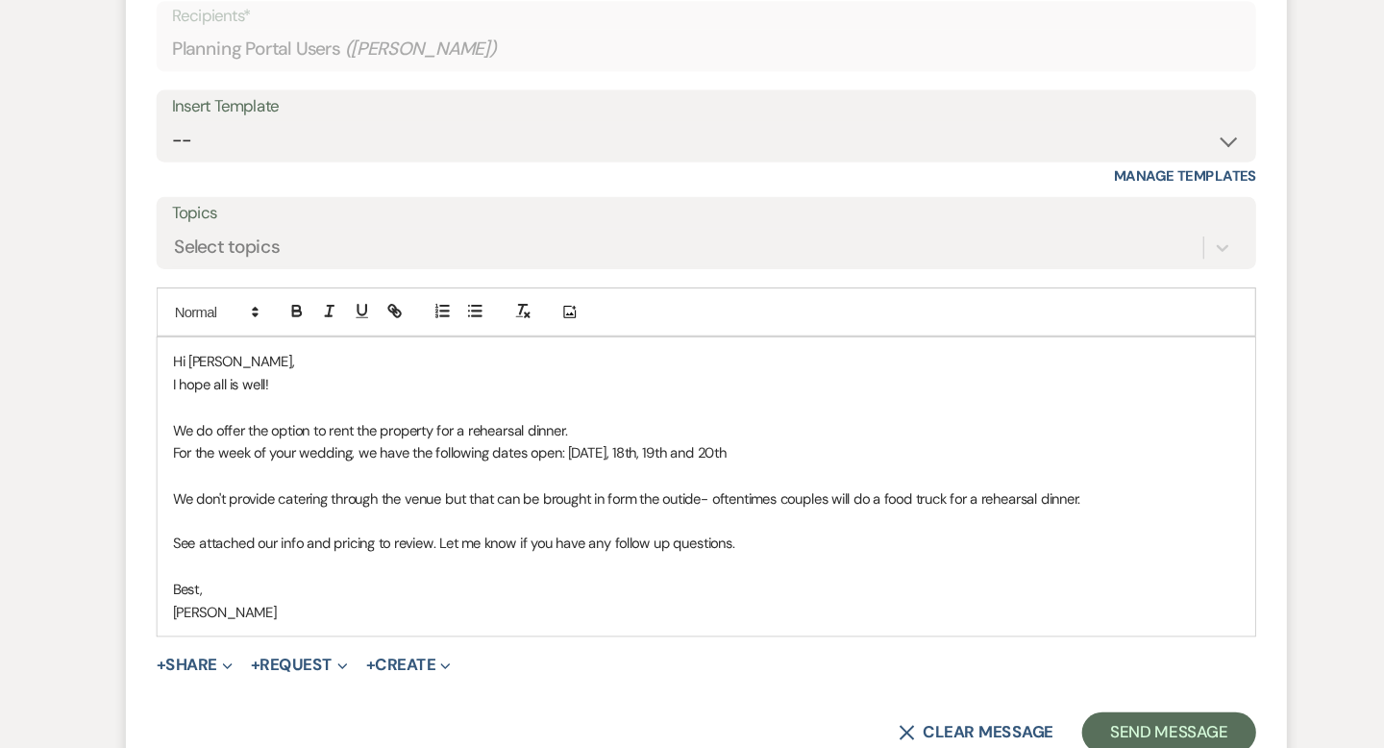
click at [671, 502] on p "We don't provide catering through the venue but that can be brought in form the…" at bounding box center [691, 512] width 1007 height 21
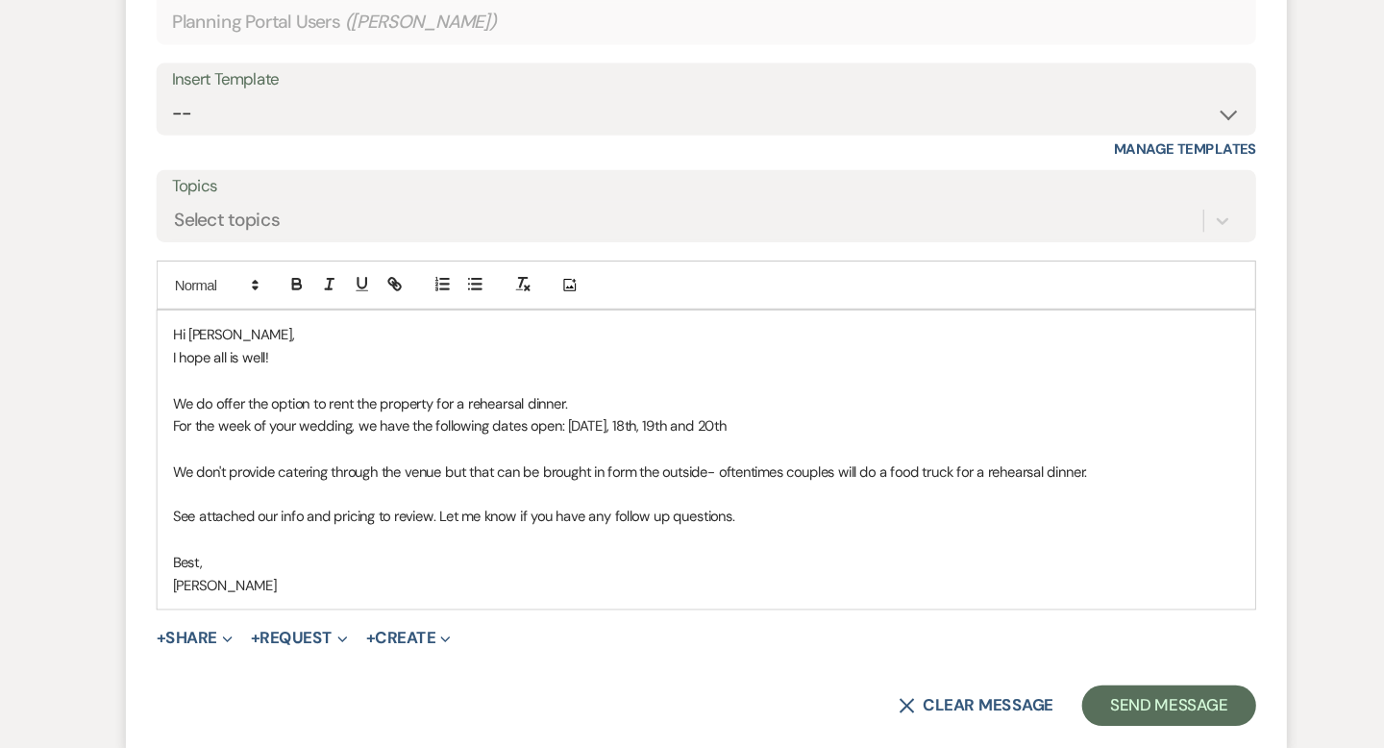
scroll to position [11241, 0]
click at [232, 635] on button "+ Share Expand" at bounding box center [209, 642] width 72 height 15
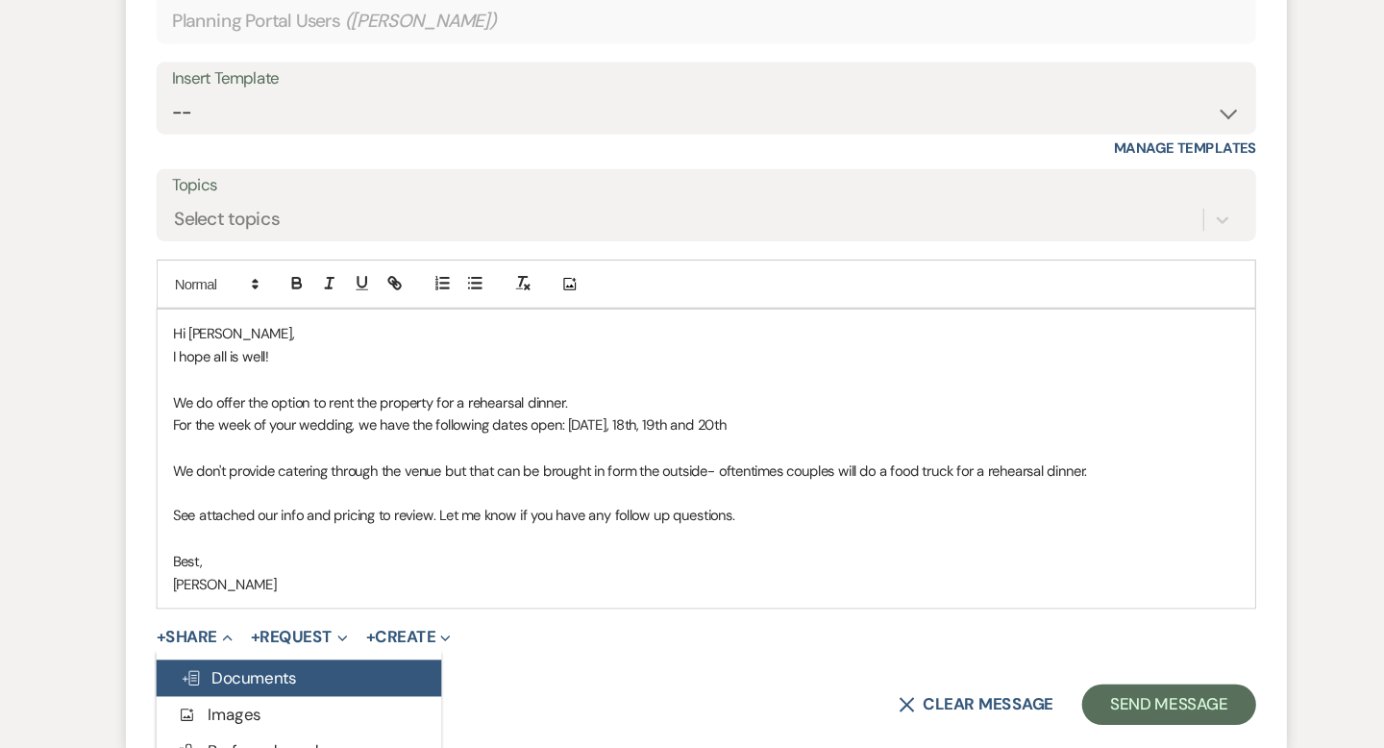
click at [244, 671] on span "Doc Upload Documents" at bounding box center [251, 681] width 110 height 20
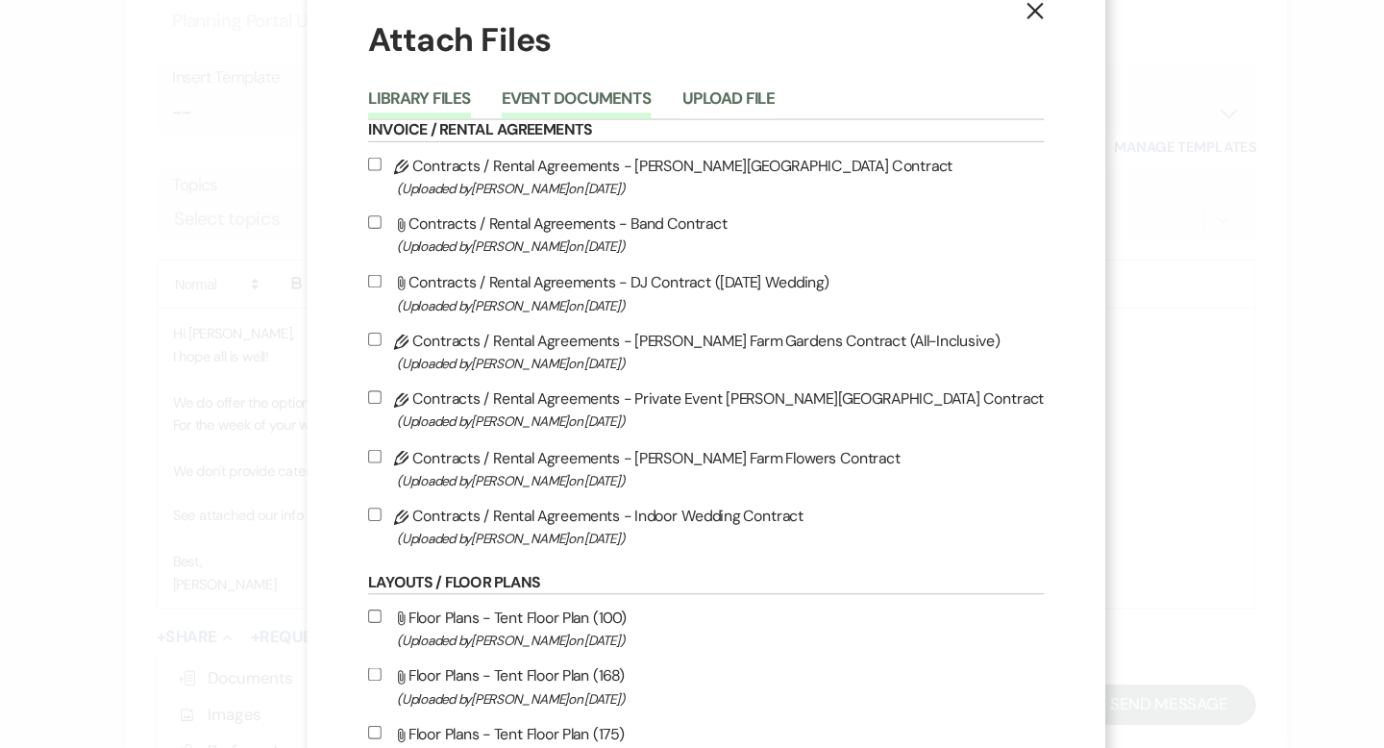
click at [640, 136] on button "Event Documents" at bounding box center [569, 140] width 141 height 27
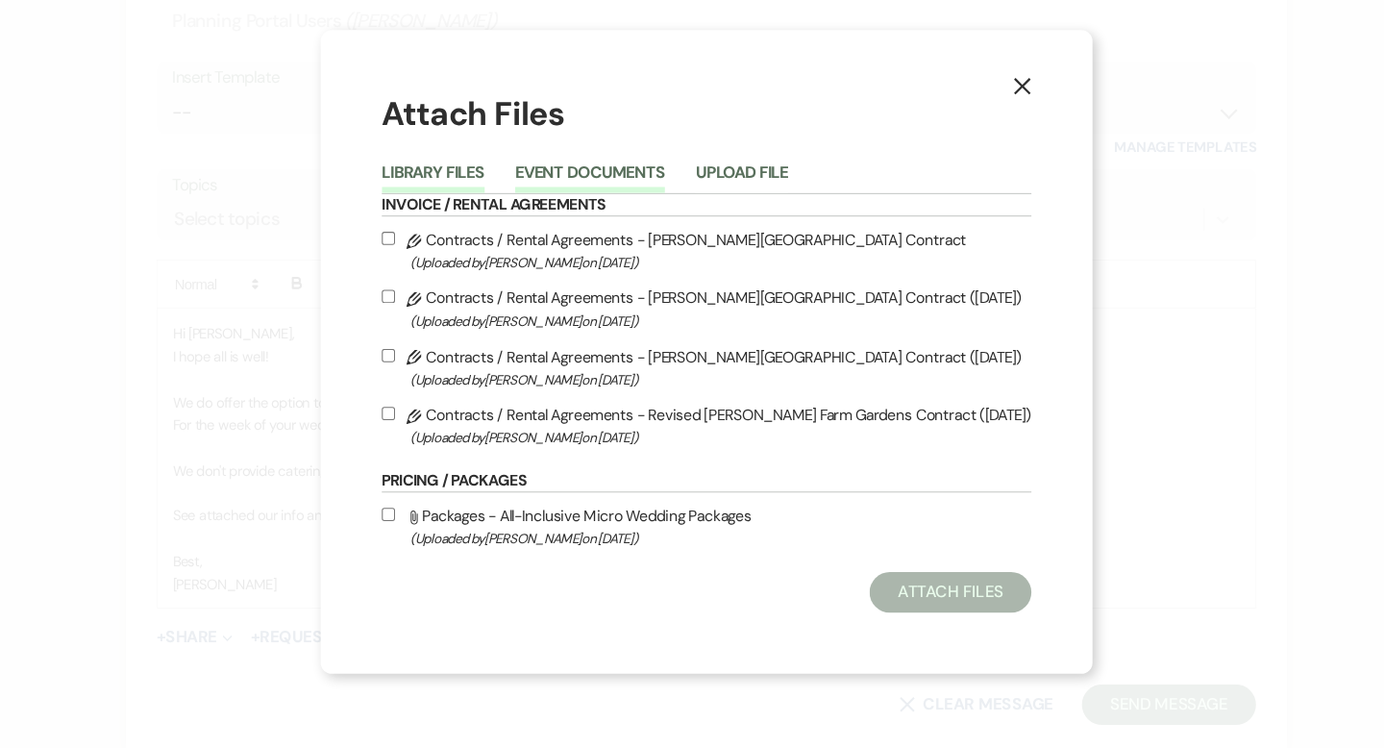
click at [464, 206] on button "Library Files" at bounding box center [433, 210] width 97 height 27
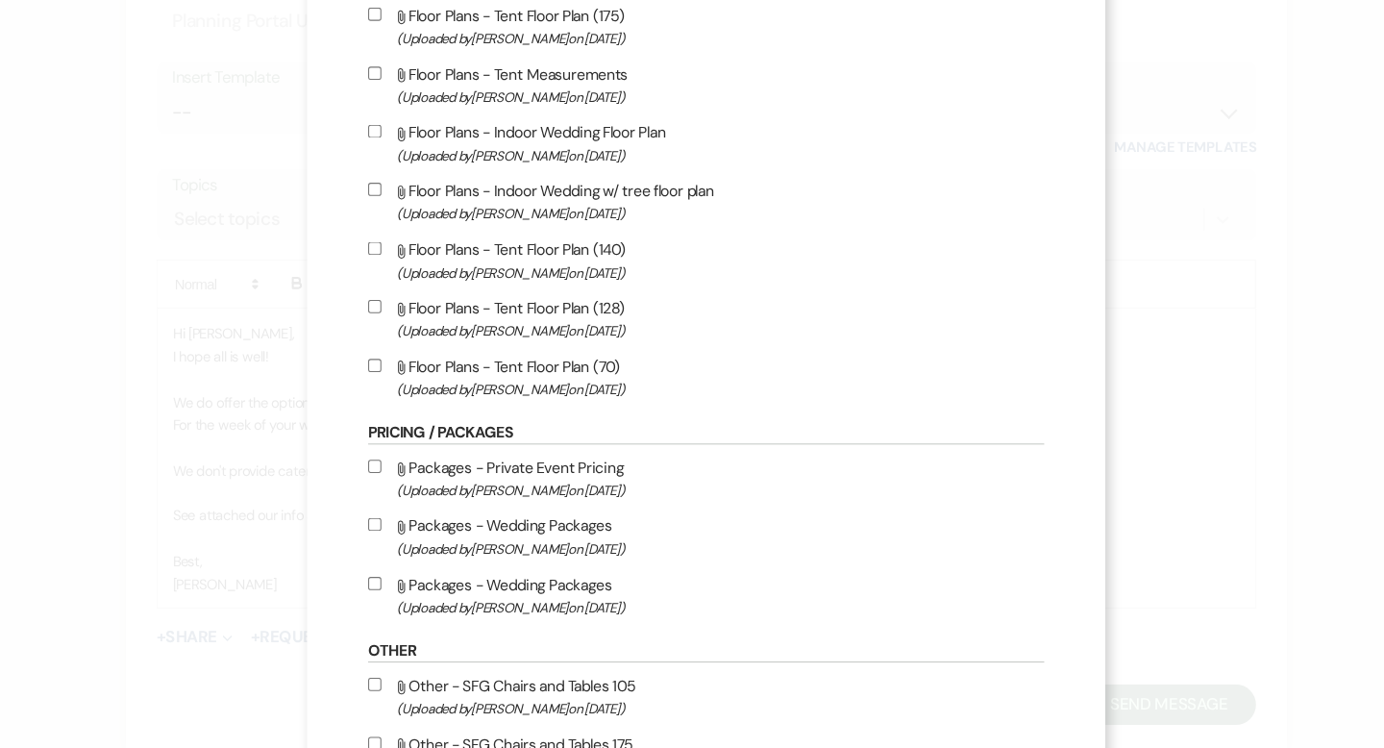
scroll to position [679, 0]
click at [610, 484] on label "Attach File Packages - Private Event Pricing (Uploaded by Travis Winkley on Jan…" at bounding box center [691, 492] width 637 height 45
click at [385, 484] on input "Attach File Packages - Private Event Pricing (Uploaded by Travis Winkley on Jan…" at bounding box center [379, 481] width 12 height 12
checkbox input "true"
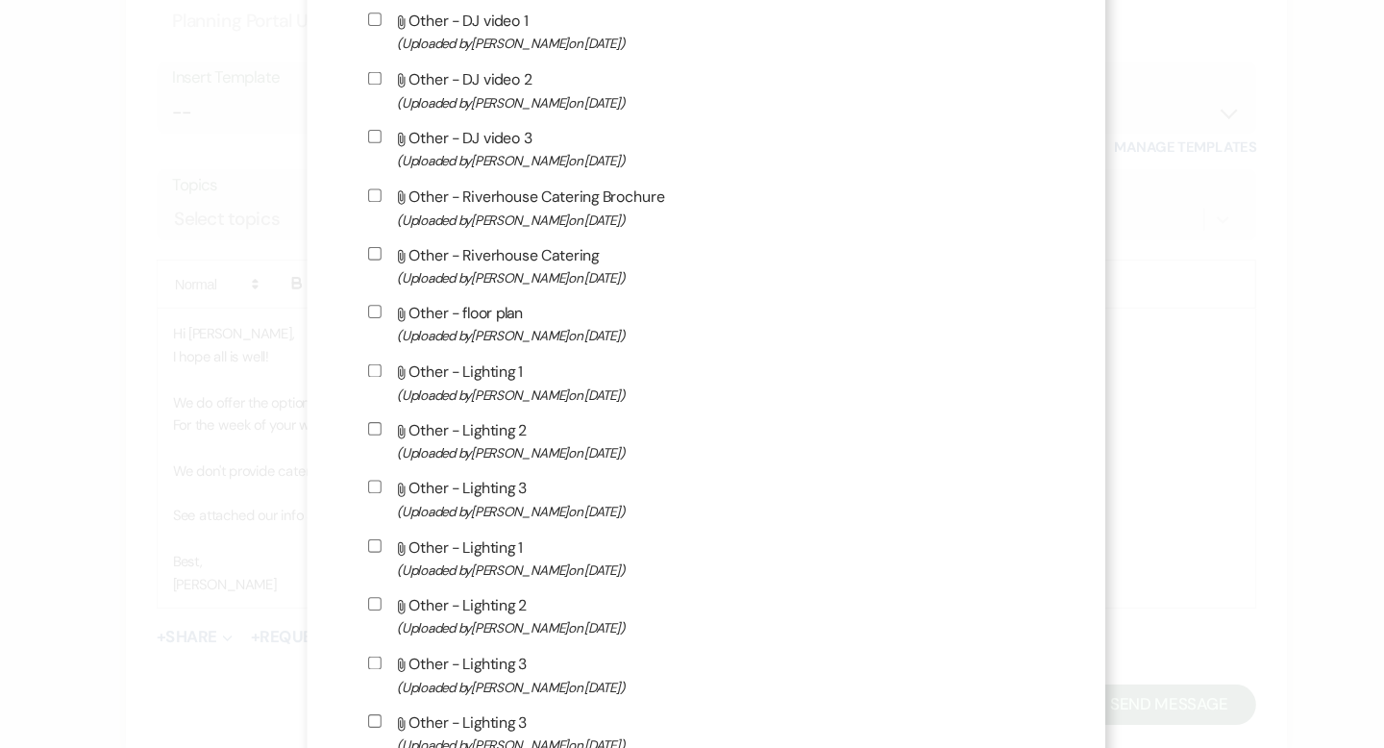
scroll to position [2153, 0]
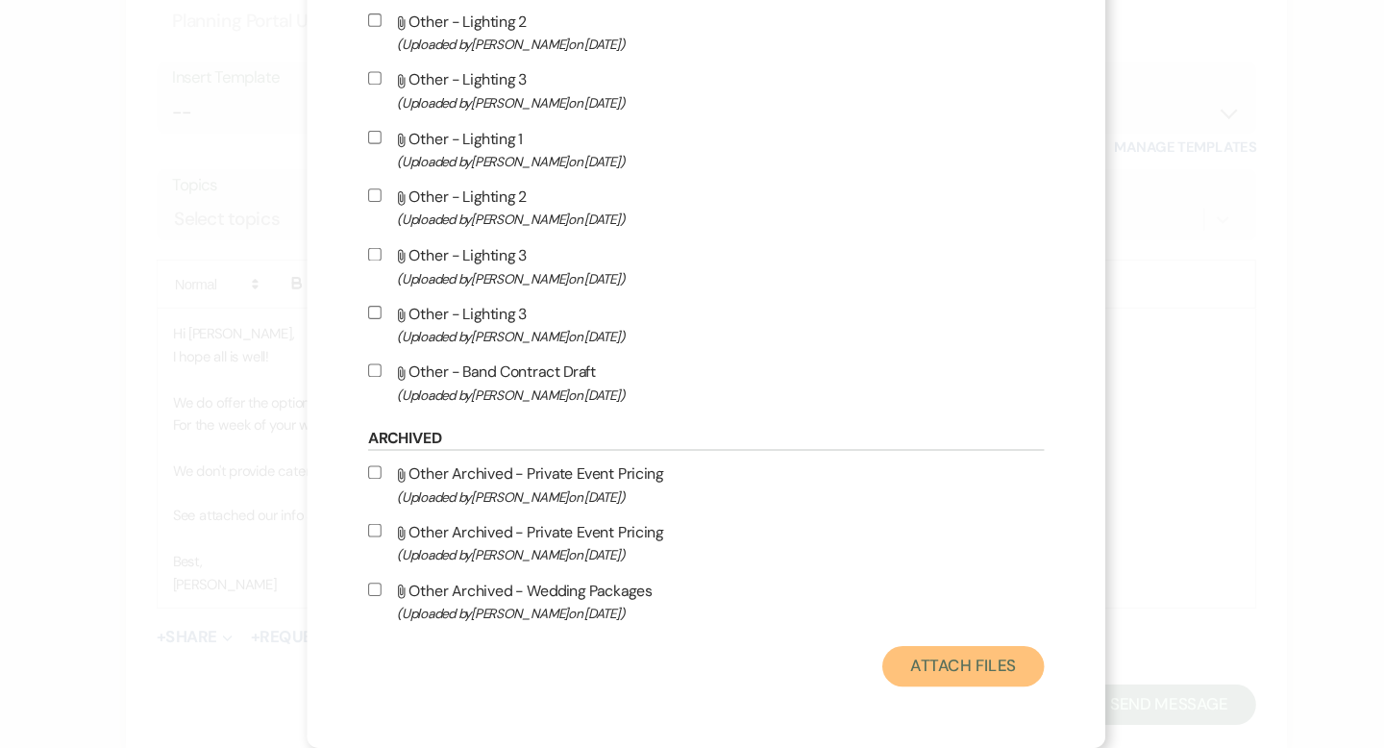
click at [907, 662] on button "Attach Files" at bounding box center [934, 671] width 153 height 38
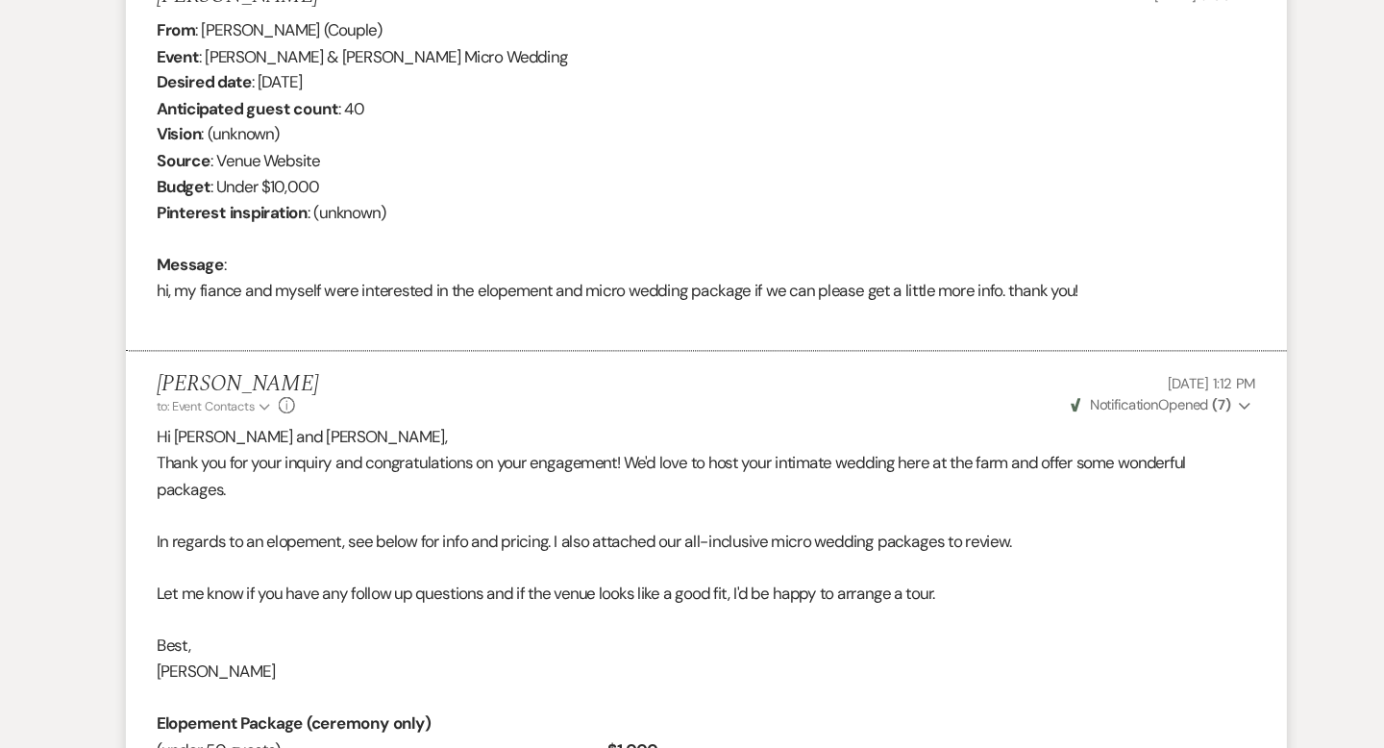
scroll to position [0, 0]
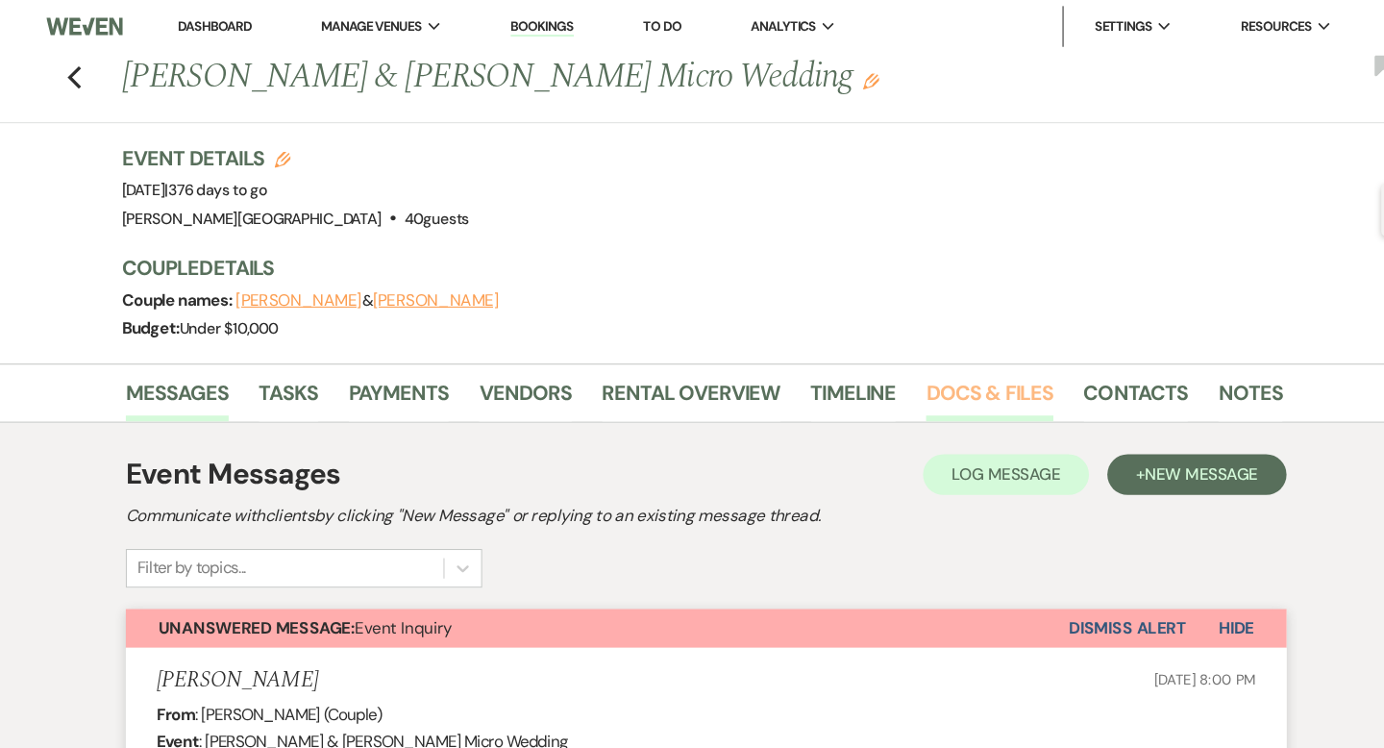
click at [919, 373] on link "Docs & Files" at bounding box center [959, 377] width 119 height 42
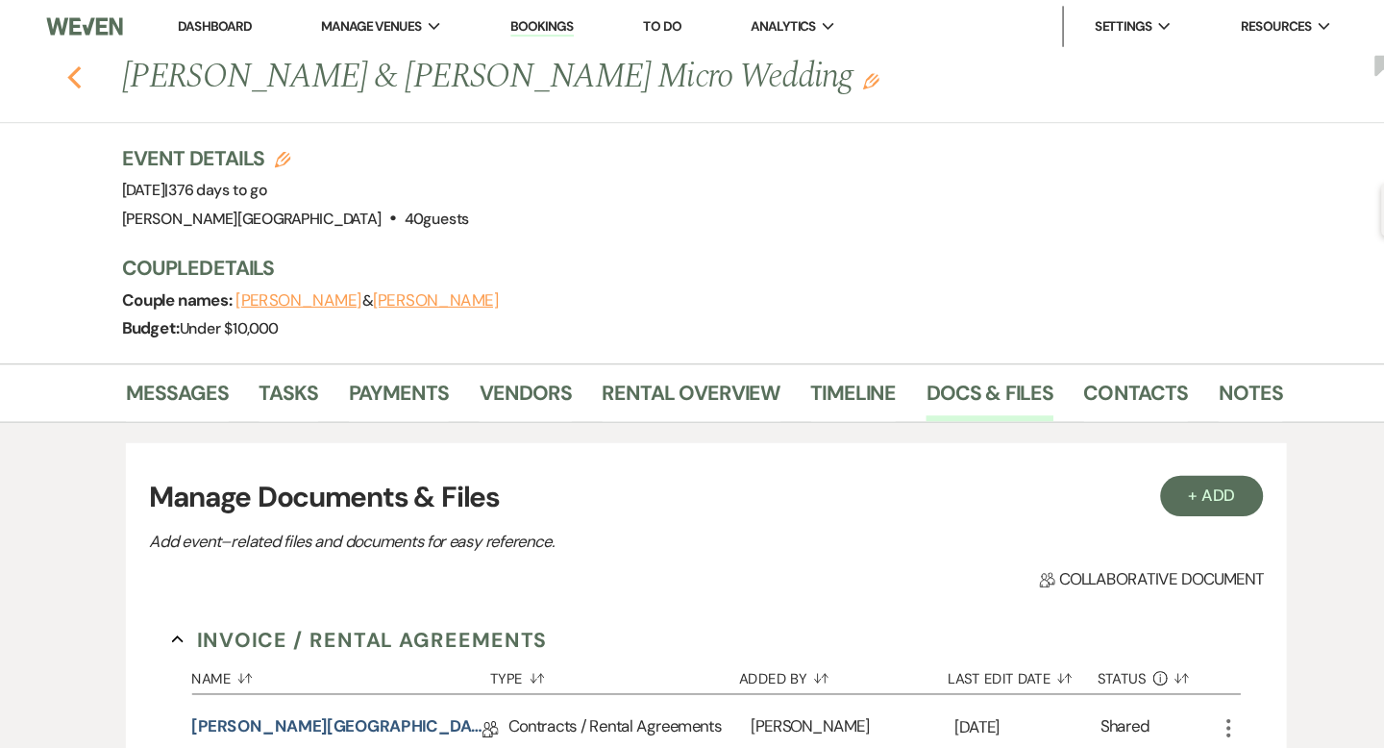
click at [100, 70] on icon "Previous" at bounding box center [95, 73] width 14 height 23
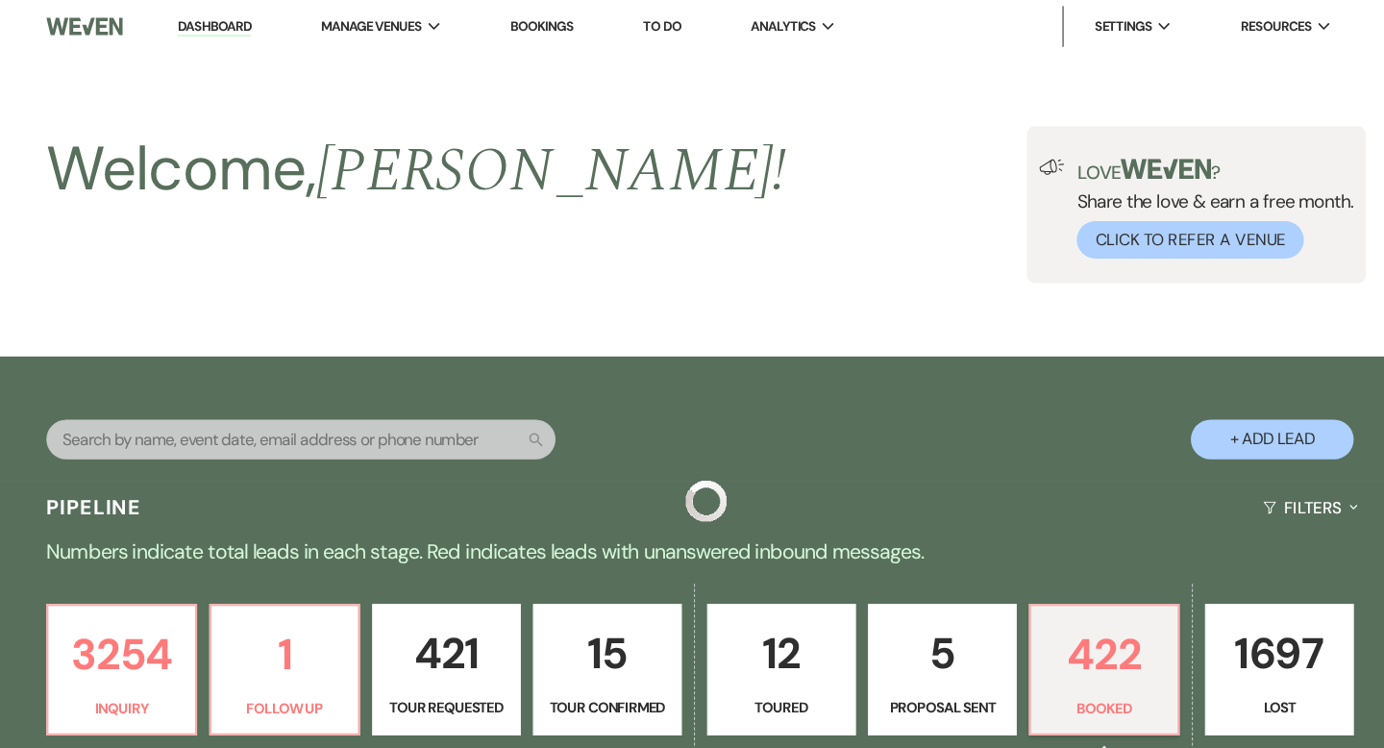
scroll to position [1670, 0]
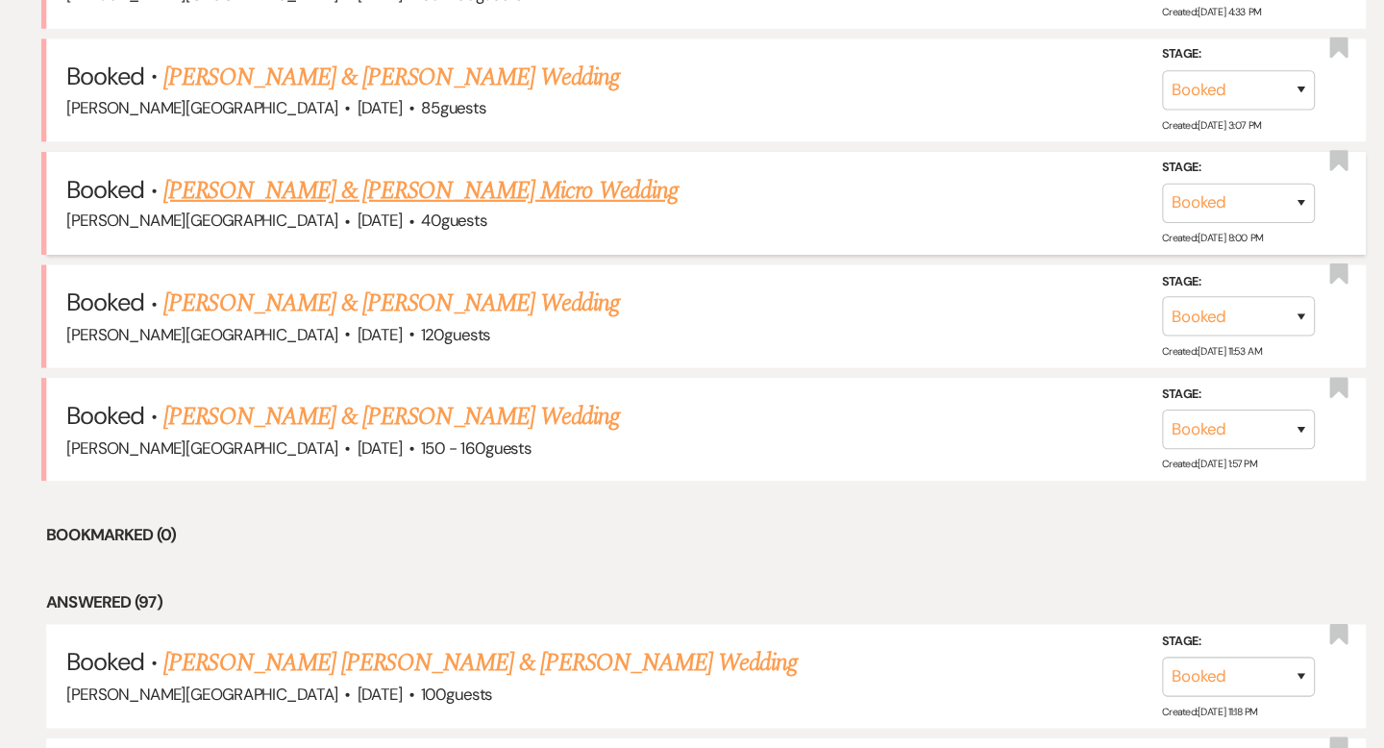
click at [408, 163] on link "[PERSON_NAME] & [PERSON_NAME] Micro Wedding" at bounding box center [423, 179] width 486 height 35
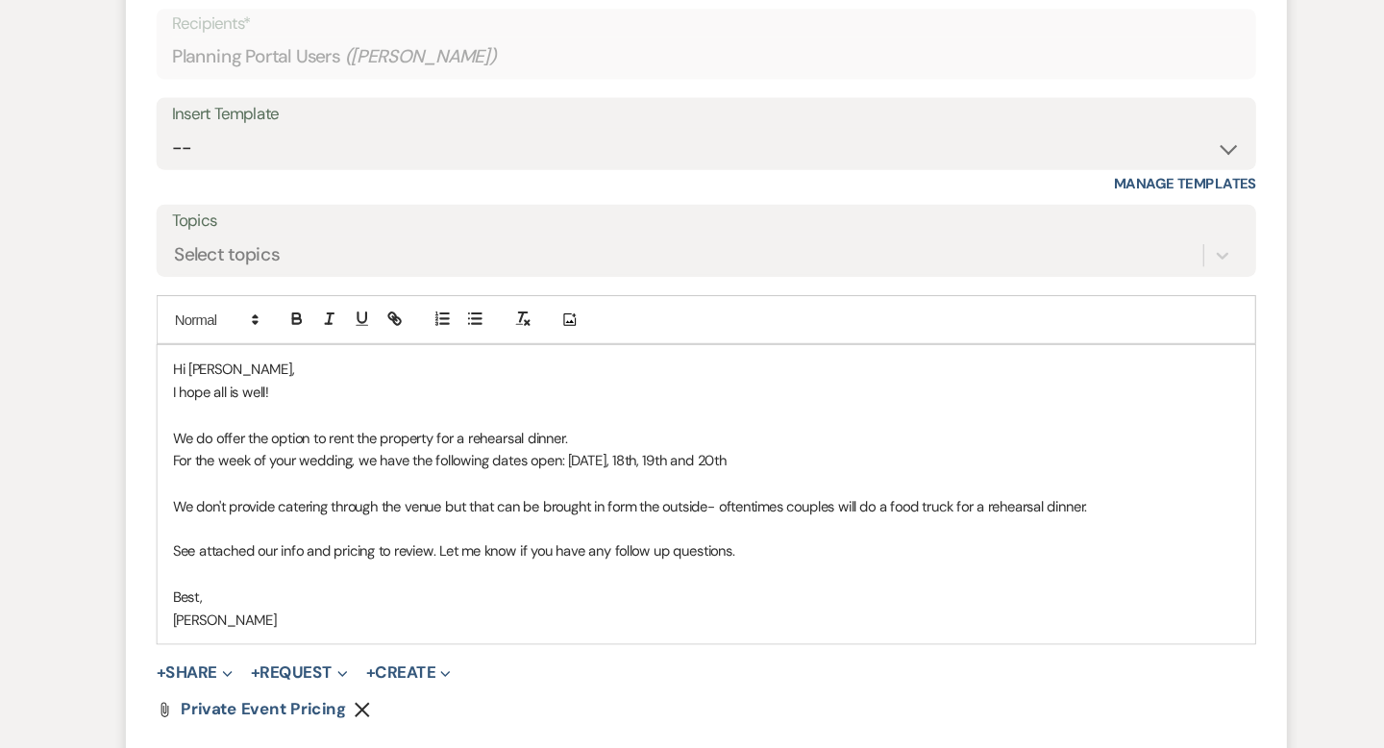
scroll to position [11422, 0]
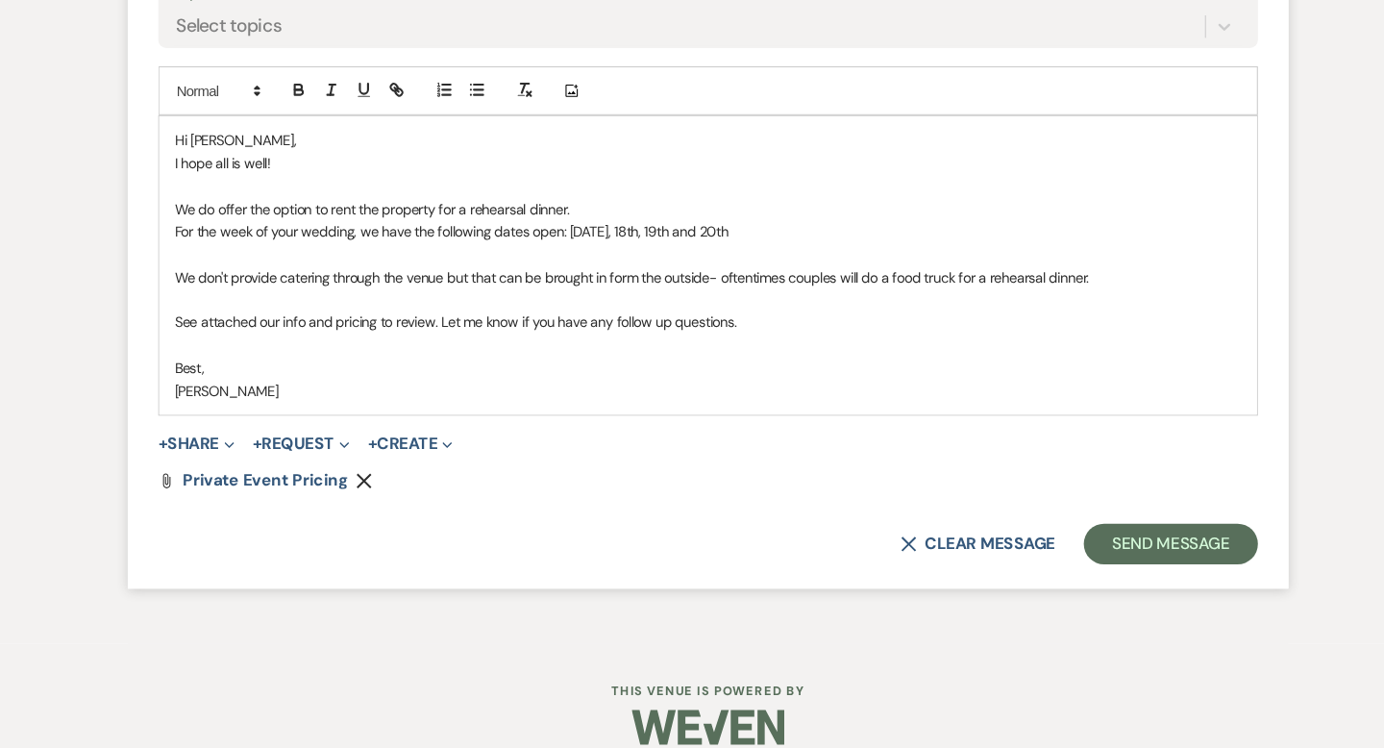
click at [285, 335] on p "See attached our info and pricing to review. Let me know if you have any follow…" at bounding box center [691, 345] width 1007 height 21
click at [301, 485] on span "Private Event Pricing" at bounding box center [274, 495] width 156 height 20
click at [666, 293] on p "We don't provide catering through the venue but that can be brought in form the…" at bounding box center [691, 303] width 1007 height 21
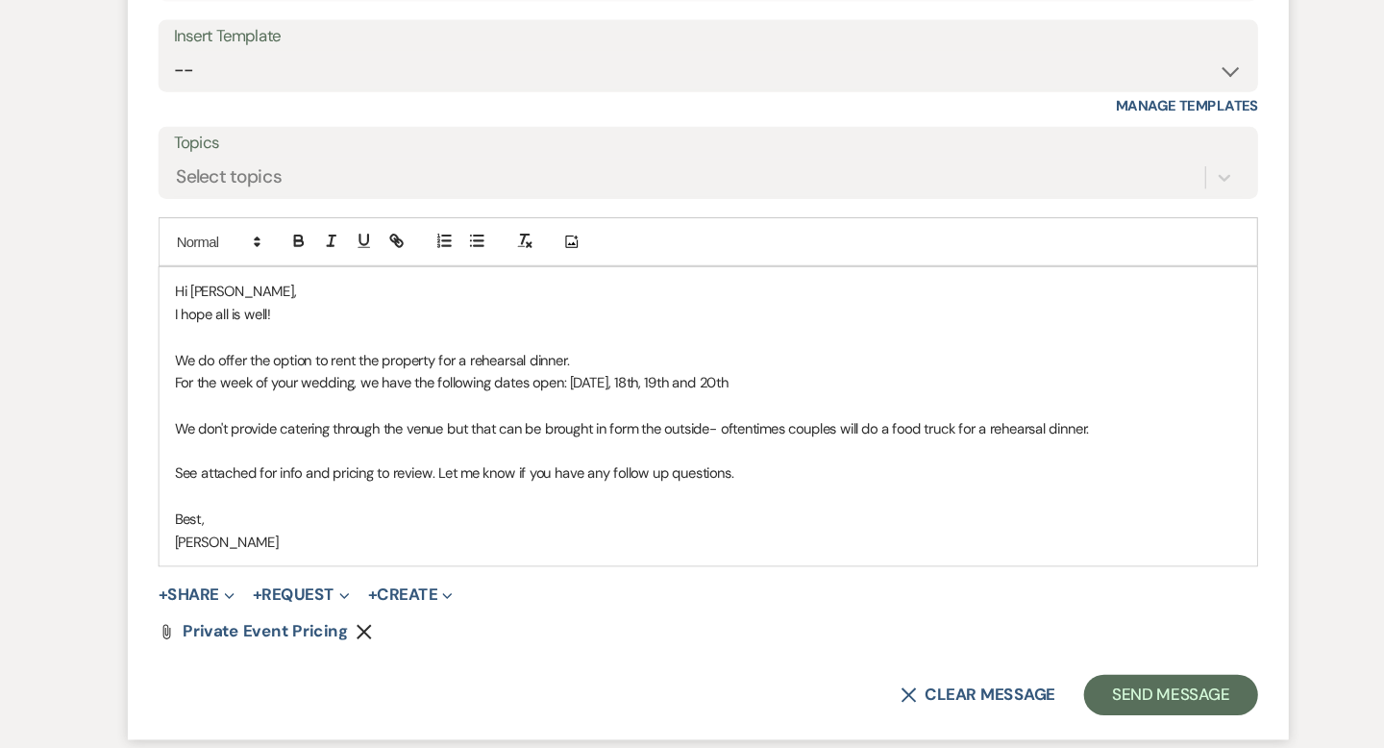
scroll to position [11421, 0]
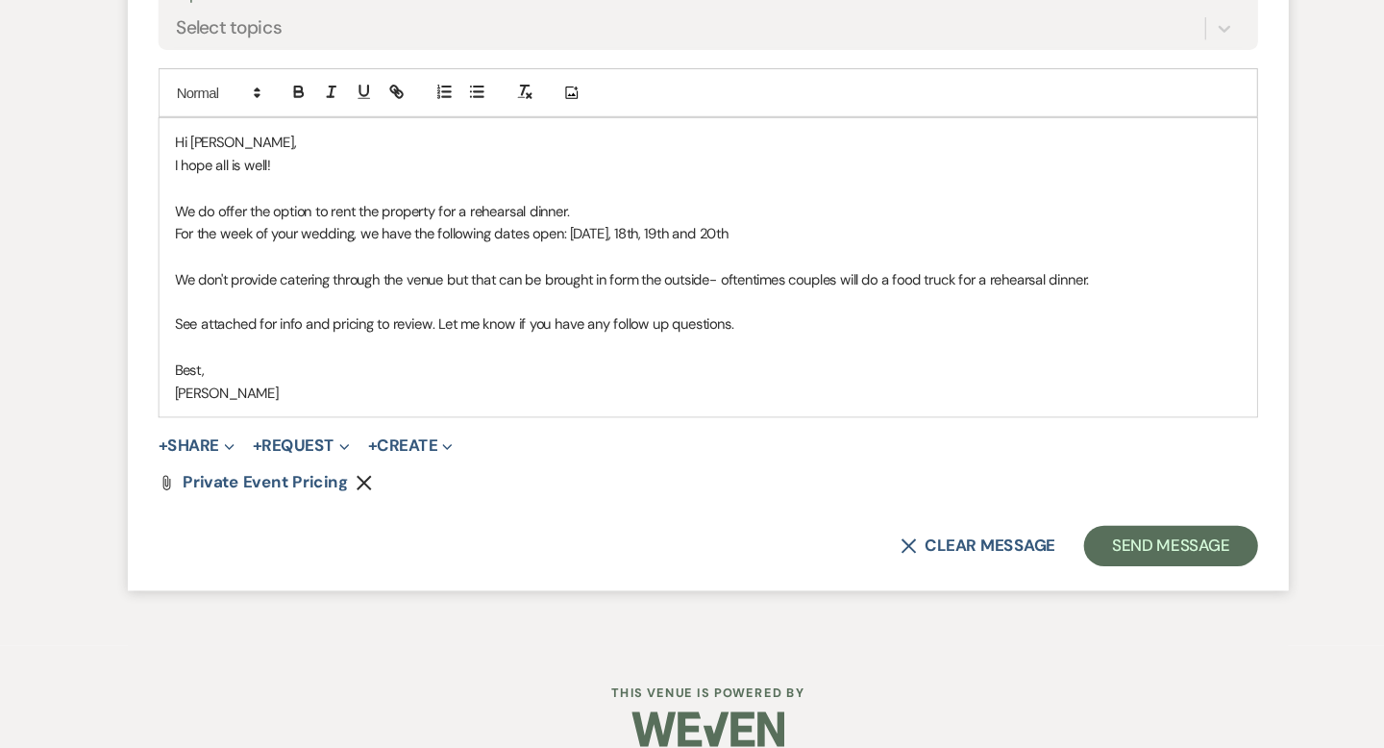
click at [379, 186] on p "I hope all is well!" at bounding box center [691, 196] width 1007 height 21
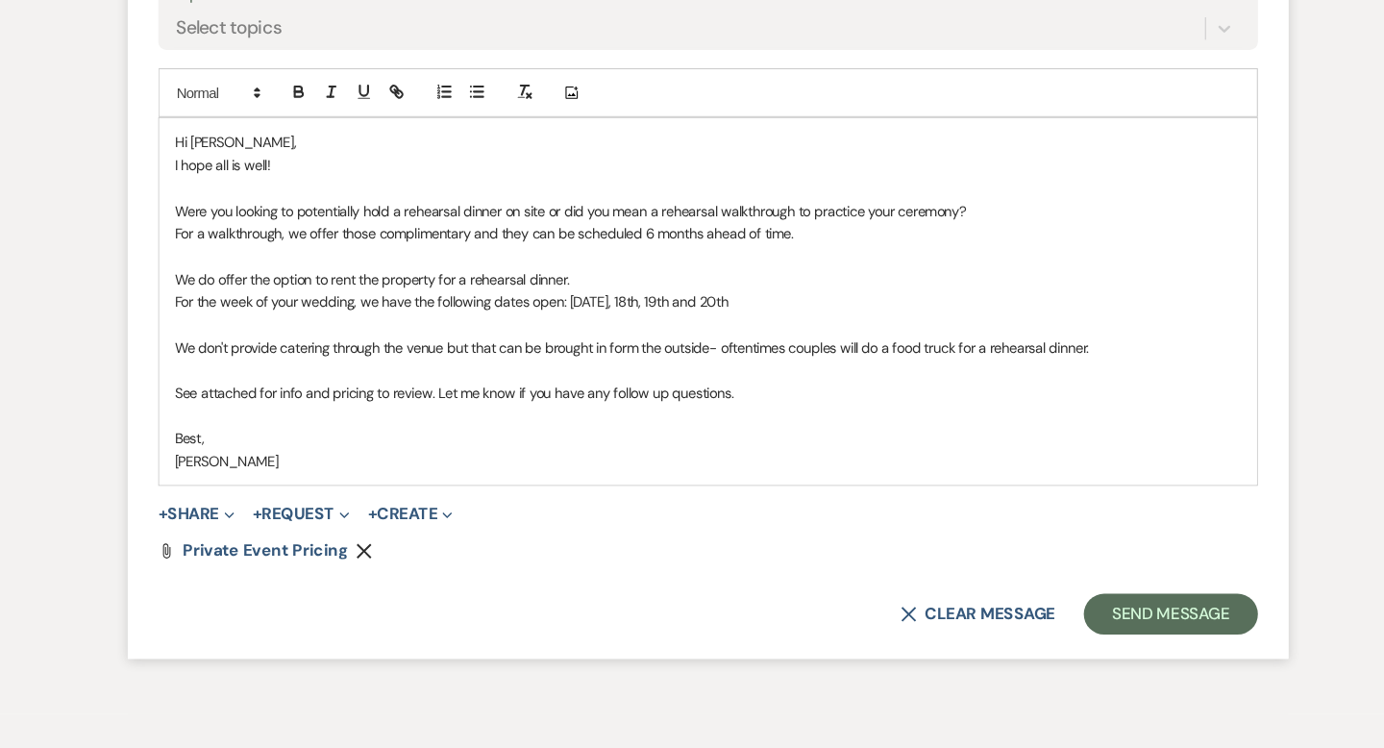
click at [545, 251] on p "For a walkthrough, we offer those complimentary and they can be scheduled 6 mon…" at bounding box center [691, 261] width 1007 height 21
click at [636, 251] on p "For a walkthrough, we offer those complimentary and they can't be scheduled 6 m…" at bounding box center [691, 261] width 1007 height 21
click at [818, 251] on p "For a walkthrough, we offer those complimentary and they can't be scheduled unt…" at bounding box center [691, 261] width 1007 height 21
drag, startPoint x: 807, startPoint y: 236, endPoint x: 488, endPoint y: 235, distance: 319.1
click at [488, 251] on p "For a walkthrough, we offer those complimentary and they can't be scheduled unt…" at bounding box center [691, 261] width 1007 height 21
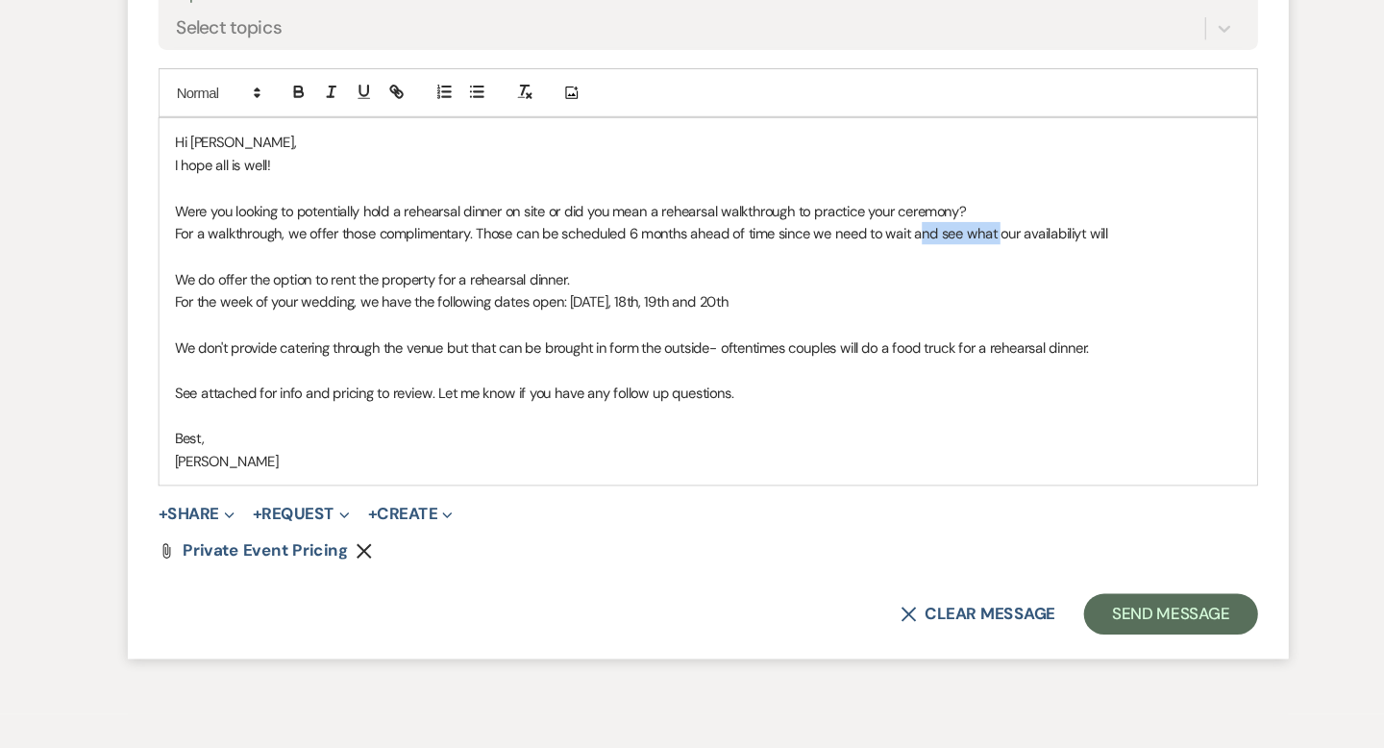
drag, startPoint x: 961, startPoint y: 236, endPoint x: 886, endPoint y: 236, distance: 75.0
click at [886, 251] on p "For a walkthrough, we offer those complimentary. Those can be scheduled 6 month…" at bounding box center [691, 261] width 1007 height 21
drag, startPoint x: 1056, startPoint y: 239, endPoint x: 1040, endPoint y: 239, distance: 16.3
click at [1040, 251] on p "For a walkthrough, we offer those complimentary. Those can be scheduled 6 month…" at bounding box center [691, 261] width 1007 height 21
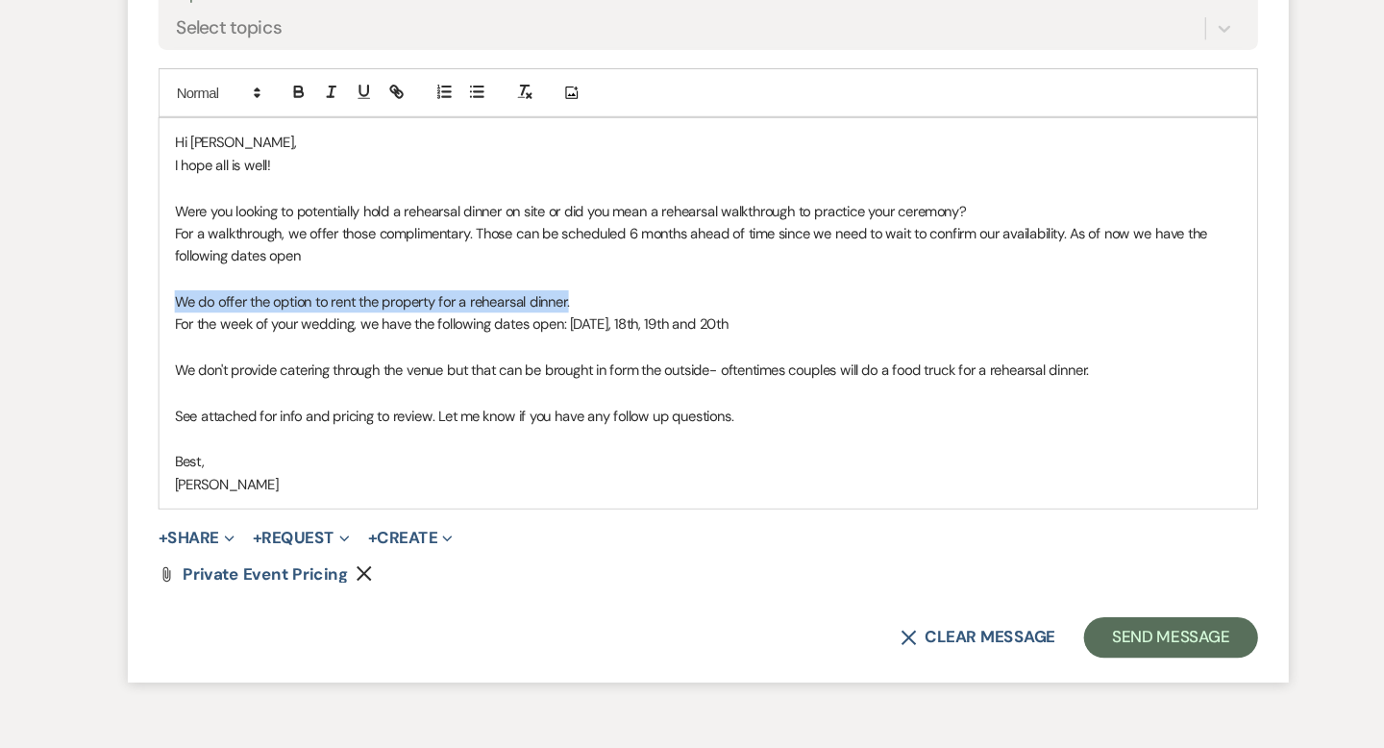
drag, startPoint x: 575, startPoint y: 294, endPoint x: 191, endPoint y: 299, distance: 383.6
click at [191, 315] on p "We do offer the option to rent the property for a rehearsal dinner." at bounding box center [691, 325] width 1007 height 21
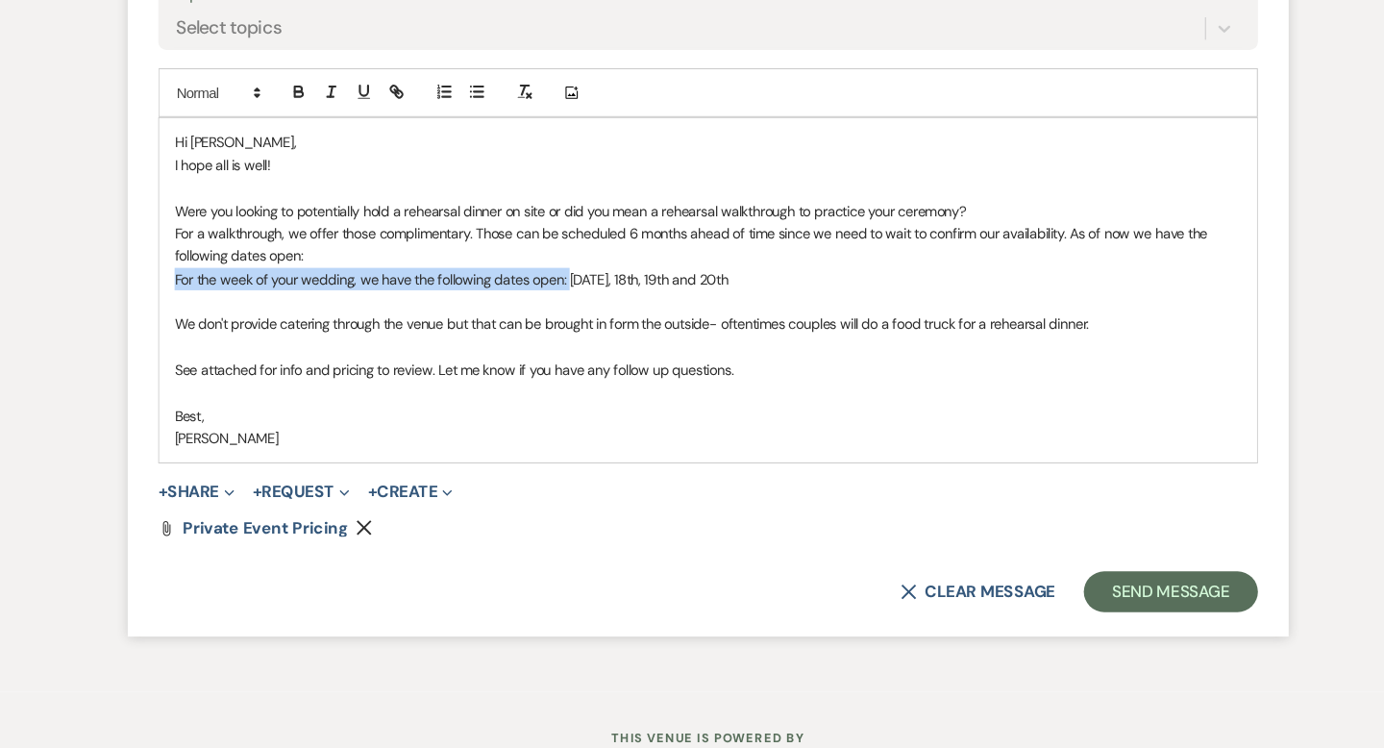
drag, startPoint x: 556, startPoint y: 277, endPoint x: 169, endPoint y: 279, distance: 386.4
click at [169, 279] on form "Reply X Draft saved! Recipients* Planning Portal Users ( Sabrina Dwy ) Insert T…" at bounding box center [692, 203] width 1096 height 880
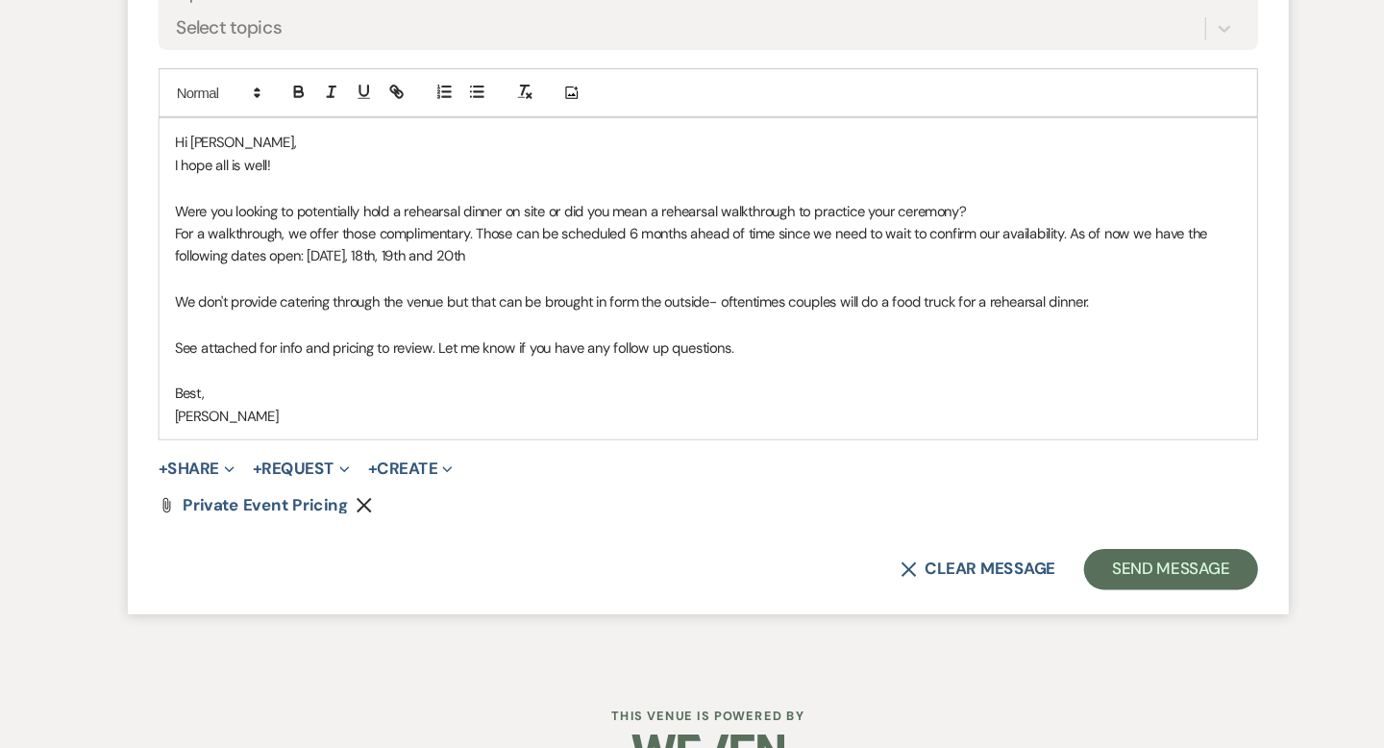
click at [363, 511] on use "button" at bounding box center [367, 518] width 14 height 14
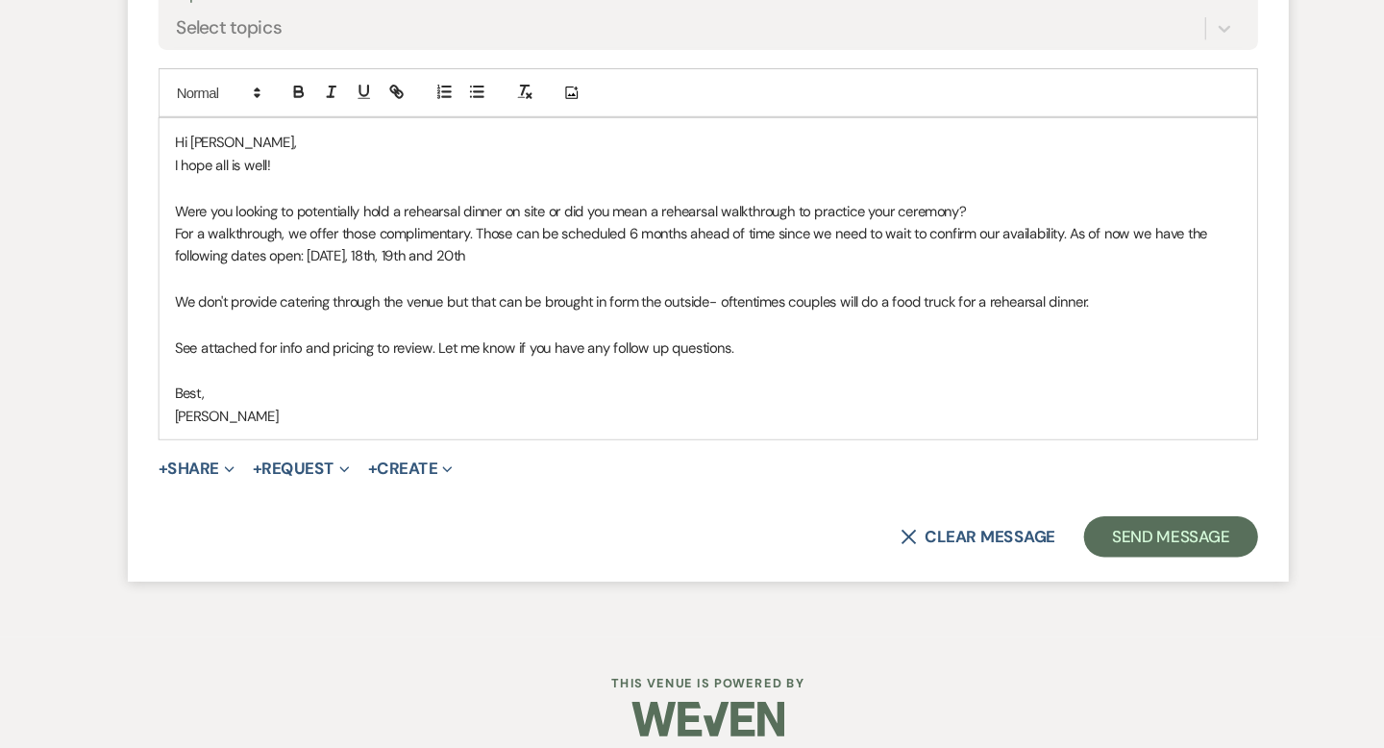
scroll to position [11414, 0]
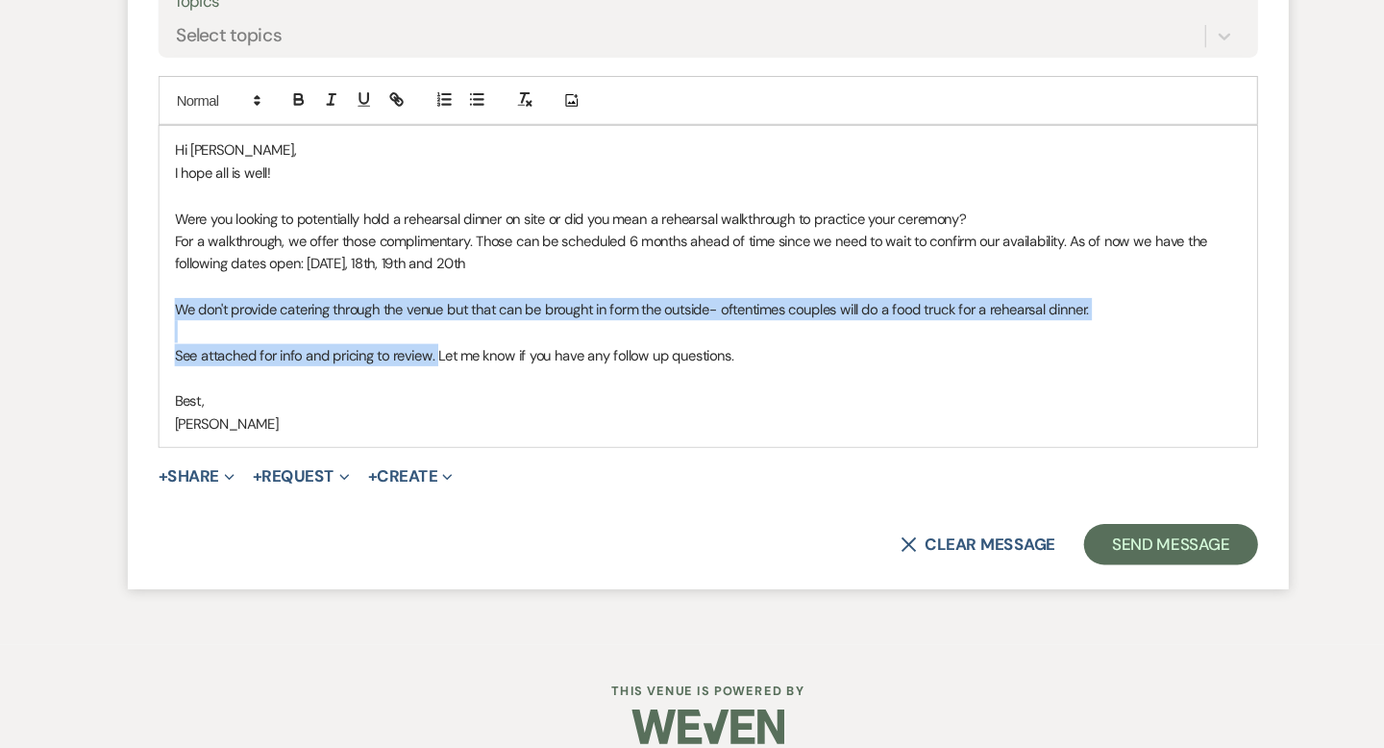
drag, startPoint x: 434, startPoint y: 350, endPoint x: 183, endPoint y: 310, distance: 254.1
click at [183, 310] on div "Hi Sabrina, I hope all is well! Were you looking to potentially hold a rehearsa…" at bounding box center [692, 312] width 1036 height 303
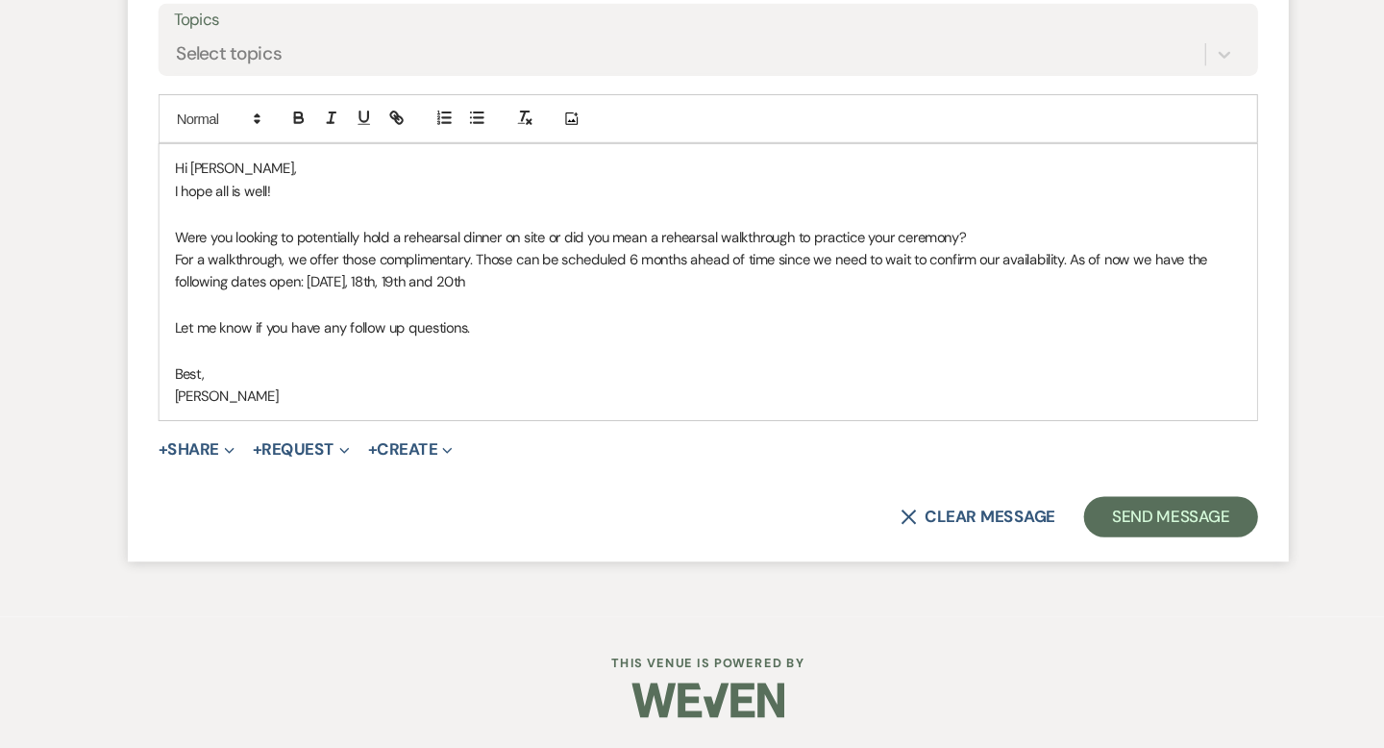
scroll to position [11371, 0]
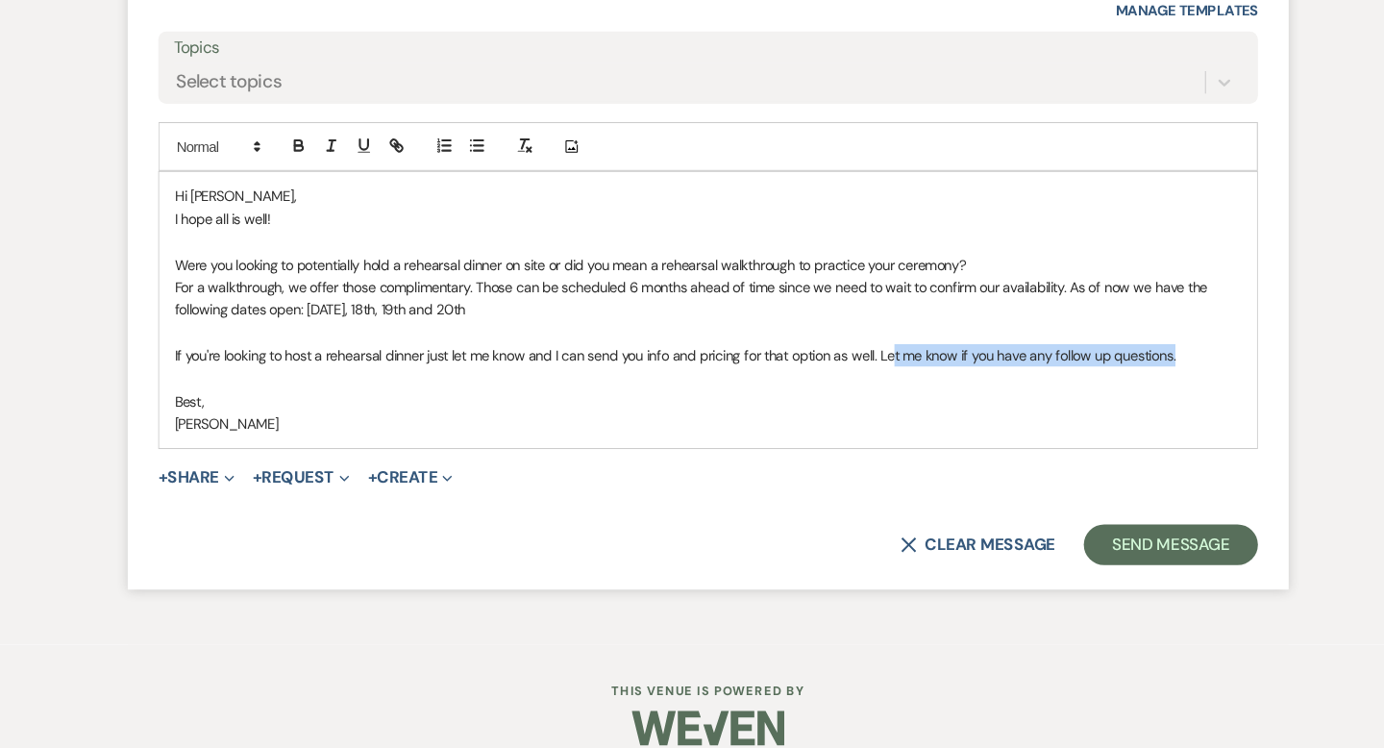
drag, startPoint x: 1136, startPoint y: 353, endPoint x: 864, endPoint y: 353, distance: 272.0
click at [864, 366] on p "If you're looking to host a rehearsal dinner just let me know and I can send yo…" at bounding box center [691, 376] width 1007 height 21
click at [534, 302] on p "For a walkthrough, we offer those complimentary. Those can be scheduled 6 month…" at bounding box center [691, 323] width 1007 height 43
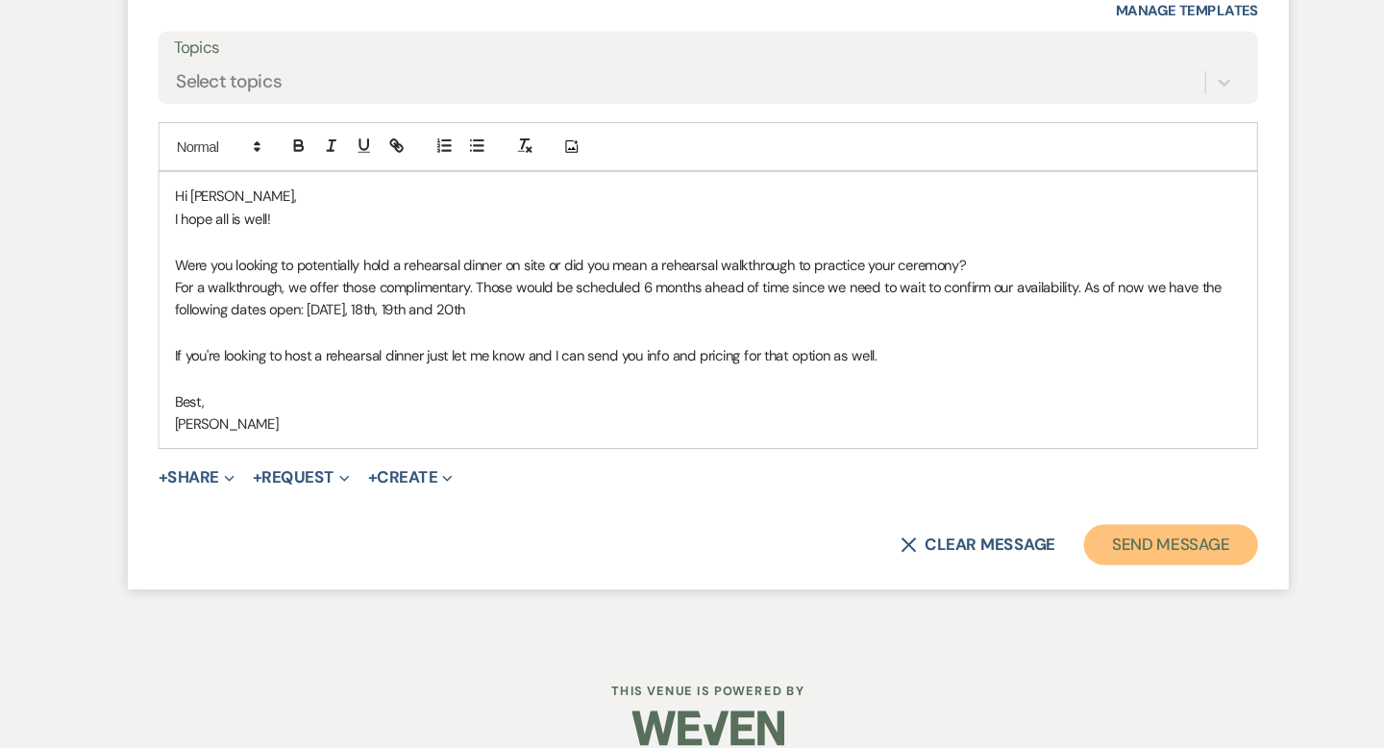
click at [1082, 536] on button "Send Message" at bounding box center [1129, 555] width 164 height 38
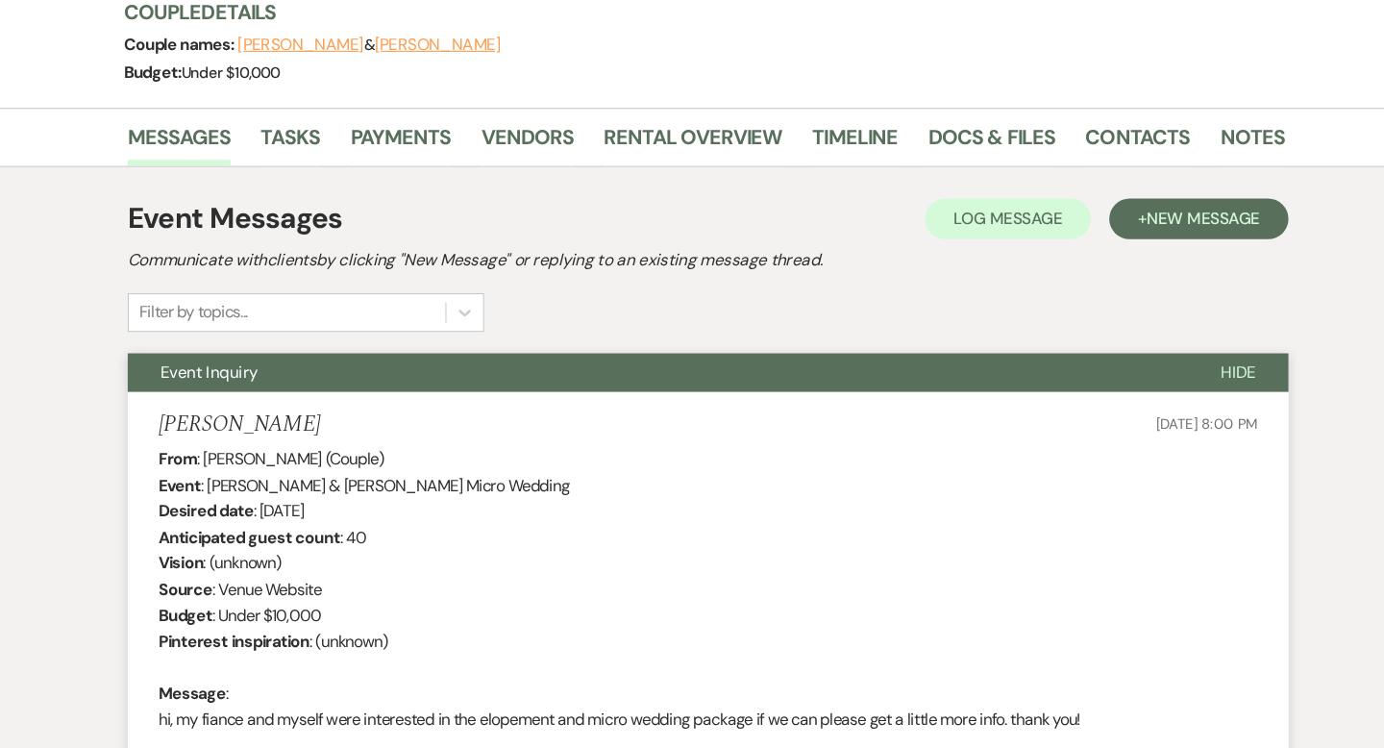
scroll to position [0, 0]
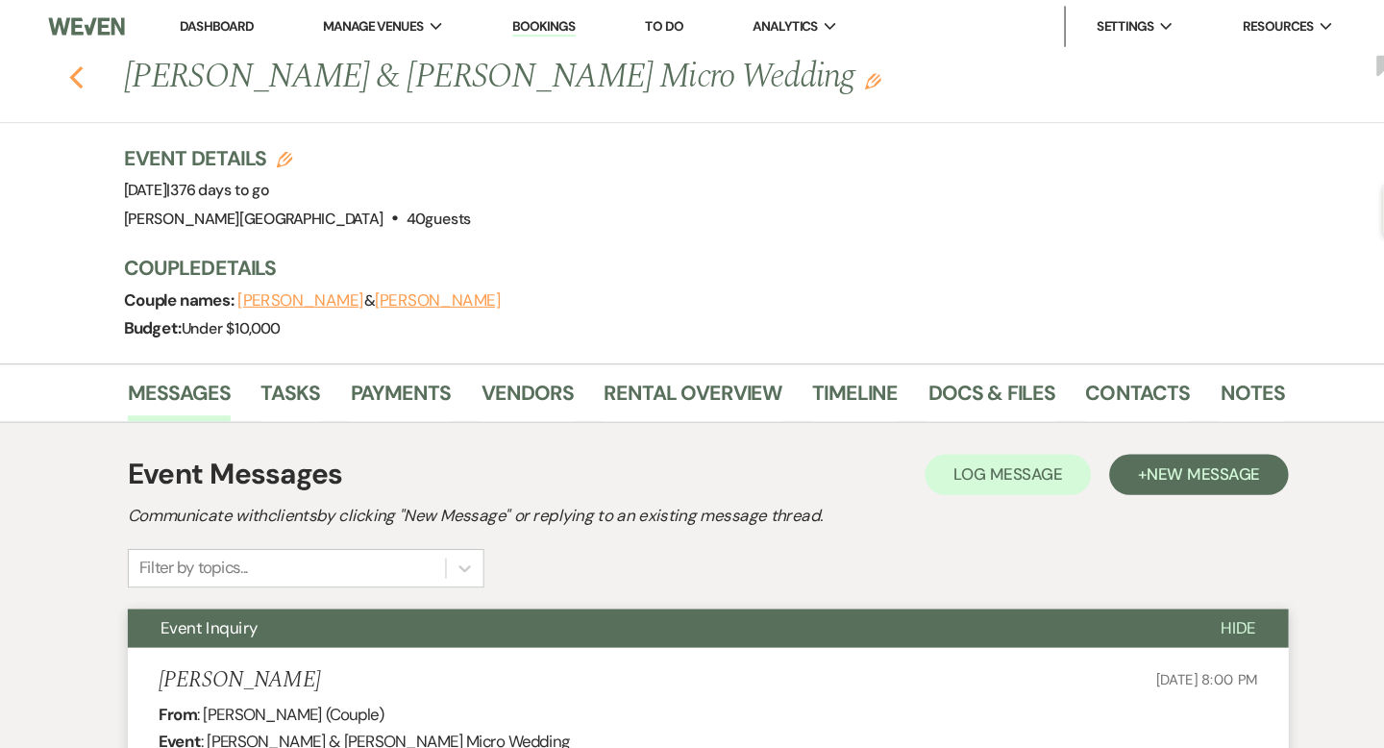
click at [92, 69] on use "button" at bounding box center [95, 72] width 12 height 21
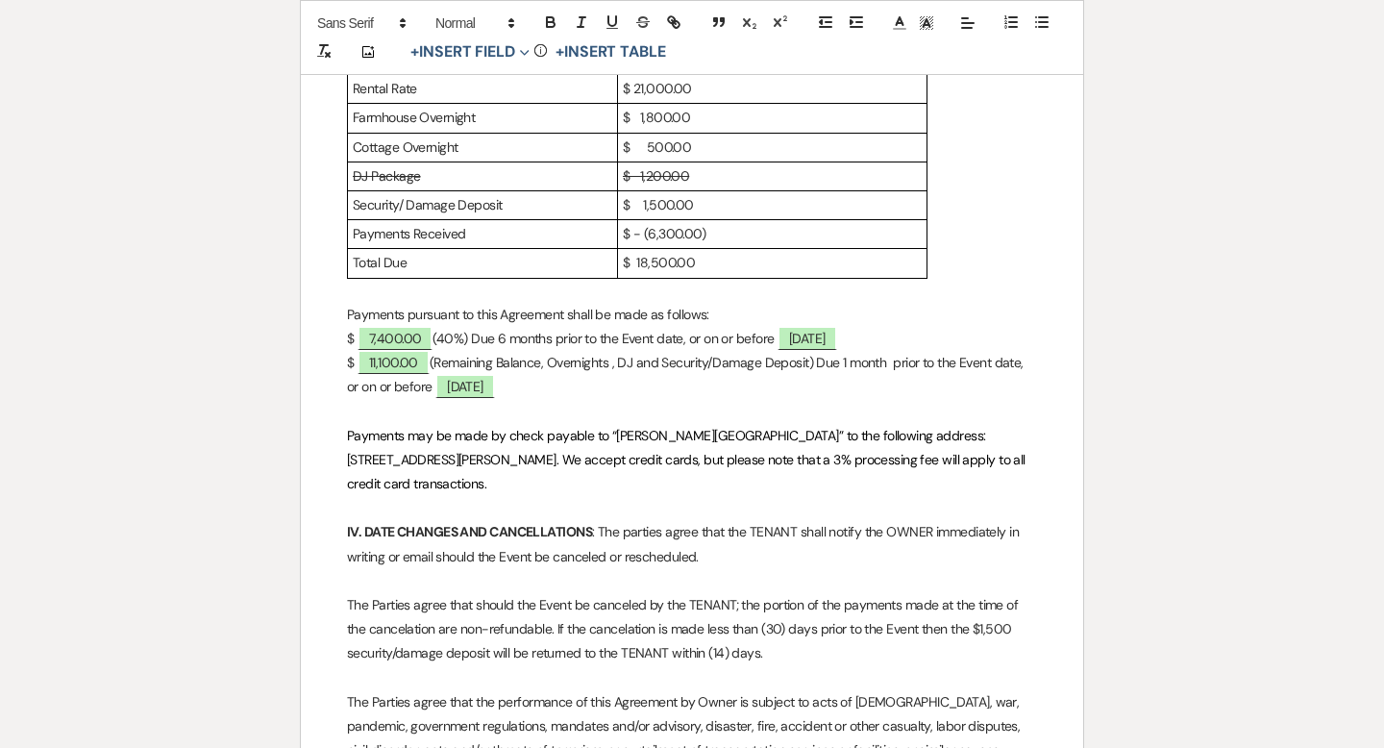
scroll to position [1045, 0]
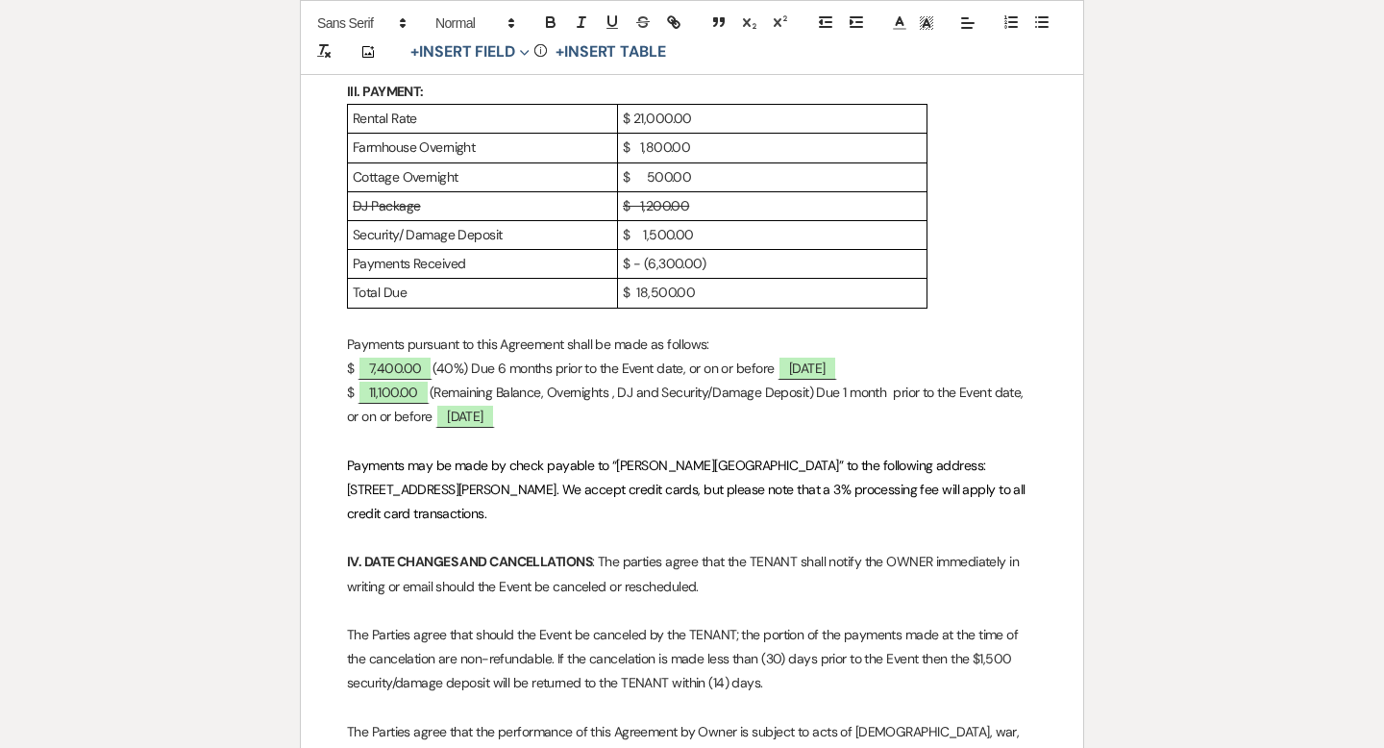
click at [644, 397] on p "$ ﻿ 11,100.00 ﻿ (Remaining Balance, Overnights , DJ and Security/Damage Deposit…" at bounding box center [692, 405] width 690 height 48
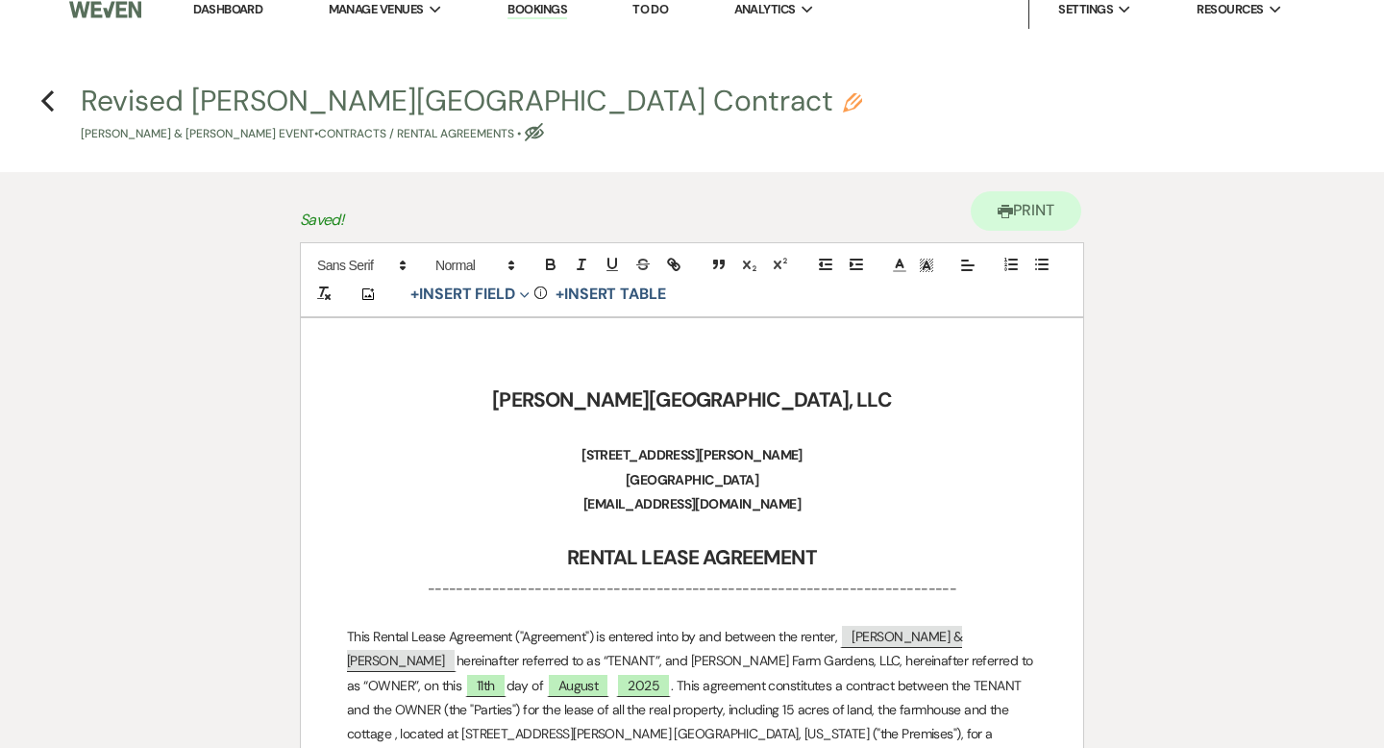
scroll to position [0, 0]
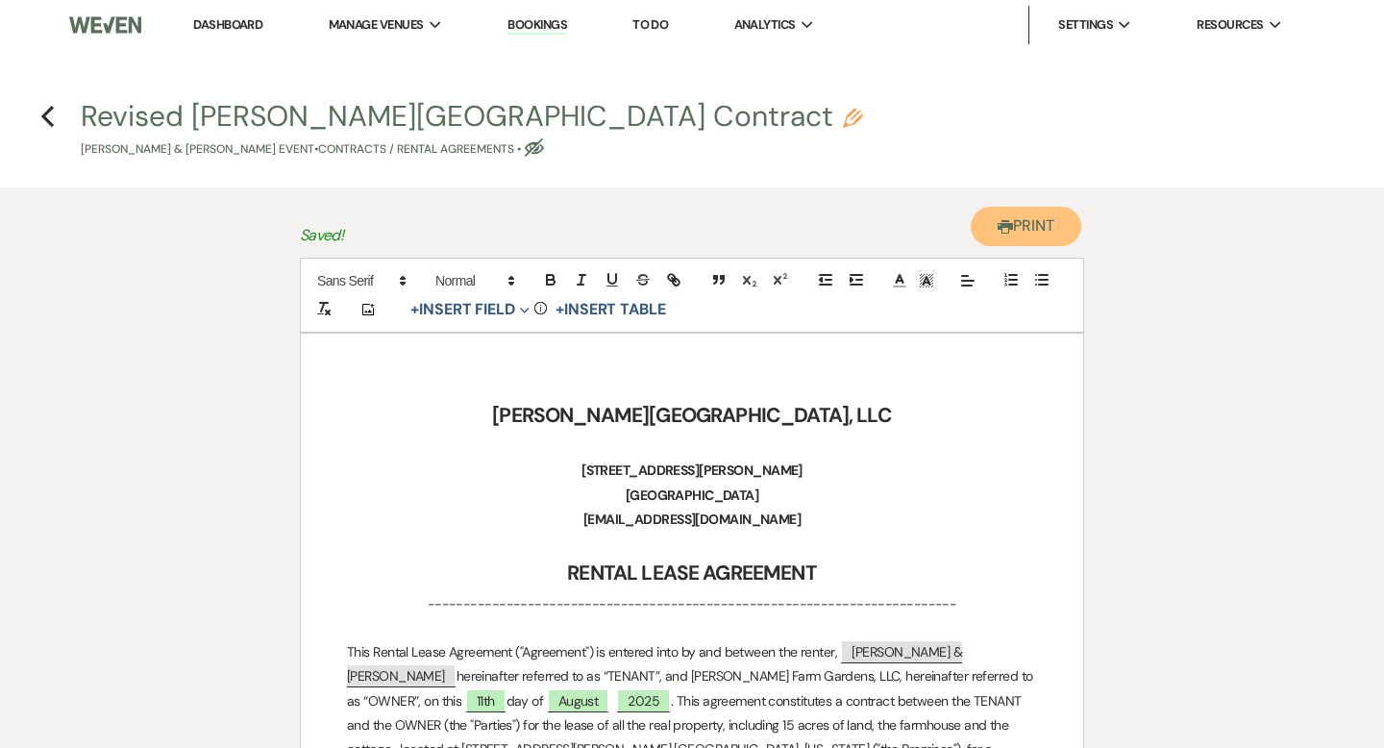
click at [1043, 241] on button "Printer Print" at bounding box center [1026, 226] width 111 height 39
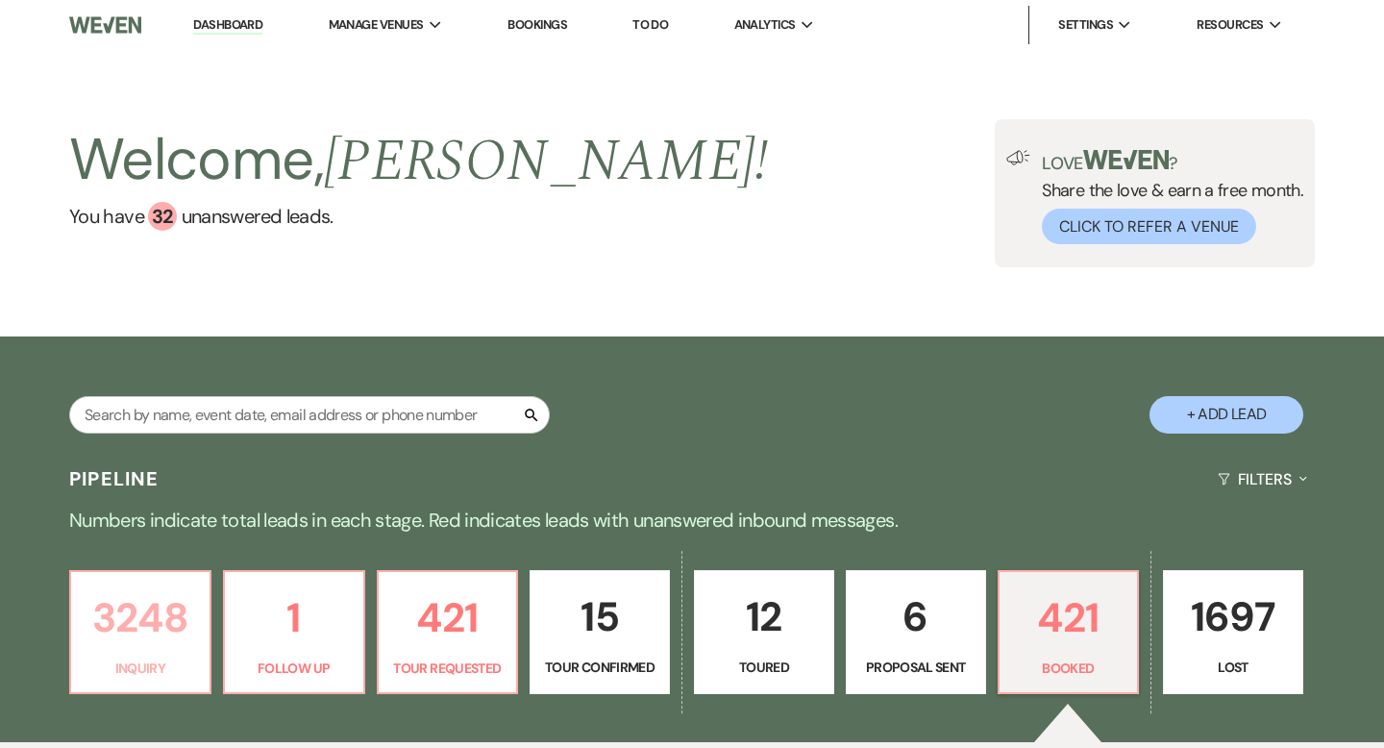
click at [163, 611] on p "3248" at bounding box center [140, 617] width 115 height 64
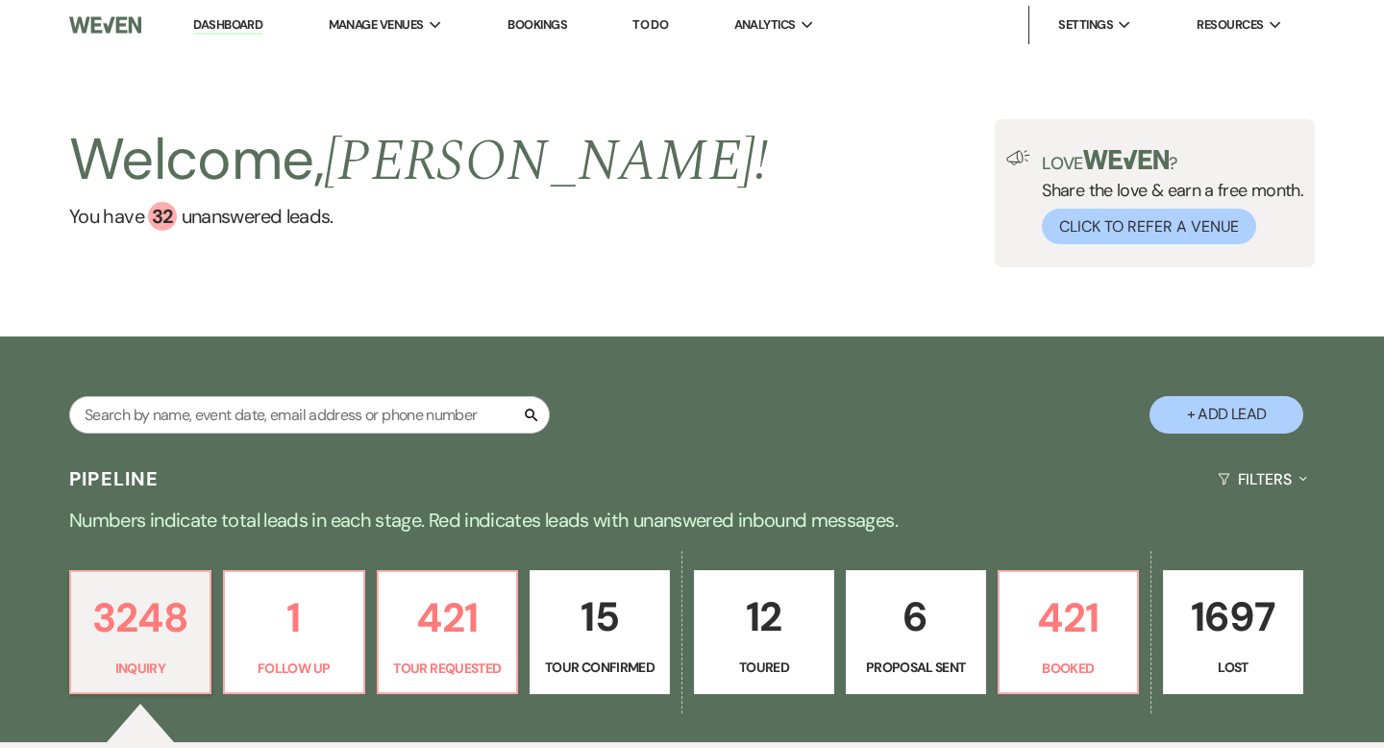
scroll to position [449, 0]
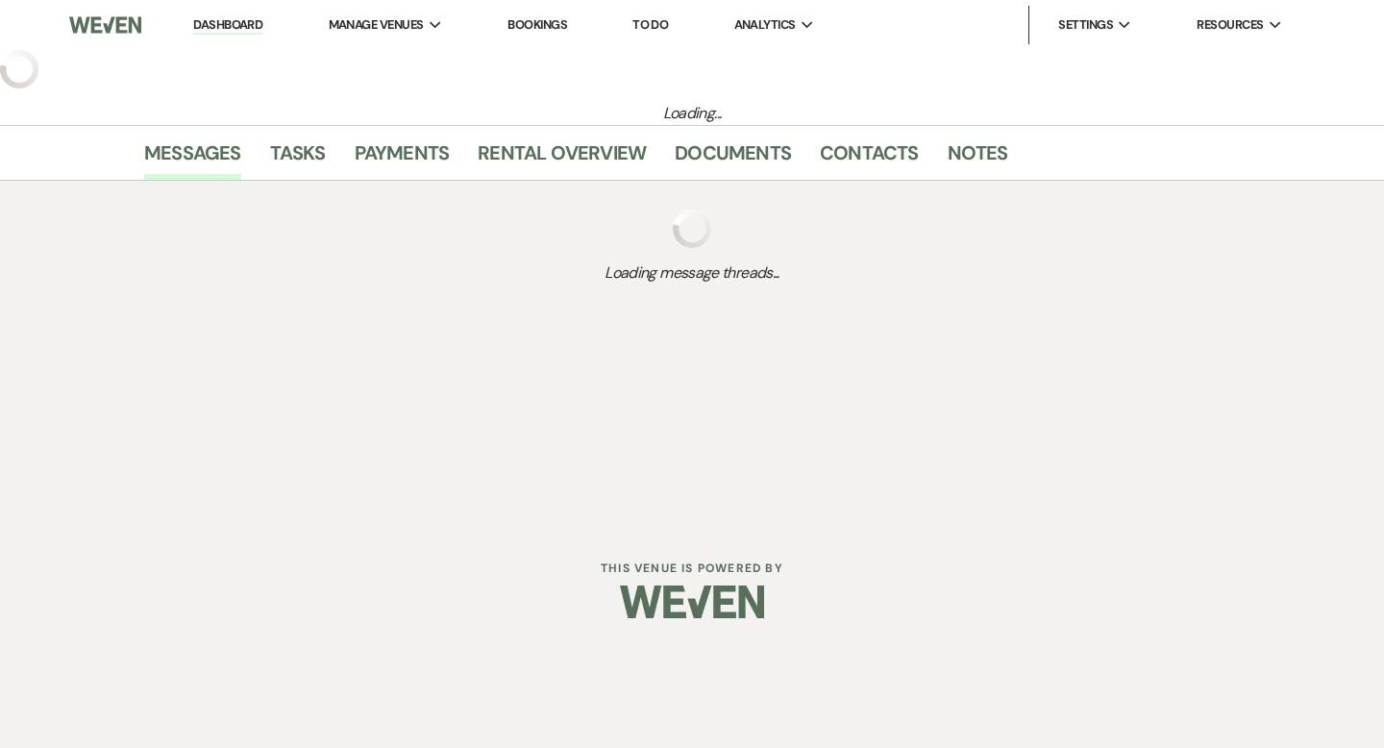
select select "5"
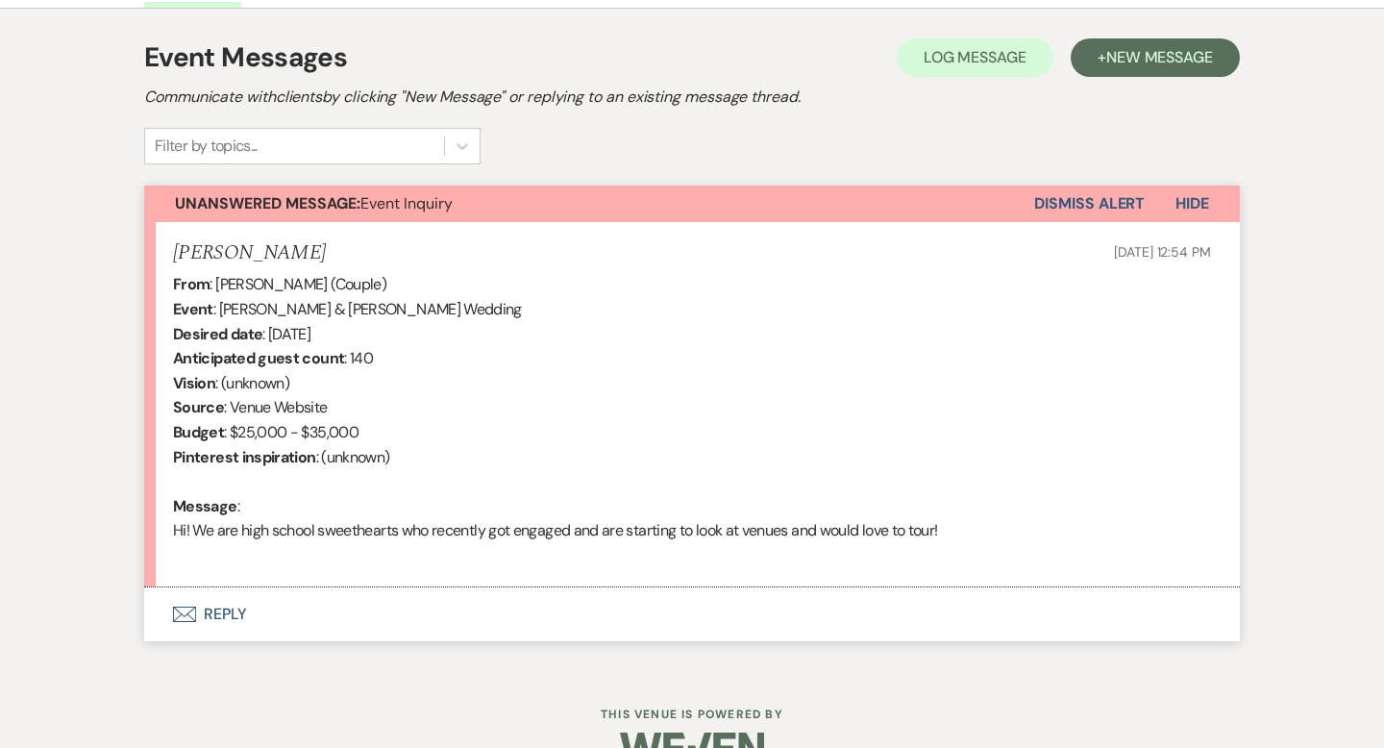
scroll to position [576, 0]
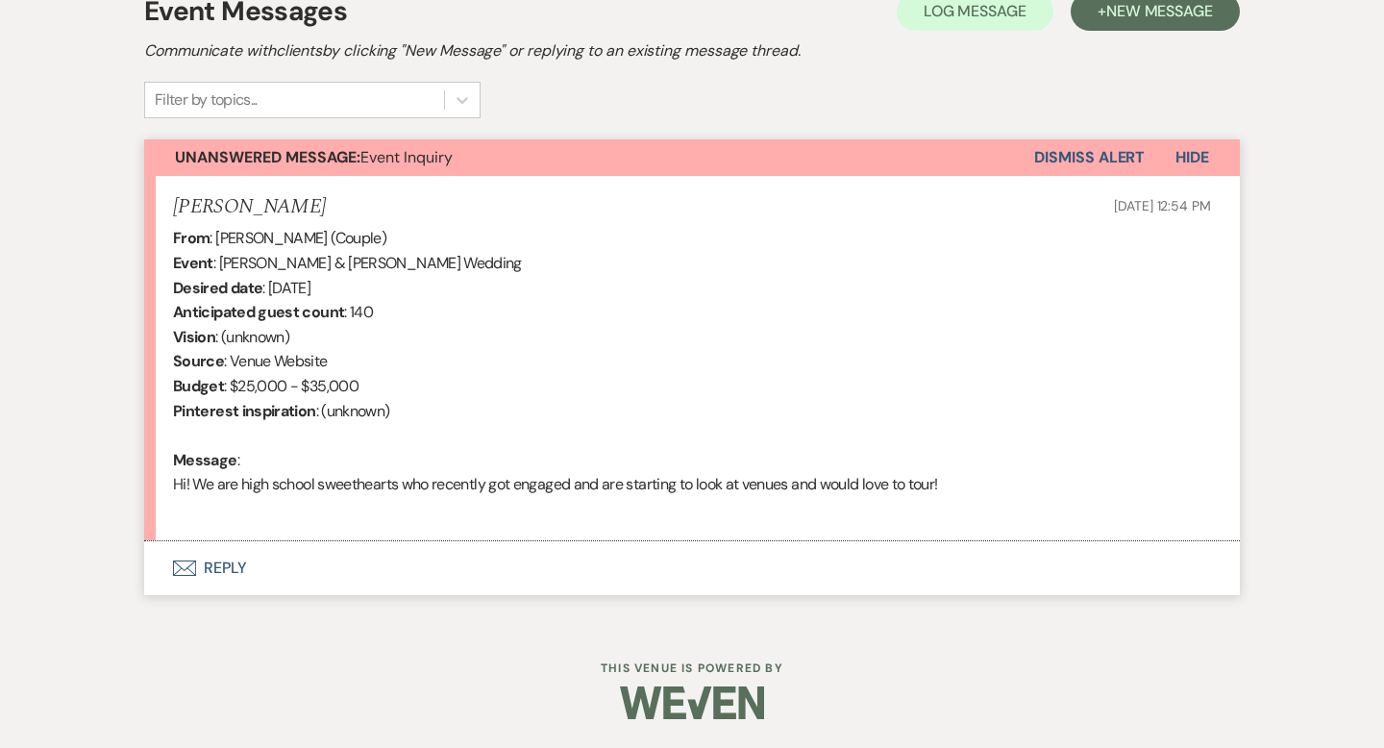
click at [232, 563] on button "Envelope Reply" at bounding box center [692, 568] width 1096 height 54
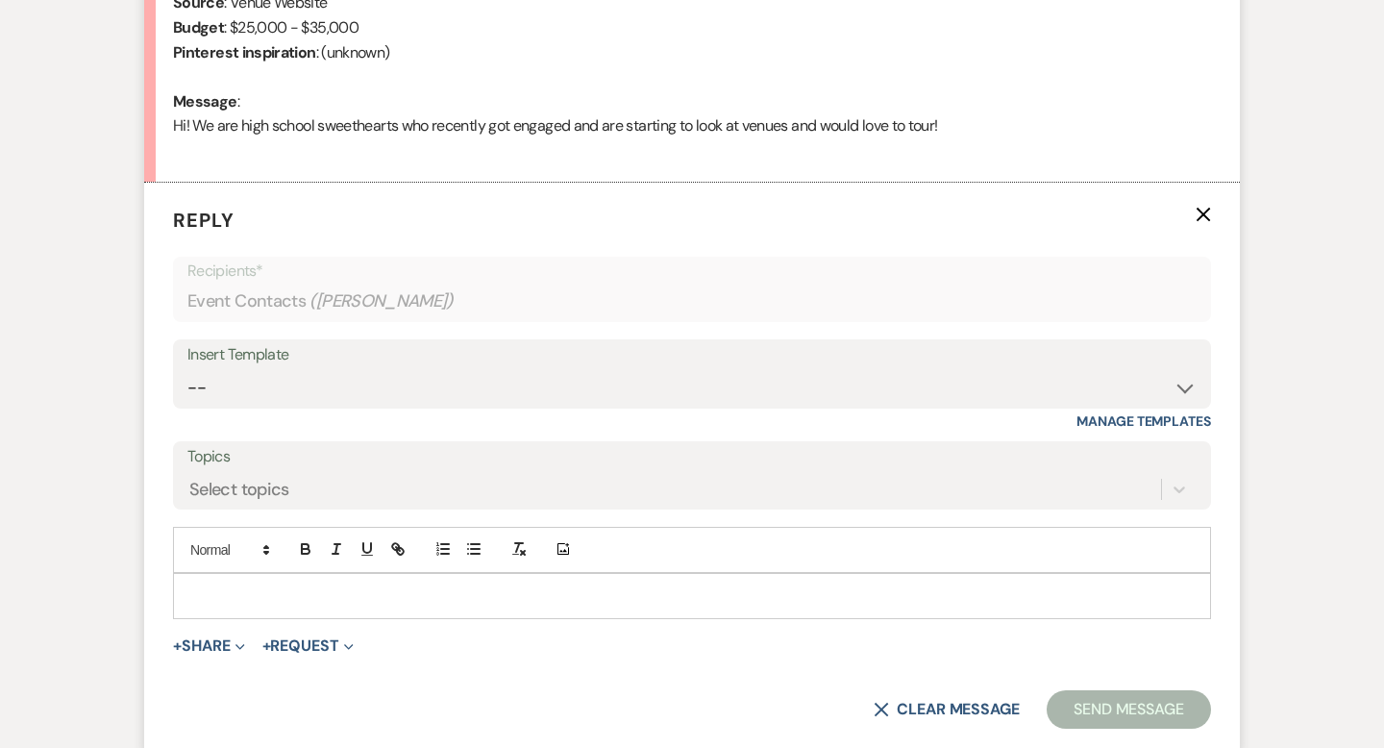
scroll to position [1028, 0]
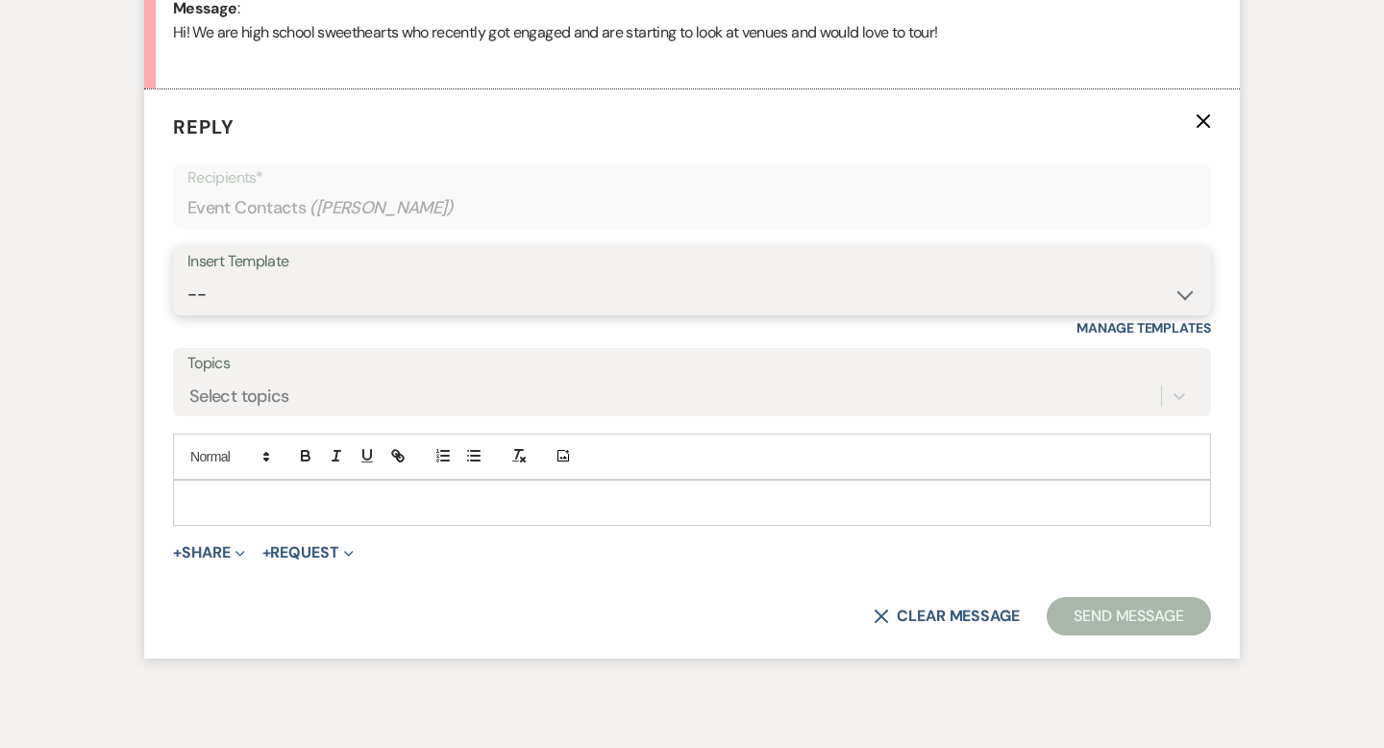
click at [328, 300] on select "-- Weven Planning Portal Introduction (Booked Events) Wedding Packages Booking …" at bounding box center [691, 294] width 1009 height 37
select select "55"
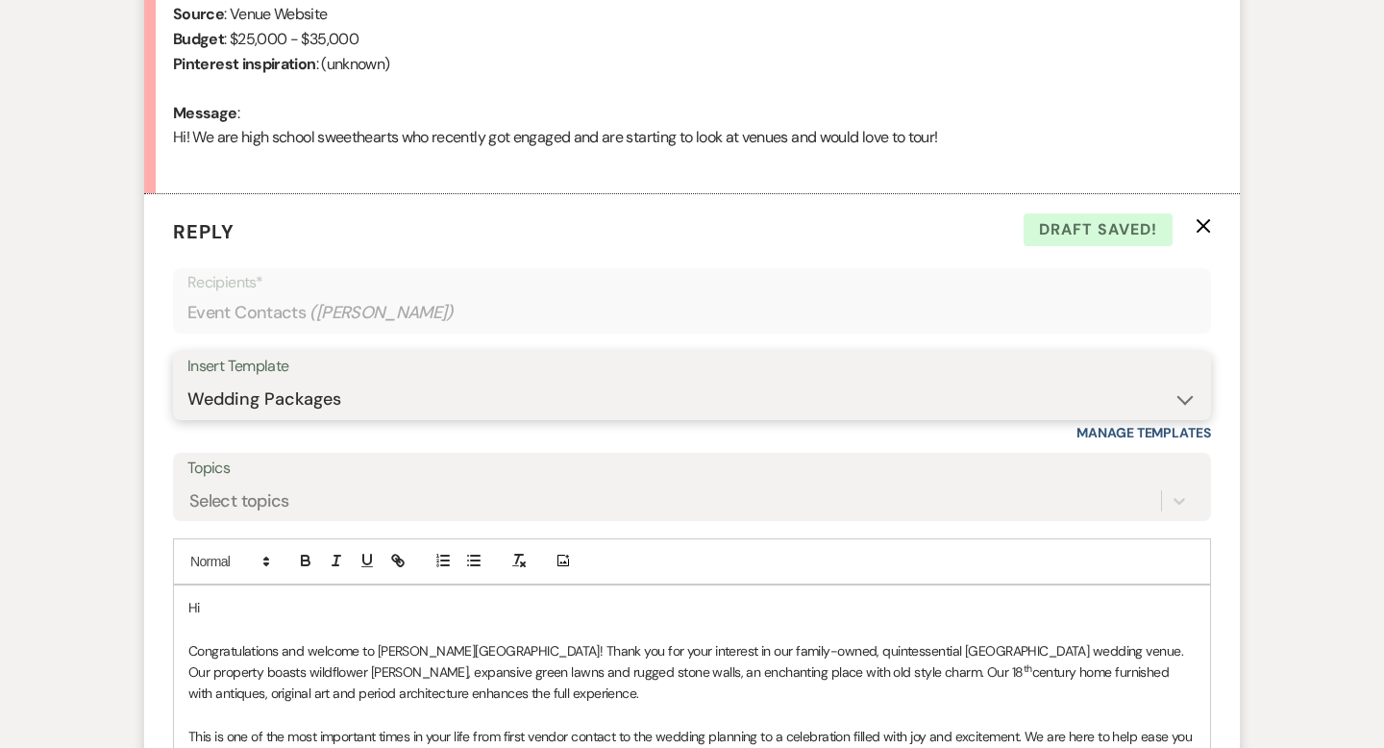
scroll to position [1045, 0]
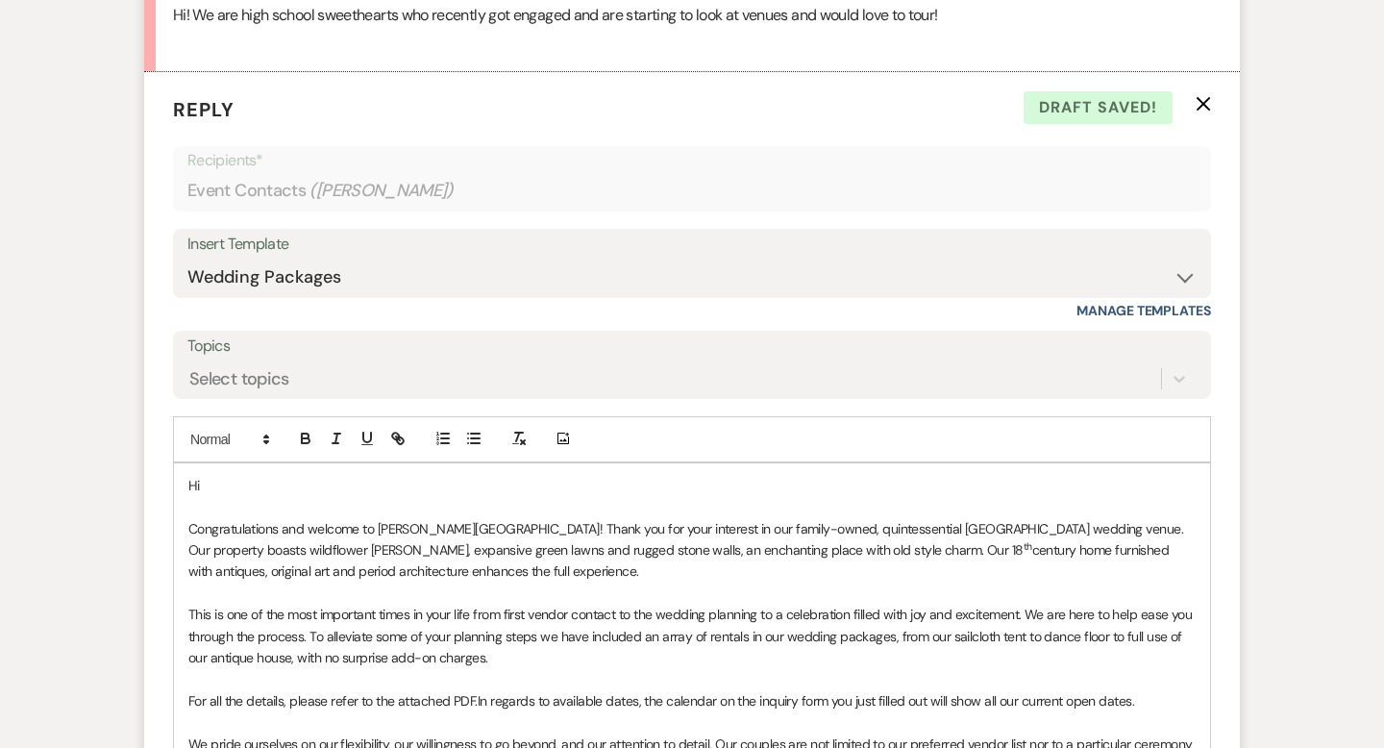
click at [273, 484] on p "Hi" at bounding box center [691, 485] width 1007 height 21
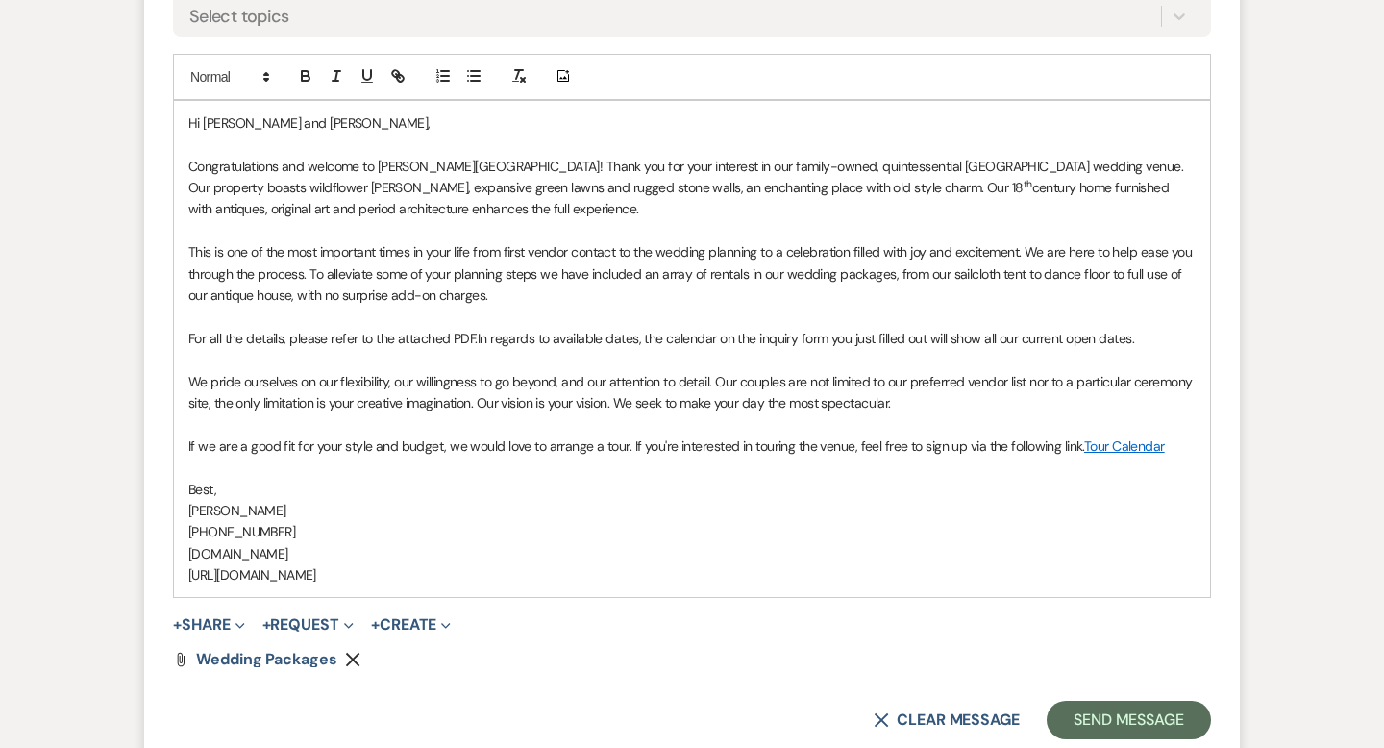
scroll to position [1441, 0]
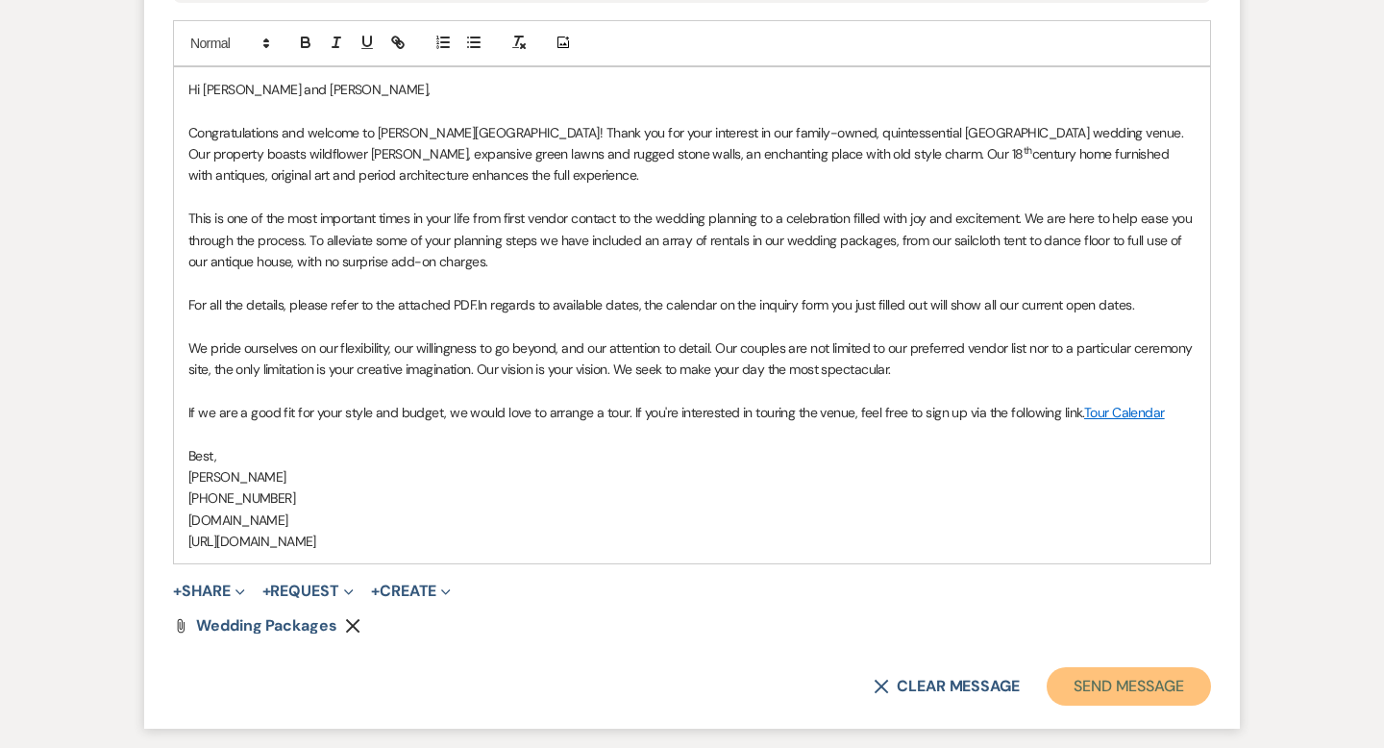
click at [1074, 669] on button "Send Message" at bounding box center [1129, 686] width 164 height 38
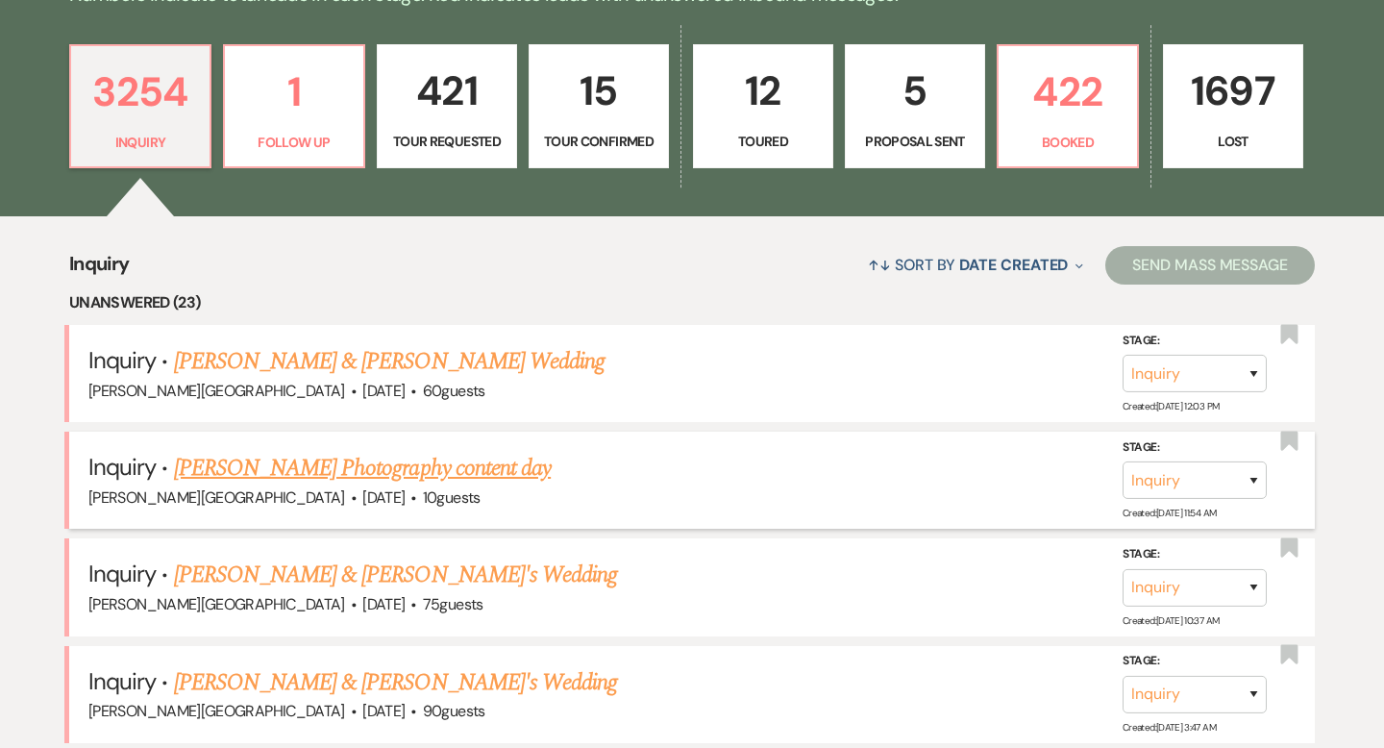
scroll to position [556, 0]
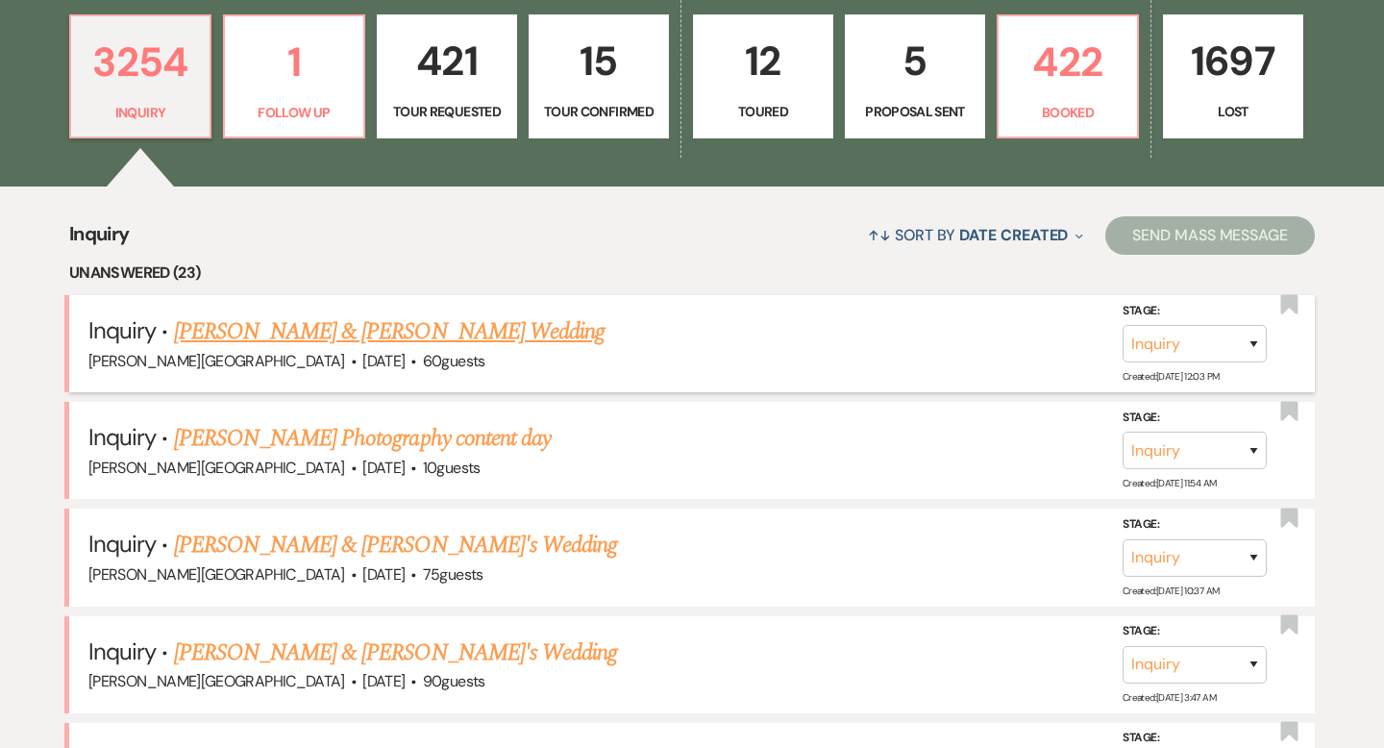
click at [318, 335] on link "[PERSON_NAME] & [PERSON_NAME] Wedding" at bounding box center [389, 331] width 431 height 35
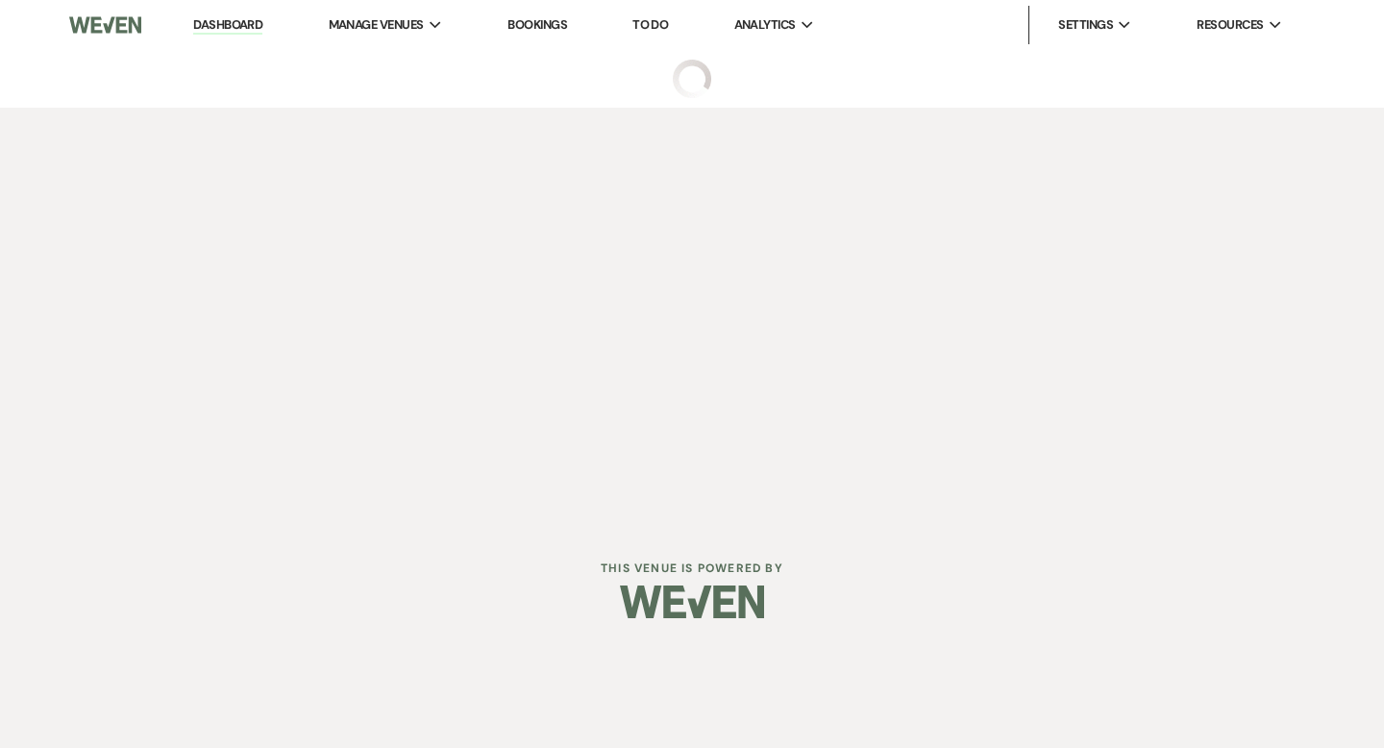
select select "5"
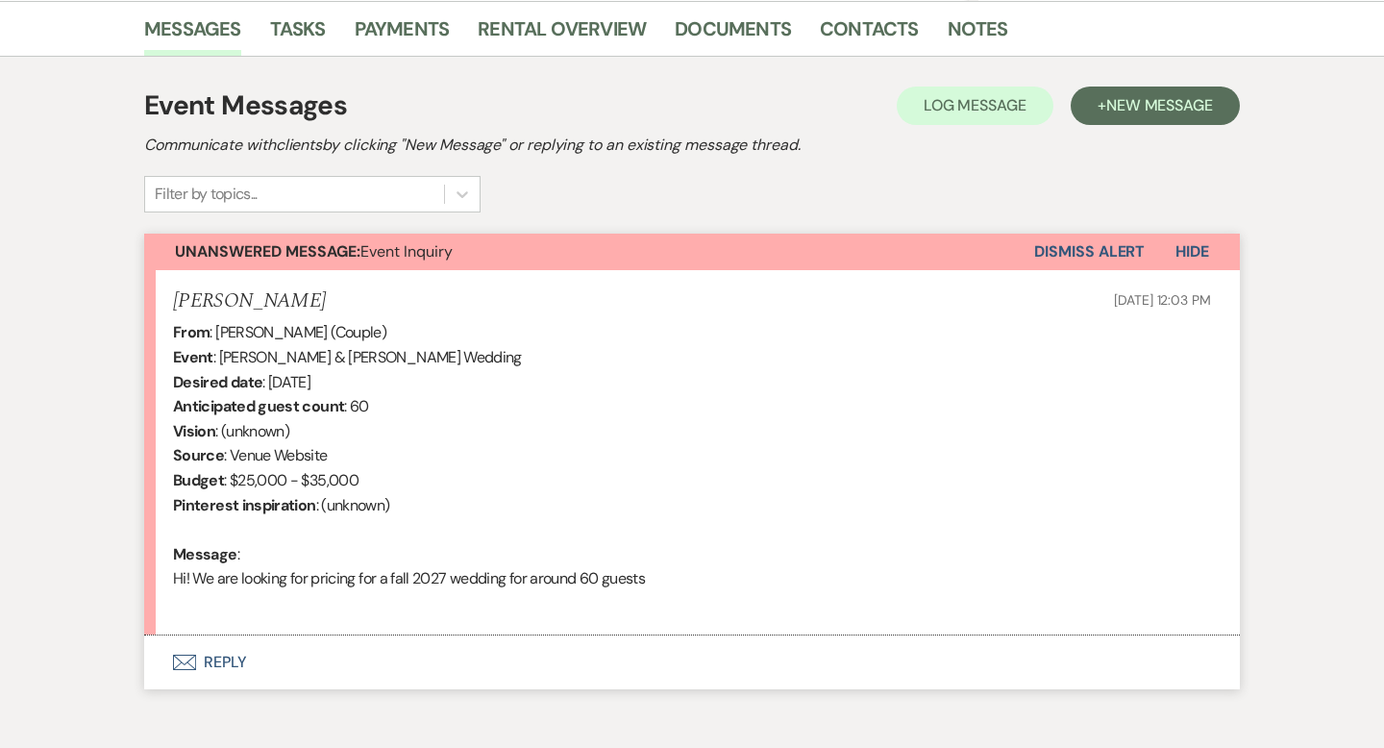
scroll to position [576, 0]
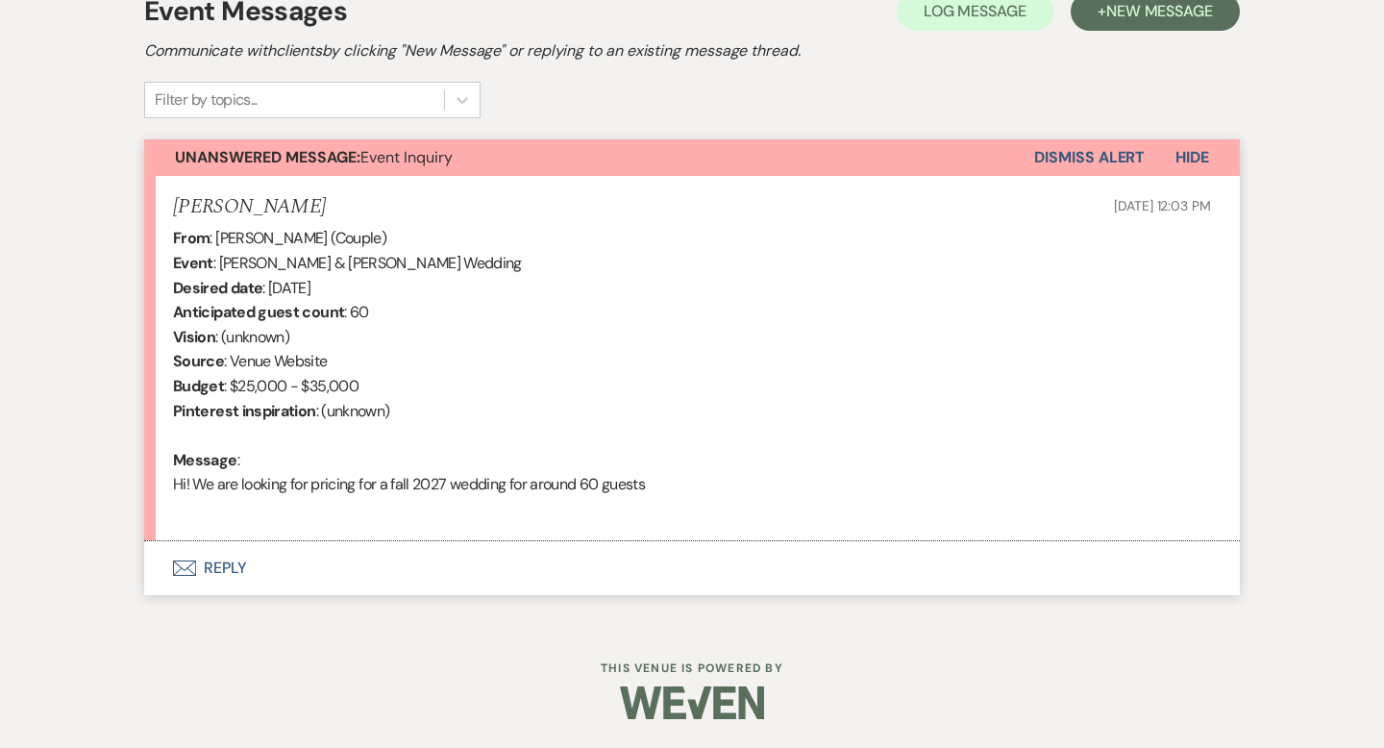
click at [236, 559] on button "Envelope Reply" at bounding box center [692, 568] width 1096 height 54
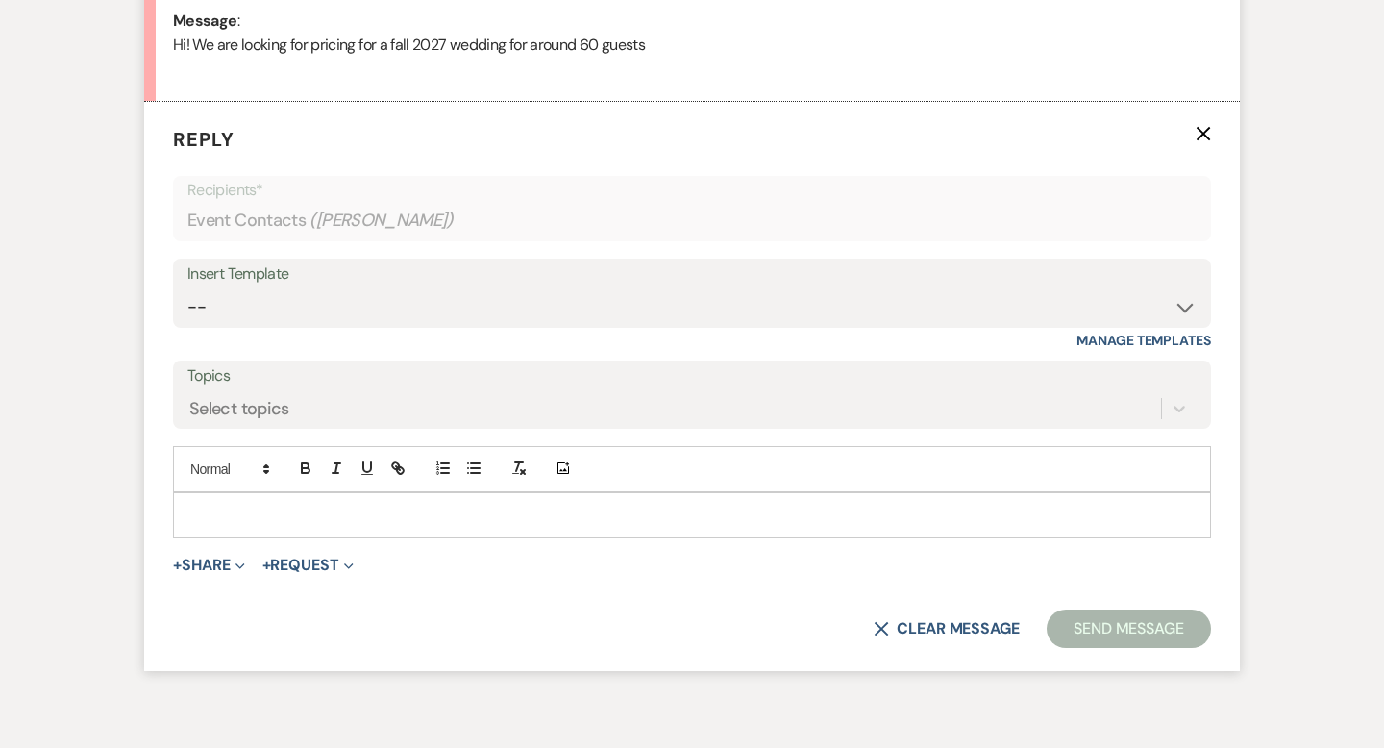
scroll to position [1028, 0]
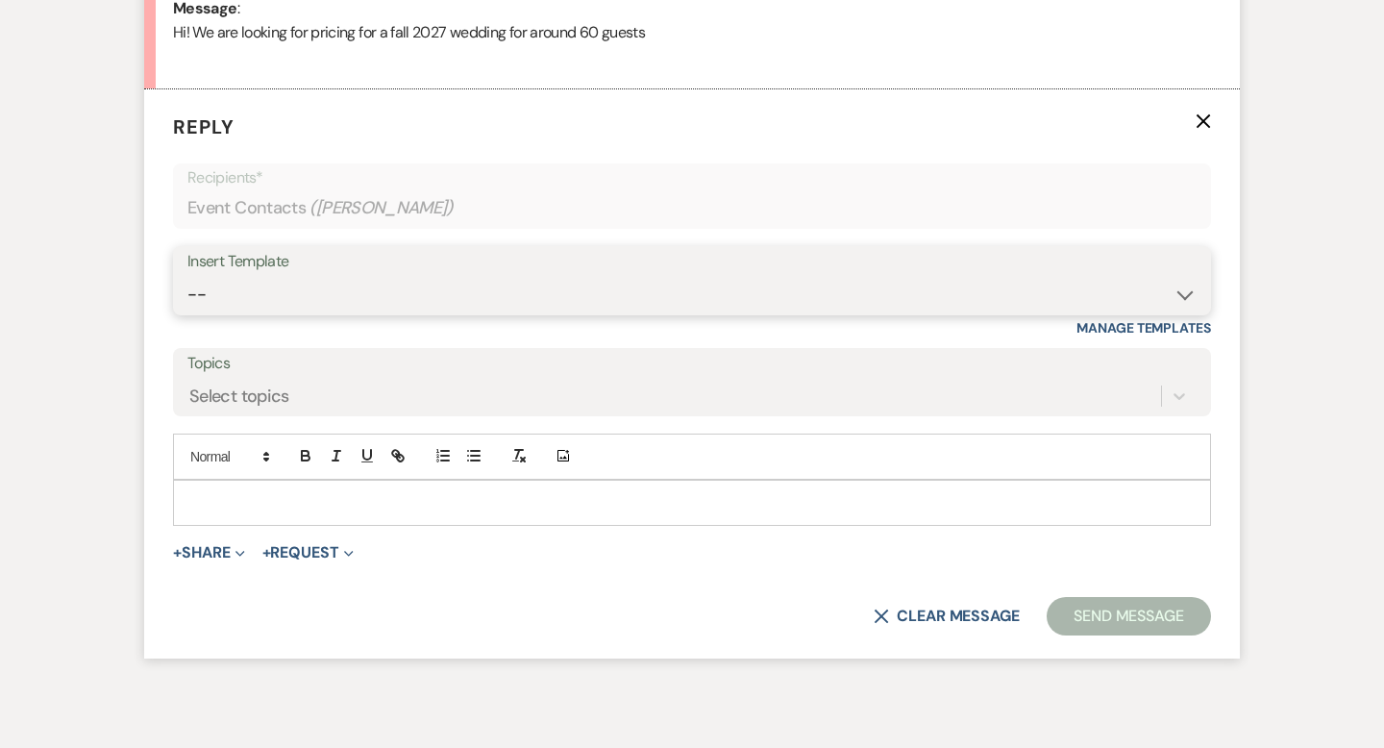
click at [291, 283] on select "-- Weven Planning Portal Introduction (Booked Events) Wedding Packages Booking …" at bounding box center [691, 294] width 1009 height 37
select select "55"
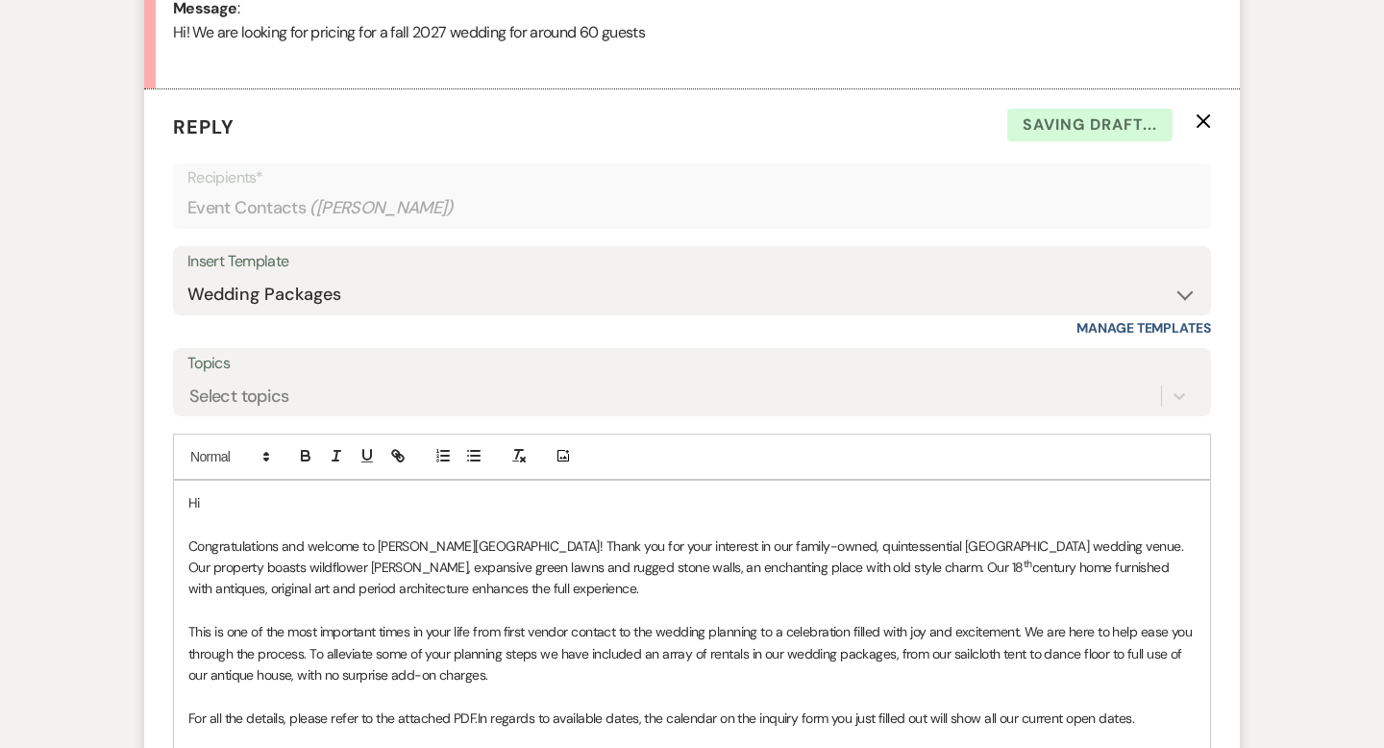
click at [298, 499] on p "Hi" at bounding box center [691, 502] width 1007 height 21
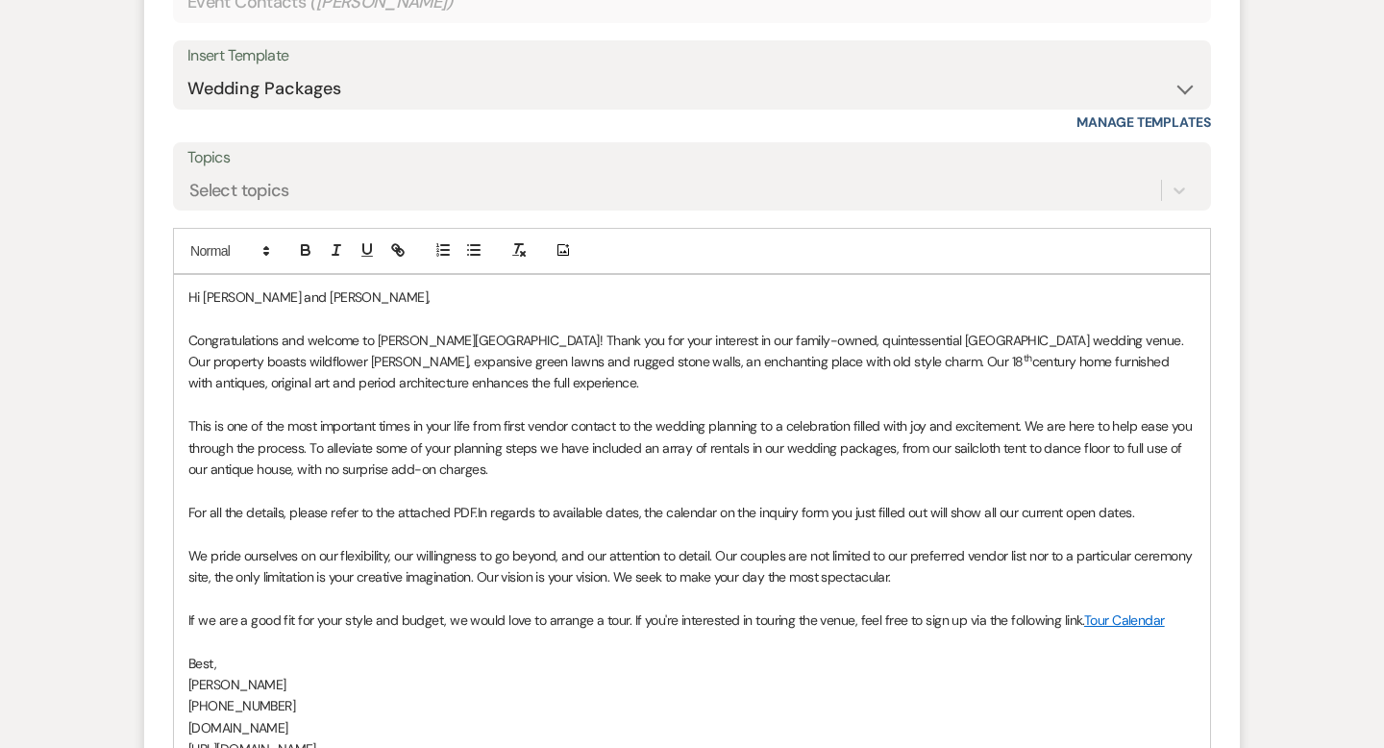
scroll to position [1386, 0]
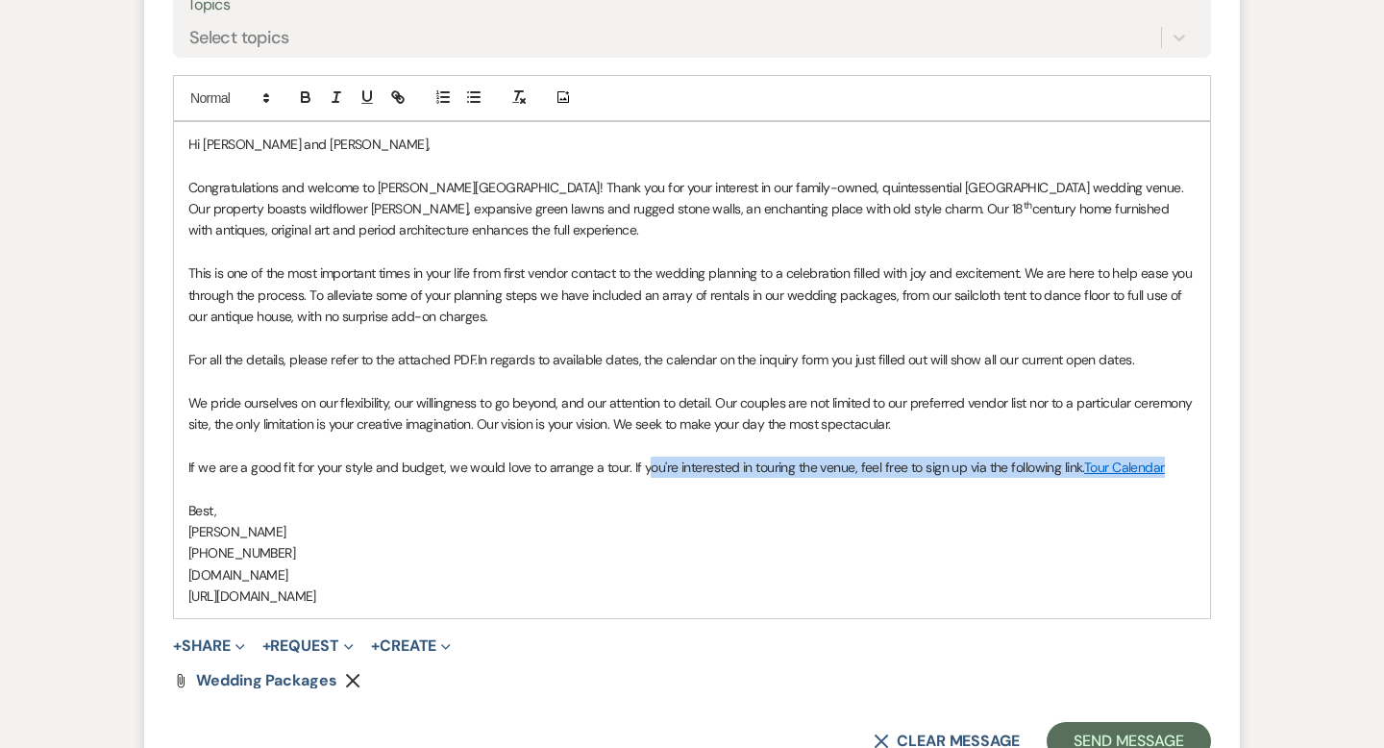
drag, startPoint x: 1168, startPoint y: 471, endPoint x: 641, endPoint y: 461, distance: 526.8
click at [641, 461] on p "If we are a good fit for your style and budget, we would love to arrange a tour…" at bounding box center [691, 467] width 1007 height 21
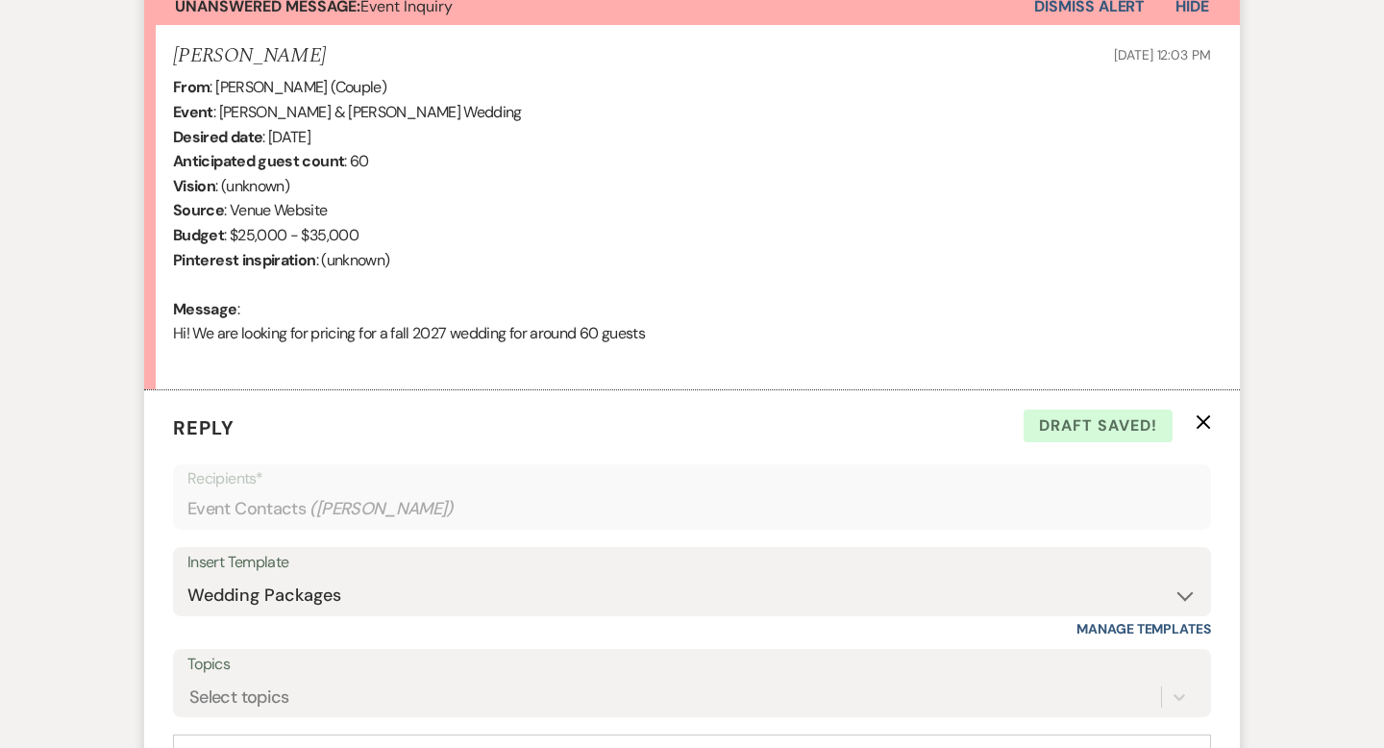
scroll to position [585, 0]
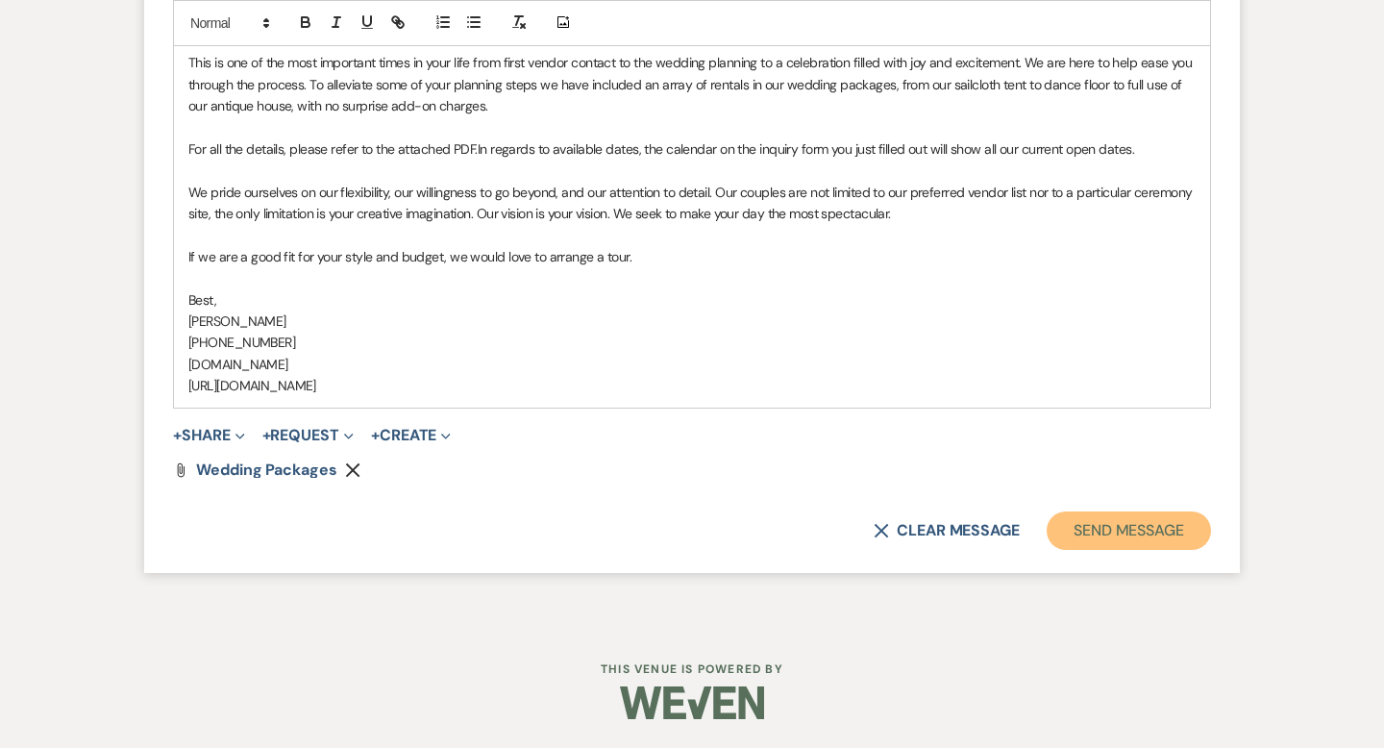
click at [1085, 531] on button "Send Message" at bounding box center [1129, 530] width 164 height 38
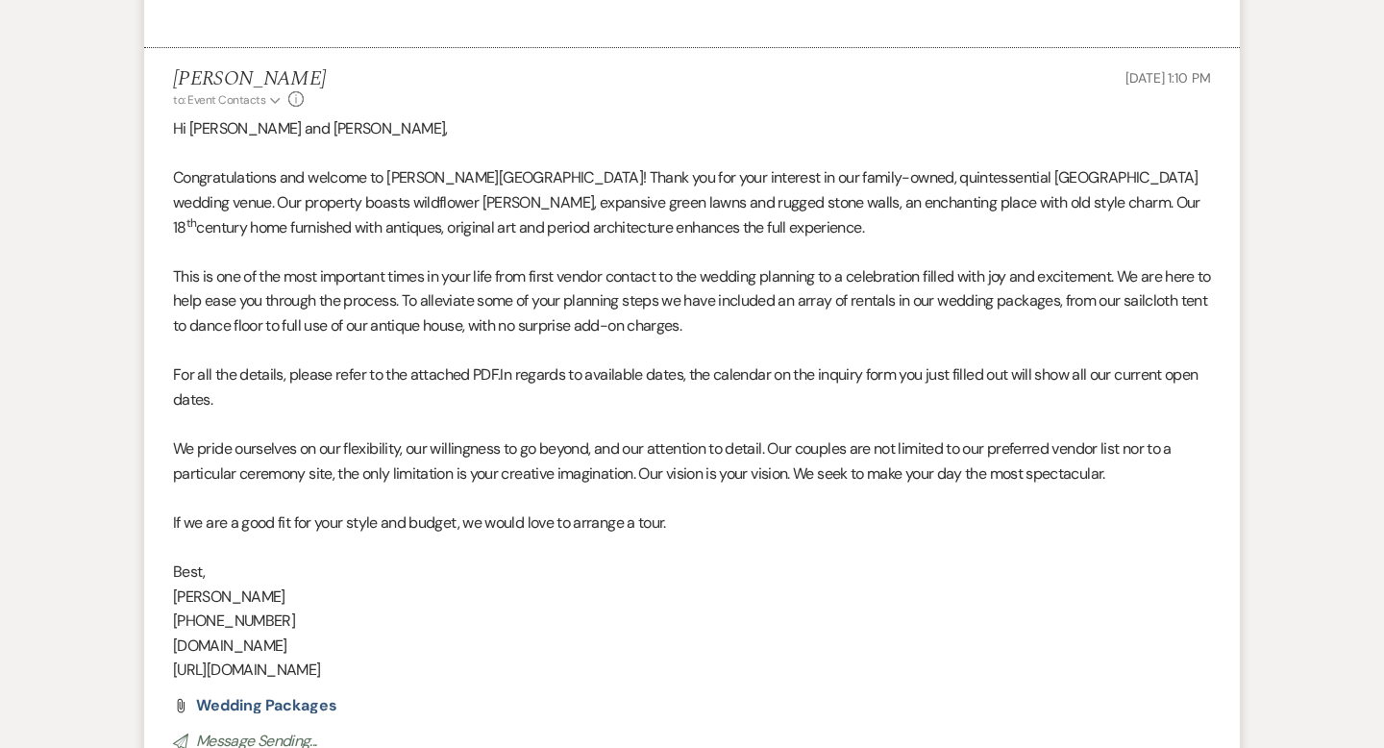
scroll to position [0, 0]
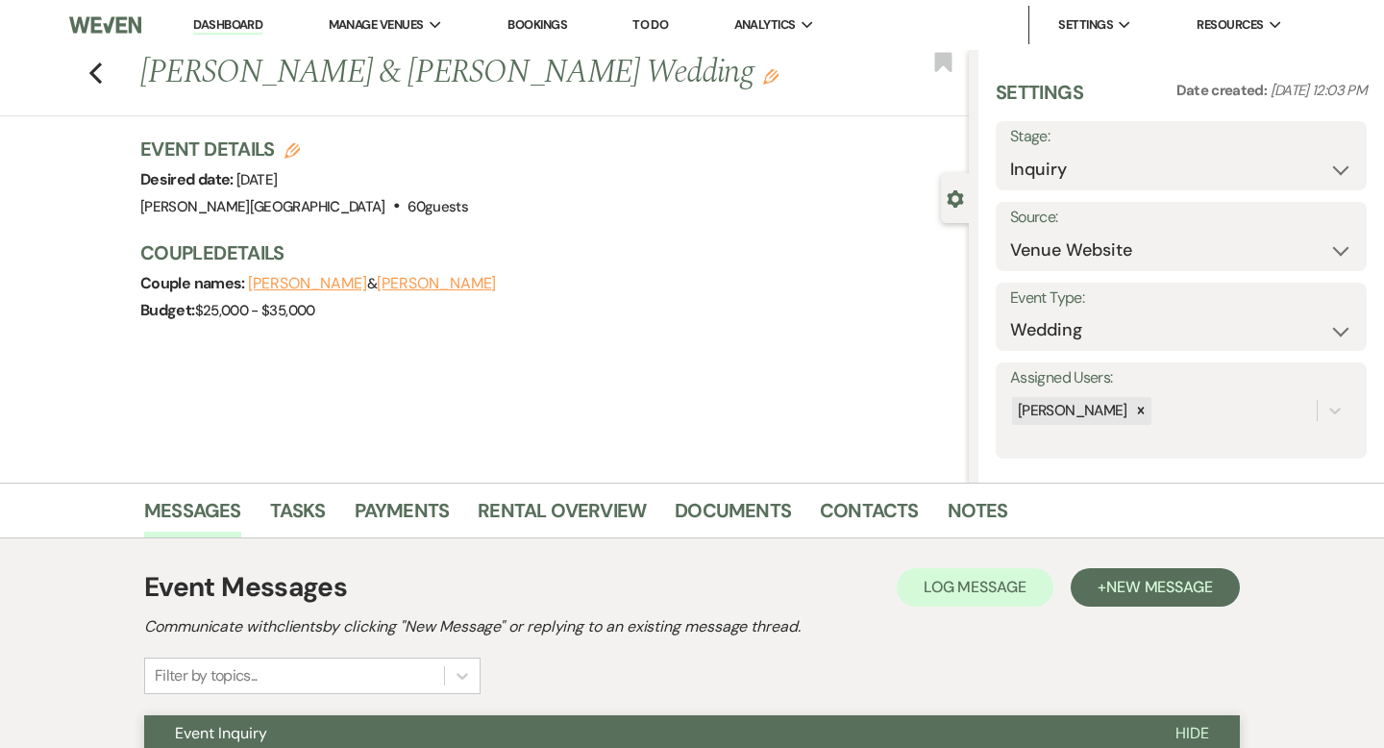
click at [103, 71] on div "Previous [PERSON_NAME] & [PERSON_NAME] Wedding Edit Bookmark" at bounding box center [479, 83] width 979 height 66
click at [95, 68] on use "button" at bounding box center [95, 72] width 12 height 21
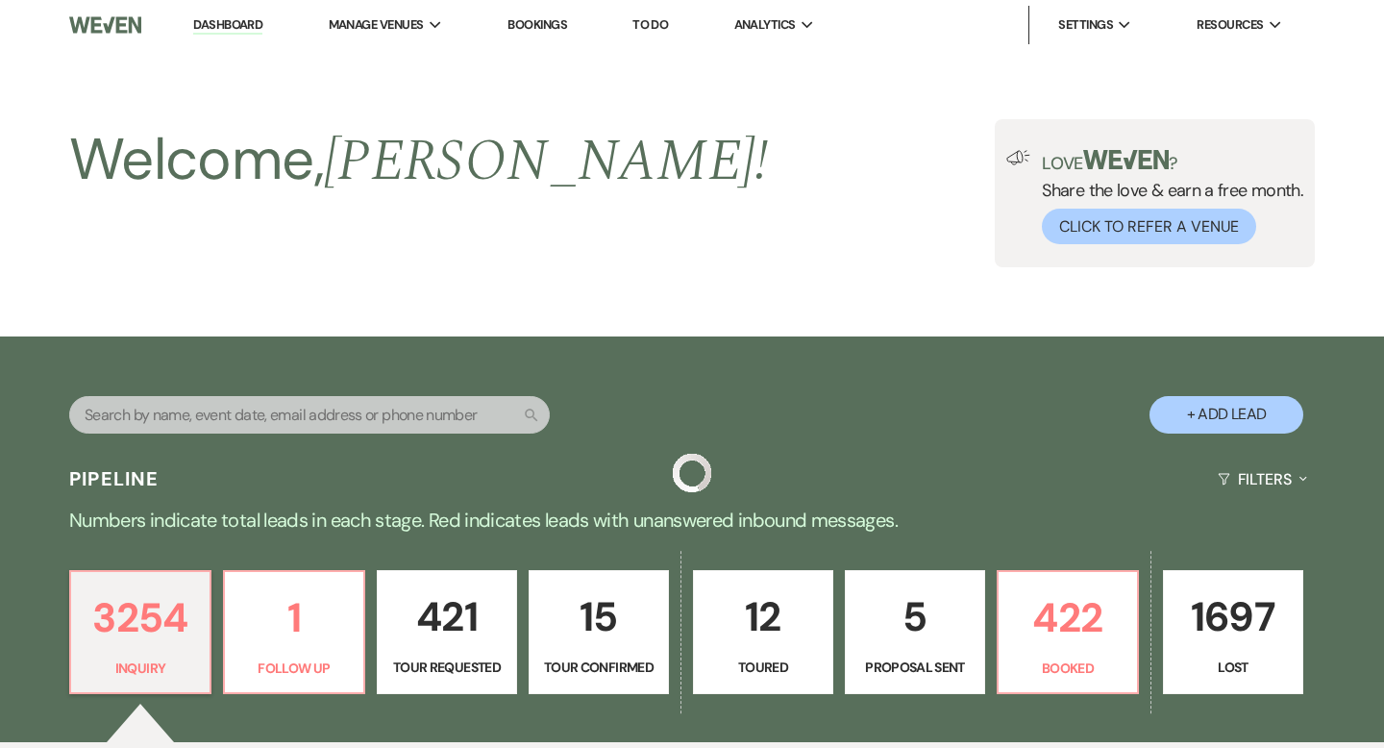
scroll to position [556, 0]
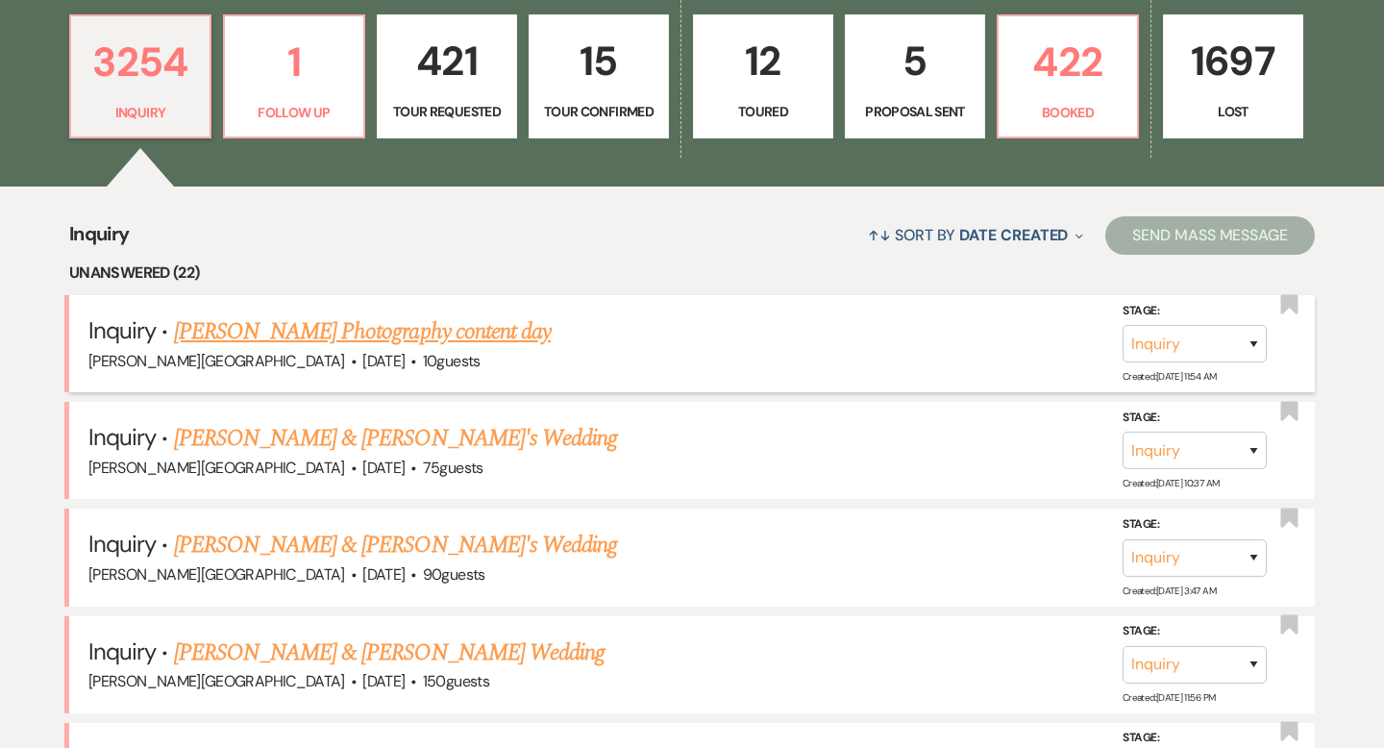
click at [389, 328] on link "[PERSON_NAME] Photography content day" at bounding box center [362, 331] width 377 height 35
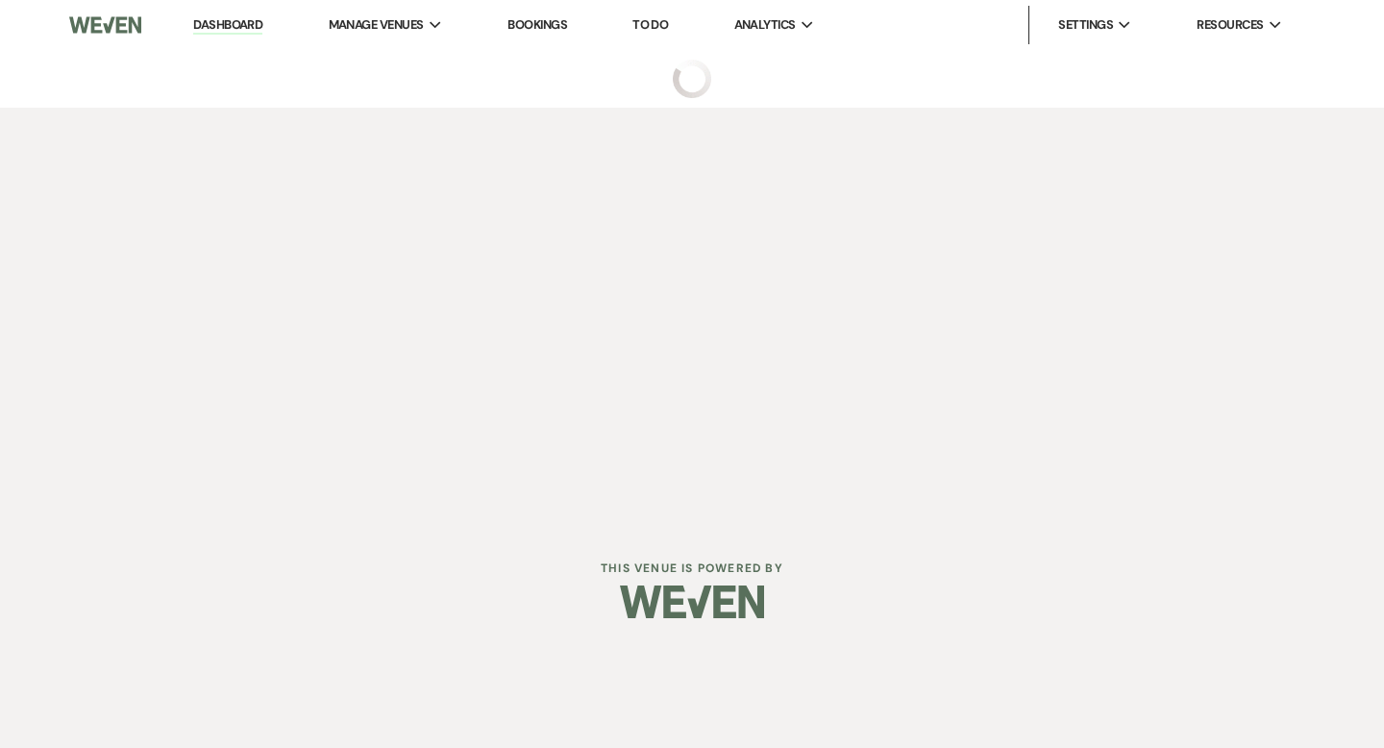
select select "5"
select select "13"
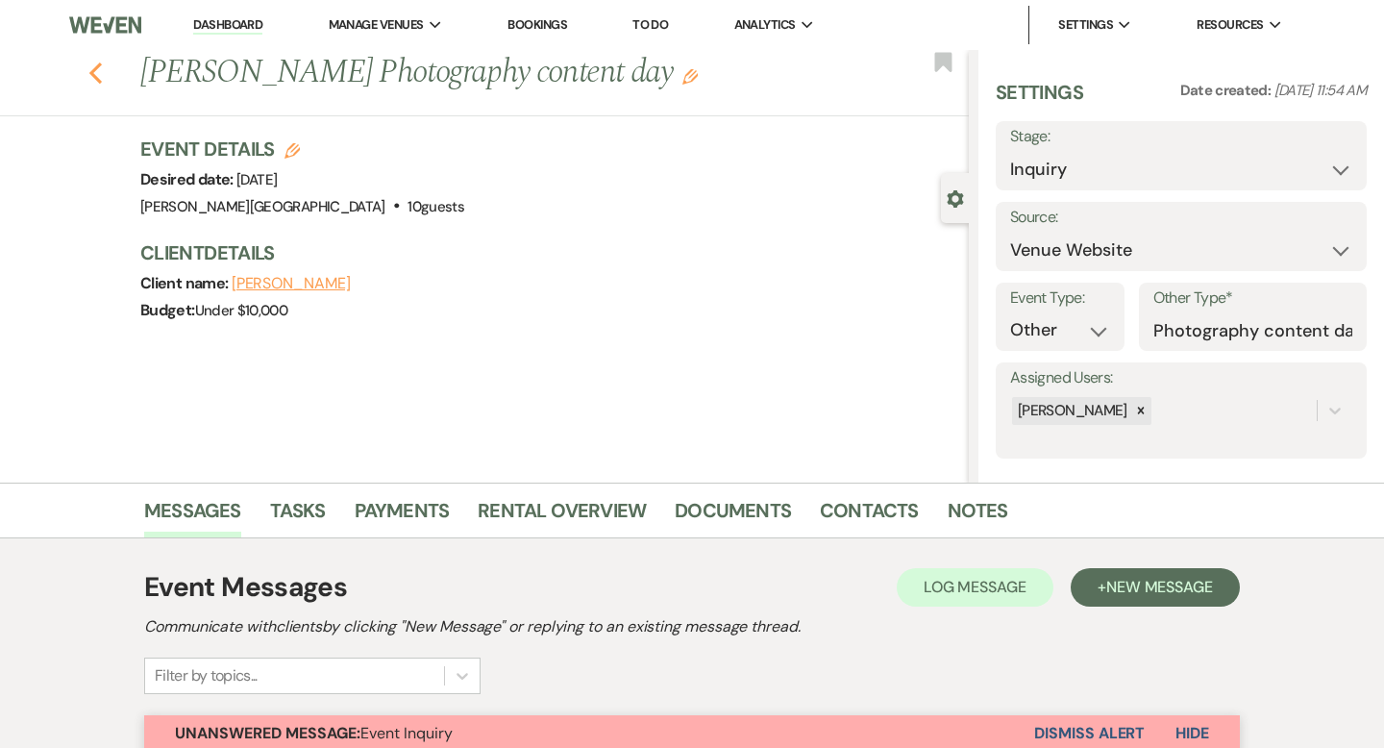
click at [100, 83] on icon "Previous" at bounding box center [95, 73] width 14 height 23
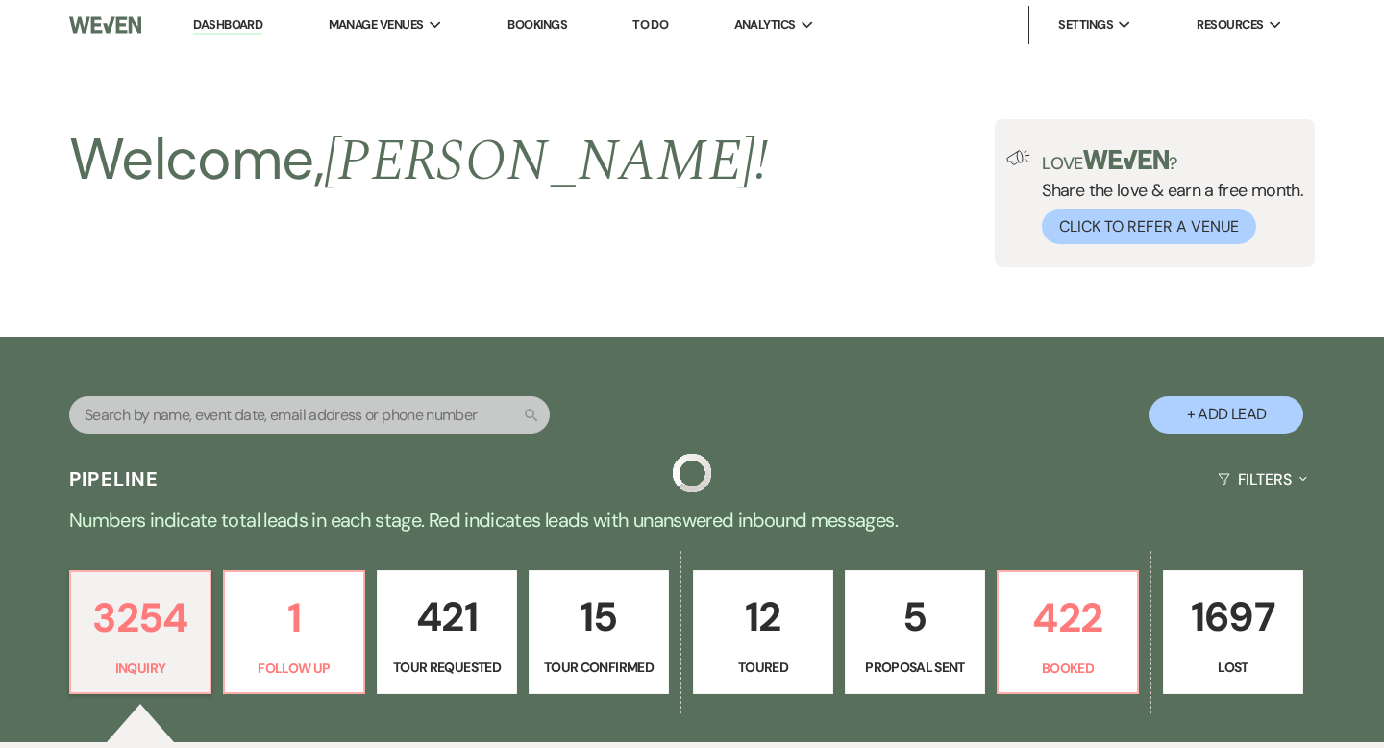
scroll to position [556, 0]
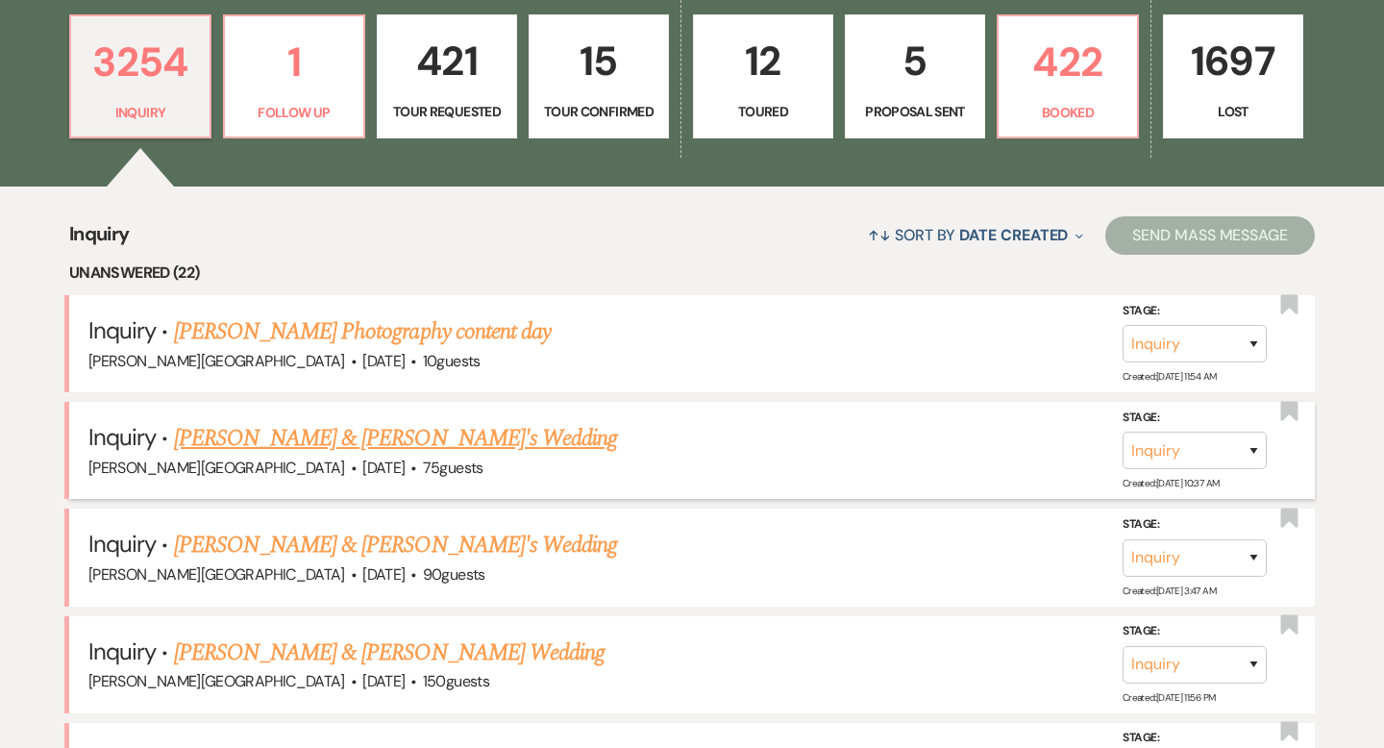
click at [280, 445] on link "[PERSON_NAME] & [PERSON_NAME]'s Wedding" at bounding box center [396, 438] width 444 height 35
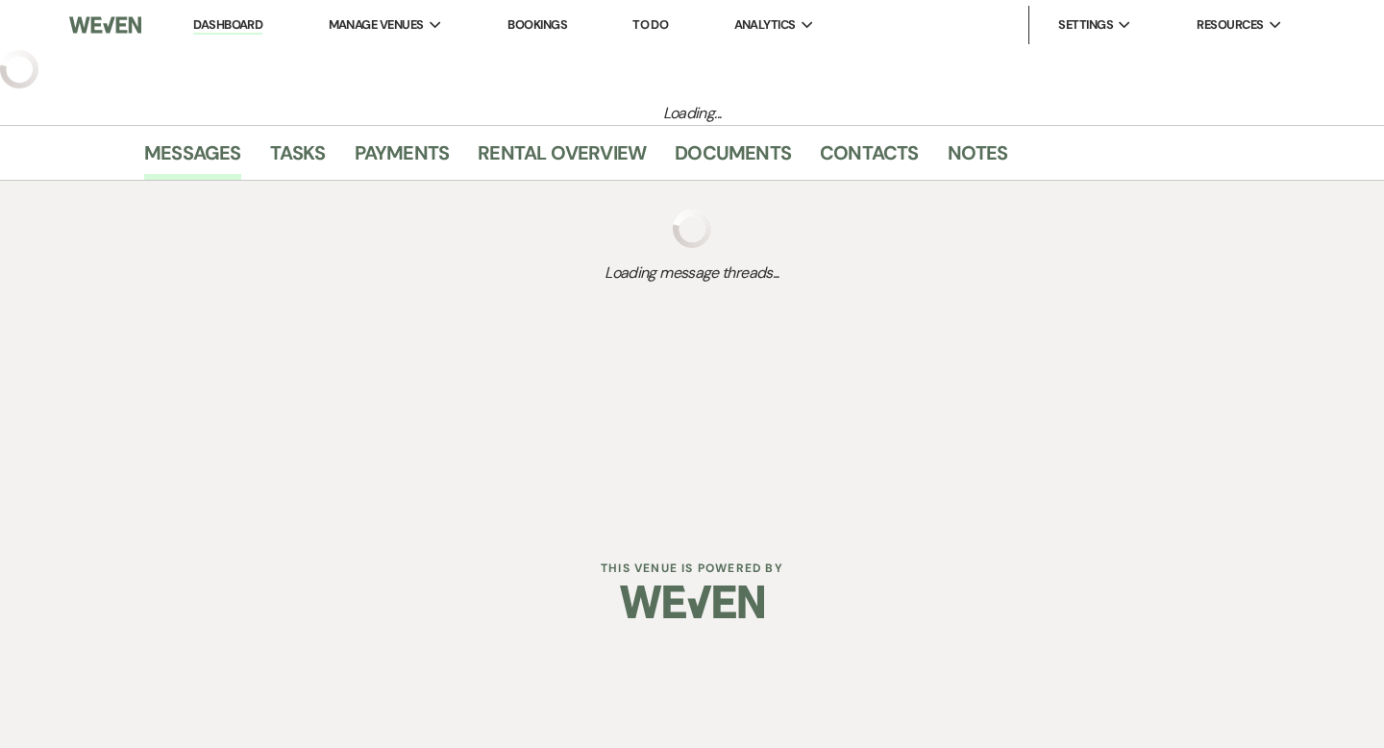
select select "5"
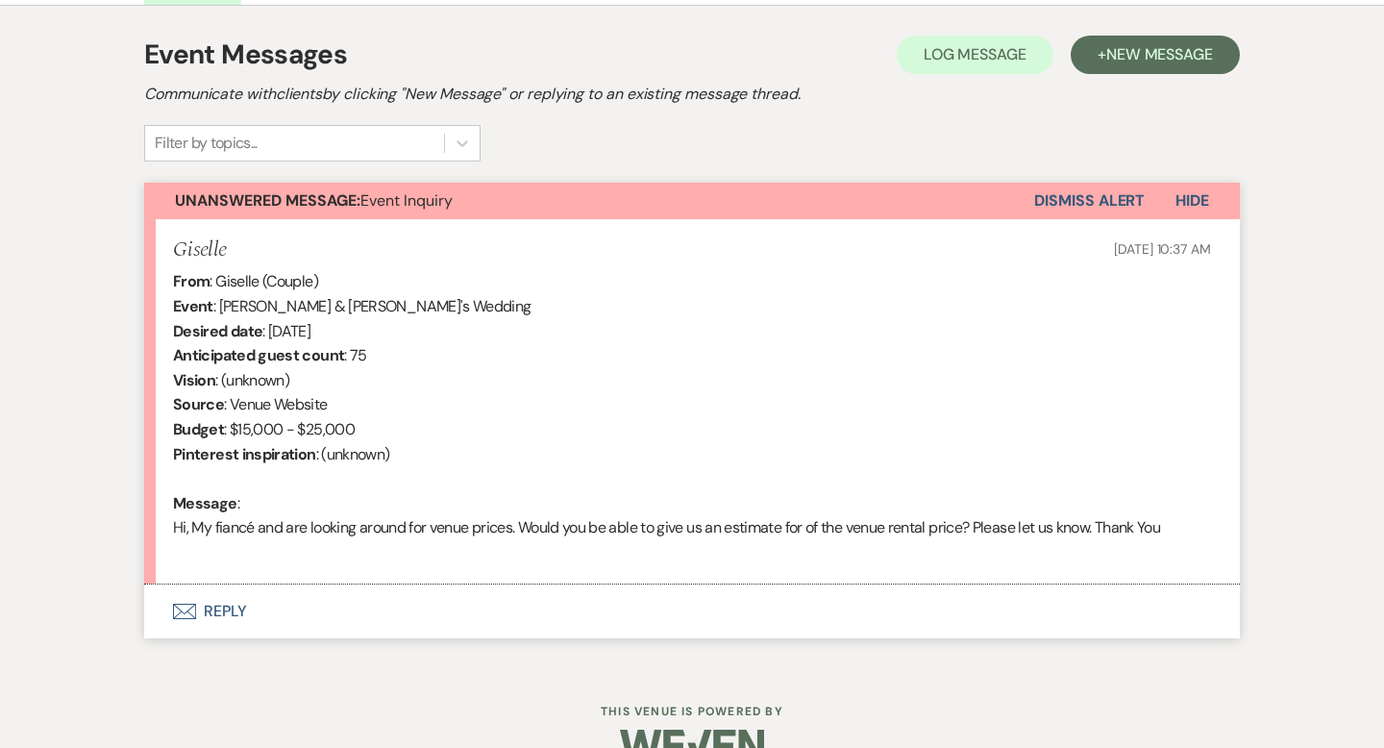
scroll to position [576, 0]
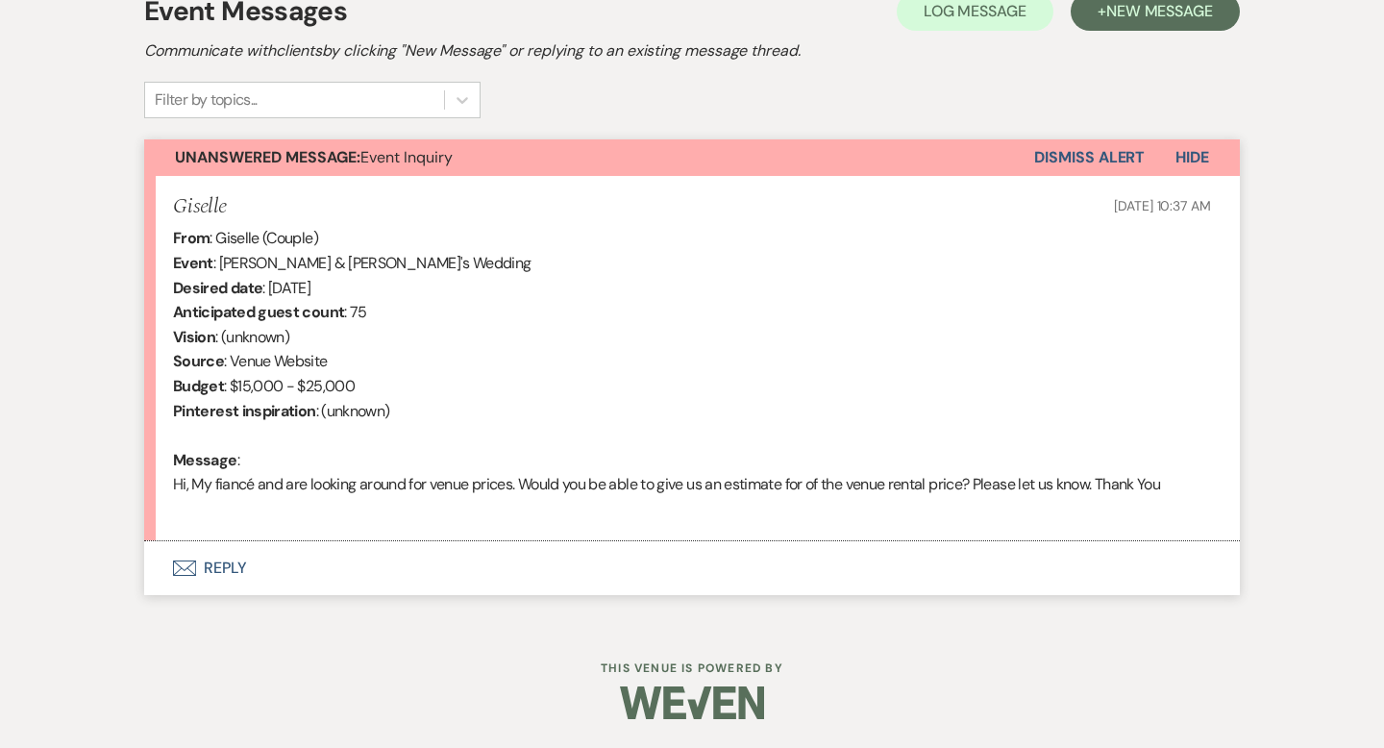
click at [239, 568] on button "Envelope Reply" at bounding box center [692, 568] width 1096 height 54
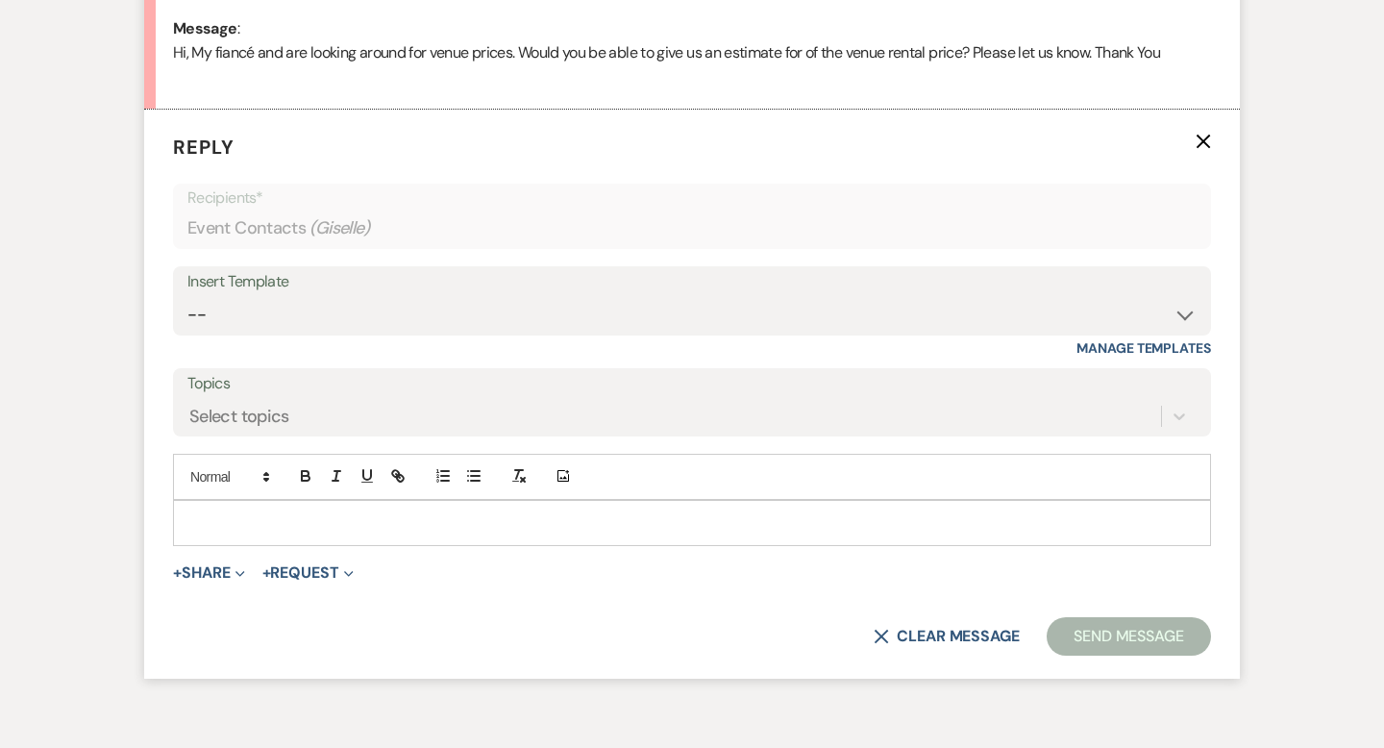
scroll to position [1028, 0]
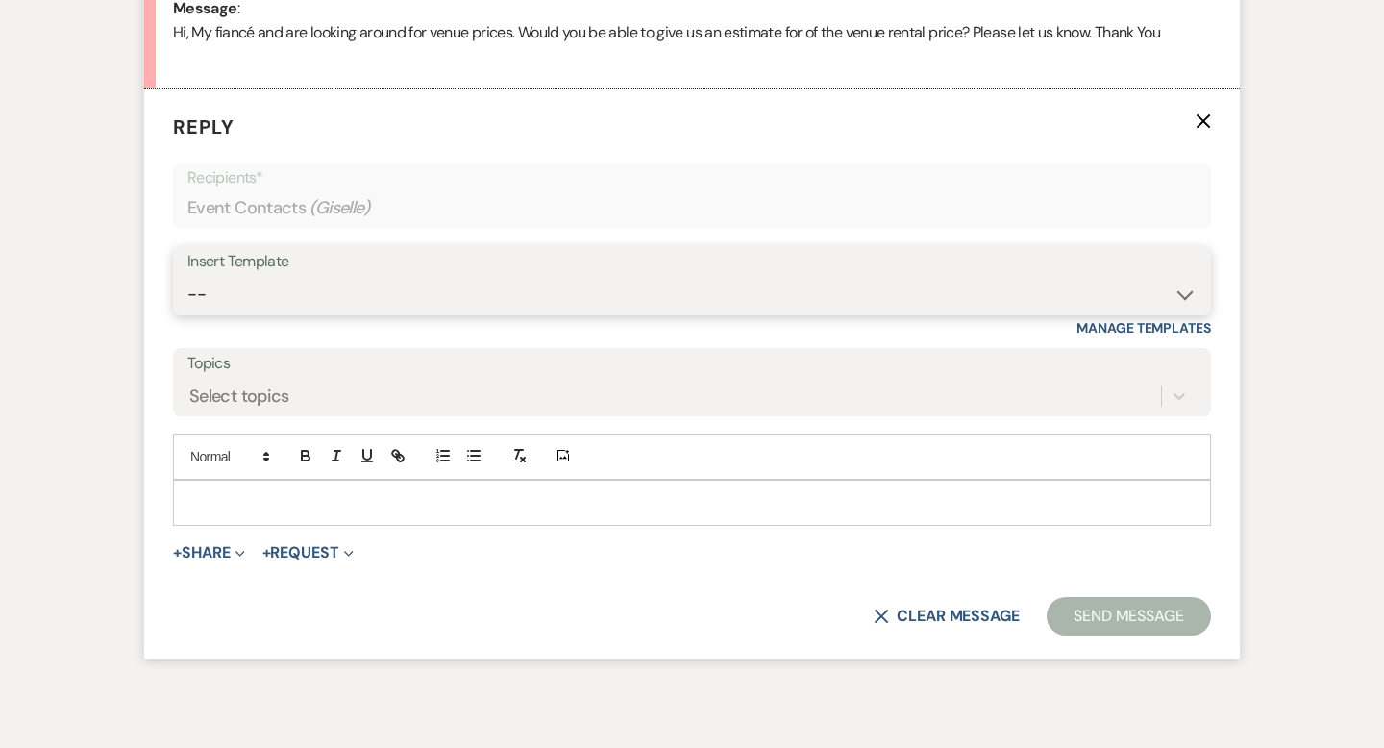
click at [310, 289] on select "-- Weven Planning Portal Introduction (Booked Events) Wedding Packages Booking …" at bounding box center [691, 294] width 1009 height 37
select select "55"
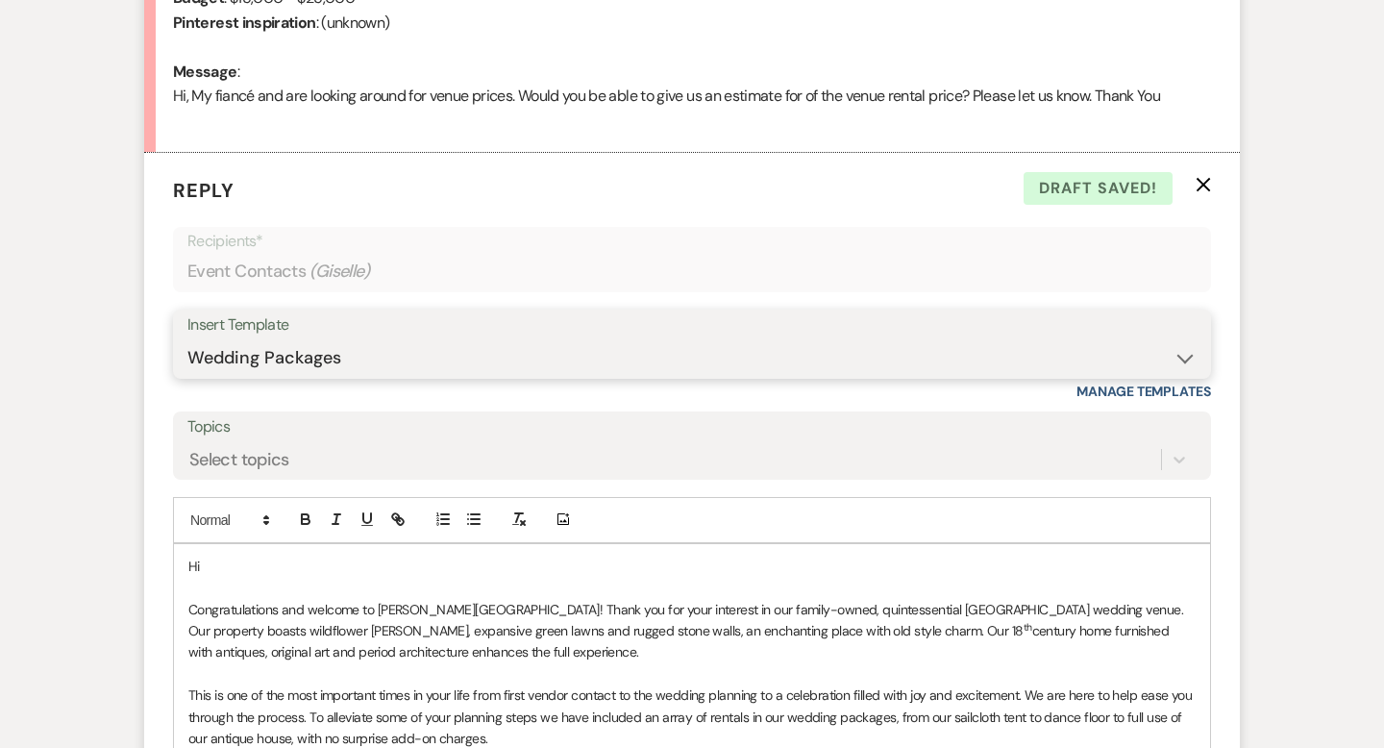
scroll to position [1162, 0]
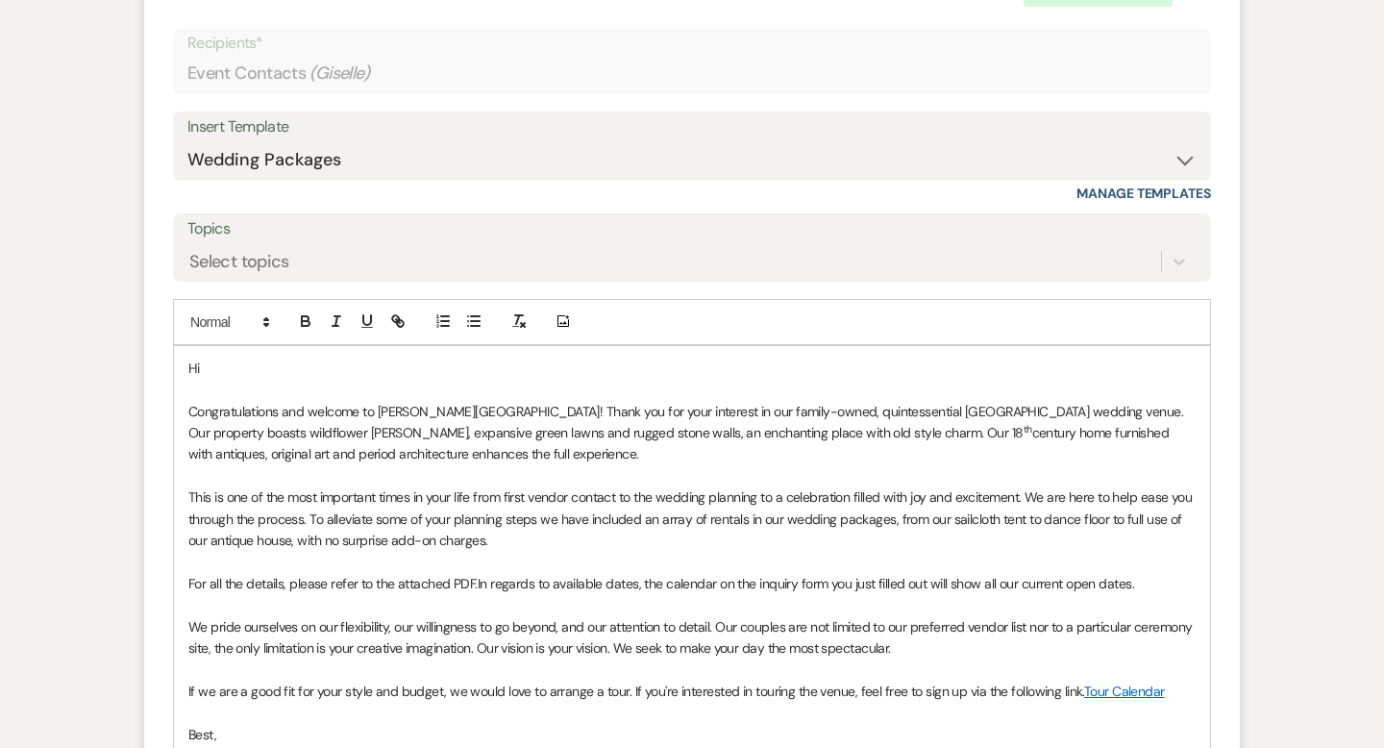
click at [263, 373] on p "Hi" at bounding box center [691, 368] width 1007 height 21
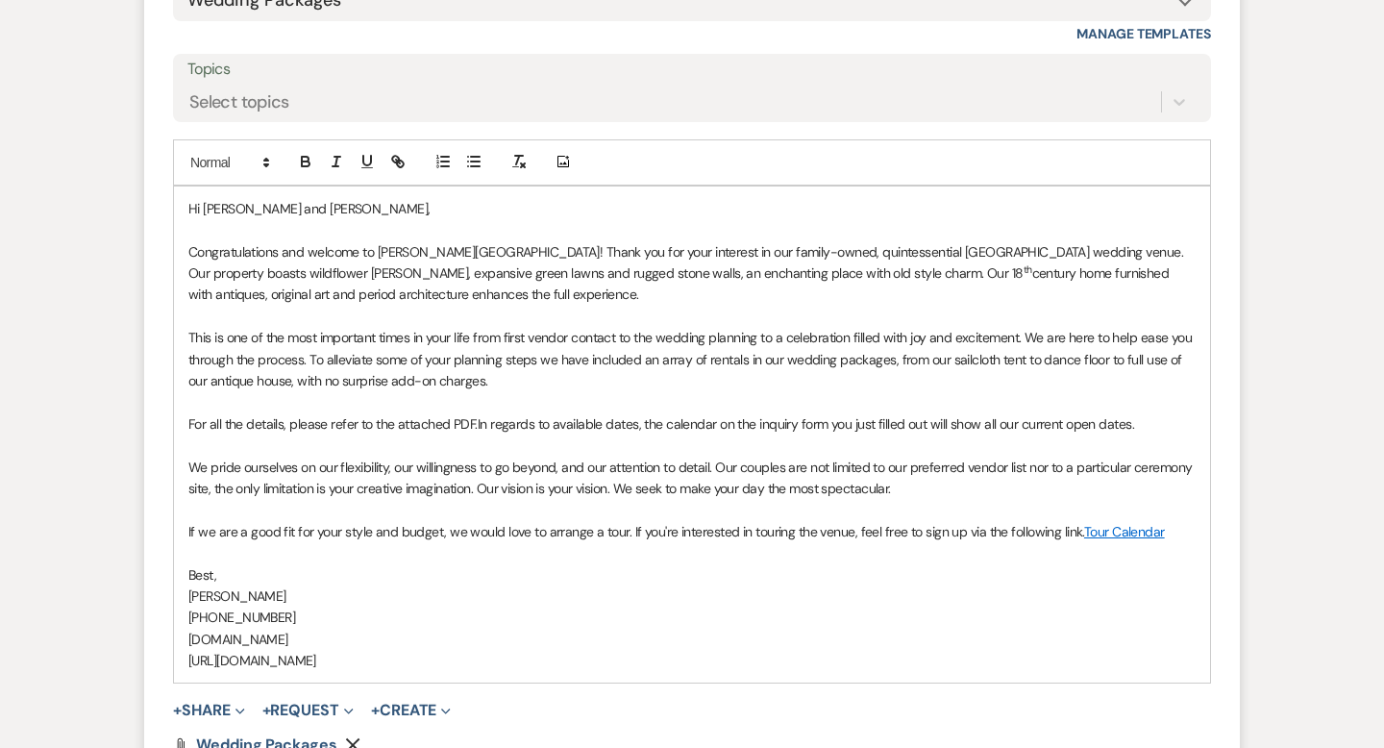
scroll to position [1437, 0]
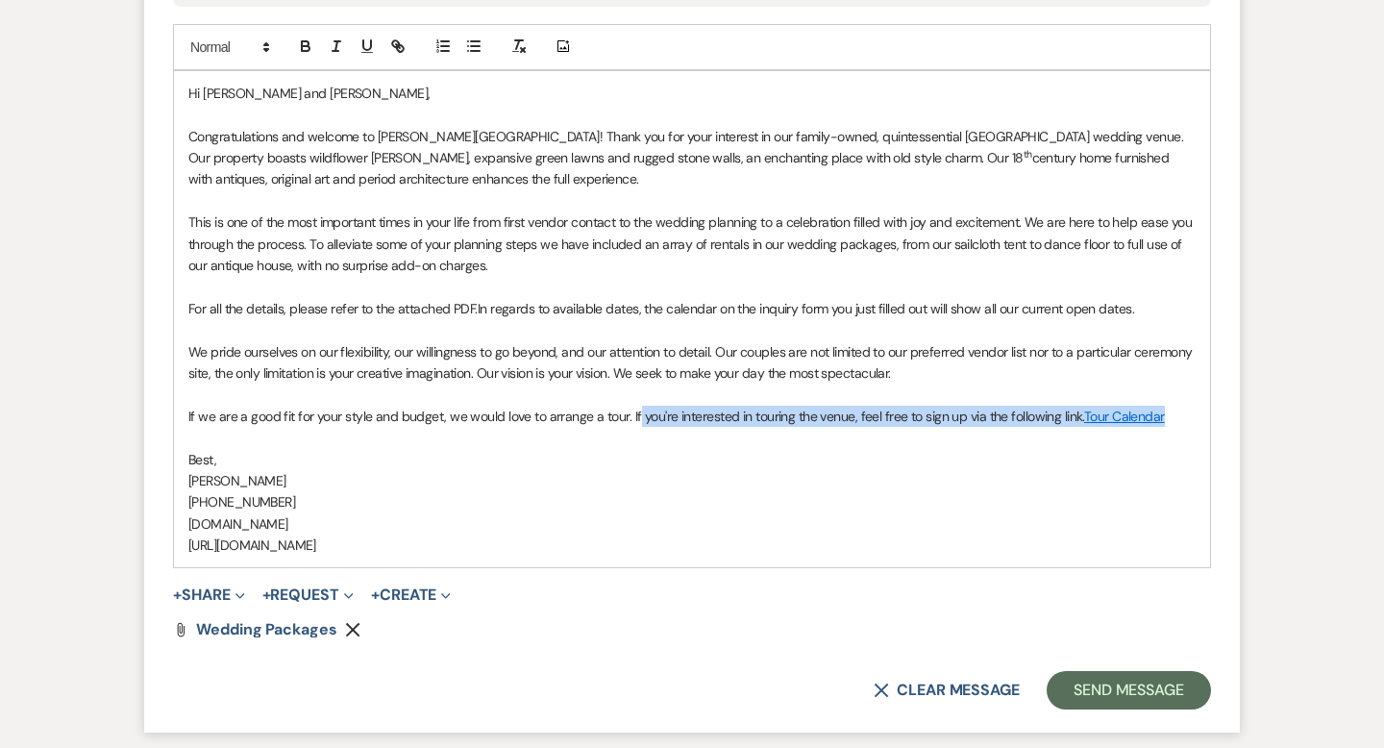
drag, startPoint x: 1181, startPoint y: 414, endPoint x: 633, endPoint y: 408, distance: 548.0
click at [633, 408] on p "If we are a good fit for your style and budget, we would love to arrange a tour…" at bounding box center [691, 416] width 1007 height 21
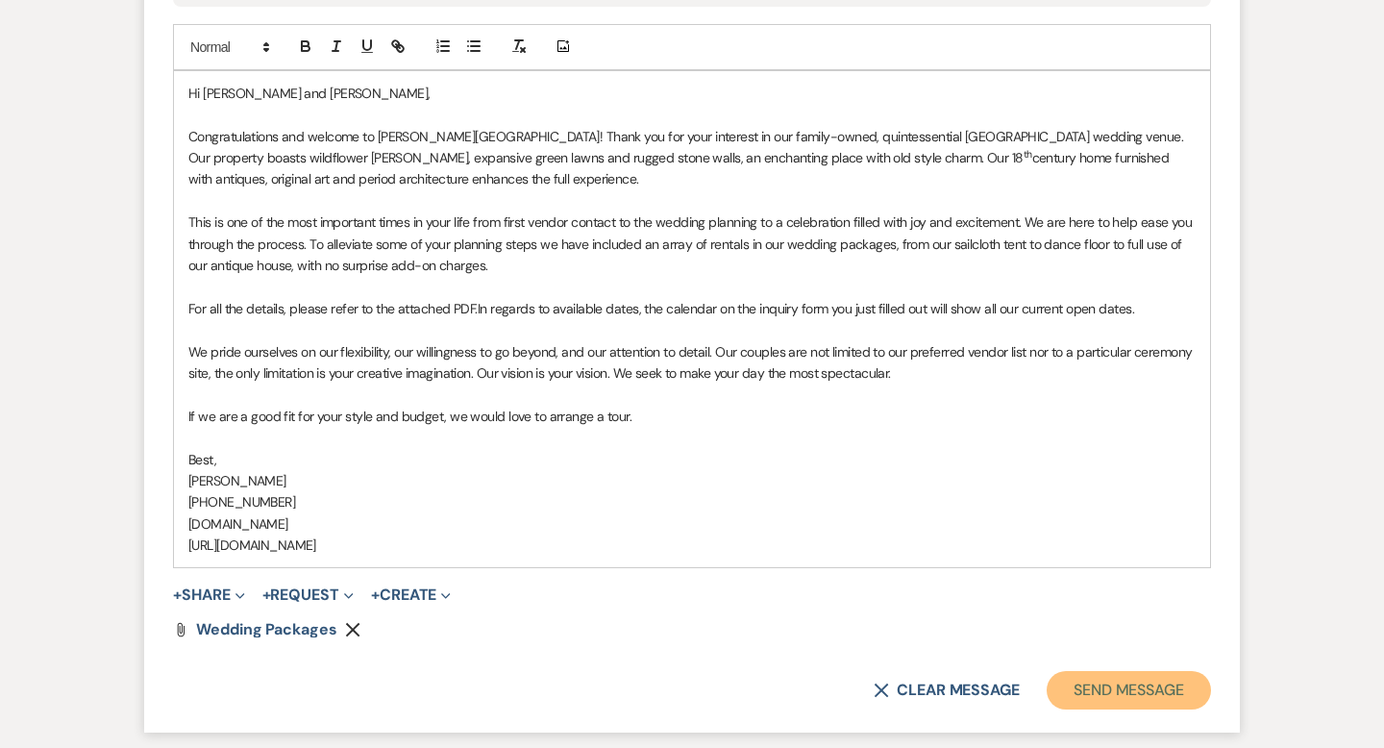
click at [1080, 686] on button "Send Message" at bounding box center [1129, 690] width 164 height 38
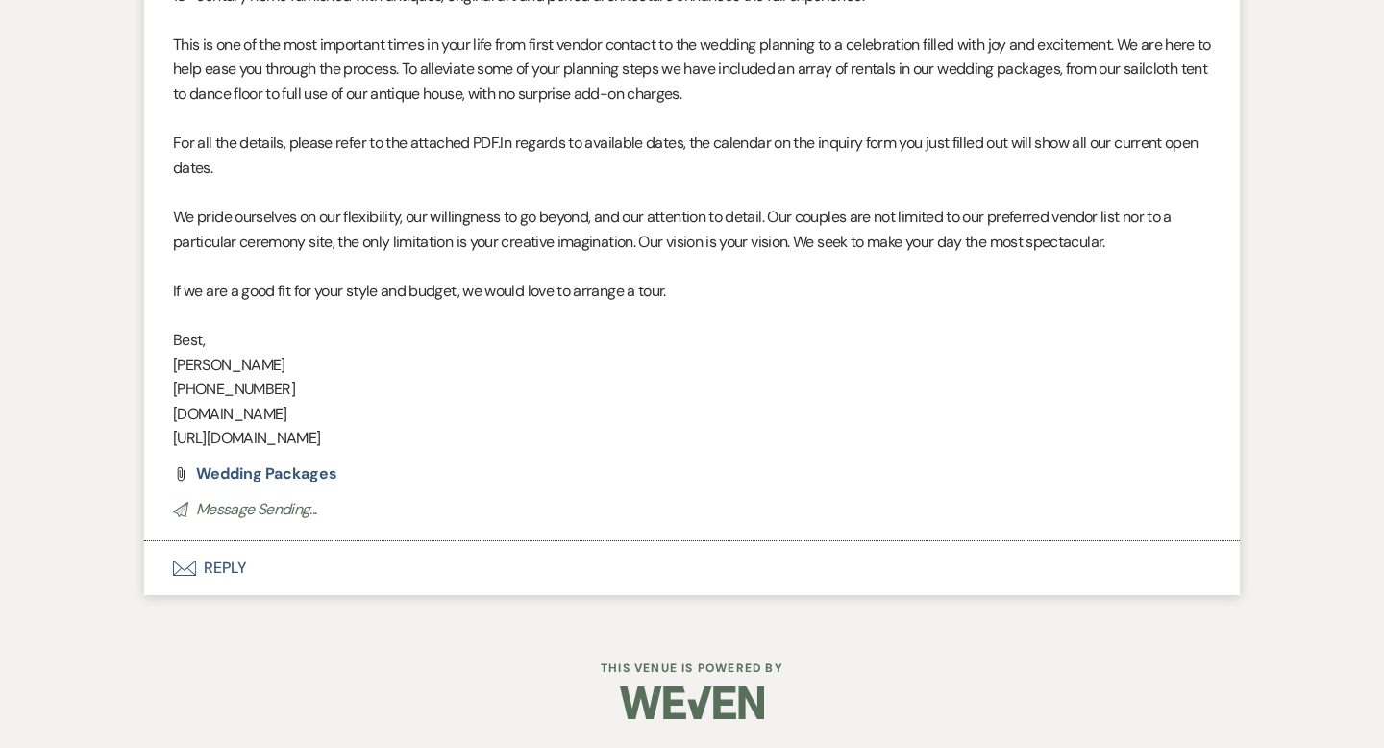
scroll to position [0, 0]
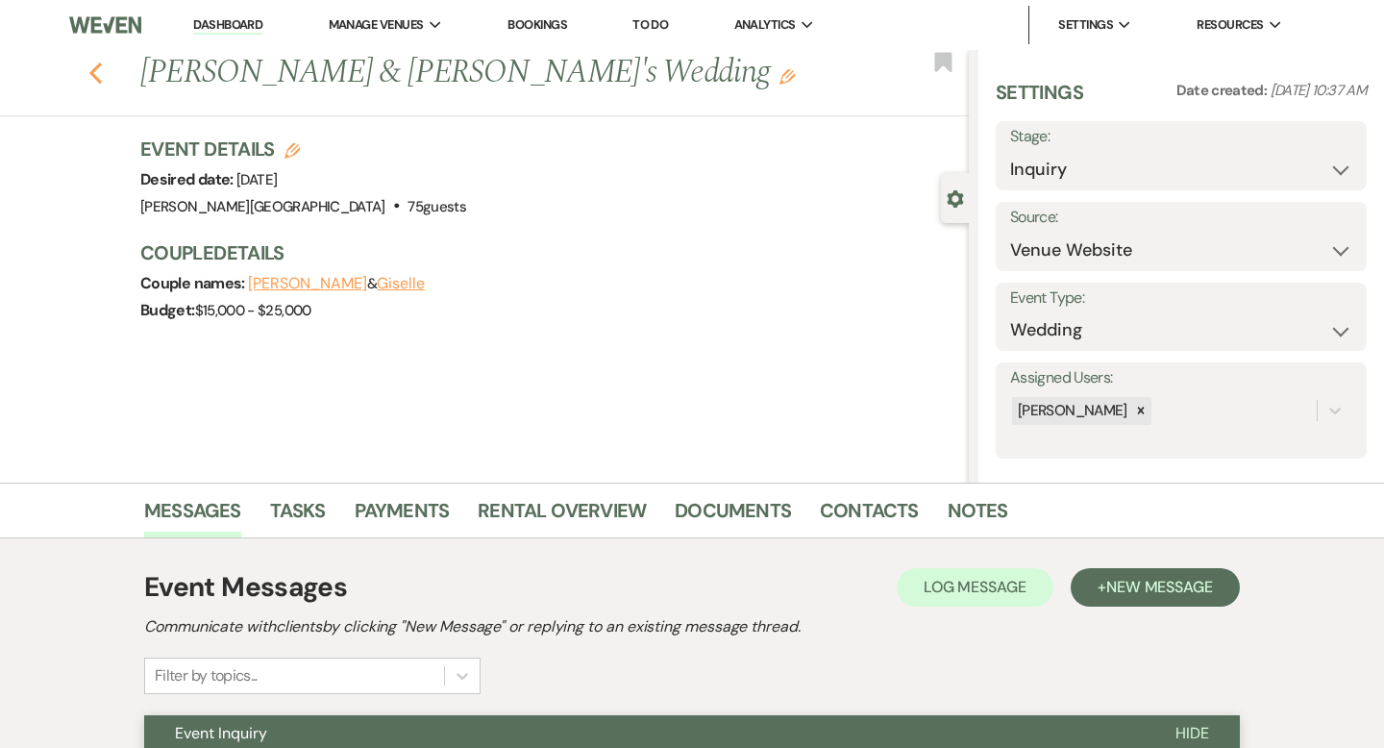
click at [94, 70] on use "button" at bounding box center [95, 72] width 12 height 21
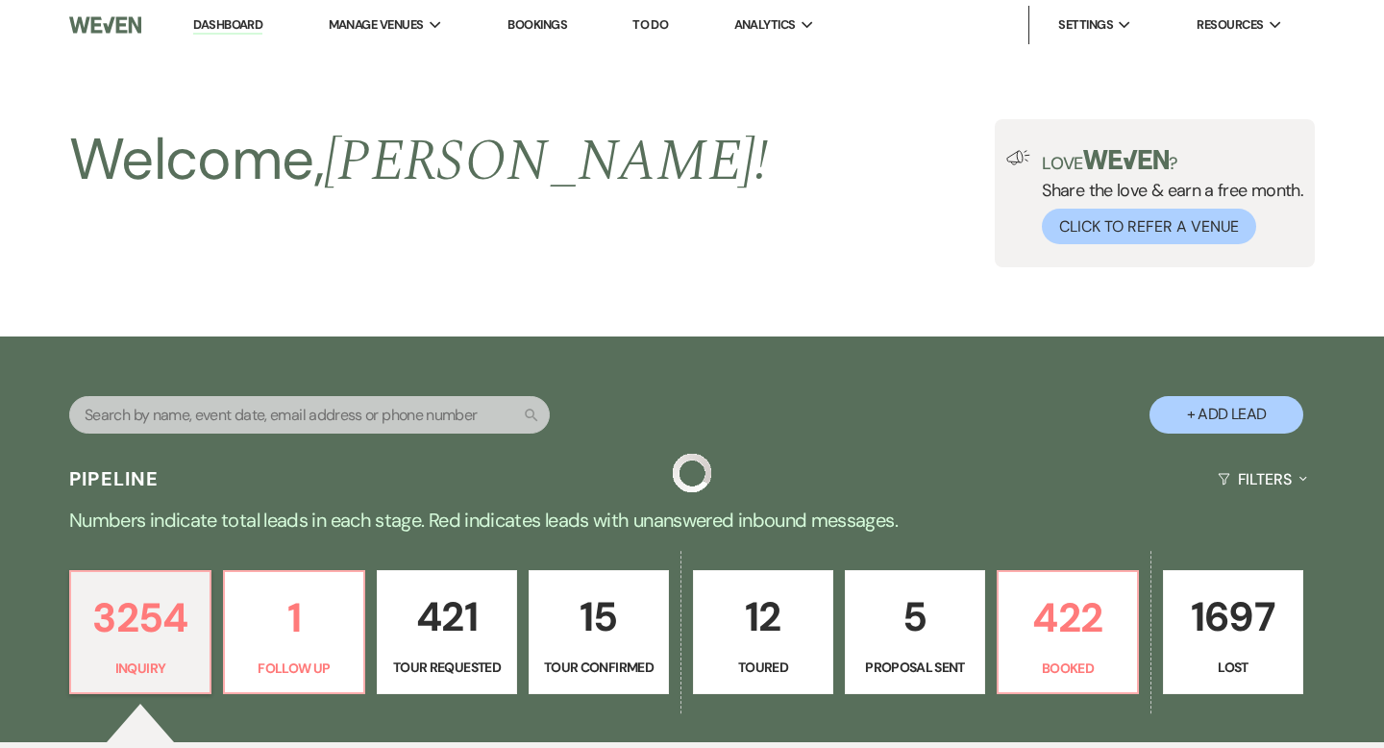
scroll to position [556, 0]
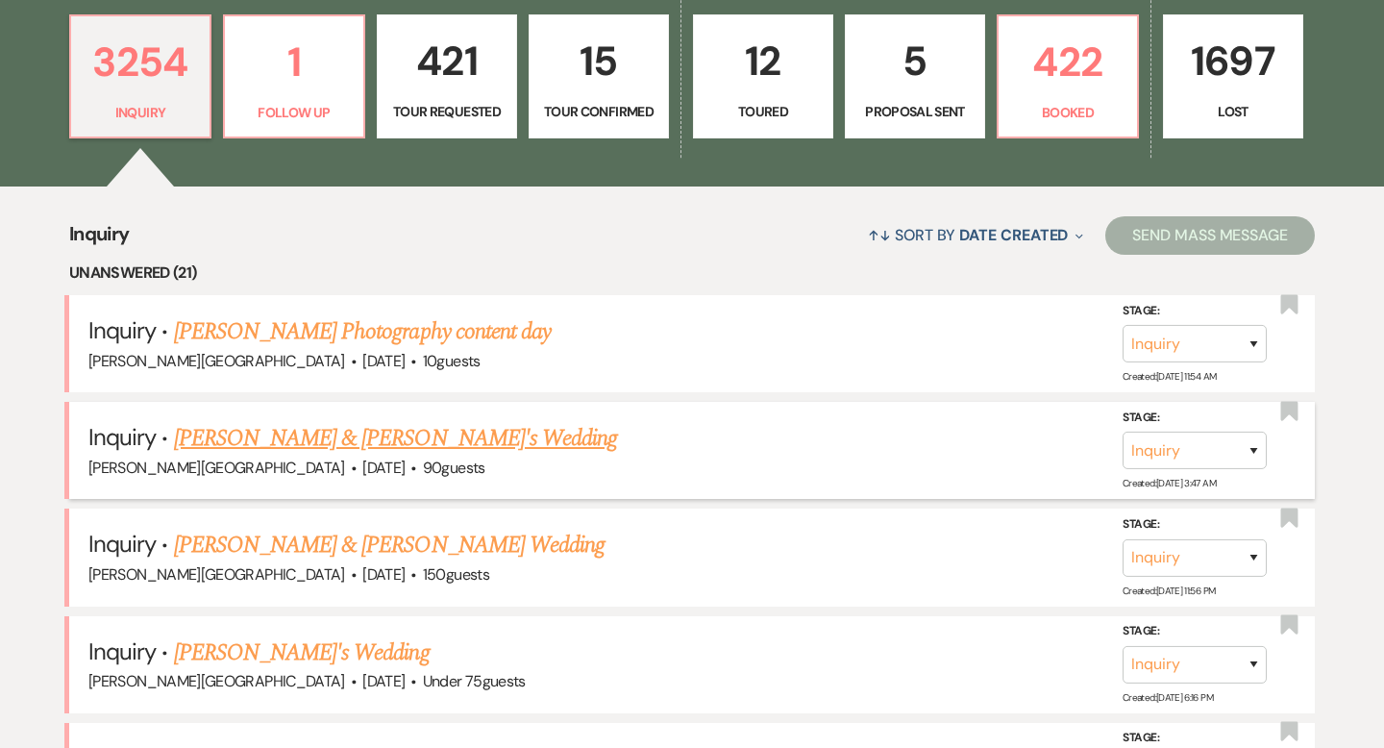
click at [302, 434] on link "[PERSON_NAME] & [PERSON_NAME]'s Wedding" at bounding box center [396, 438] width 444 height 35
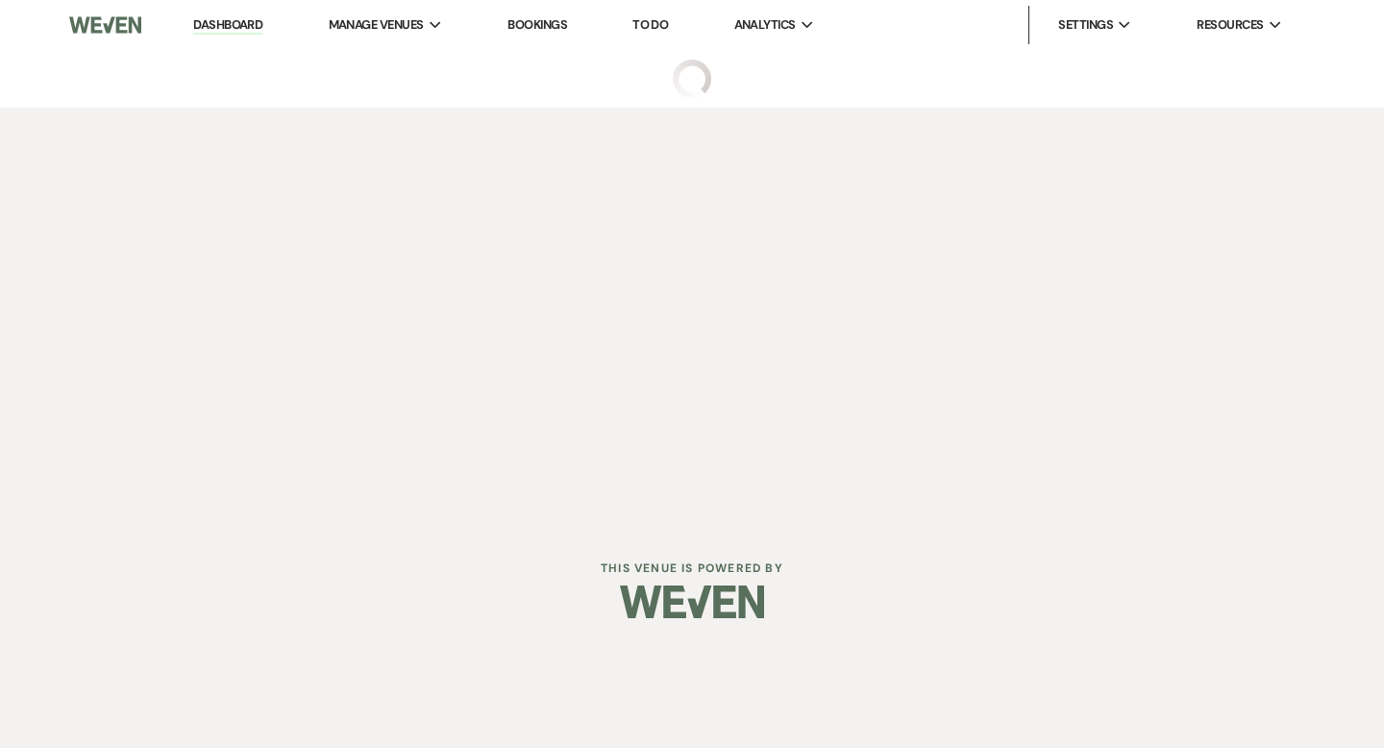
select select "5"
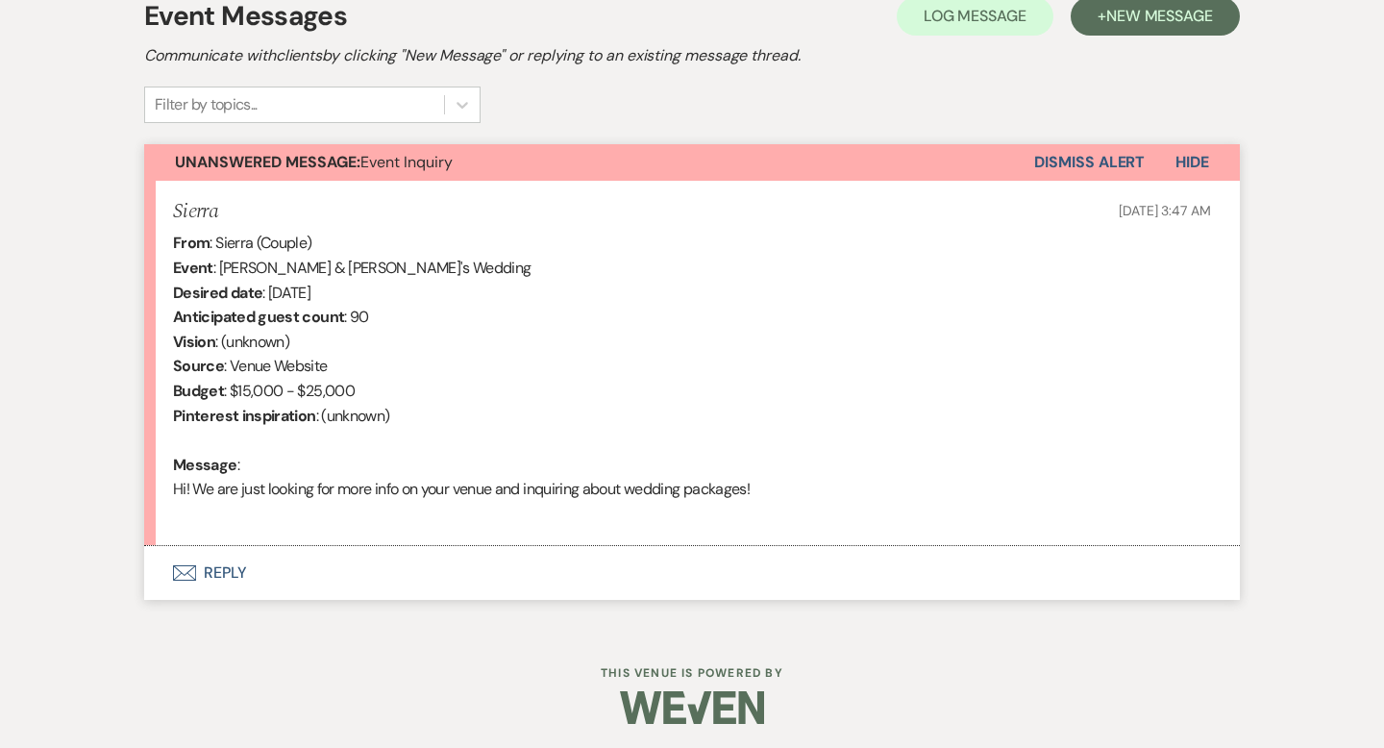
scroll to position [576, 0]
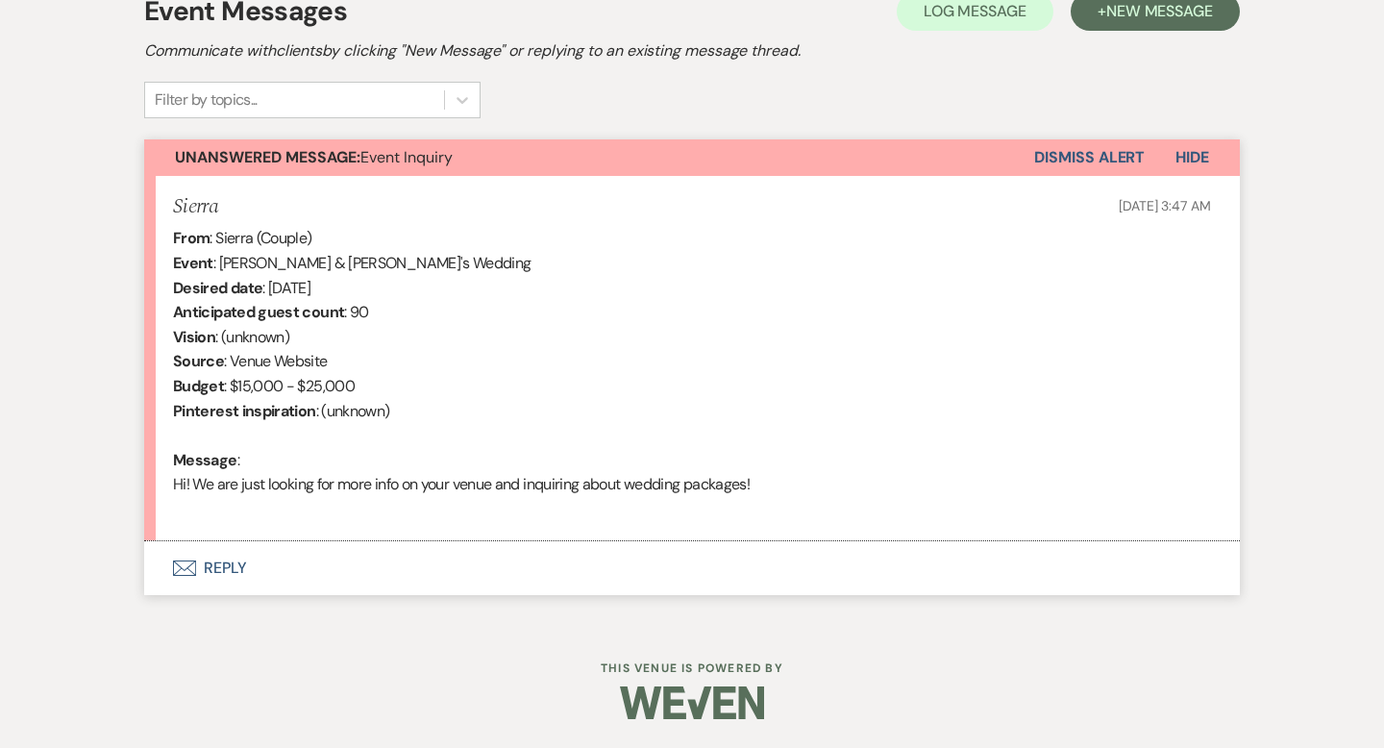
click at [217, 568] on button "Envelope Reply" at bounding box center [692, 568] width 1096 height 54
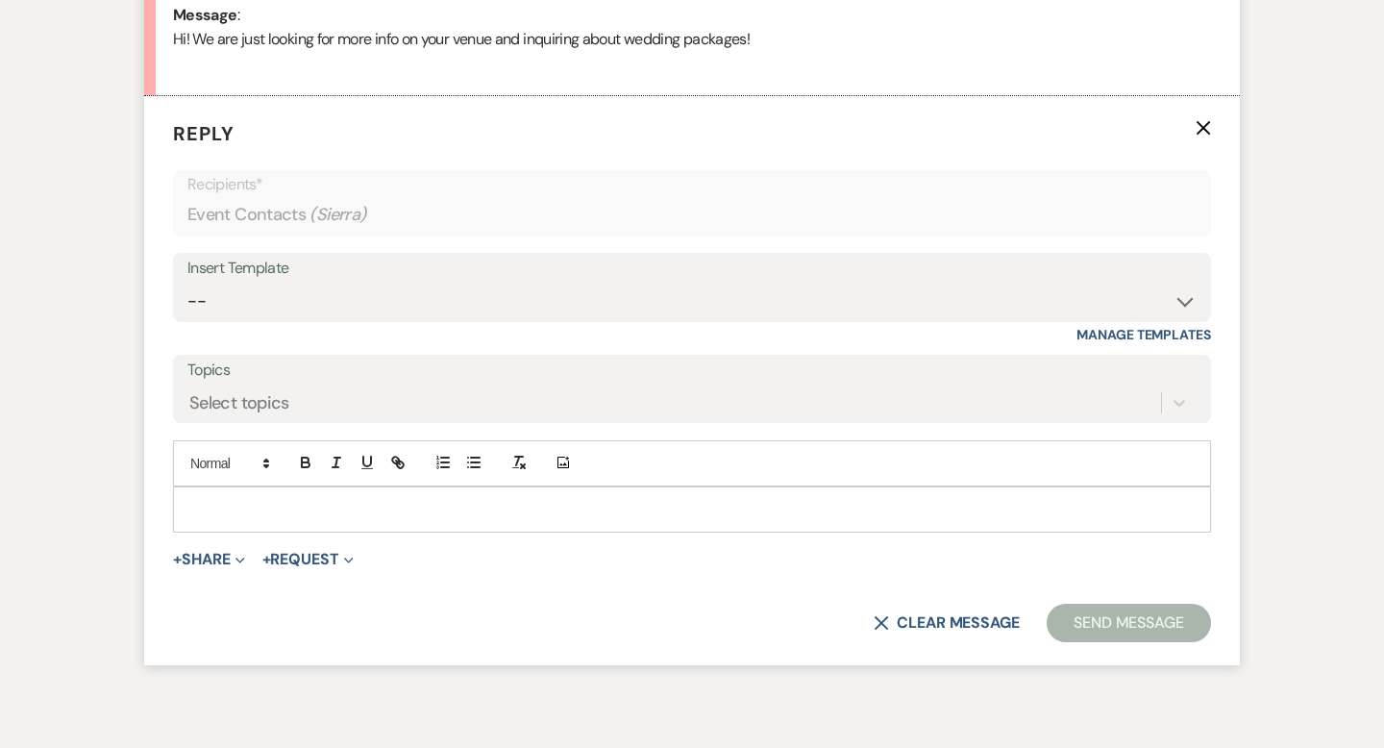
scroll to position [1028, 0]
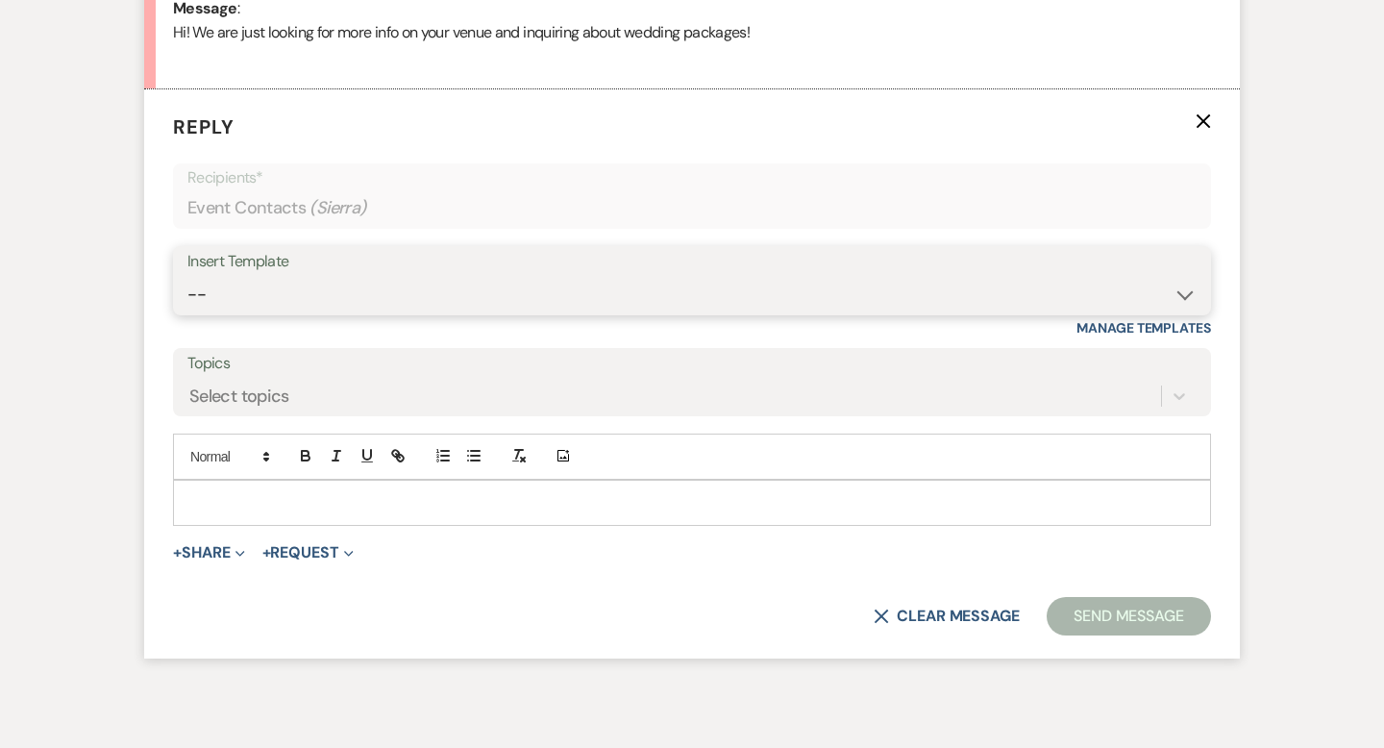
click at [232, 296] on select "-- Weven Planning Portal Introduction (Booked Events) Wedding Packages Booking …" at bounding box center [691, 294] width 1009 height 37
select select "55"
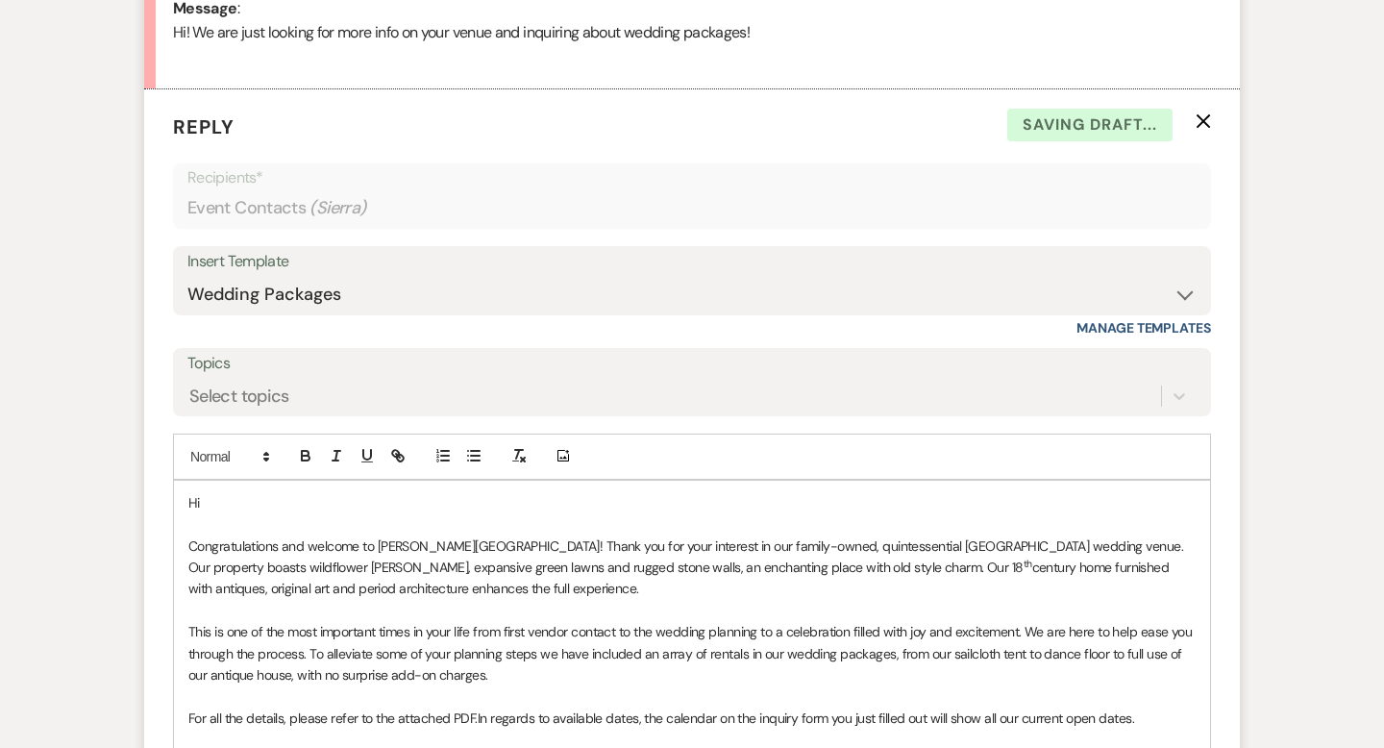
click at [312, 505] on p "Hi" at bounding box center [691, 502] width 1007 height 21
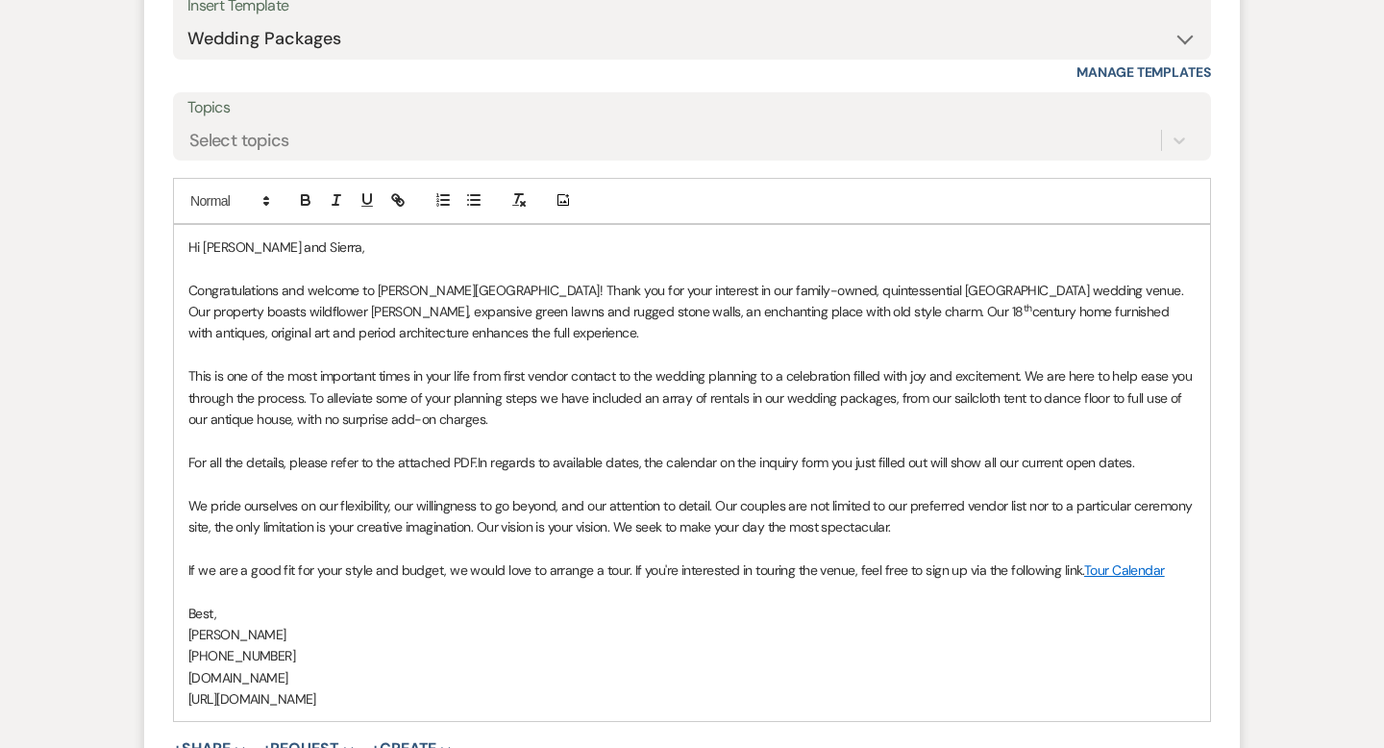
scroll to position [1381, 0]
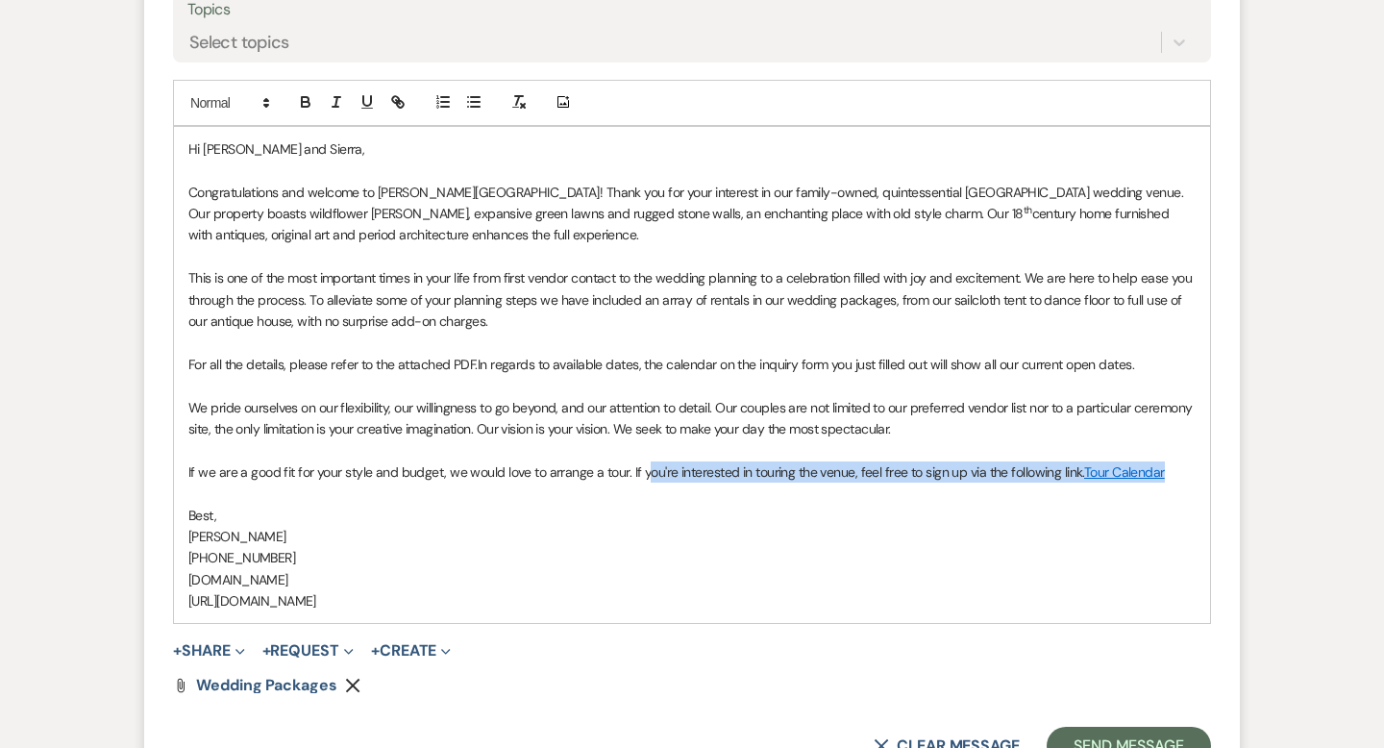
drag, startPoint x: 1173, startPoint y: 480, endPoint x: 640, endPoint y: 463, distance: 532.8
click at [640, 463] on p "If we are a good fit for your style and budget, we would love to arrange a tour…" at bounding box center [691, 471] width 1007 height 21
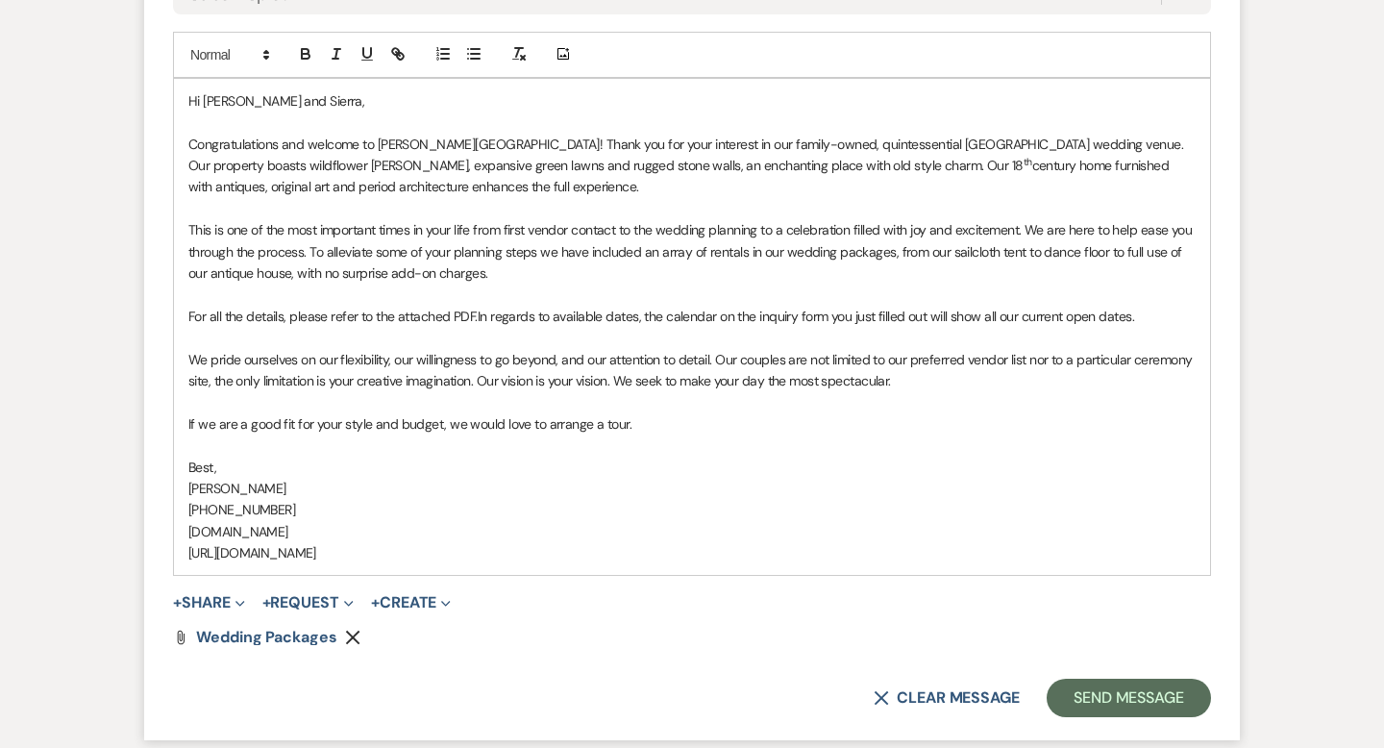
scroll to position [1494, 0]
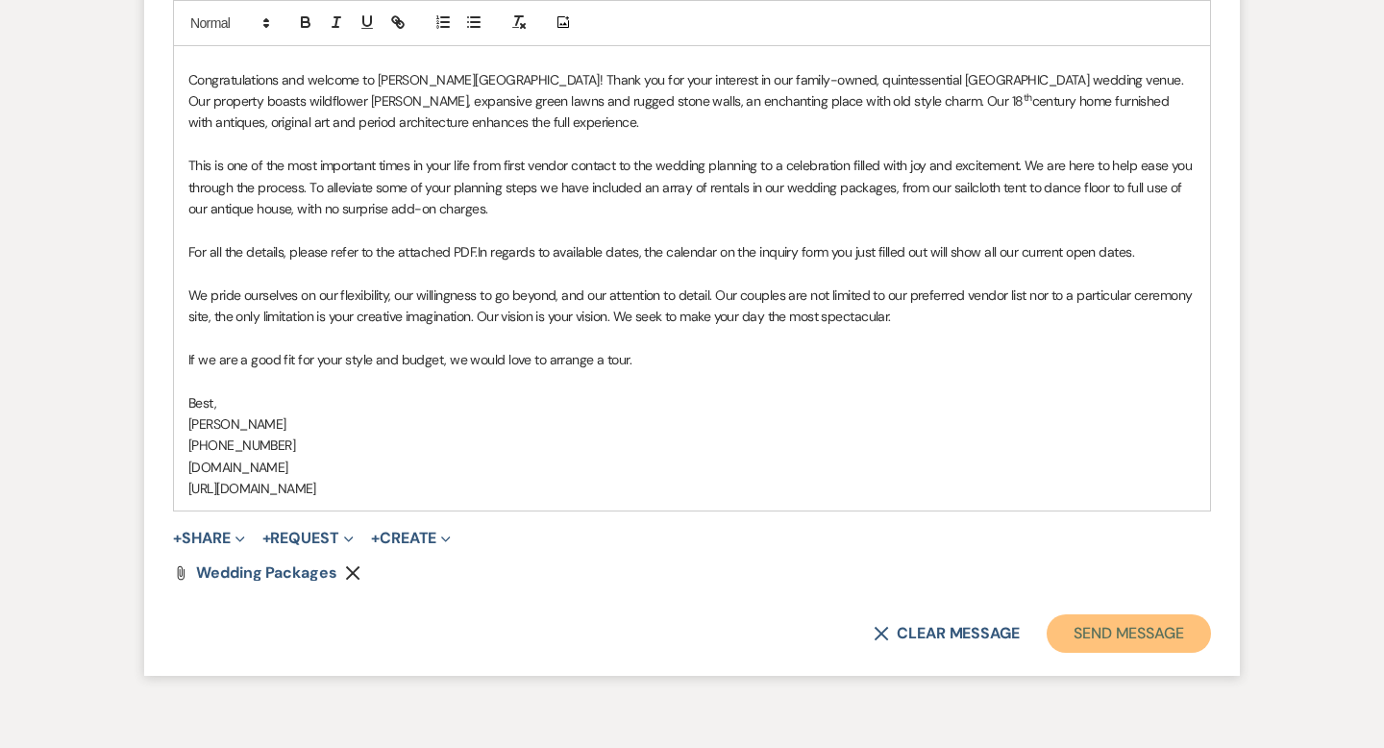
click at [1084, 625] on button "Send Message" at bounding box center [1129, 633] width 164 height 38
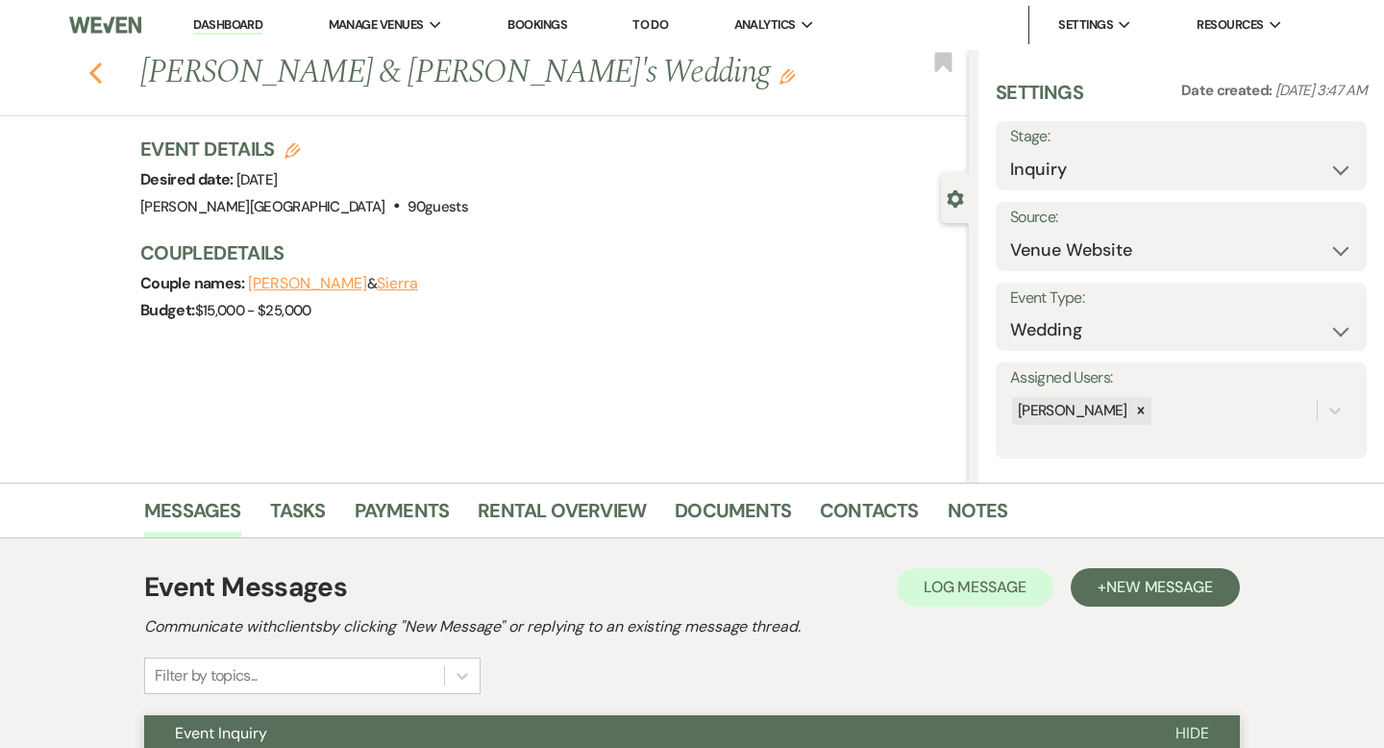
click at [94, 72] on icon "Previous" at bounding box center [95, 73] width 14 height 23
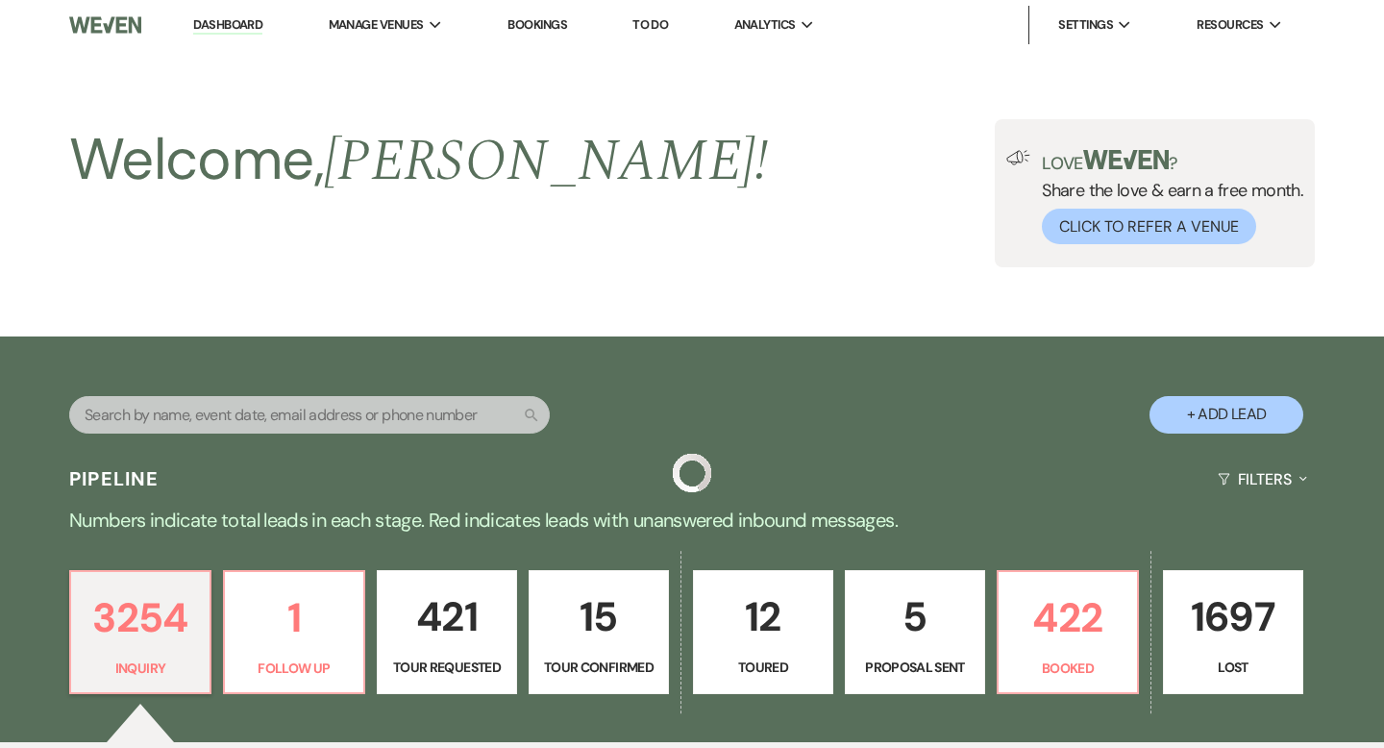
scroll to position [556, 0]
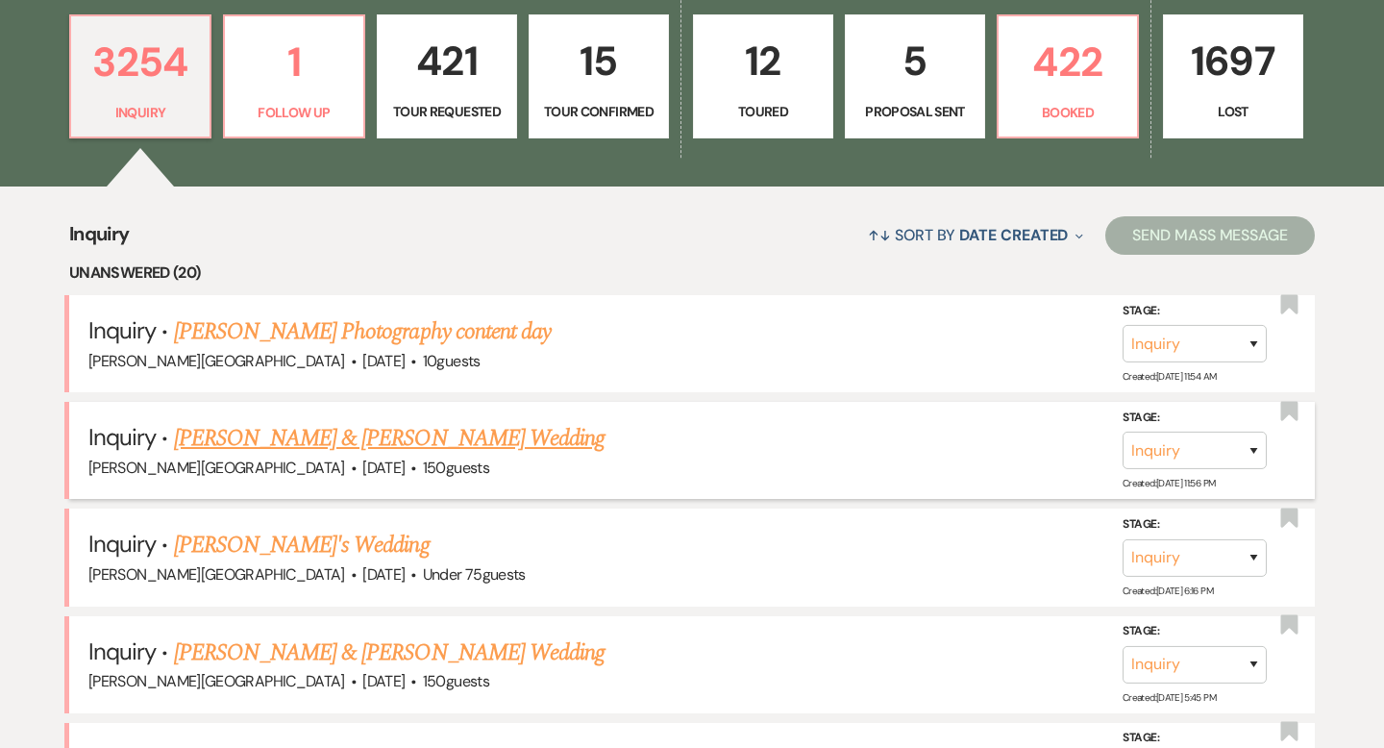
click at [310, 426] on link "[PERSON_NAME] & [PERSON_NAME] Wedding" at bounding box center [389, 438] width 431 height 35
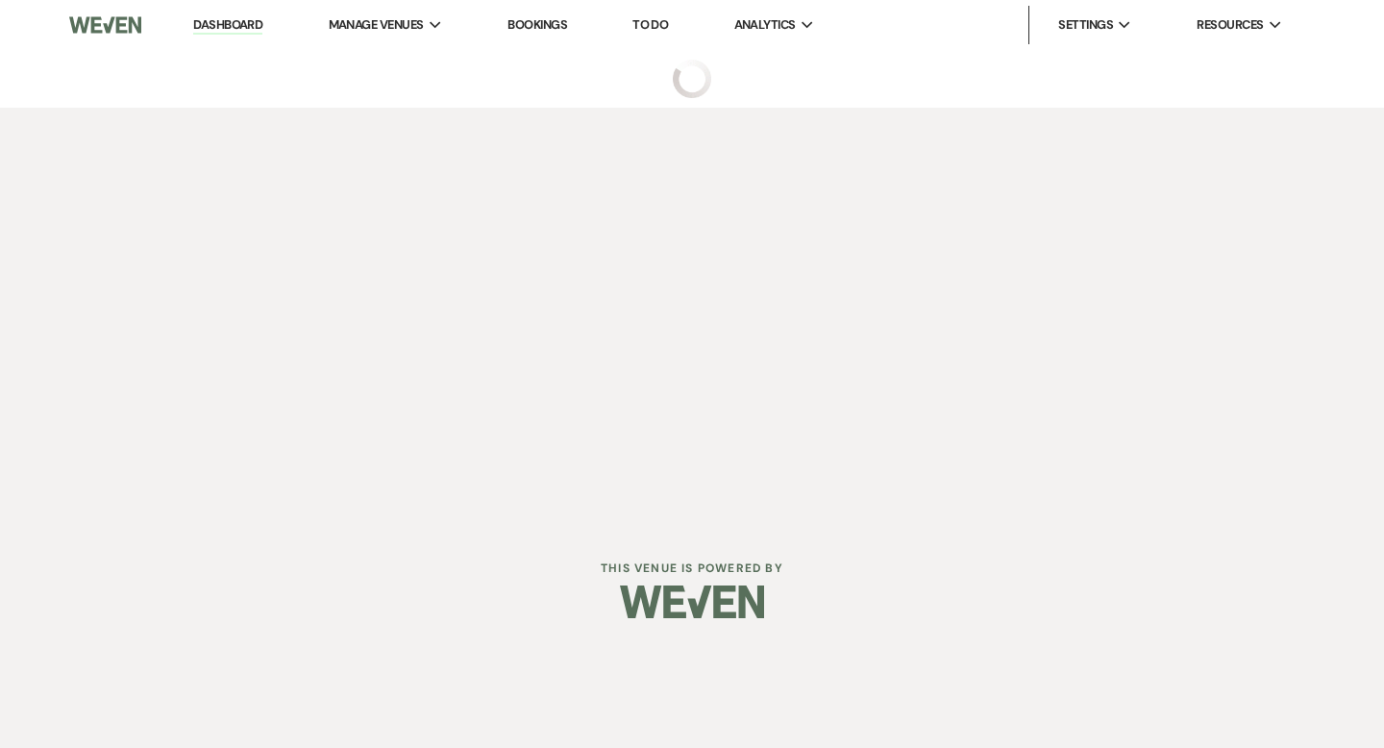
select select "5"
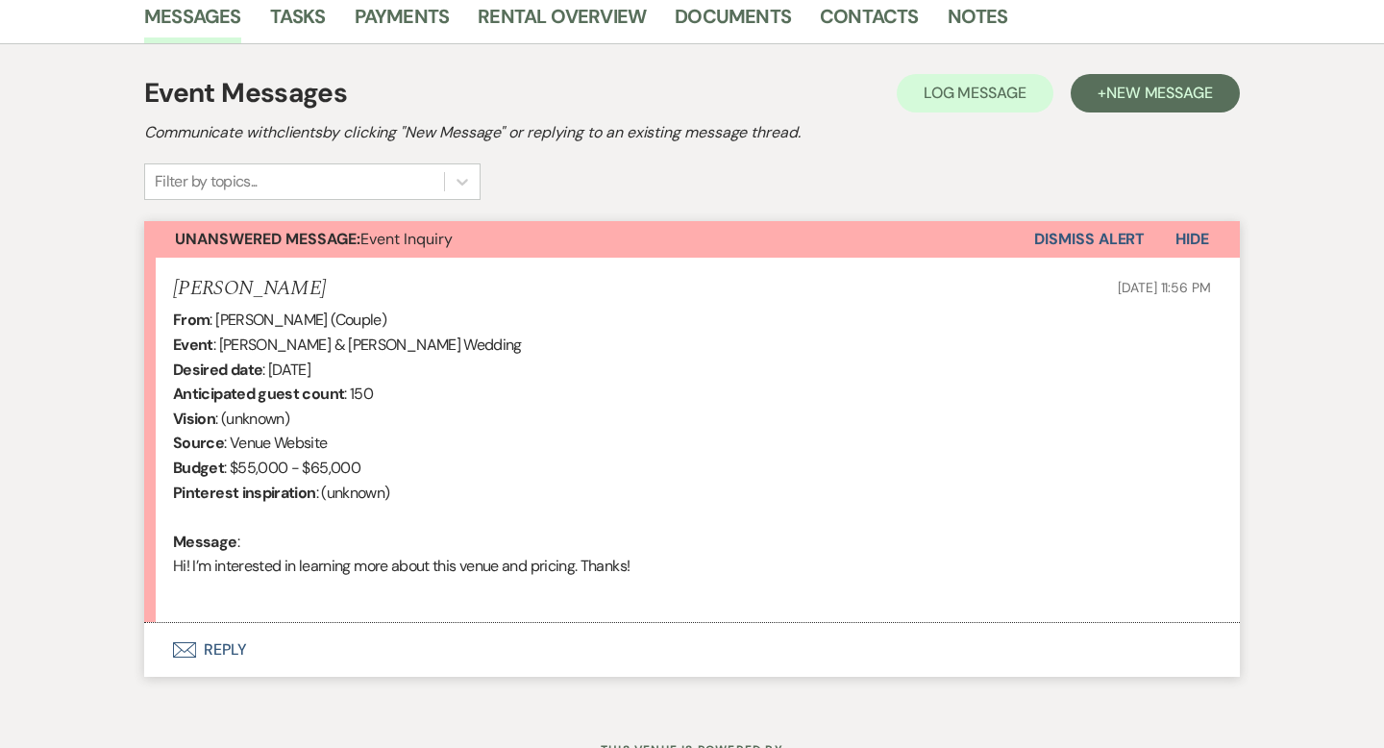
scroll to position [576, 0]
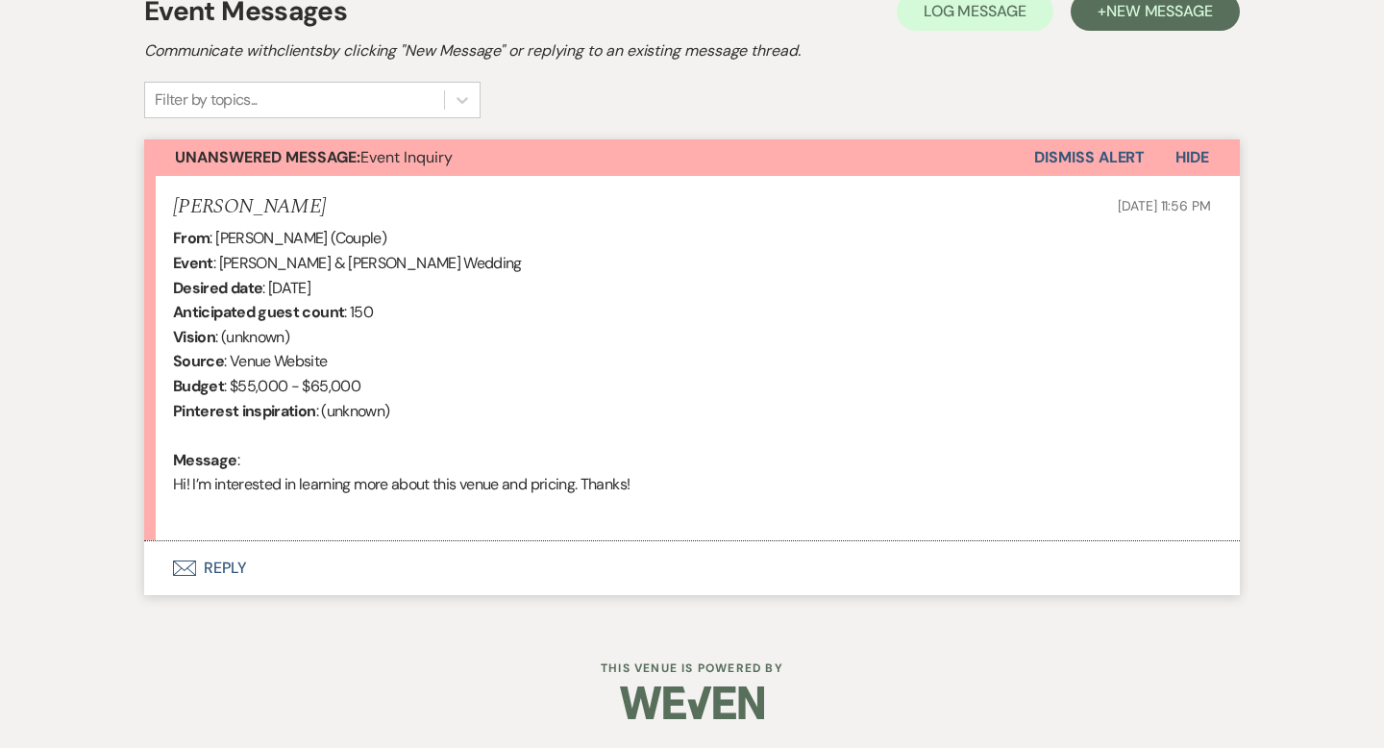
click at [232, 571] on button "Envelope Reply" at bounding box center [692, 568] width 1096 height 54
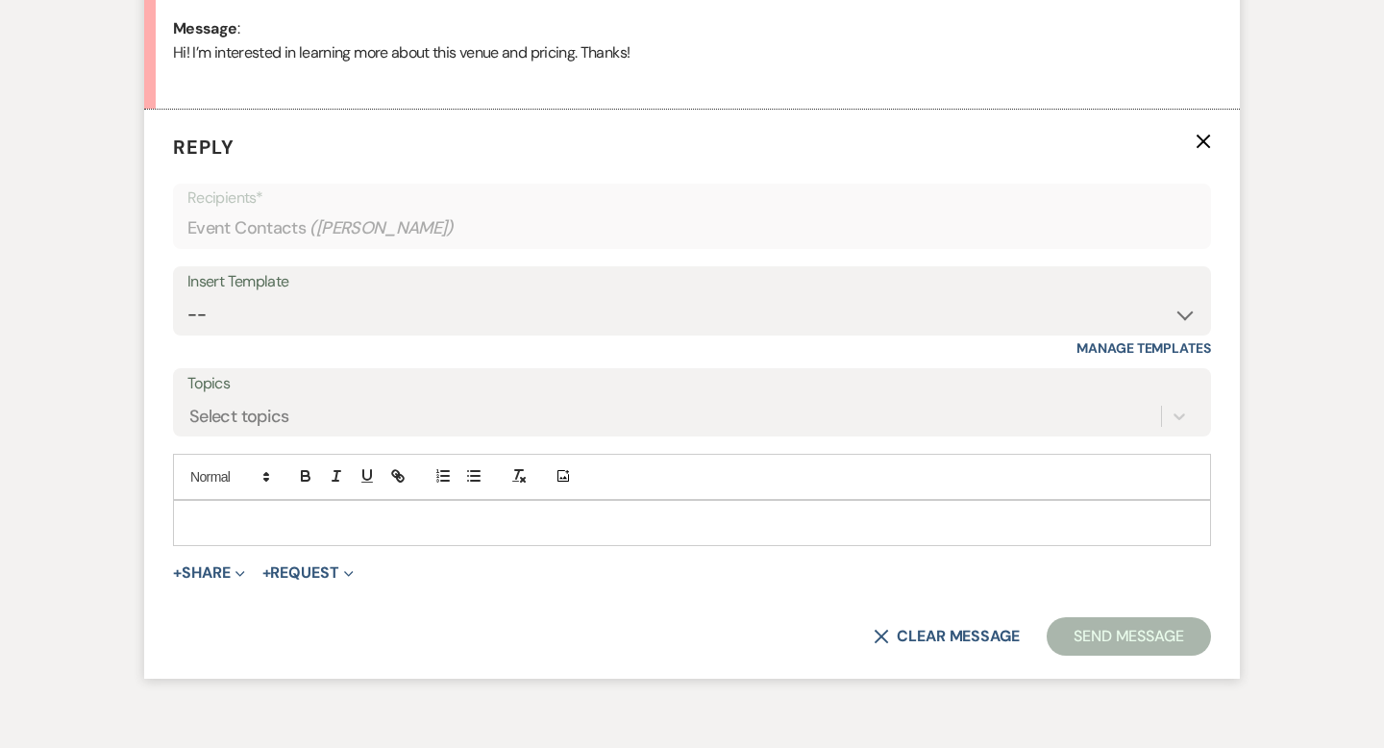
scroll to position [1028, 0]
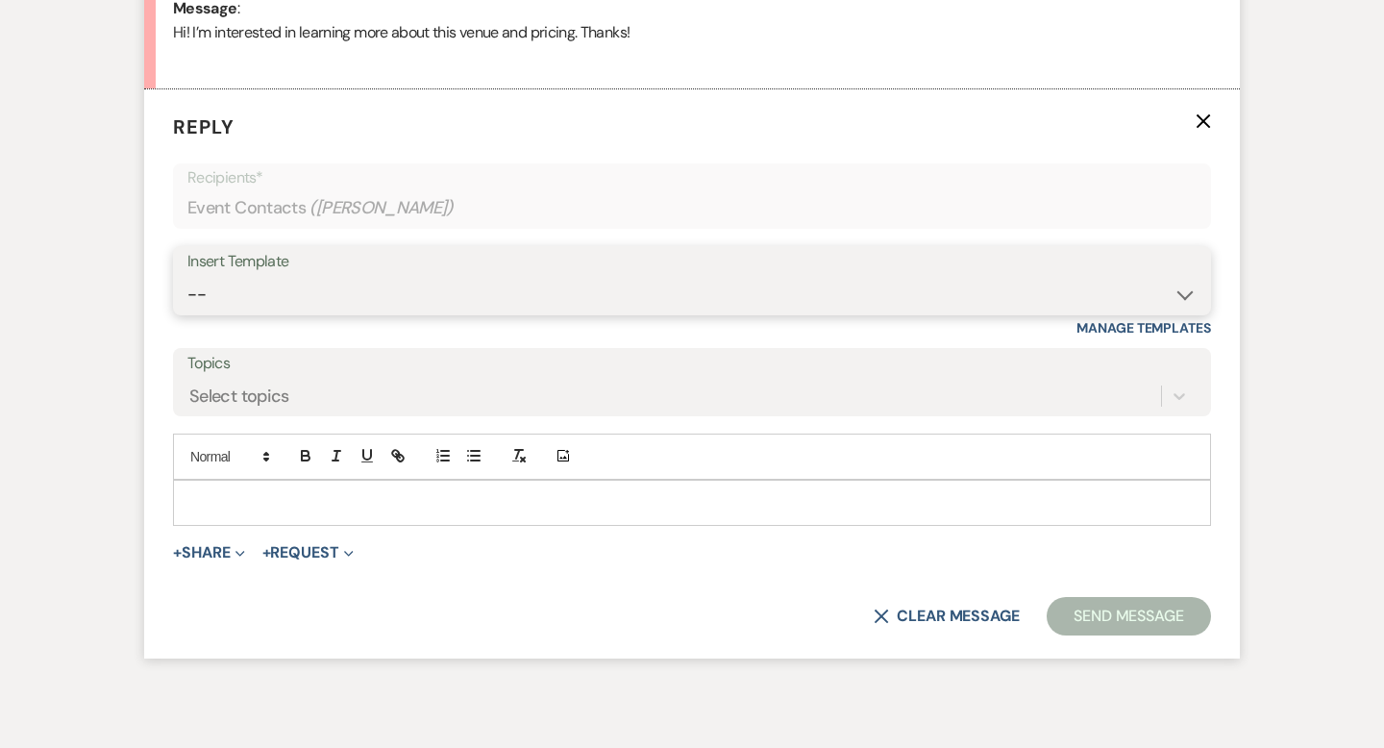
click at [271, 301] on select "-- Weven Planning Portal Introduction (Booked Events) Wedding Packages Booking …" at bounding box center [691, 294] width 1009 height 37
select select "55"
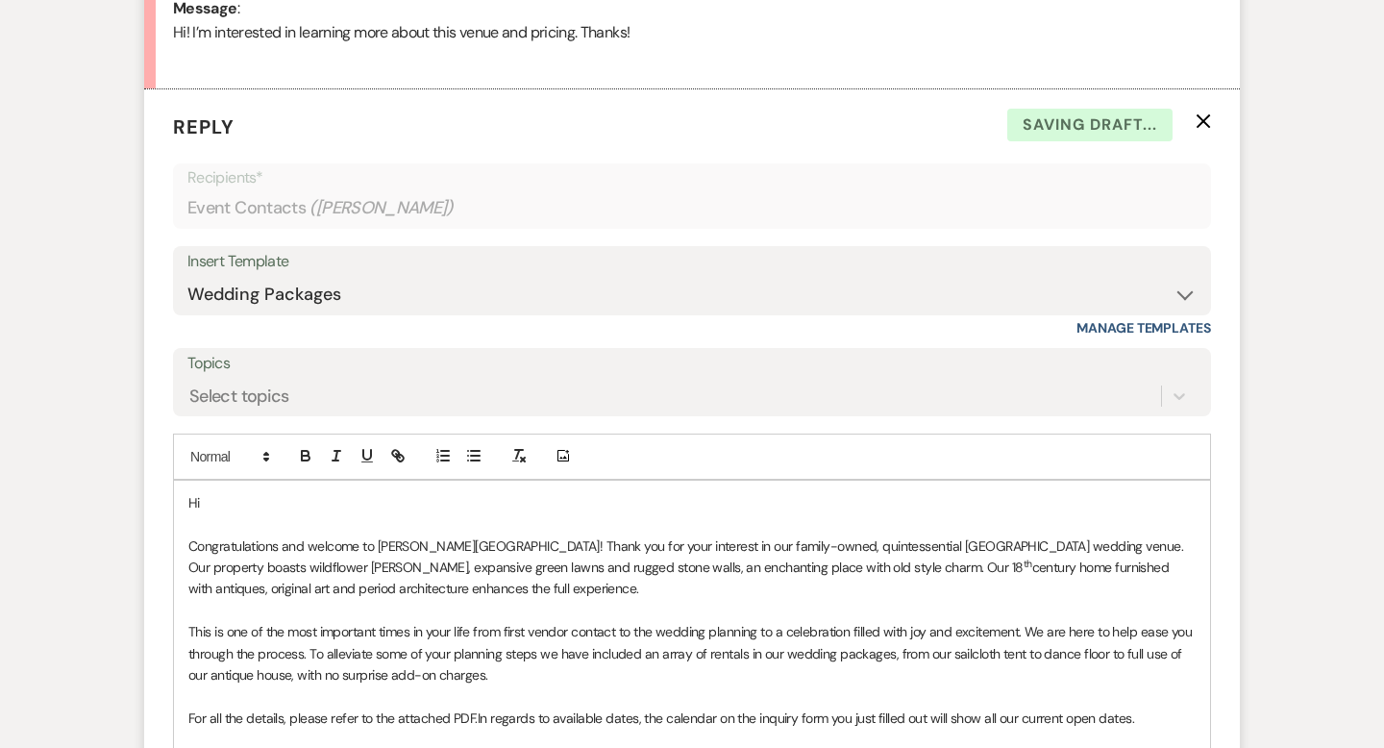
click at [285, 502] on p "Hi" at bounding box center [691, 502] width 1007 height 21
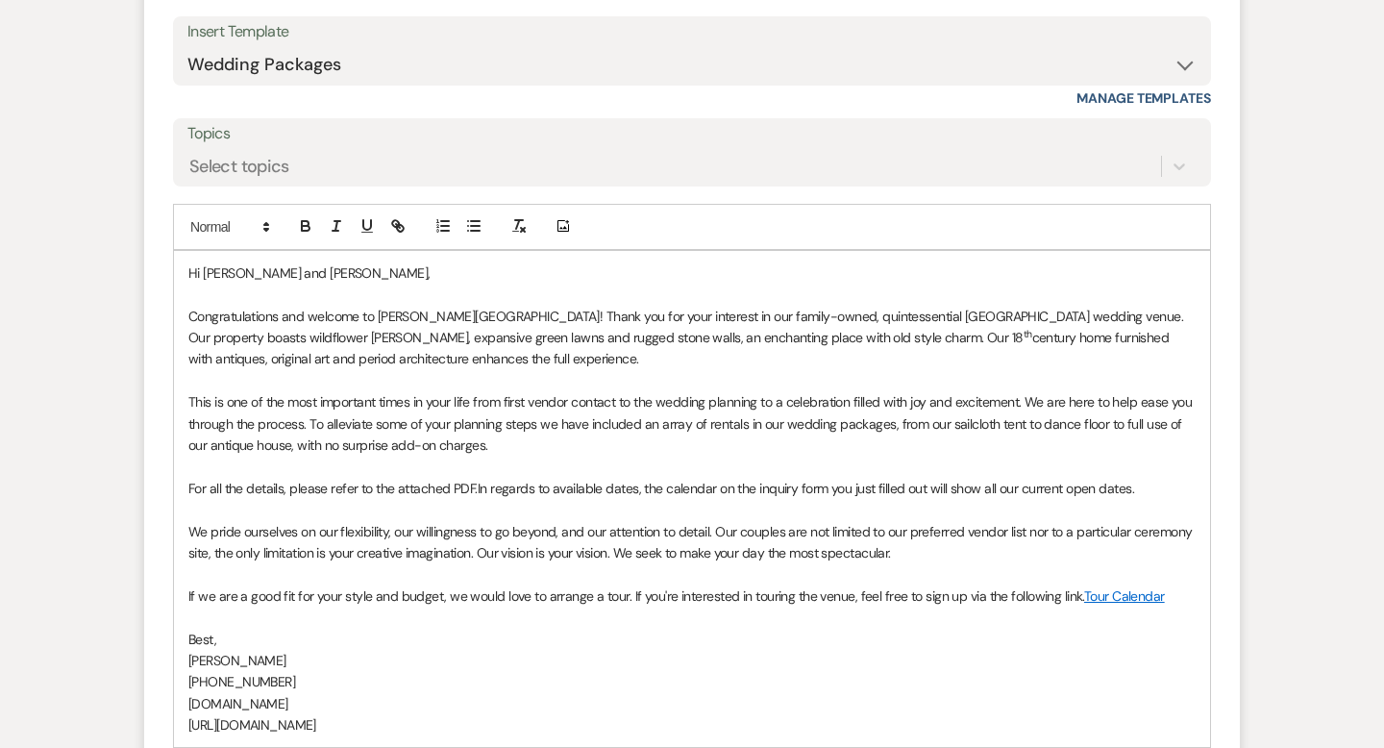
scroll to position [1347, 0]
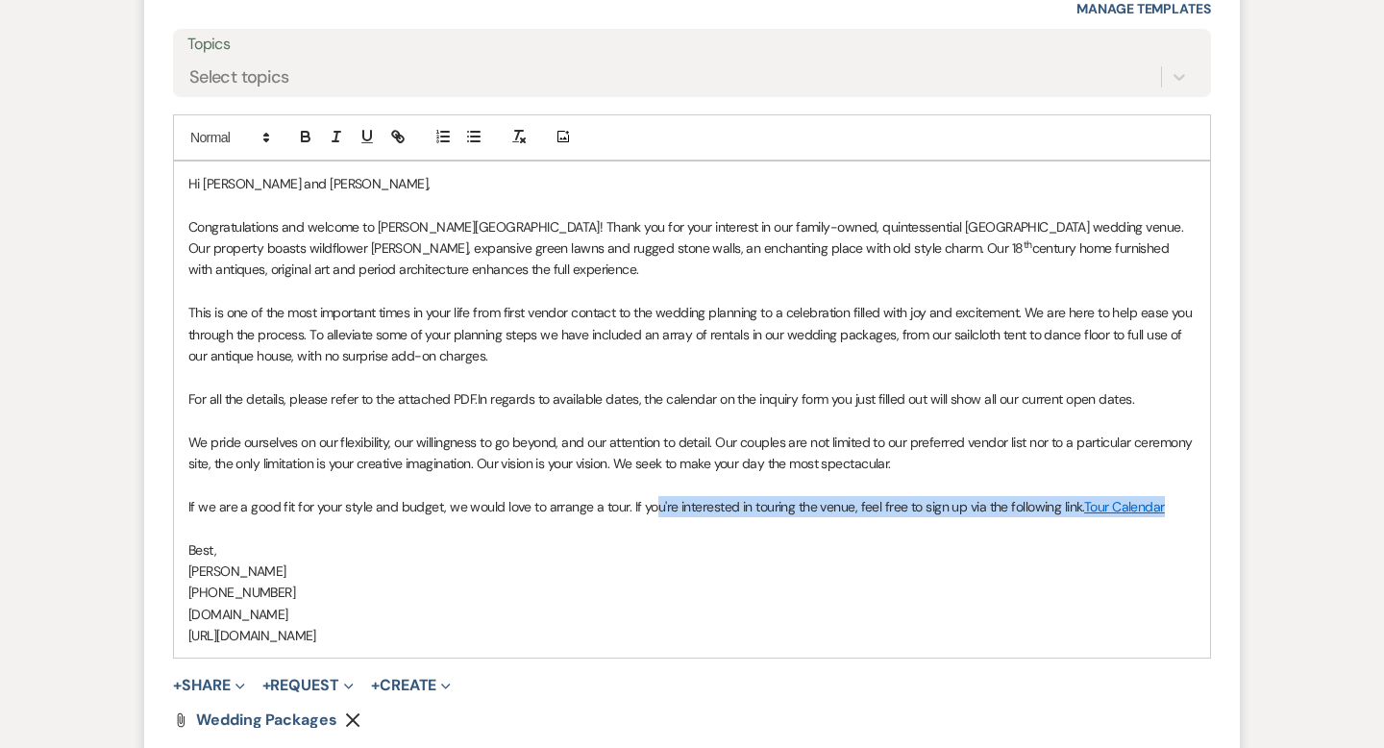
drag, startPoint x: 1174, startPoint y: 511, endPoint x: 654, endPoint y: 505, distance: 520.1
click at [654, 505] on p "If we are a good fit for your style and budget, we would love to arrange a tour…" at bounding box center [691, 506] width 1007 height 21
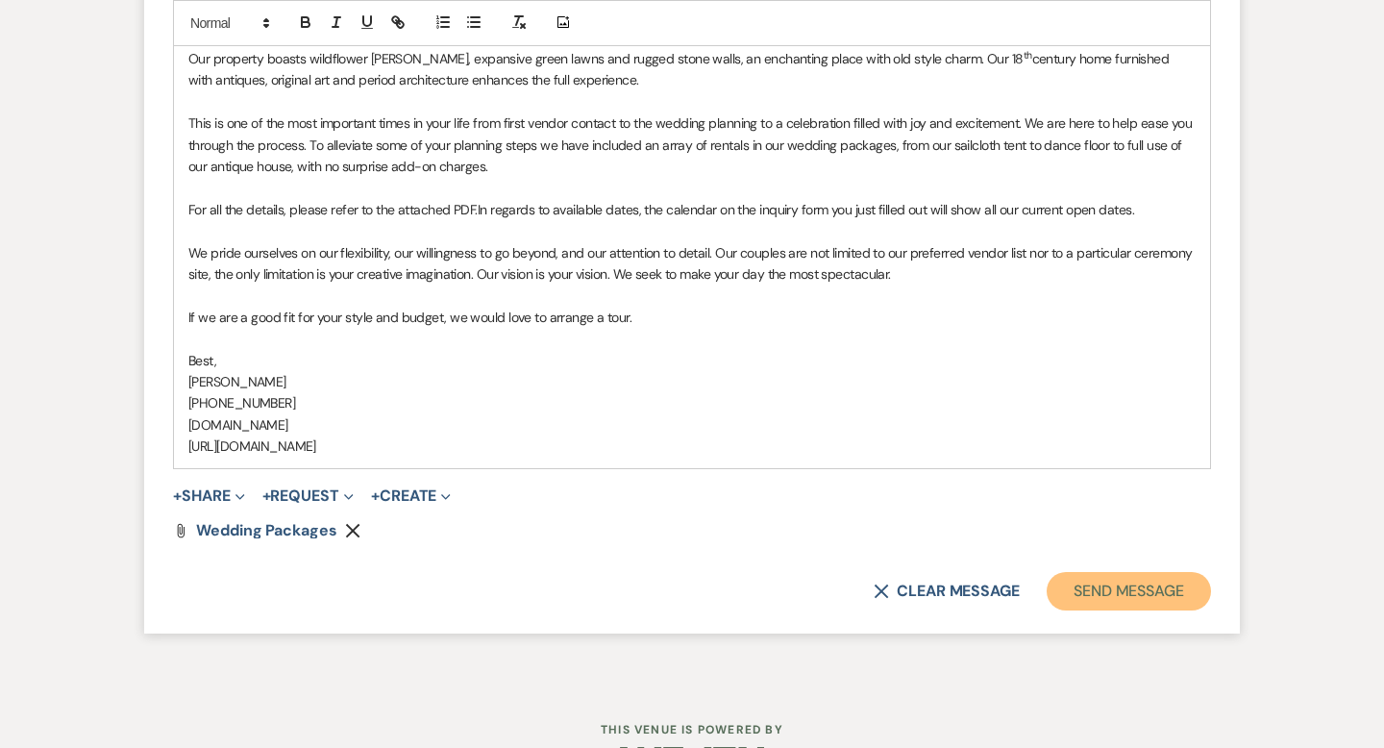
click at [1065, 580] on button "Send Message" at bounding box center [1129, 591] width 164 height 38
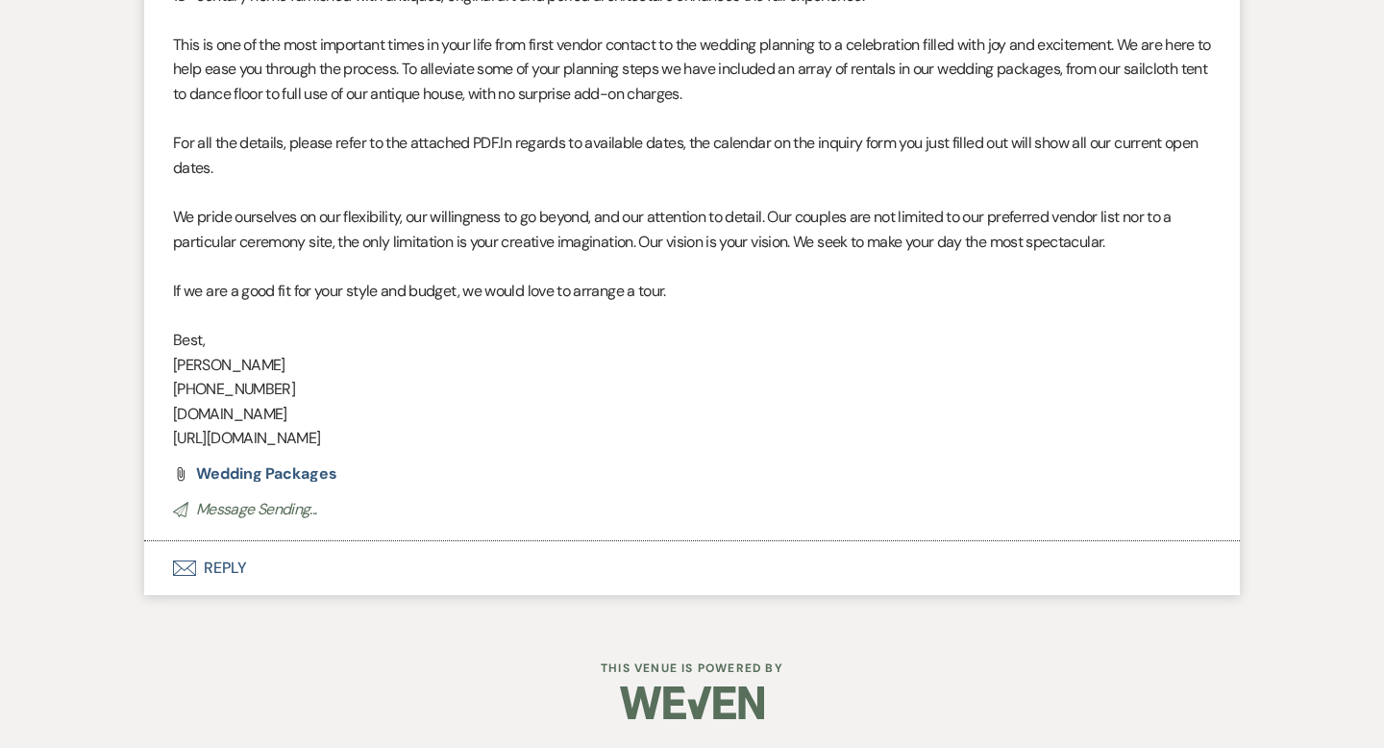
scroll to position [0, 0]
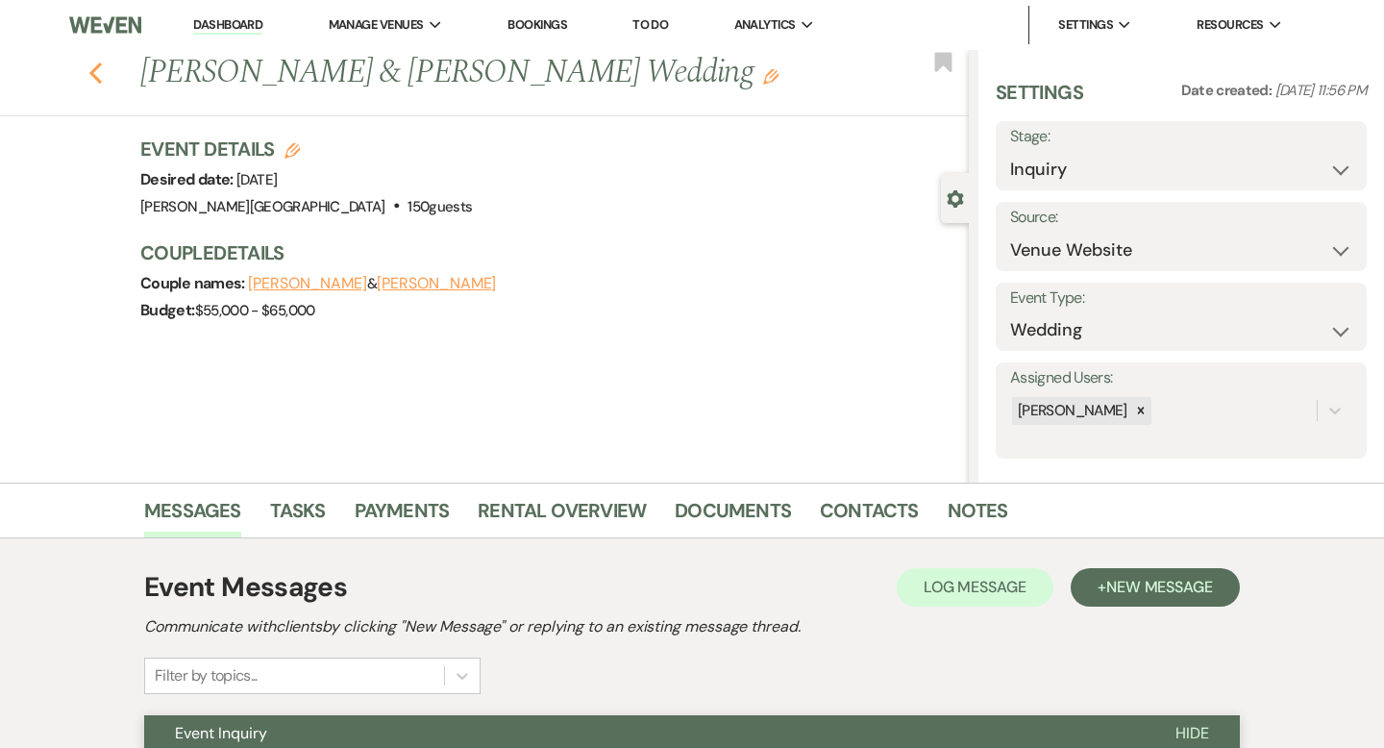
click at [91, 73] on use "button" at bounding box center [95, 72] width 12 height 21
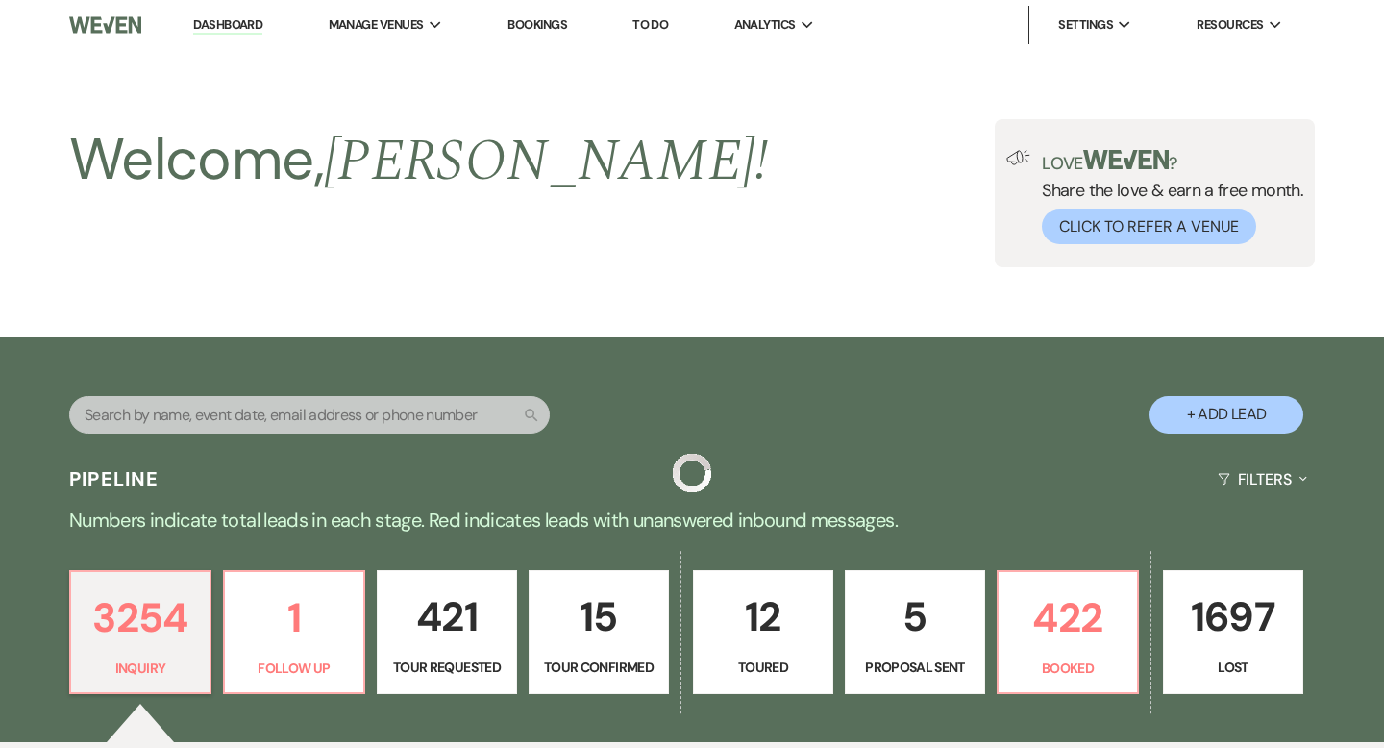
scroll to position [556, 0]
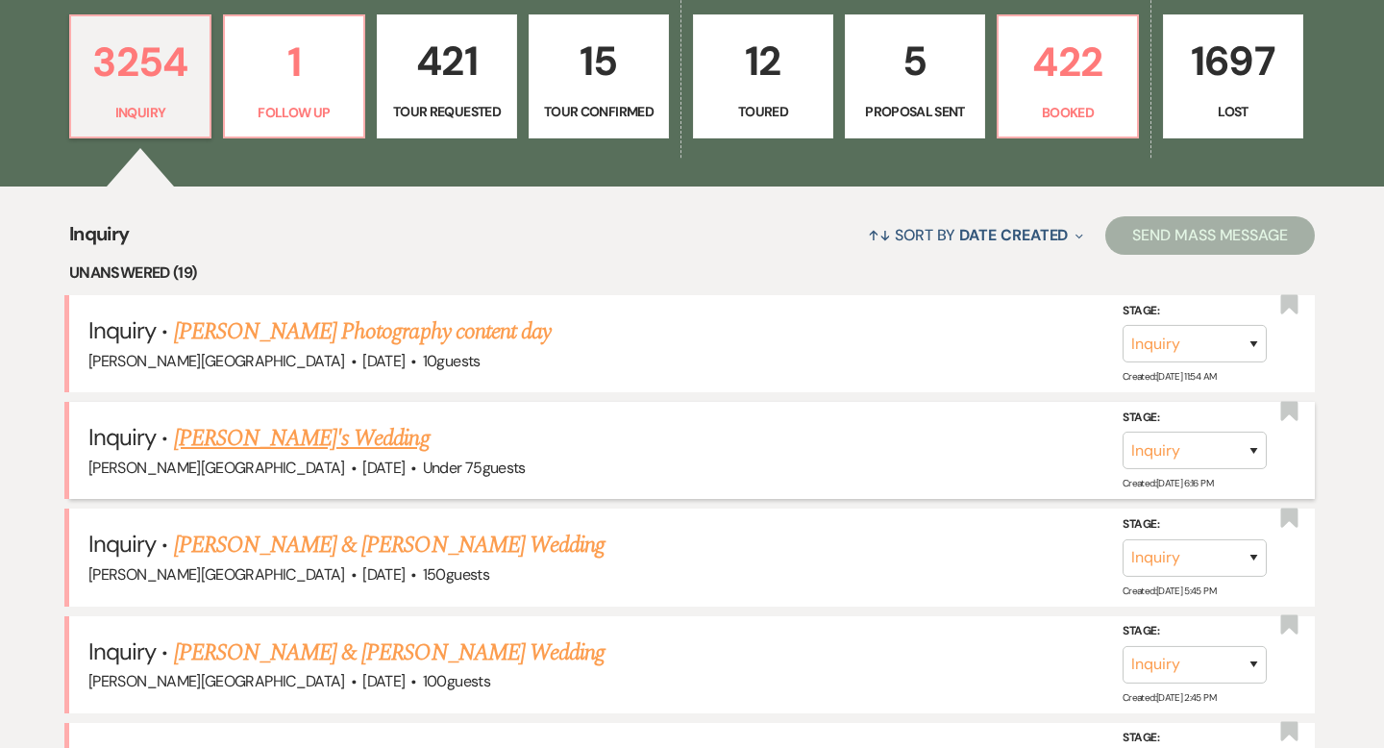
click at [260, 441] on link "[PERSON_NAME]'s Wedding" at bounding box center [302, 438] width 256 height 35
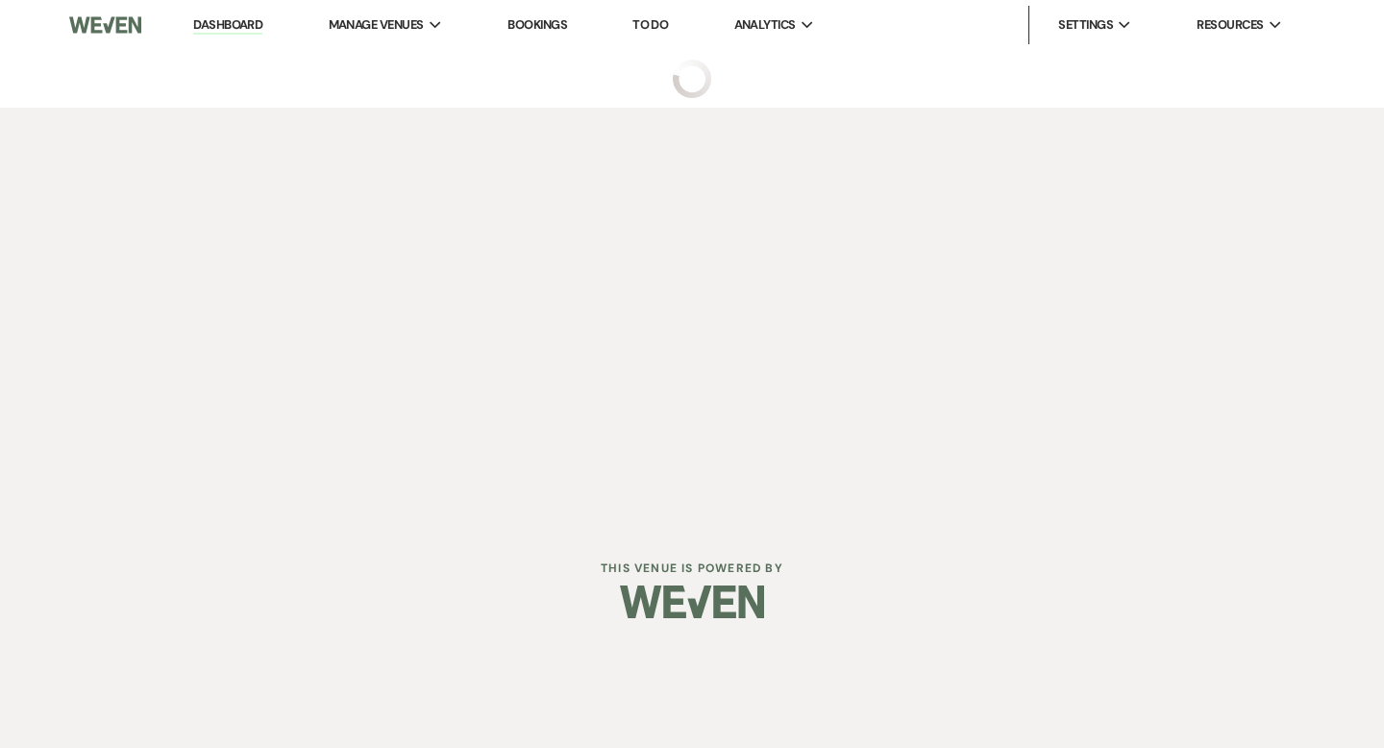
select select "3"
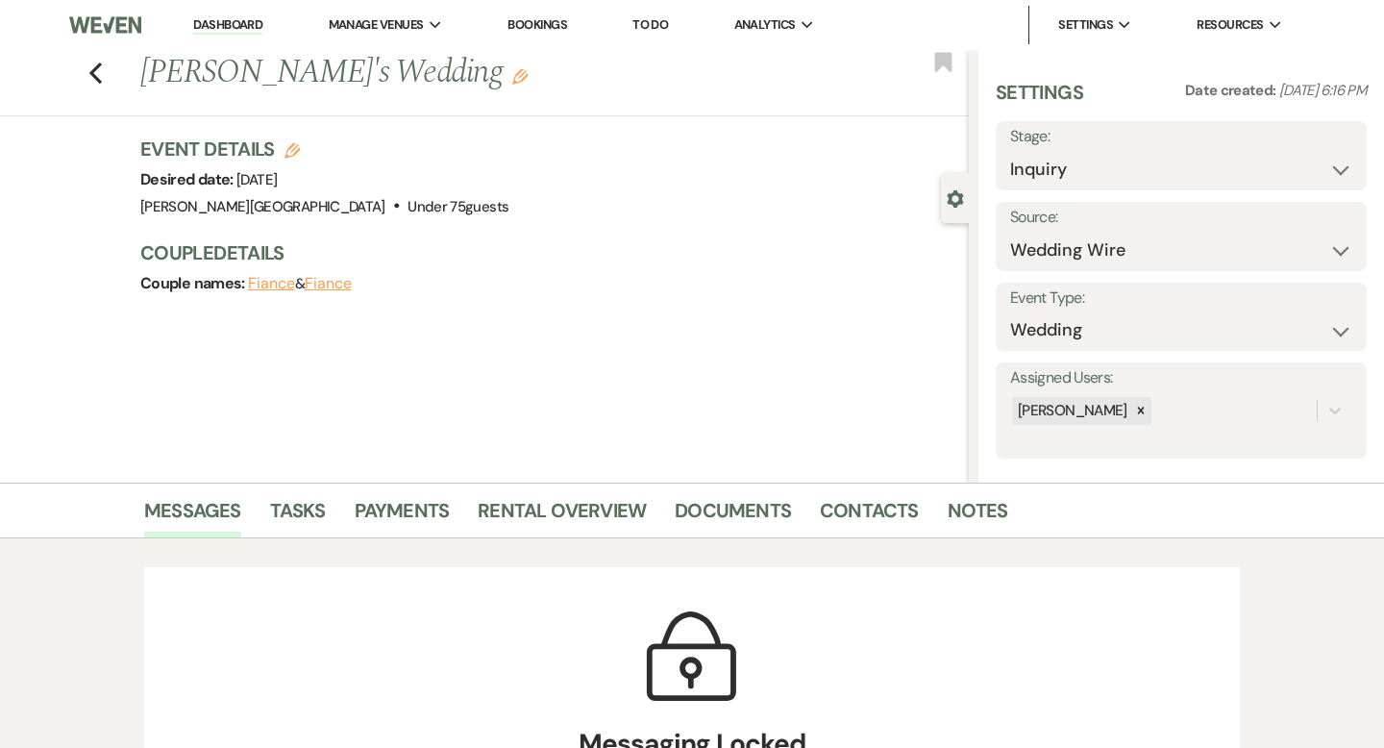
click at [226, 25] on link "Dashboard" at bounding box center [227, 25] width 69 height 18
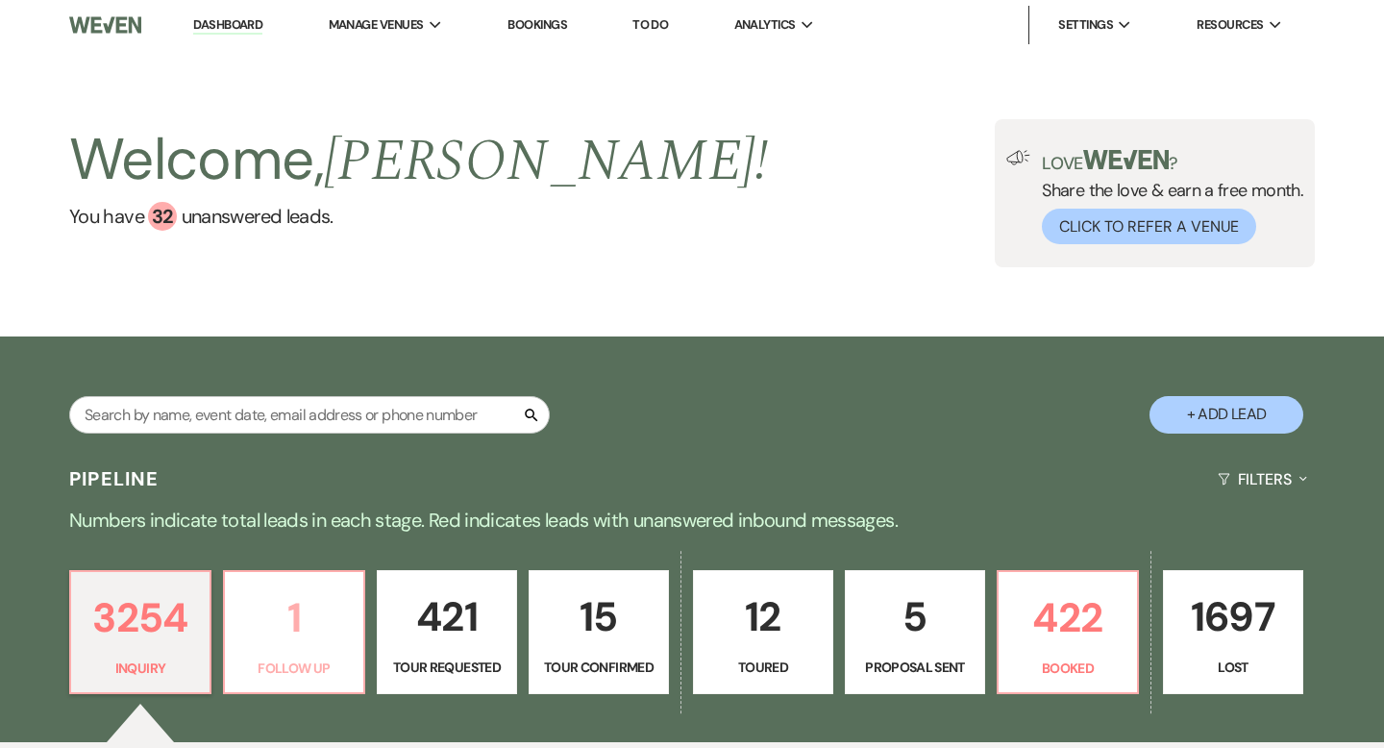
click at [317, 609] on p "1" at bounding box center [293, 617] width 115 height 64
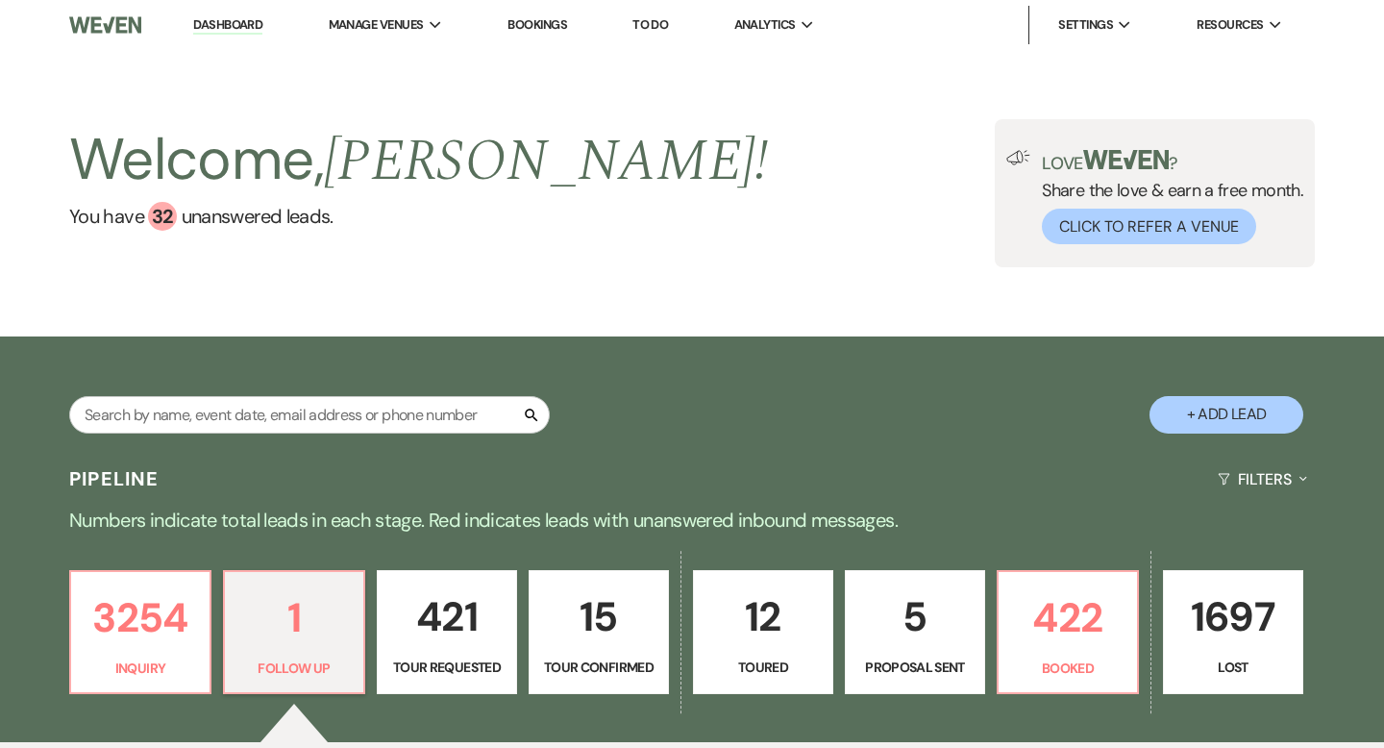
select select "9"
click at [1011, 613] on p "422" at bounding box center [1067, 617] width 115 height 64
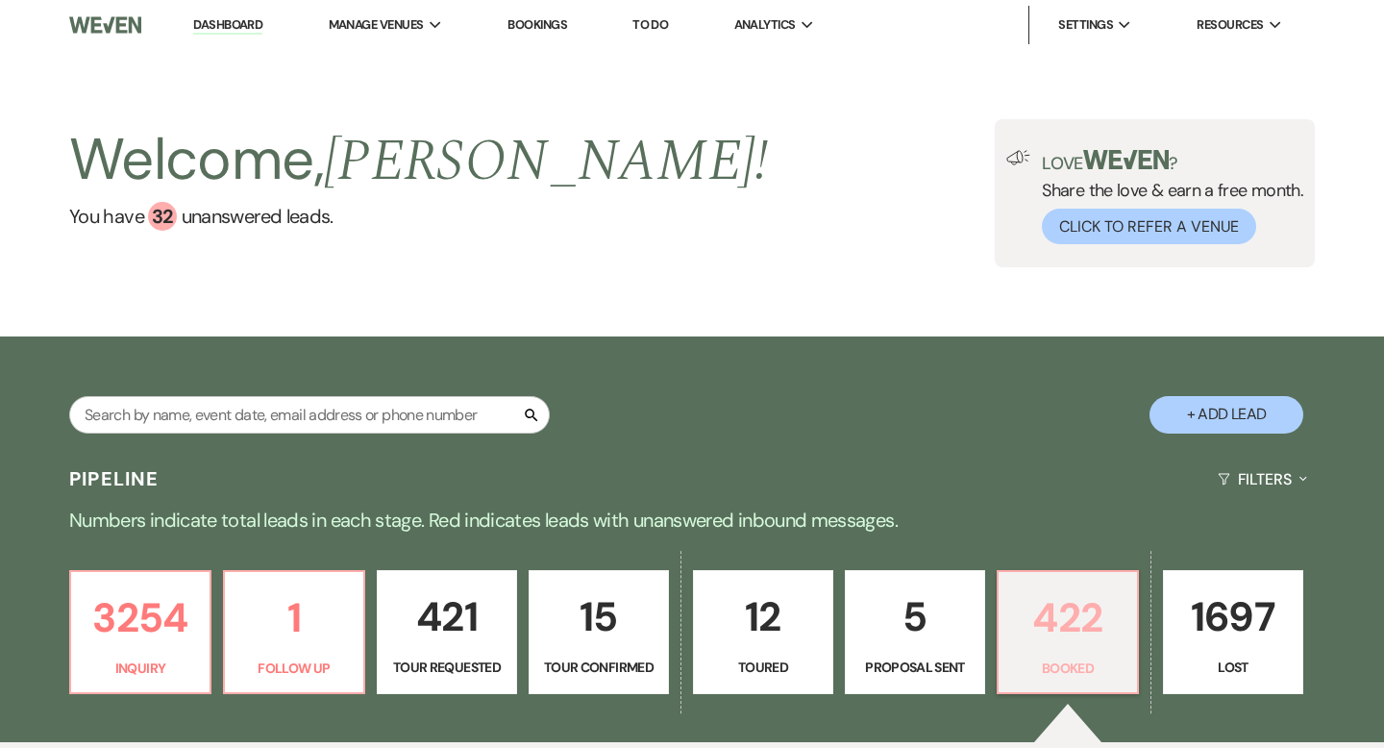
click at [1048, 618] on p "422" at bounding box center [1067, 617] width 115 height 64
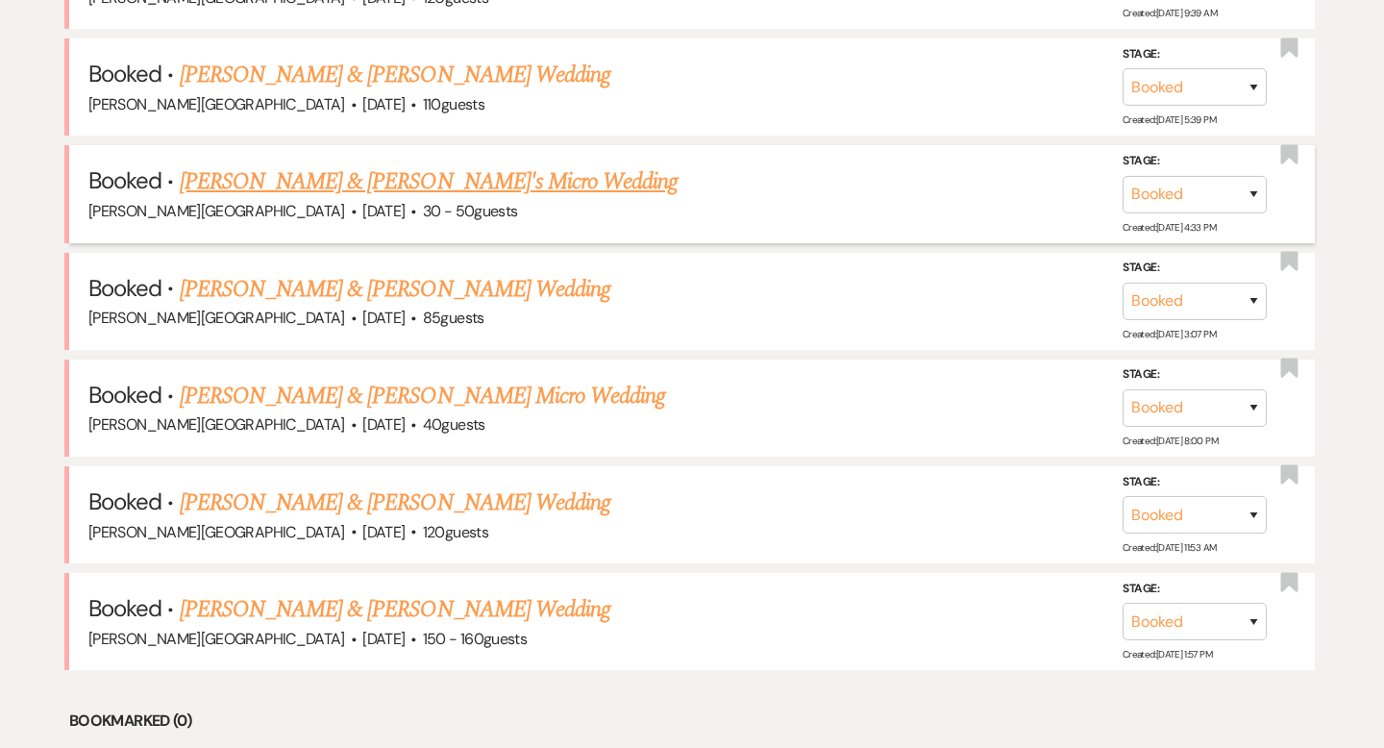
scroll to position [1470, 0]
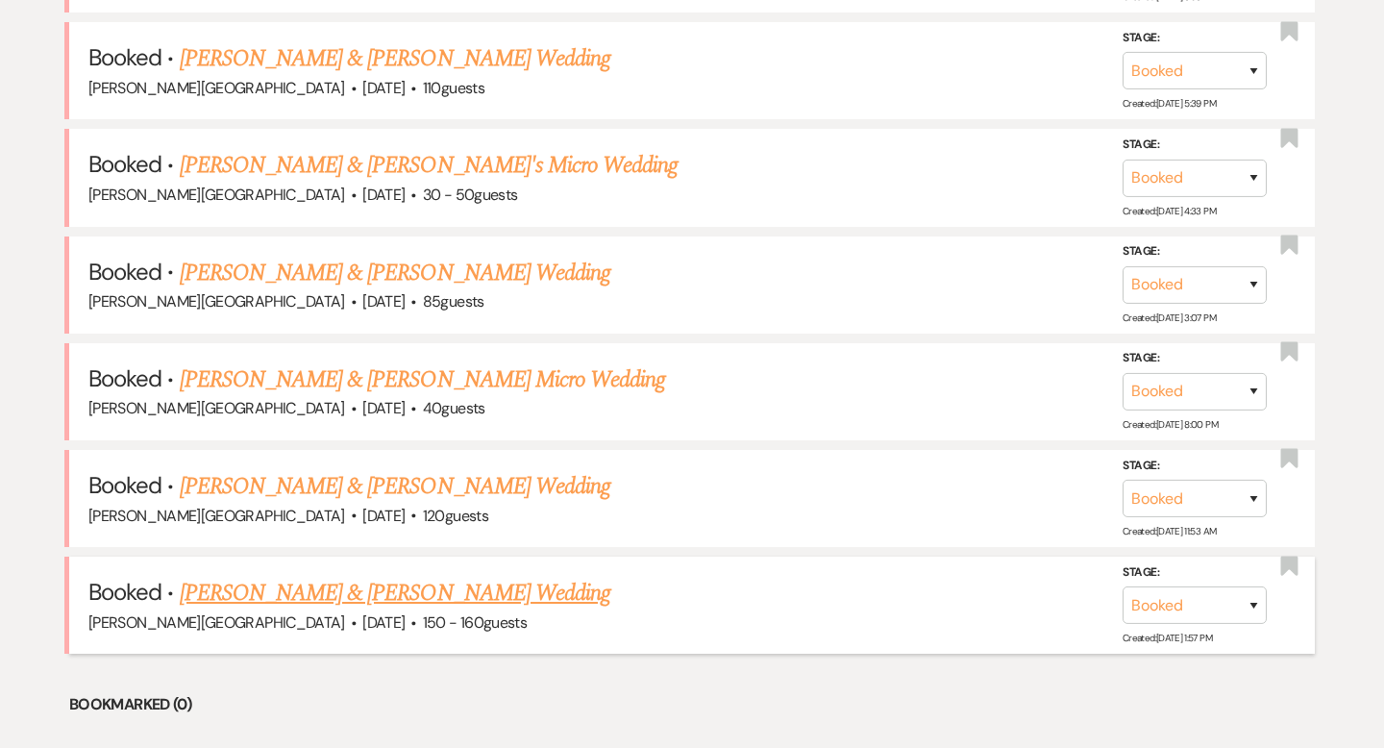
click at [362, 583] on link "[PERSON_NAME] & [PERSON_NAME] Wedding" at bounding box center [395, 593] width 431 height 35
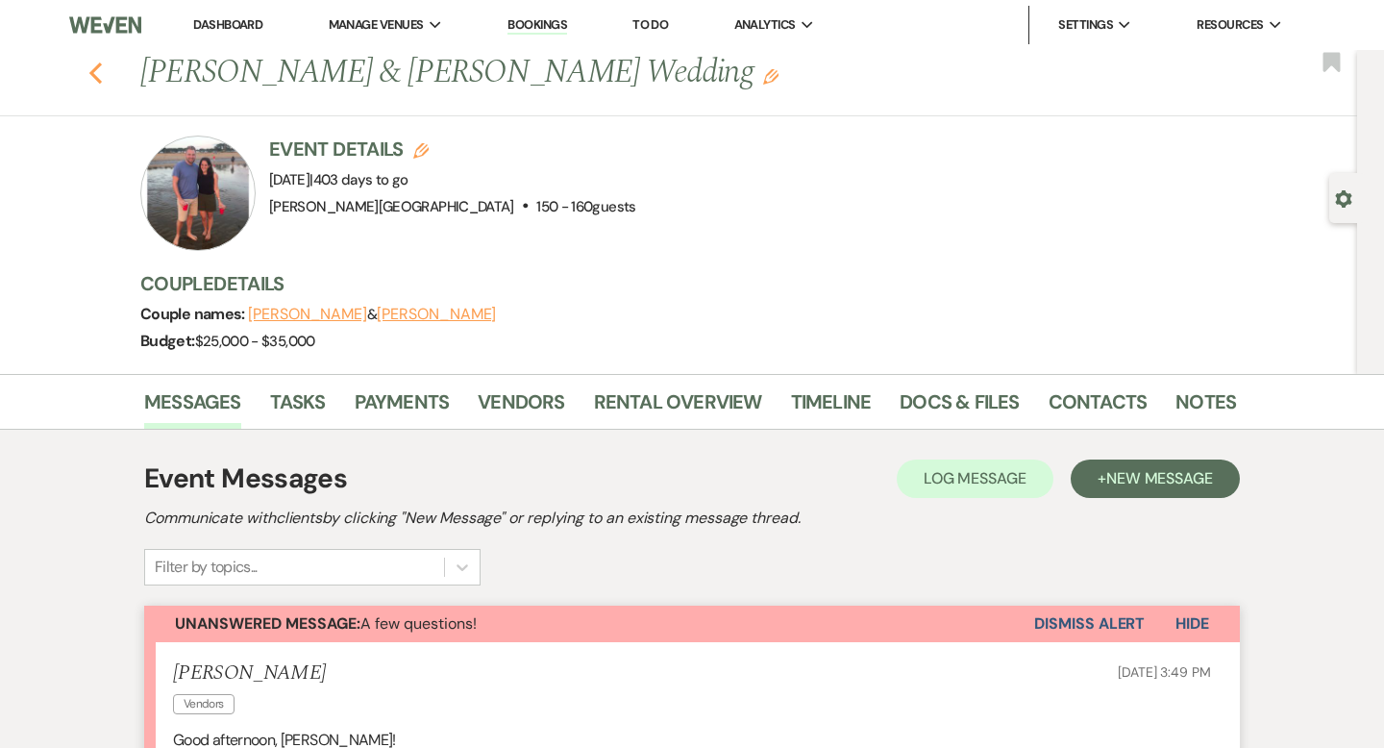
click at [98, 68] on icon "Previous" at bounding box center [95, 73] width 14 height 23
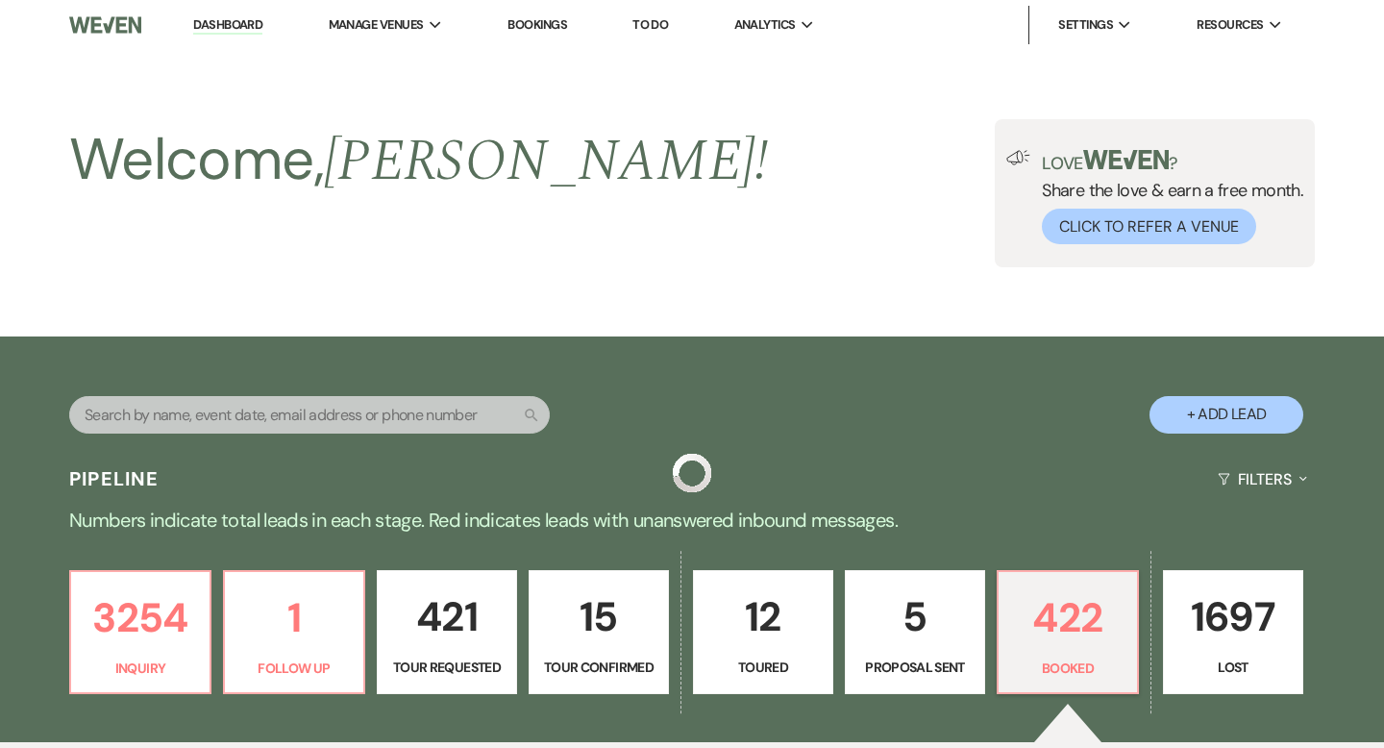
scroll to position [1470, 0]
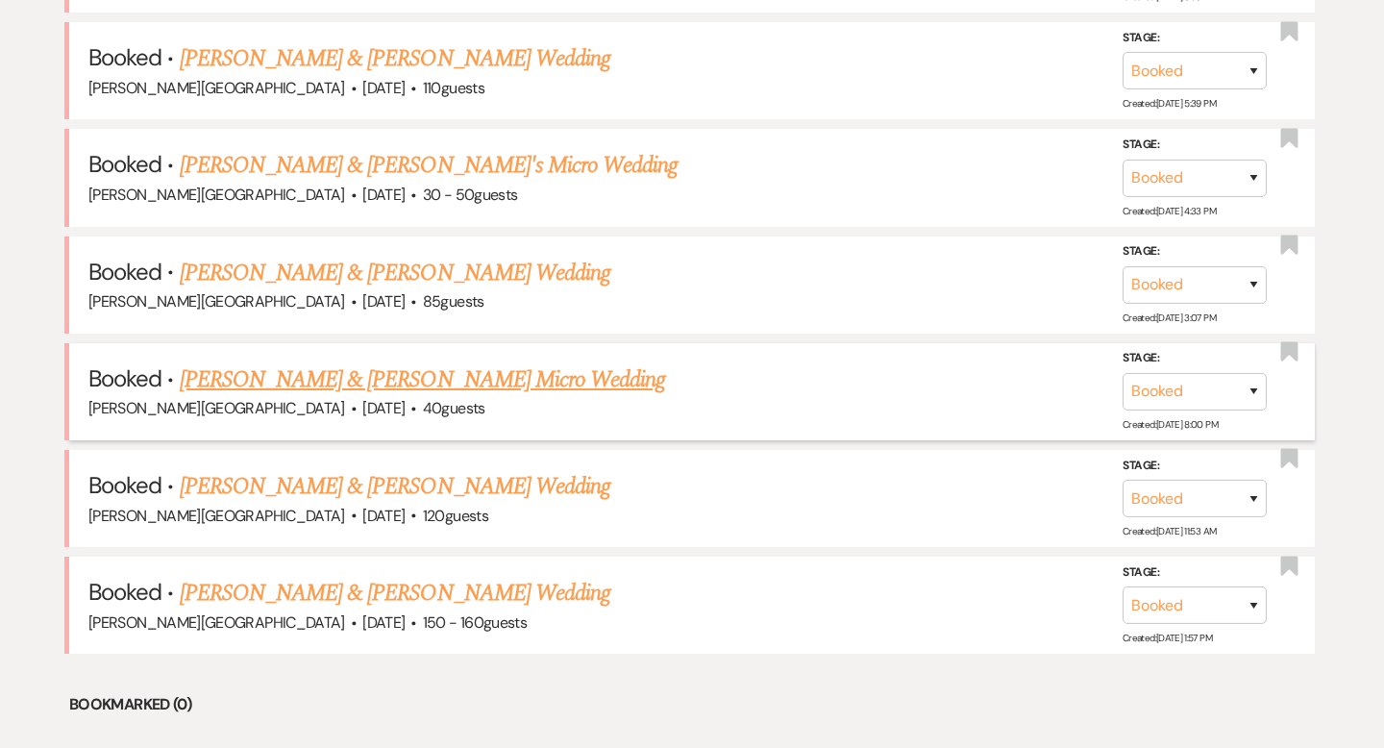
click at [383, 371] on link "[PERSON_NAME] & [PERSON_NAME] Micro Wedding" at bounding box center [423, 379] width 486 height 35
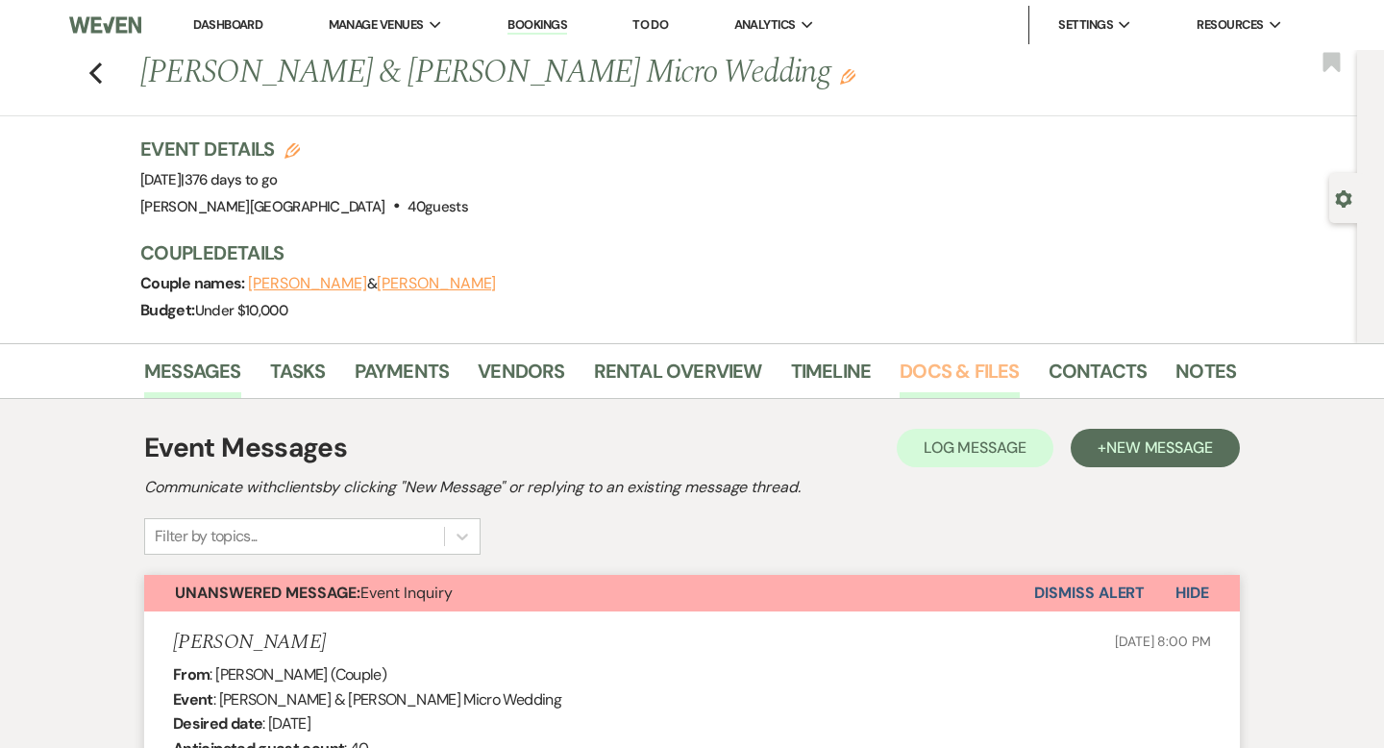
click at [953, 384] on link "Docs & Files" at bounding box center [959, 377] width 119 height 42
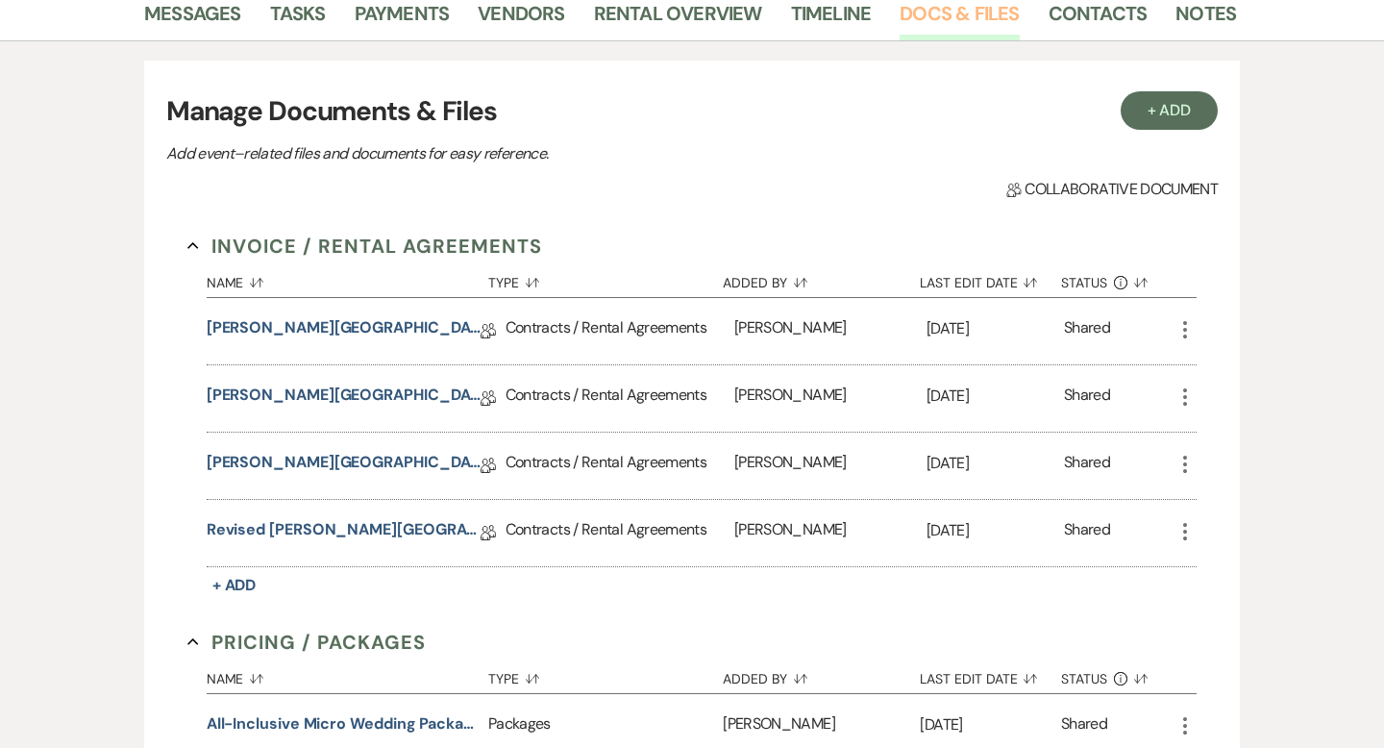
scroll to position [443, 0]
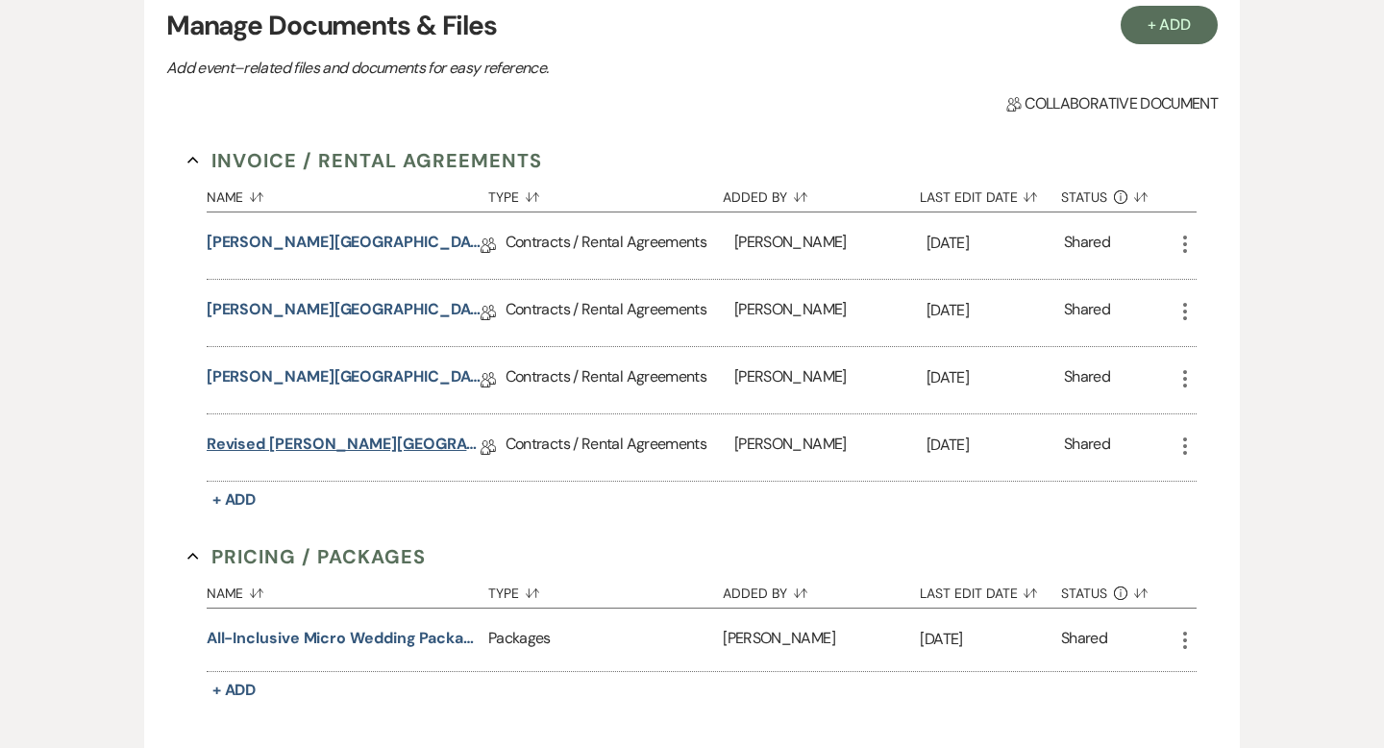
click at [416, 450] on link "Revised [PERSON_NAME][GEOGRAPHIC_DATA] Contract ([DATE])" at bounding box center [344, 448] width 274 height 30
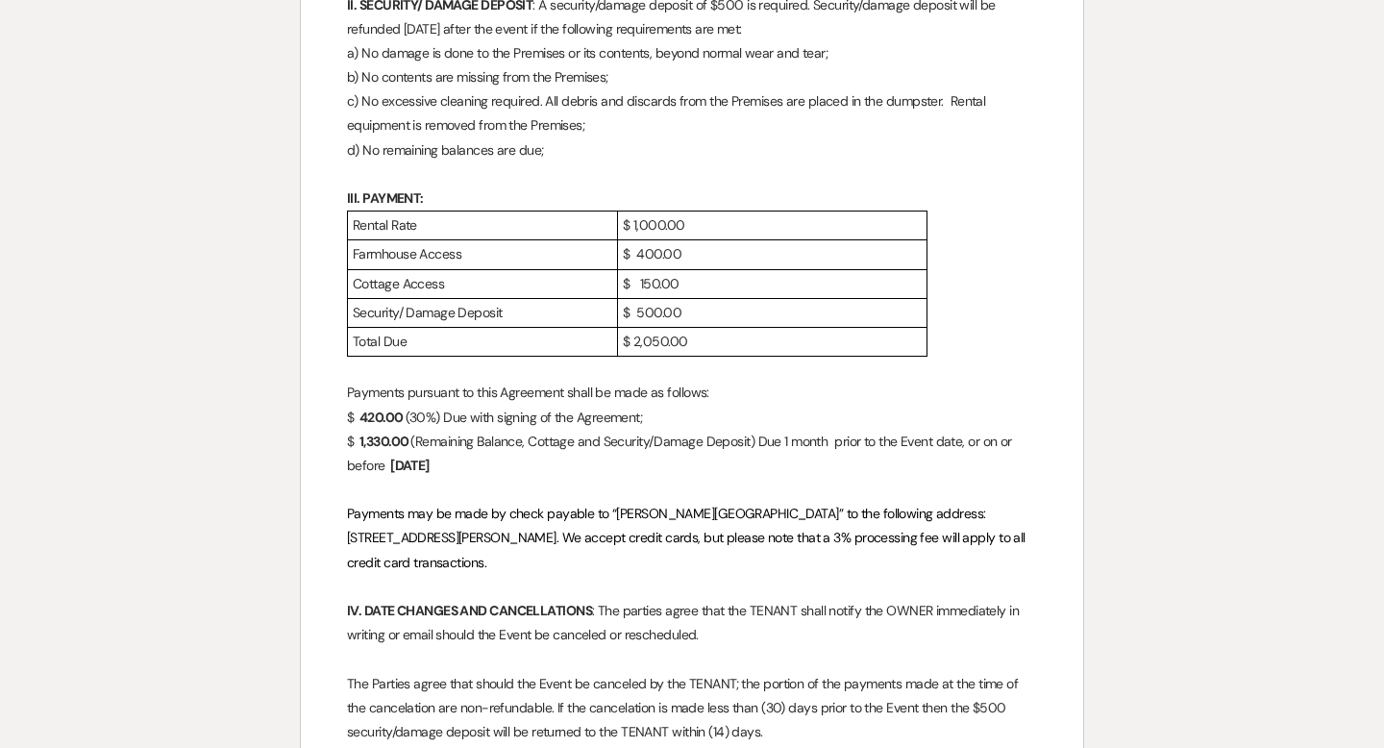
scroll to position [875, 0]
